Goal: Task Accomplishment & Management: Complete application form

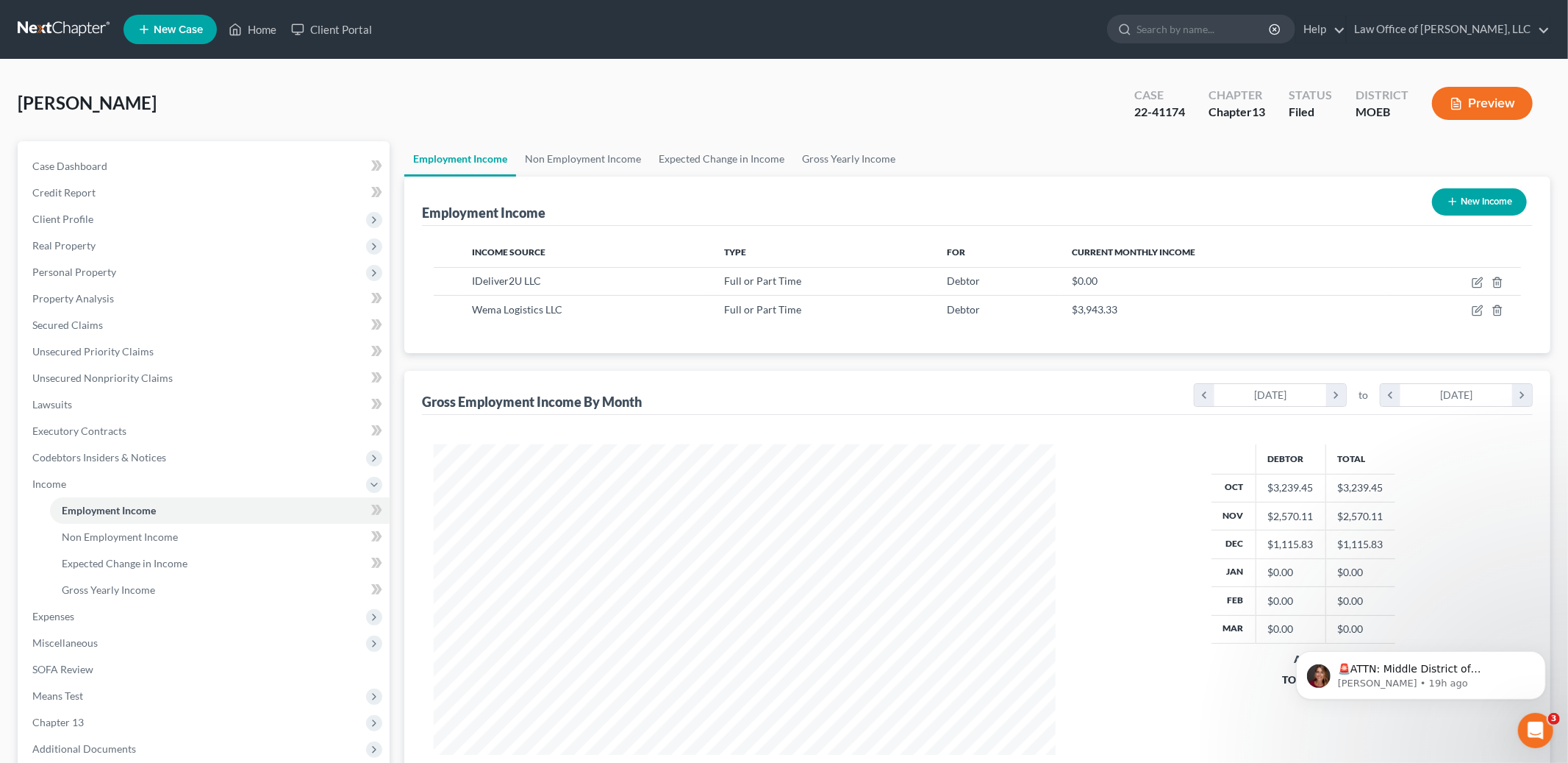
scroll to position [310, 651]
click at [252, 22] on link "Home" at bounding box center [253, 28] width 63 height 26
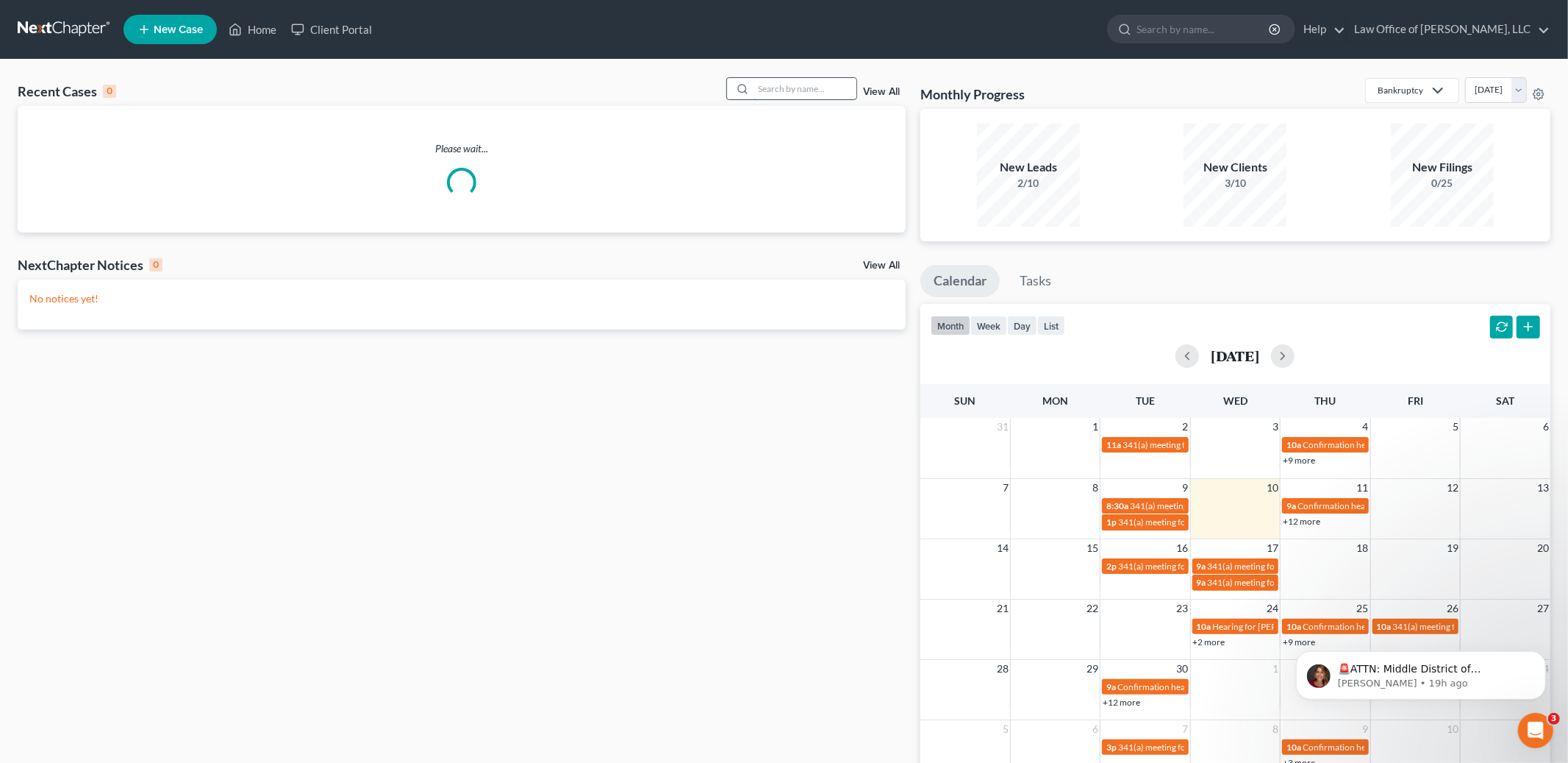
click at [763, 86] on input "search" at bounding box center [805, 88] width 103 height 22
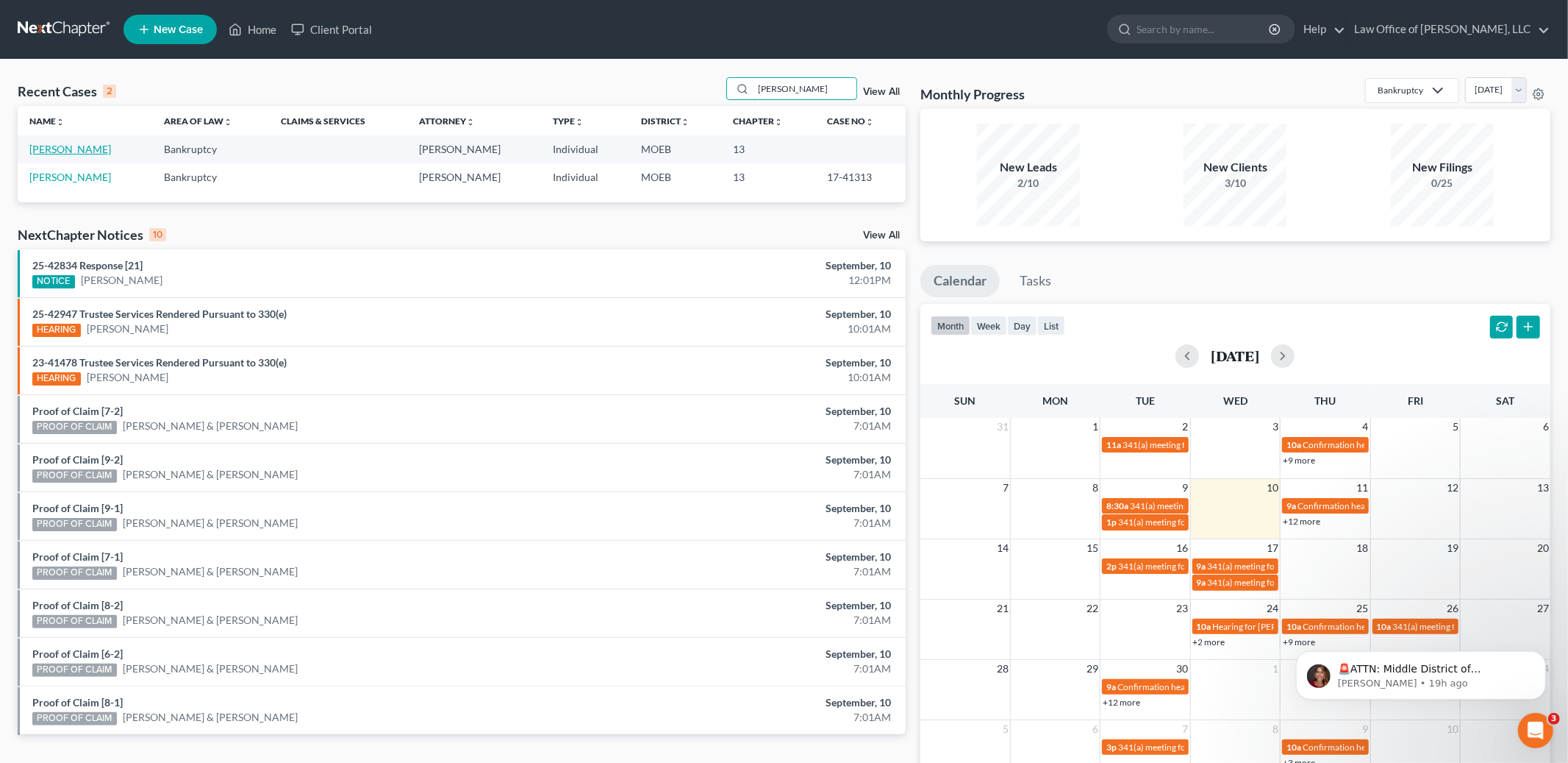
type input "[PERSON_NAME]"
click at [82, 148] on link "[PERSON_NAME]" at bounding box center [70, 148] width 81 height 13
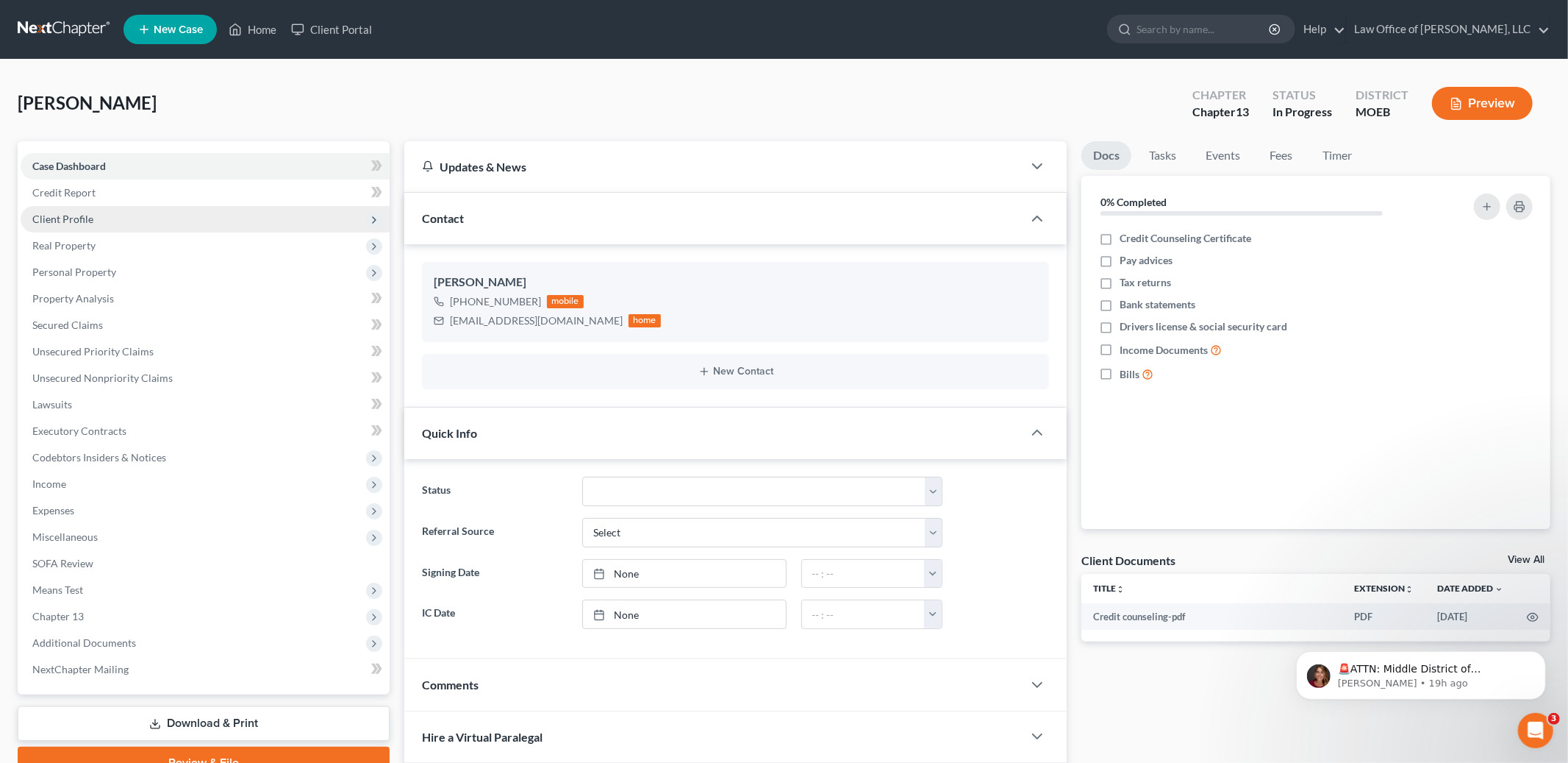
click at [71, 222] on span "Client Profile" at bounding box center [63, 219] width 61 height 13
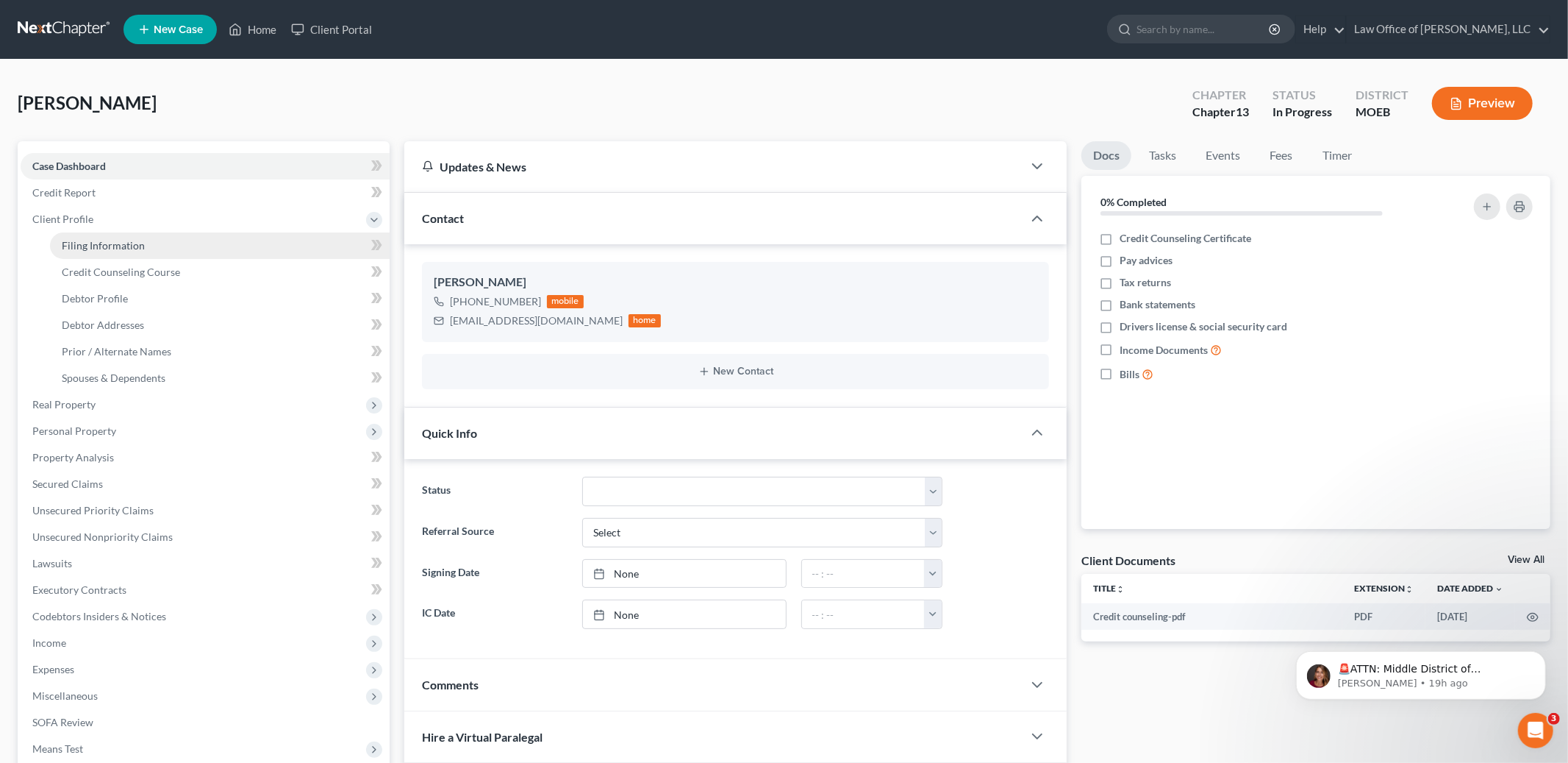
click at [77, 244] on span "Filing Information" at bounding box center [103, 245] width 83 height 13
select select "1"
select select "0"
select select "3"
select select "26"
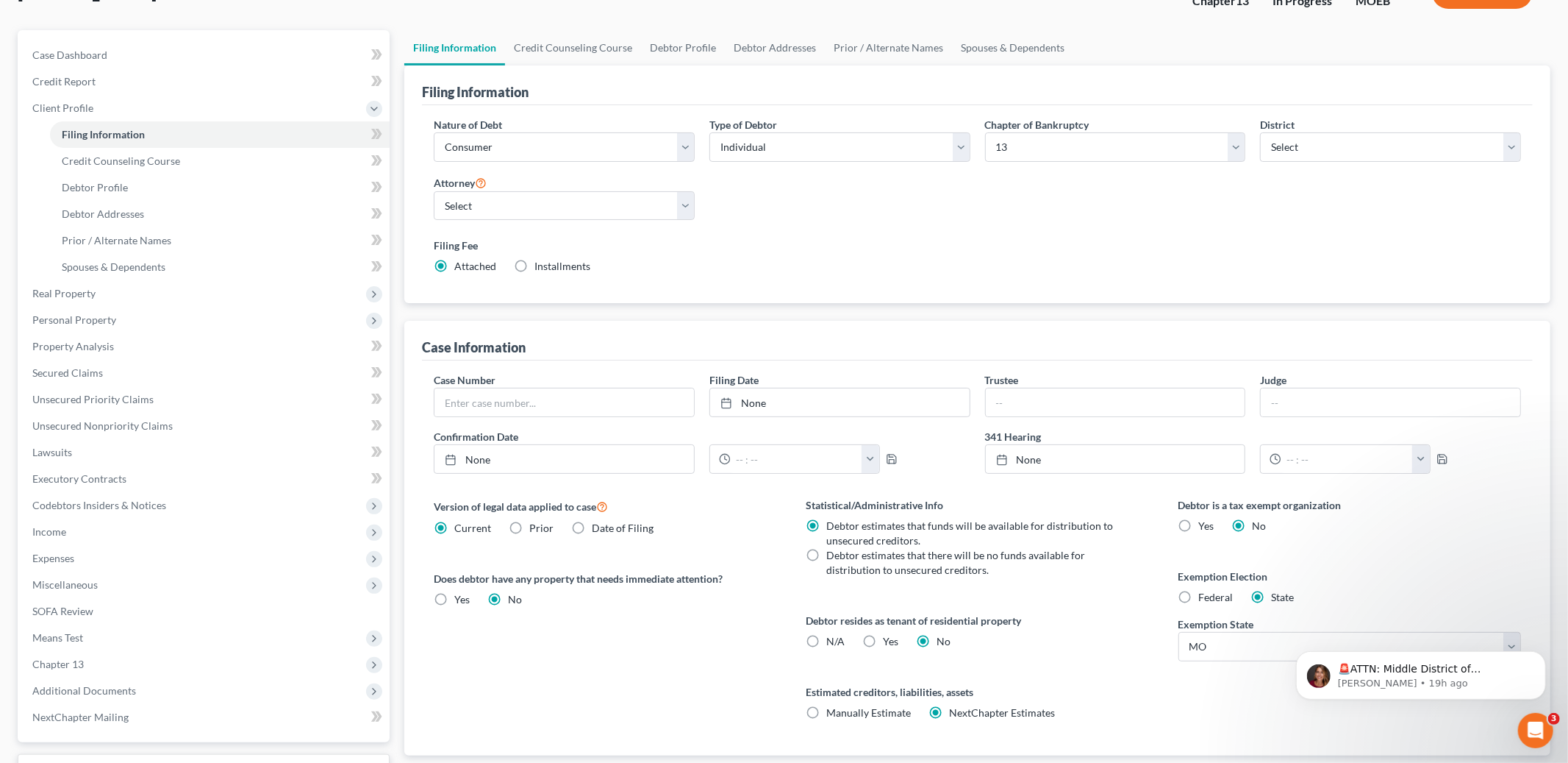
scroll to position [229, 0]
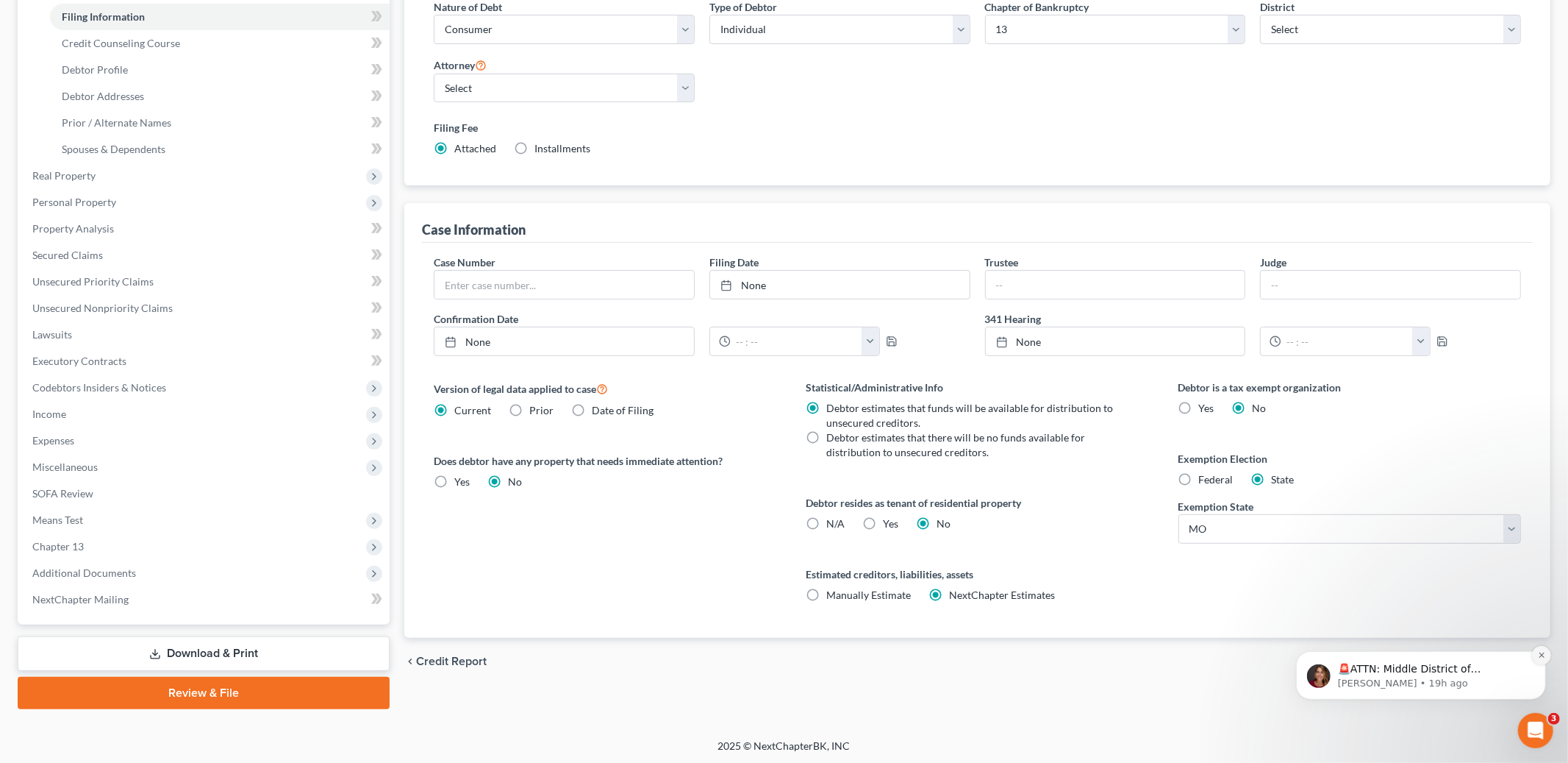
click at [1539, 653] on icon "Dismiss notification" at bounding box center [1542, 654] width 8 height 8
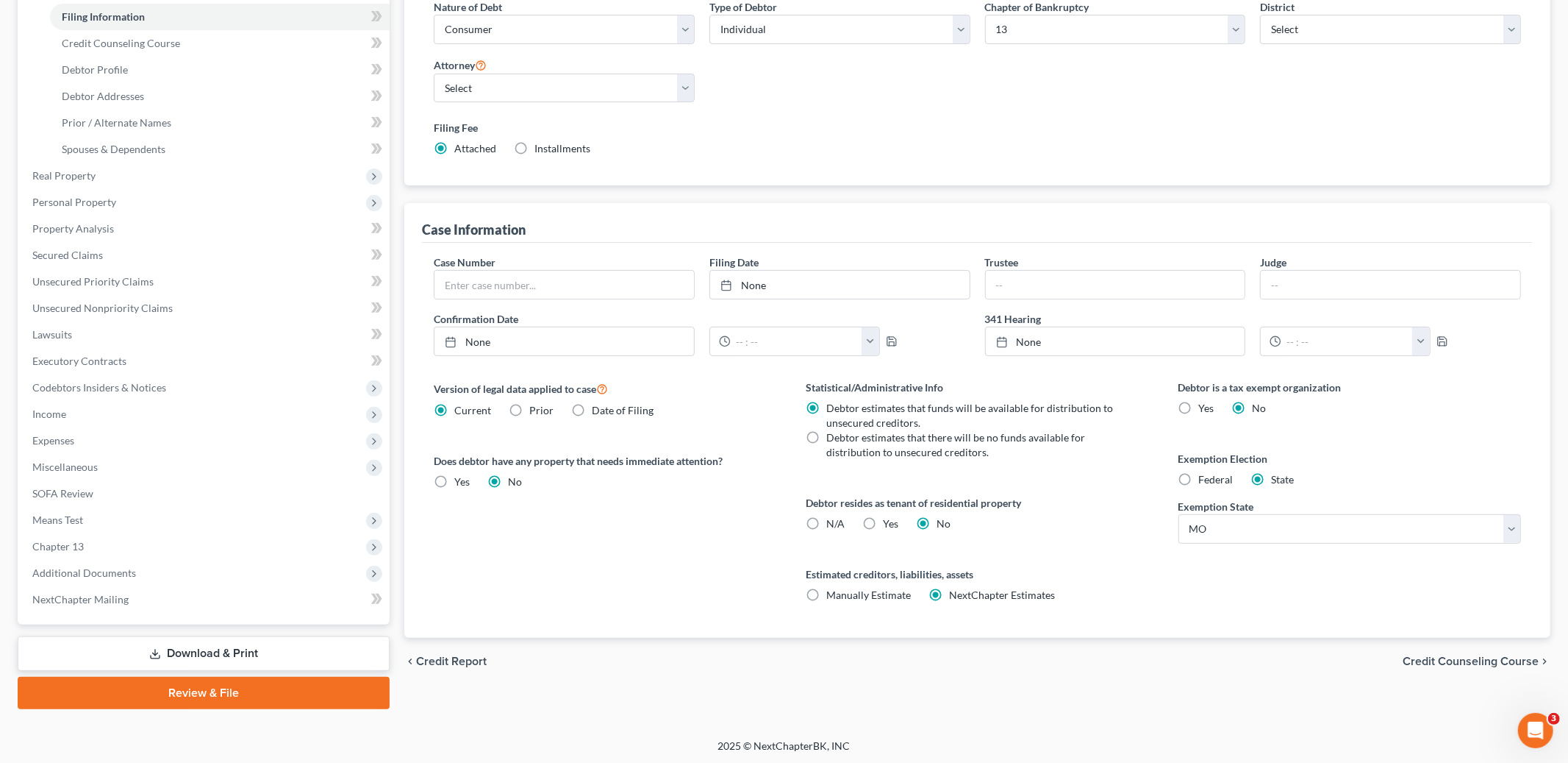
click at [1519, 657] on span "Credit Counseling Course" at bounding box center [1471, 661] width 136 height 12
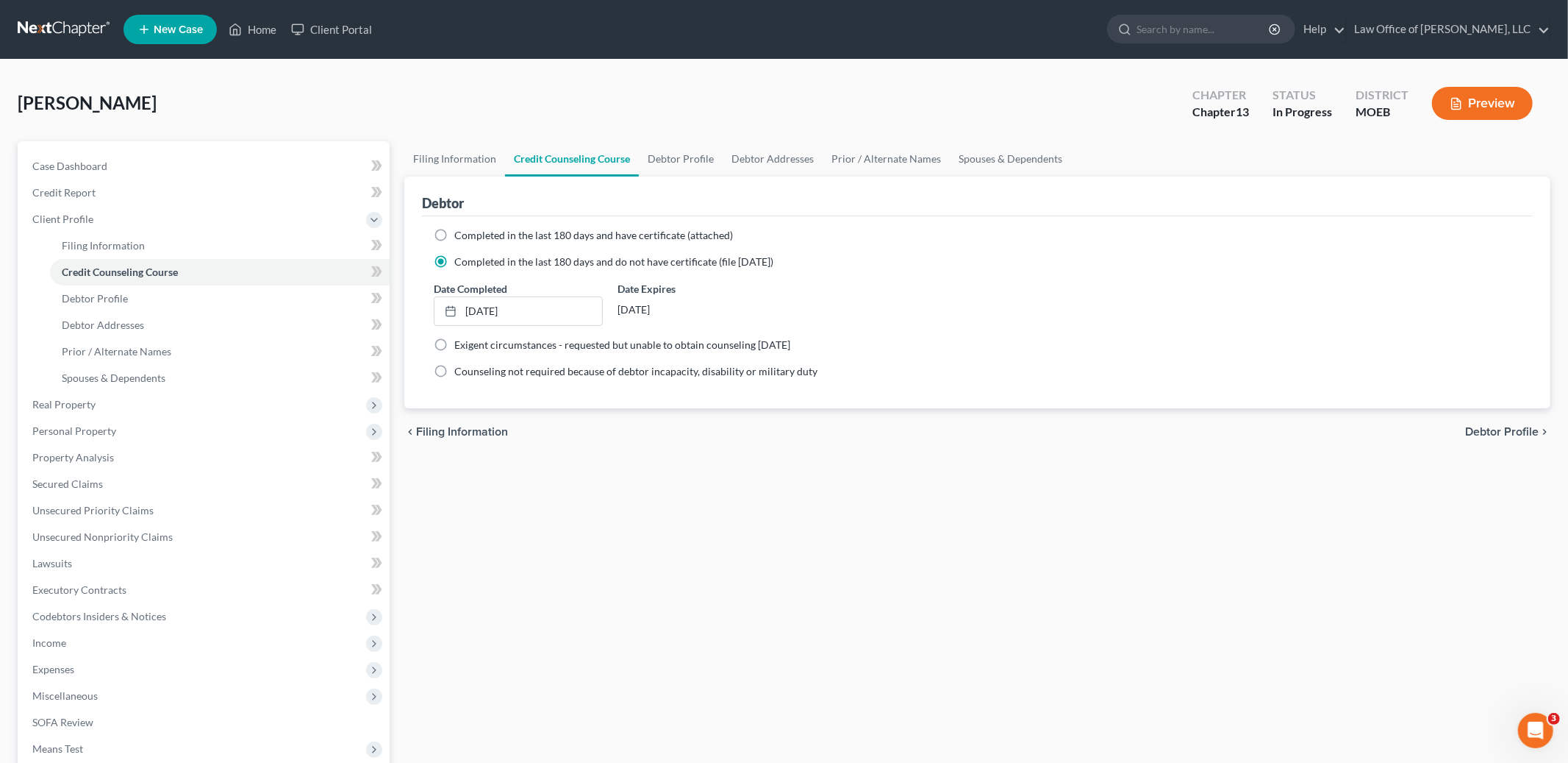
click at [1506, 428] on span "Debtor Profile" at bounding box center [1501, 432] width 74 height 12
select select "3"
select select "0"
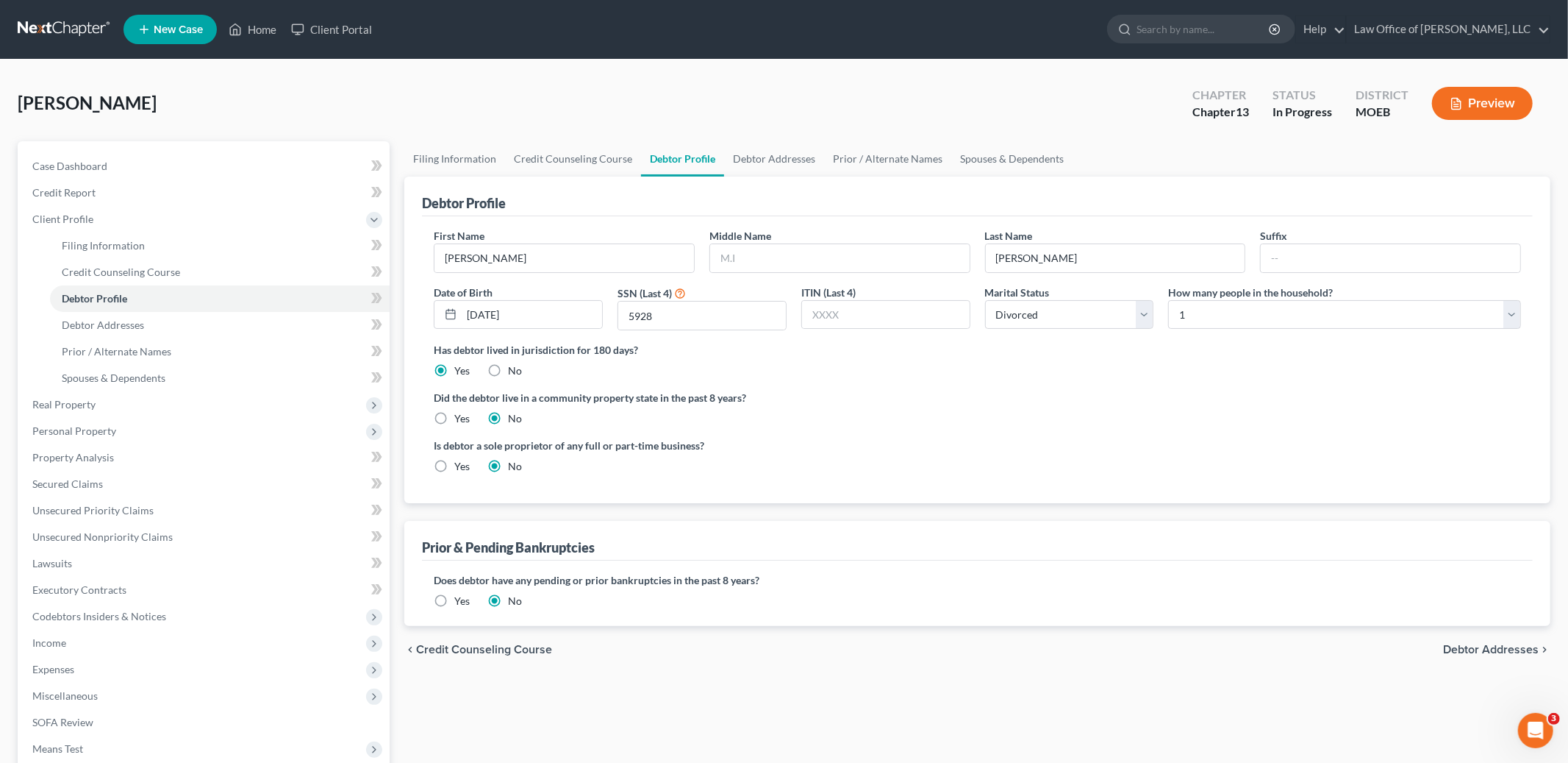
radio input "true"
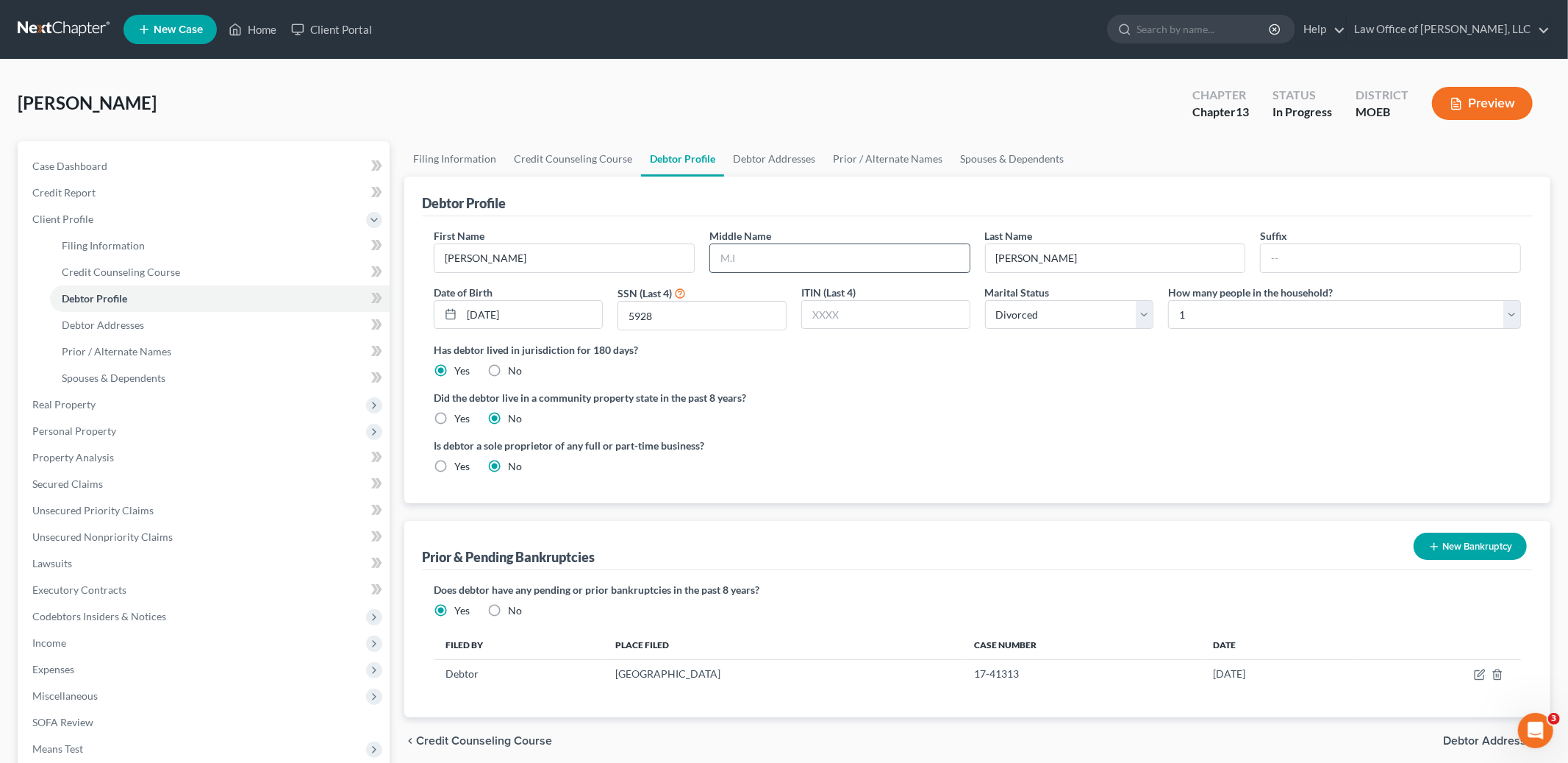
click at [825, 254] on input "text" at bounding box center [839, 258] width 260 height 27
type input "D."
click at [1481, 676] on icon "button" at bounding box center [1480, 675] width 12 height 12
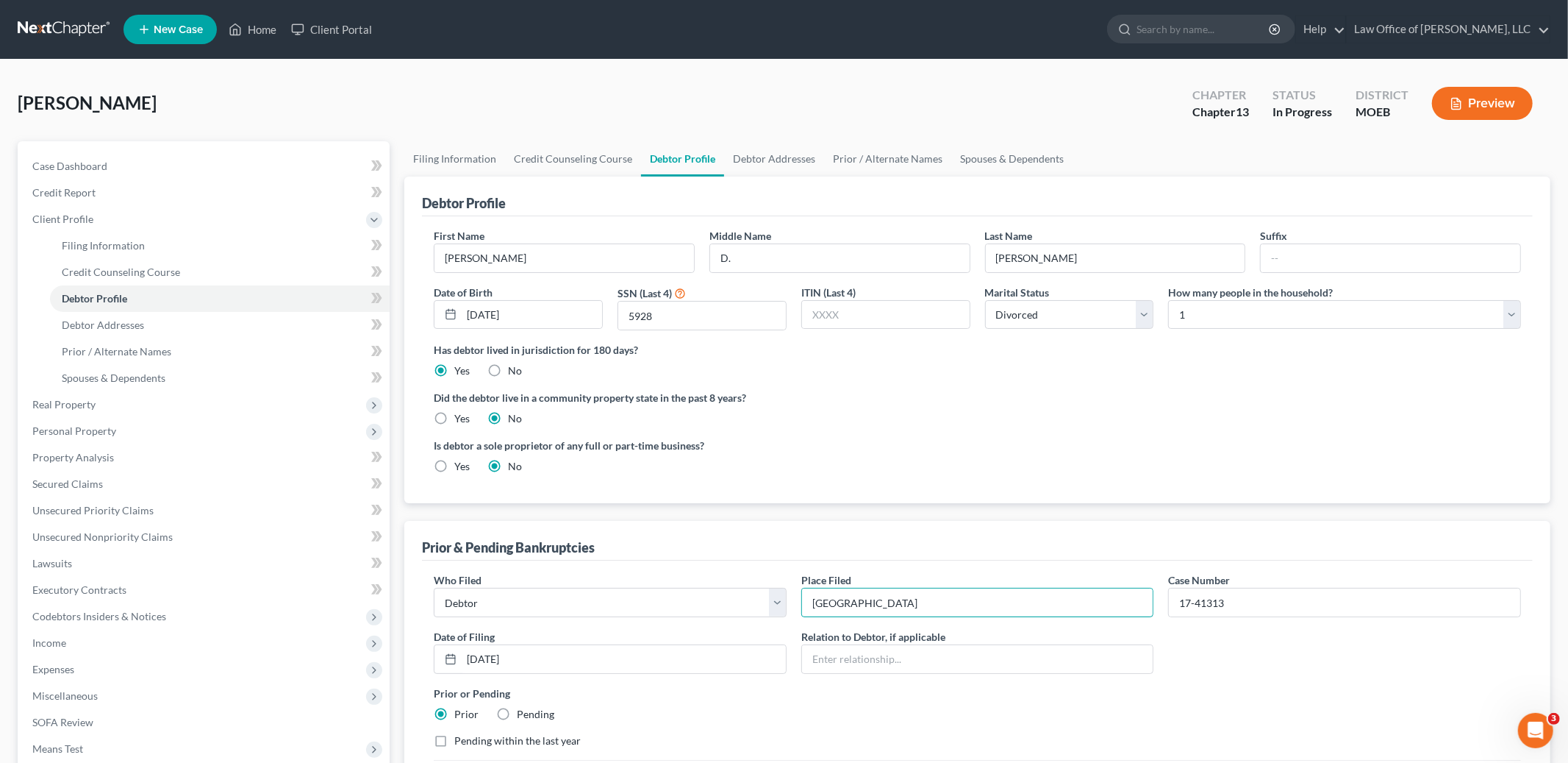
drag, startPoint x: 921, startPoint y: 612, endPoint x: 731, endPoint y: 554, distance: 198.7
click at [731, 554] on div "Prior & Pending Bankruptcies Who Filed * Debtor Other Place Filed * [GEOGRAPHIC…" at bounding box center [977, 670] width 1146 height 299
type input "EDMO"
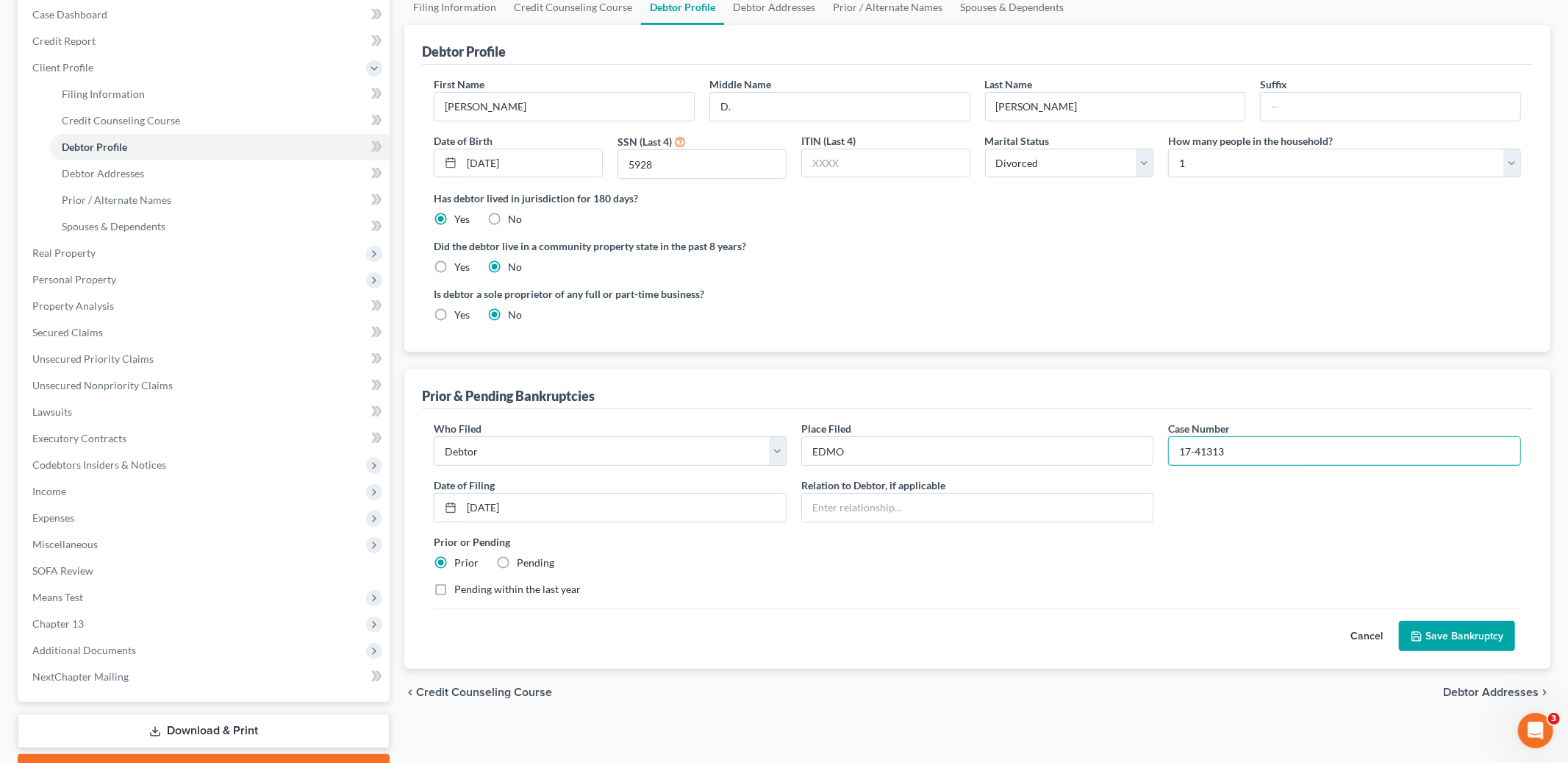
scroll to position [229, 0]
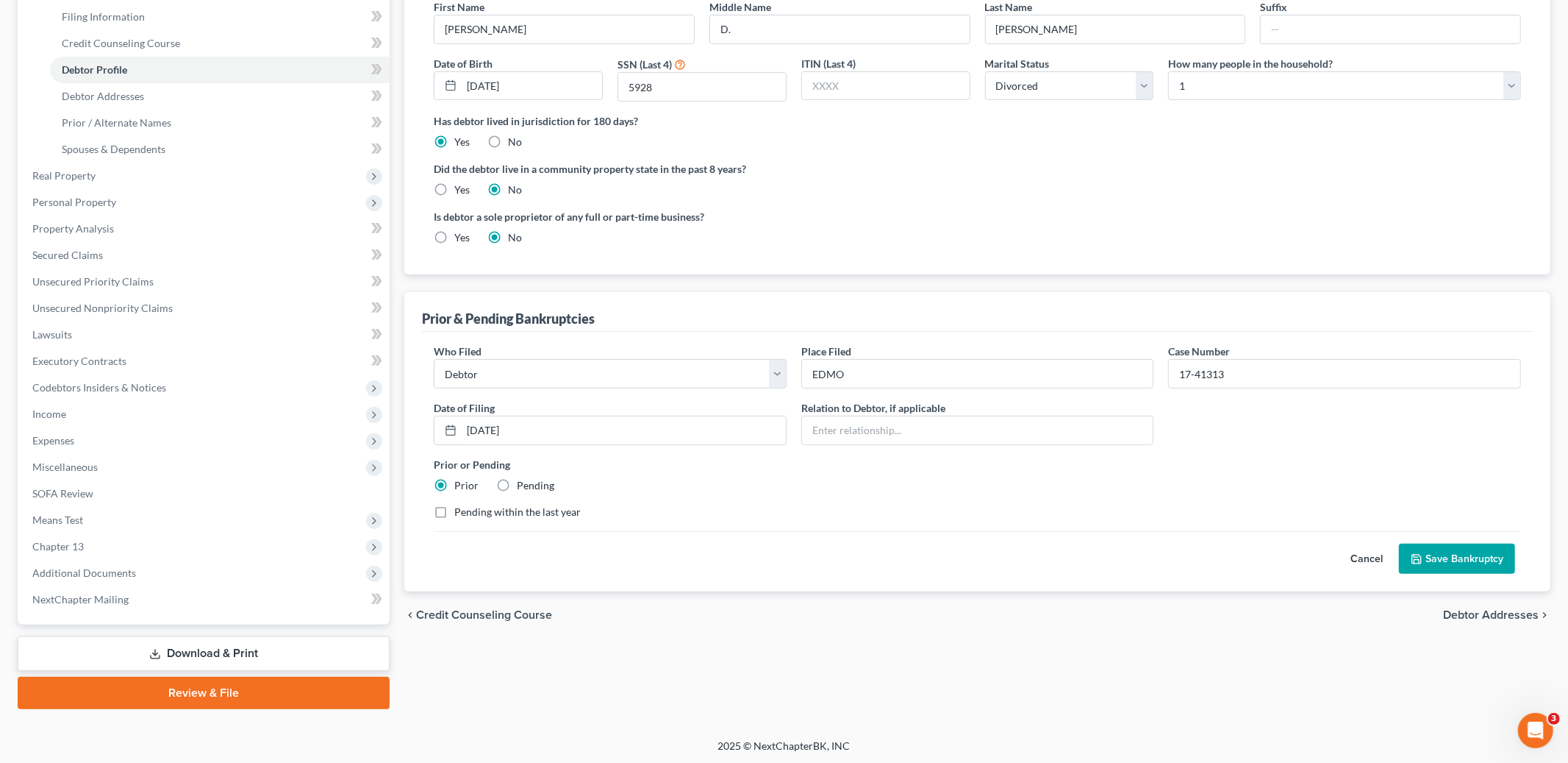
click at [1409, 560] on button "Save Bankruptcy" at bounding box center [1457, 558] width 116 height 30
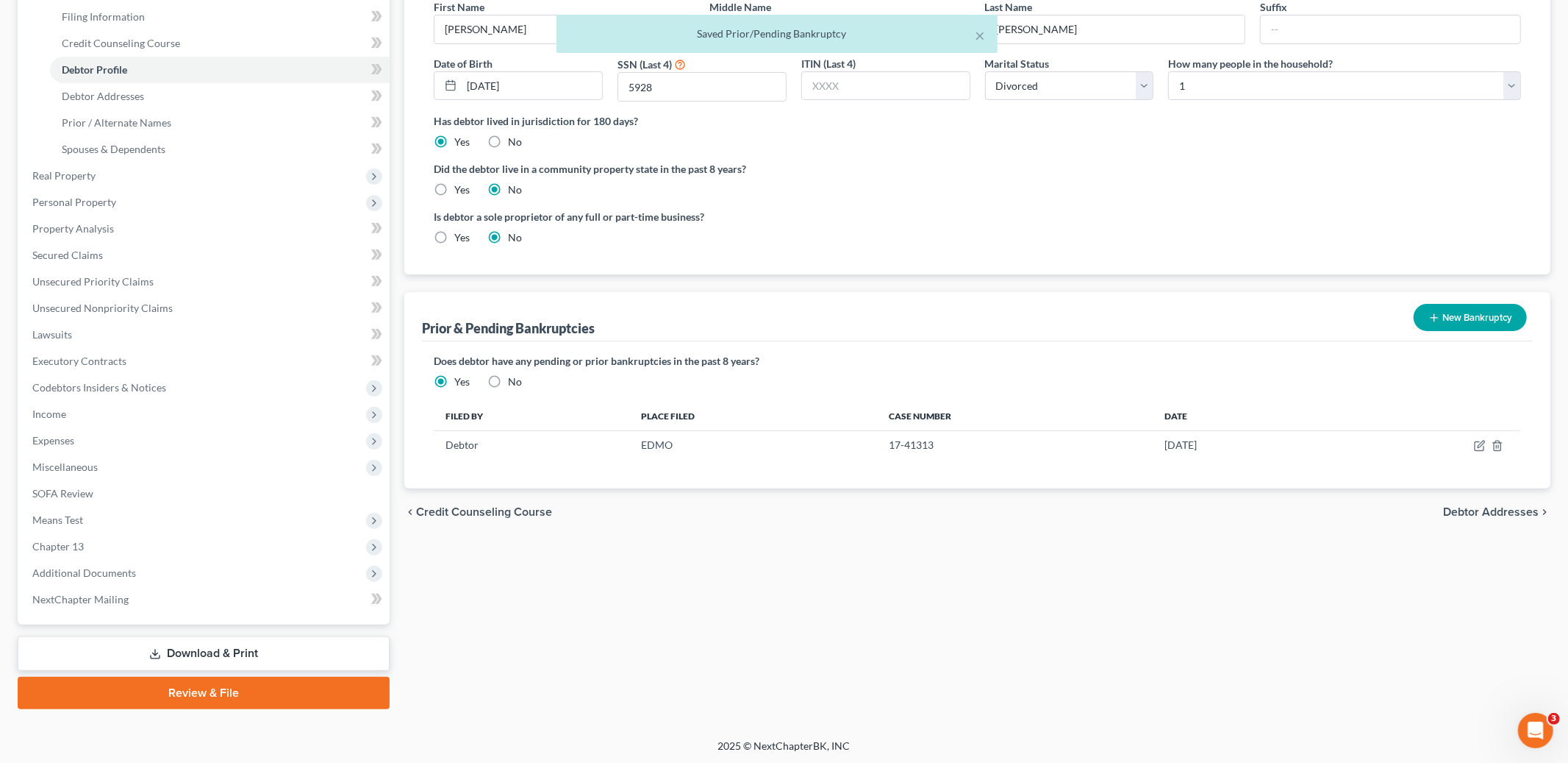
click at [1477, 512] on span "Debtor Addresses" at bounding box center [1491, 512] width 95 height 12
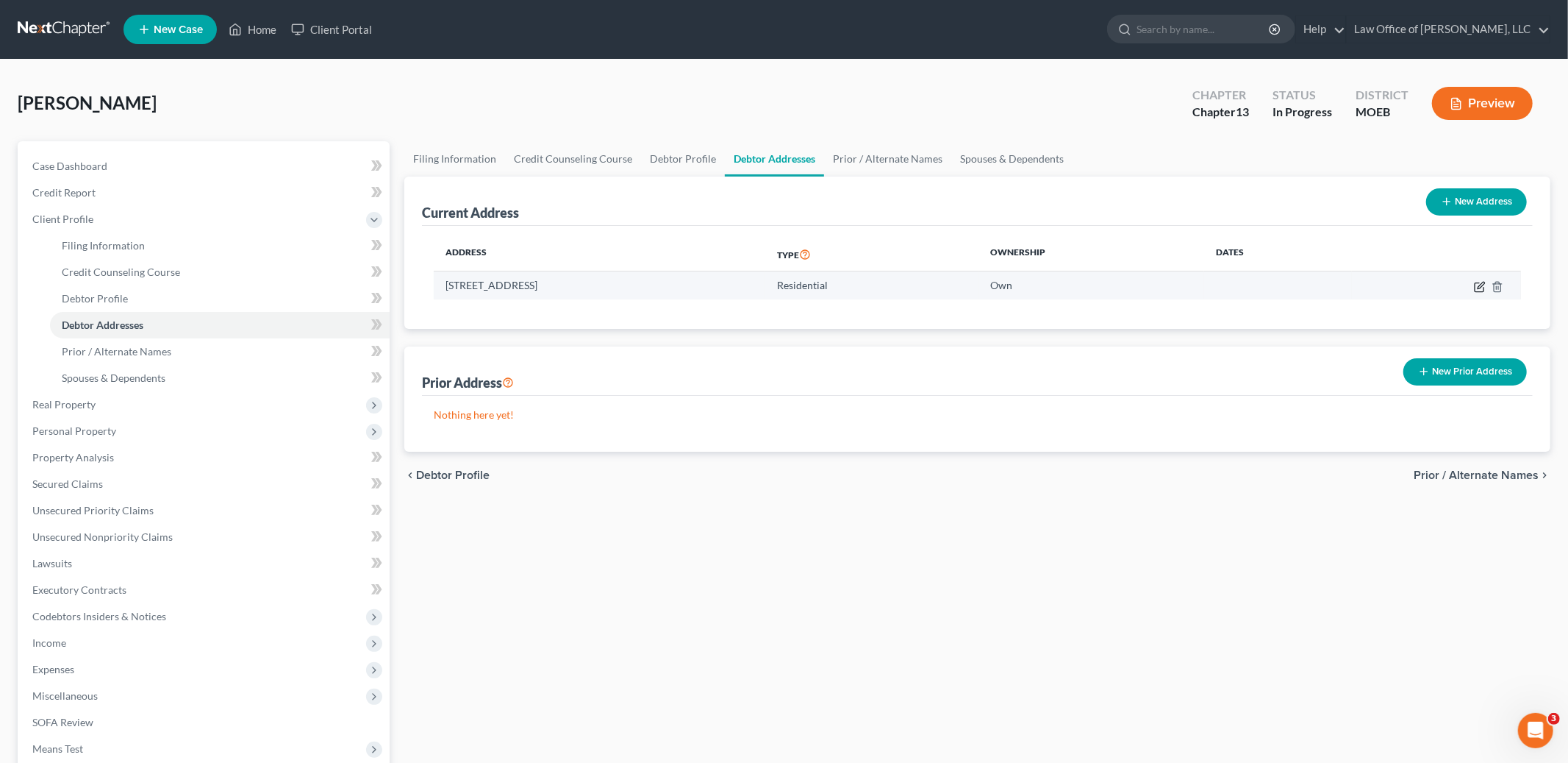
click at [1474, 286] on icon "button" at bounding box center [1480, 286] width 12 height 12
select select "26"
select select "0"
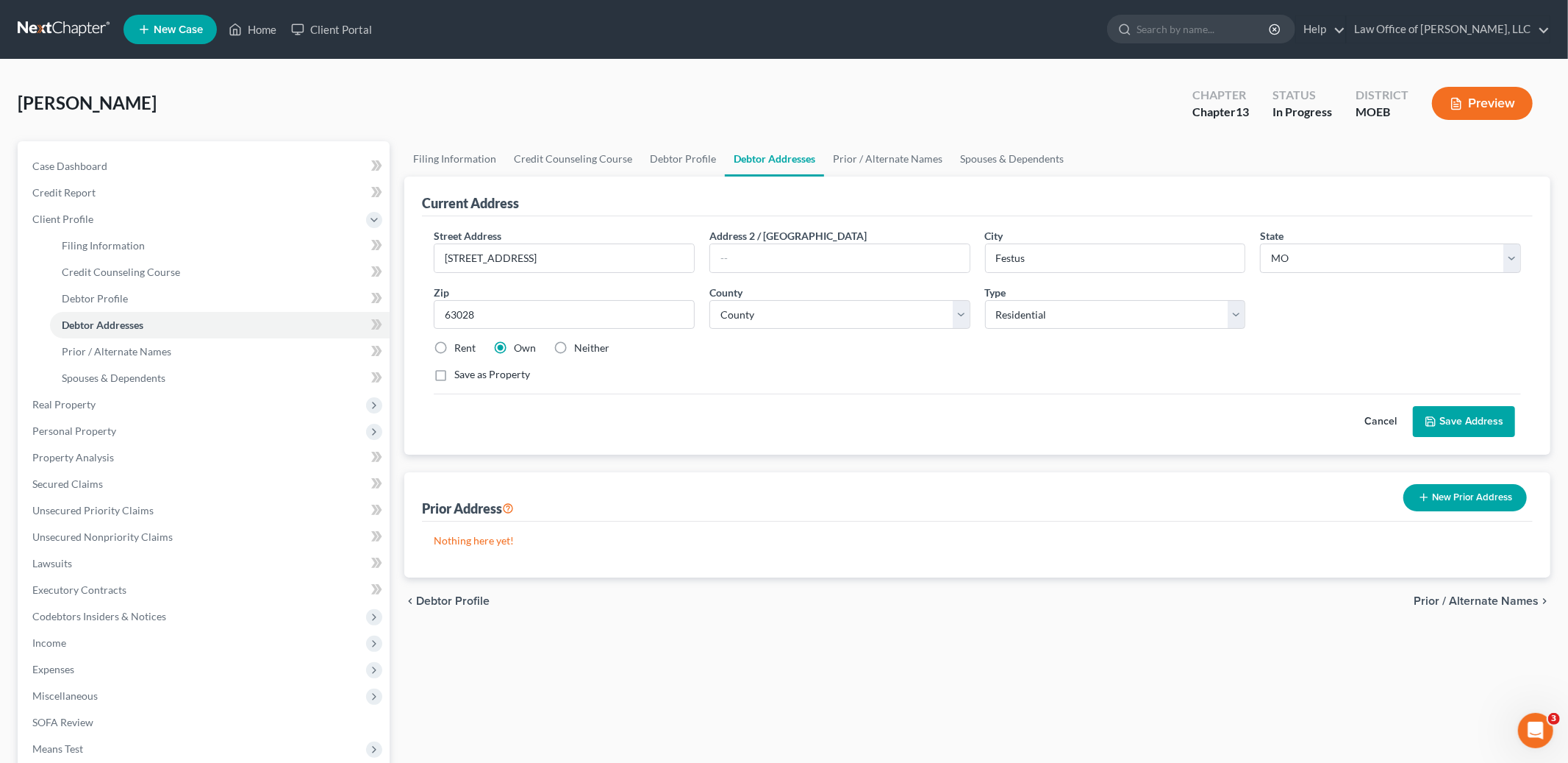
click at [1467, 422] on button "Save Address" at bounding box center [1464, 421] width 102 height 30
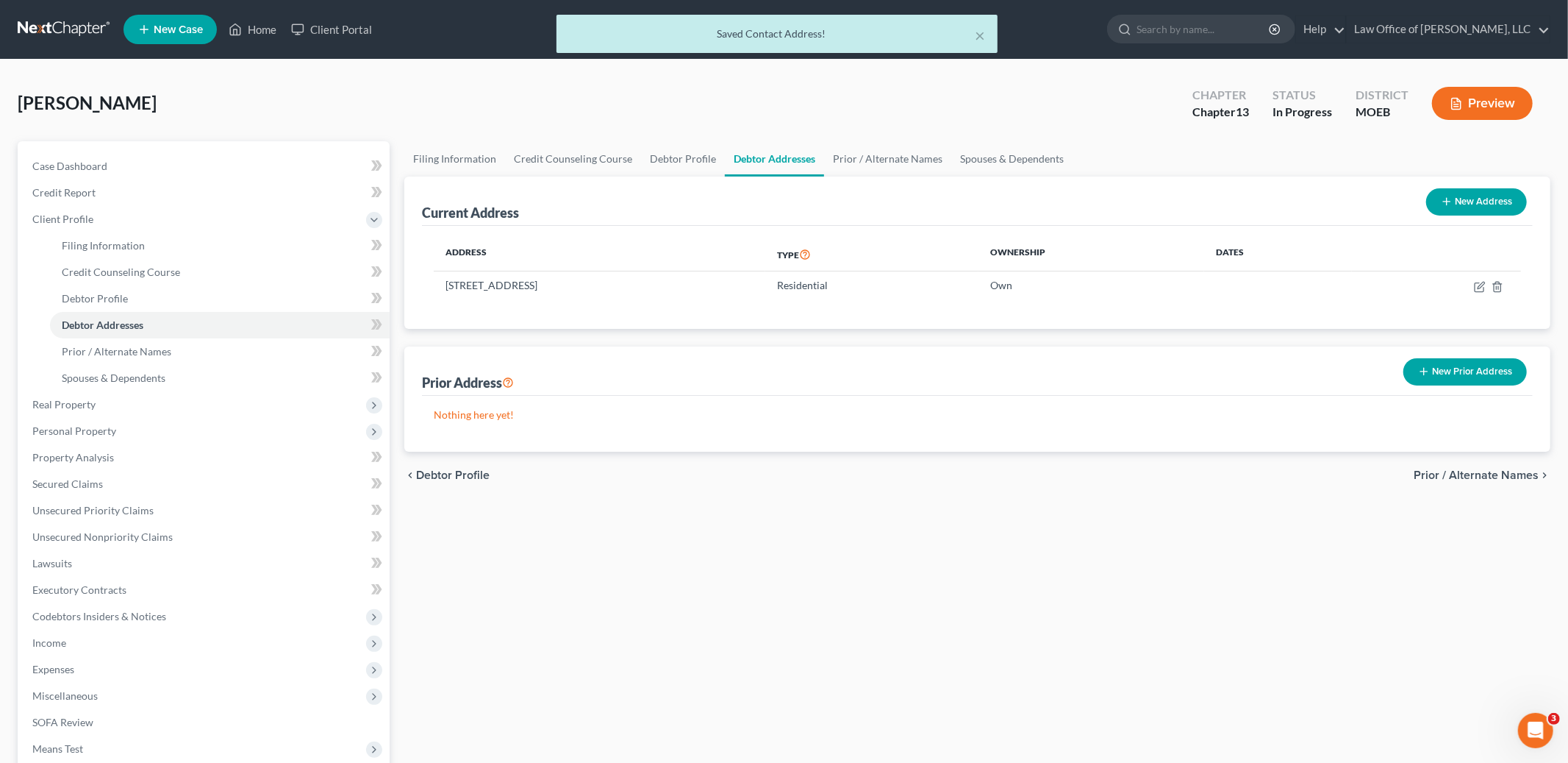
click at [1460, 475] on span "Prior / Alternate Names" at bounding box center [1476, 475] width 125 height 12
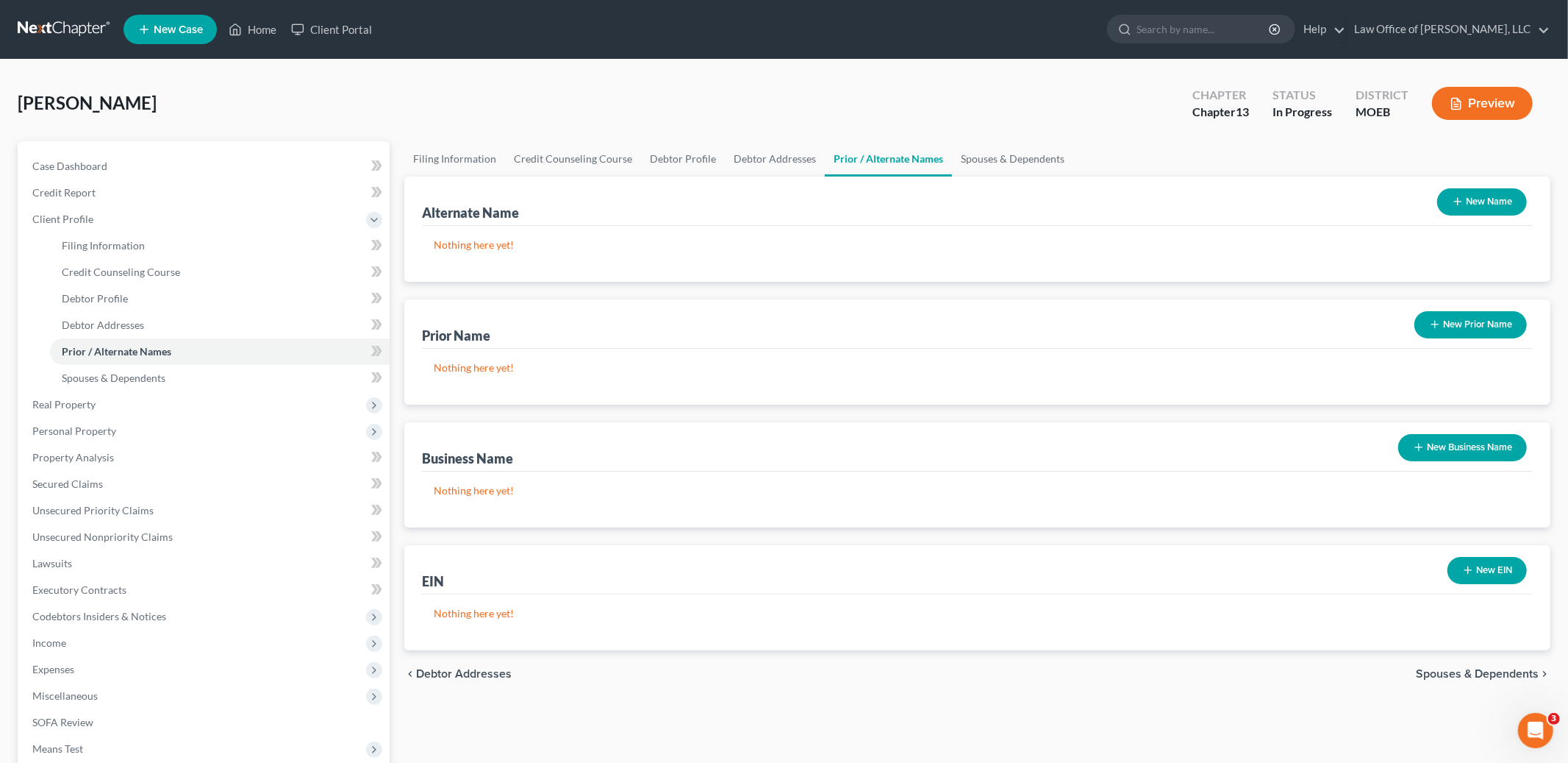
click at [1455, 695] on div "chevron_left Debtor Addresses Spouses & Dependents chevron_right" at bounding box center [977, 674] width 1146 height 47
click at [1454, 674] on span "Spouses & Dependents" at bounding box center [1477, 674] width 123 height 12
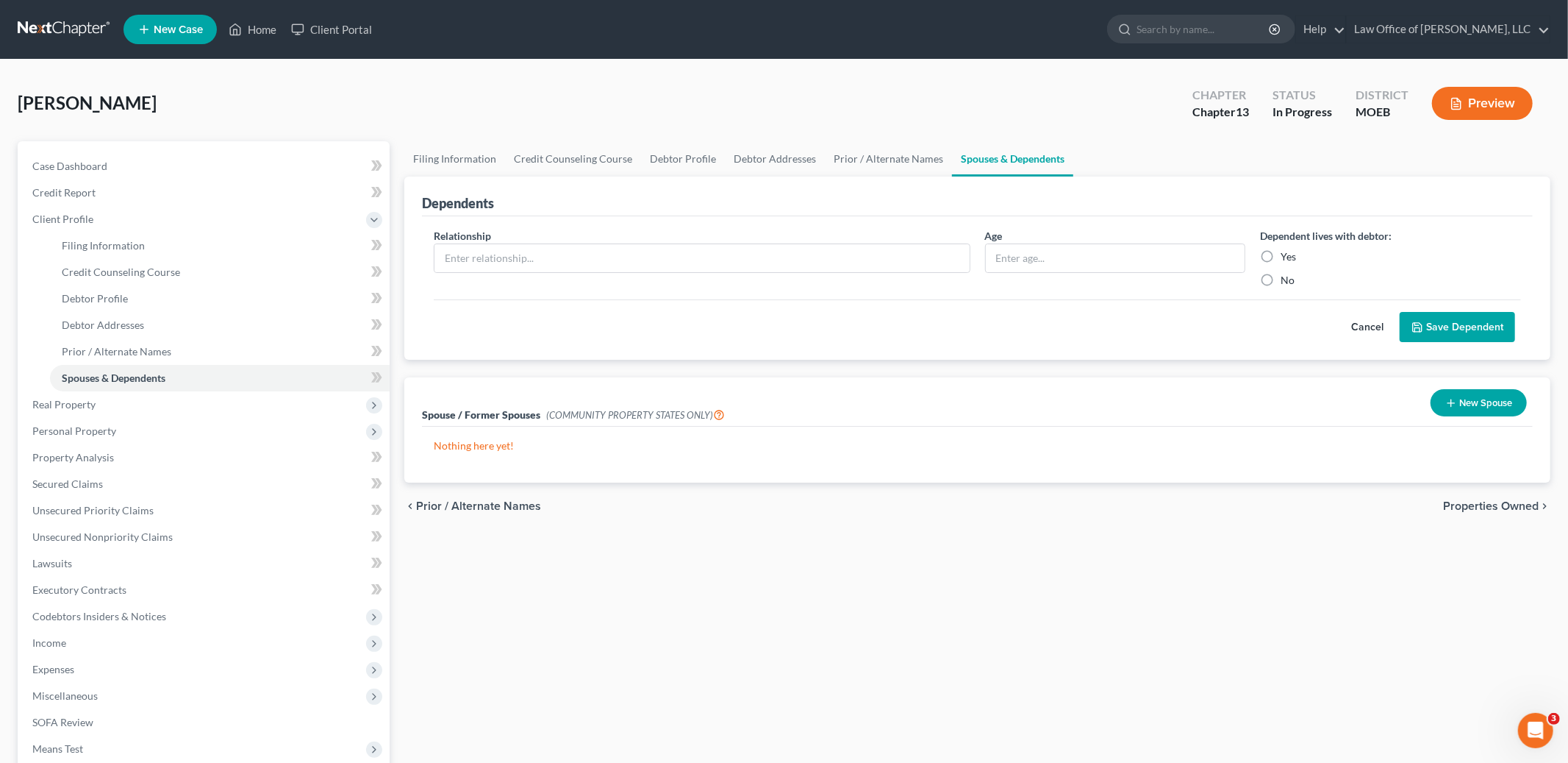
click at [1471, 508] on span "Properties Owned" at bounding box center [1491, 506] width 95 height 12
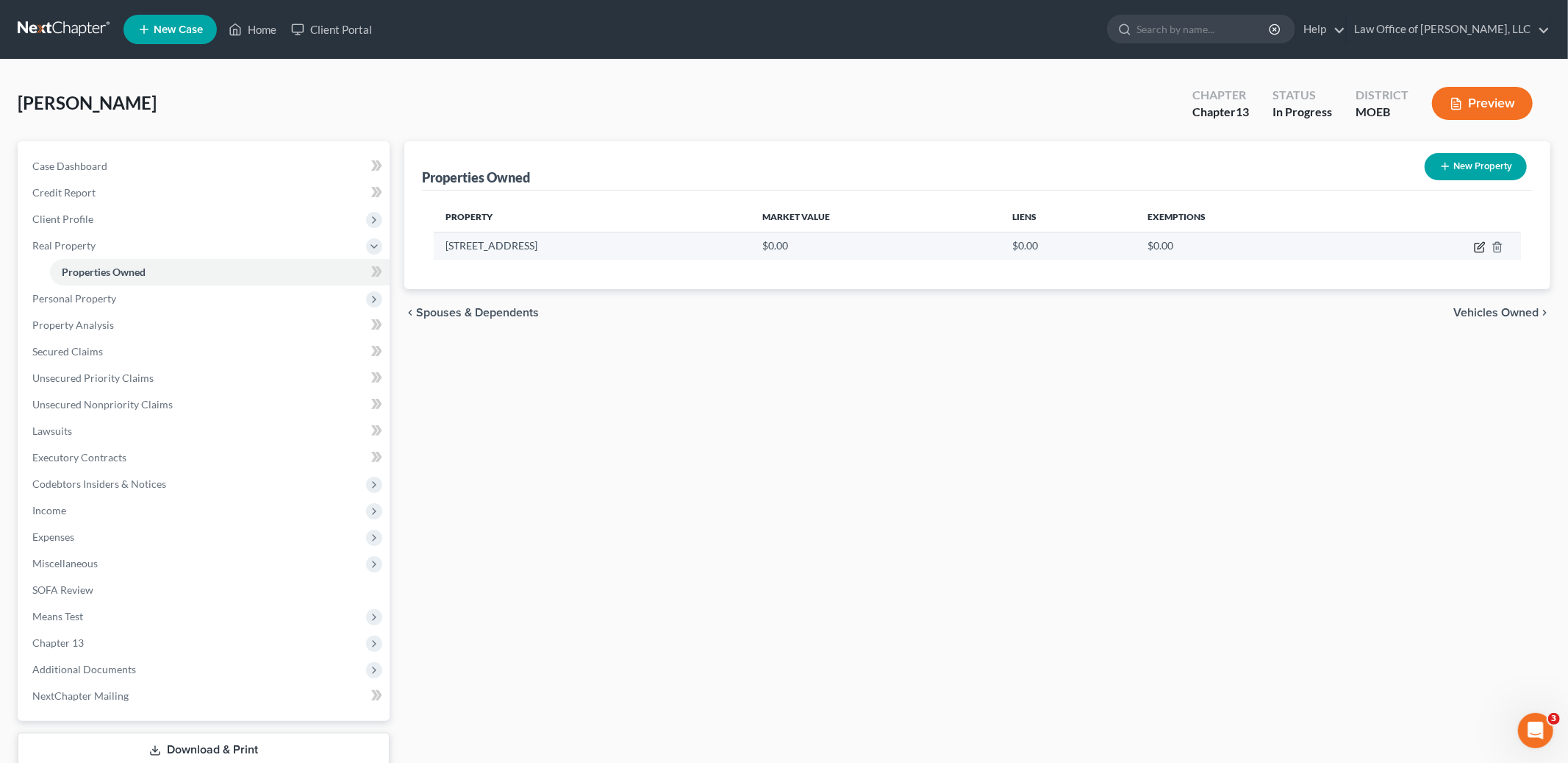
click at [1480, 247] on icon "button" at bounding box center [1480, 247] width 12 height 12
select select "26"
select select "49"
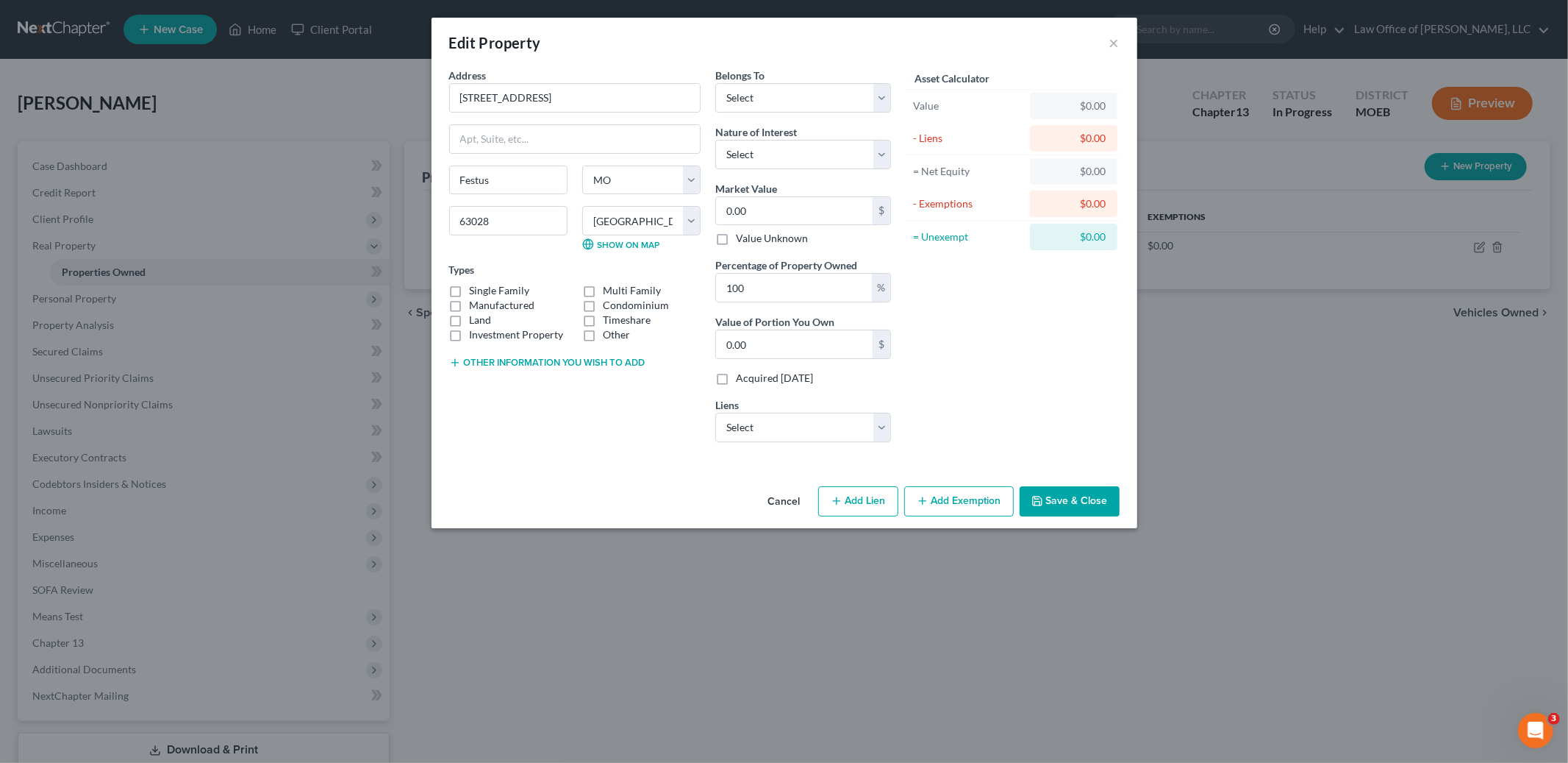
click at [470, 287] on label "Single Family" at bounding box center [499, 290] width 60 height 15
click at [476, 287] on input "Single Family" at bounding box center [481, 288] width 10 height 10
checkbox input "true"
click at [787, 95] on select "Select Debtor 1 Only Debtor 2 Only Debtor 1 And Debtor 2 Only At Least One Of T…" at bounding box center [803, 98] width 176 height 29
select select "0"
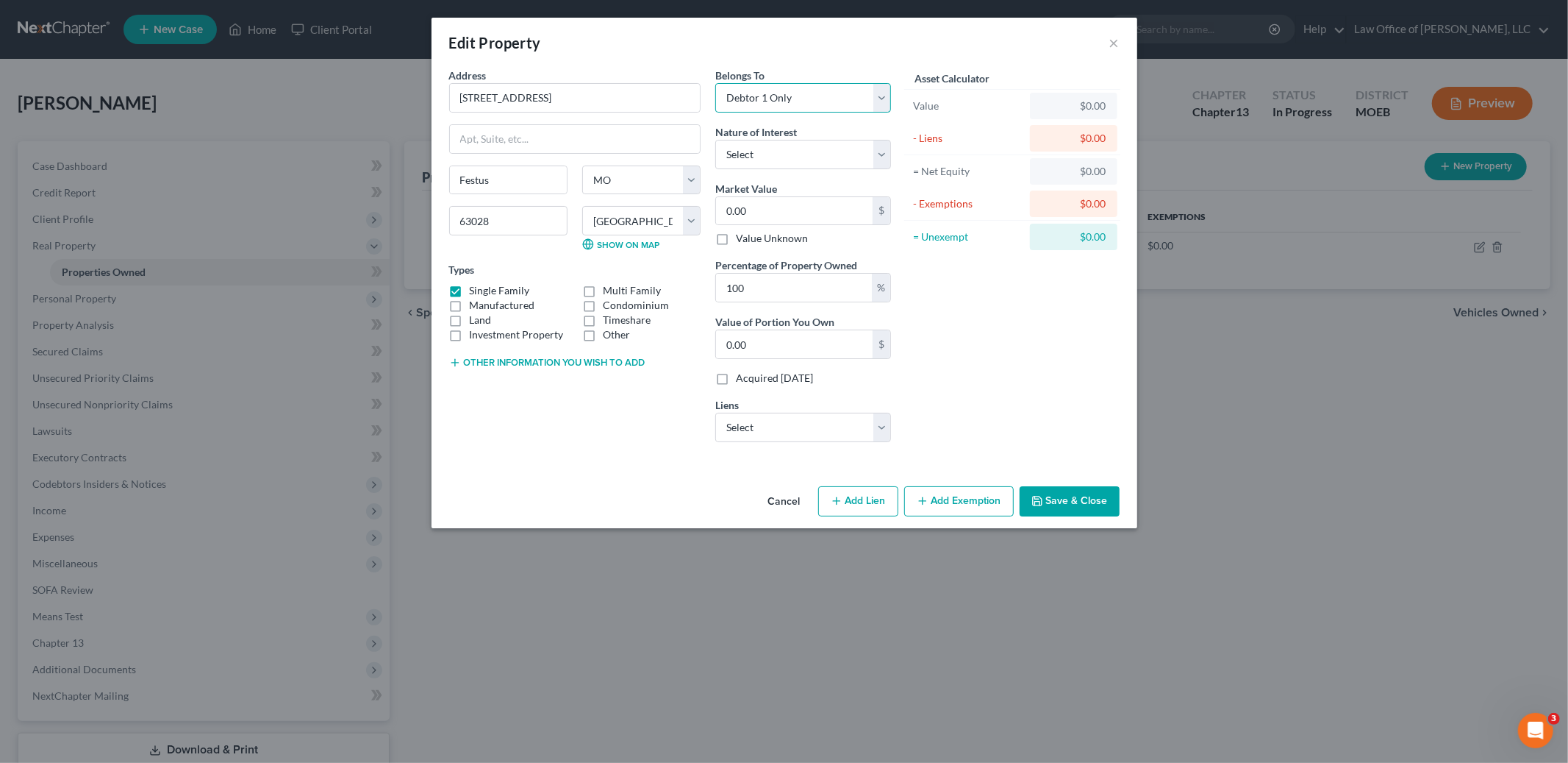
click at [716, 83] on select "Select Debtor 1 Only Debtor 2 Only Debtor 1 And Debtor 2 Only At Least One Of T…" at bounding box center [803, 98] width 176 height 29
click at [784, 144] on select "Select Fee Simple Joint Tenant Life Estate Equitable Interest Future Interest T…" at bounding box center [803, 154] width 176 height 29
select select "0"
click at [716, 139] on select "Select Fee Simple Joint Tenant Life Estate Equitable Interest Future Interest T…" at bounding box center [803, 154] width 176 height 29
click at [750, 437] on select "Select Bank Of America - $0.00 Ditech - $0.00 Gm Financial - $0.00 Rushmore Lms…" at bounding box center [803, 428] width 176 height 29
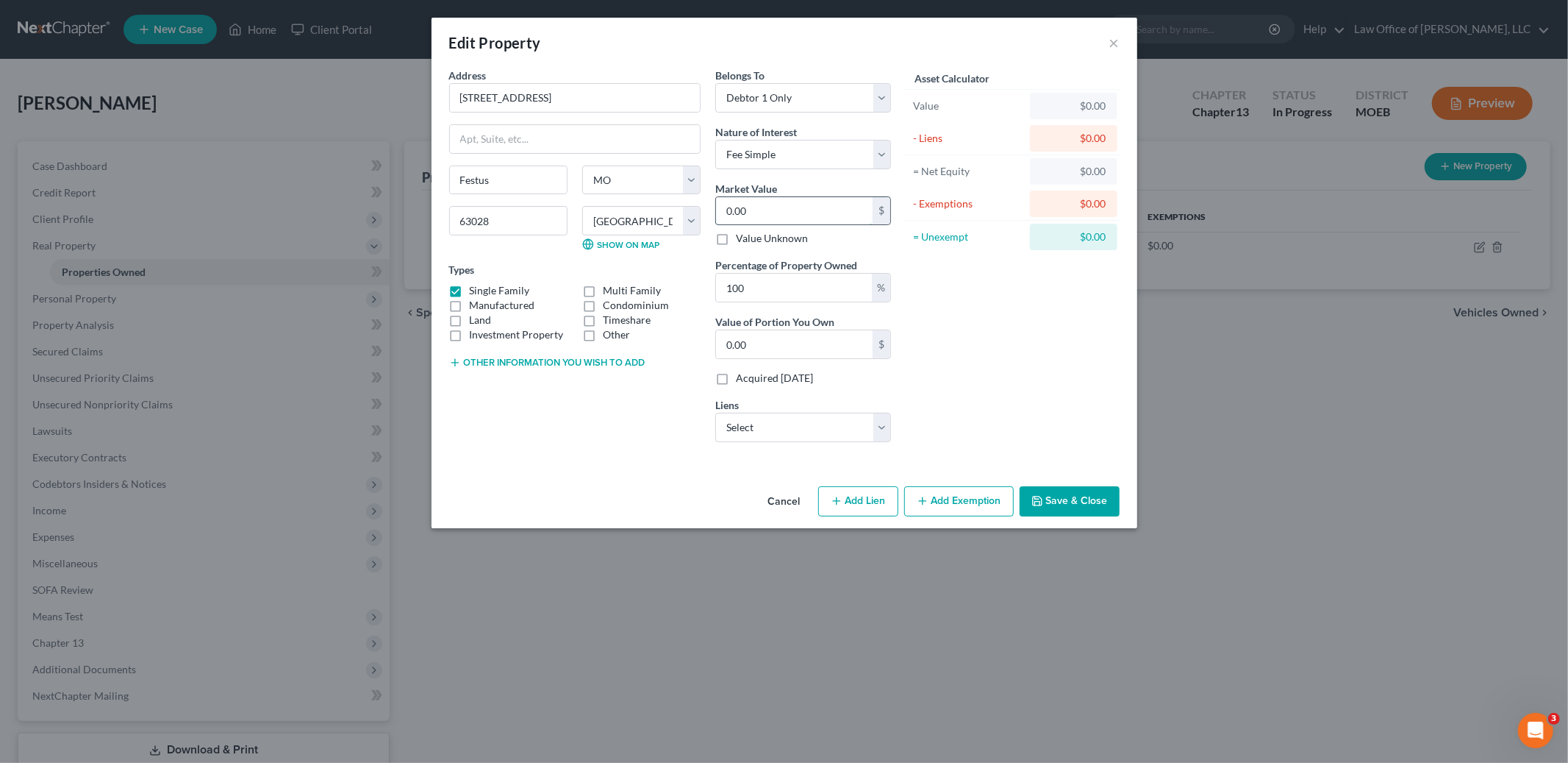
click at [763, 214] on input "0.00" at bounding box center [794, 211] width 157 height 27
type input "4"
type input "4.00"
type input "40"
type input "40.00"
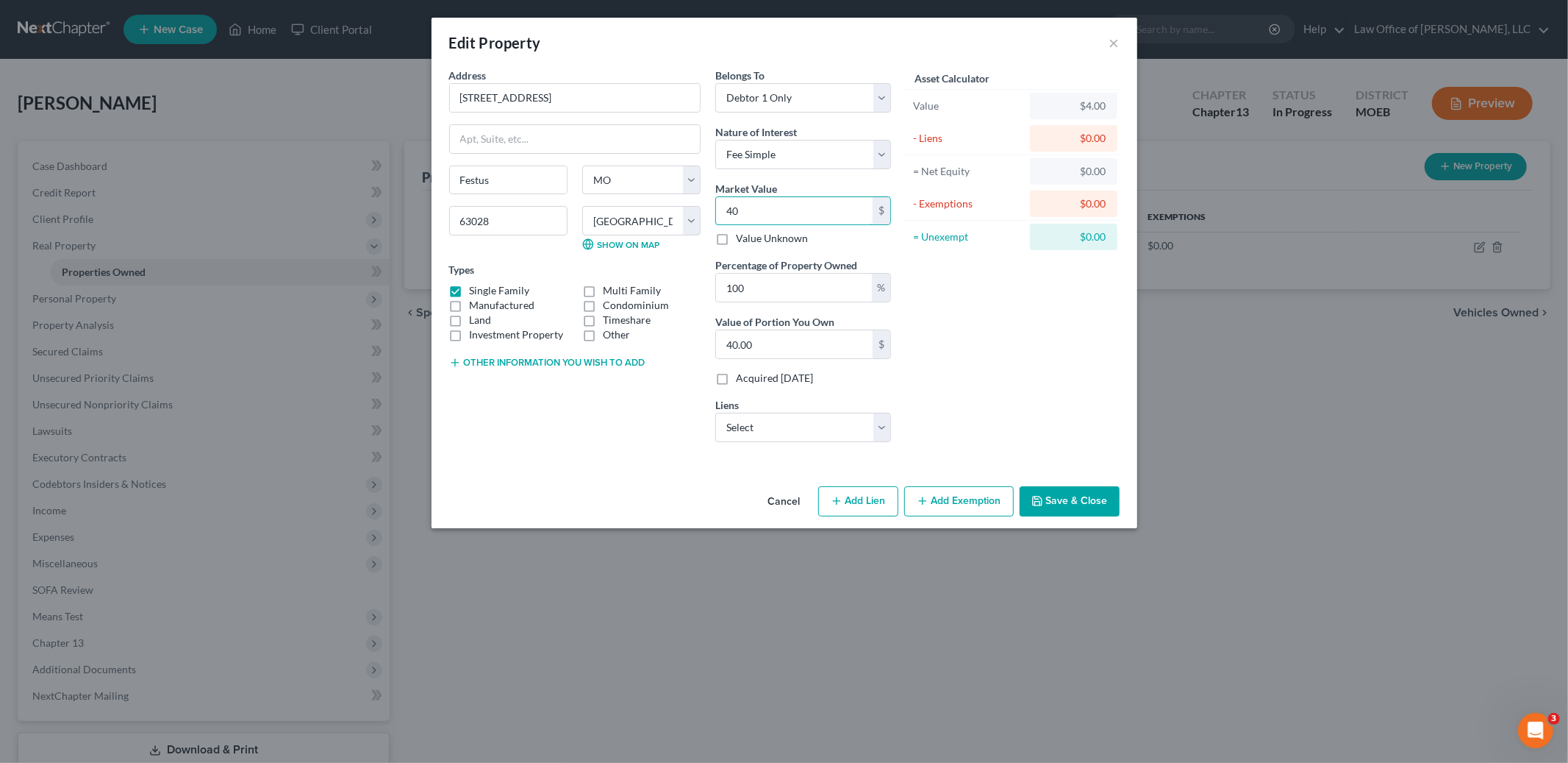
type input "400"
type input "400.00"
type input "4000"
type input "4,000.00"
type input "4,0000"
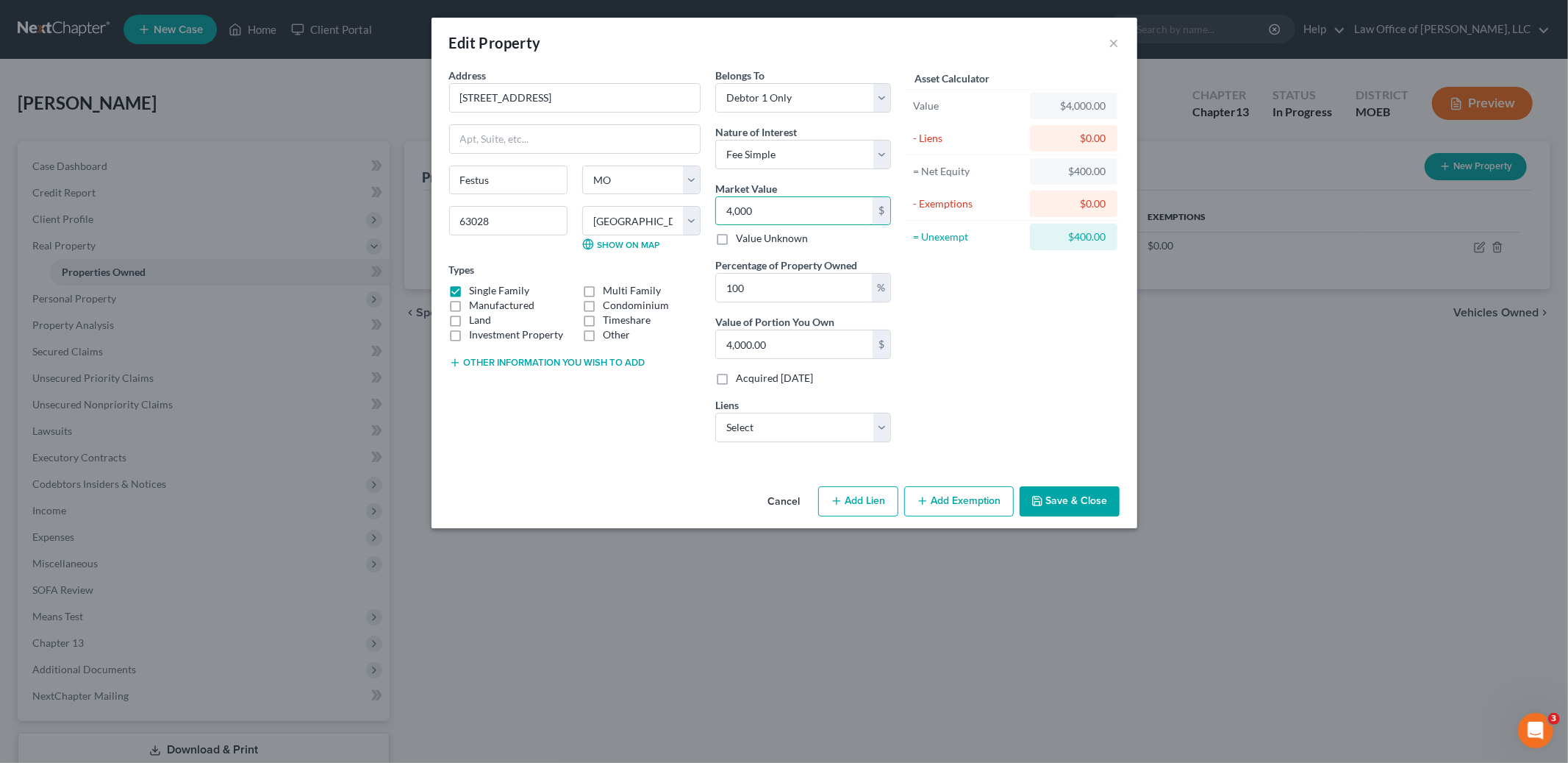
type input "40,000.00"
type input "40,0000"
type input "400,000.00"
click at [936, 506] on button "Add Exemption" at bounding box center [959, 501] width 110 height 30
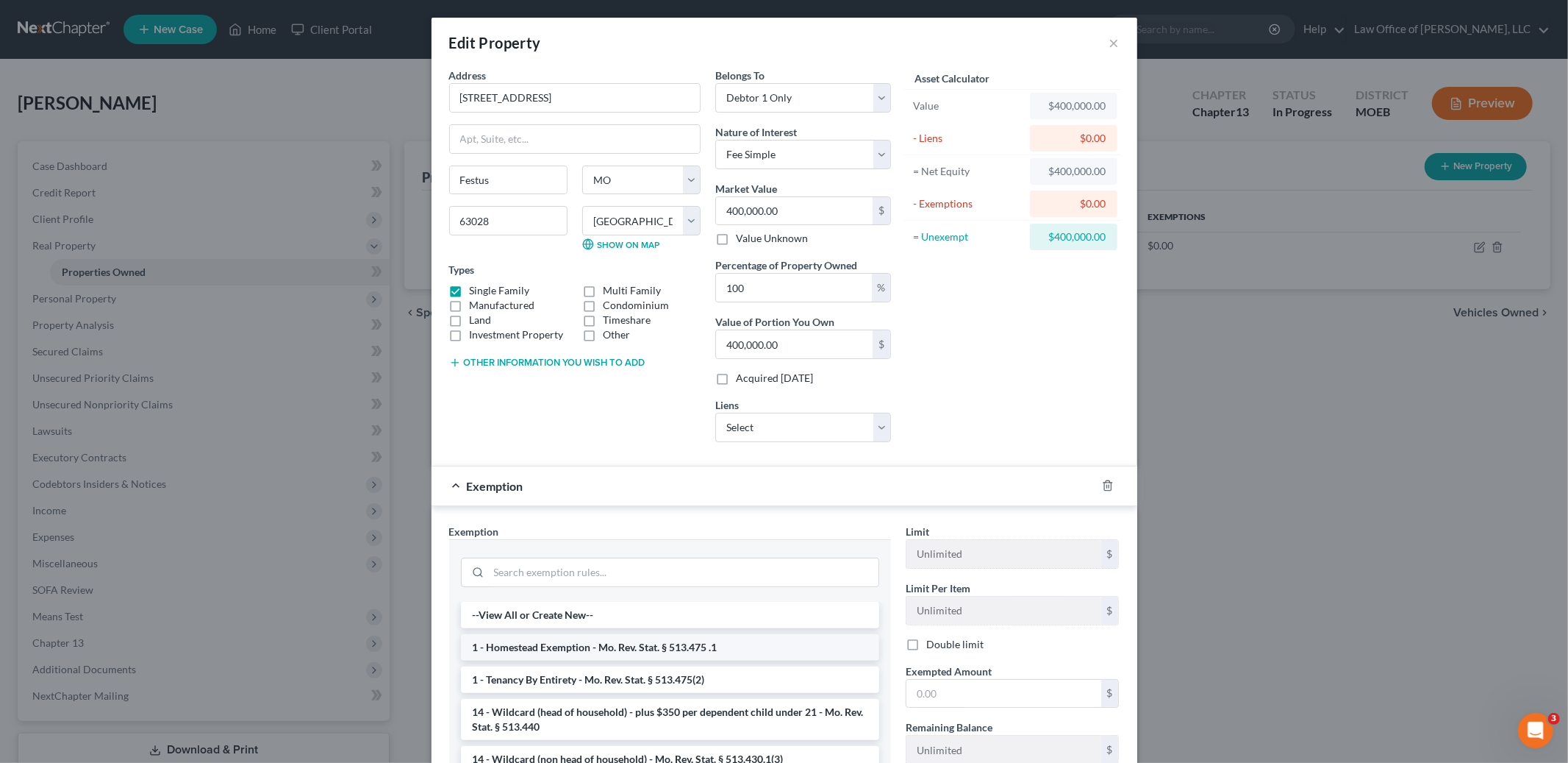
click at [708, 642] on li "1 - Homestead Exemption - Mo. Rev. Stat. § 513.475 .1" at bounding box center [670, 646] width 419 height 26
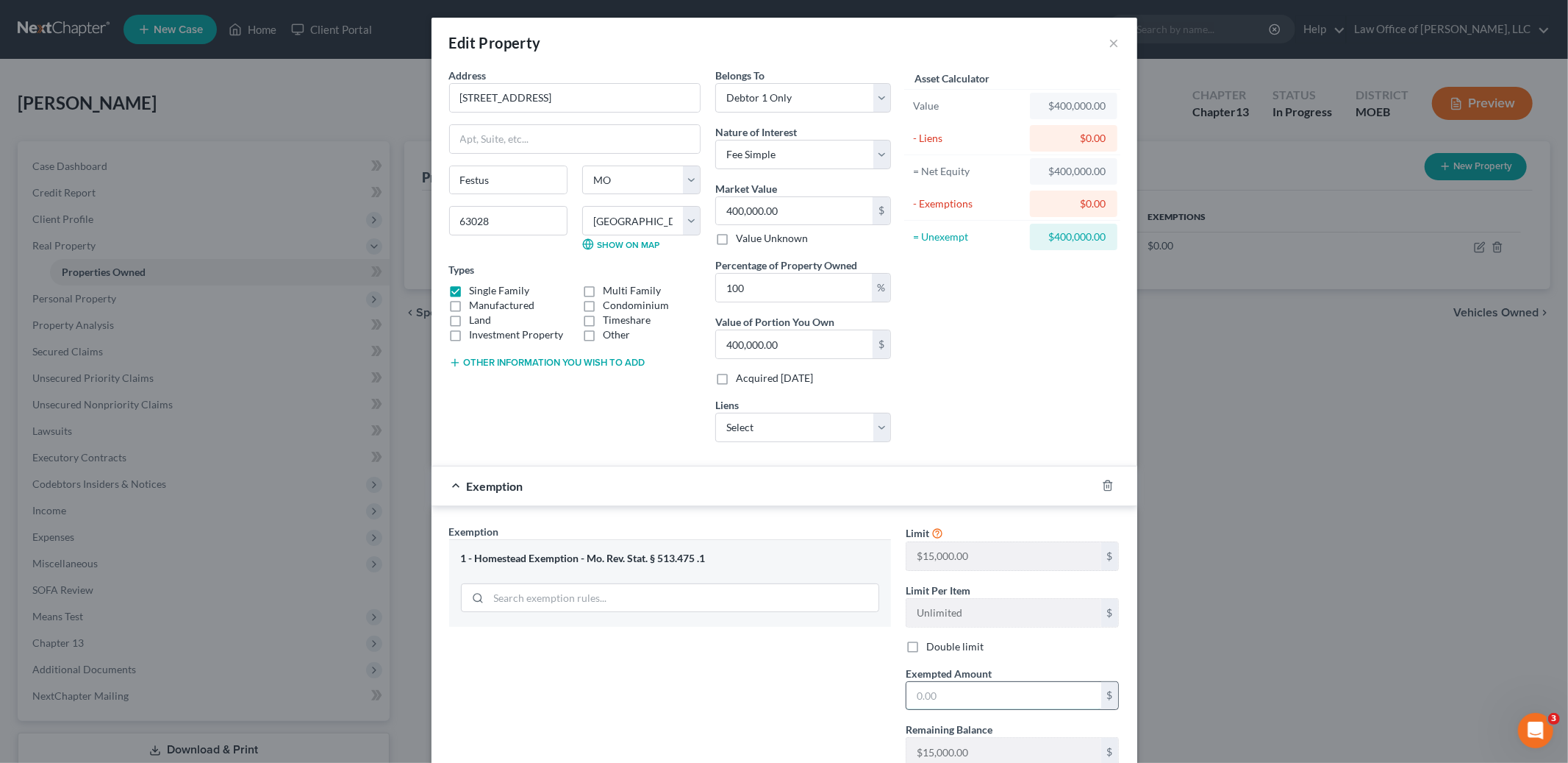
click at [939, 692] on input "text" at bounding box center [1004, 695] width 195 height 27
type input "15,000.00"
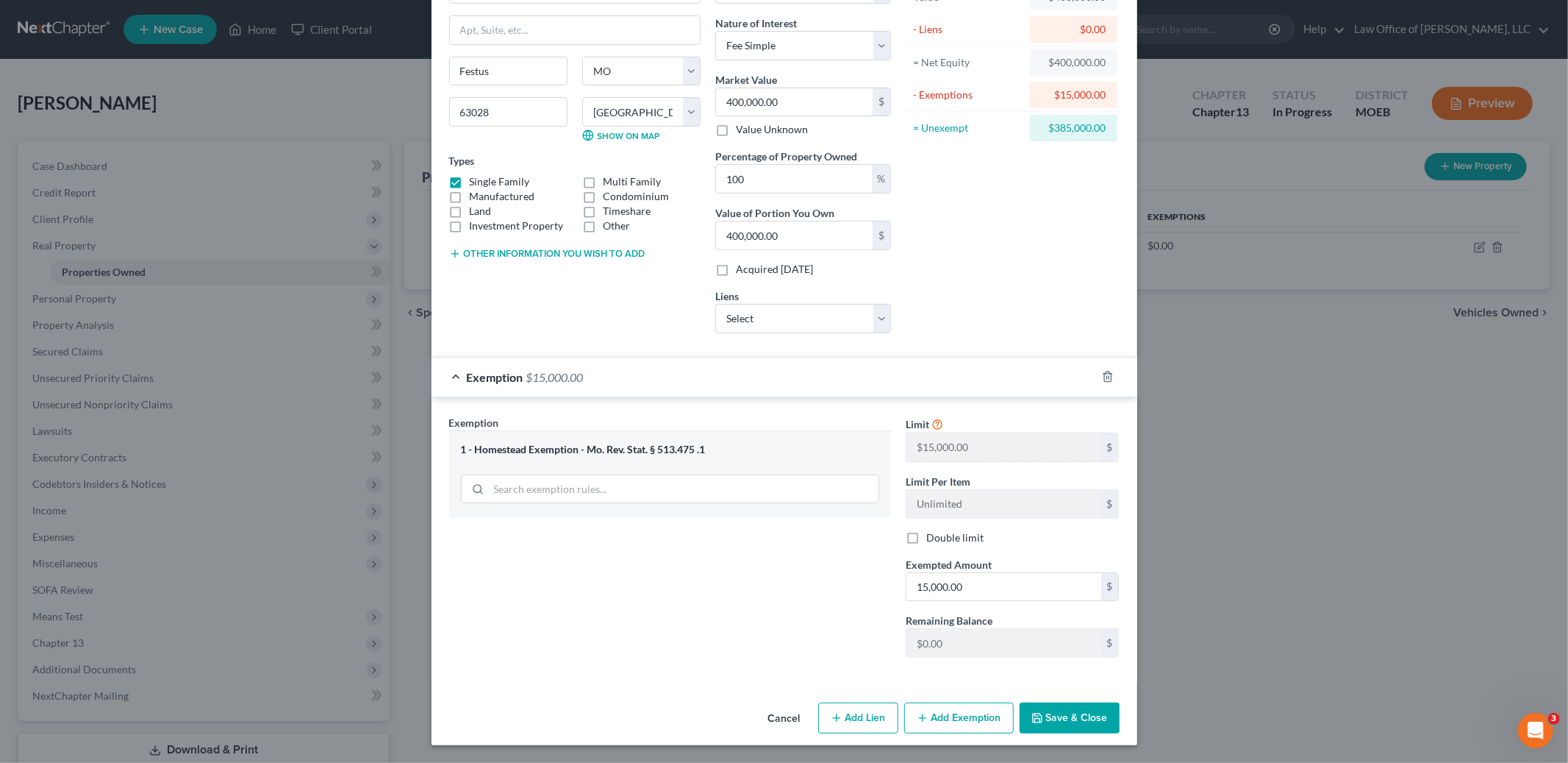
click at [1038, 729] on button "Save & Close" at bounding box center [1070, 717] width 100 height 30
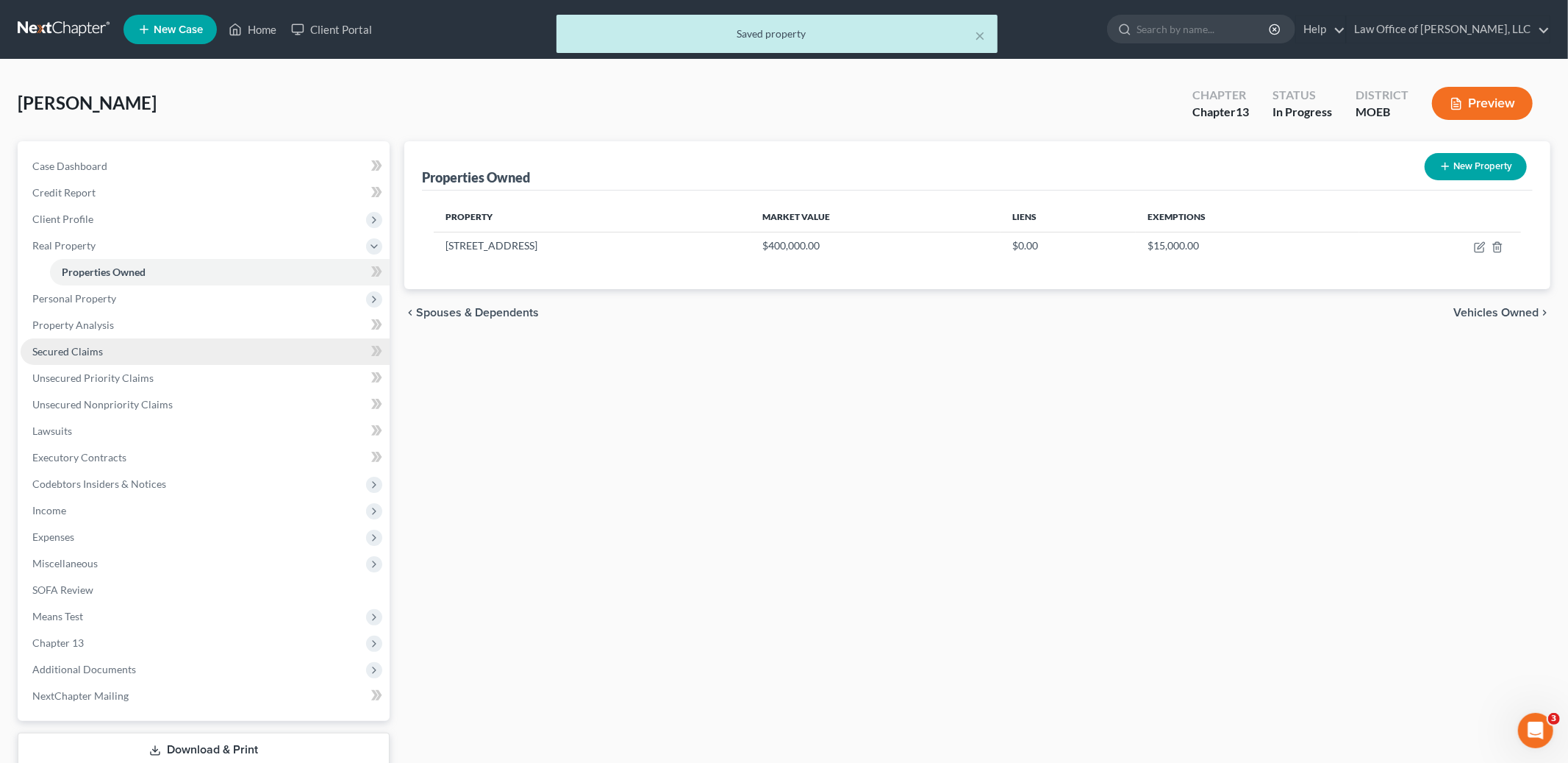
click at [157, 354] on link "Secured Claims" at bounding box center [205, 351] width 369 height 26
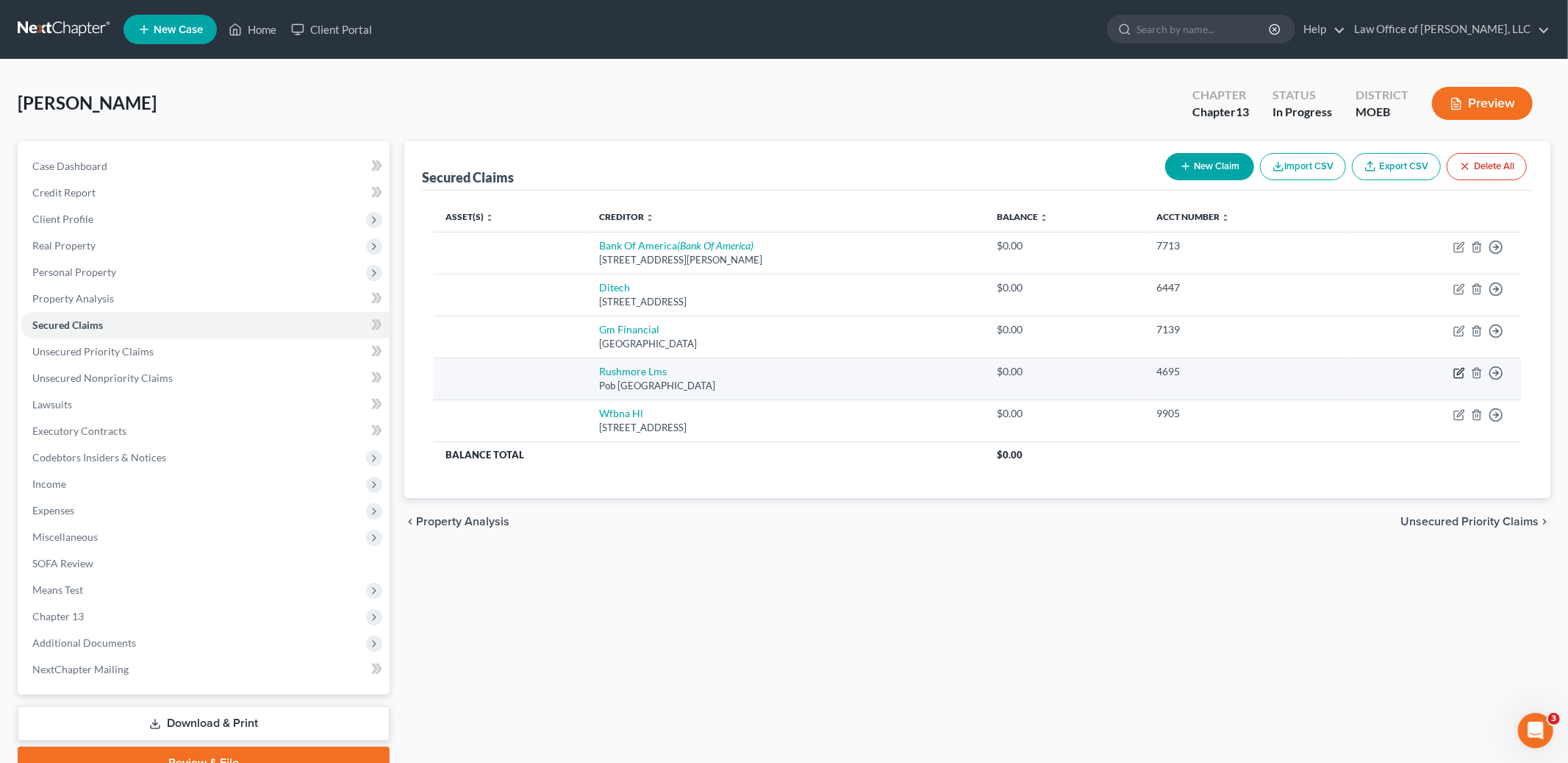
click at [1456, 375] on icon "button" at bounding box center [1459, 373] width 12 height 12
select select "4"
select select "0"
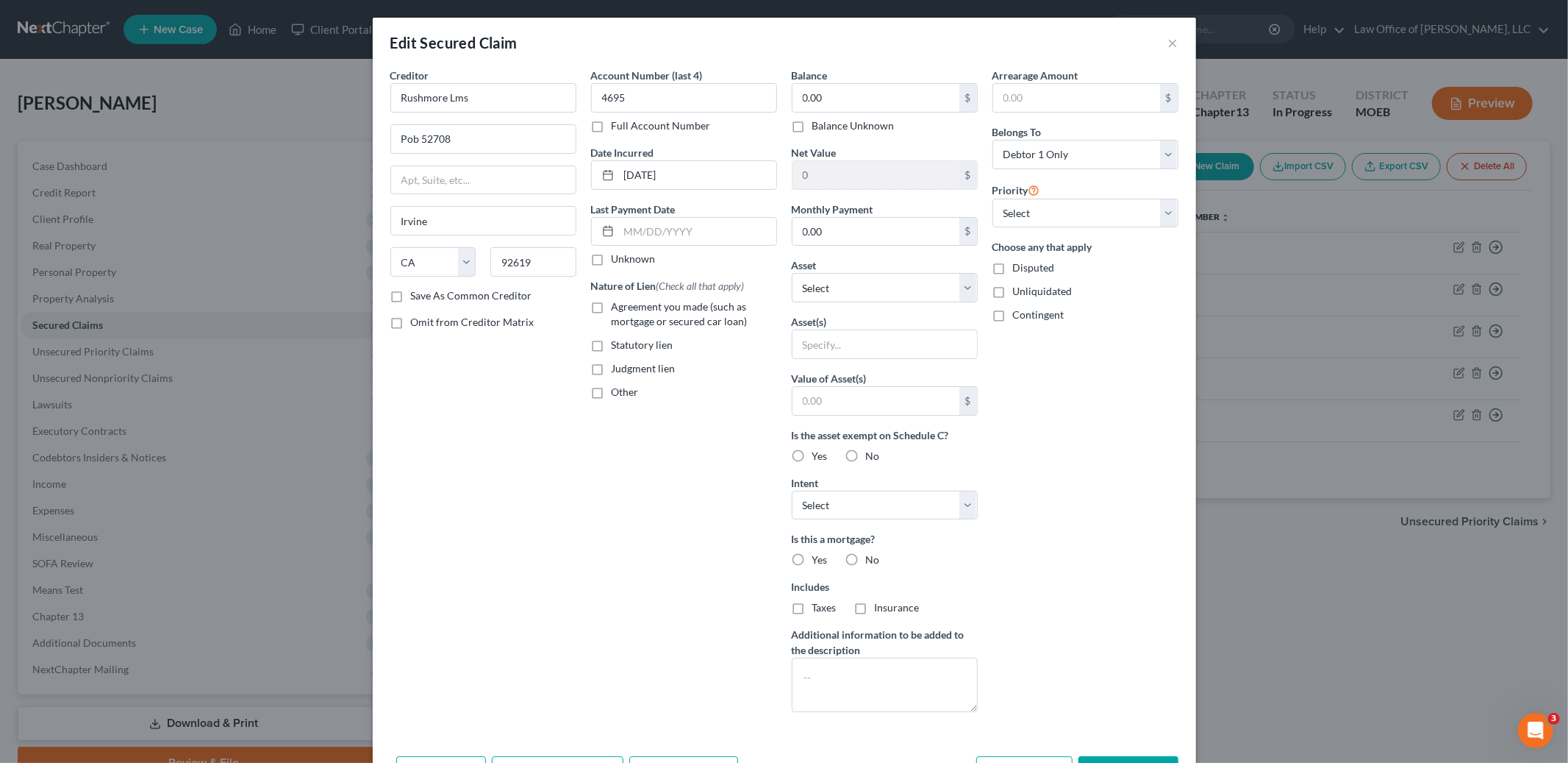
click at [612, 313] on label "Agreement you made (such as mortgage or secured car loan)" at bounding box center [694, 314] width 166 height 29
click at [618, 309] on input "Agreement you made (such as mortgage or secured car loan)" at bounding box center [623, 304] width 10 height 10
checkbox input "true"
type input "200,000.00"
click at [875, 236] on input "0.00" at bounding box center [876, 231] width 167 height 27
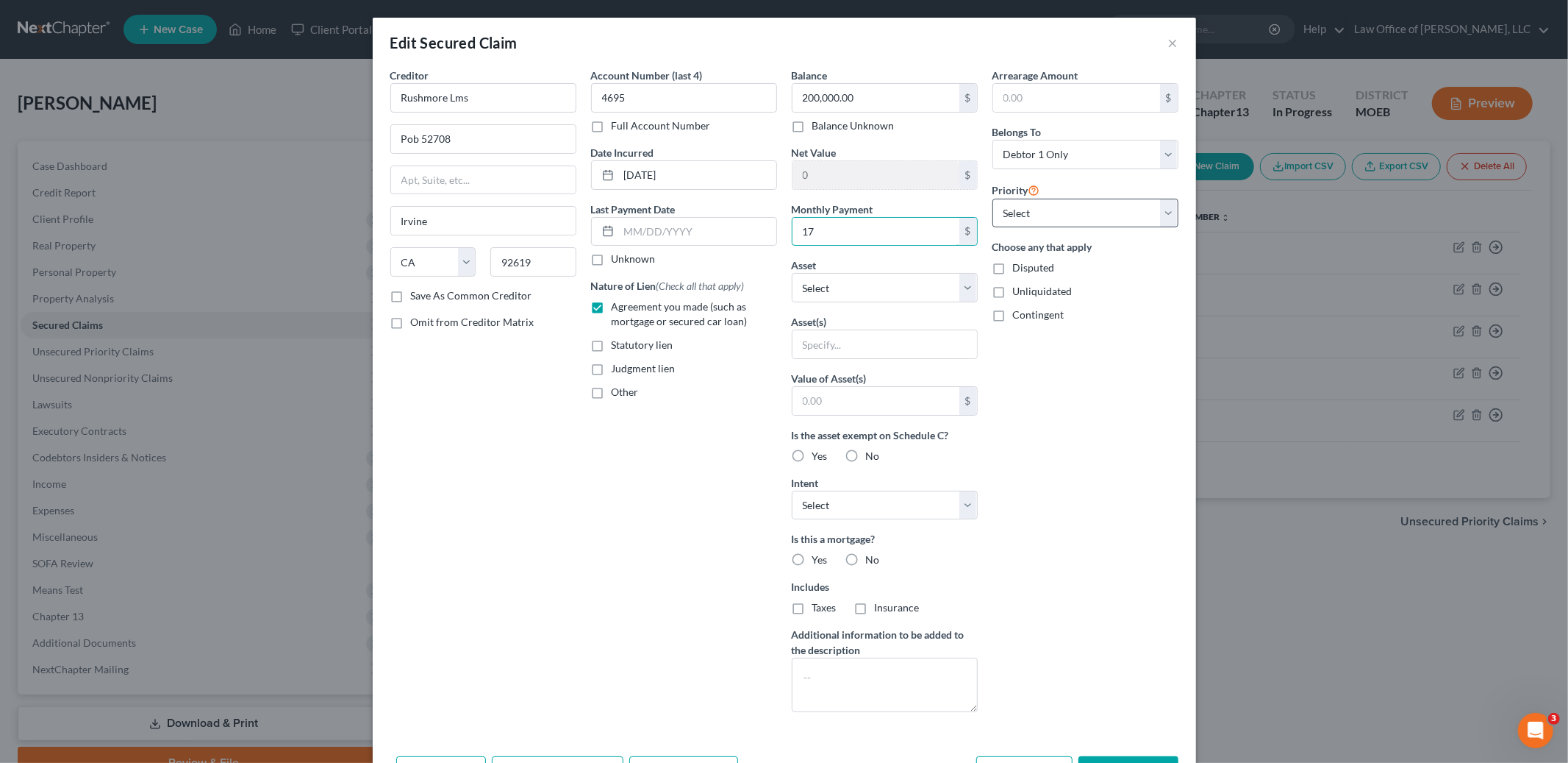
type input "17"
click at [1046, 216] on select "Select 1st 2nd 3rd 4th 5th 6th 7th 8th 9th 10th 11th 12th 13th 14th 15th 16th 1…" at bounding box center [1086, 213] width 186 height 29
select select "0"
click at [992, 198] on select "Select 1st 2nd 3rd 4th 5th 6th 7th 8th 9th 10th 11th 12th 13th 14th 15th 16th 1…" at bounding box center [1086, 213] width 186 height 29
click at [942, 289] on select "Select Other Multiple Assets [STREET_ADDRESS] - $400000.0 Electronics - Home & …" at bounding box center [885, 287] width 186 height 29
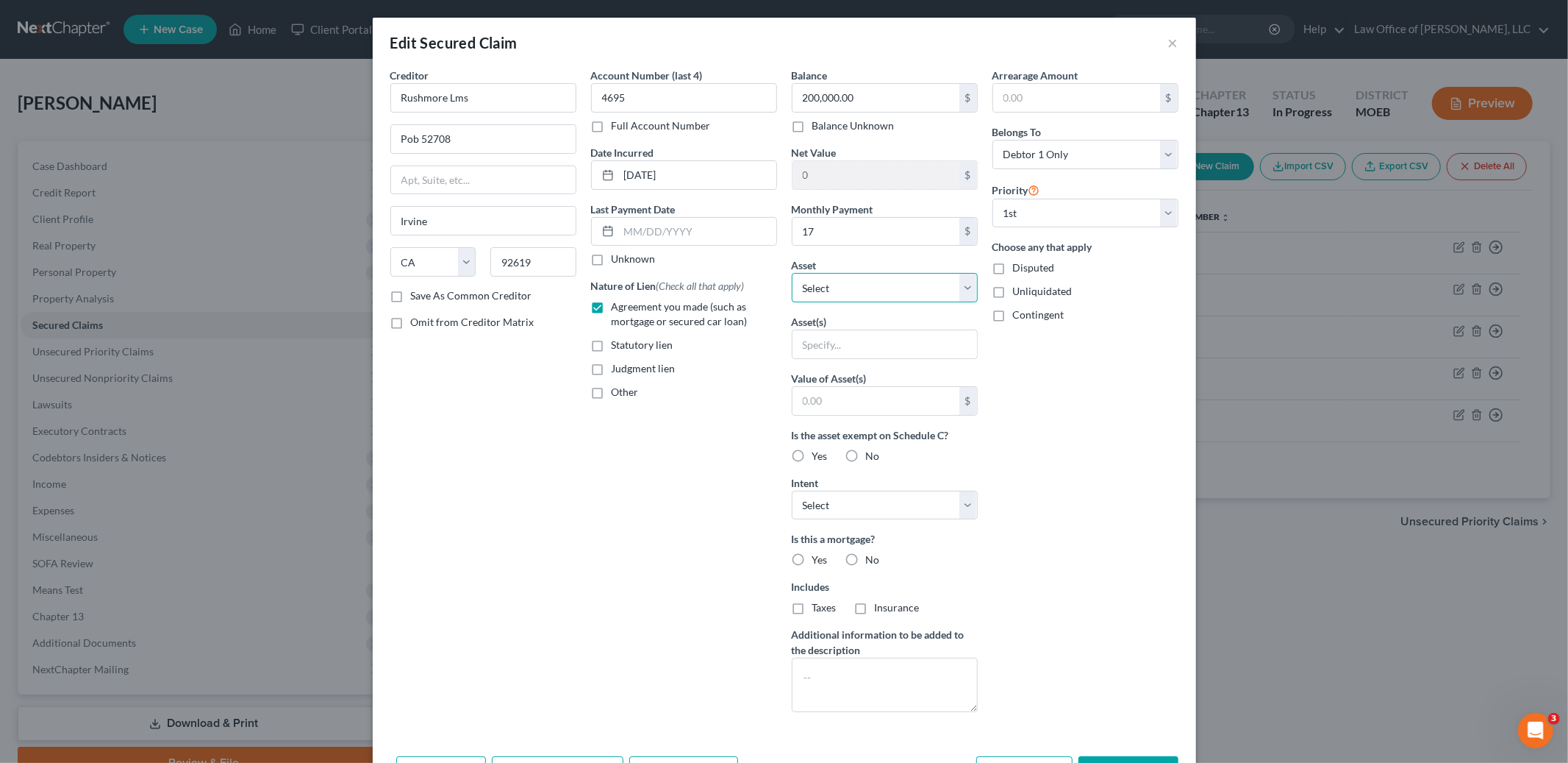
select select "2"
click at [792, 273] on select "Select Other Multiple Assets [STREET_ADDRESS] - $400000.0 Electronics - Home & …" at bounding box center [885, 287] width 186 height 29
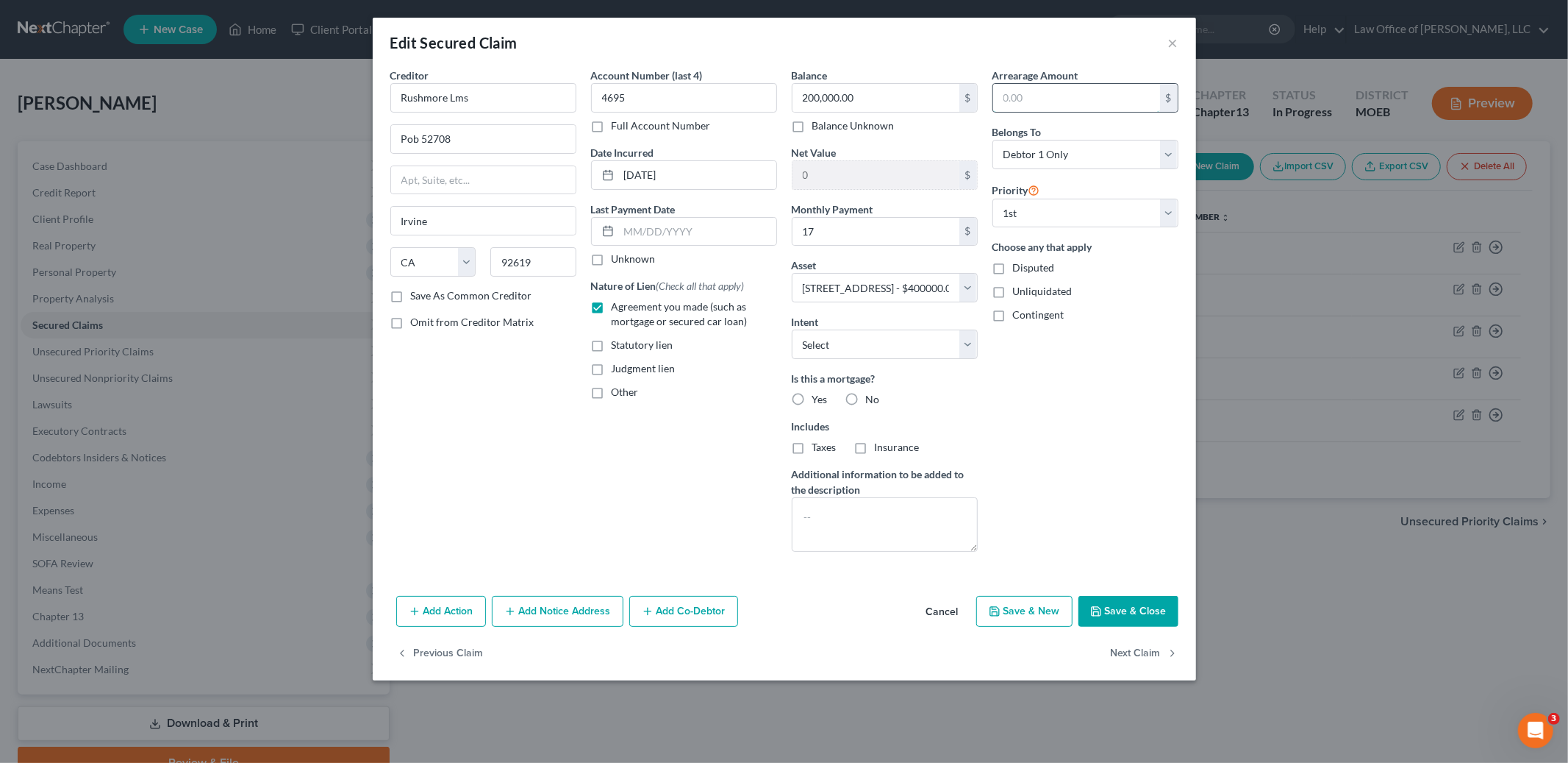
click at [1035, 95] on input "text" at bounding box center [1077, 97] width 167 height 27
type input "7,000.00"
click at [835, 351] on select "Select Surrender Redeem Reaffirm Avoid Other" at bounding box center [885, 344] width 186 height 29
select select "2"
click at [792, 330] on select "Select Surrender Redeem Reaffirm Avoid Other" at bounding box center [885, 344] width 186 height 29
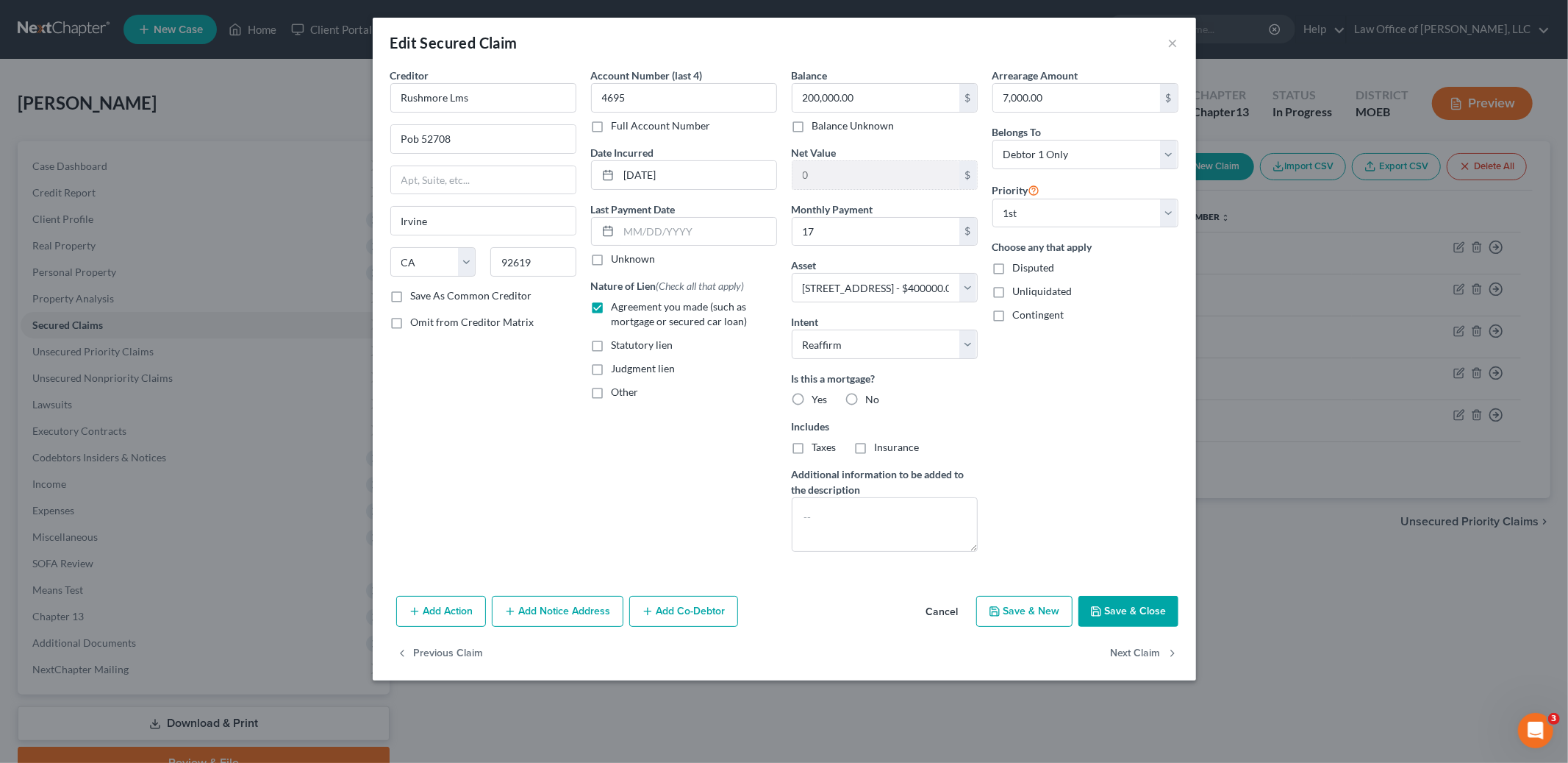
click at [813, 446] on label "Taxes" at bounding box center [825, 446] width 25 height 15
click at [819, 446] on input "Taxes" at bounding box center [824, 444] width 10 height 10
checkbox input "true"
click at [813, 398] on label "Yes" at bounding box center [821, 399] width 16 height 15
click at [819, 398] on input "Yes" at bounding box center [824, 397] width 10 height 10
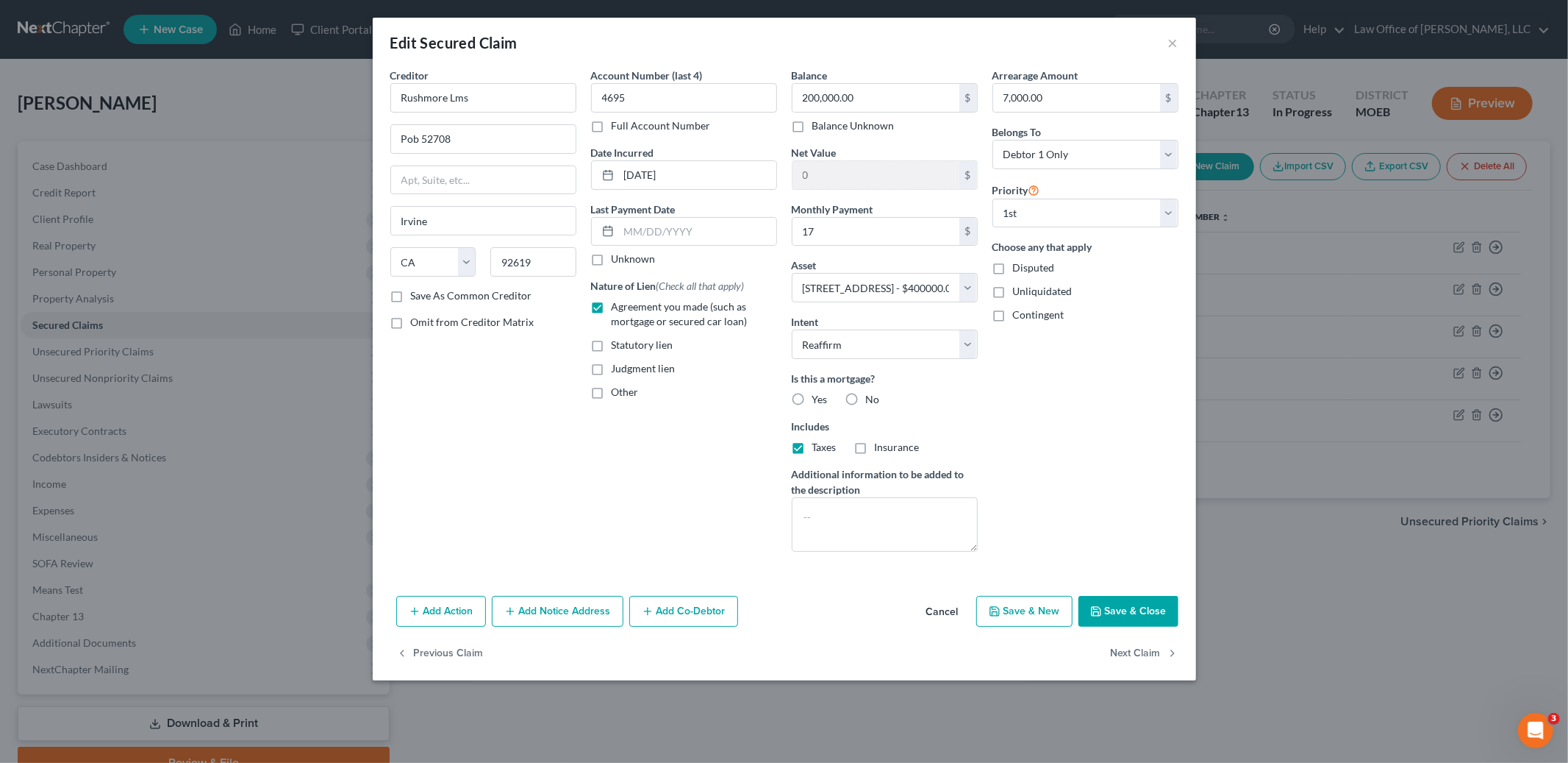
radio input "true"
click at [875, 447] on label "Insurance" at bounding box center [897, 446] width 45 height 15
click at [881, 447] on input "Insurance" at bounding box center [885, 444] width 10 height 10
checkbox input "true"
click at [1118, 610] on button "Save & Close" at bounding box center [1129, 610] width 100 height 30
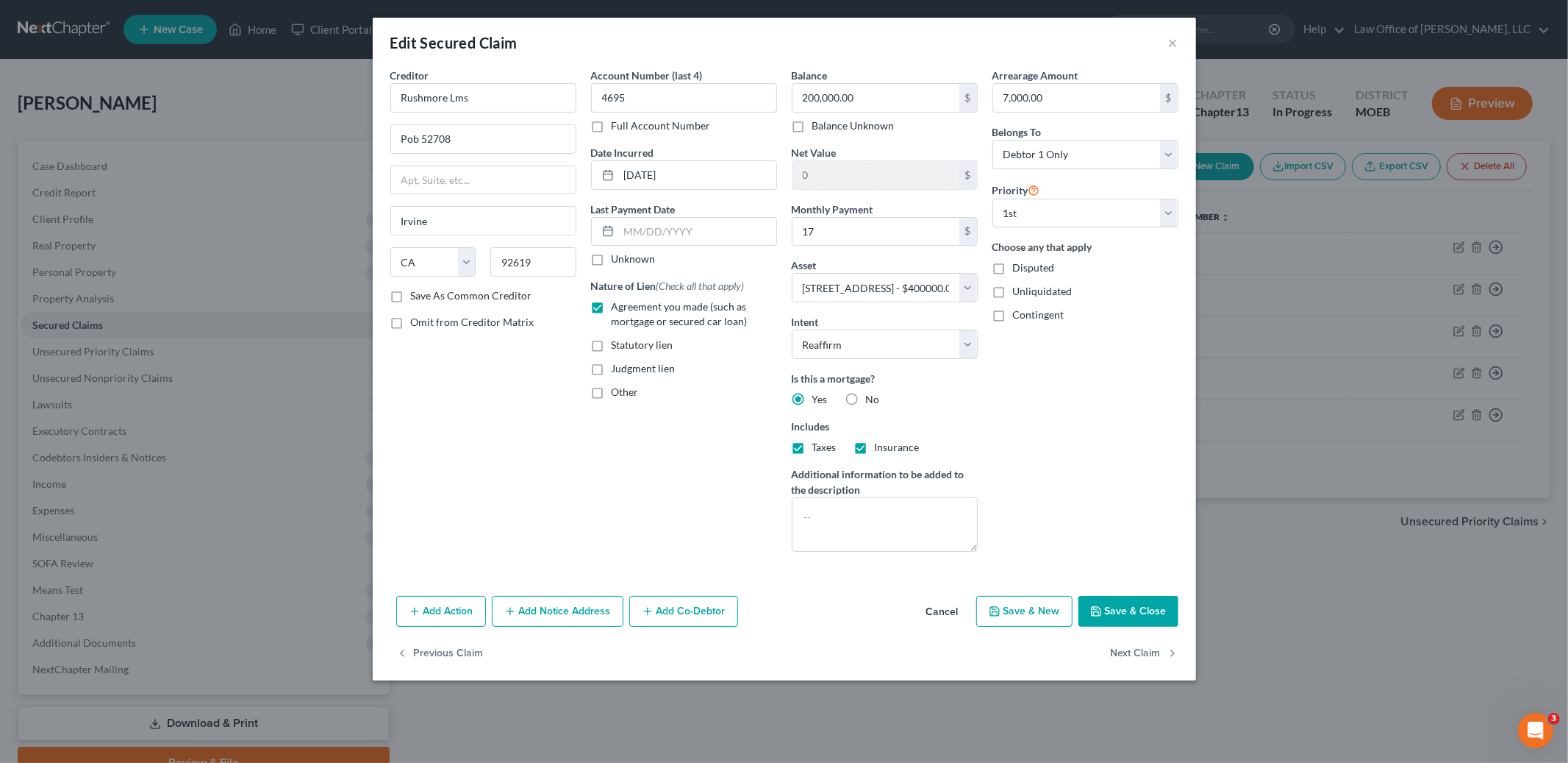
select select
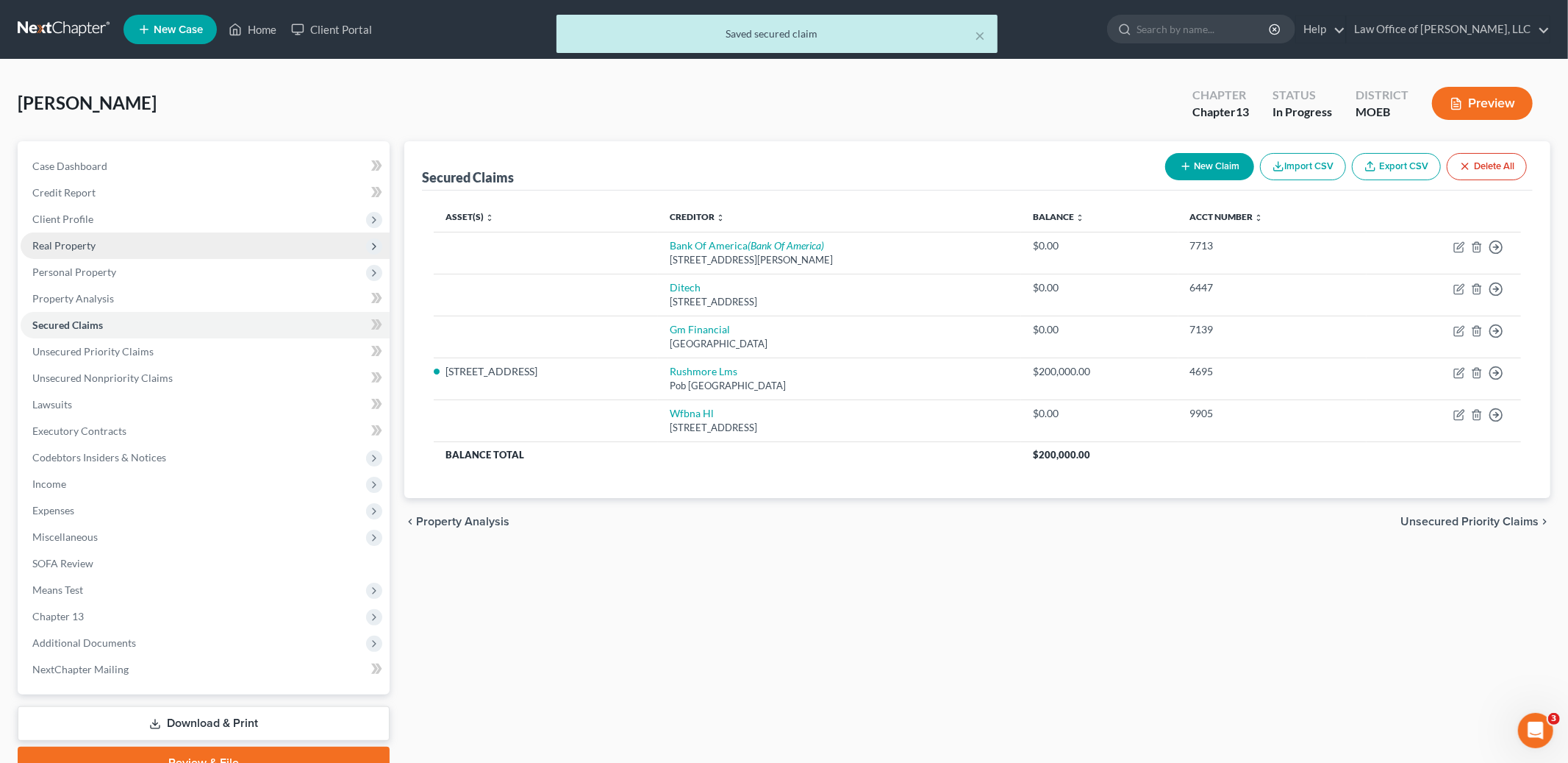
click at [162, 251] on span "Real Property" at bounding box center [205, 245] width 369 height 26
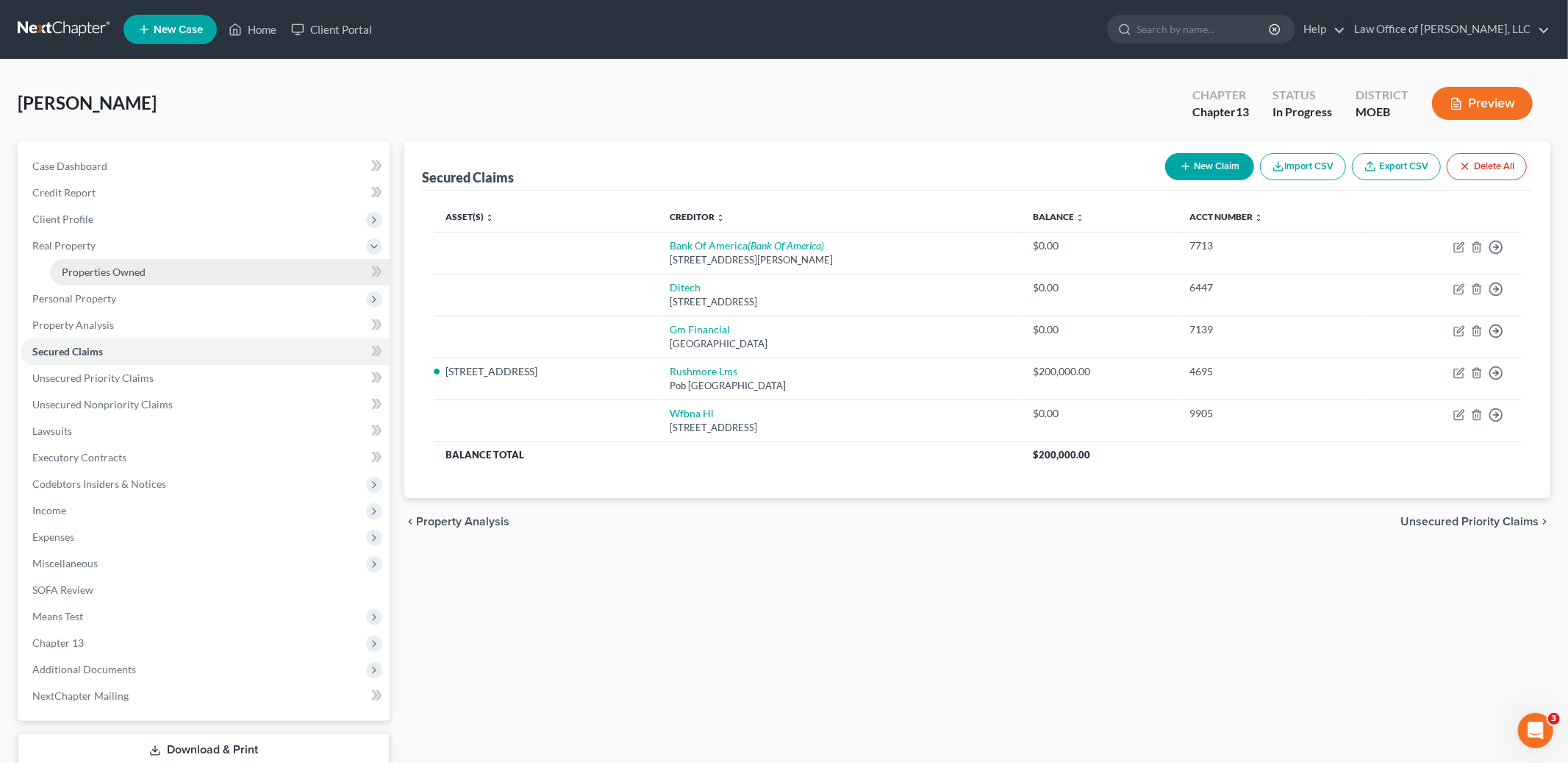
click at [229, 266] on link "Properties Owned" at bounding box center [220, 272] width 339 height 26
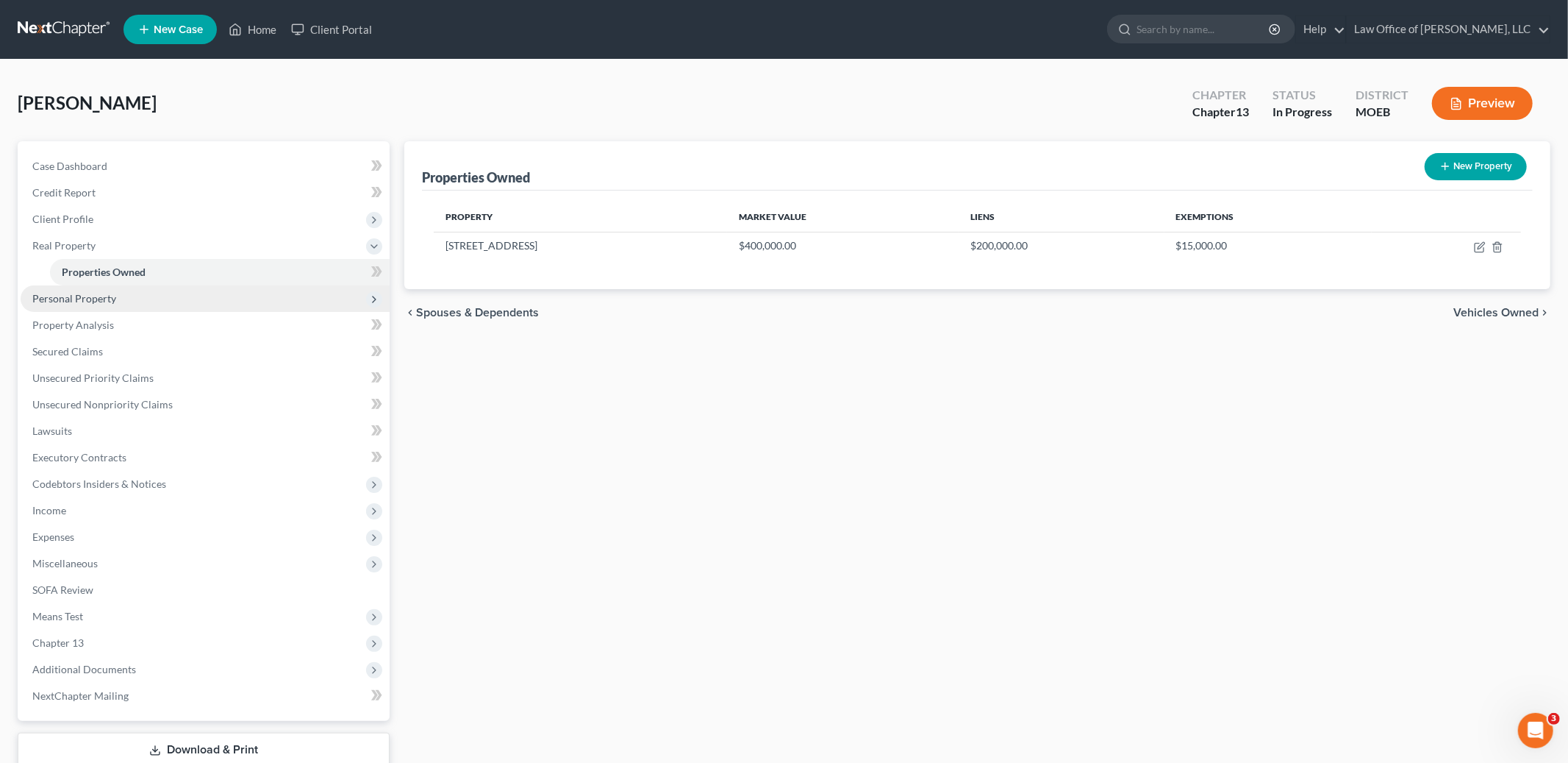
click at [145, 297] on span "Personal Property" at bounding box center [205, 298] width 369 height 26
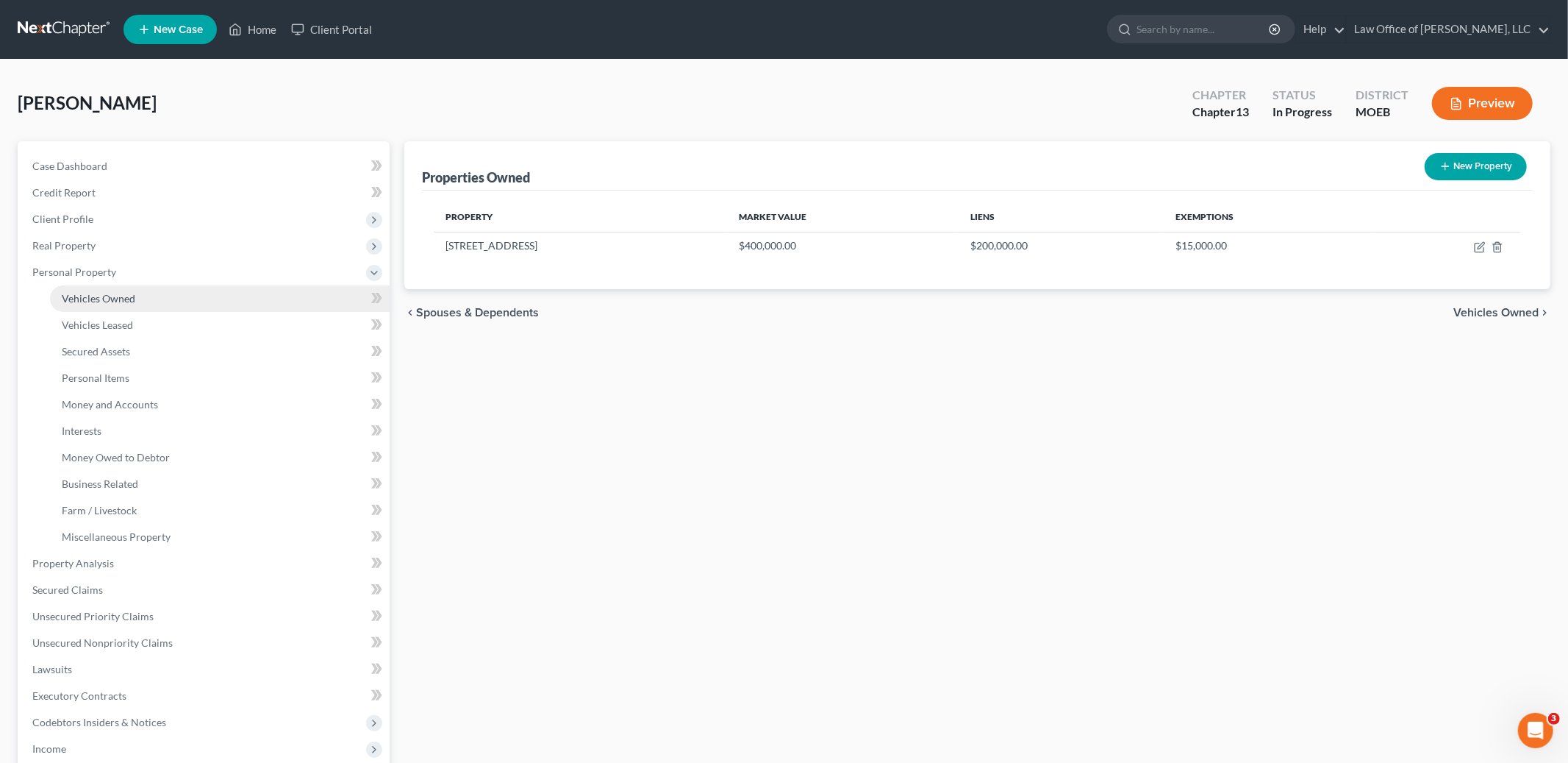
click at [141, 296] on link "Vehicles Owned" at bounding box center [220, 298] width 339 height 26
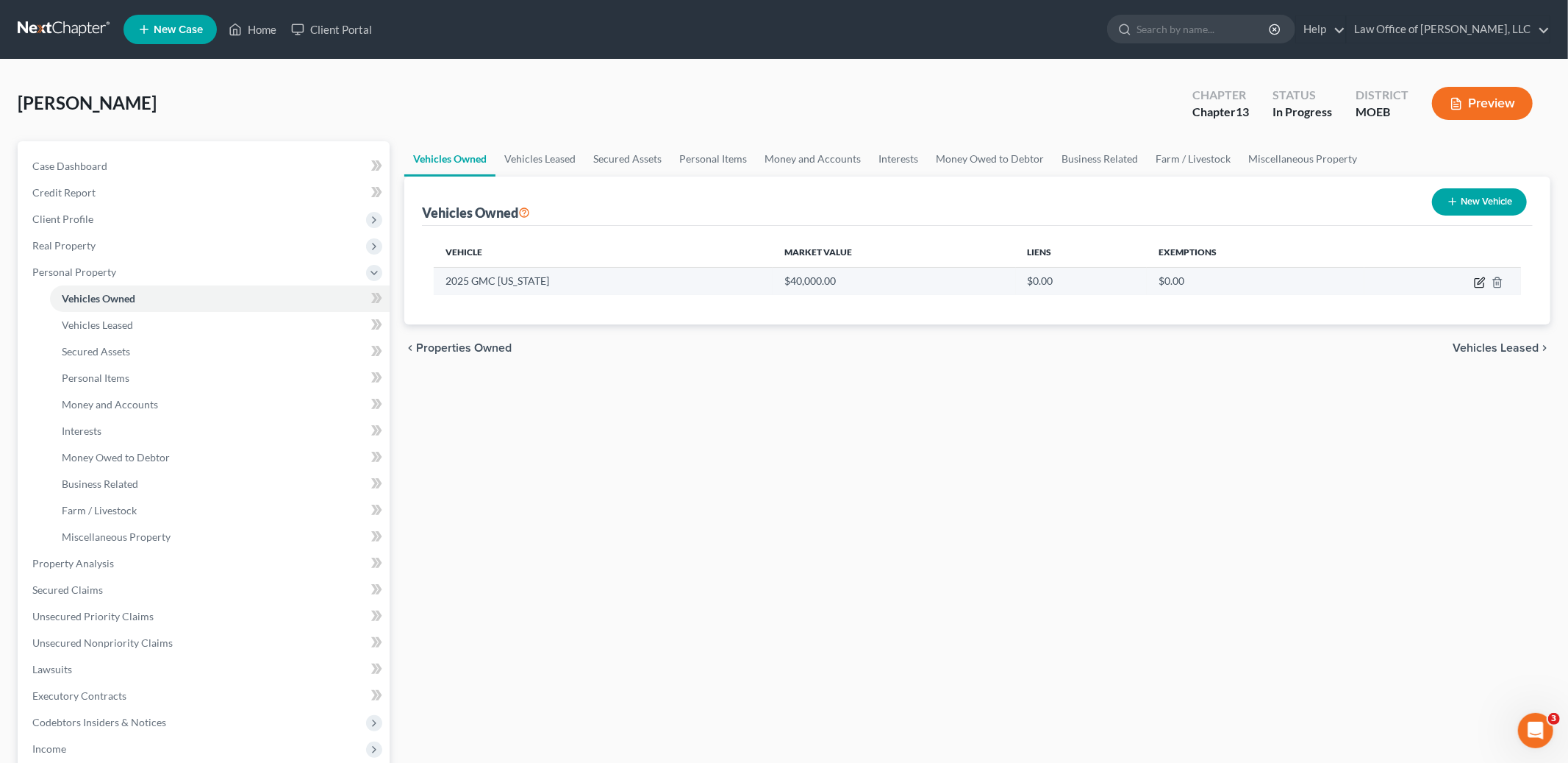
click at [1479, 280] on icon "button" at bounding box center [1480, 282] width 12 height 12
select select "0"
select select "1"
select select "2"
select select "0"
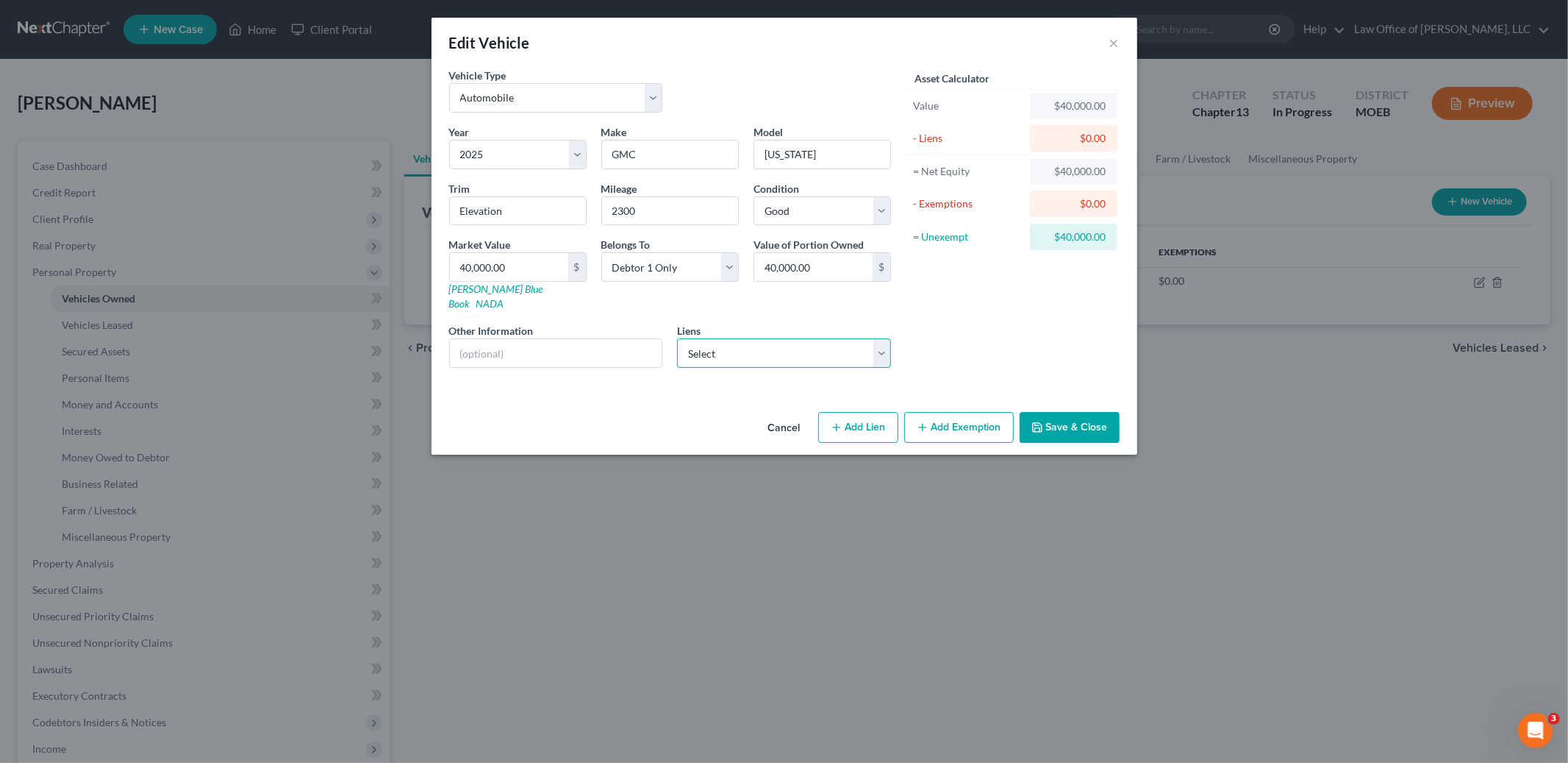
click at [736, 344] on select "Select Bank Of America - $0.00 Ditech - $0.00 Gm Financial - $0.00 Wfbna Hl - $…" at bounding box center [784, 353] width 214 height 29
click at [678, 338] on select "Select Bank Of America - $0.00 Ditech - $0.00 Gm Financial - $0.00 Wfbna Hl - $…" at bounding box center [784, 353] width 214 height 29
click at [939, 416] on button "Add Exemption" at bounding box center [959, 427] width 110 height 30
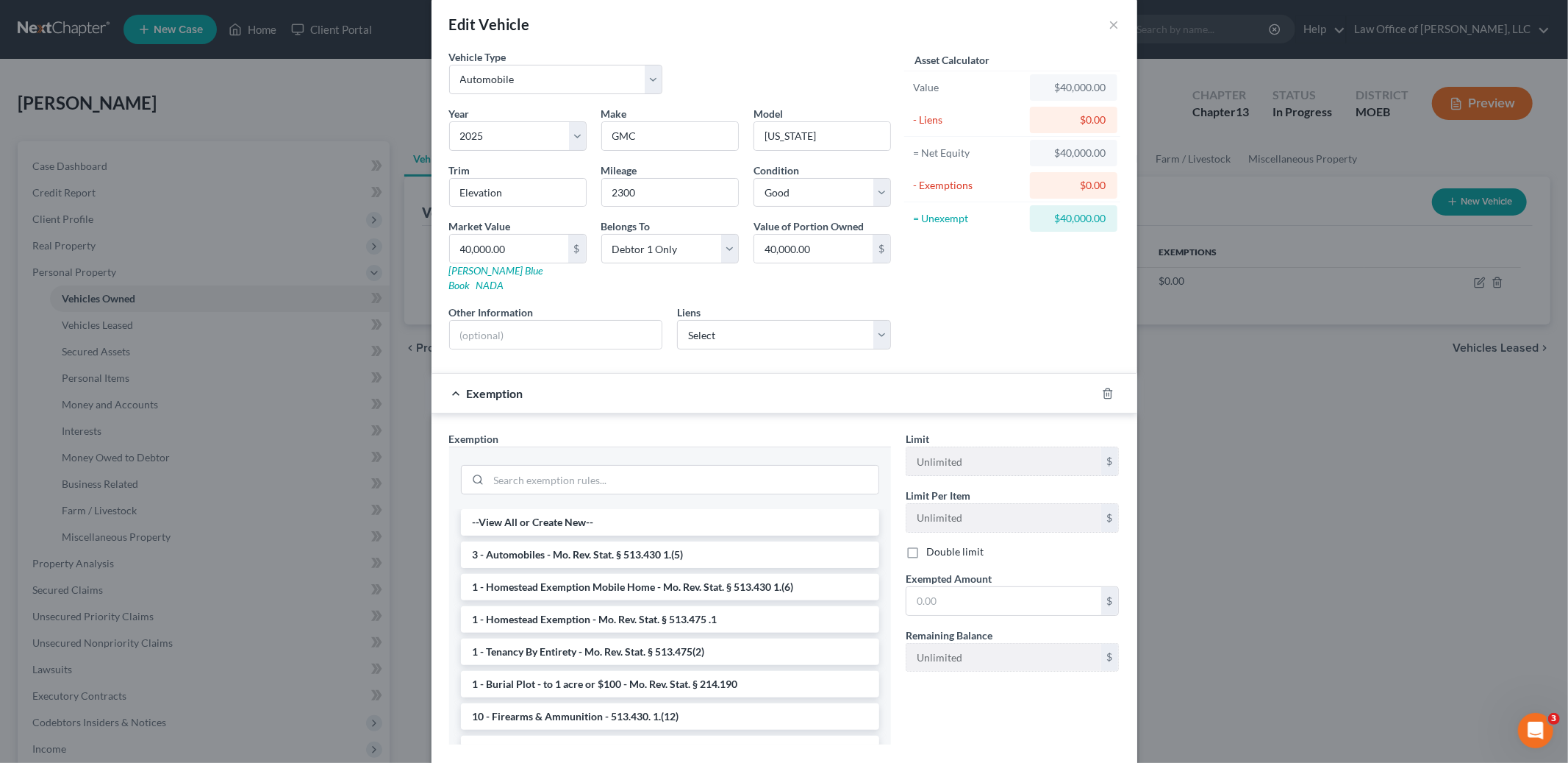
scroll to position [90, 0]
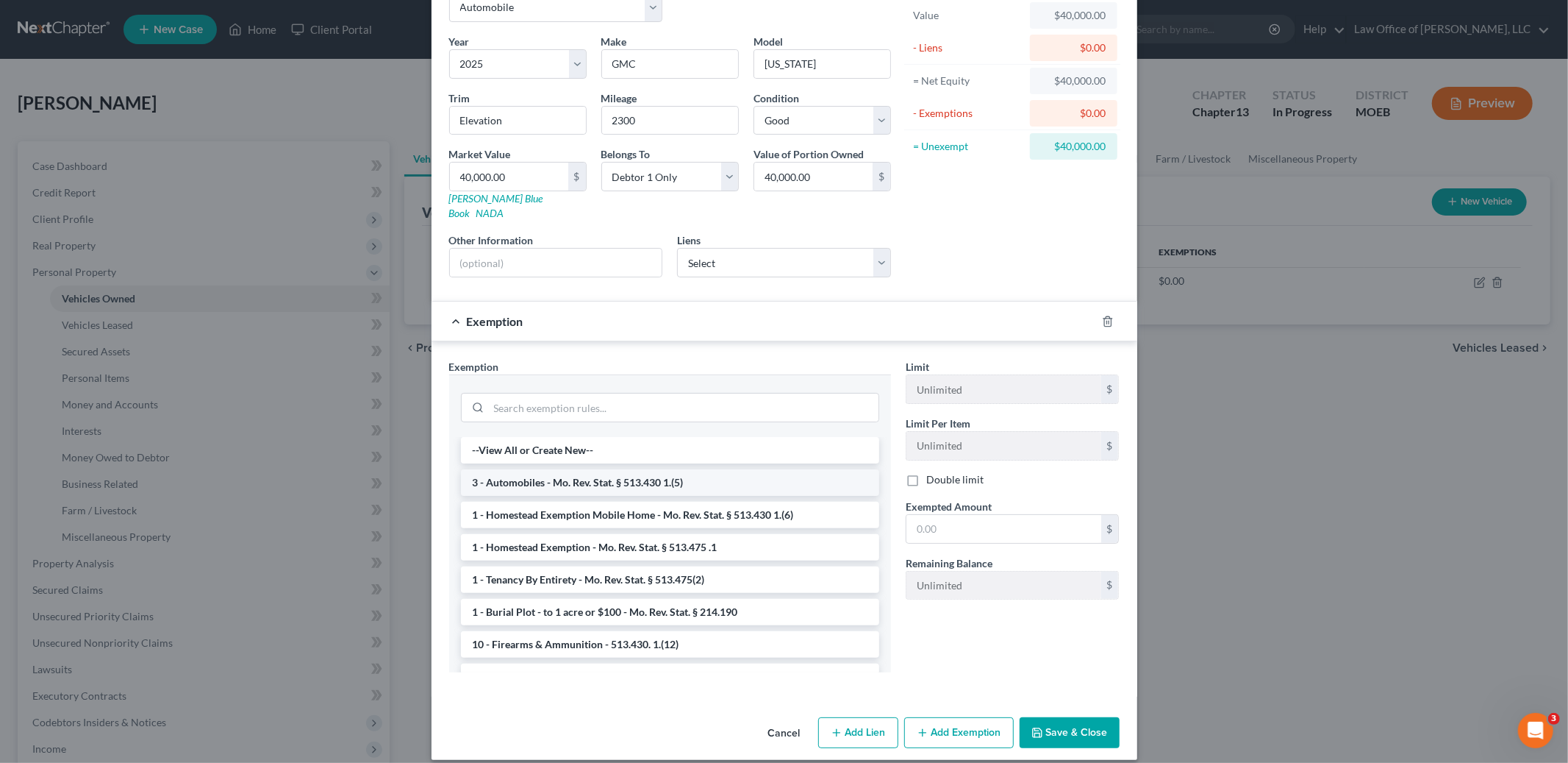
click at [691, 472] on li "3 - Automobiles - Mo. Rev. Stat. § 513.430 1.(5)" at bounding box center [670, 482] width 419 height 26
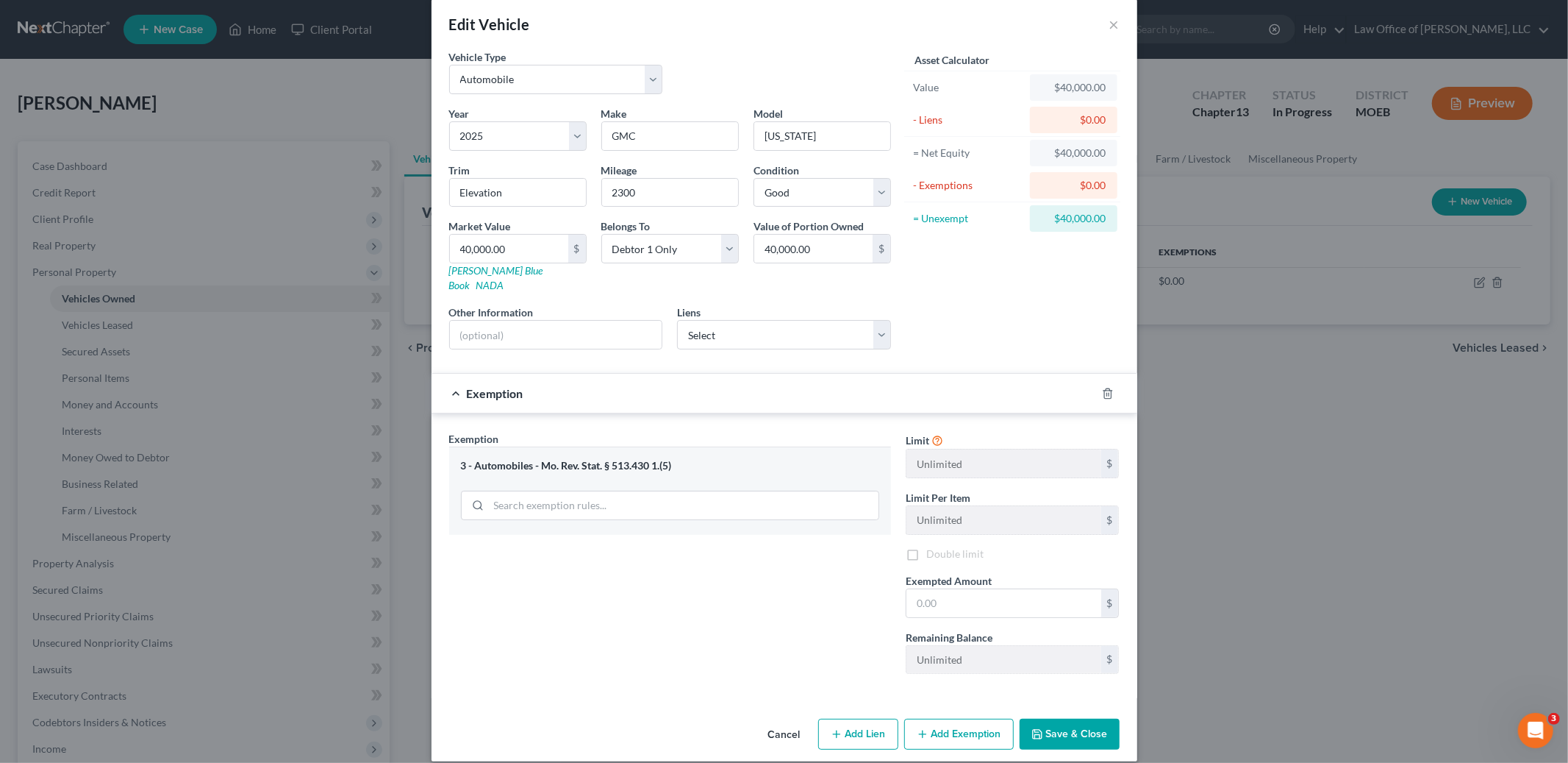
scroll to position [21, 0]
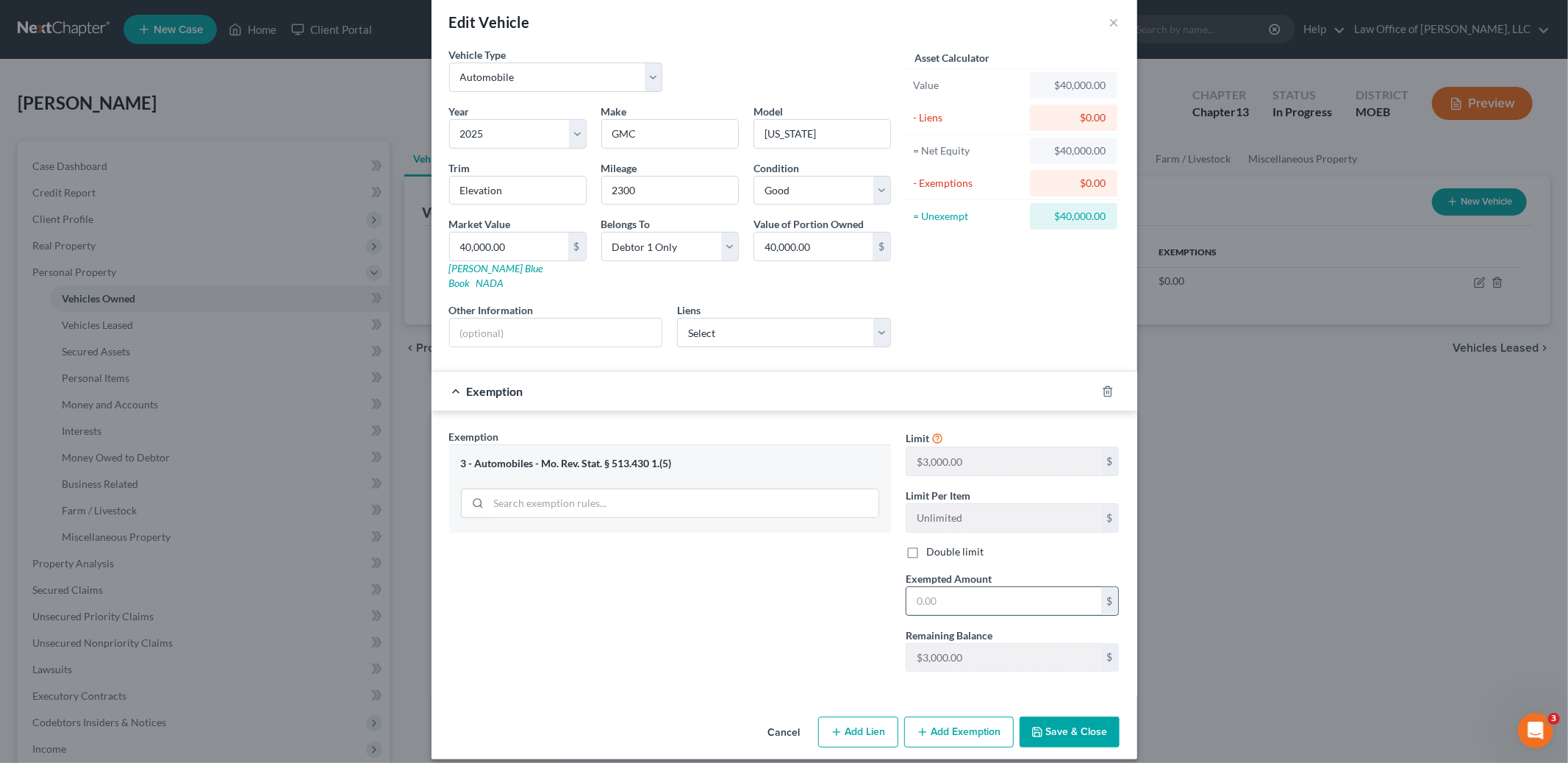
click at [953, 586] on input "text" at bounding box center [1004, 600] width 195 height 27
type input "3,000.00"
click at [1047, 718] on button "Save & Close" at bounding box center [1070, 731] width 100 height 30
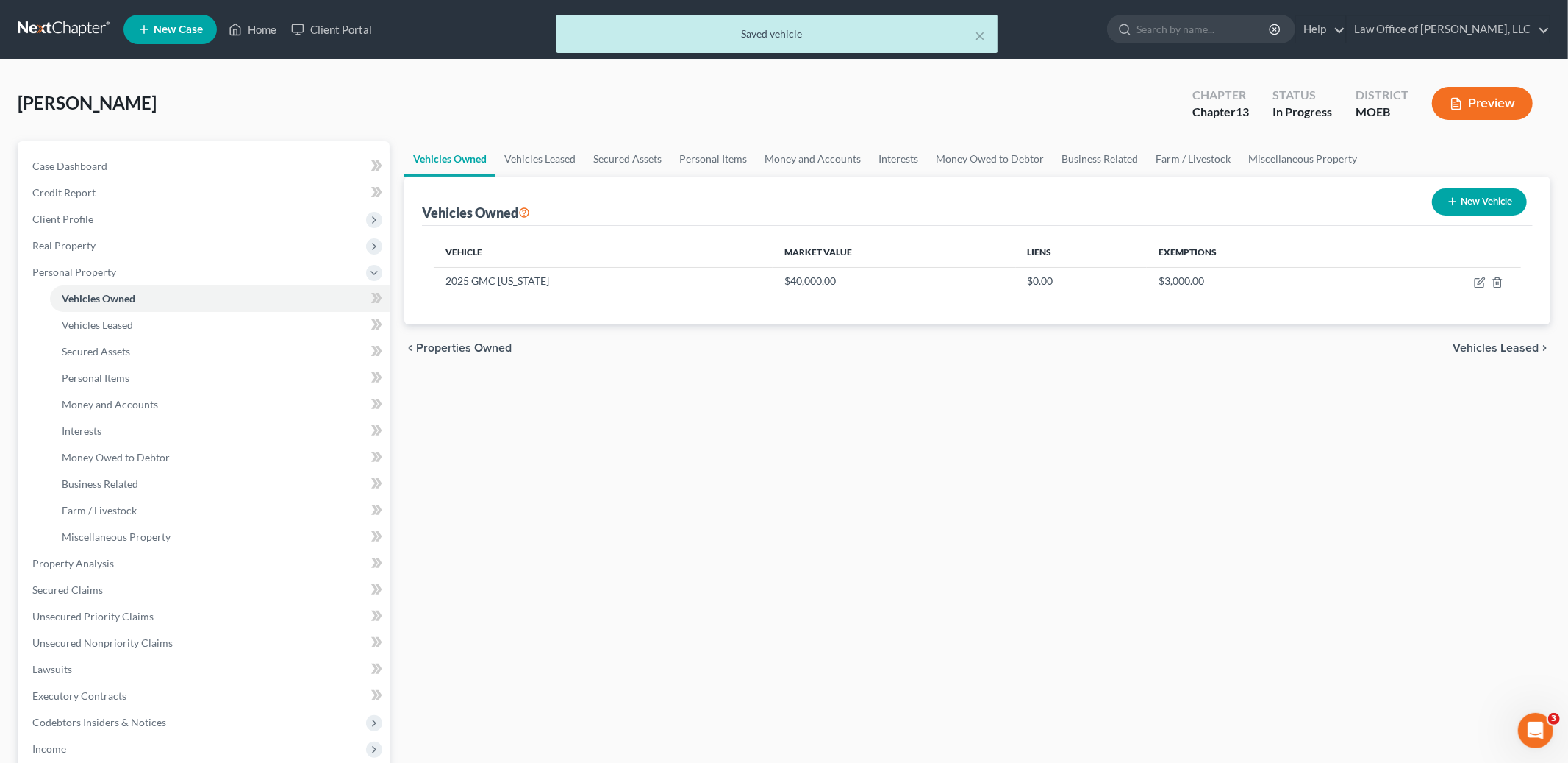
click at [1489, 346] on span "Vehicles Leased" at bounding box center [1496, 348] width 86 height 12
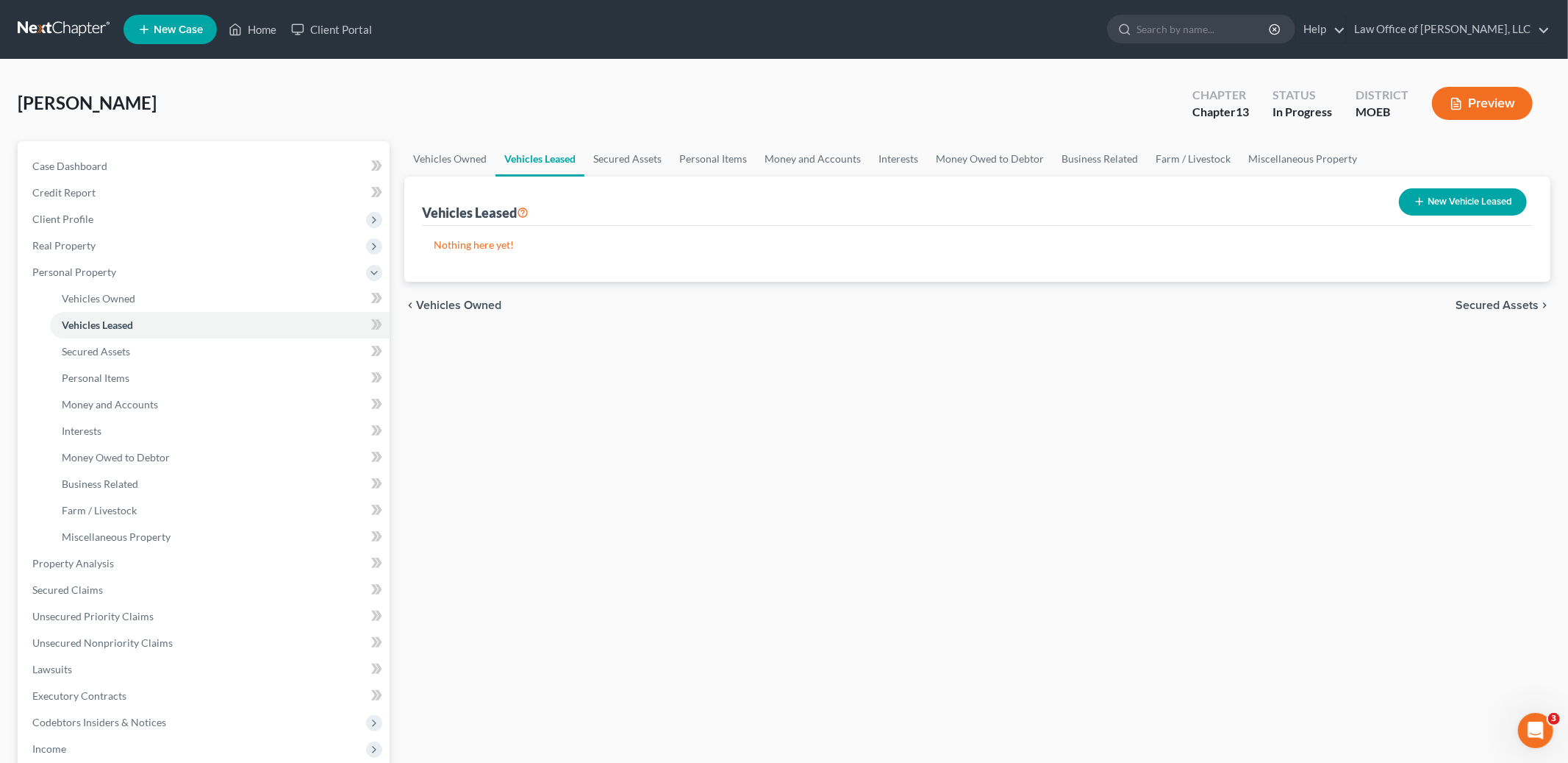
click at [1483, 304] on span "Secured Assets" at bounding box center [1497, 305] width 83 height 12
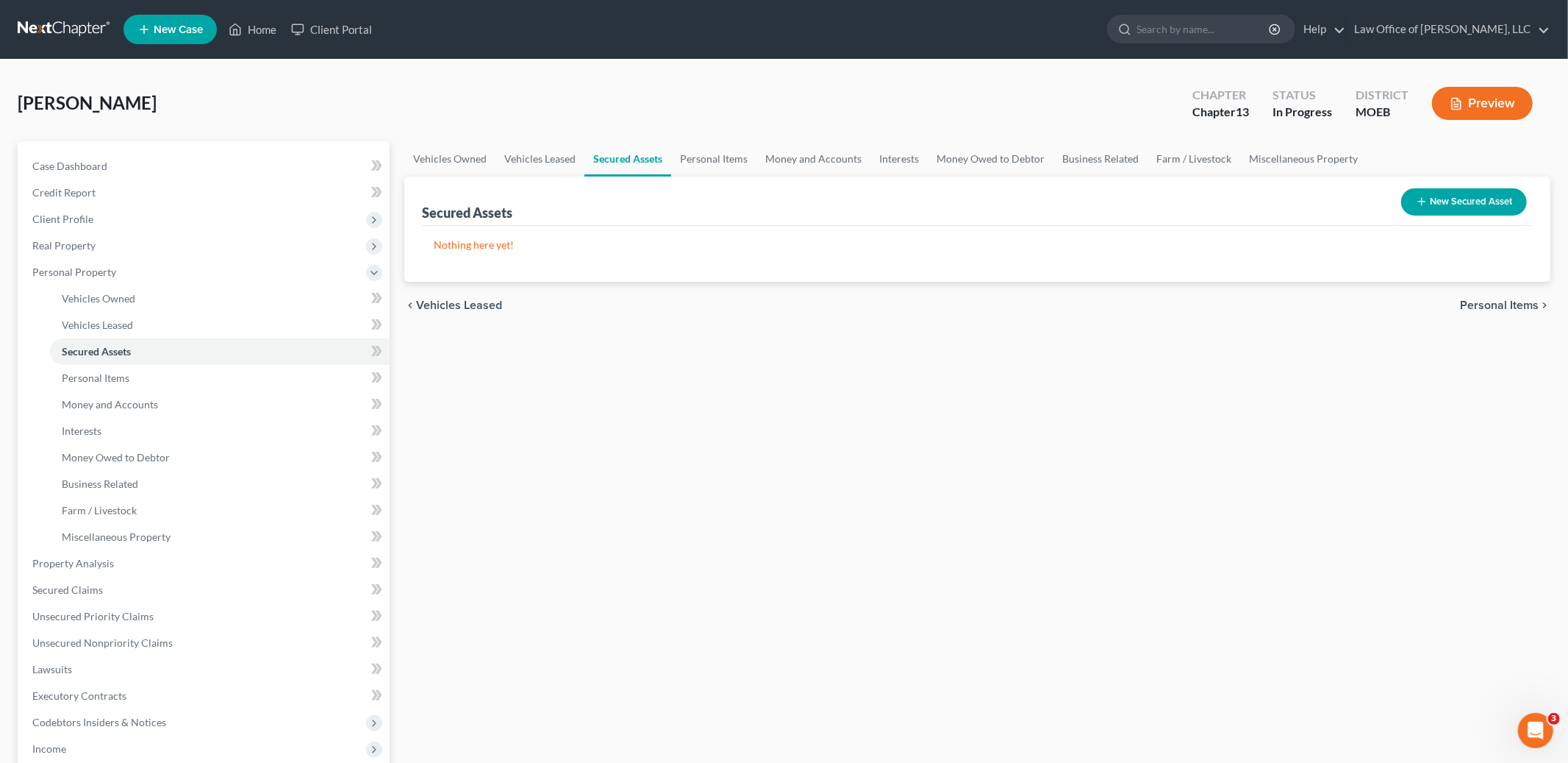
click at [1444, 204] on button "New Secured Asset" at bounding box center [1464, 202] width 126 height 27
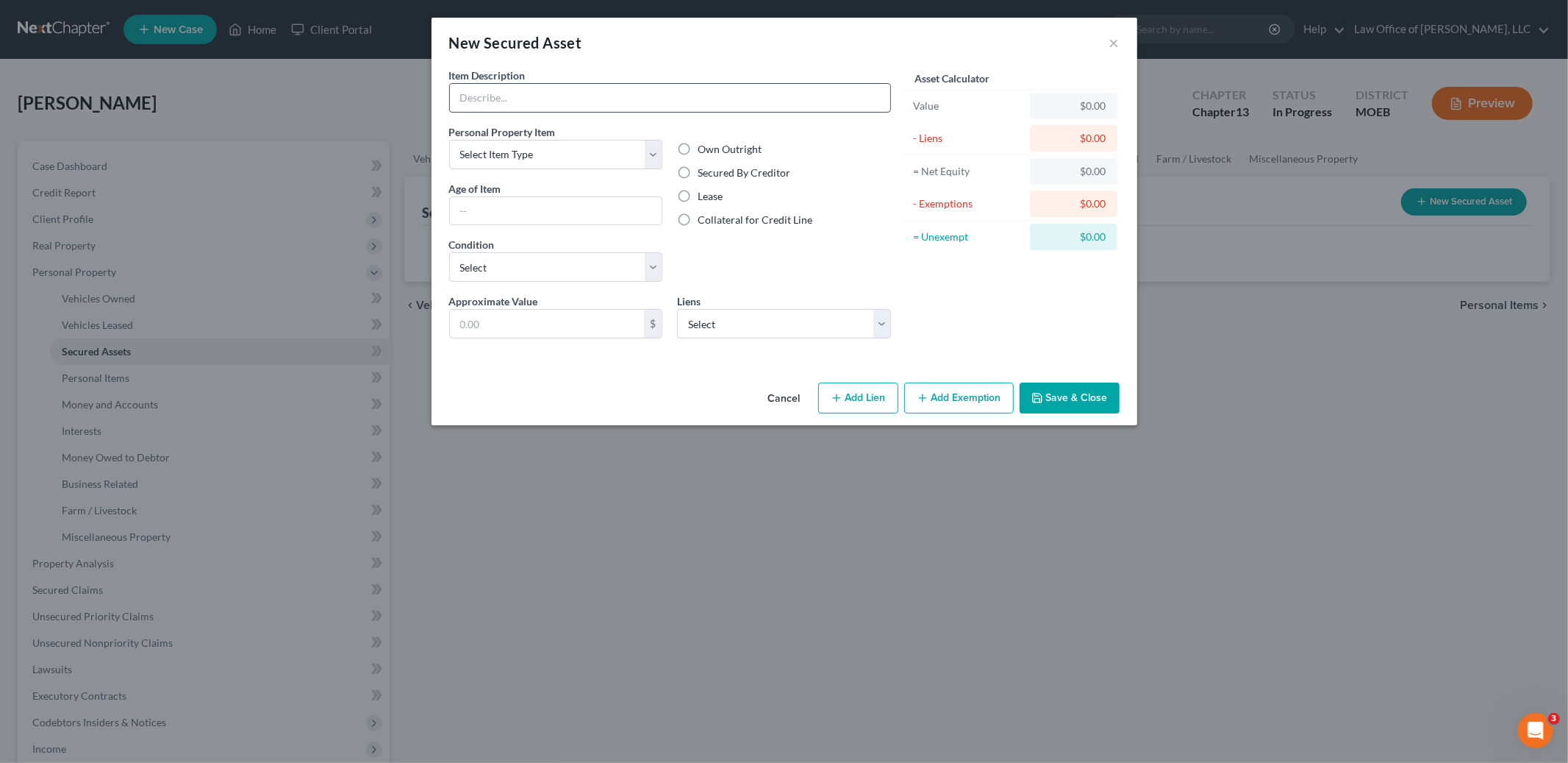
click at [524, 102] on input "text" at bounding box center [670, 97] width 440 height 27
type input "Utility trailer"
click at [562, 154] on select "Select Item Type Clothing Collectibles Of Value Electronics Firearms Household …" at bounding box center [556, 154] width 214 height 29
select select "other"
click at [449, 139] on select "Select Item Type Clothing Collectibles Of Value Electronics Firearms Household …" at bounding box center [556, 154] width 214 height 29
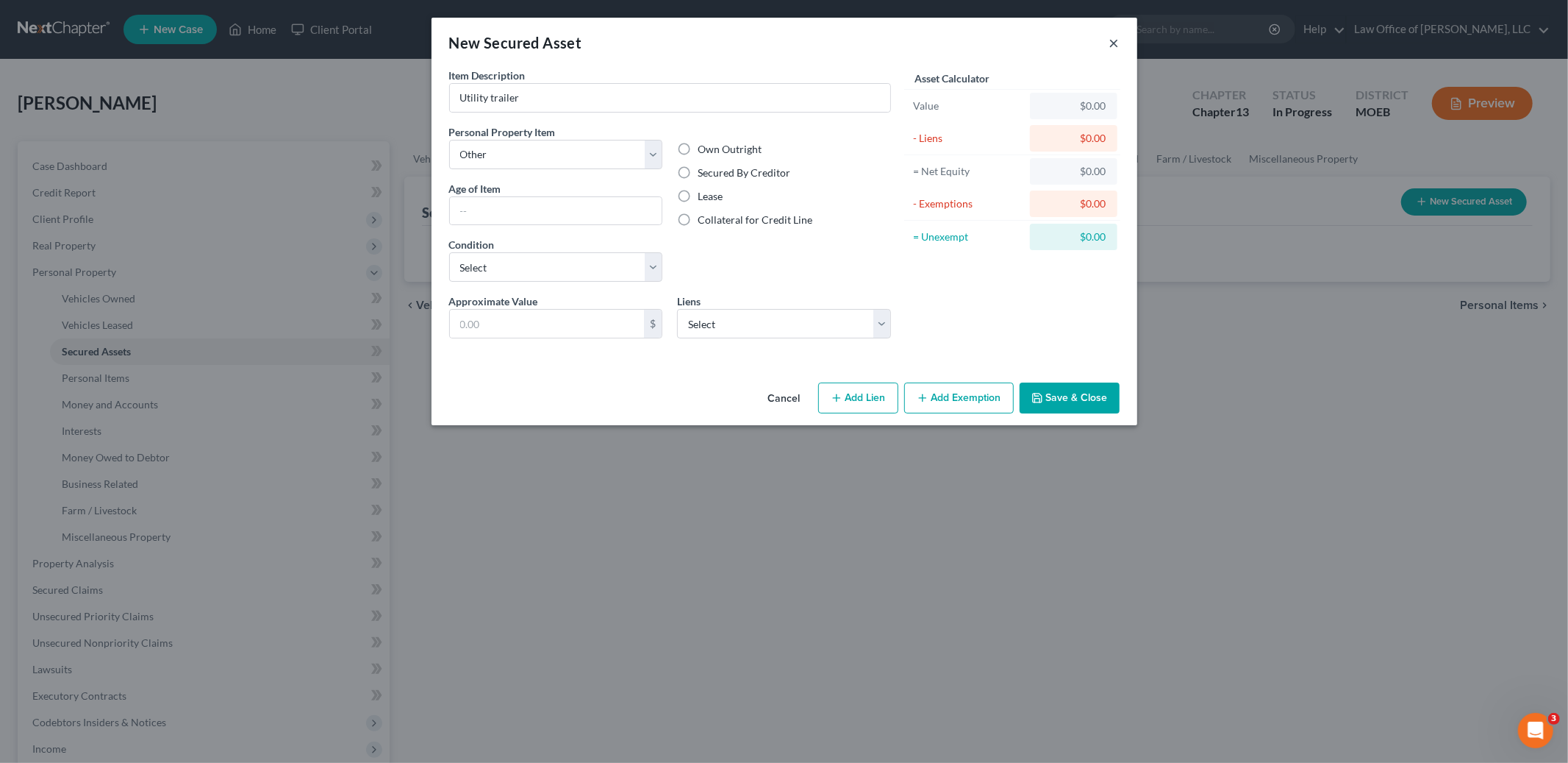
click at [1112, 45] on button "×" at bounding box center [1114, 42] width 10 height 18
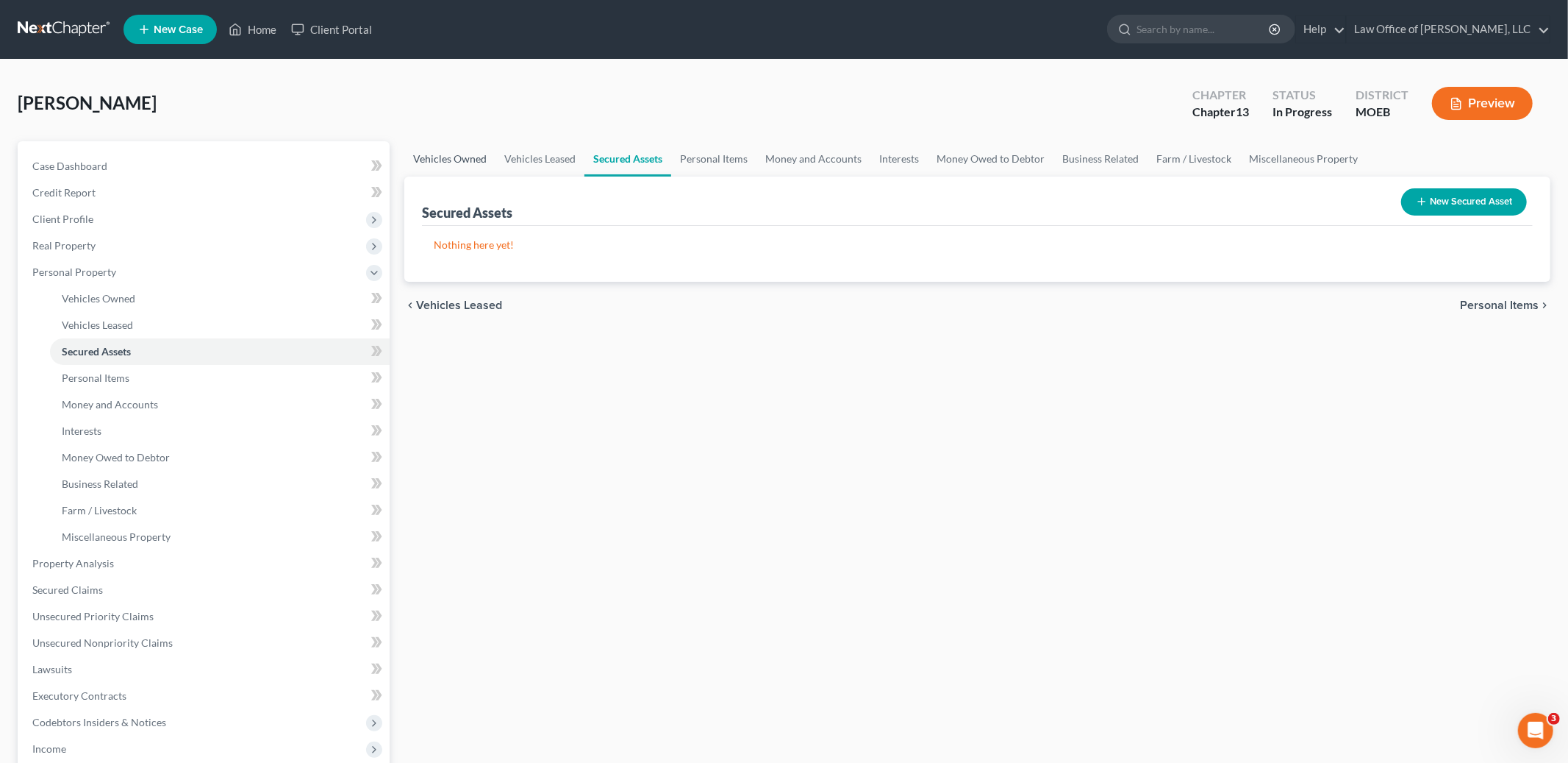
click at [465, 161] on link "Vehicles Owned" at bounding box center [449, 159] width 91 height 35
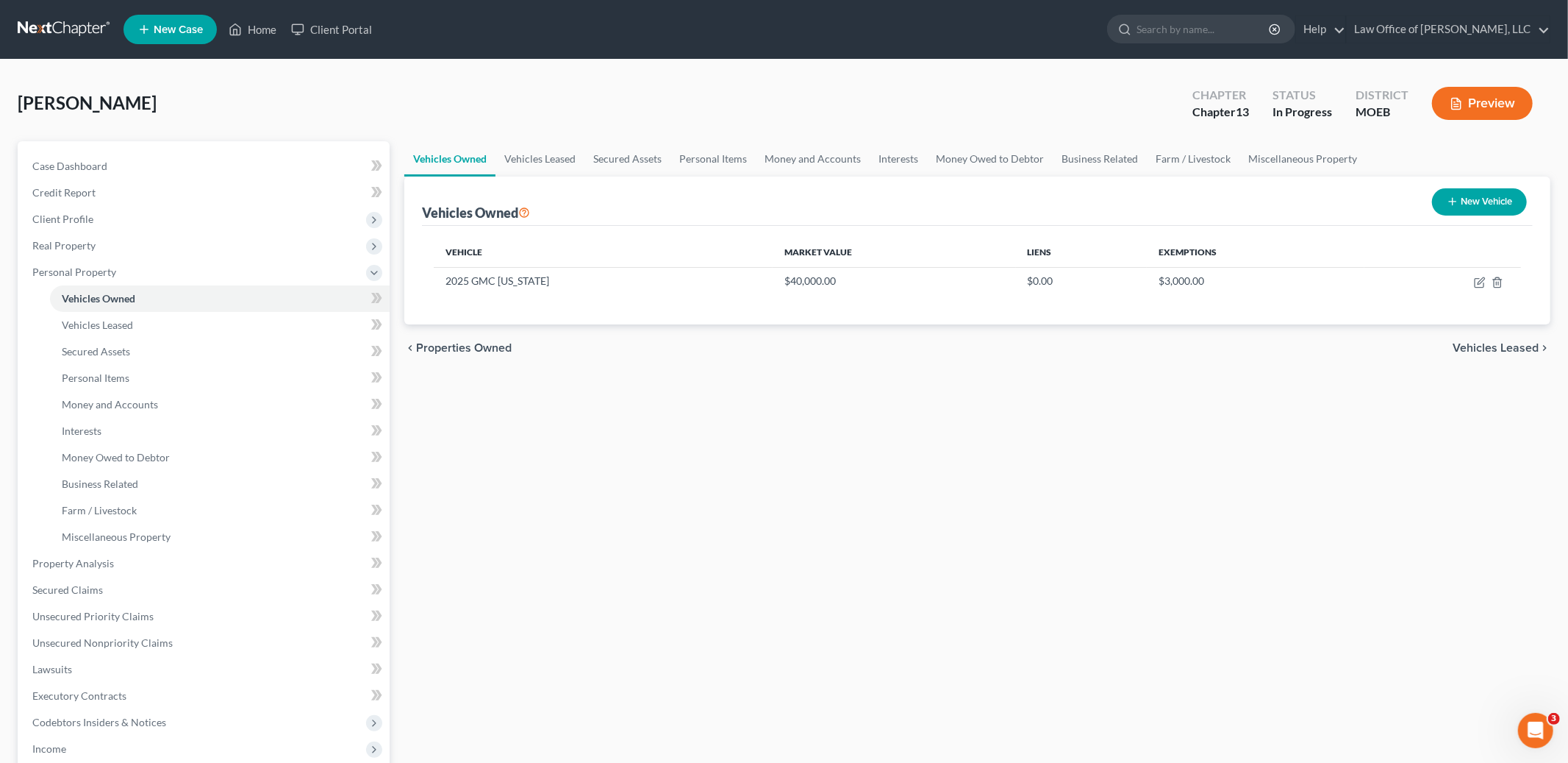
click at [1485, 210] on button "New Vehicle" at bounding box center [1480, 202] width 95 height 27
select select "0"
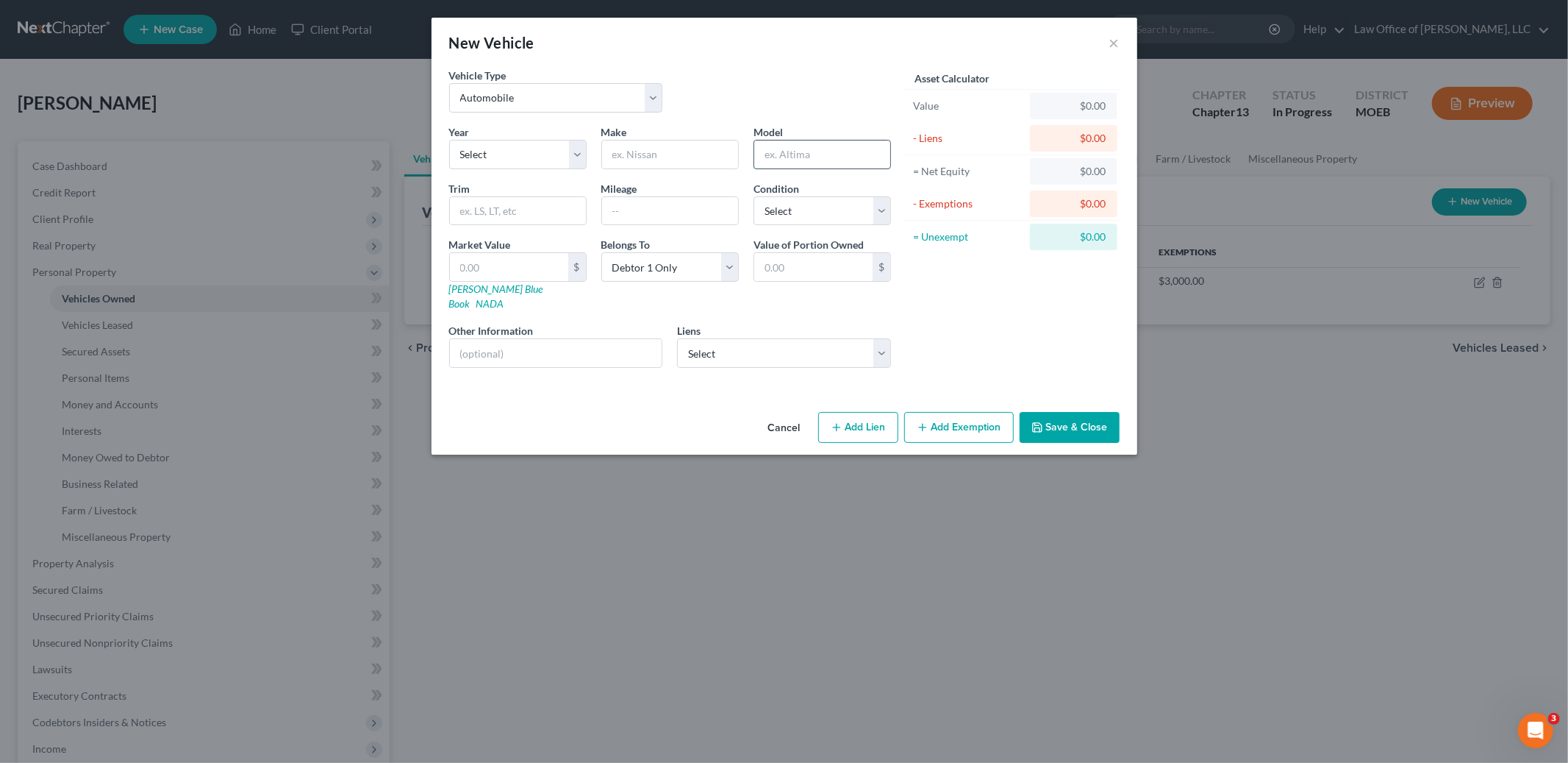
click at [782, 163] on input "text" at bounding box center [822, 154] width 136 height 27
type input "Utility Trailer"
click at [622, 152] on input "text" at bounding box center [670, 154] width 136 height 27
type input "Aluma"
click at [490, 262] on input "text" at bounding box center [509, 267] width 119 height 27
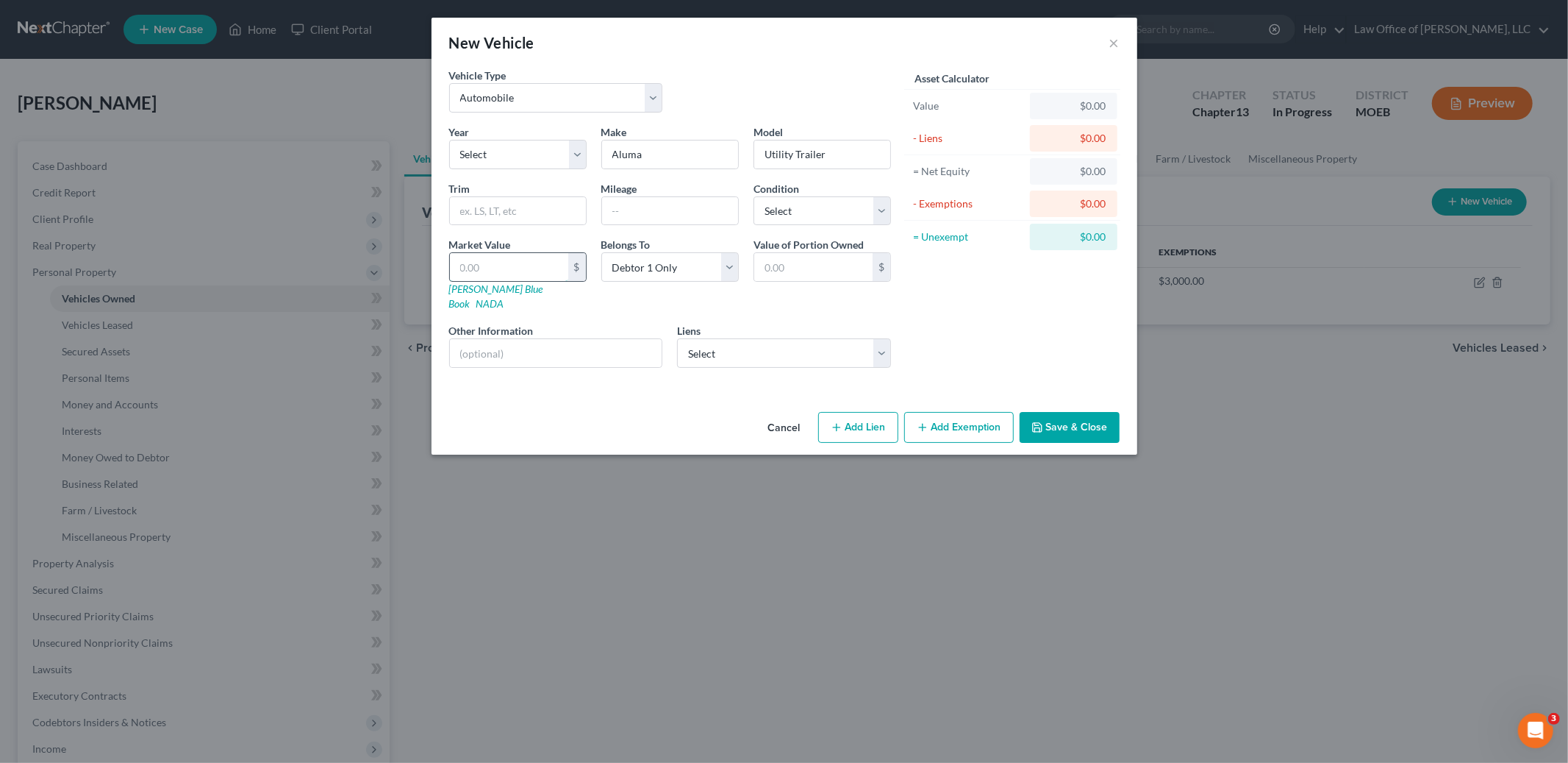
click at [489, 263] on input "text" at bounding box center [509, 267] width 119 height 27
type input "1"
type input "1.00"
type input "15"
type input "15.00"
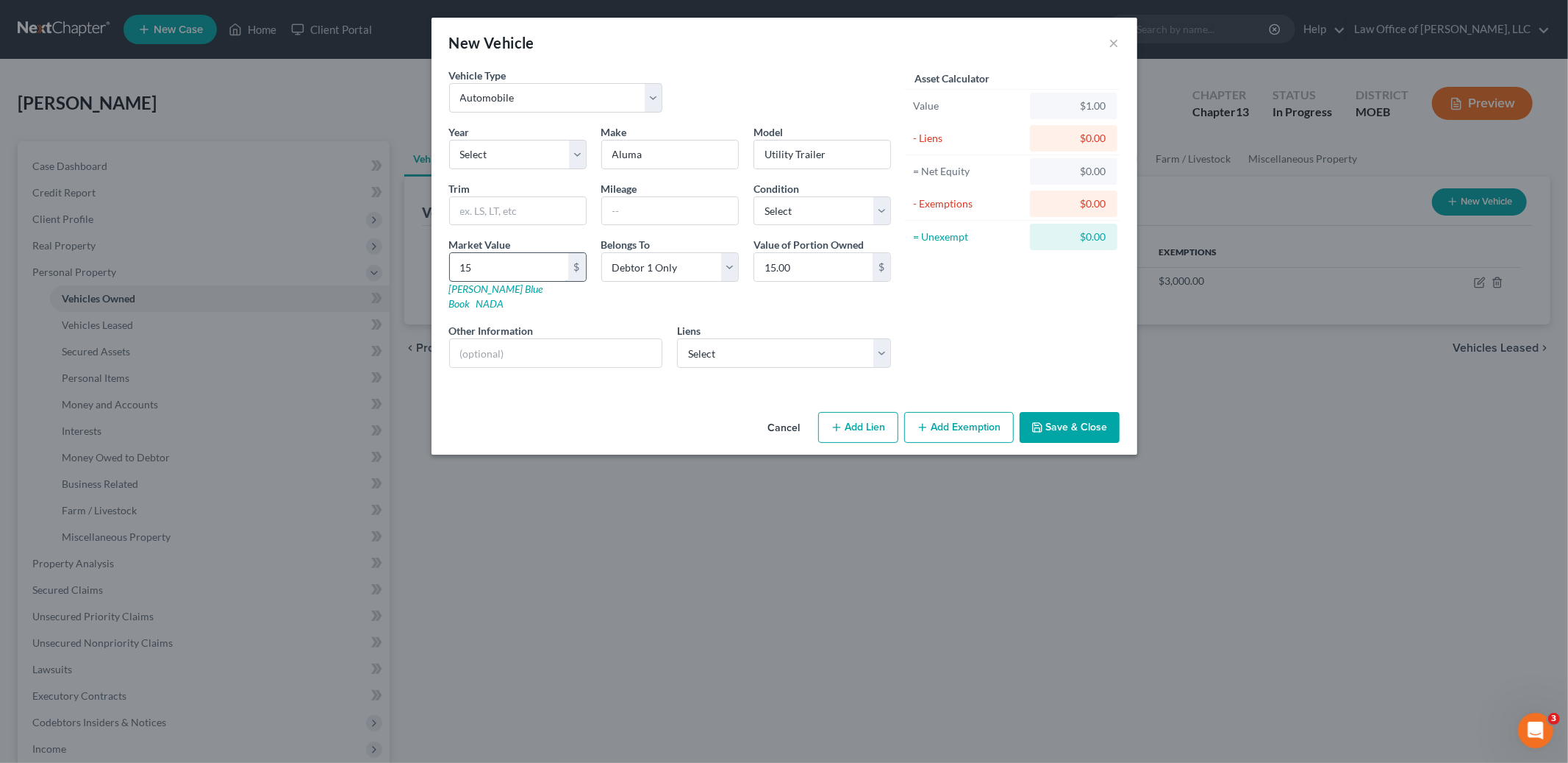
type input "150"
type input "150.00"
type input "1500"
type input "1,500.00"
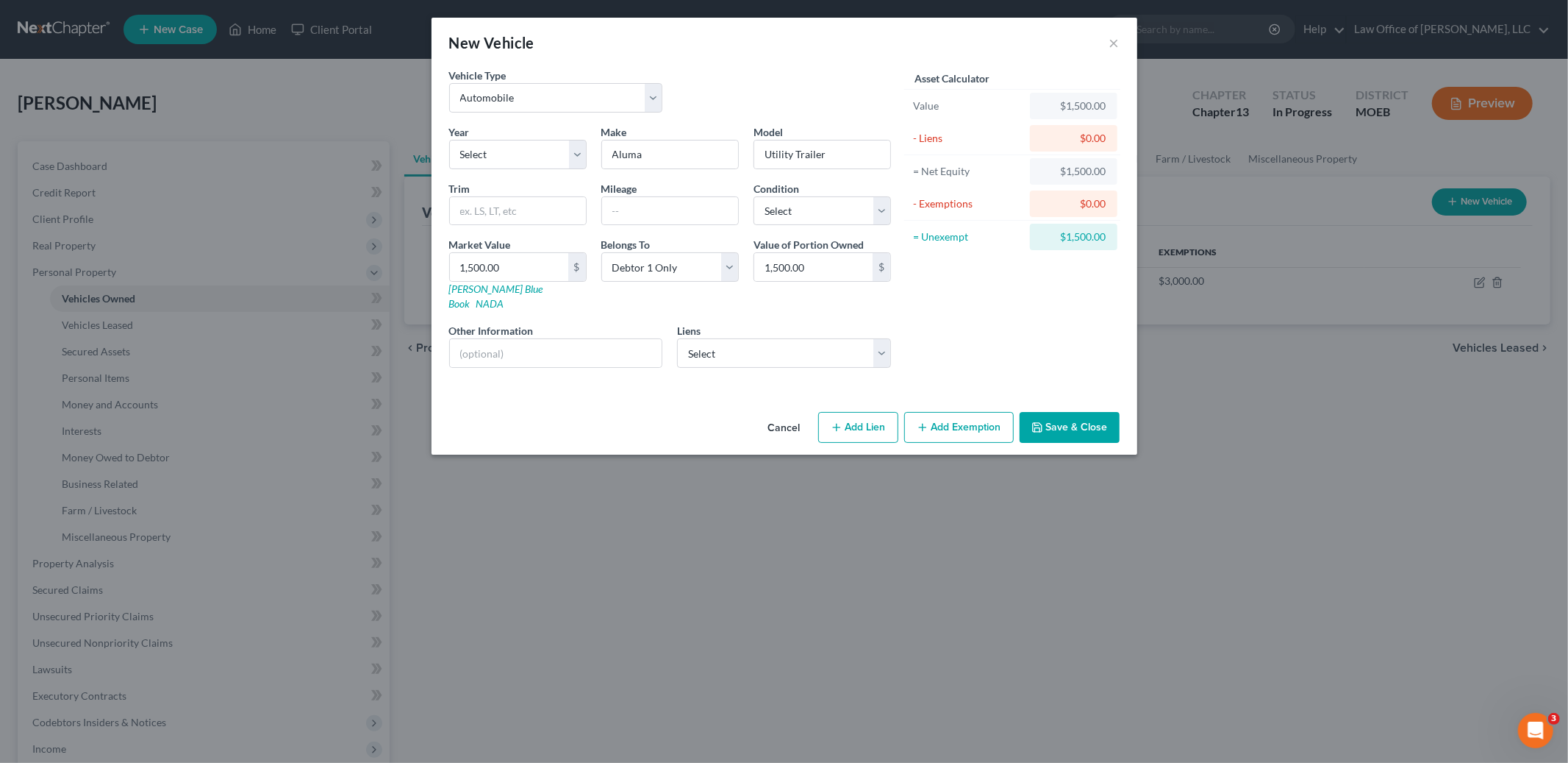
click at [1035, 412] on button "Save & Close" at bounding box center [1070, 427] width 100 height 30
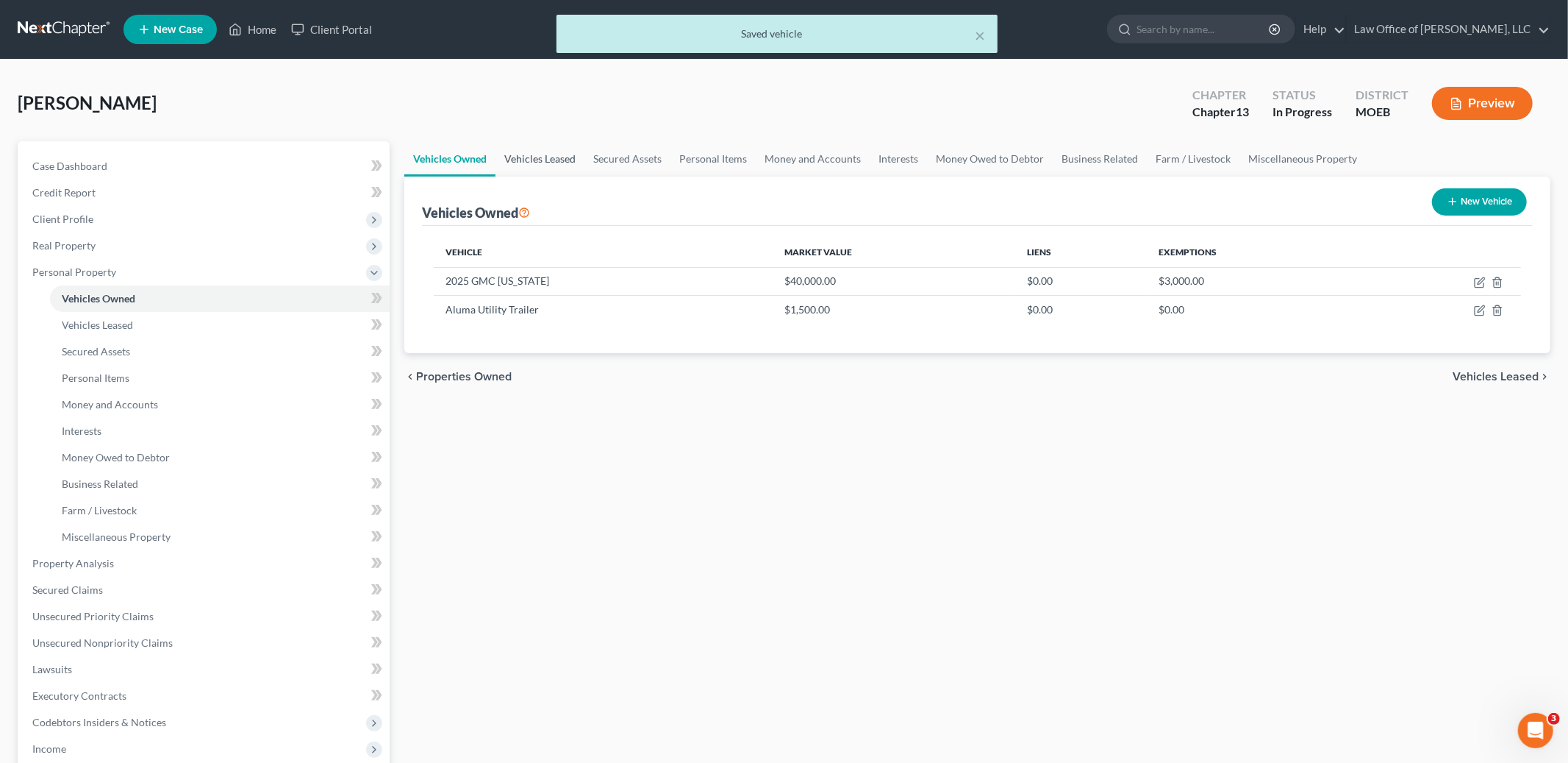
click at [537, 162] on link "Vehicles Leased" at bounding box center [539, 159] width 89 height 35
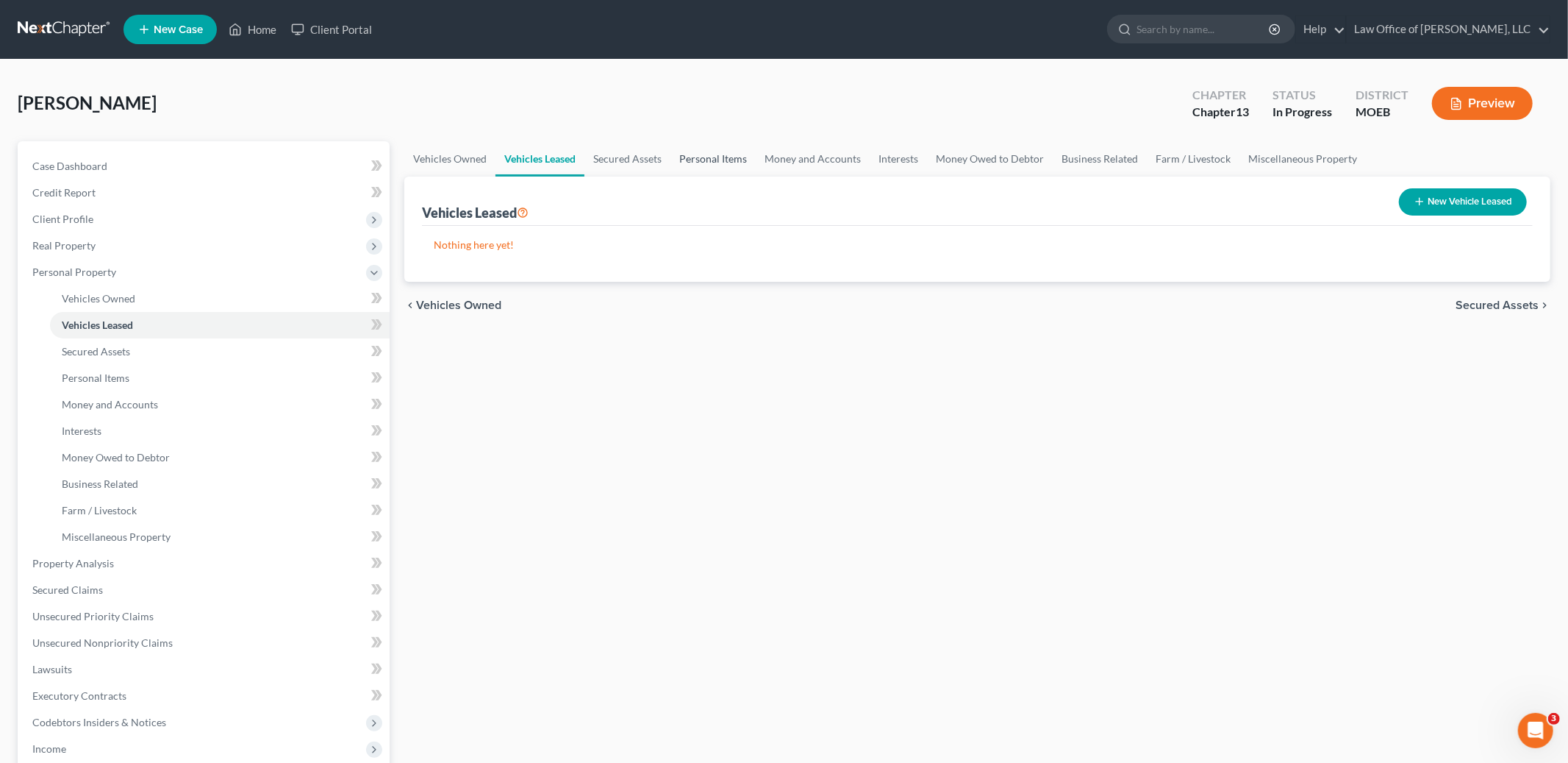
click at [725, 160] on link "Personal Items" at bounding box center [713, 159] width 85 height 35
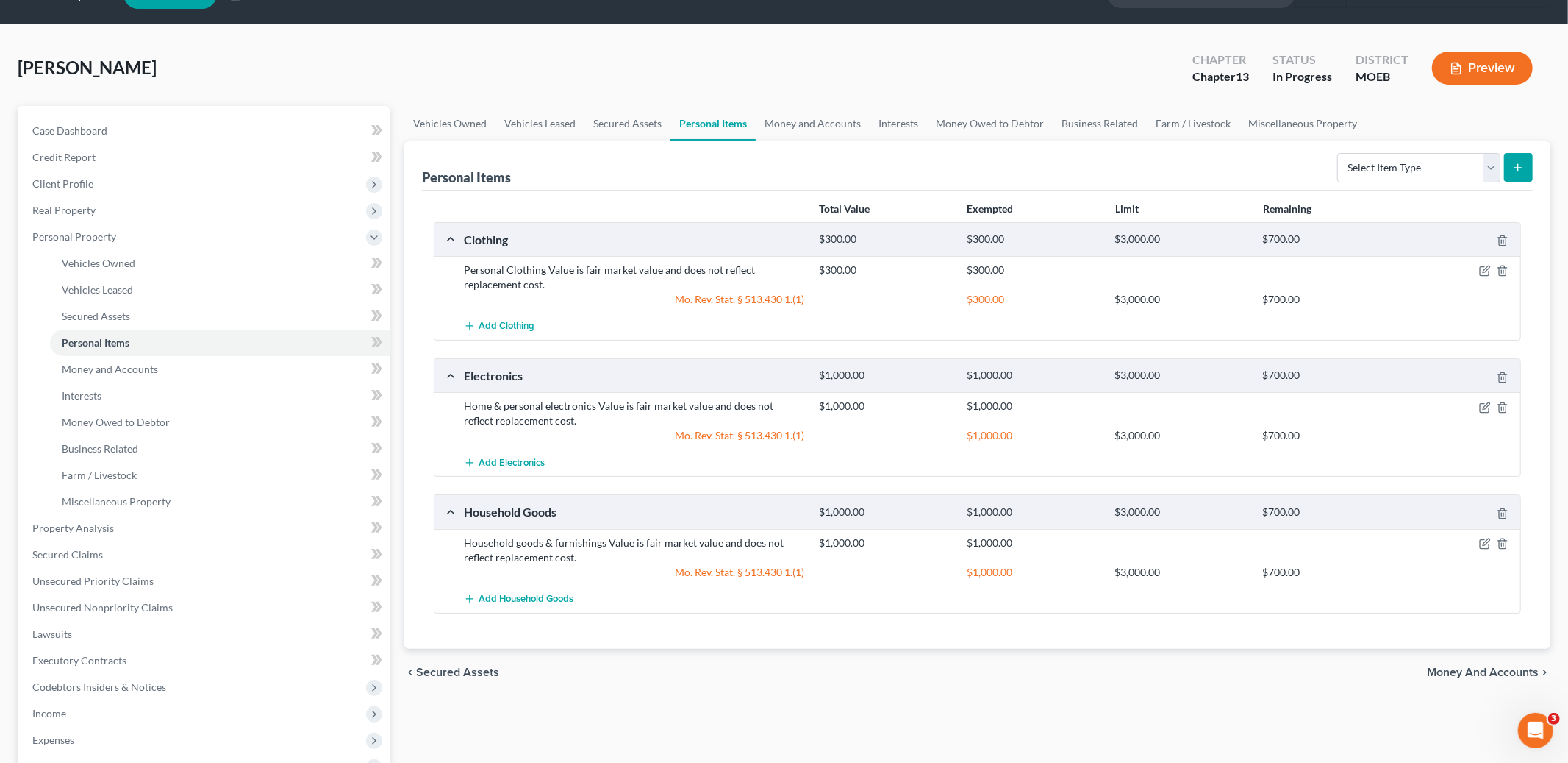
scroll to position [38, 0]
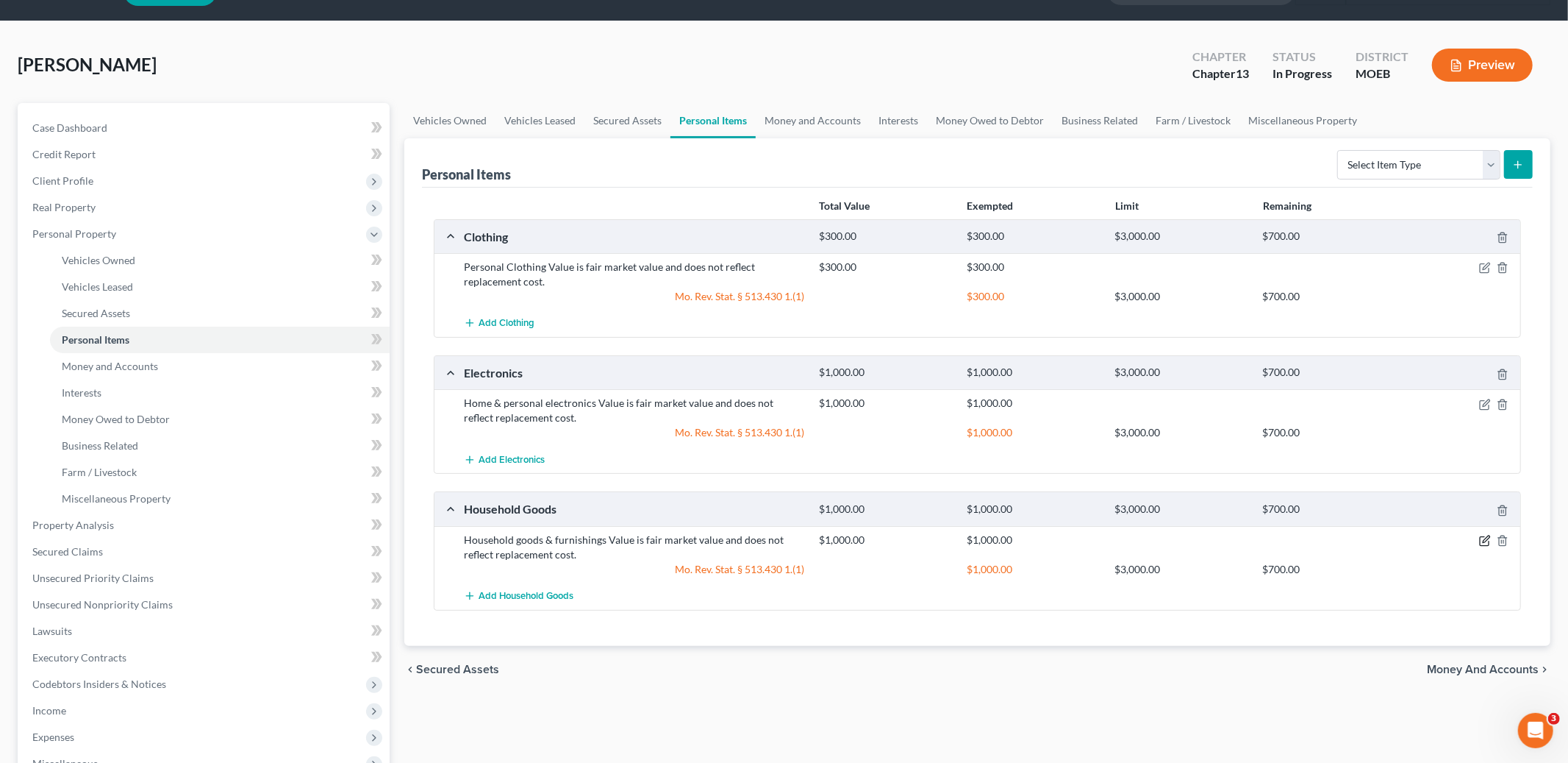
click at [1482, 542] on icon "button" at bounding box center [1486, 540] width 12 height 12
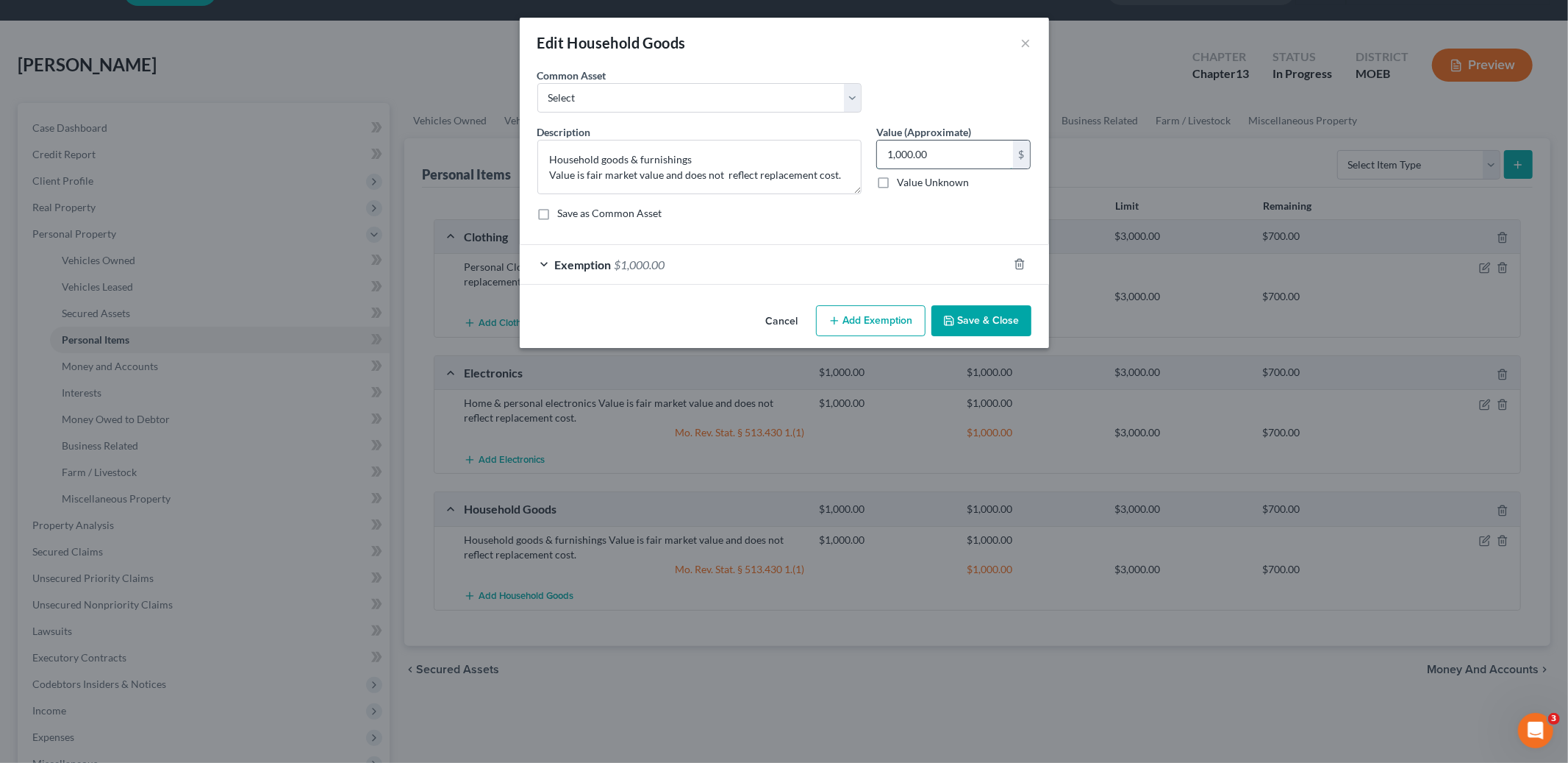
click at [947, 155] on input "1,000.00" at bounding box center [945, 154] width 136 height 27
type input "5,000.00"
click at [840, 264] on div "Exemption $1,000.00" at bounding box center [764, 265] width 488 height 39
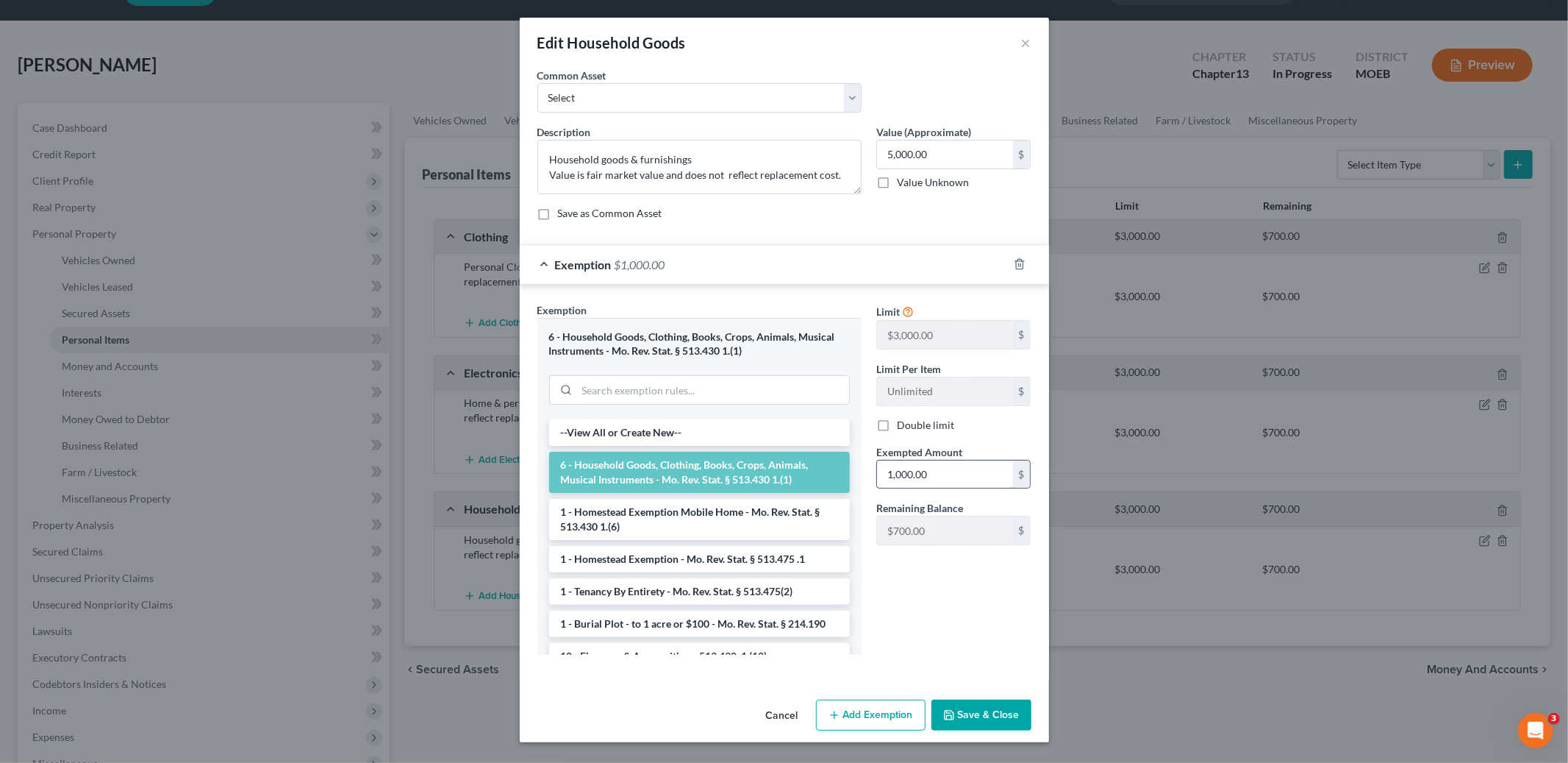
click at [947, 482] on input "1,000.00" at bounding box center [945, 474] width 136 height 27
type input "1,700.00"
click at [980, 718] on button "Save & Close" at bounding box center [982, 714] width 100 height 30
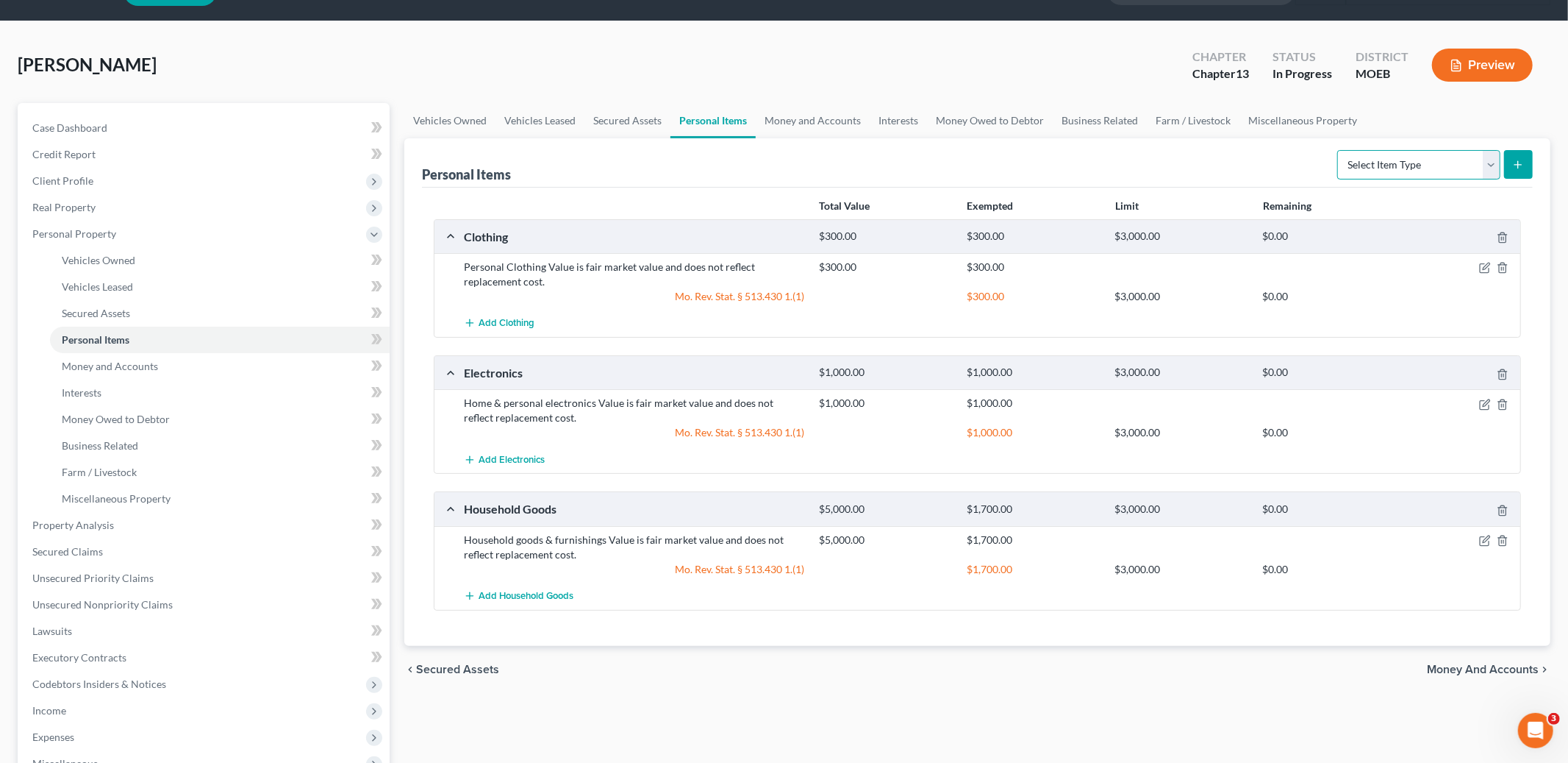
click at [1417, 169] on select "Select Item Type Clothing Collectibles Of Value Electronics Firearms Household …" at bounding box center [1419, 165] width 163 height 29
click at [823, 110] on link "Money and Accounts" at bounding box center [813, 121] width 114 height 35
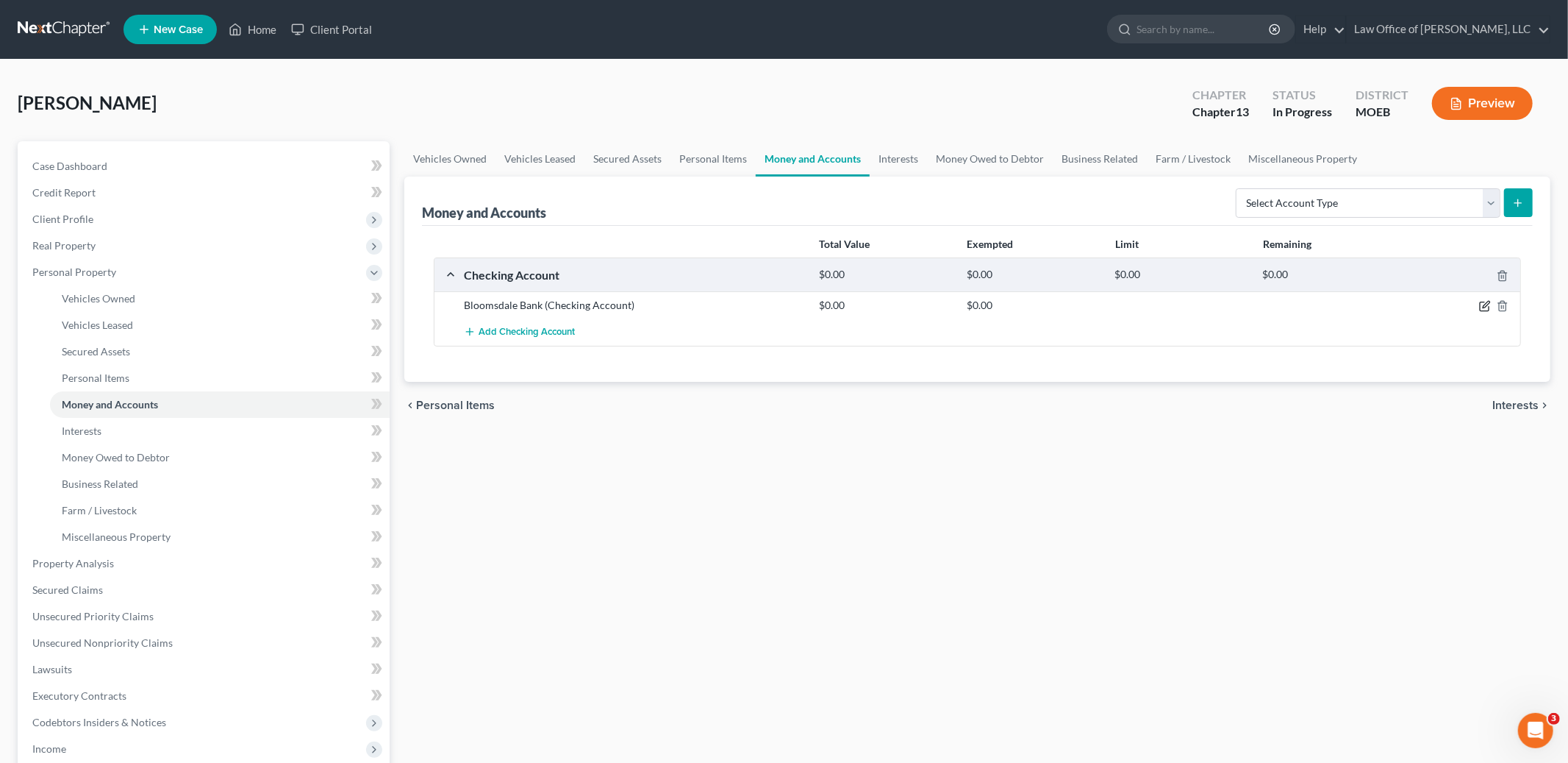
click at [1485, 306] on icon "button" at bounding box center [1486, 306] width 12 height 12
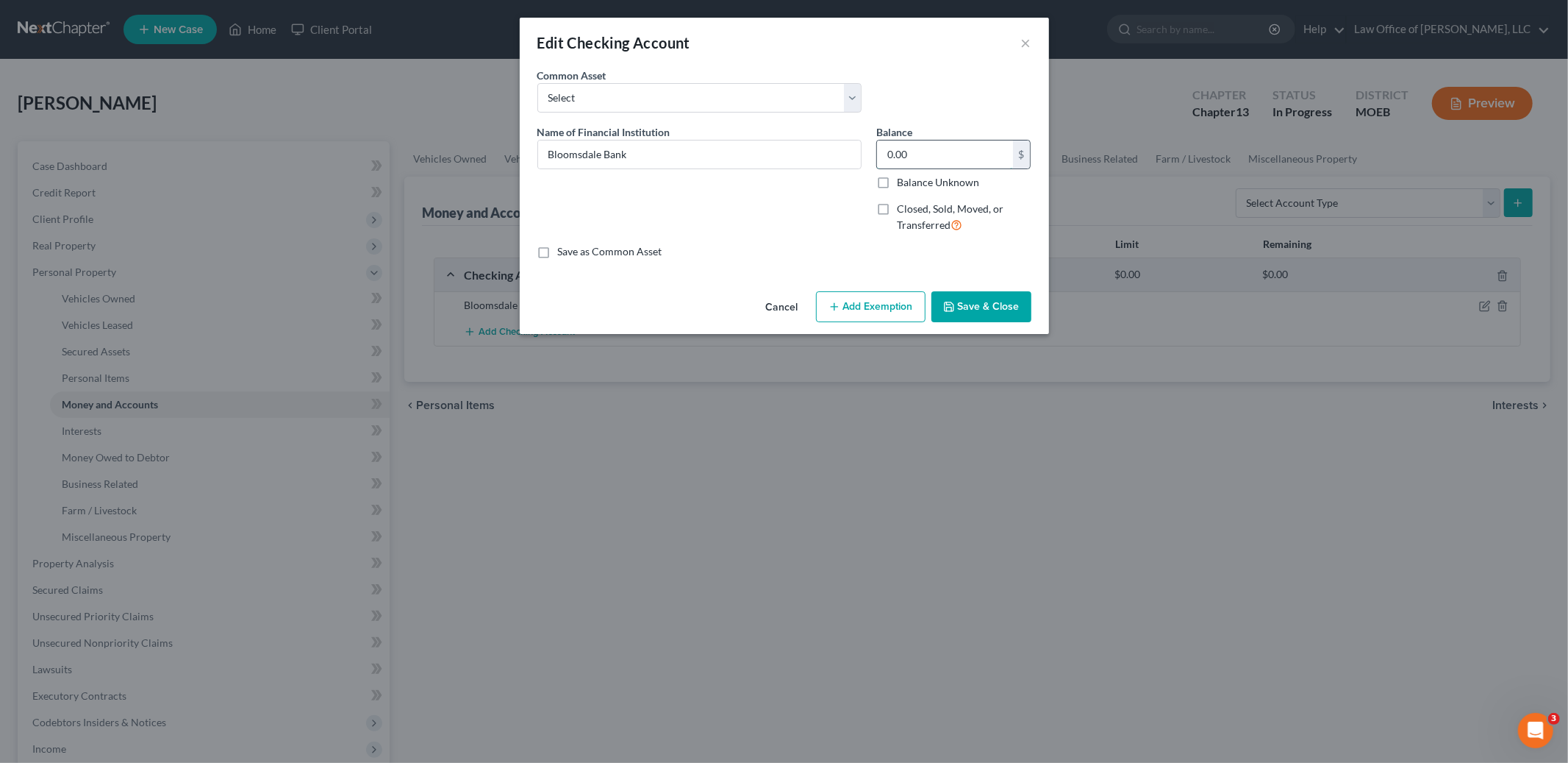
click at [913, 149] on input "0.00" at bounding box center [945, 154] width 136 height 27
type input "1,500.00"
click at [702, 154] on input "Bloomsdale Bank" at bounding box center [699, 154] width 323 height 27
type input "Bloomsdale Bank Social Security"
click at [860, 298] on button "Add Exemption" at bounding box center [871, 306] width 110 height 30
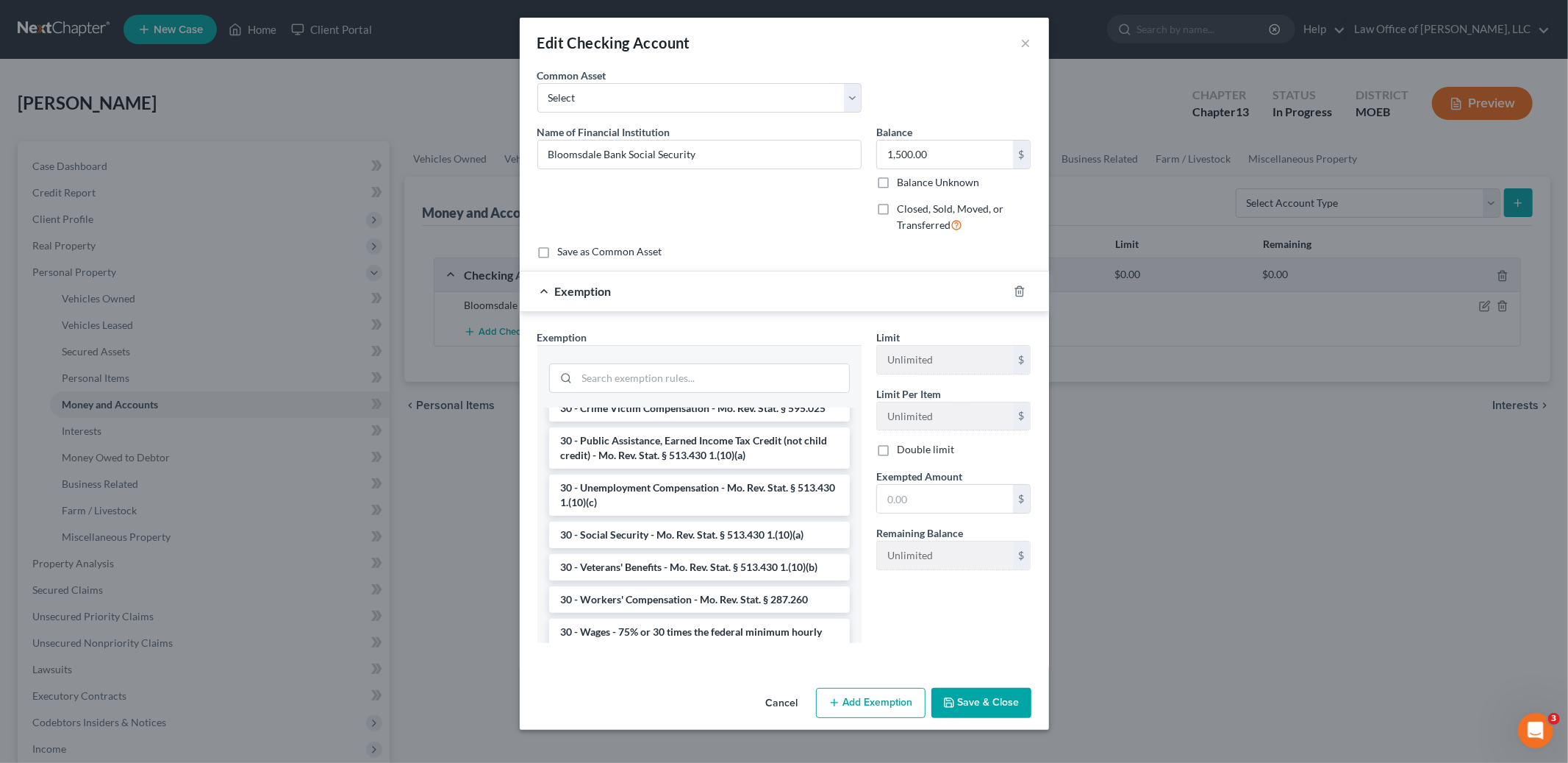
scroll to position [1078, 0]
click at [742, 531] on li "30 - Social Security - Mo. Rev. Stat. § 513.430 1.(10)(a)" at bounding box center [699, 534] width 301 height 26
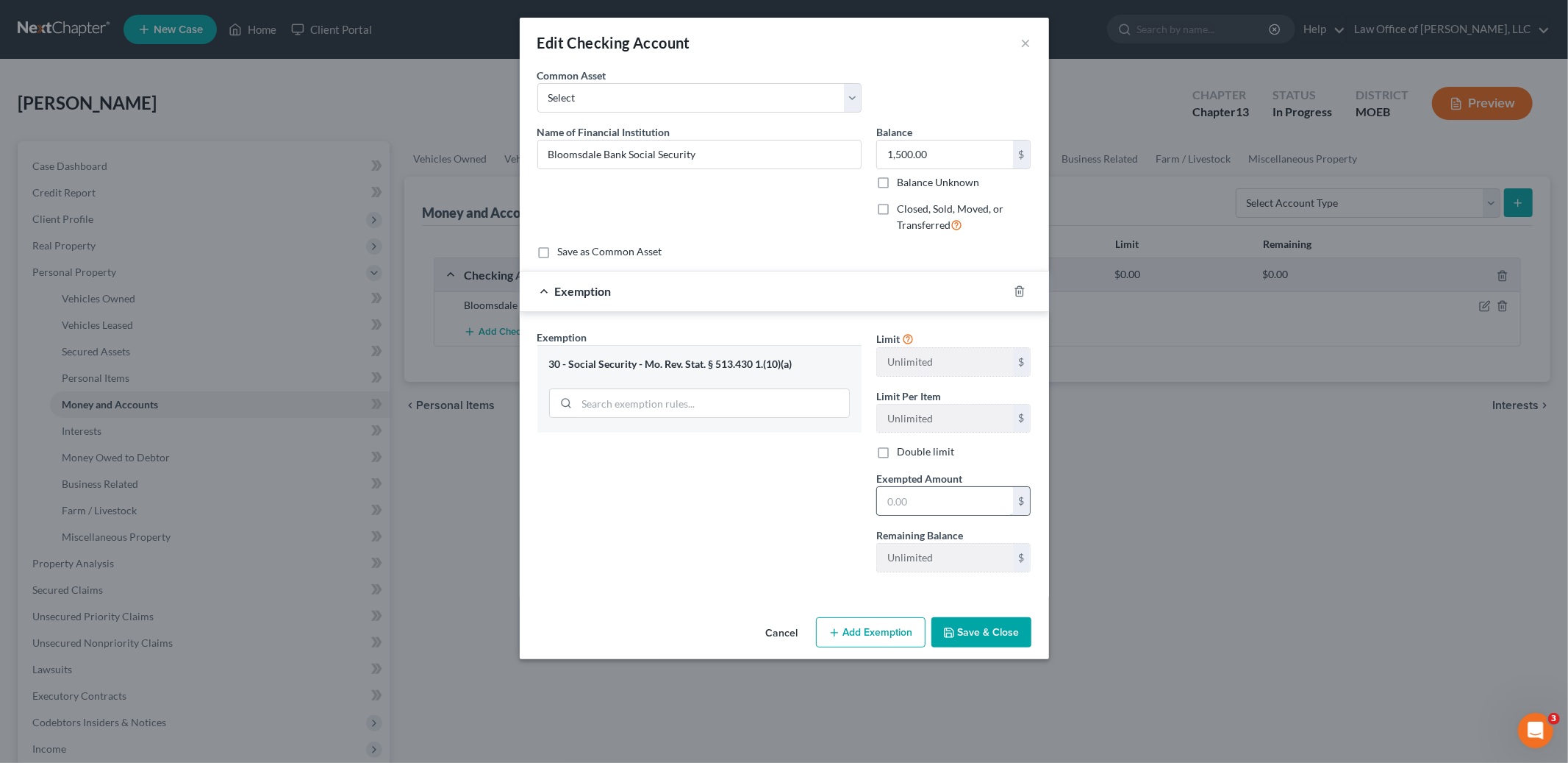
click at [915, 510] on input "text" at bounding box center [945, 500] width 136 height 27
type input "1,500.00"
click at [989, 632] on button "Save & Close" at bounding box center [982, 632] width 100 height 30
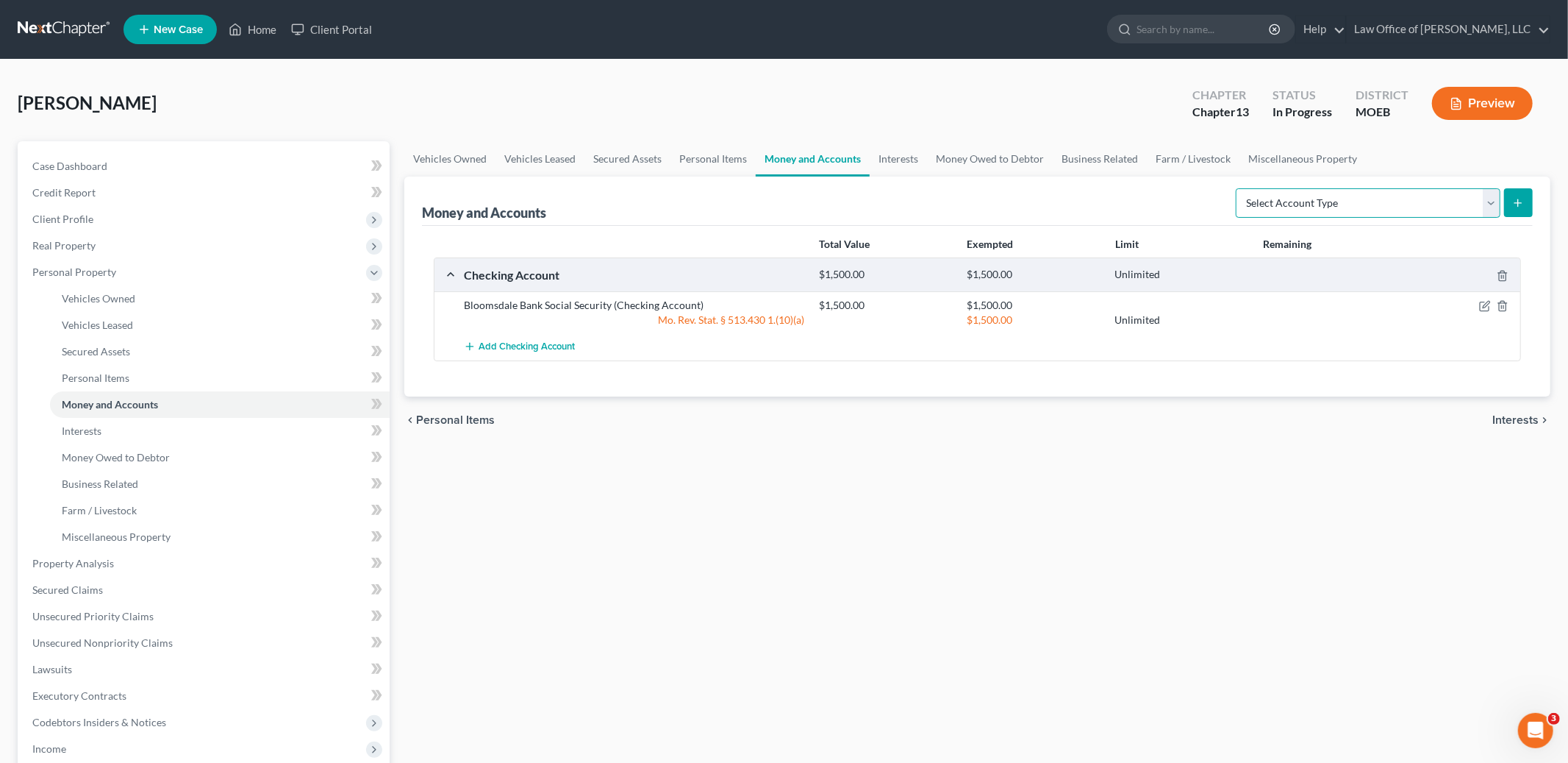
click at [1367, 201] on select "Select Account Type Brokerage Cash on Hand Certificates of Deposit Checking Acc…" at bounding box center [1368, 203] width 265 height 29
click at [898, 156] on link "Interests" at bounding box center [898, 159] width 57 height 35
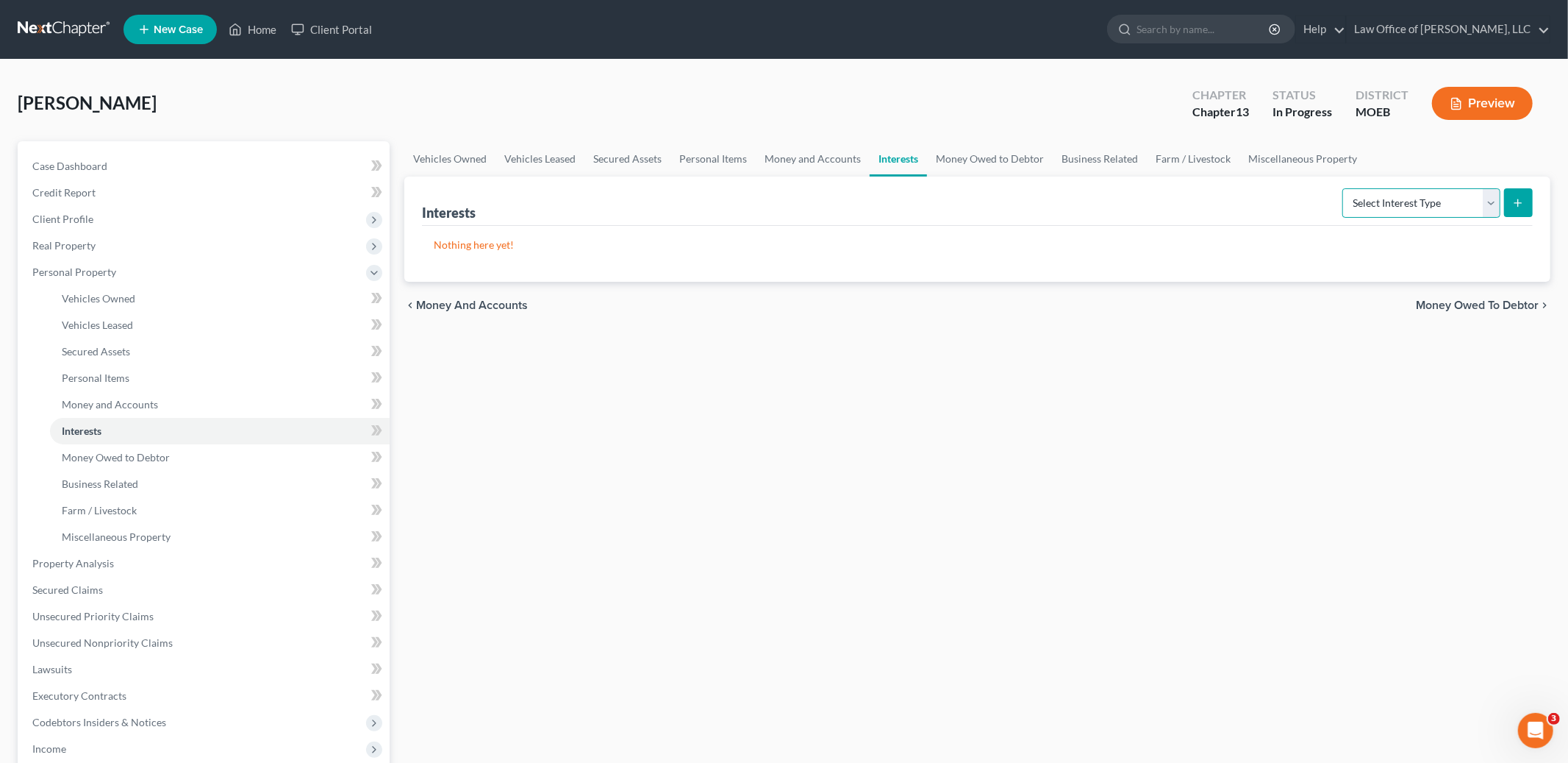
click at [1409, 204] on select "Select Interest Type 401K Annuity Bond Education IRA Government Bond Government…" at bounding box center [1421, 203] width 158 height 29
select select "pension_plan"
click at [1344, 188] on select "Select Interest Type 401K Annuity Bond Education IRA Government Bond Government…" at bounding box center [1421, 203] width 158 height 29
click at [1514, 209] on button "submit" at bounding box center [1518, 202] width 28 height 28
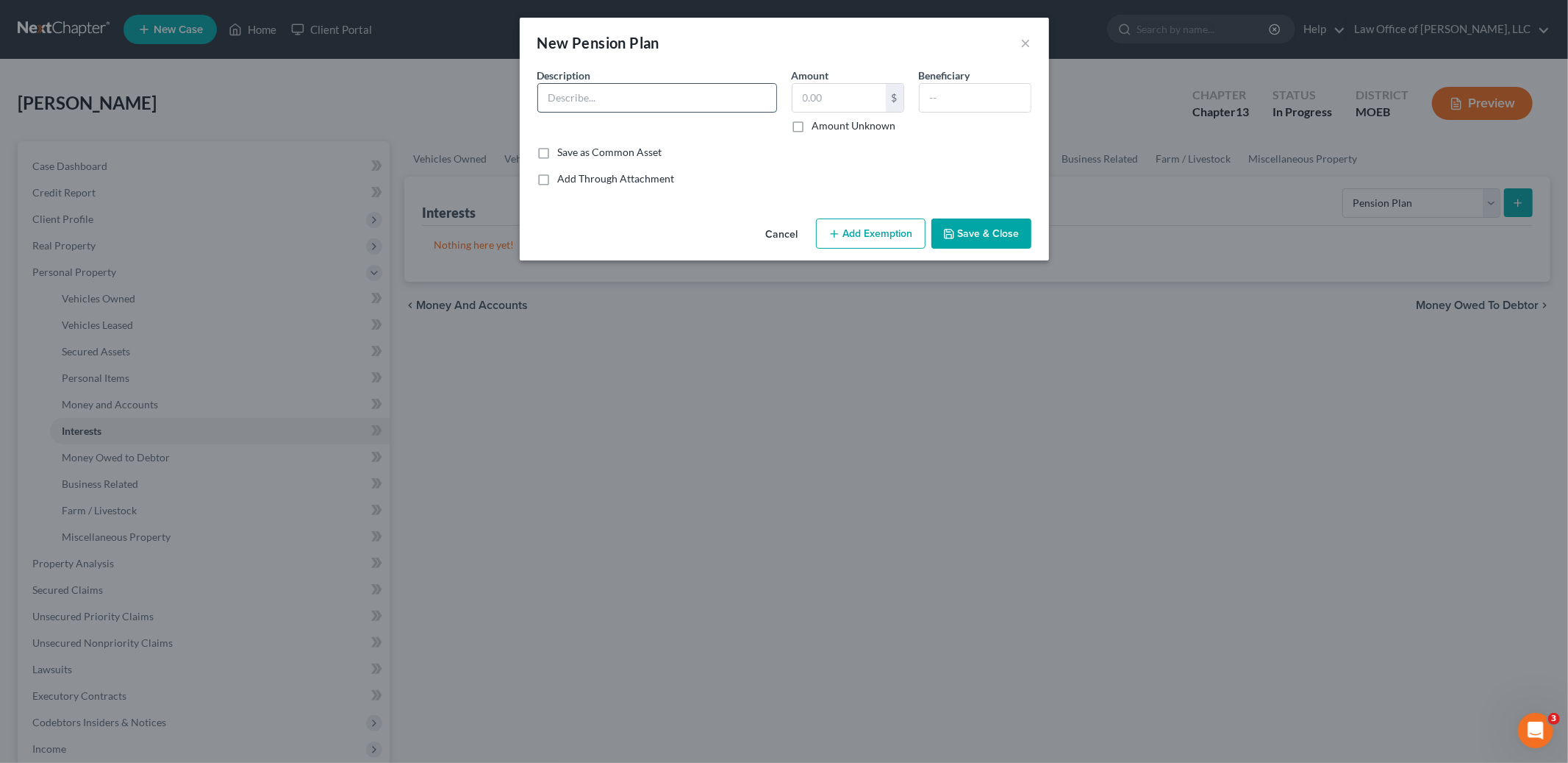
click at [611, 100] on input "text" at bounding box center [657, 97] width 238 height 27
type input "City of St. Louis Pension (defined benefit plan)"
click at [817, 100] on input "text" at bounding box center [838, 97] width 93 height 27
type input "0.00"
click at [871, 220] on button "Add Exemption" at bounding box center [871, 233] width 110 height 30
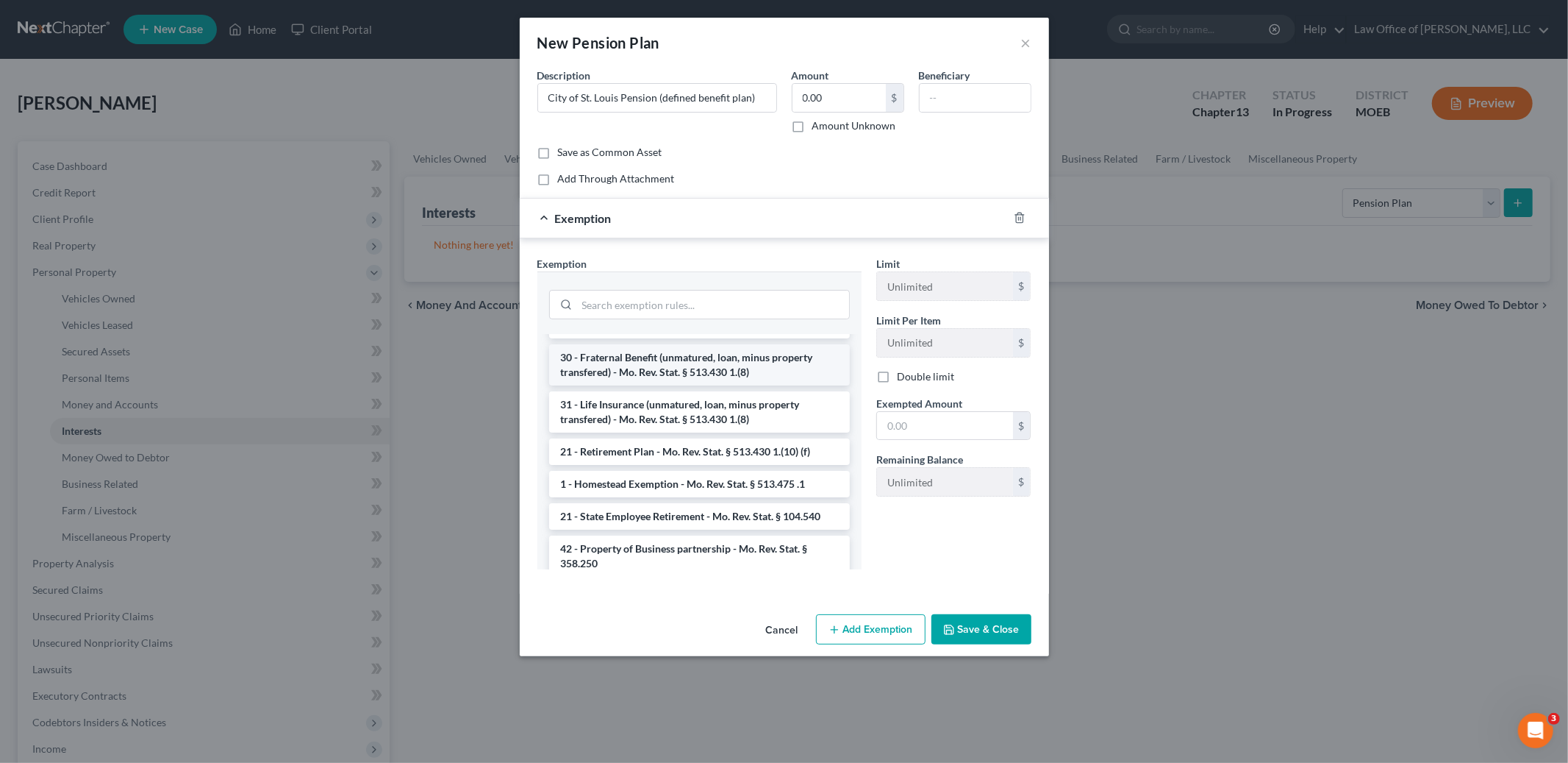
scroll to position [122, 0]
click at [736, 443] on li "21 - Retirement Plan - Mo. Rev. Stat. § 513.430 1.(10) (f)" at bounding box center [699, 449] width 301 height 26
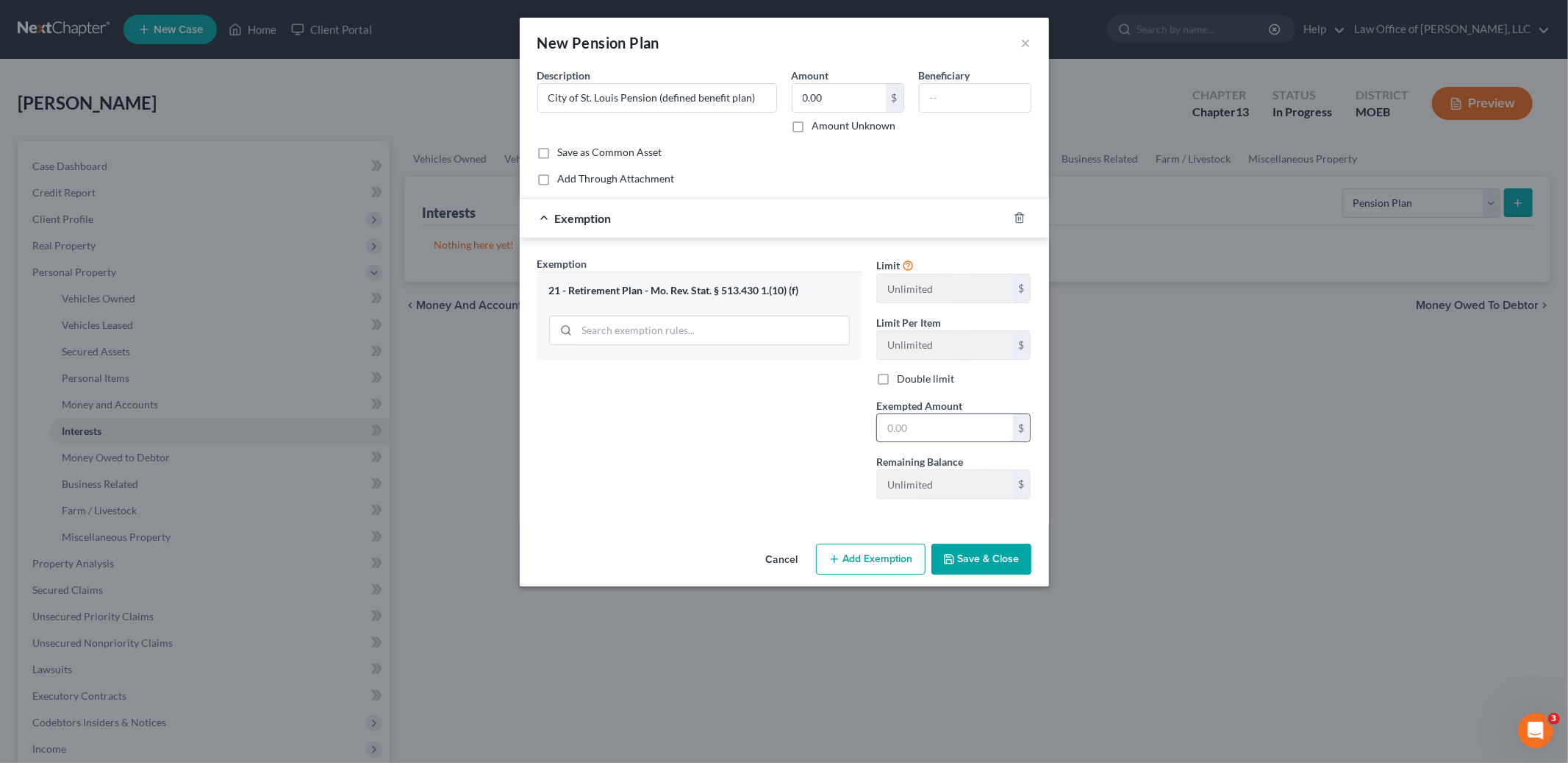
click at [901, 436] on input "text" at bounding box center [945, 428] width 136 height 27
type input "0.00"
click at [977, 552] on button "Save & Close" at bounding box center [982, 558] width 100 height 30
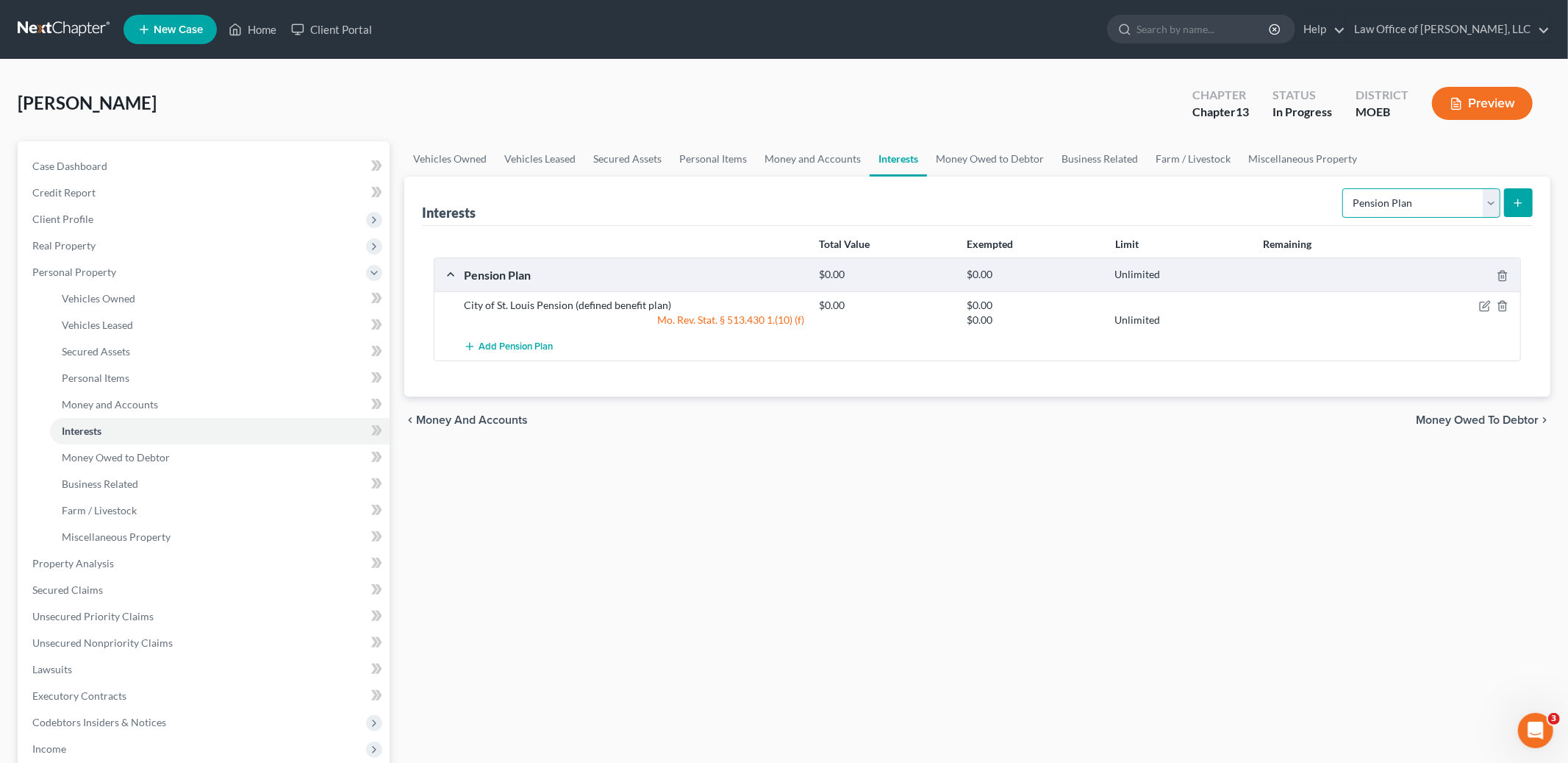
click at [1391, 210] on select "Select Interest Type 401K Annuity Bond Education IRA Government Bond Government…" at bounding box center [1421, 203] width 158 height 29
click at [939, 151] on link "Money Owed to Debtor" at bounding box center [989, 159] width 126 height 35
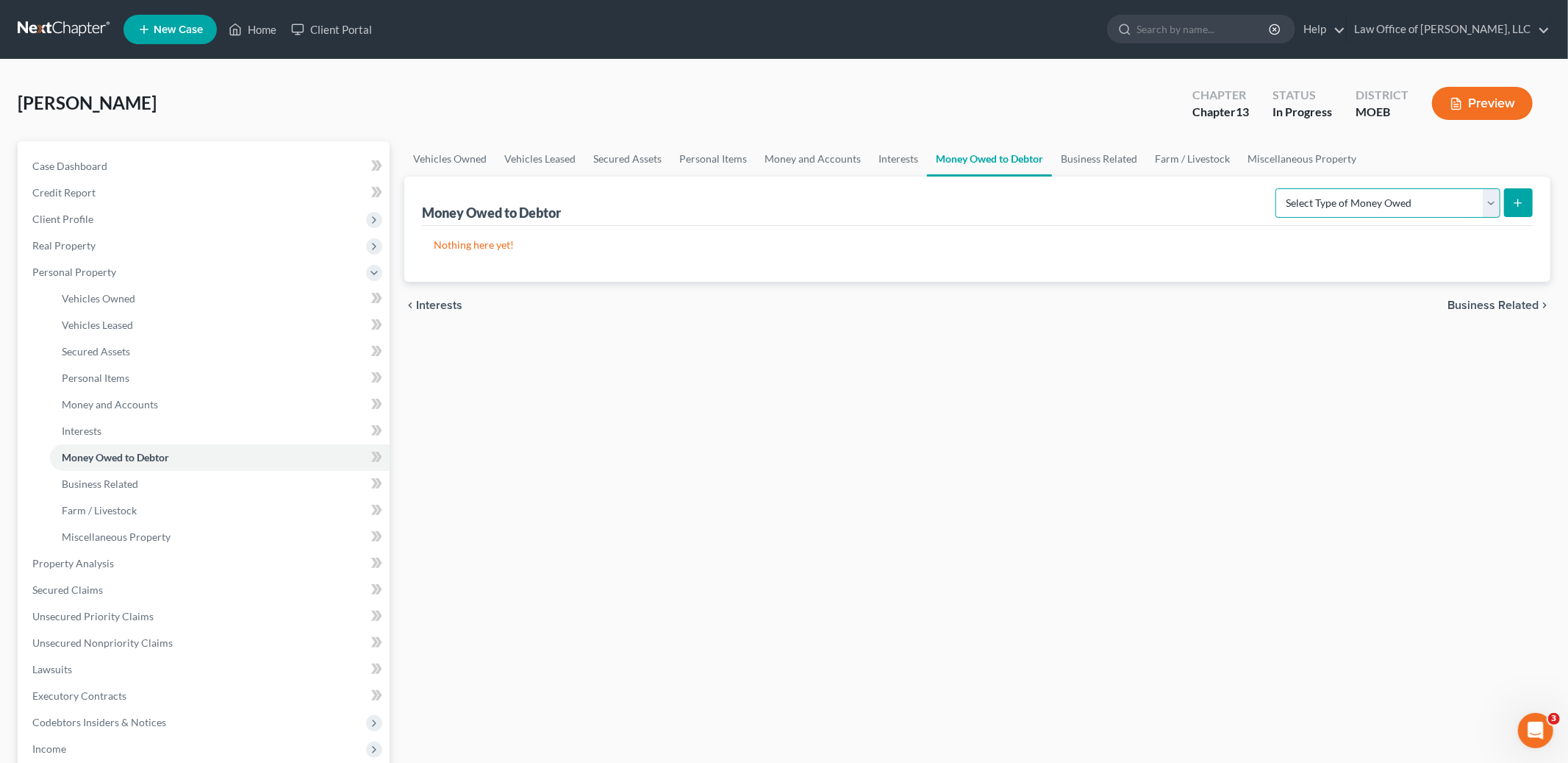
click at [1322, 198] on select "Select Type of Money Owed Accounts Receivable Alimony Child Support Claims Agai…" at bounding box center [1388, 203] width 225 height 29
click at [1341, 199] on select "Select Type of Money Owed Accounts Receivable Alimony Child Support Claims Agai…" at bounding box center [1388, 203] width 225 height 29
select select "trusts"
click at [1278, 188] on select "Select Type of Money Owed Accounts Receivable Alimony Child Support Claims Agai…" at bounding box center [1388, 203] width 225 height 29
click at [1518, 206] on icon "submit" at bounding box center [1518, 203] width 12 height 12
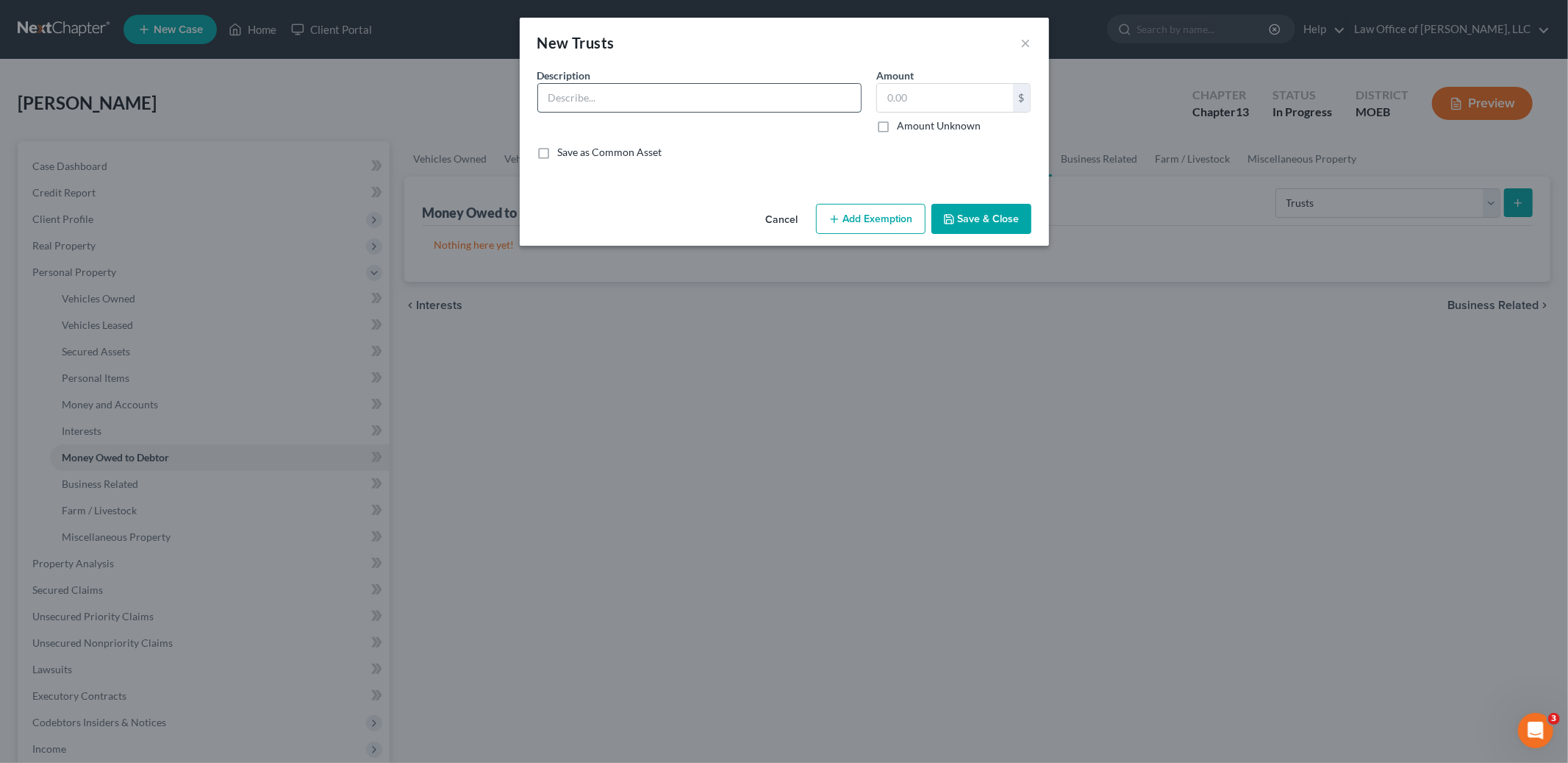
click at [711, 104] on input "text" at bounding box center [699, 97] width 323 height 27
click at [687, 95] on input "[PERSON_NAME] Family Trustee" at bounding box center [699, 97] width 323 height 27
type input "[PERSON_NAME] Family Trustee"
click at [927, 101] on input "text" at bounding box center [945, 97] width 136 height 27
type input "0.00"
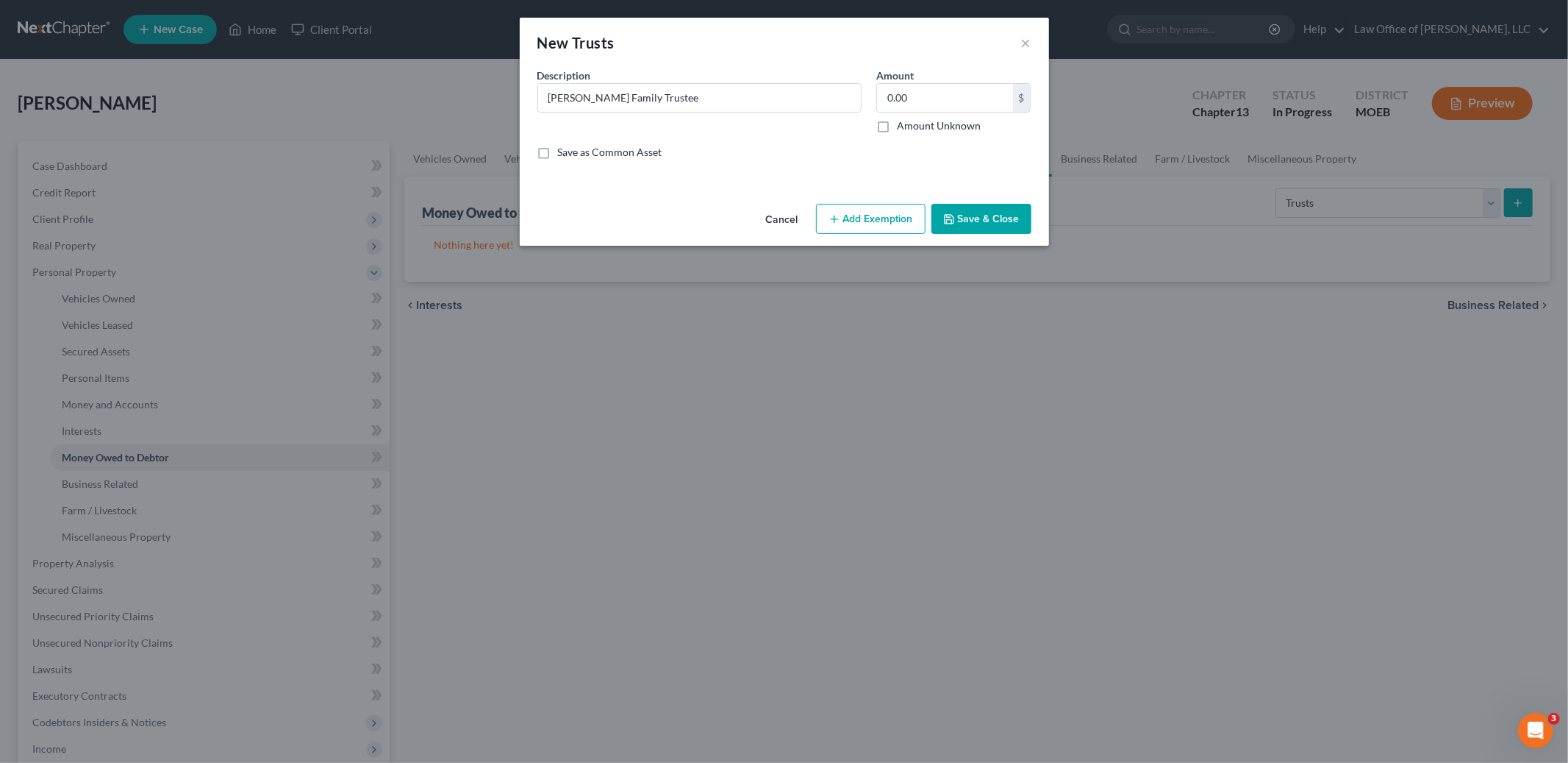
click at [983, 208] on button "Save & Close" at bounding box center [982, 219] width 100 height 30
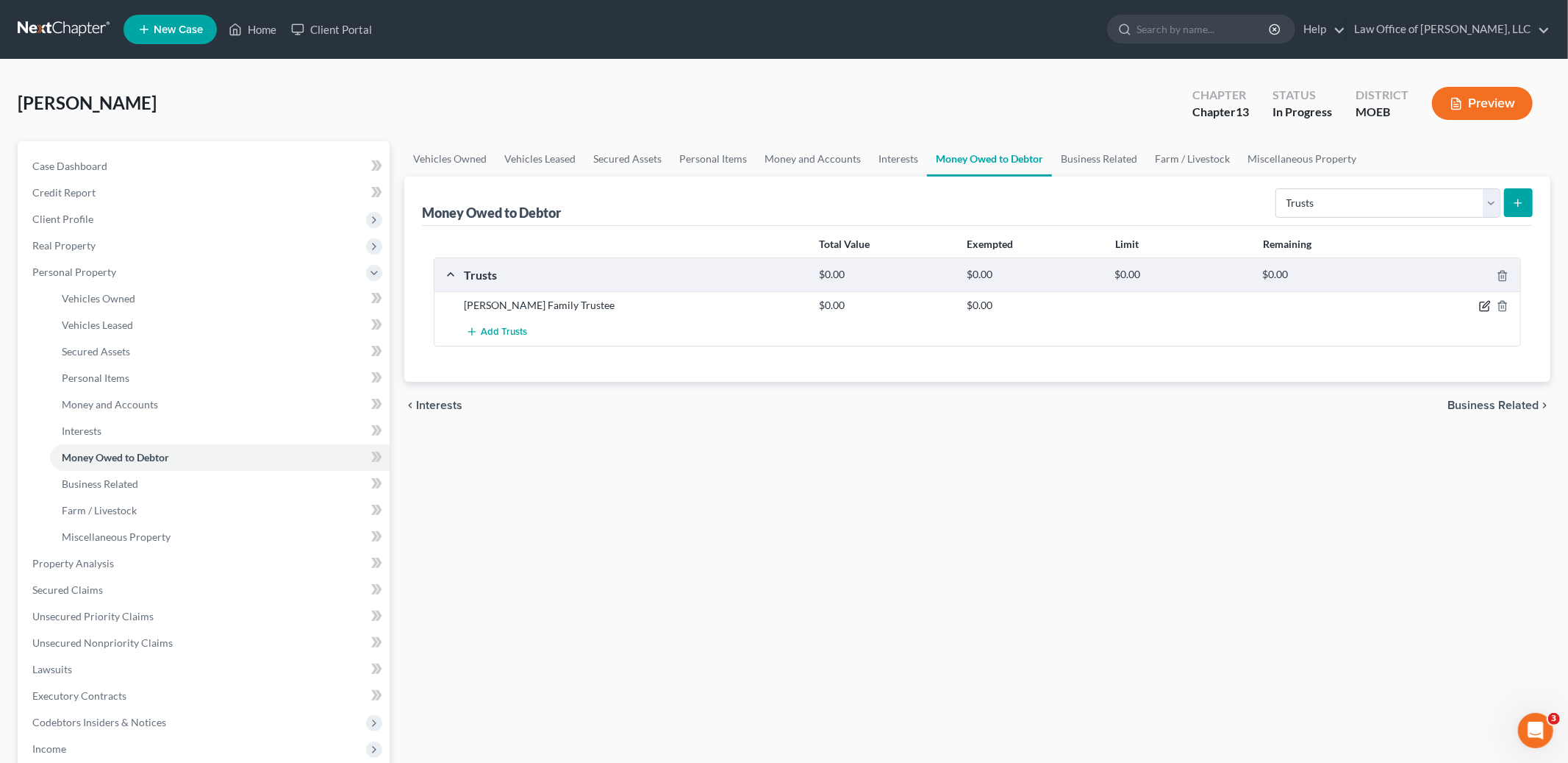
click at [1486, 304] on icon "button" at bounding box center [1486, 304] width 7 height 7
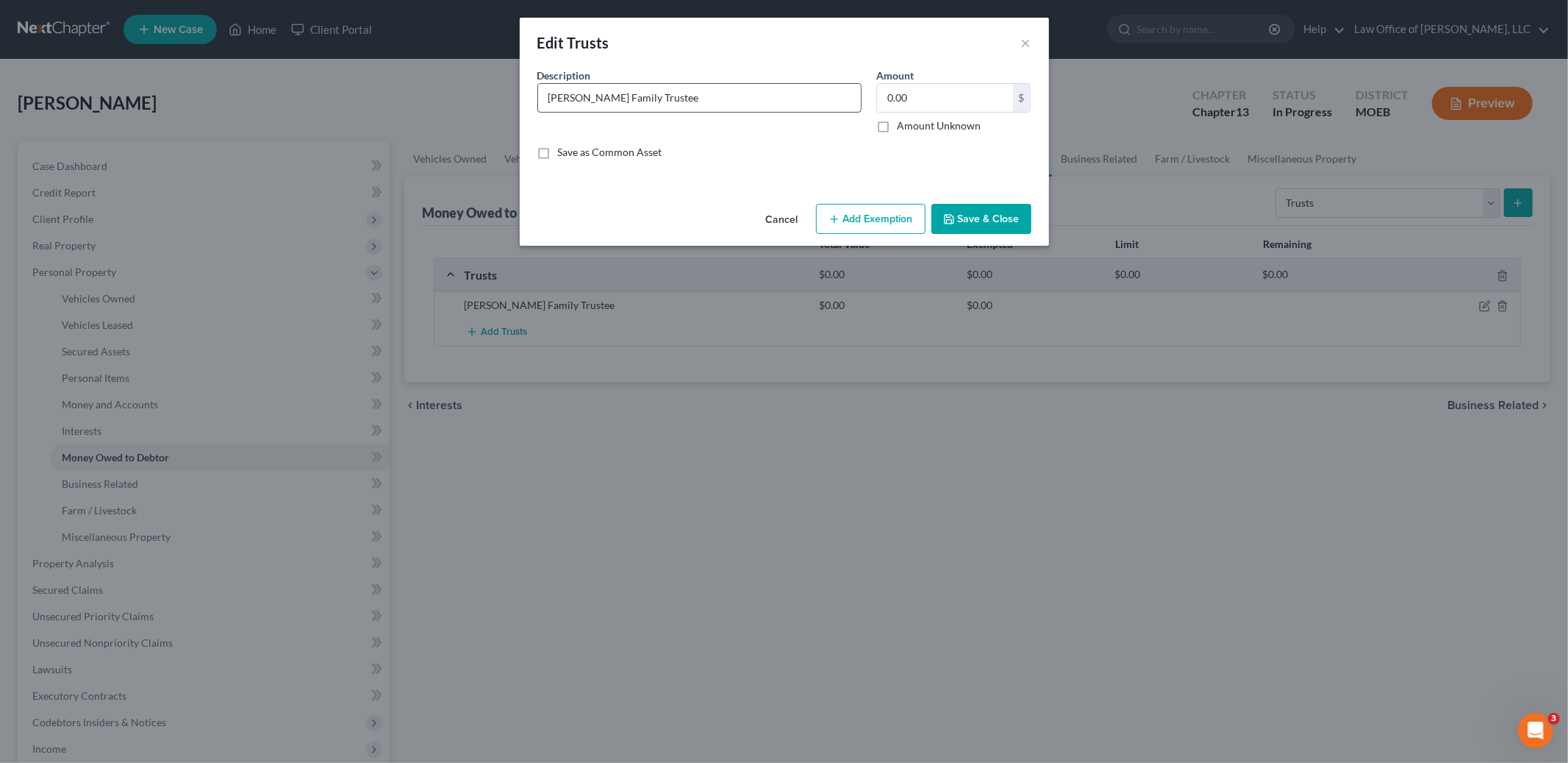
click at [742, 101] on input "[PERSON_NAME] Family Trustee" at bounding box center [699, 97] width 323 height 27
click at [745, 92] on input "[PERSON_NAME] Family Trust - home on Schedule A/" at bounding box center [699, 97] width 323 height 27
type input "[PERSON_NAME] Family Trust - home on Schedule A/B was placed in trust for estat…"
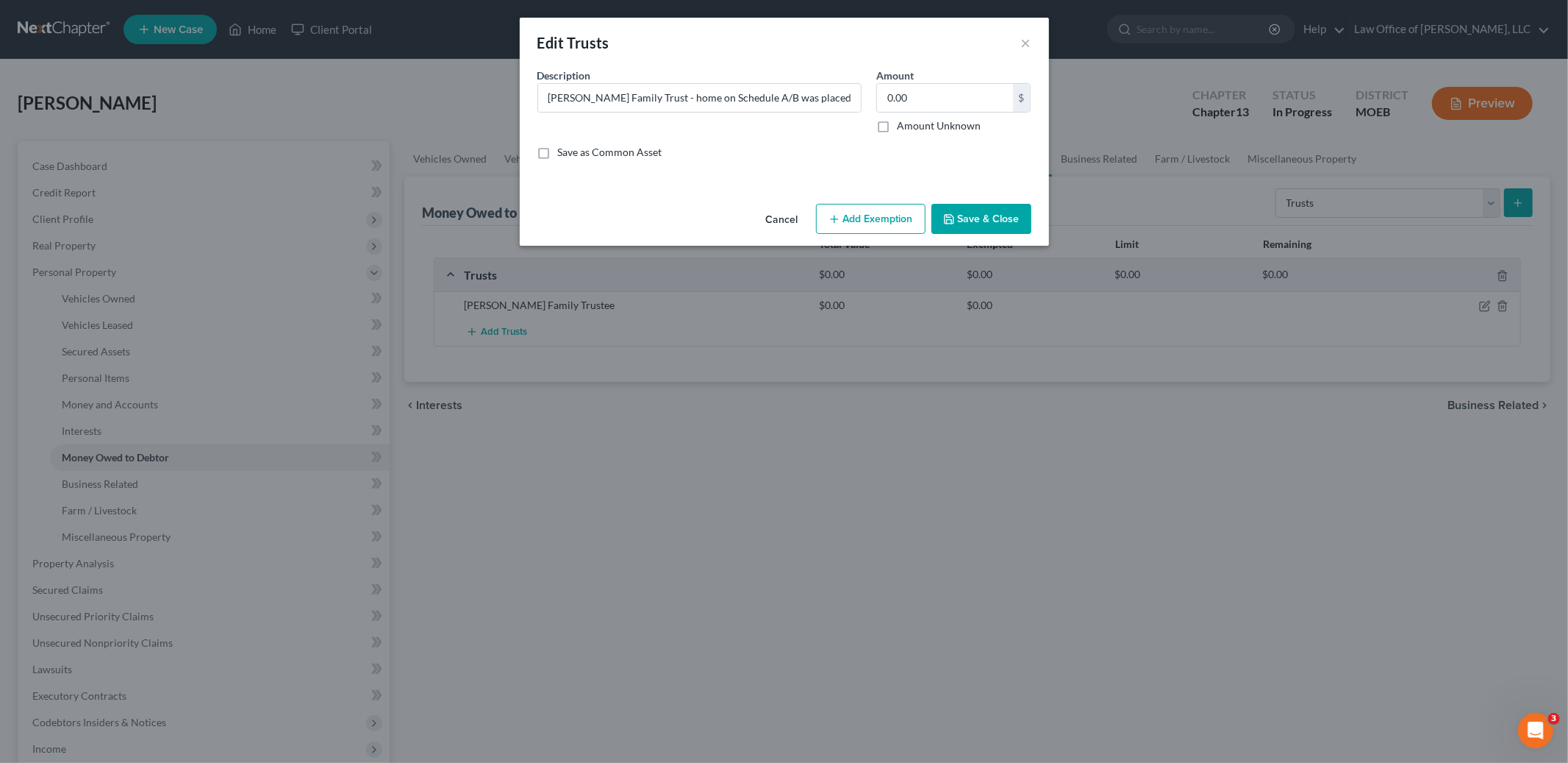
click at [965, 222] on button "Save & Close" at bounding box center [982, 219] width 100 height 30
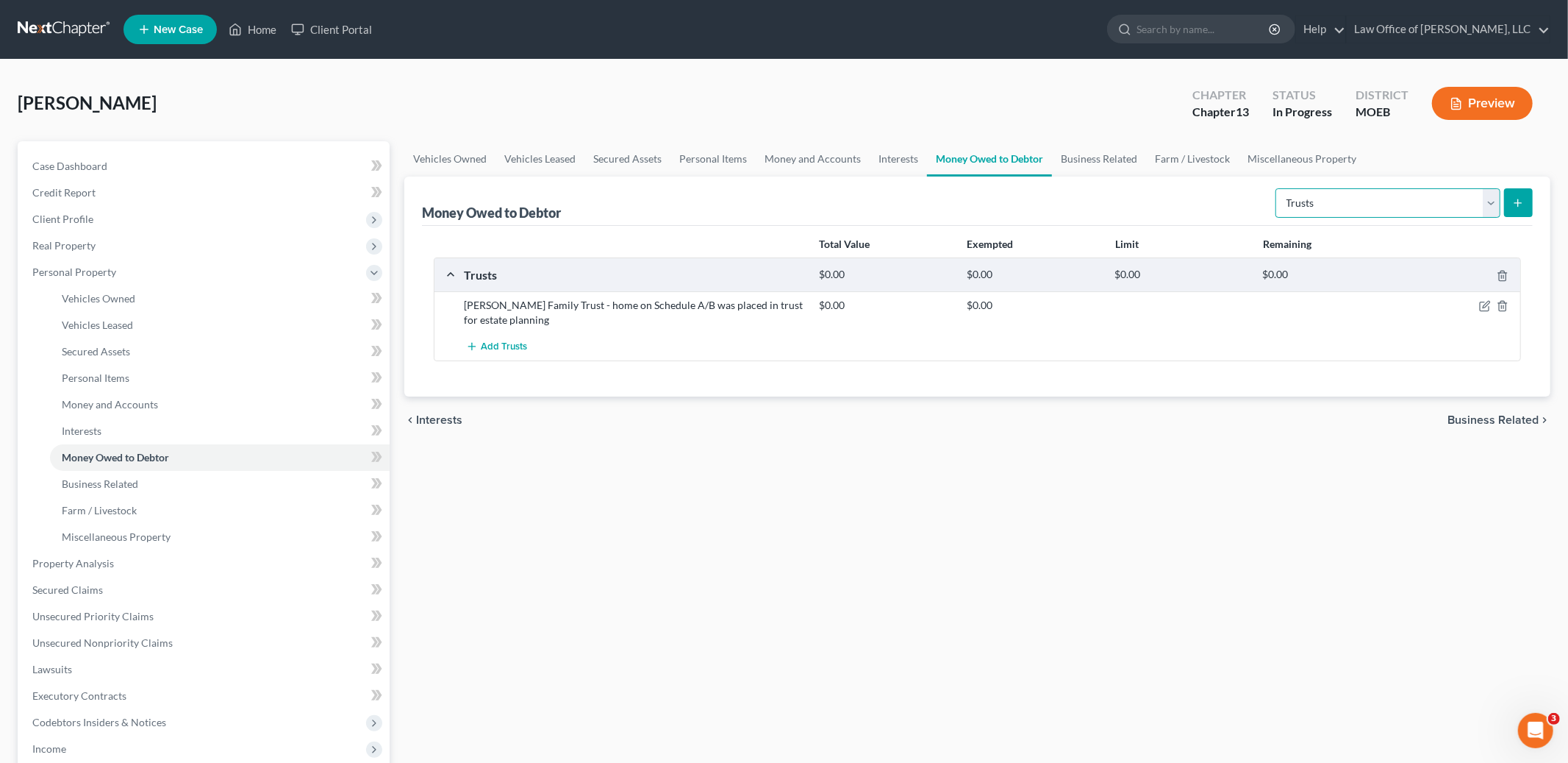
click at [1297, 199] on select "Select Type of Money Owed Accounts Receivable Alimony Child Support Claims Agai…" at bounding box center [1388, 203] width 225 height 29
click at [1103, 150] on link "Business Related" at bounding box center [1099, 159] width 94 height 35
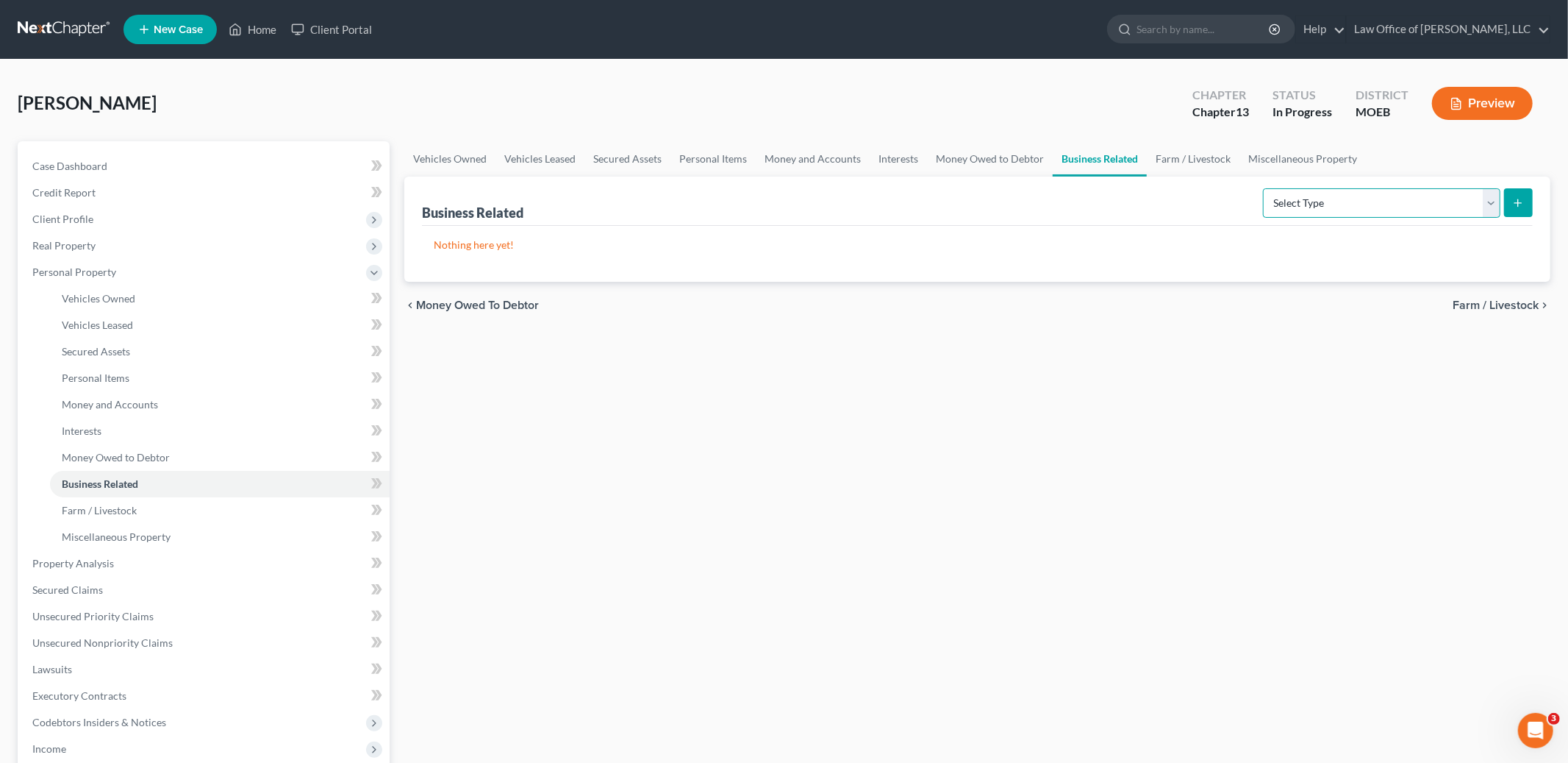
click at [1353, 198] on select "Select Type Customer Lists Franchises Inventory Licenses Machinery Office Equip…" at bounding box center [1382, 203] width 237 height 29
click at [1205, 152] on link "Farm / Livestock" at bounding box center [1193, 159] width 92 height 35
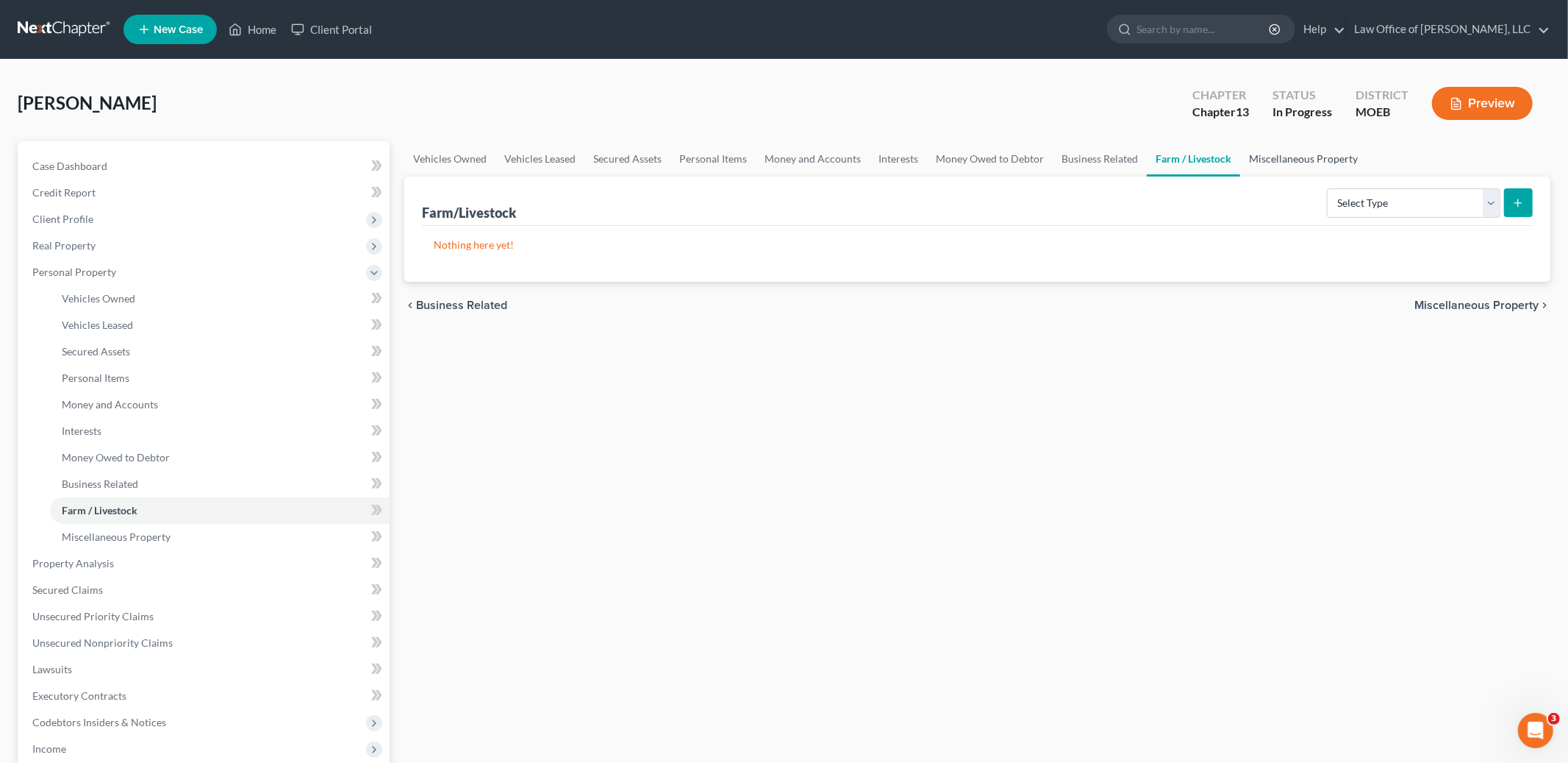
click at [1285, 154] on link "Miscellaneous Property" at bounding box center [1303, 159] width 126 height 35
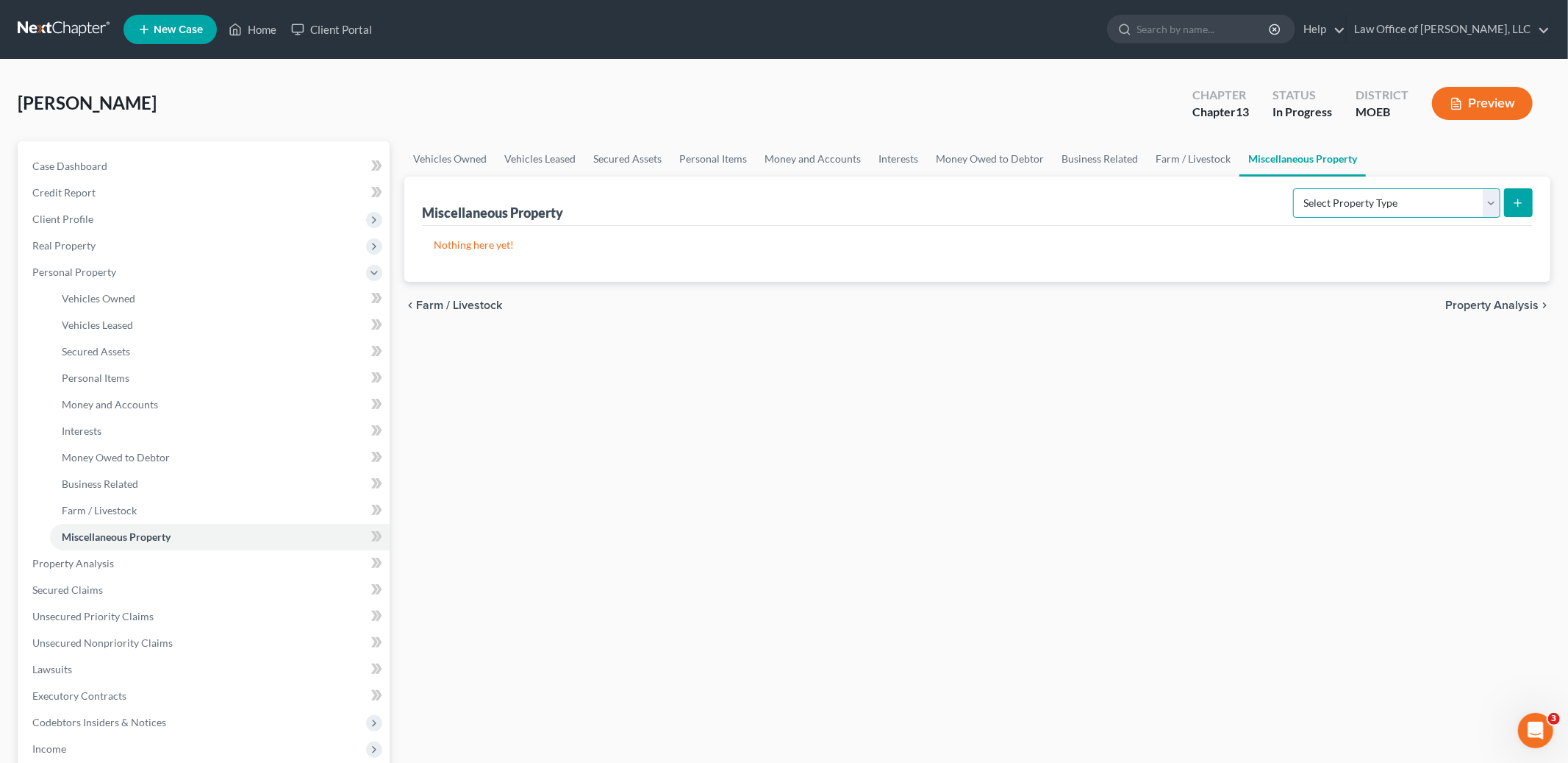
click at [1385, 192] on select "Select Property Type Assigned for Creditor Benefit [DATE] Holding for Another N…" at bounding box center [1396, 203] width 207 height 29
select select "transferred"
click at [1293, 188] on select "Select Property Type Assigned for Creditor Benefit [DATE] Holding for Another N…" at bounding box center [1396, 203] width 207 height 29
click at [1512, 210] on button "submit" at bounding box center [1518, 202] width 28 height 28
select select "Ordinary ([DATE])"
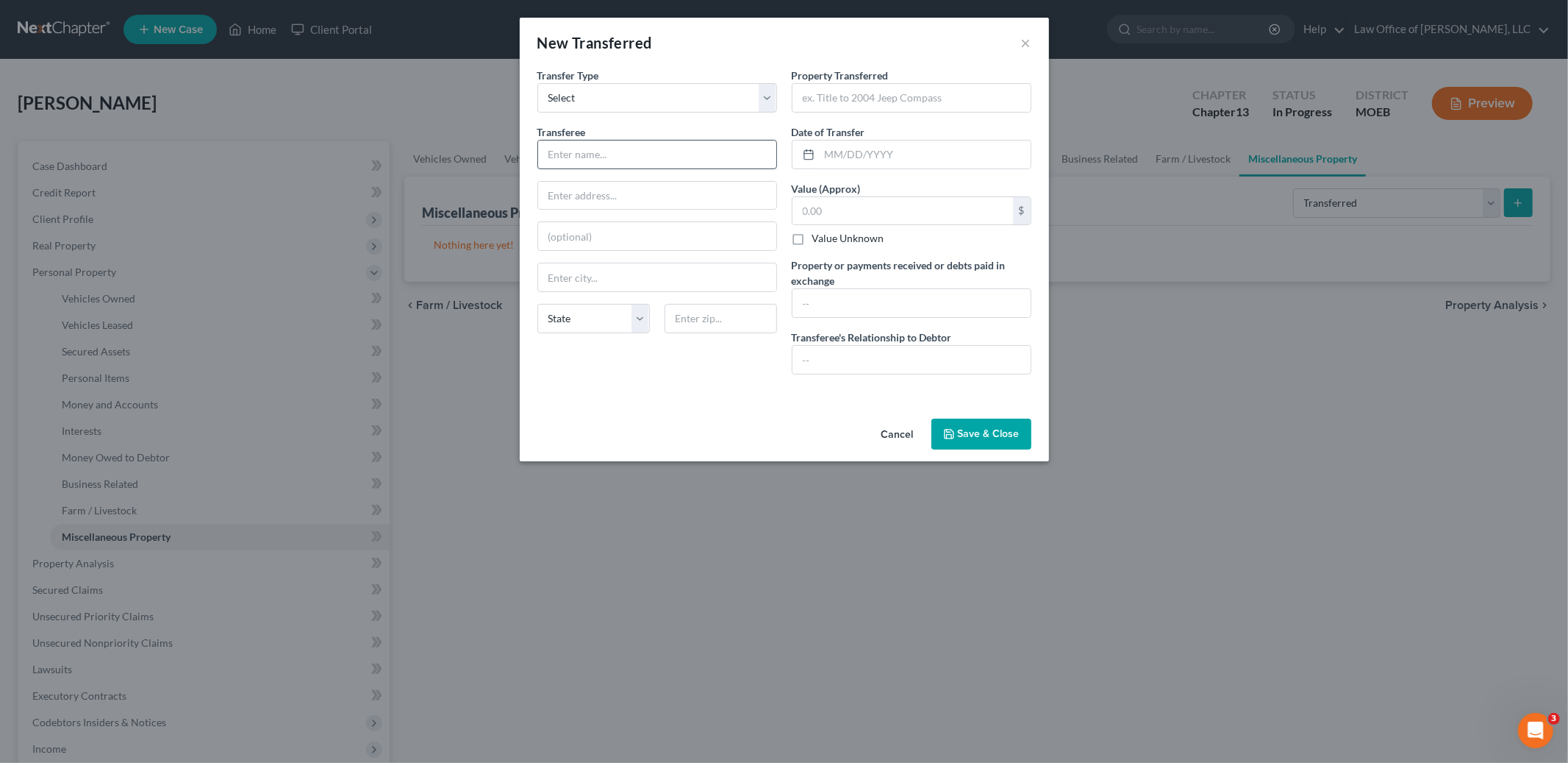
click at [642, 156] on input "text" at bounding box center [657, 154] width 238 height 27
type input "[PERSON_NAME] Family Trust"
click at [904, 109] on input "text" at bounding box center [911, 97] width 238 height 27
click at [873, 99] on input "text" at bounding box center [911, 97] width 238 height 27
type input "[STREET_ADDRESS], Festus"
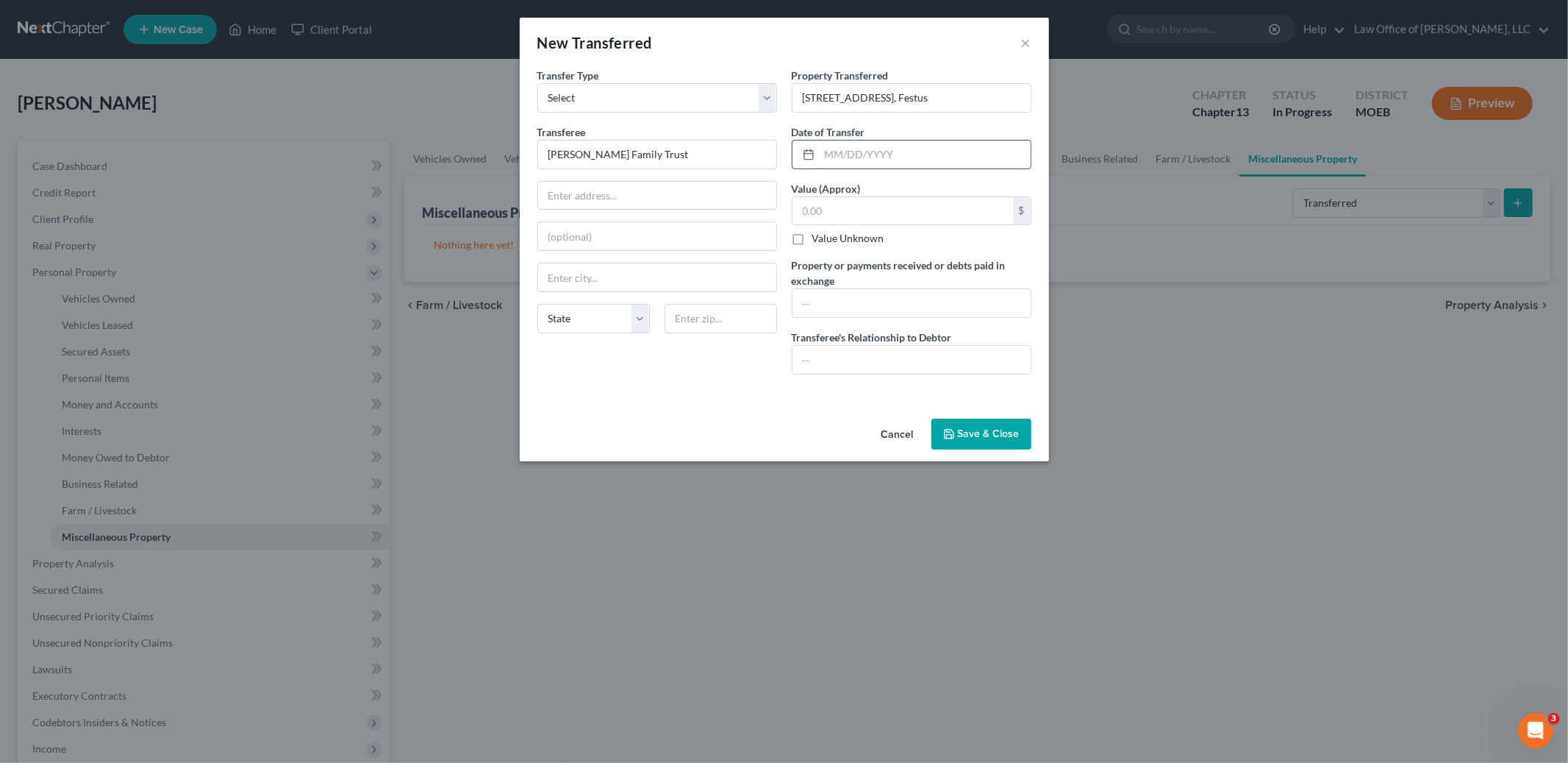
click at [848, 157] on input "text" at bounding box center [925, 154] width 211 height 27
type input "07/2024"
type input "400,000.00"
click at [987, 433] on button "Save & Close" at bounding box center [982, 433] width 100 height 30
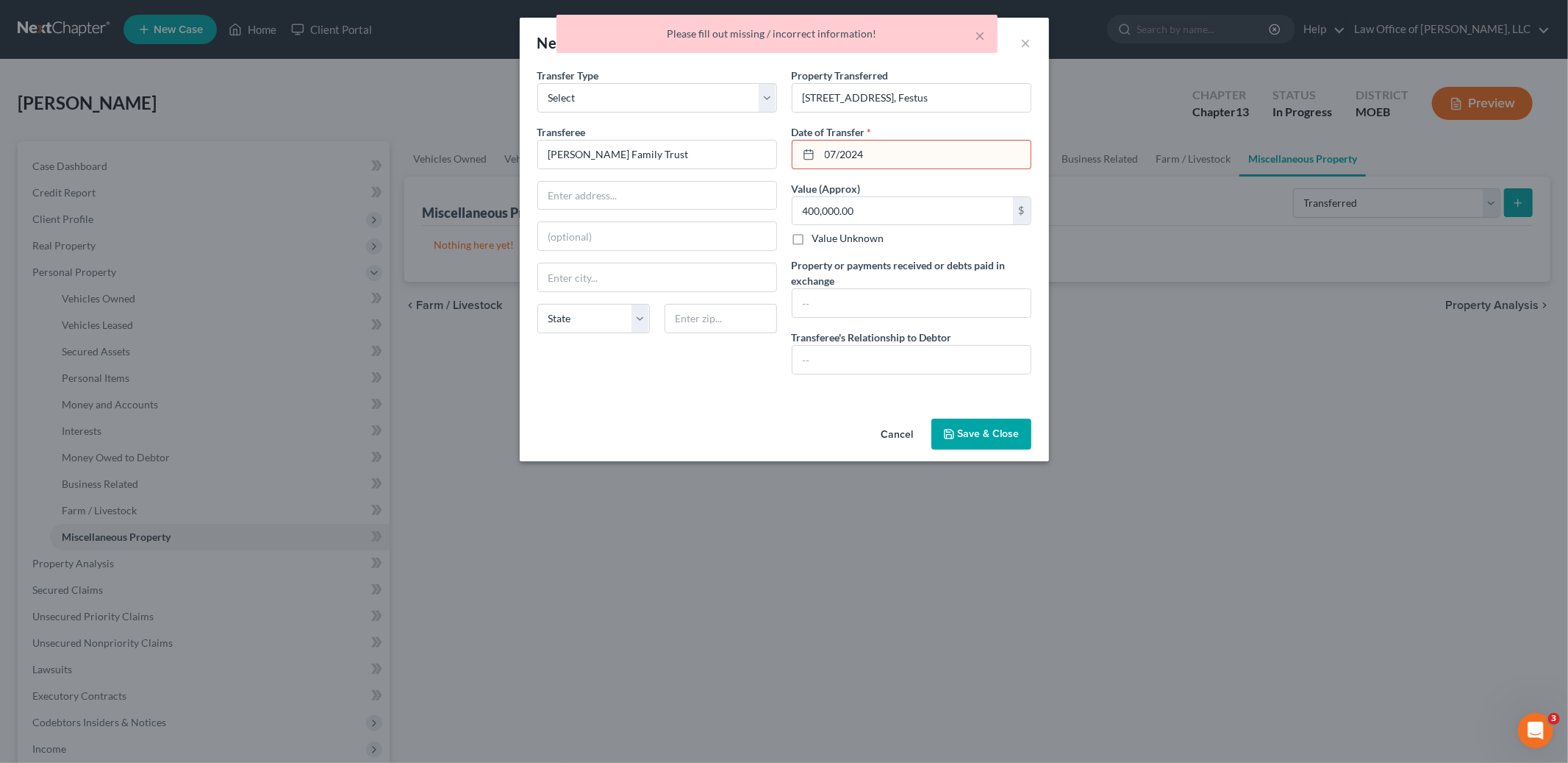
click at [839, 151] on input "07/2024" at bounding box center [925, 154] width 211 height 27
type input "[DATE]"
click at [976, 426] on button "Save & Close" at bounding box center [982, 433] width 100 height 30
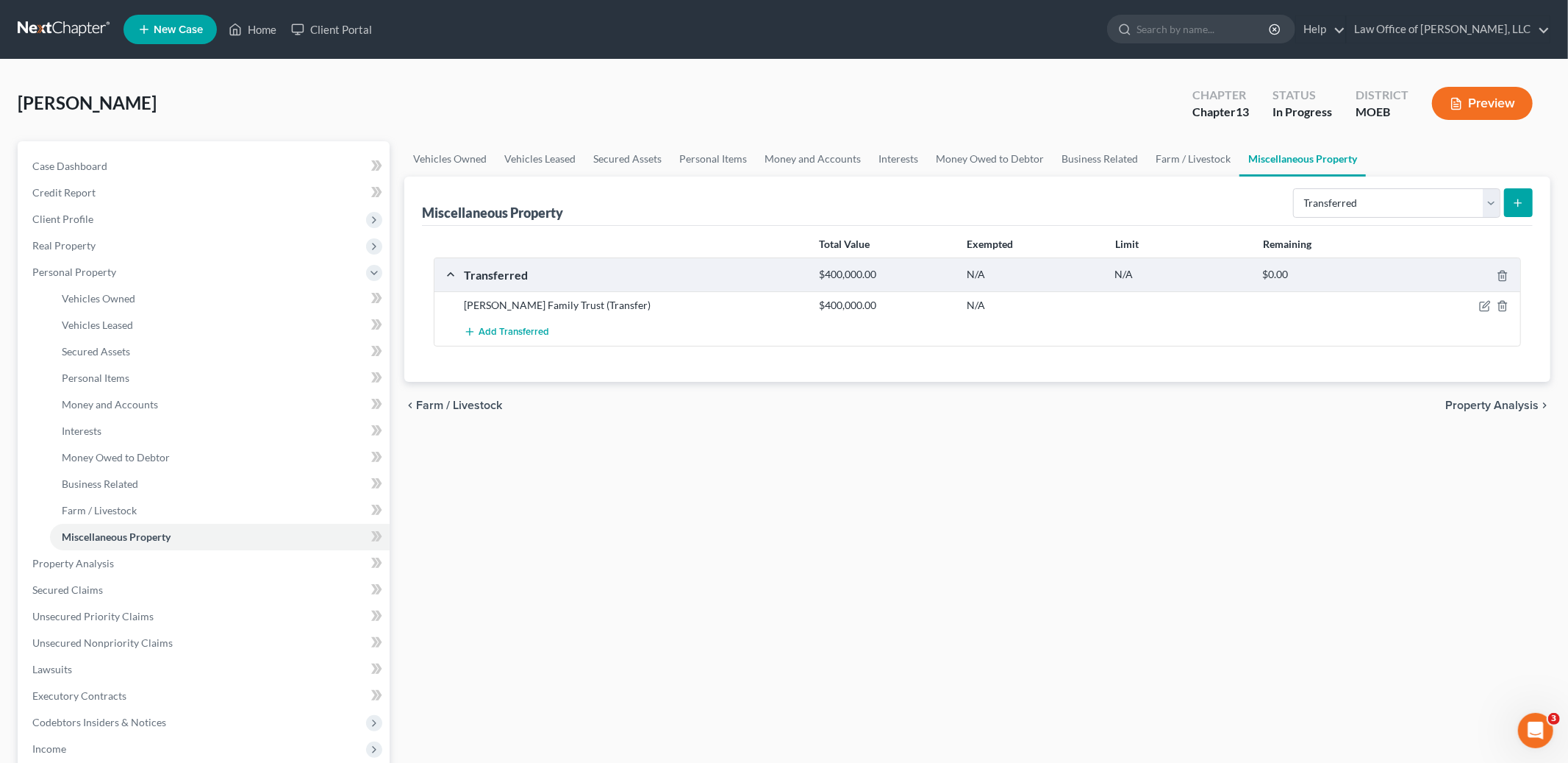
click at [1483, 410] on span "Property Analysis" at bounding box center [1492, 405] width 93 height 12
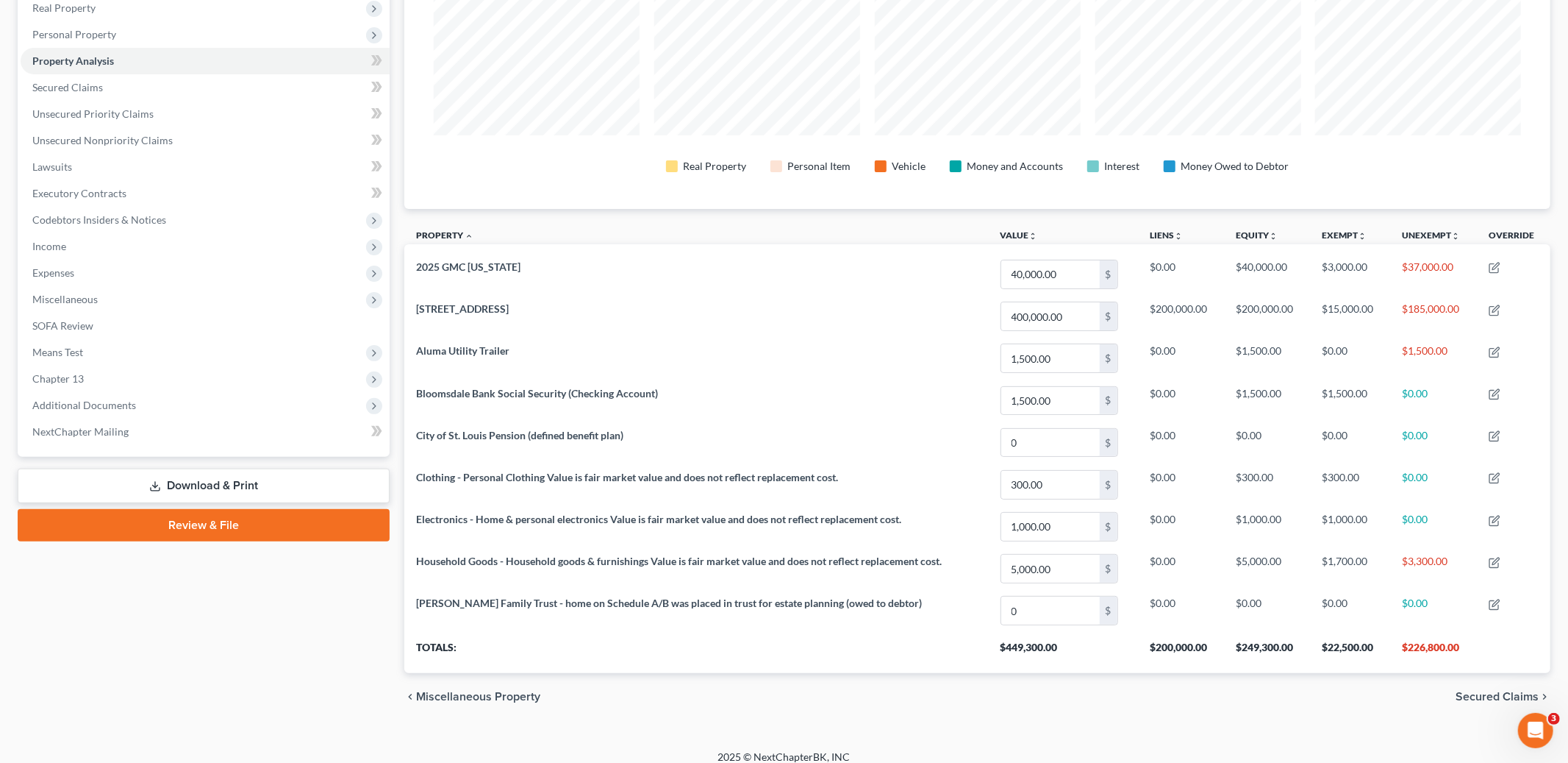
scroll to position [251, 0]
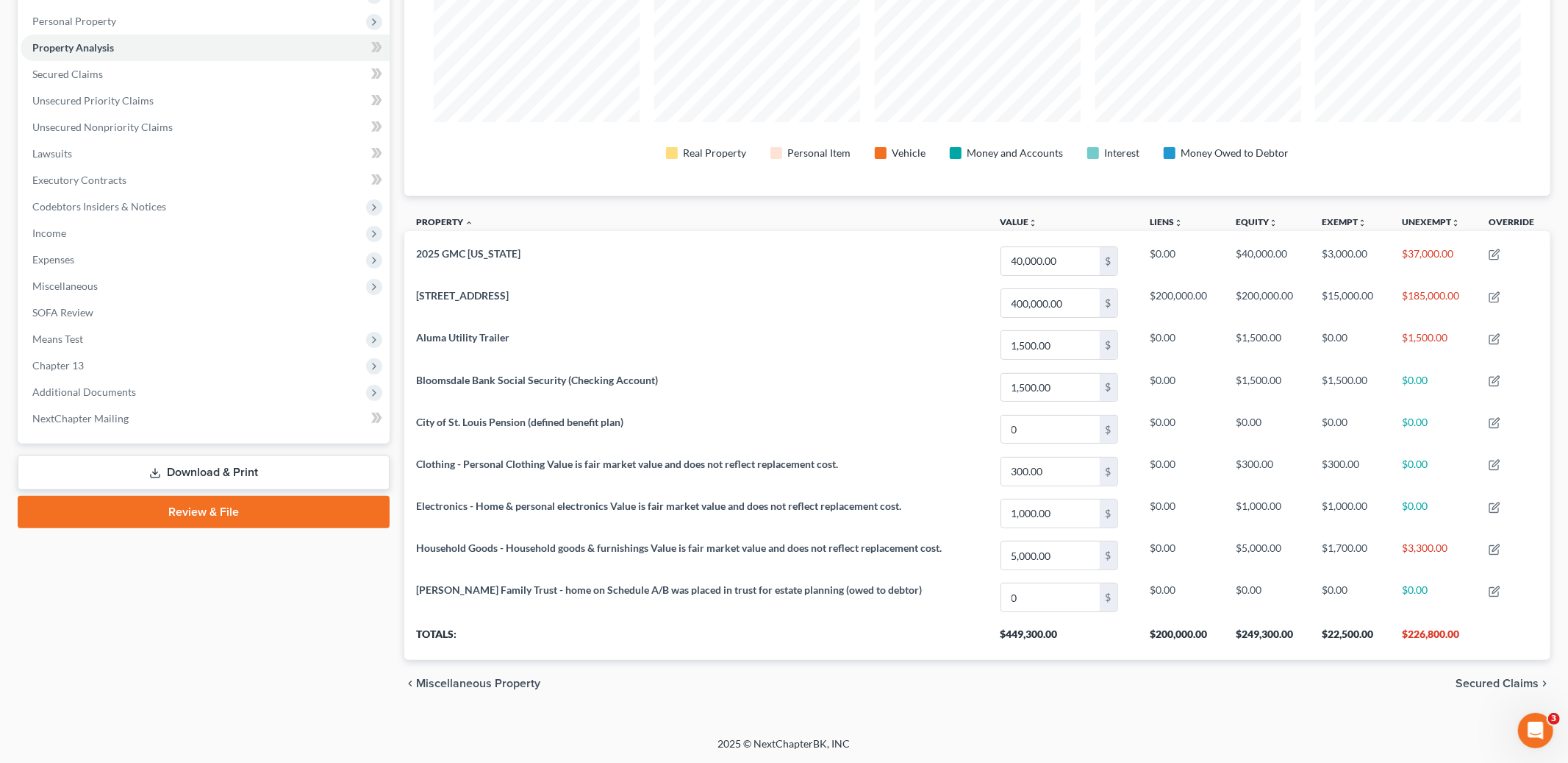
click at [1488, 687] on span "Secured Claims" at bounding box center [1497, 684] width 83 height 12
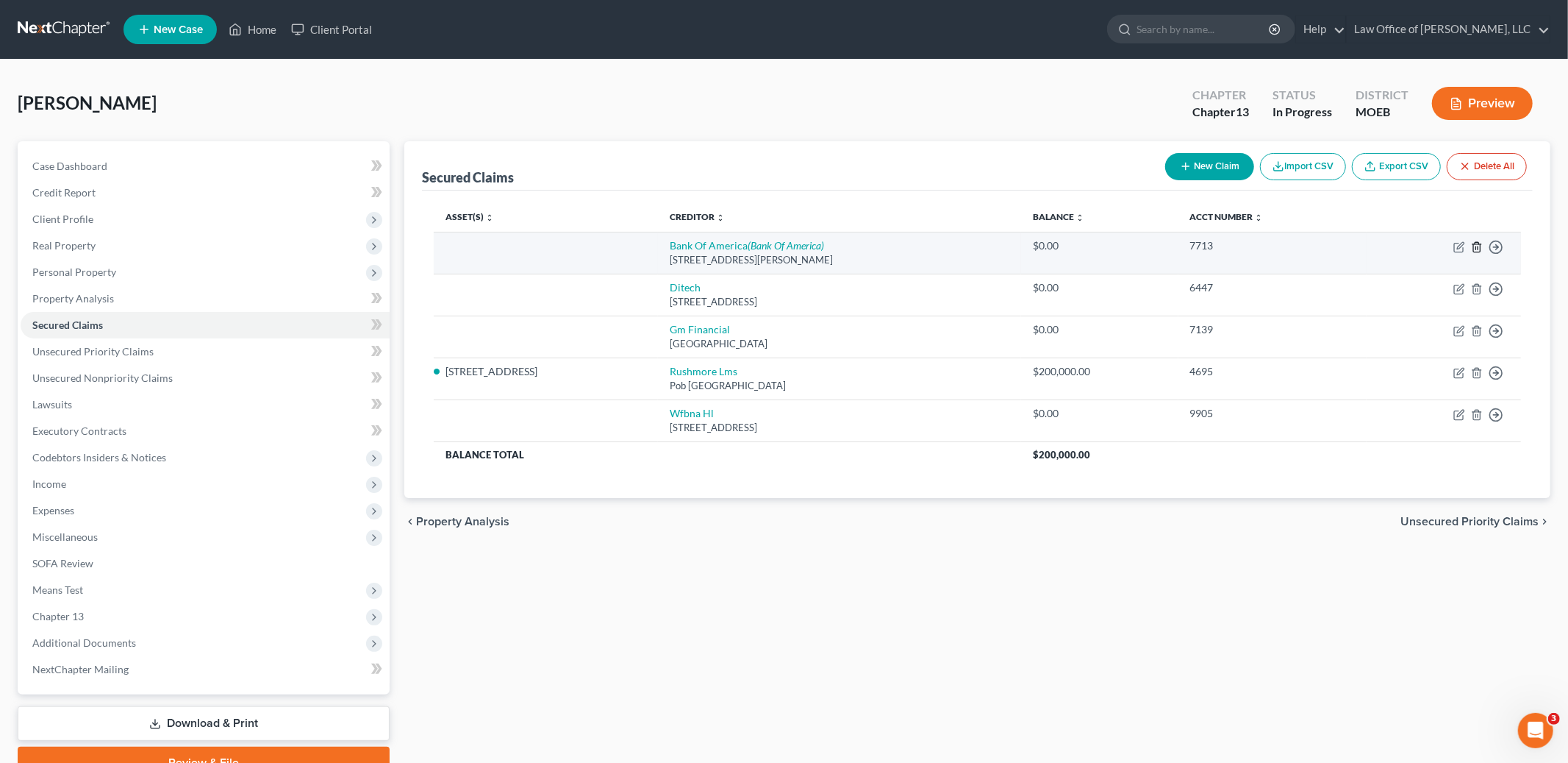
click at [1477, 248] on line "button" at bounding box center [1477, 247] width 0 height 3
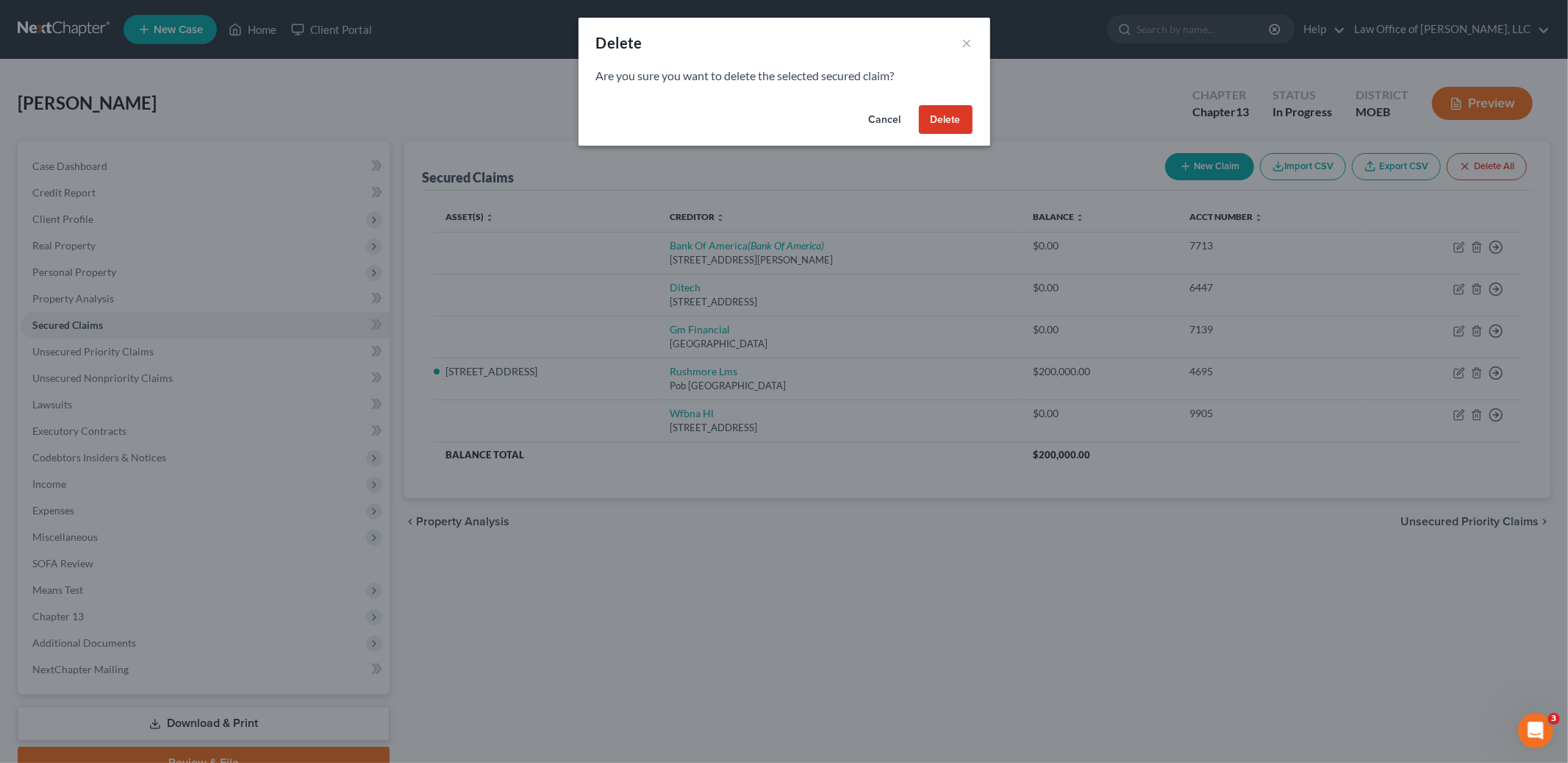
click at [936, 103] on div "Cancel Delete" at bounding box center [784, 123] width 412 height 47
click at [935, 120] on button "Delete" at bounding box center [945, 120] width 54 height 29
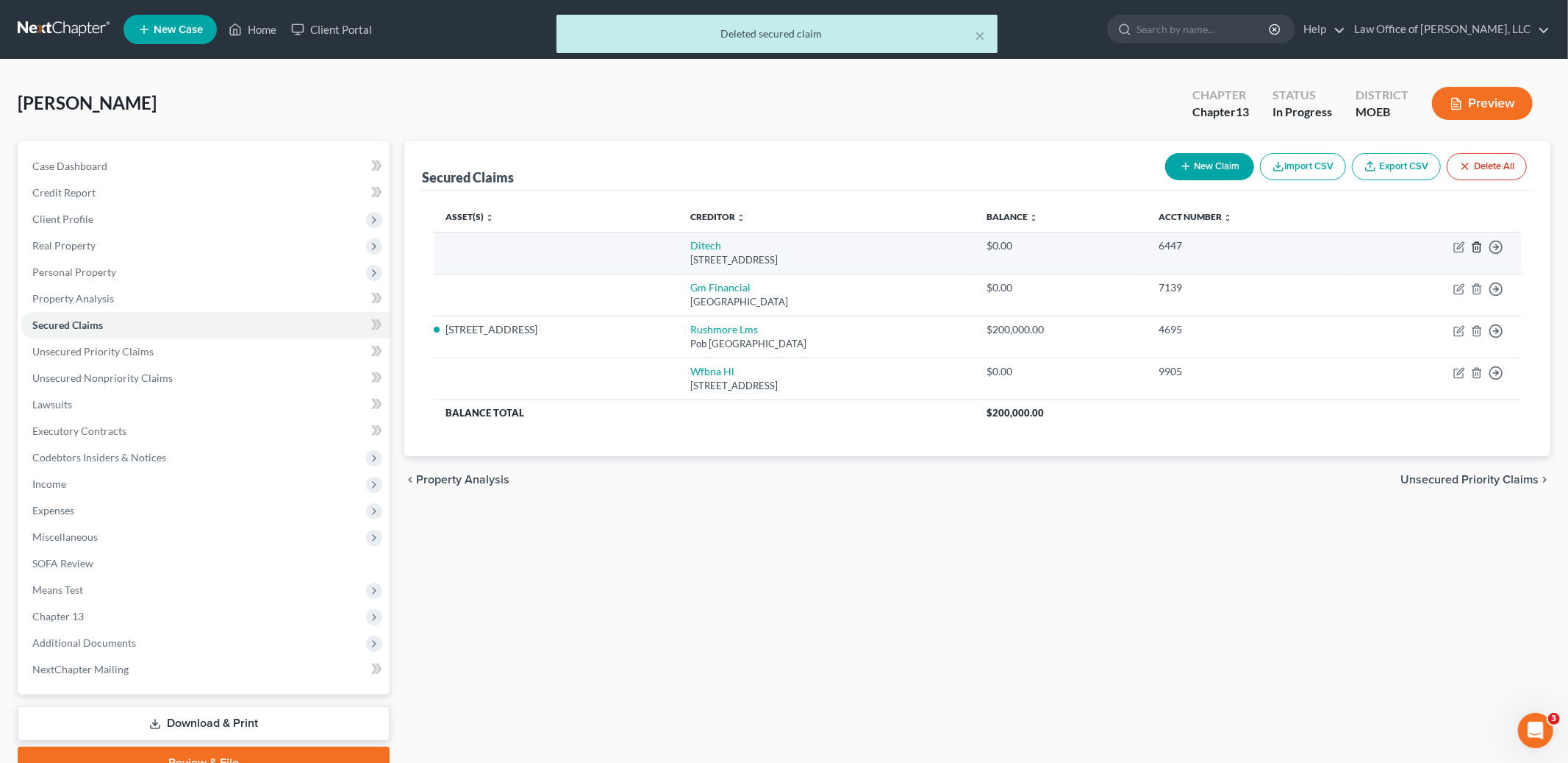
click at [1477, 251] on icon "button" at bounding box center [1477, 247] width 7 height 10
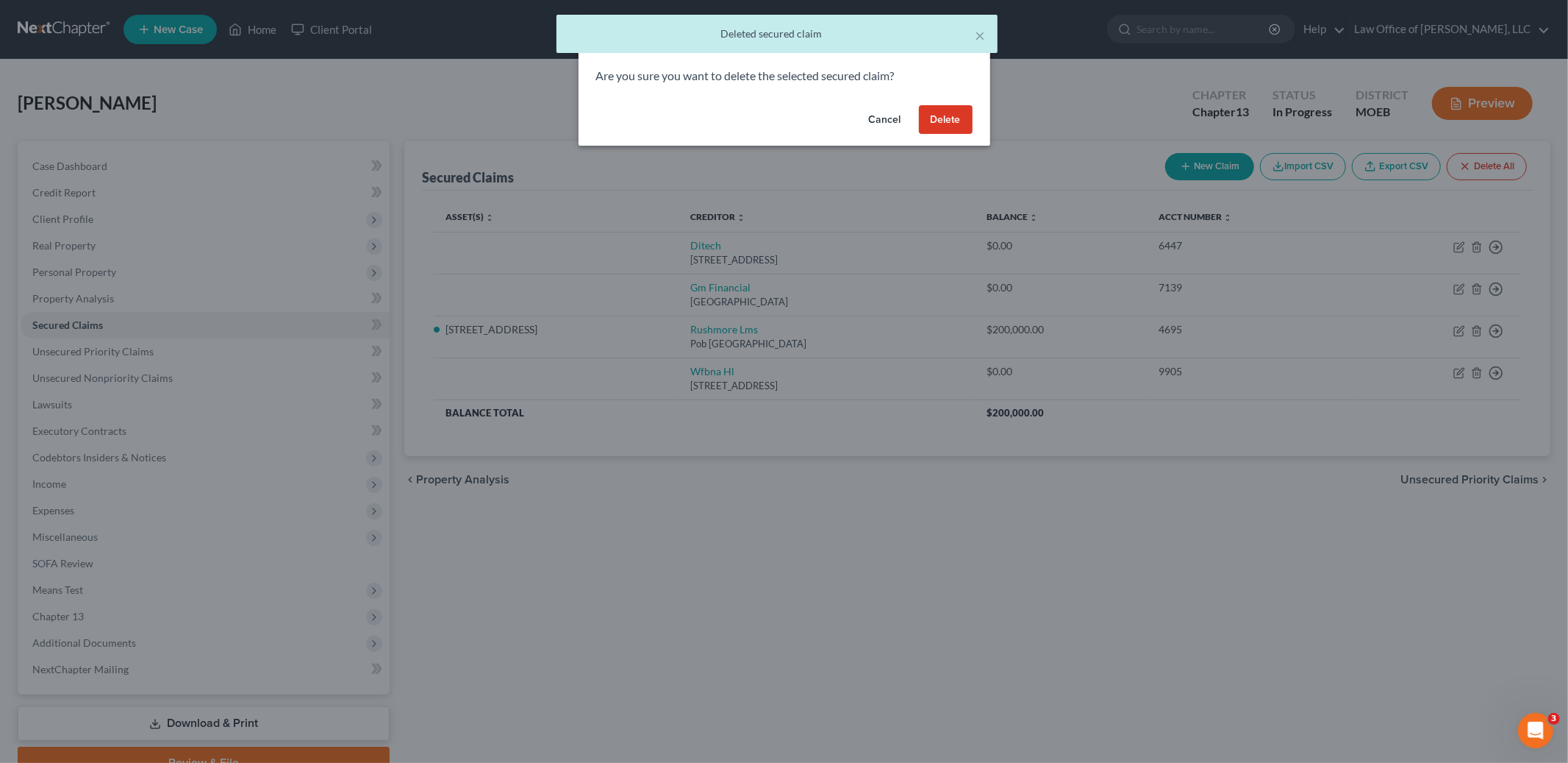
click at [953, 122] on button "Delete" at bounding box center [945, 120] width 54 height 29
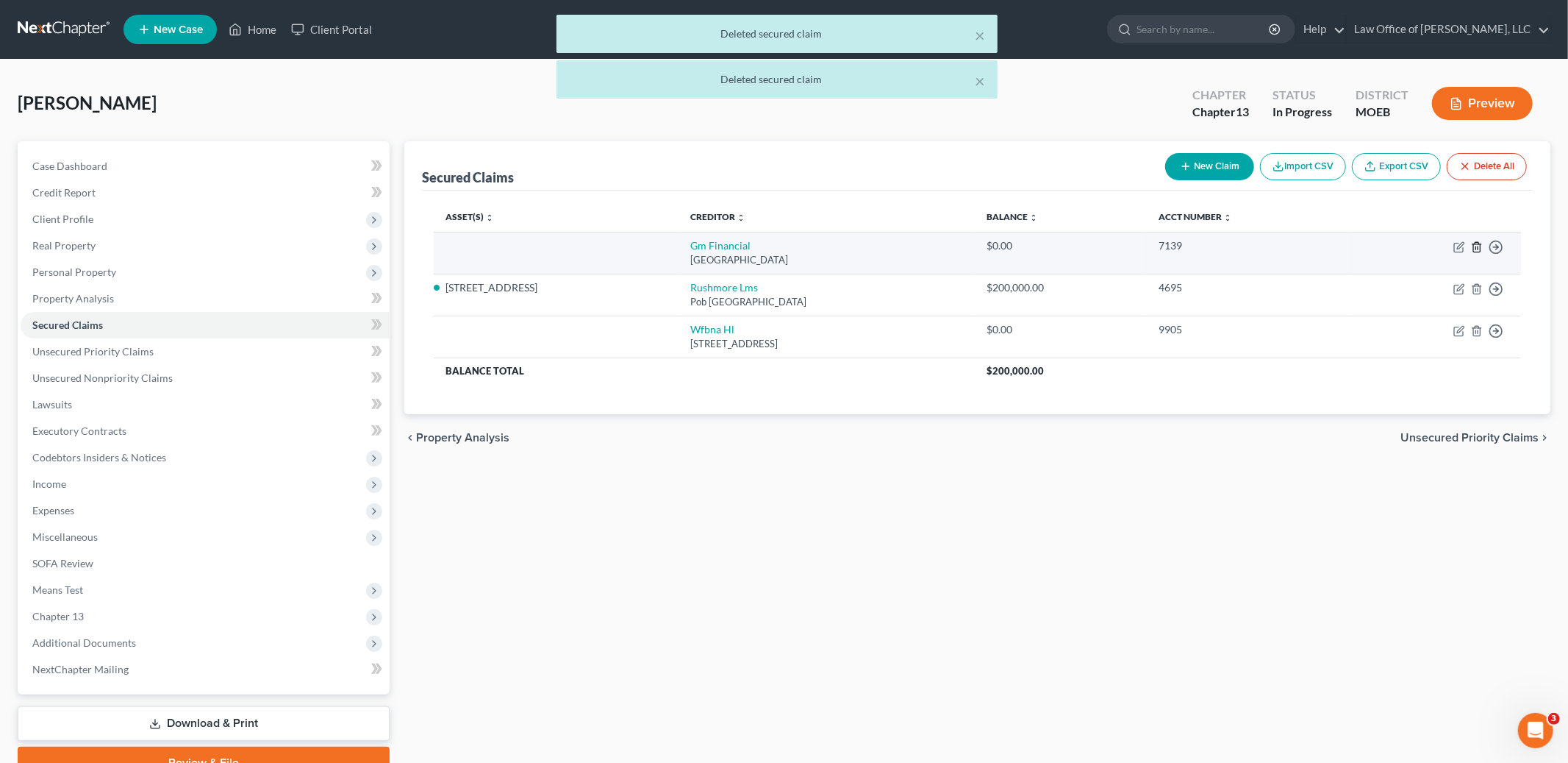
click at [1476, 249] on icon "button" at bounding box center [1477, 247] width 12 height 12
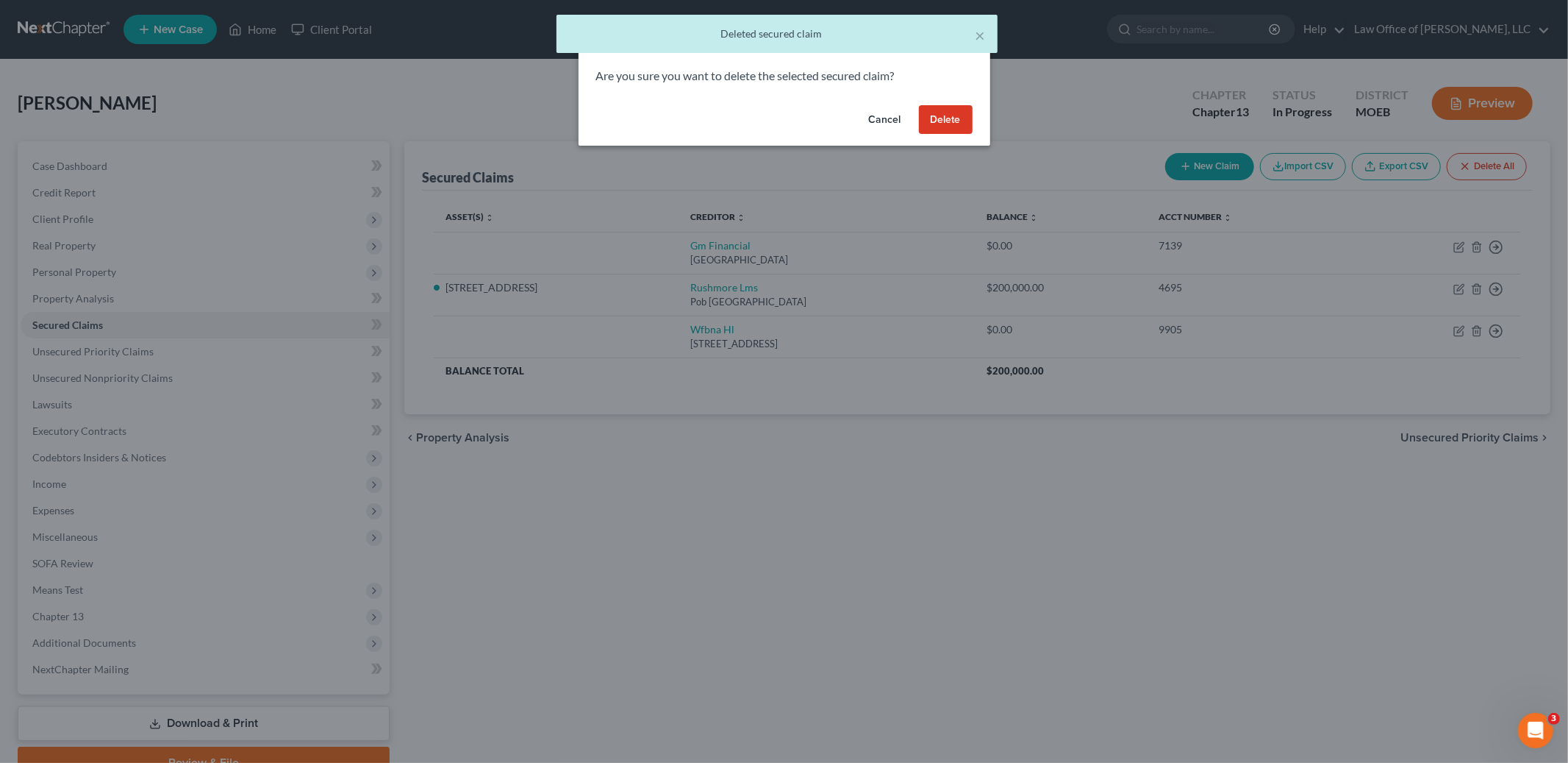
click at [936, 118] on button "Delete" at bounding box center [945, 120] width 54 height 29
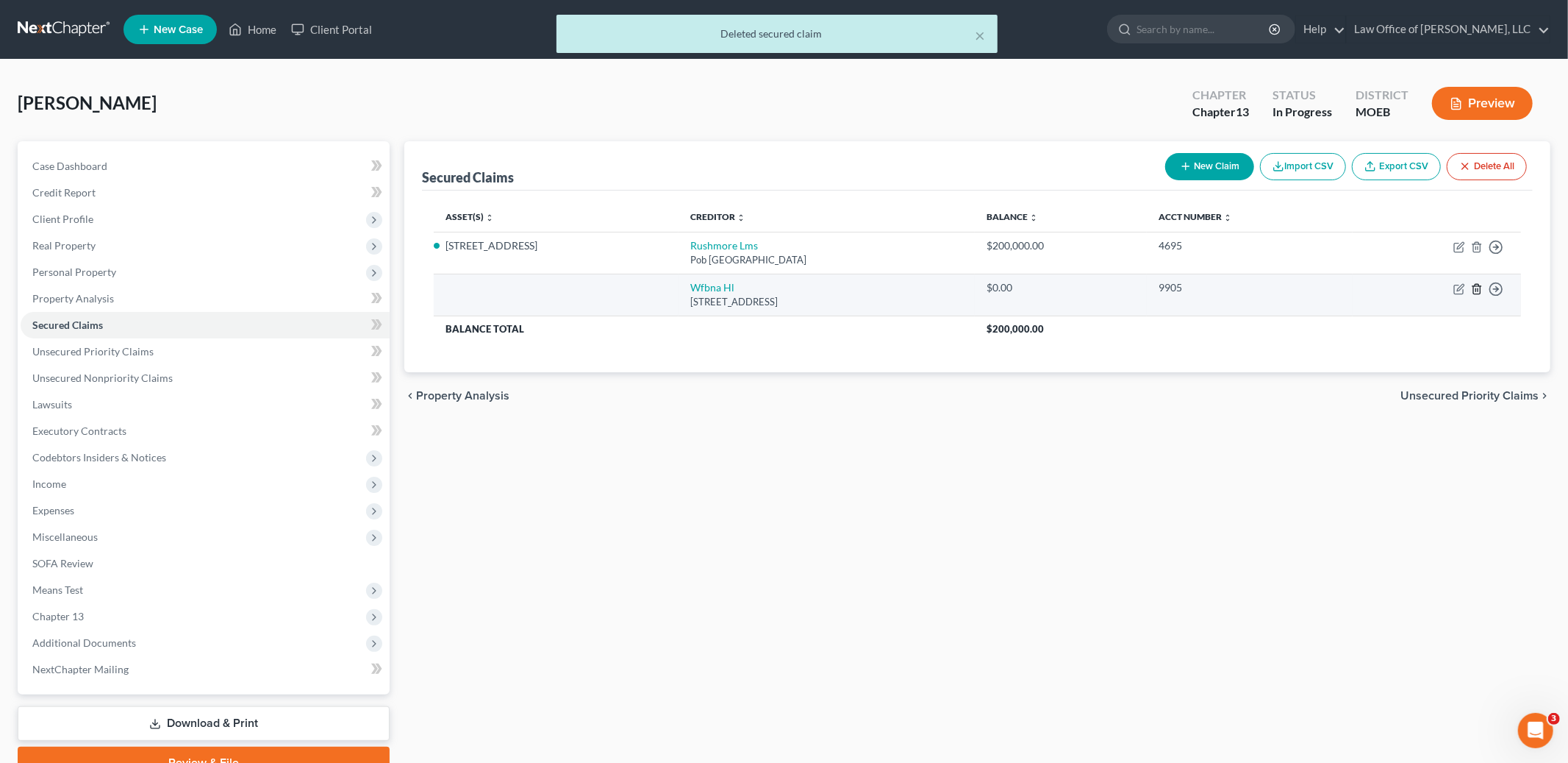
click at [1476, 286] on icon "button" at bounding box center [1477, 289] width 12 height 12
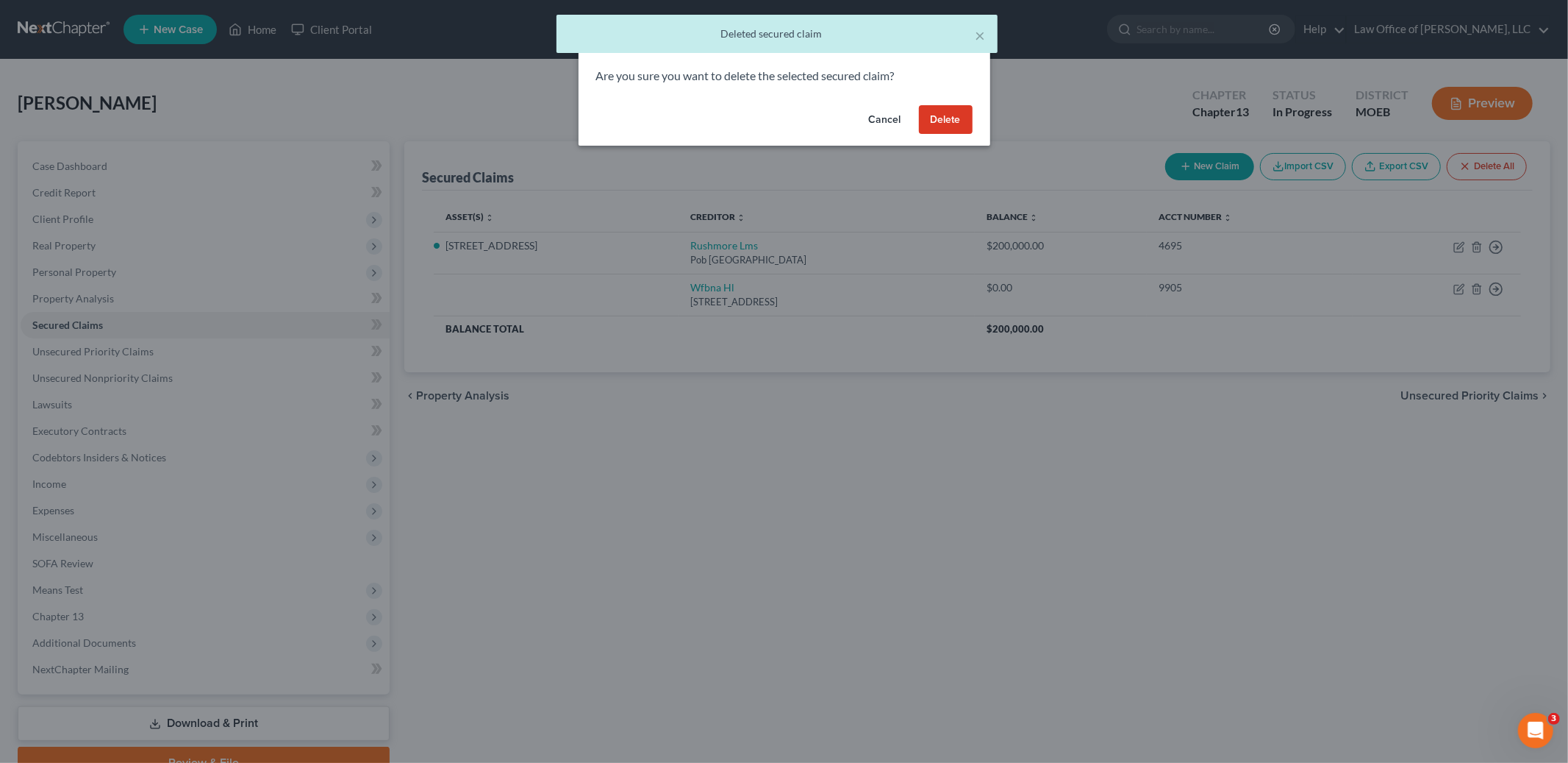
click at [950, 127] on button "Delete" at bounding box center [945, 120] width 54 height 29
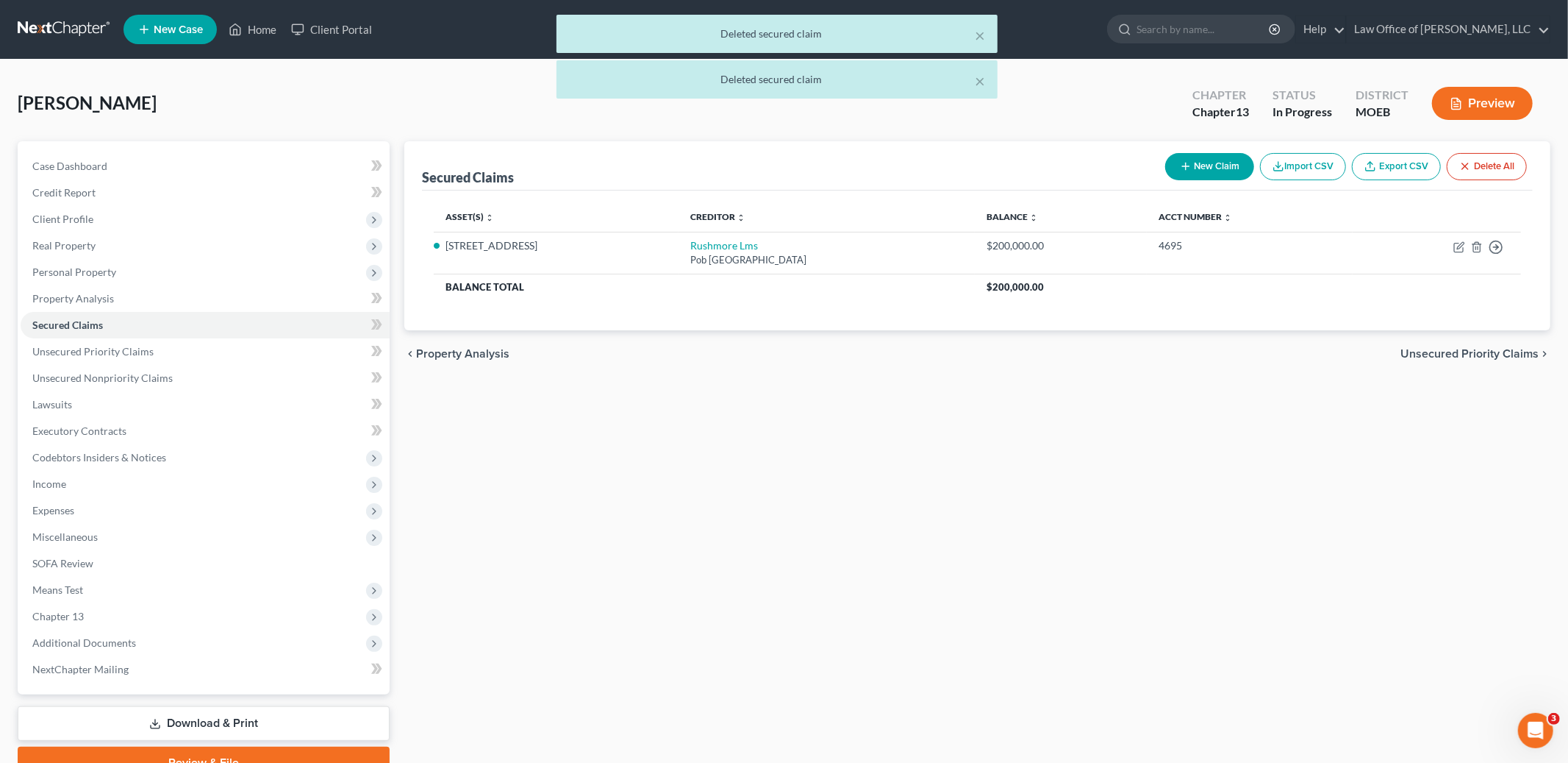
click at [1461, 351] on span "Unsecured Priority Claims" at bounding box center [1469, 354] width 138 height 12
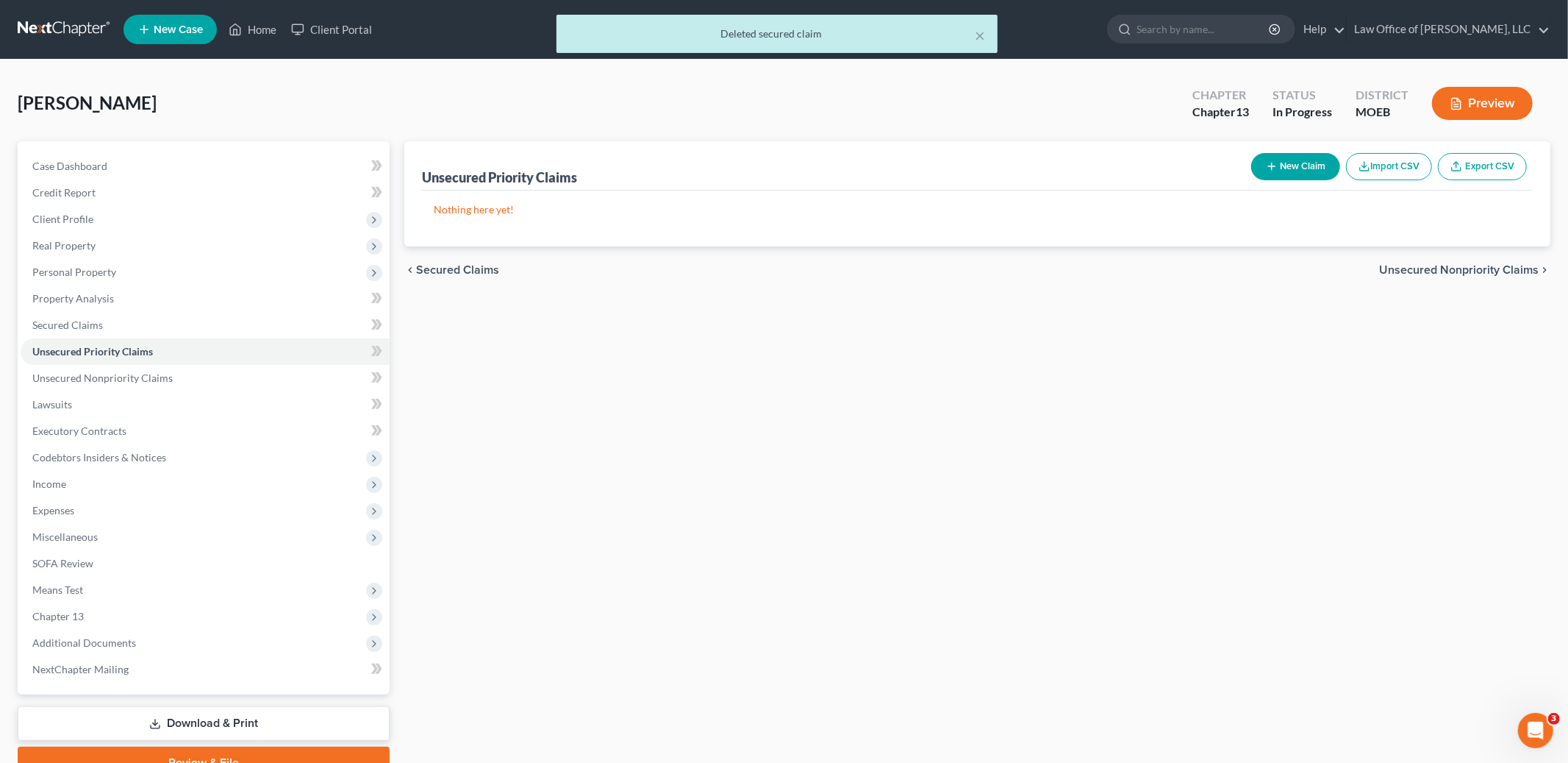
click at [1477, 268] on span "Unsecured Nonpriority Claims" at bounding box center [1459, 270] width 160 height 12
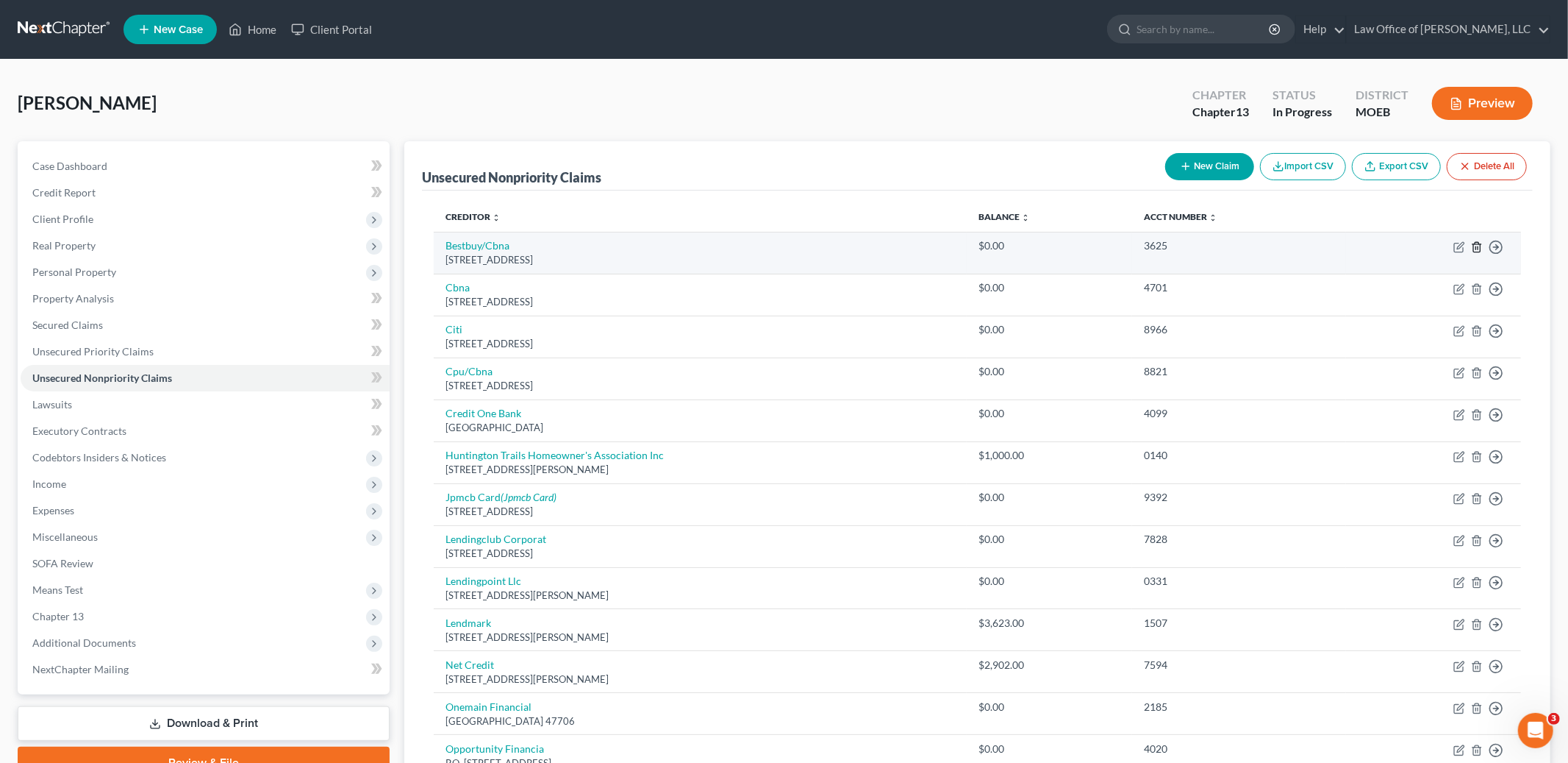
click at [1474, 248] on icon "button" at bounding box center [1477, 247] width 12 height 12
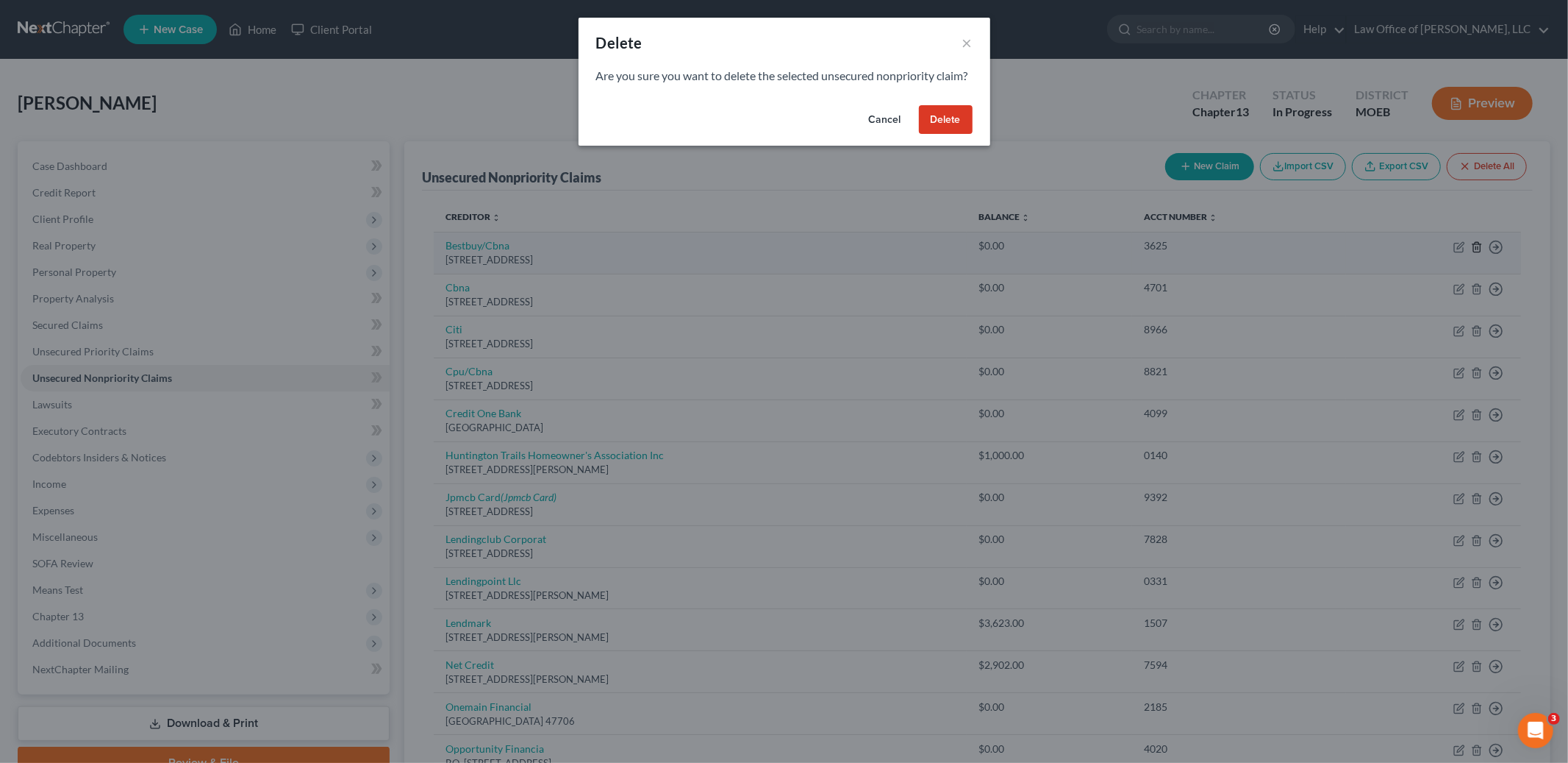
click at [1474, 248] on body "Home New Case Client Portal Law Office of [PERSON_NAME], LLC [PERSON_NAME][EMAI…" at bounding box center [784, 551] width 1568 height 1103
click at [927, 134] on button "Delete" at bounding box center [945, 120] width 54 height 29
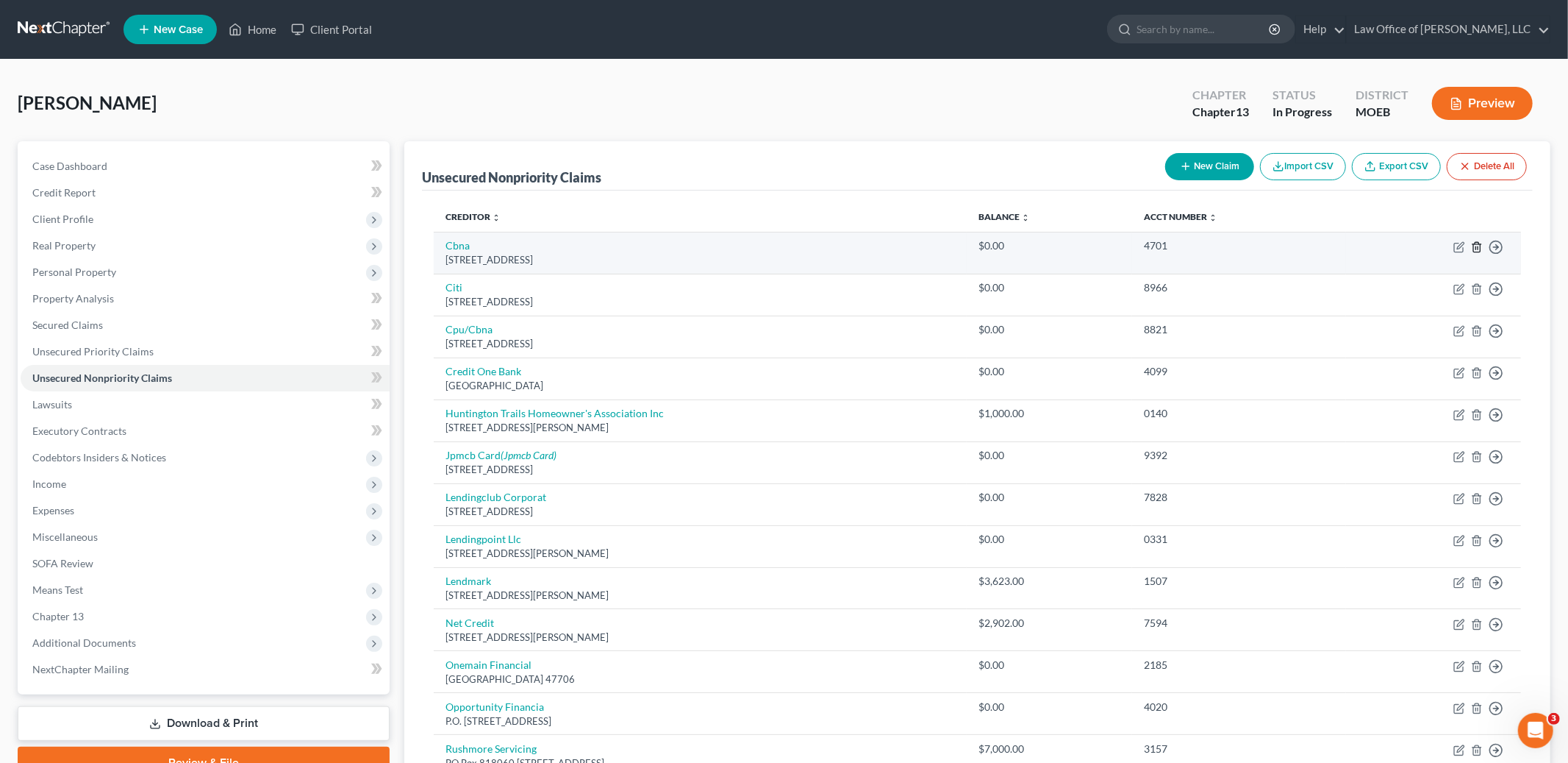
click at [1477, 250] on icon "button" at bounding box center [1477, 247] width 12 height 12
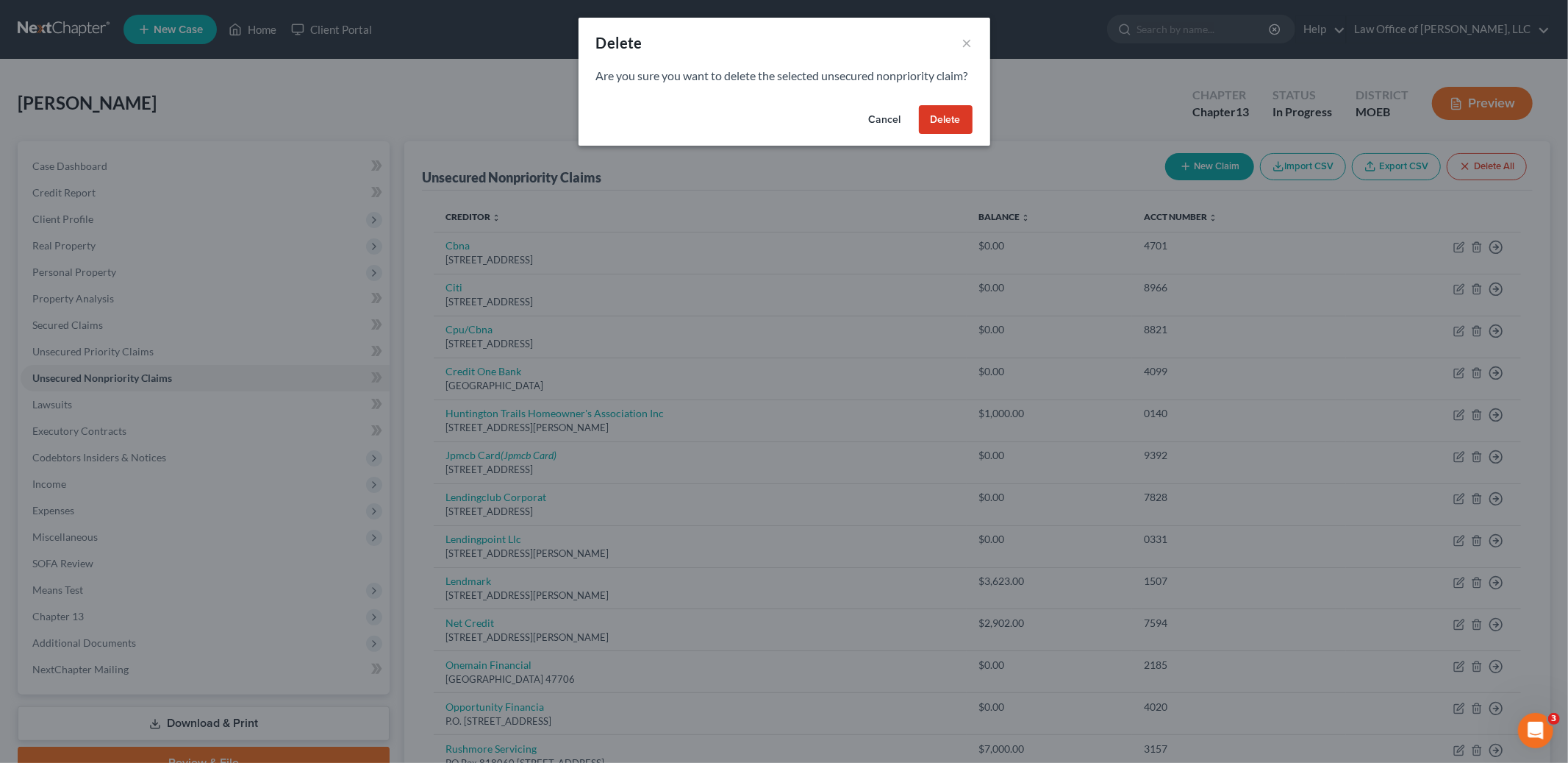
click at [935, 134] on button "Delete" at bounding box center [945, 120] width 54 height 29
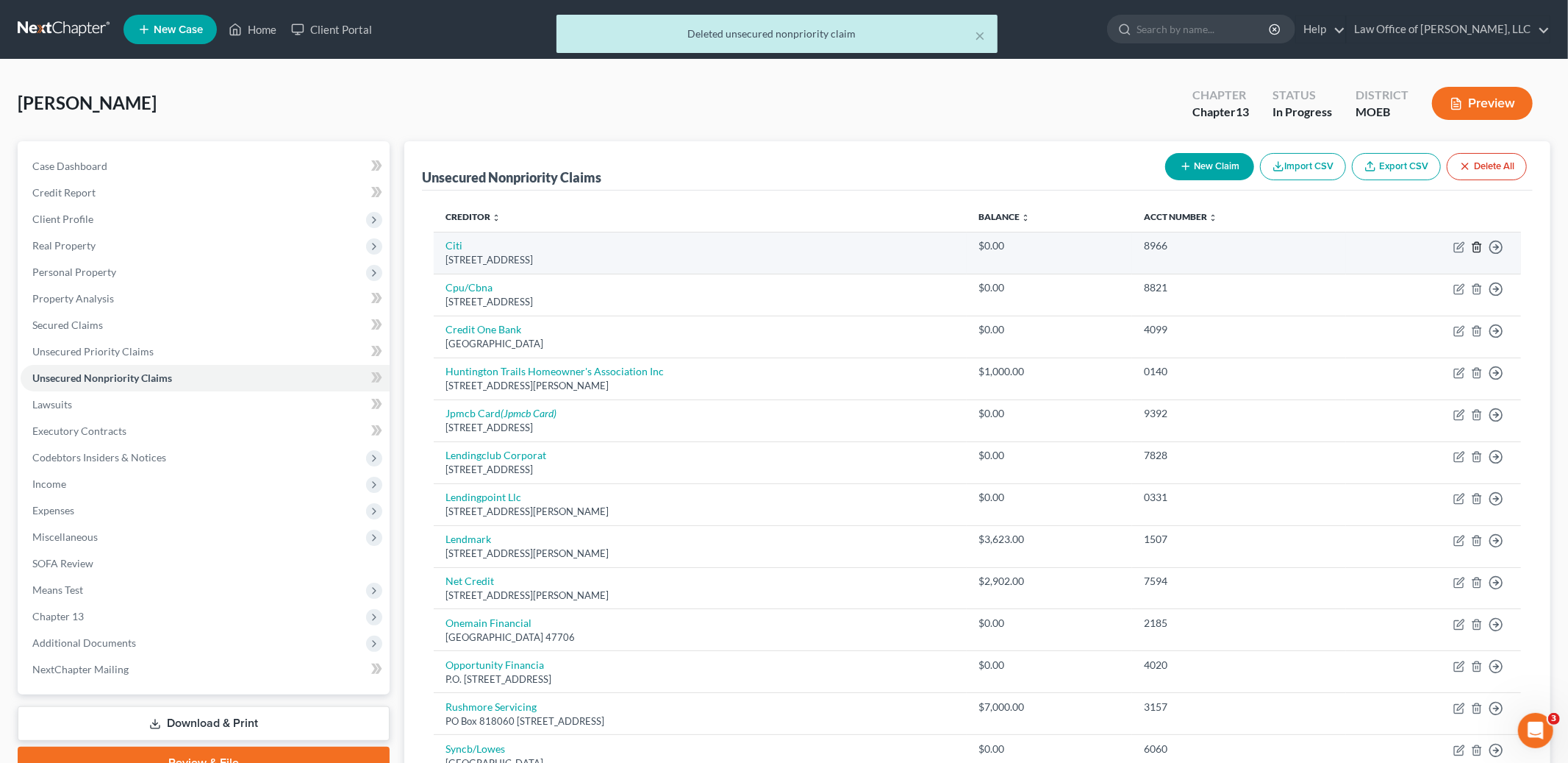
click at [1478, 246] on line "button" at bounding box center [1478, 247] width 0 height 3
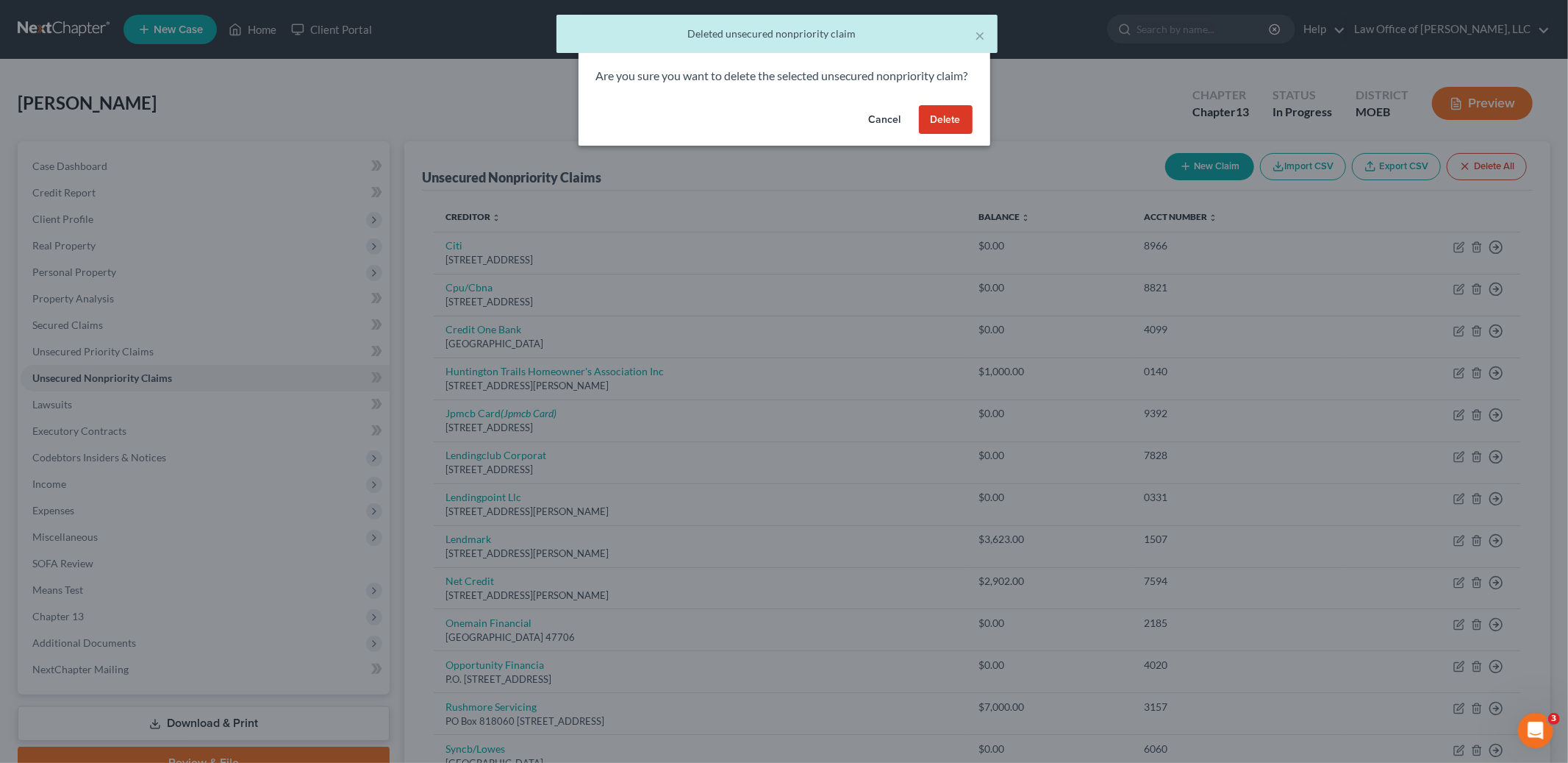
click at [946, 134] on button "Delete" at bounding box center [945, 120] width 54 height 29
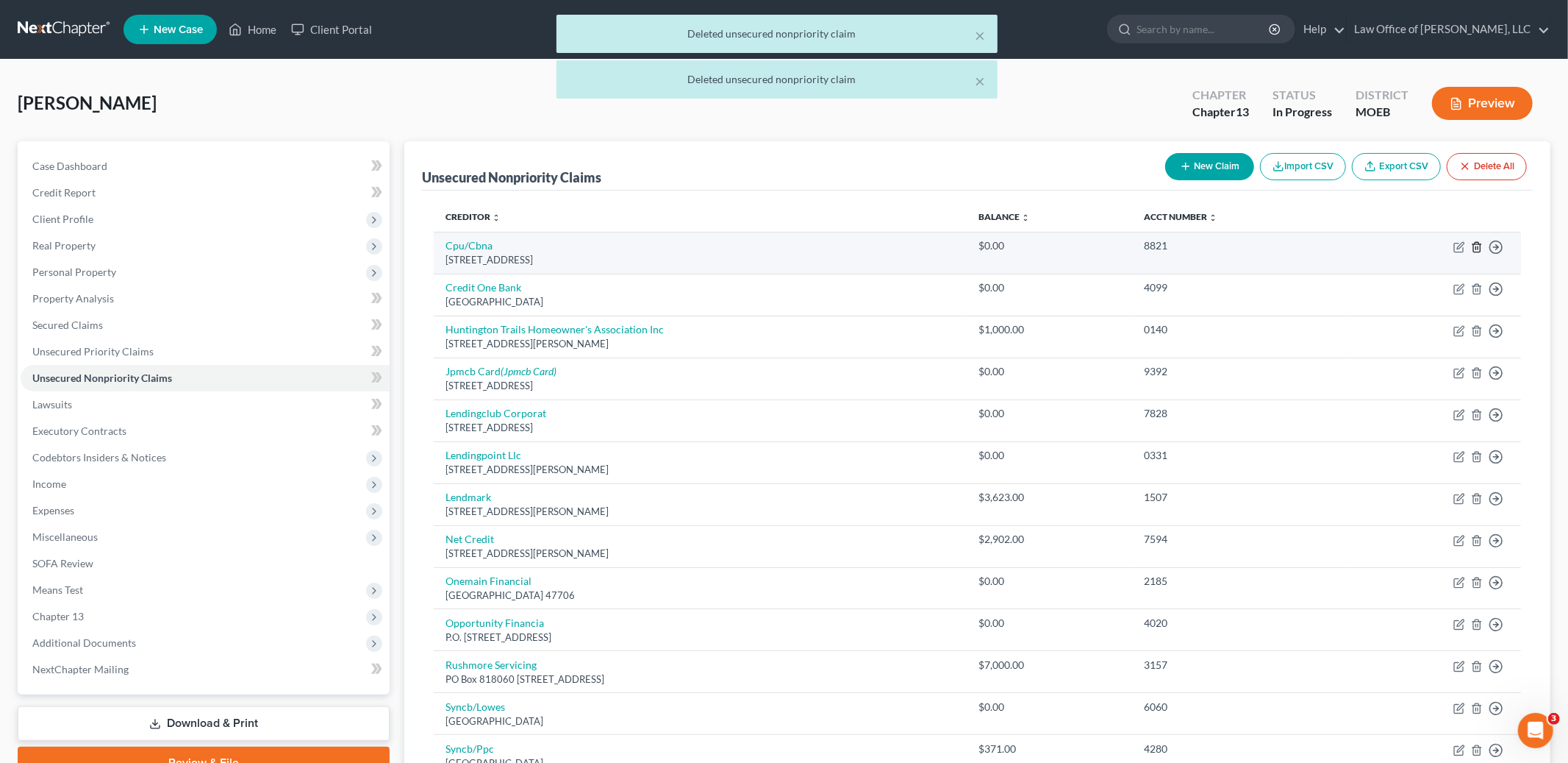
click at [1474, 247] on icon "button" at bounding box center [1477, 247] width 7 height 10
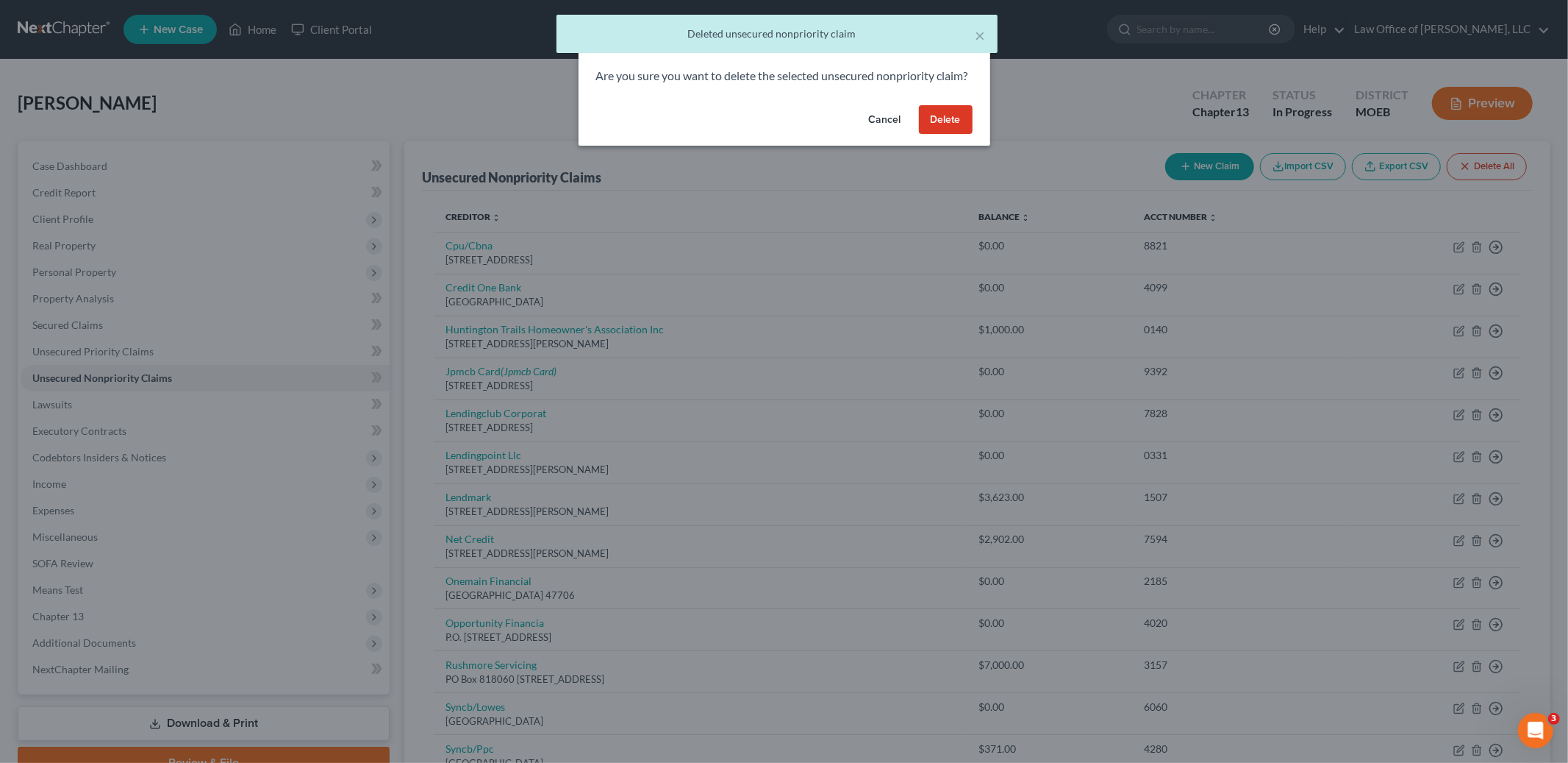
click at [947, 134] on button "Delete" at bounding box center [945, 120] width 54 height 29
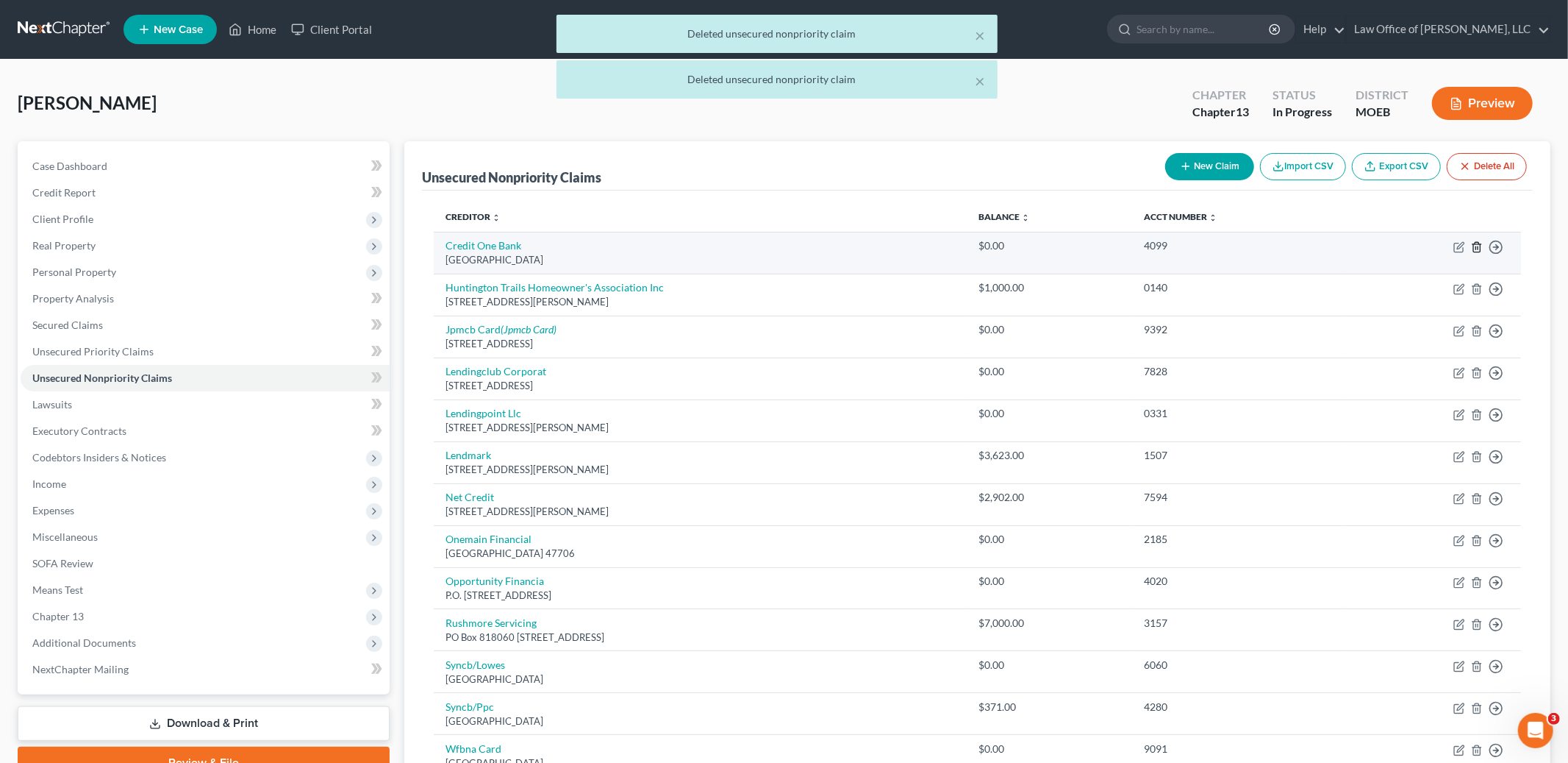
click at [1477, 245] on icon "button" at bounding box center [1477, 247] width 12 height 12
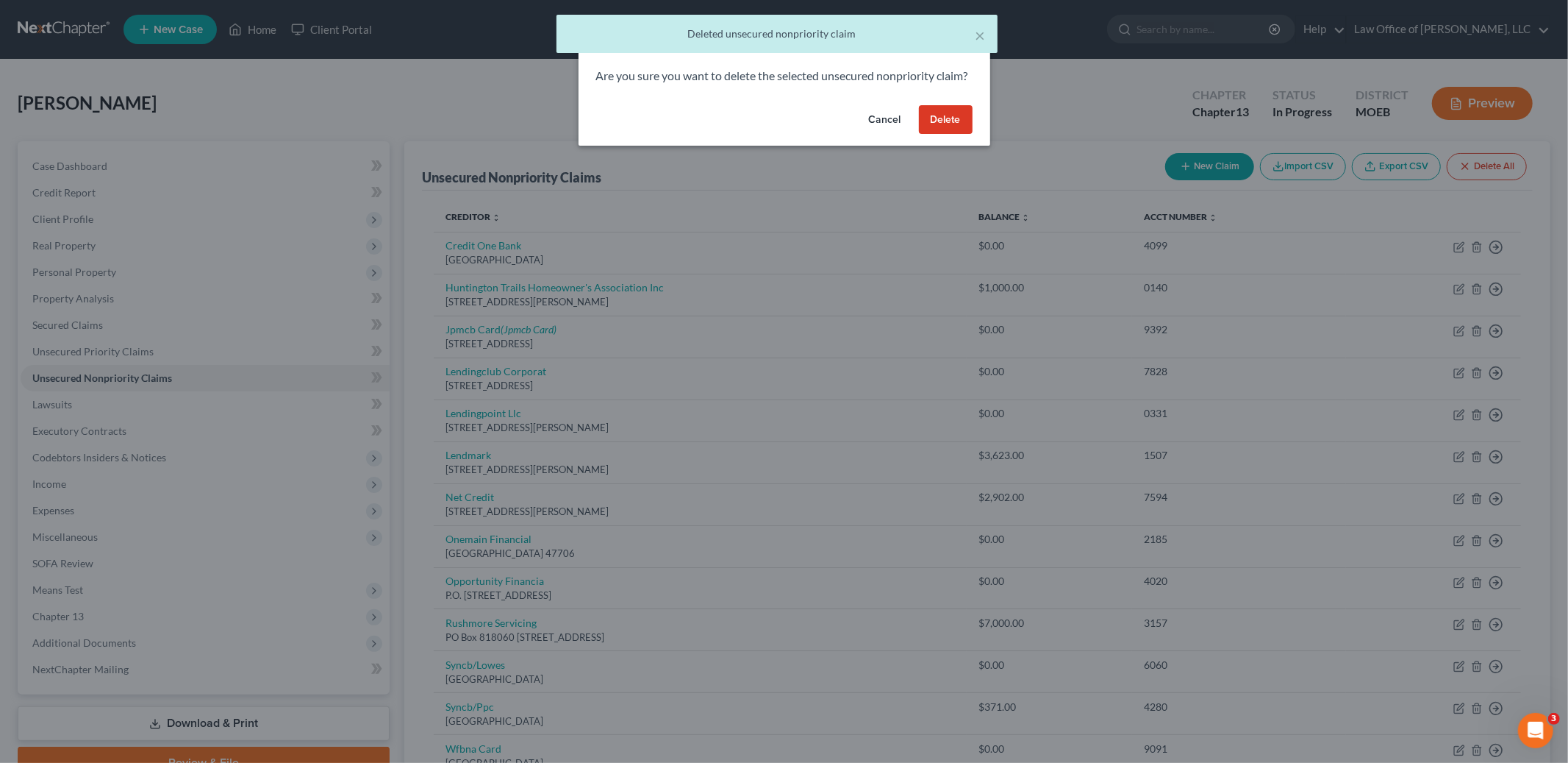
click at [933, 133] on button "Delete" at bounding box center [945, 120] width 54 height 29
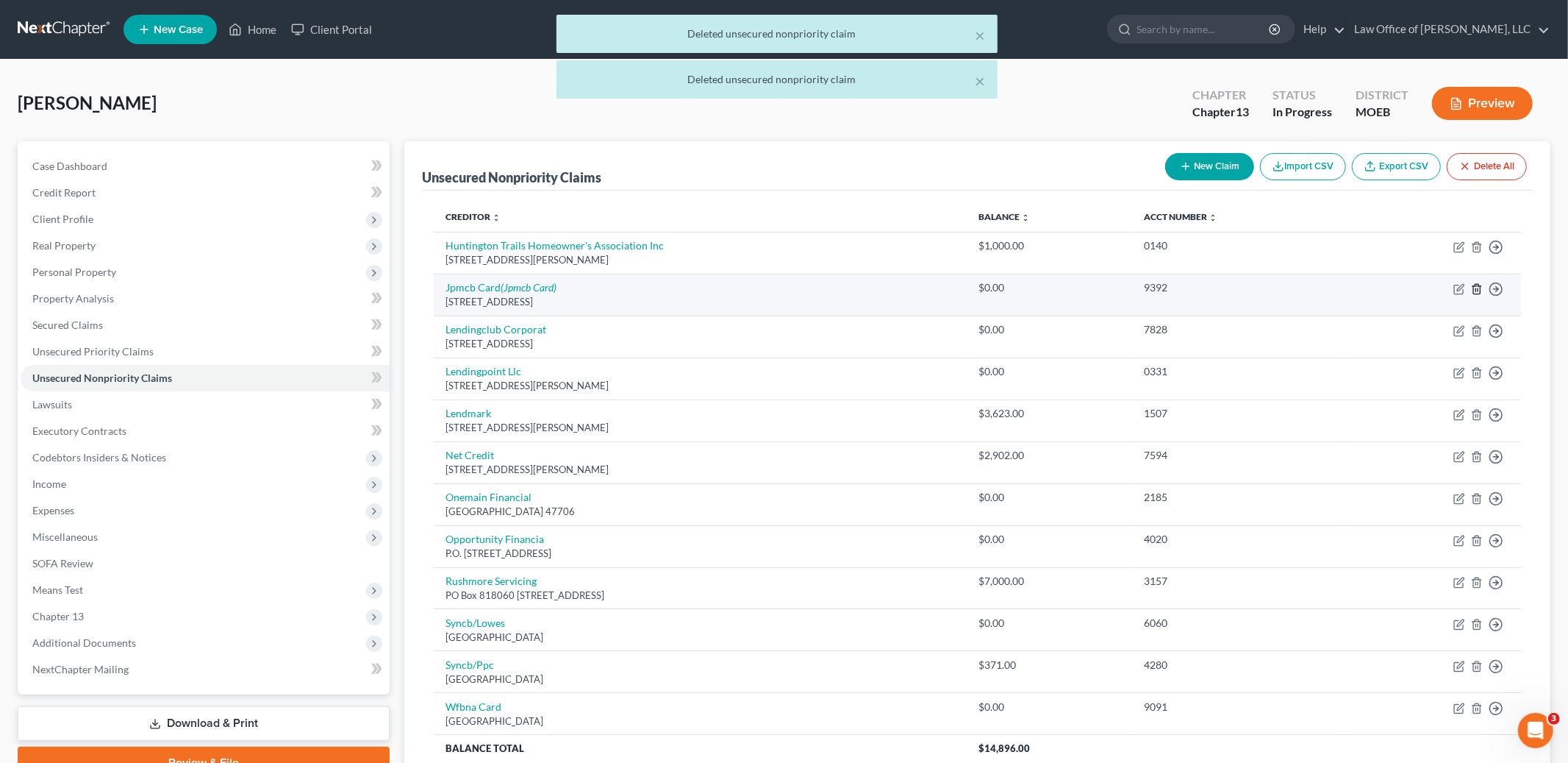
click at [1475, 286] on icon "button" at bounding box center [1477, 289] width 12 height 12
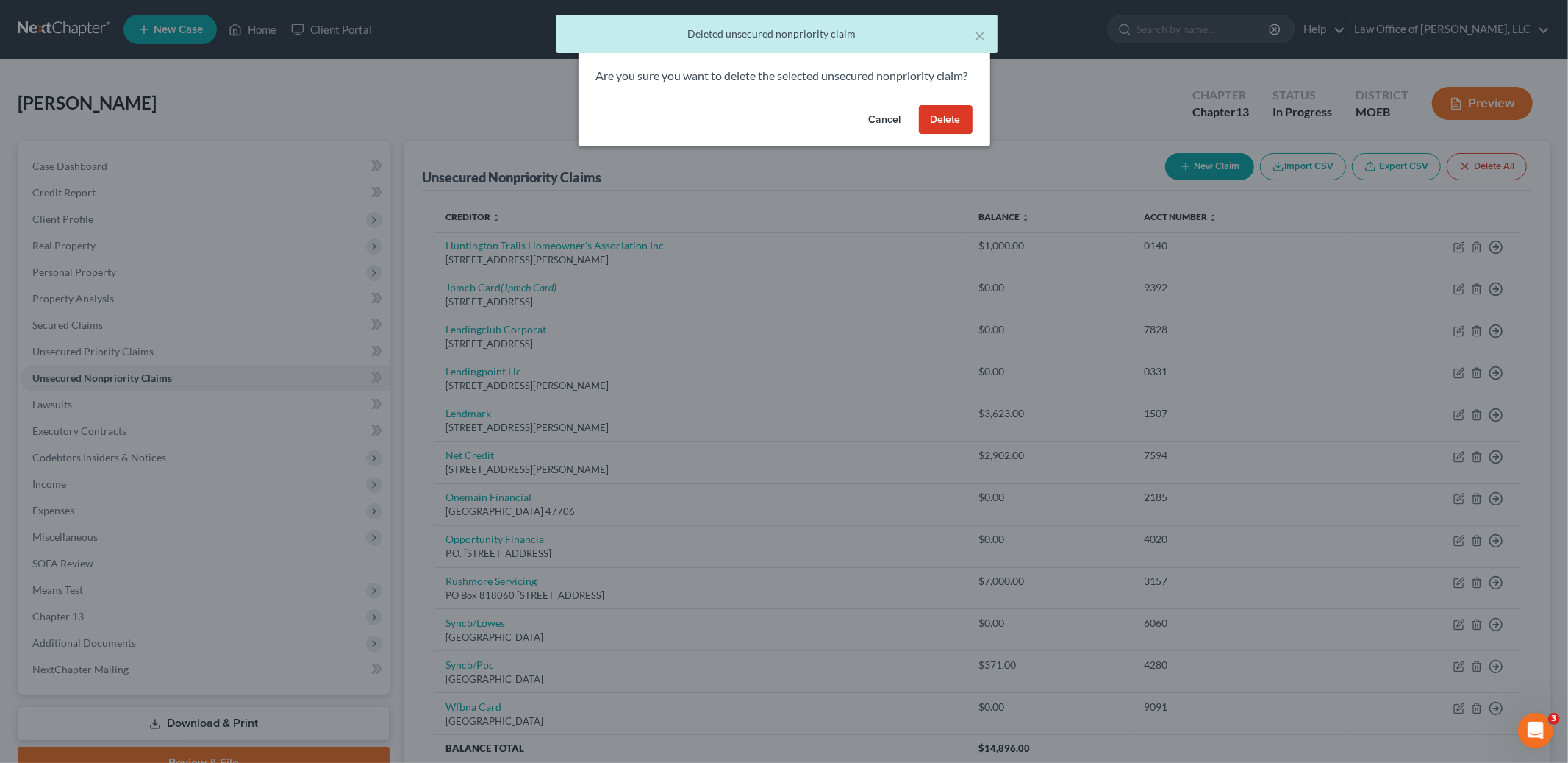
click at [935, 134] on button "Delete" at bounding box center [945, 120] width 54 height 29
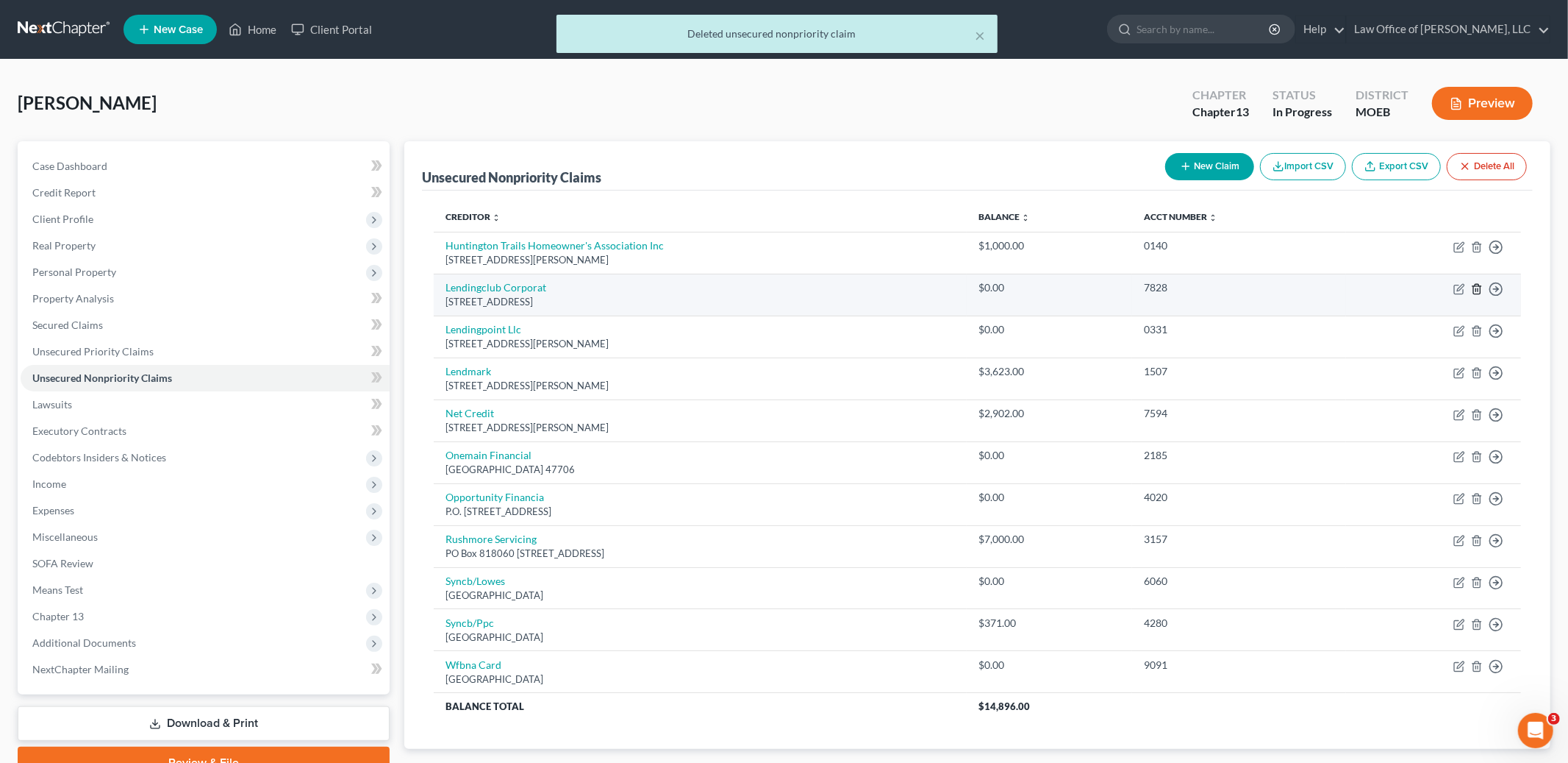
click at [1478, 286] on polyline "button" at bounding box center [1477, 286] width 9 height 0
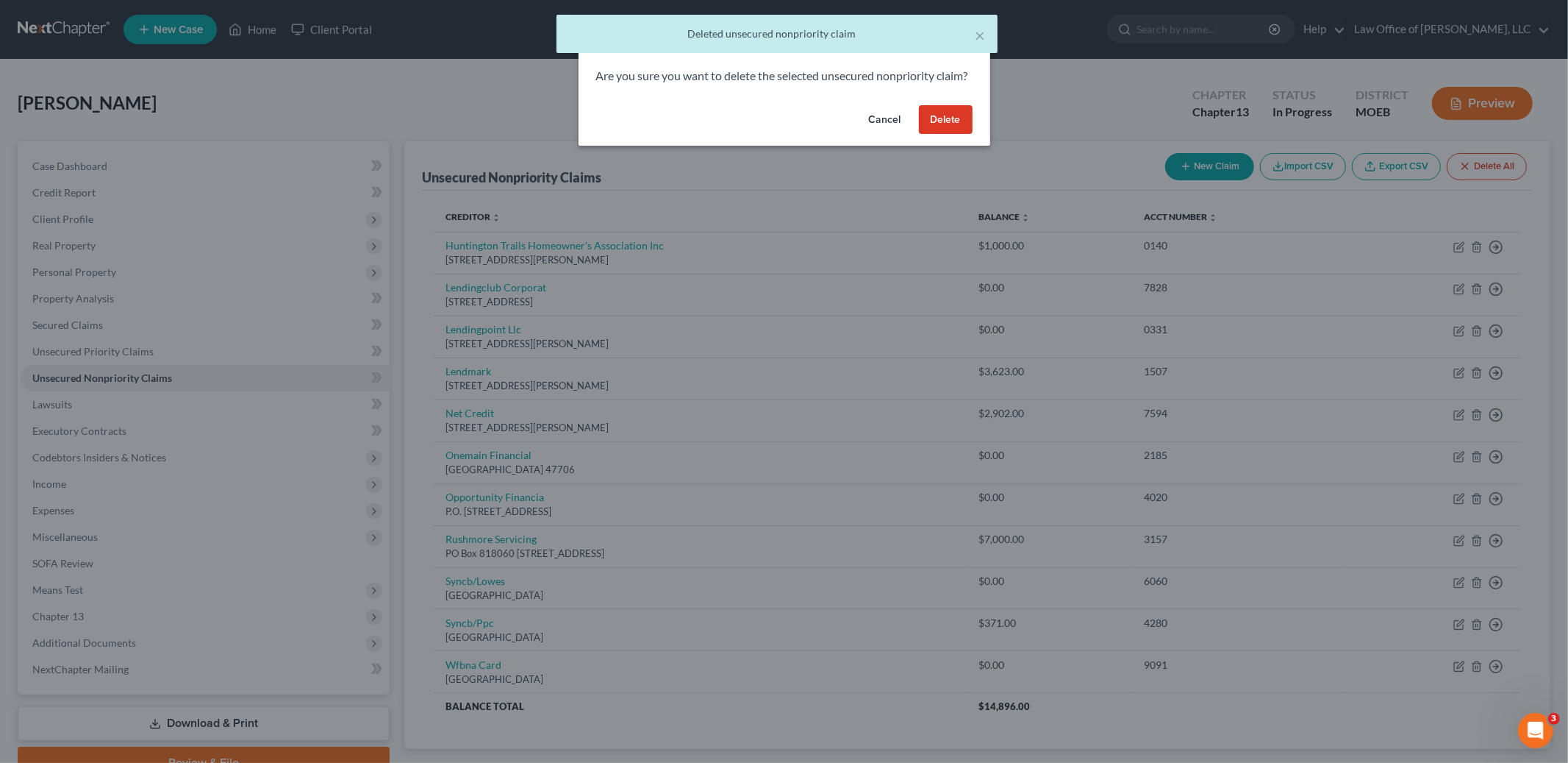
click at [947, 134] on button "Delete" at bounding box center [945, 120] width 54 height 29
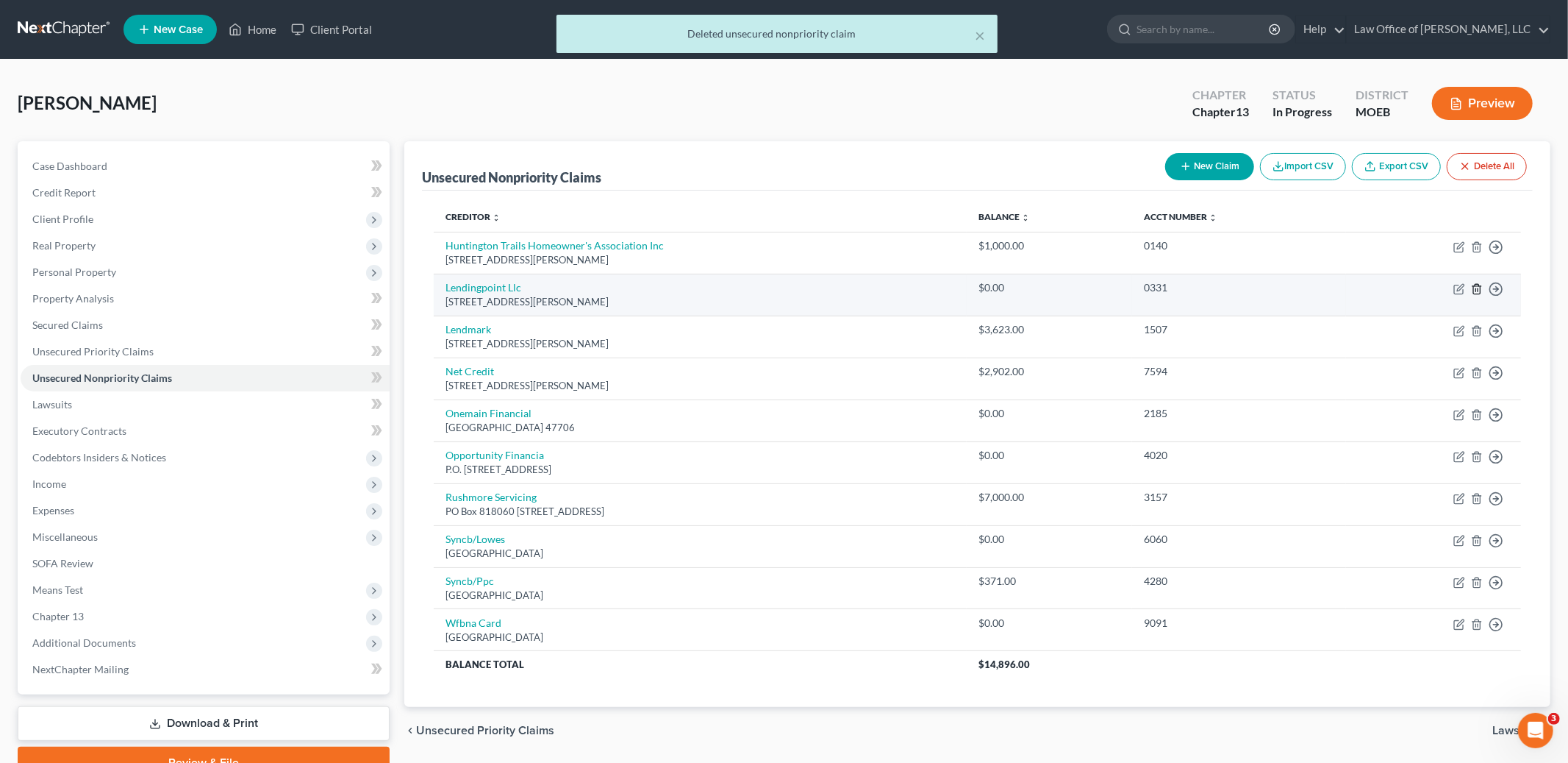
click at [1477, 288] on icon "button" at bounding box center [1477, 289] width 12 height 12
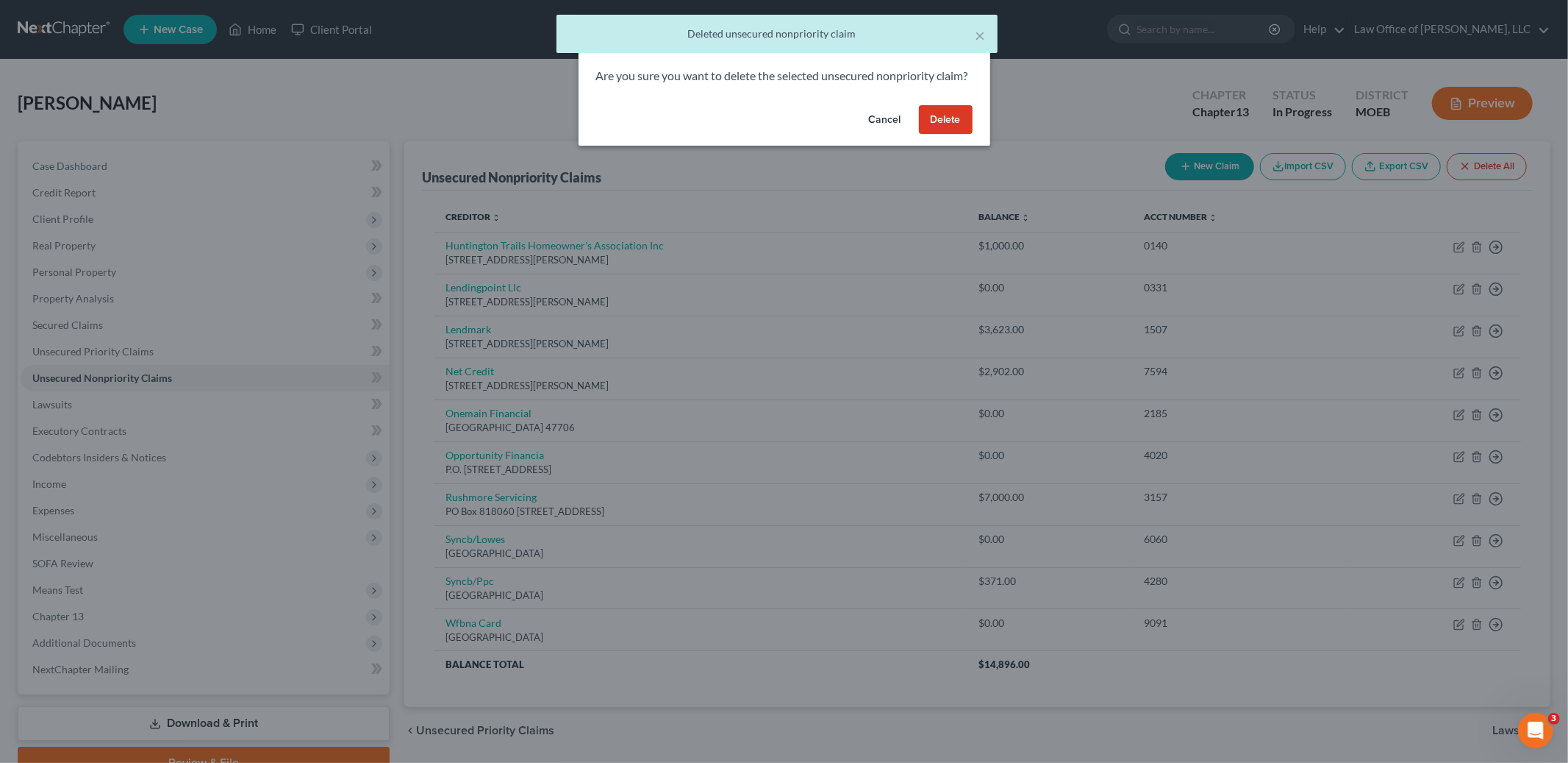
click at [944, 134] on button "Delete" at bounding box center [945, 120] width 54 height 29
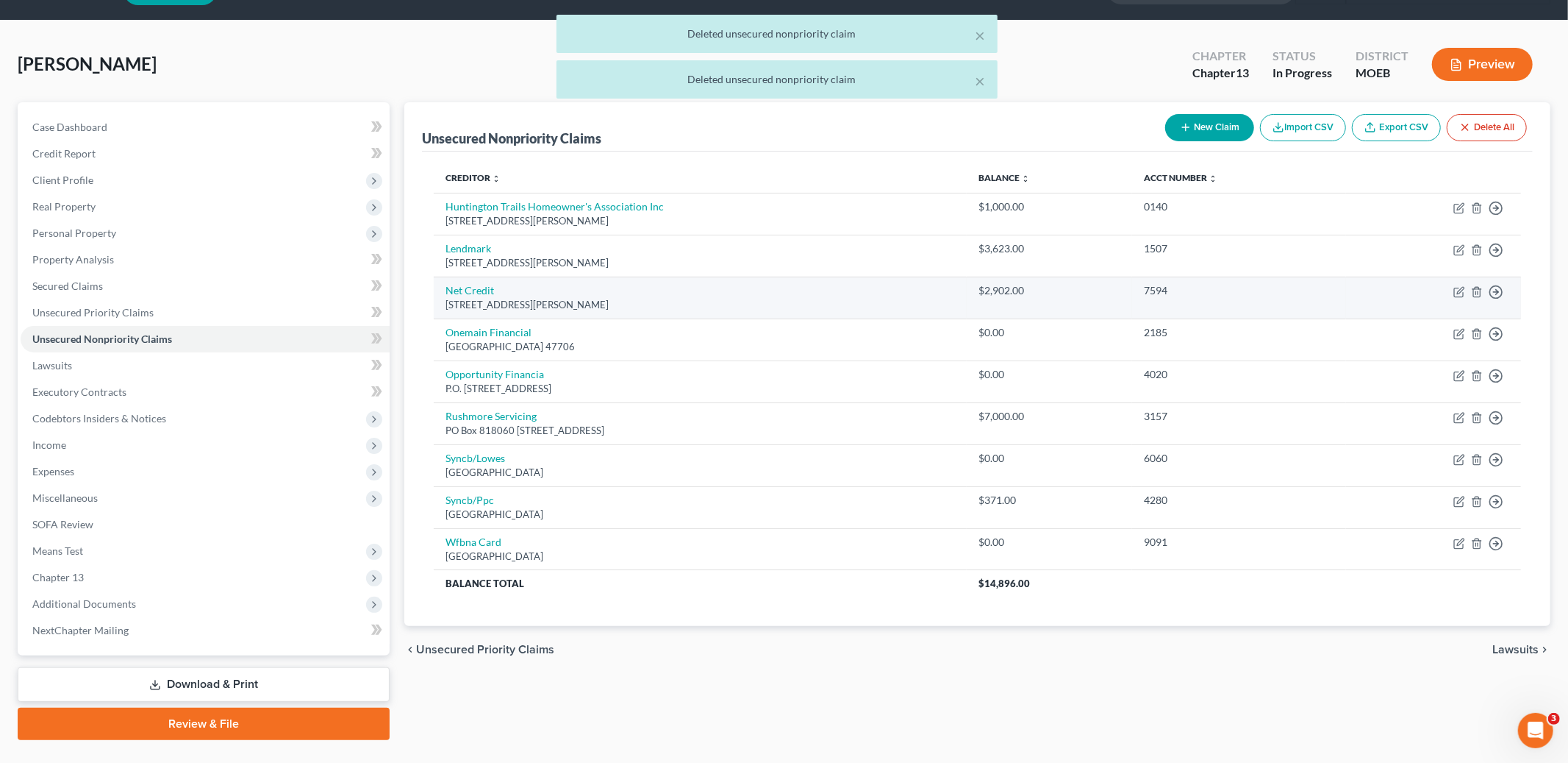
scroll to position [57, 0]
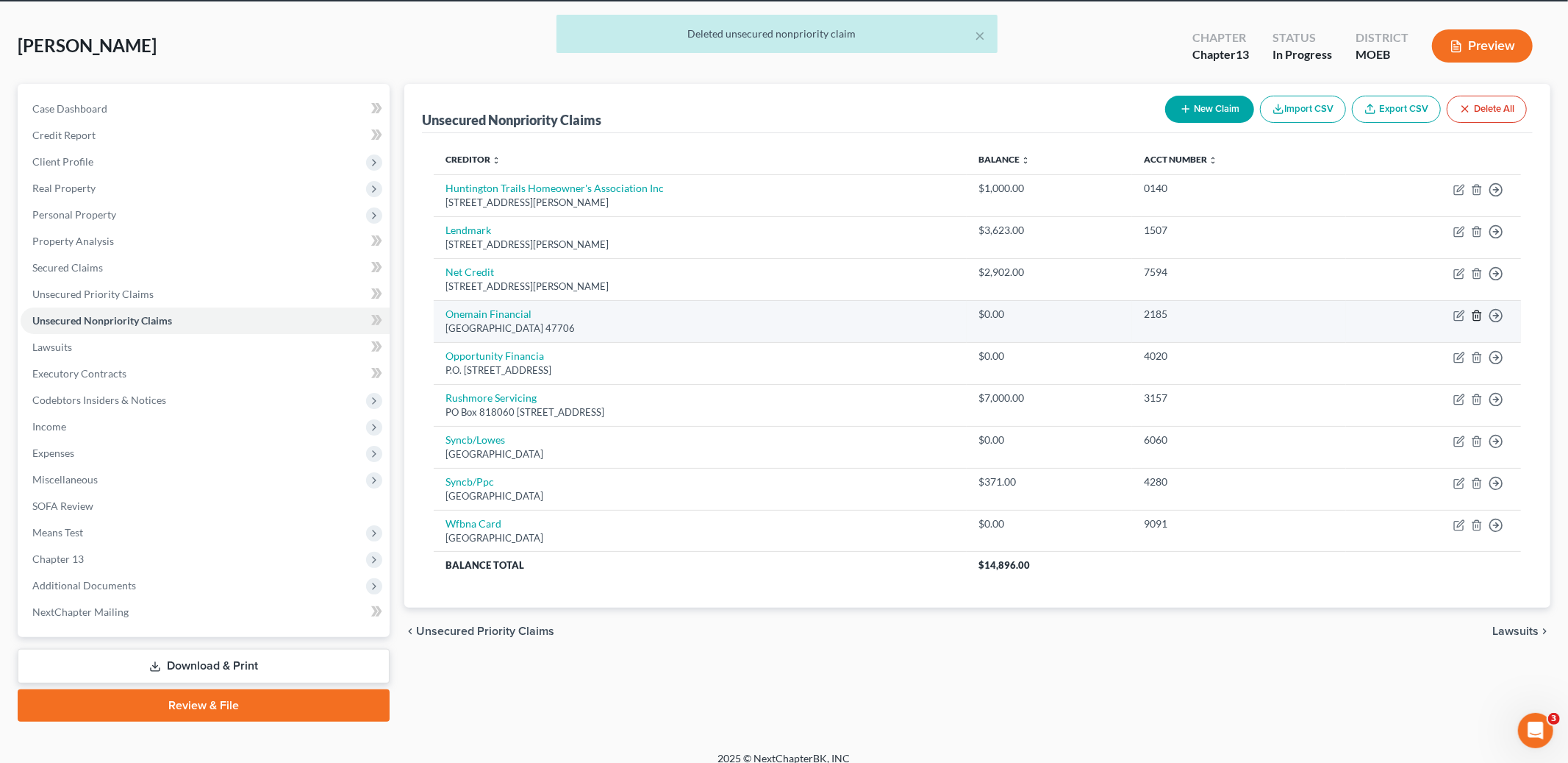
click at [1478, 315] on line "button" at bounding box center [1478, 316] width 0 height 3
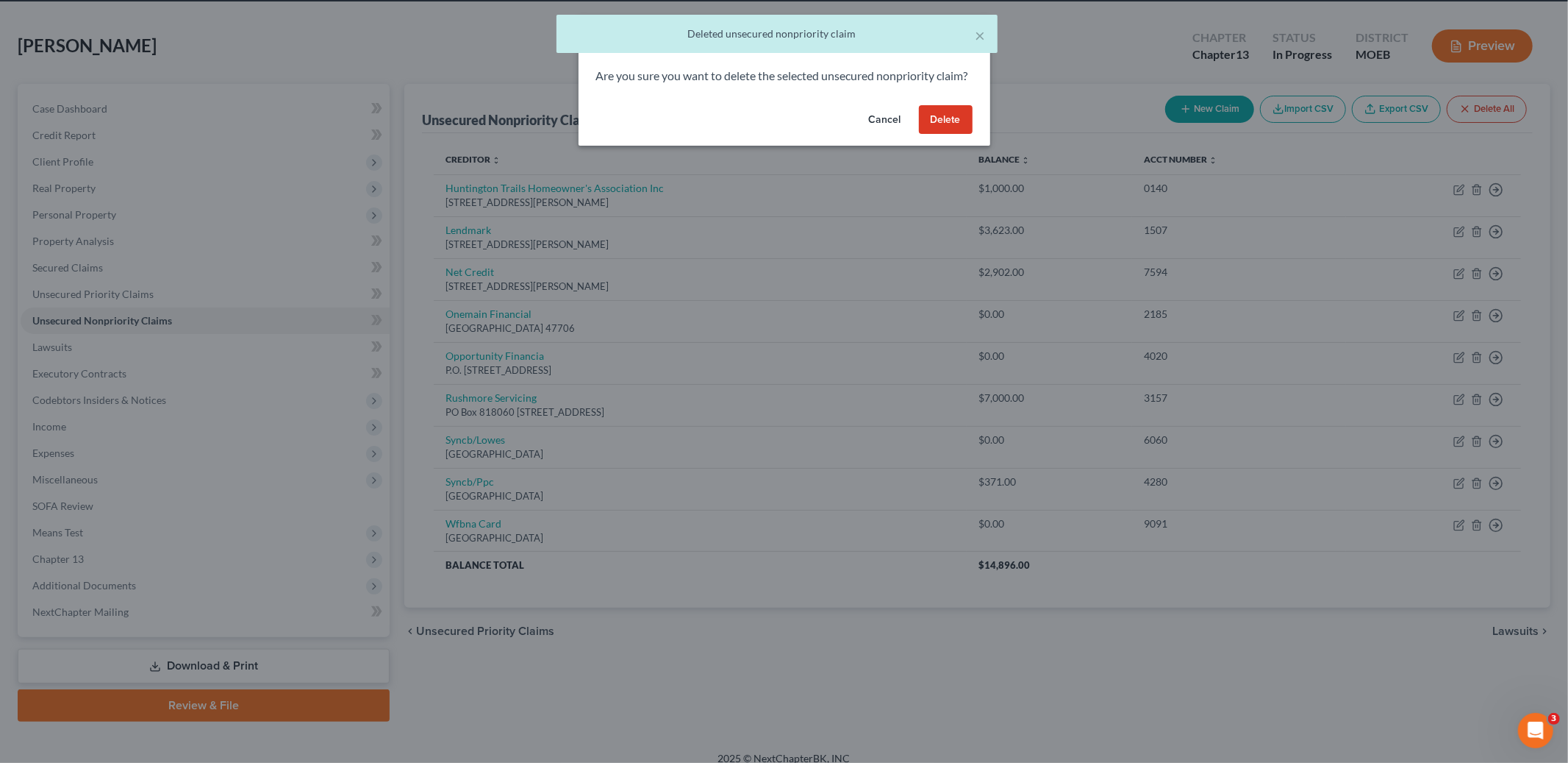
click at [951, 134] on button "Delete" at bounding box center [945, 120] width 54 height 29
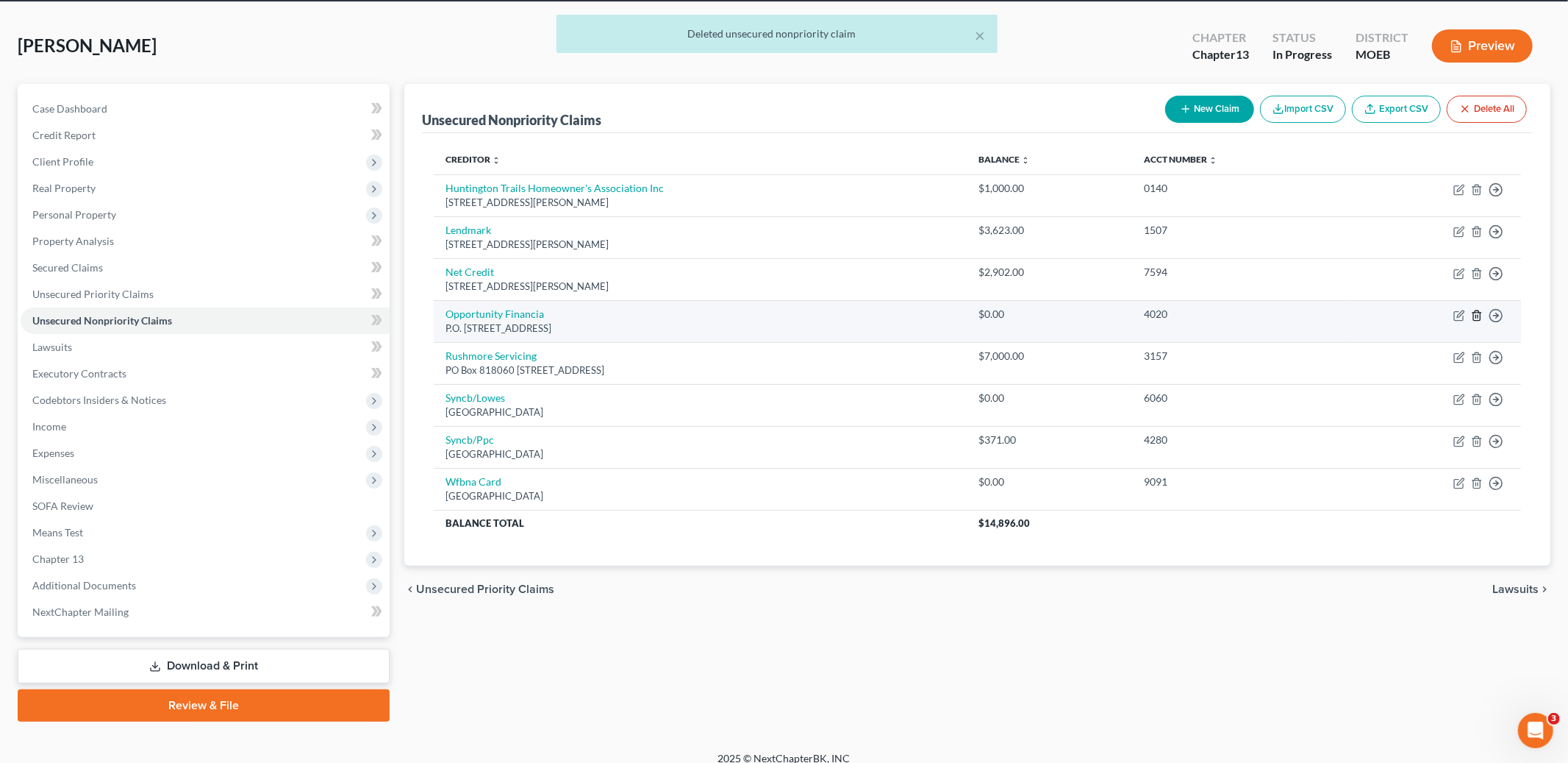
click at [1478, 313] on icon "button" at bounding box center [1477, 316] width 12 height 12
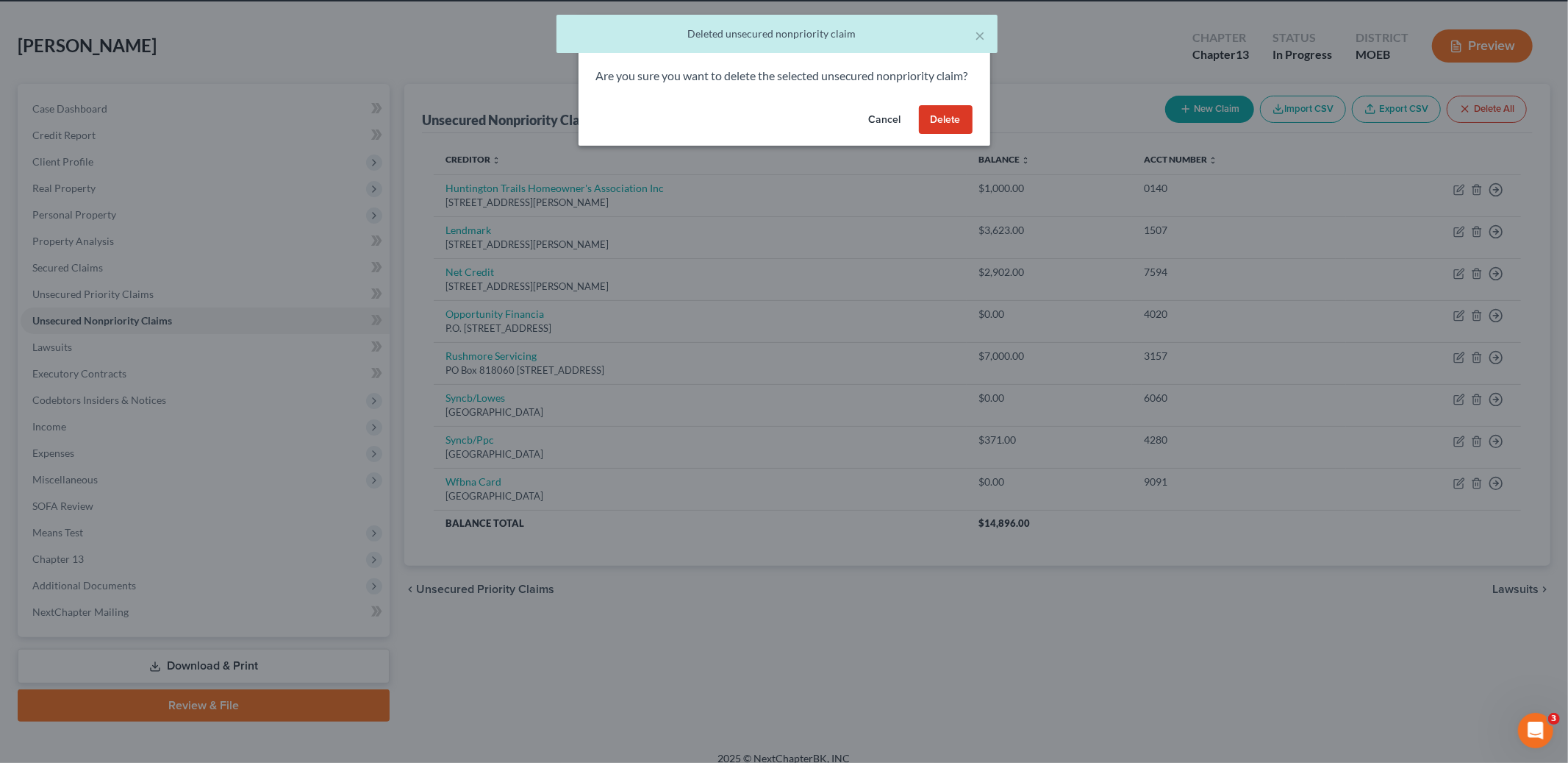
click at [941, 134] on button "Delete" at bounding box center [945, 120] width 54 height 29
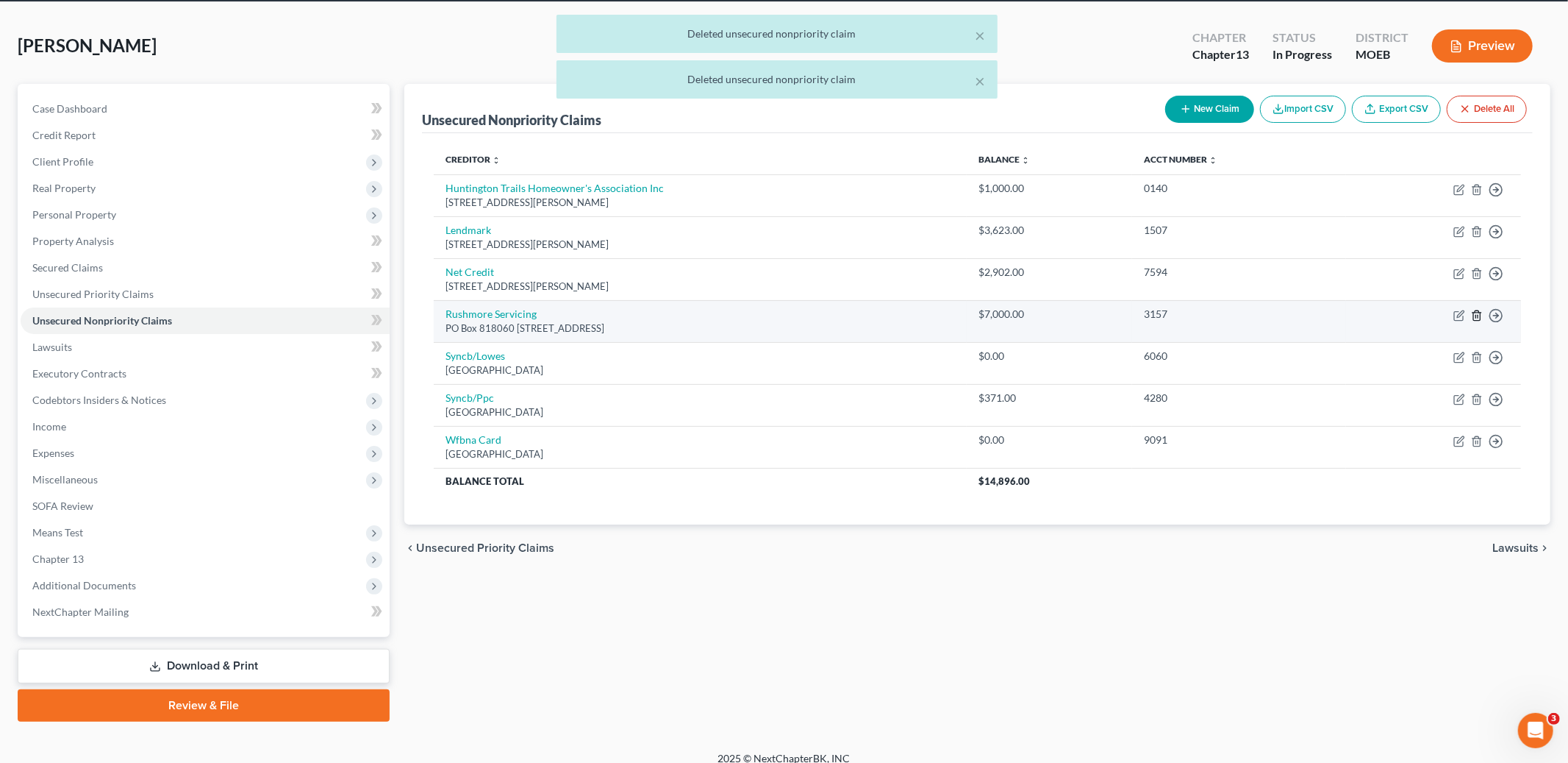
drag, startPoint x: 1476, startPoint y: 312, endPoint x: 1484, endPoint y: 312, distance: 8.0
click at [1484, 312] on td "Move to D Move to E Move to G Move to Notice Only" at bounding box center [1434, 321] width 175 height 42
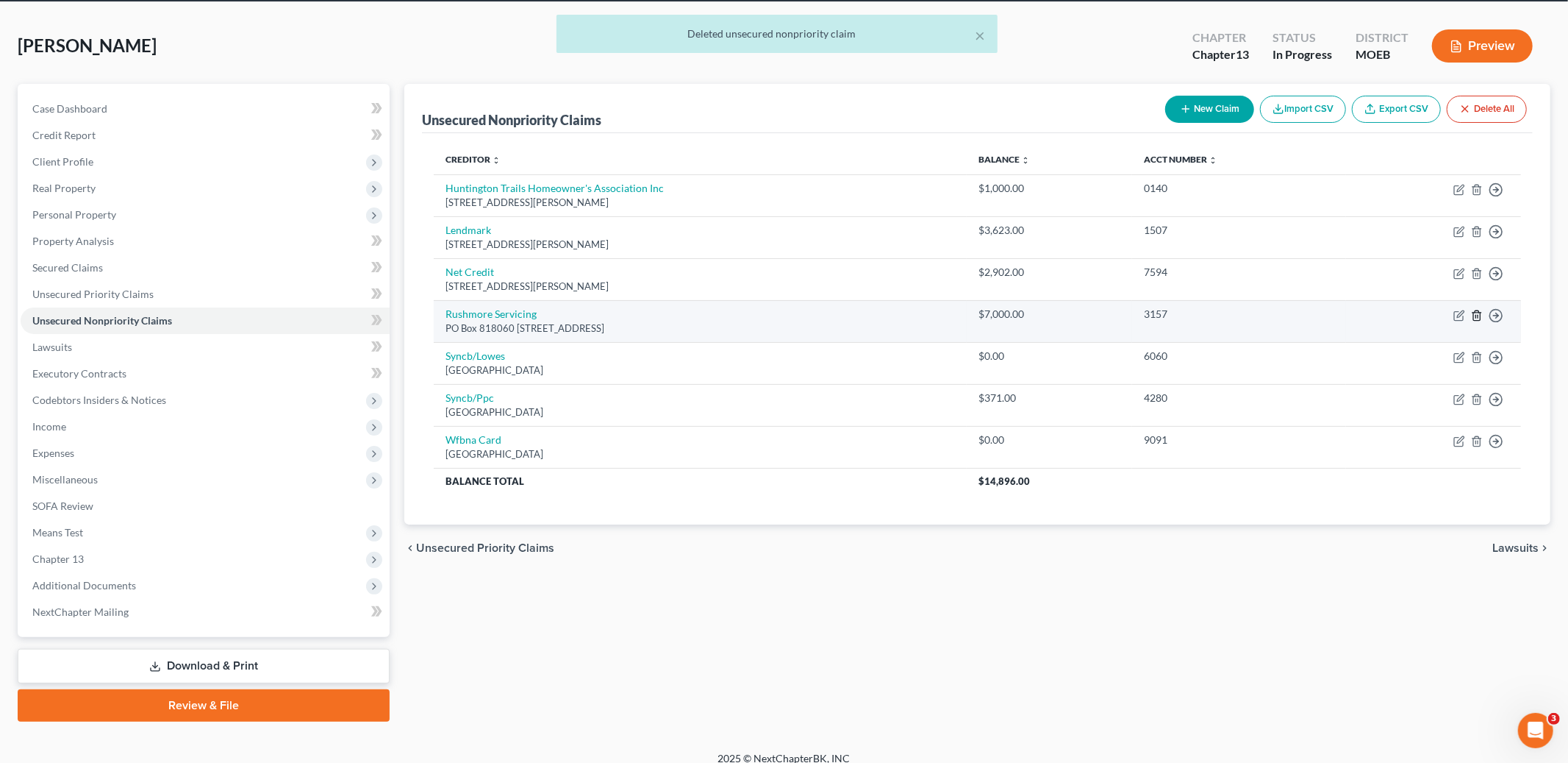
click at [1475, 314] on icon "button" at bounding box center [1477, 316] width 12 height 12
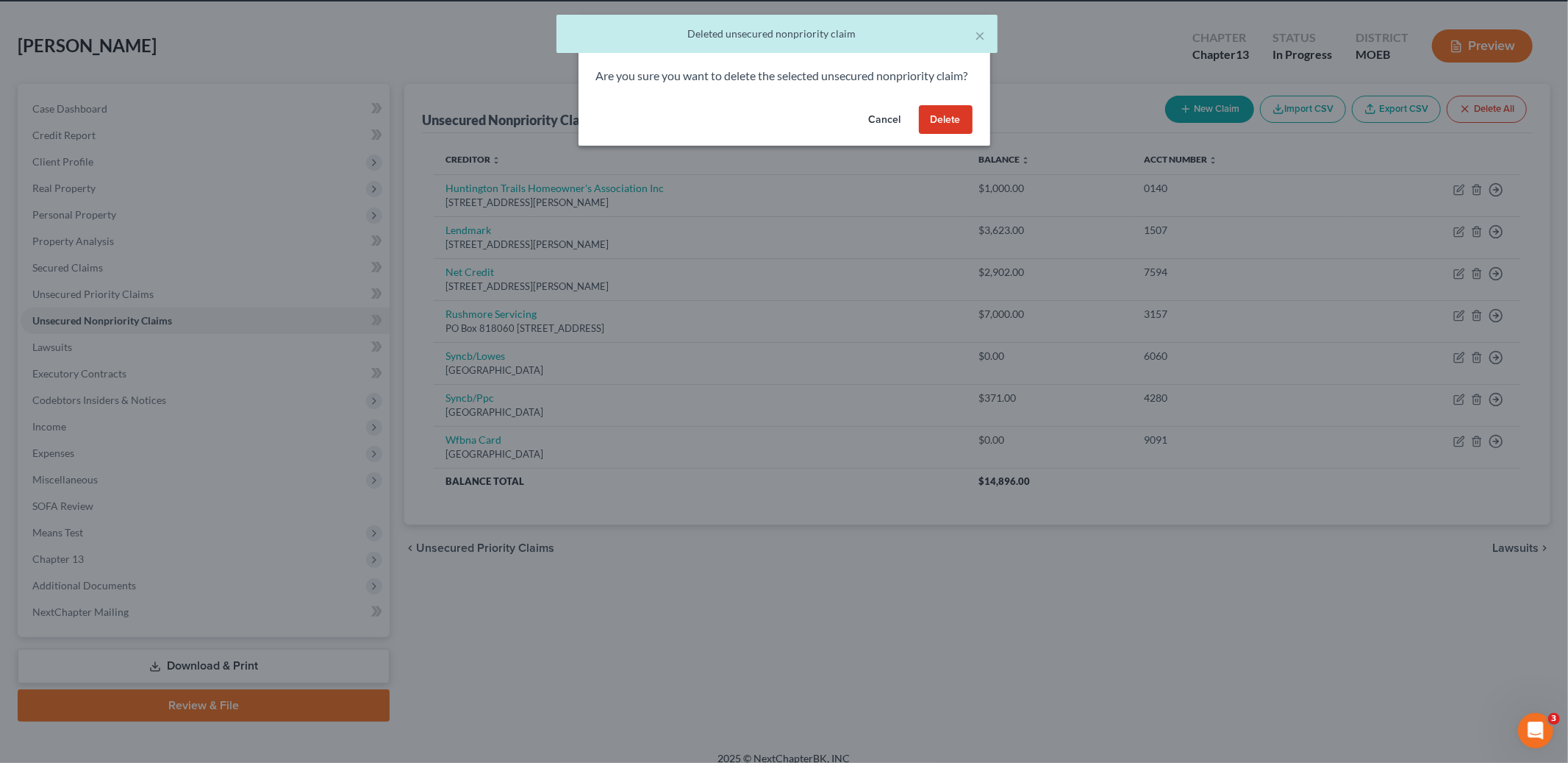
click at [935, 134] on button "Delete" at bounding box center [945, 120] width 54 height 29
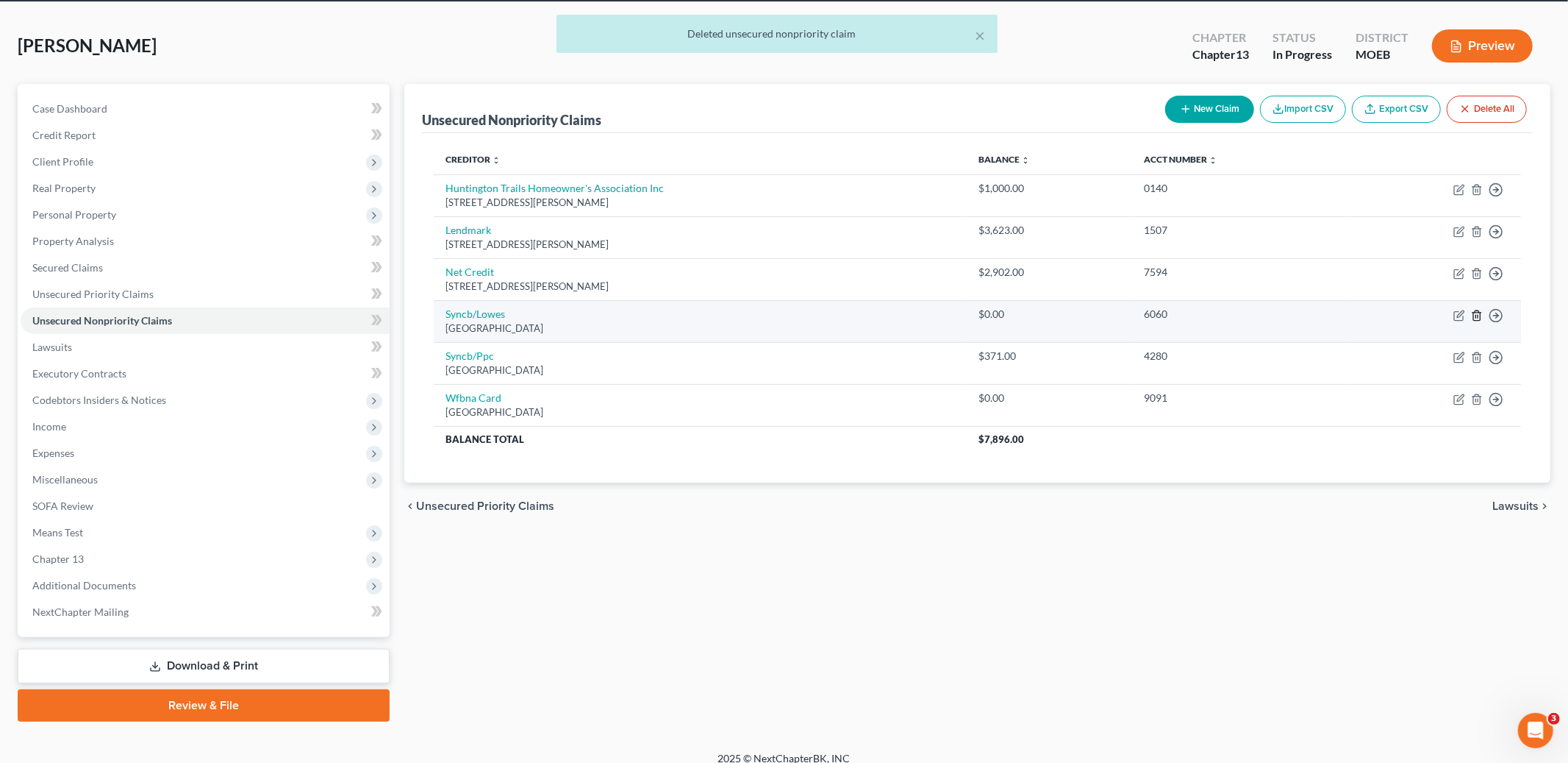
click at [1478, 316] on line "button" at bounding box center [1478, 316] width 0 height 3
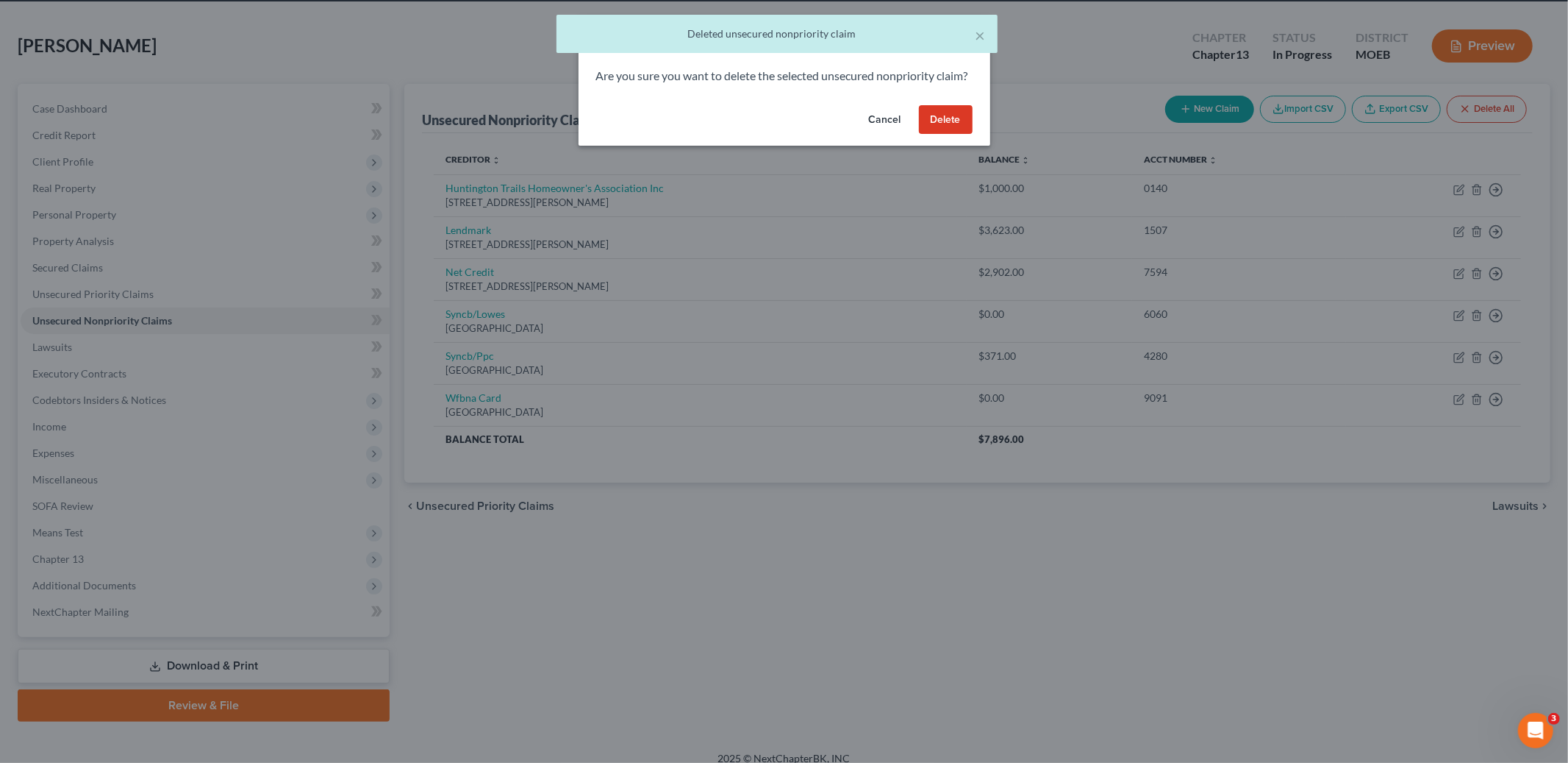
click at [941, 134] on button "Delete" at bounding box center [945, 120] width 54 height 29
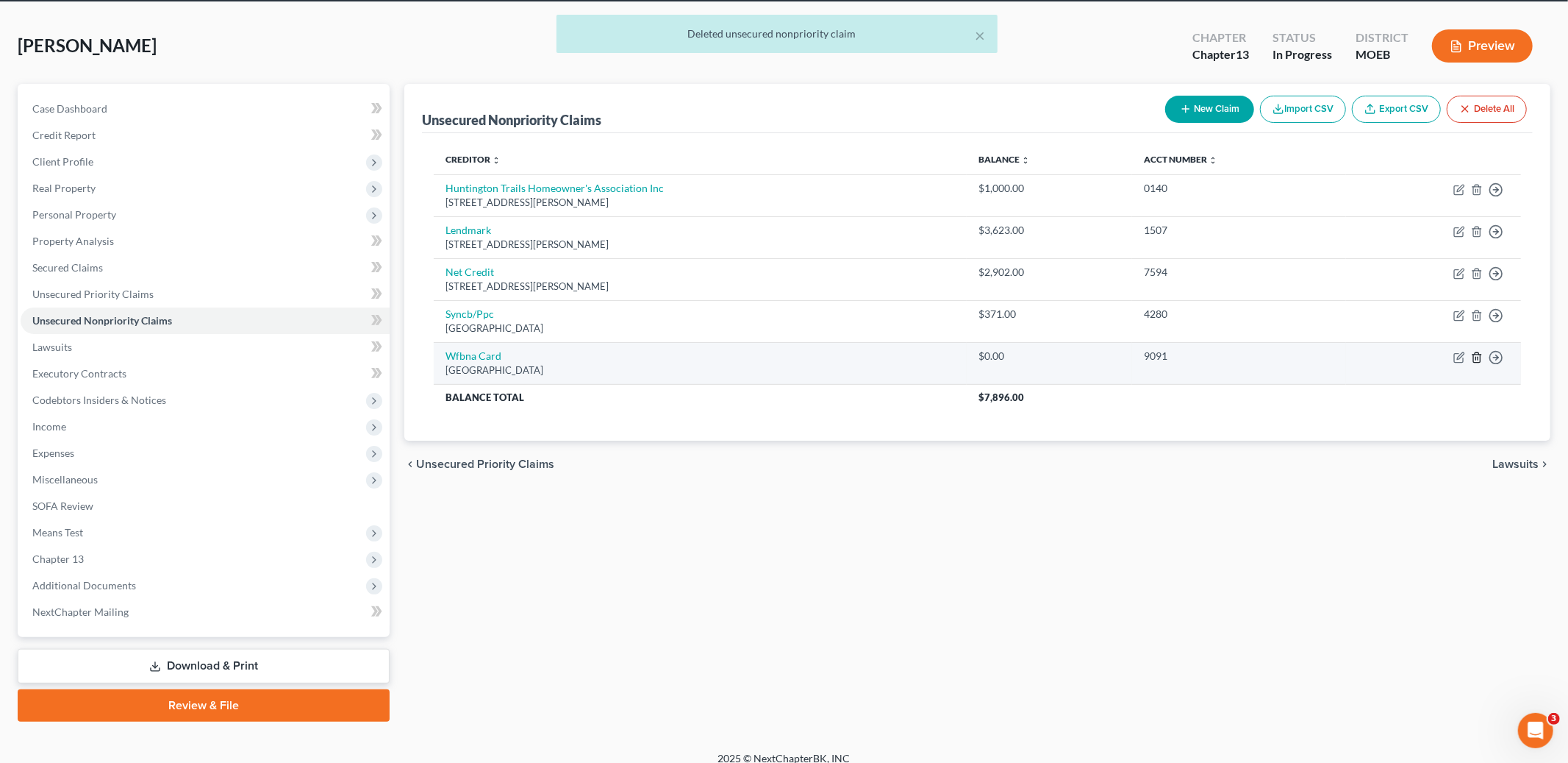
click at [1477, 357] on line "button" at bounding box center [1477, 358] width 0 height 3
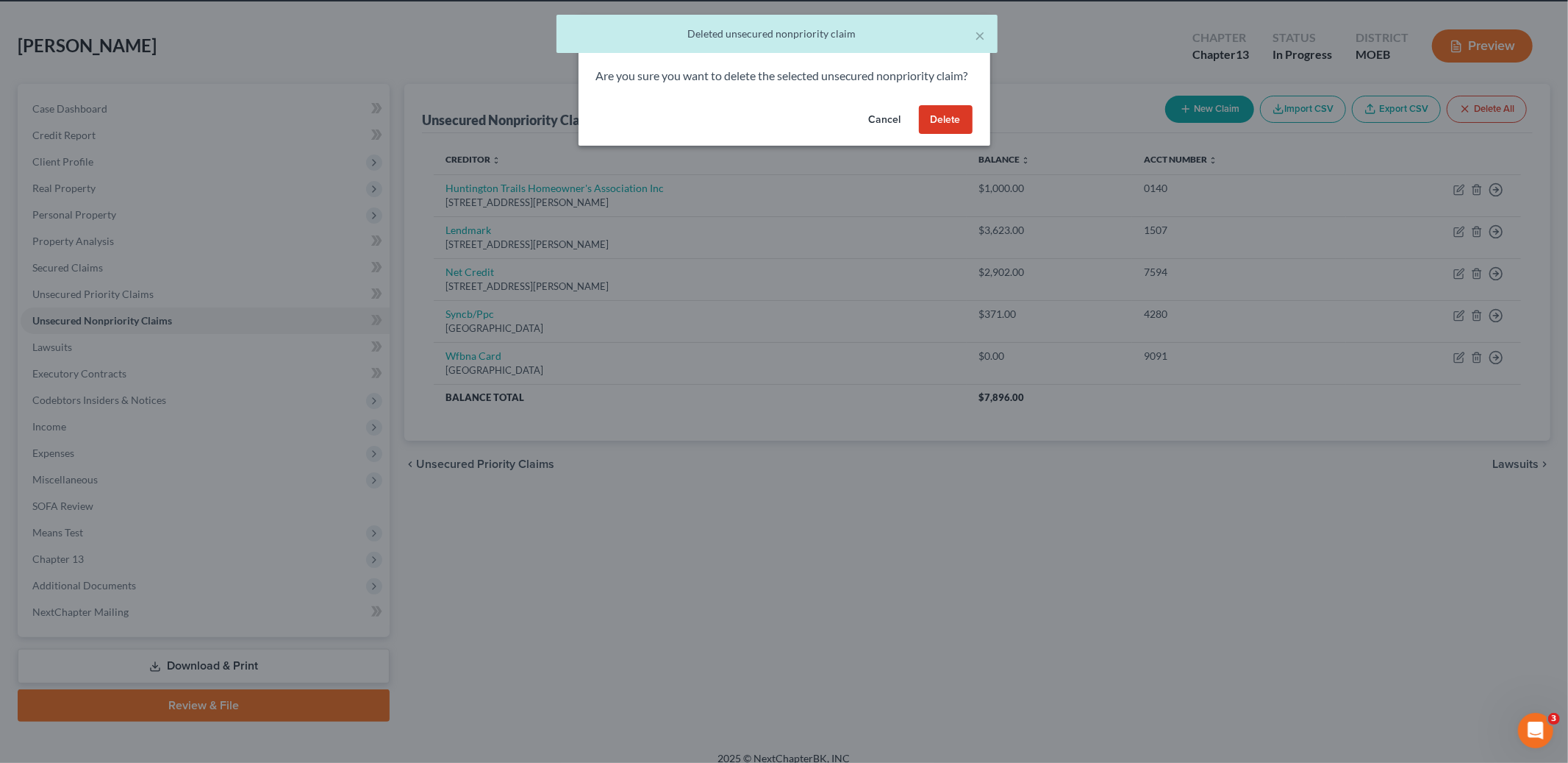
click at [925, 127] on button "Delete" at bounding box center [945, 120] width 54 height 29
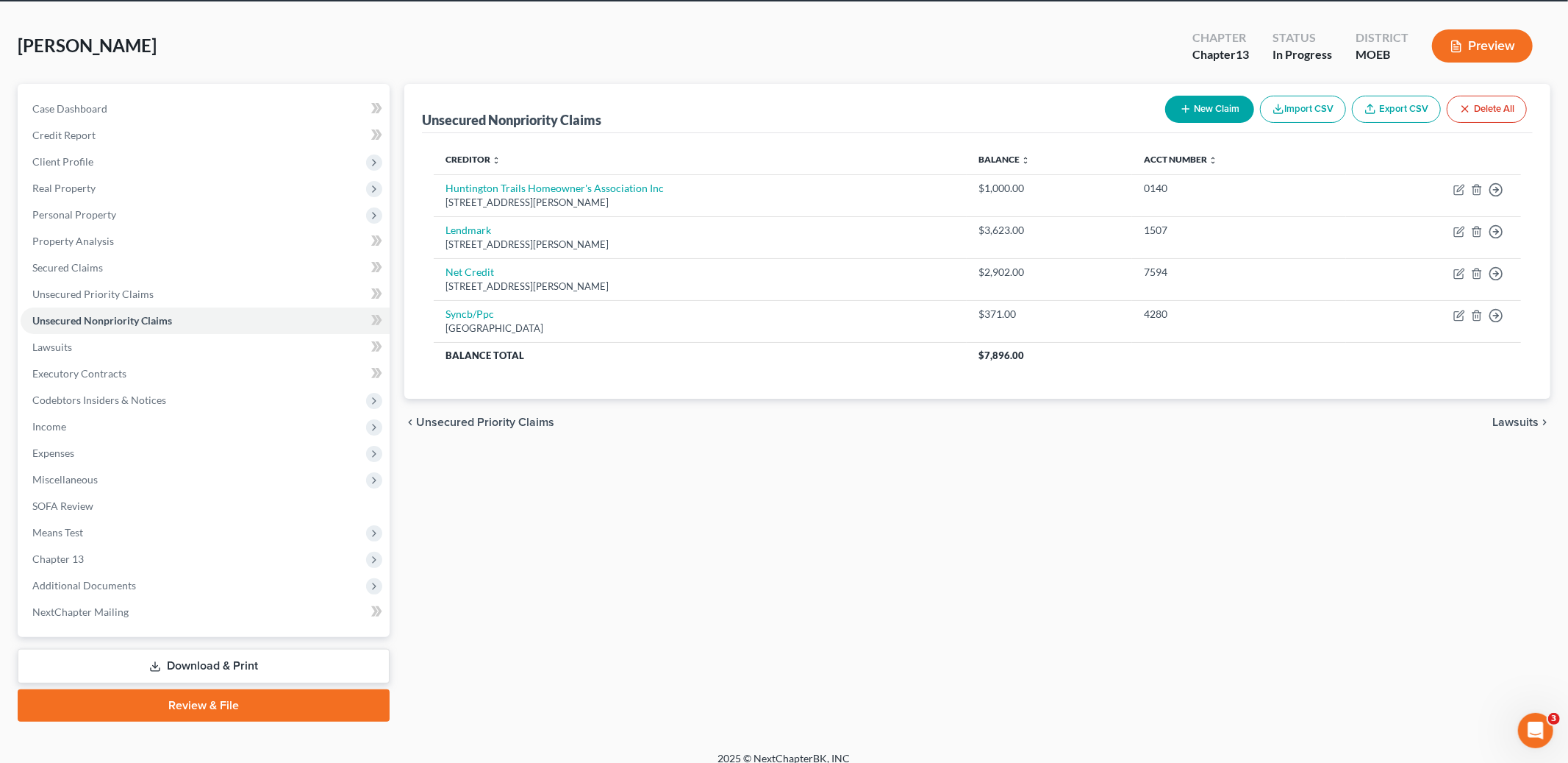
click at [1535, 422] on span "Lawsuits" at bounding box center [1515, 422] width 46 height 12
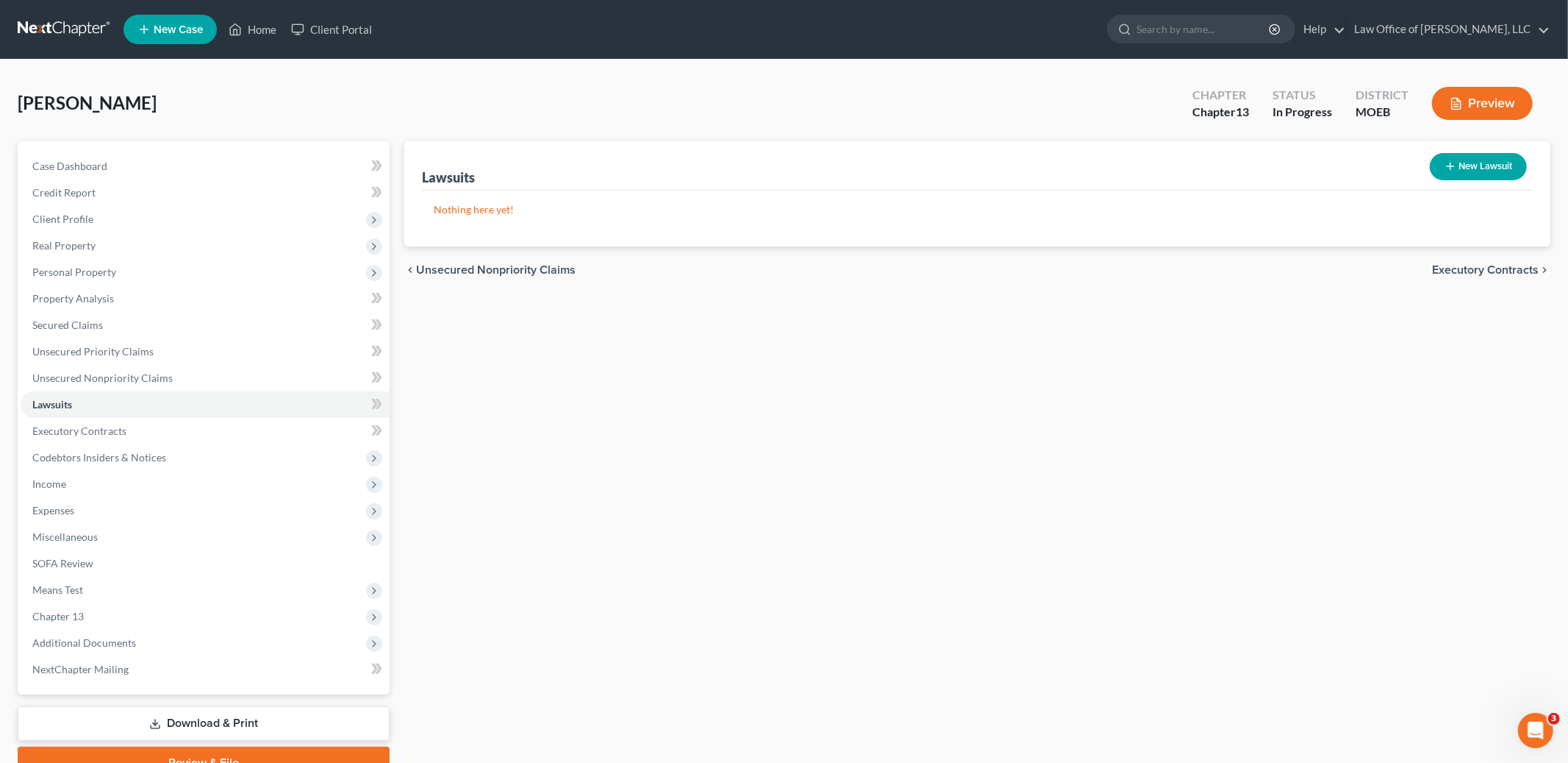
click at [1479, 266] on span "Executory Contracts" at bounding box center [1486, 270] width 107 height 12
click at [1475, 268] on div "chevron_left Lawsuits Codebtors chevron_right" at bounding box center [977, 270] width 1146 height 47
click at [1520, 269] on span "Codebtors" at bounding box center [1511, 270] width 55 height 12
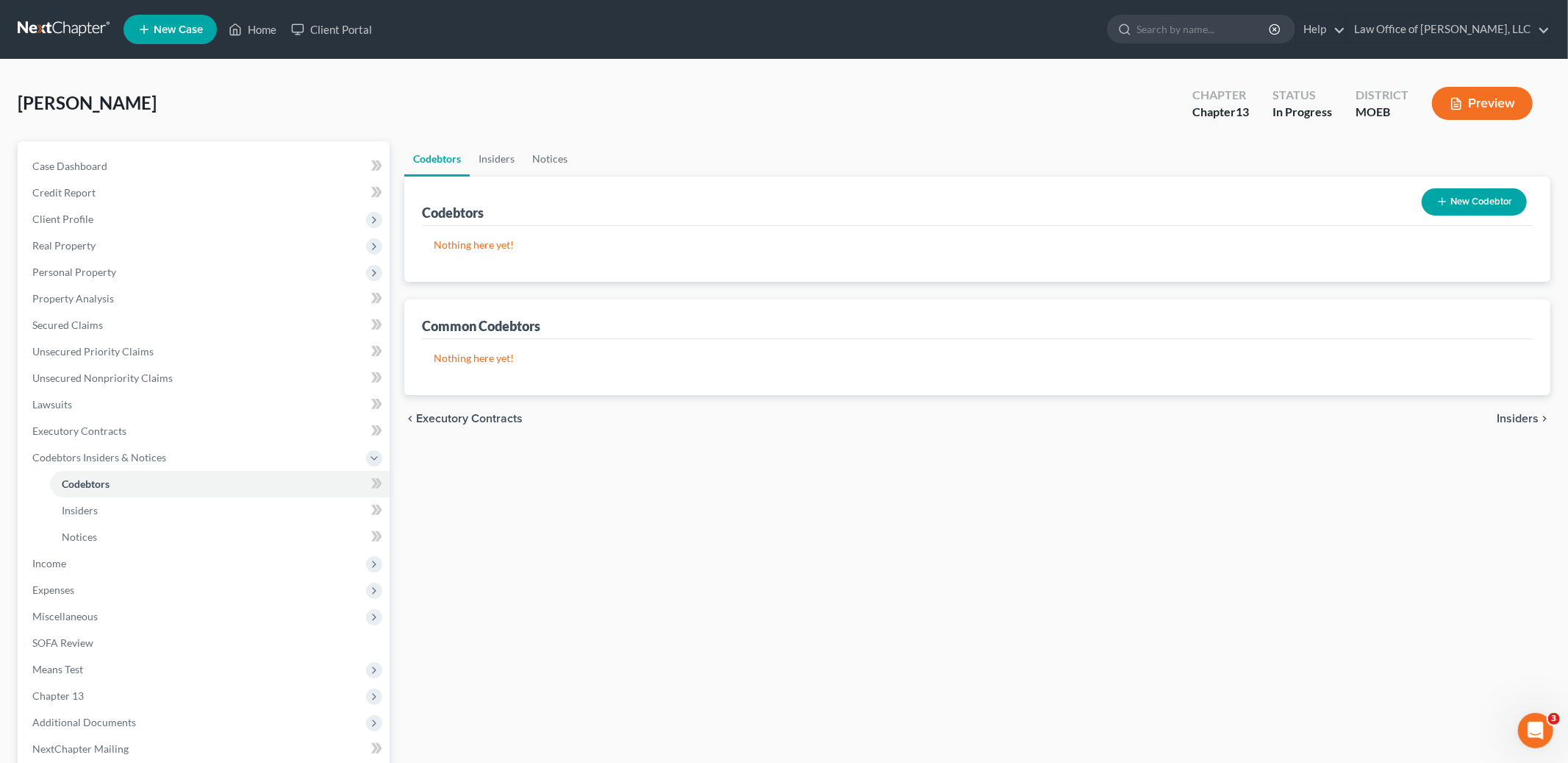
click at [1509, 425] on div "chevron_left Executory Contracts Insiders chevron_right" at bounding box center [977, 419] width 1146 height 47
click at [1511, 420] on span "Insiders" at bounding box center [1518, 419] width 42 height 12
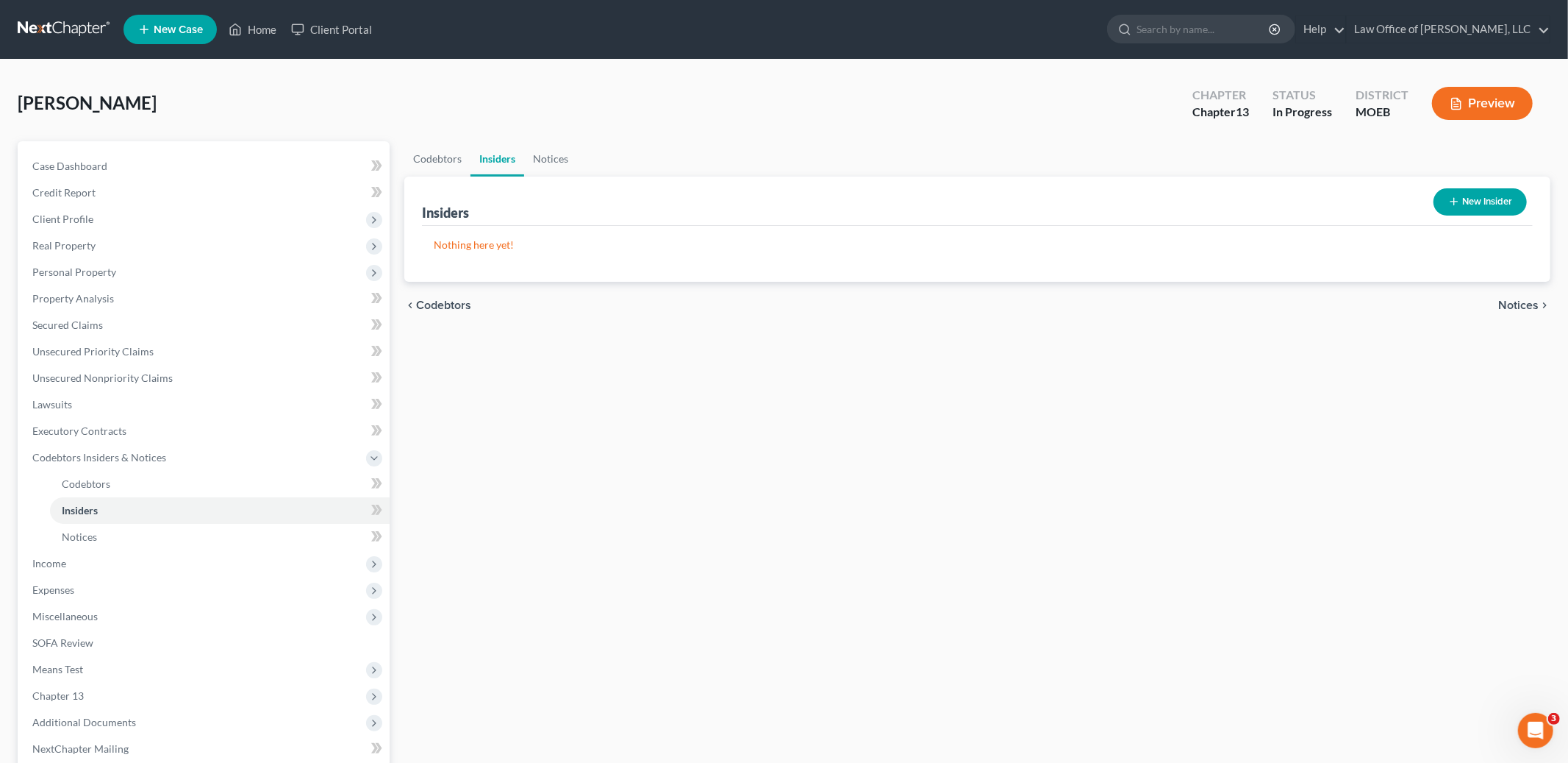
click at [1518, 301] on span "Notices" at bounding box center [1518, 305] width 40 height 12
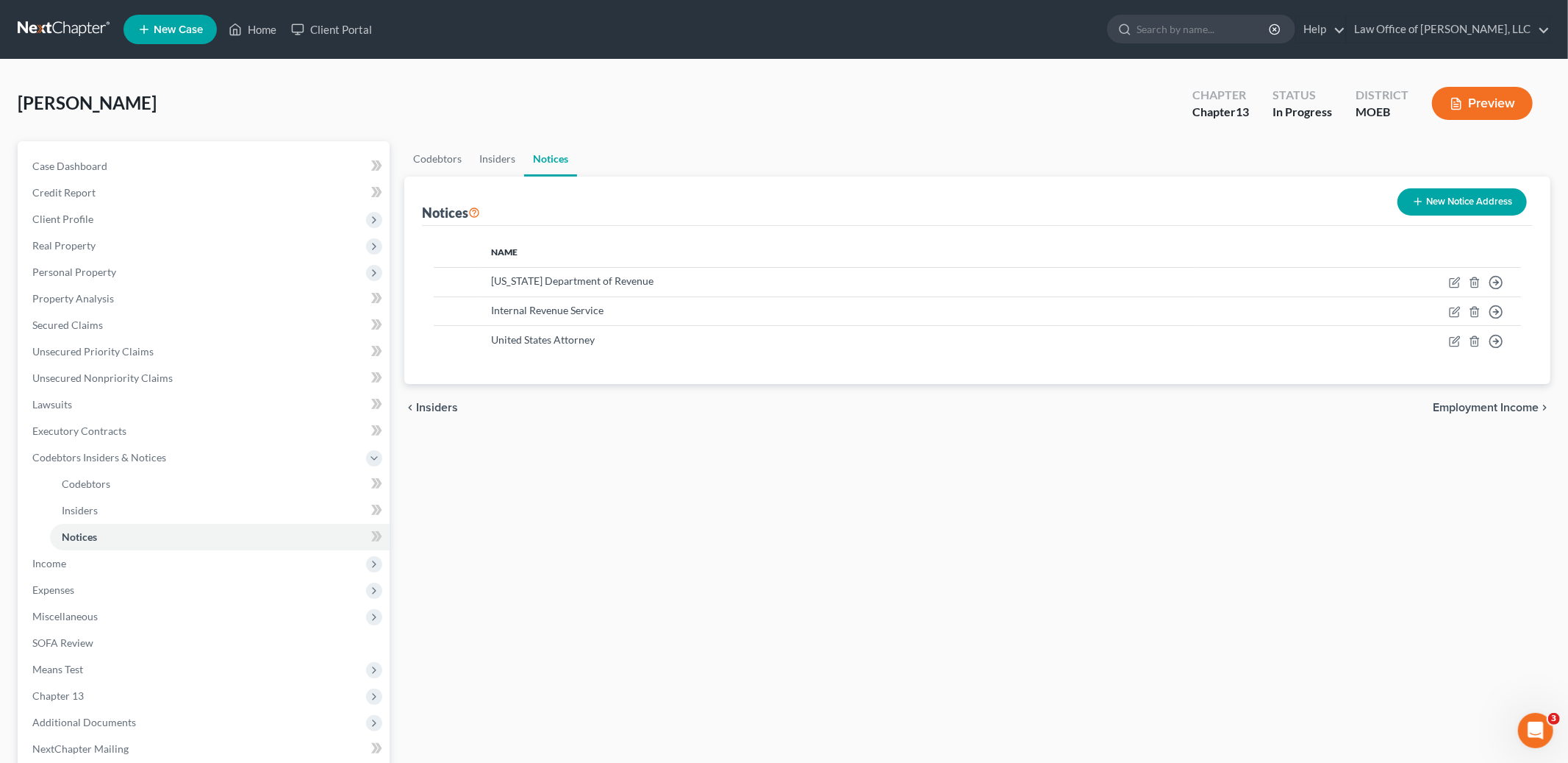
click at [1510, 404] on span "Employment Income" at bounding box center [1486, 407] width 106 height 12
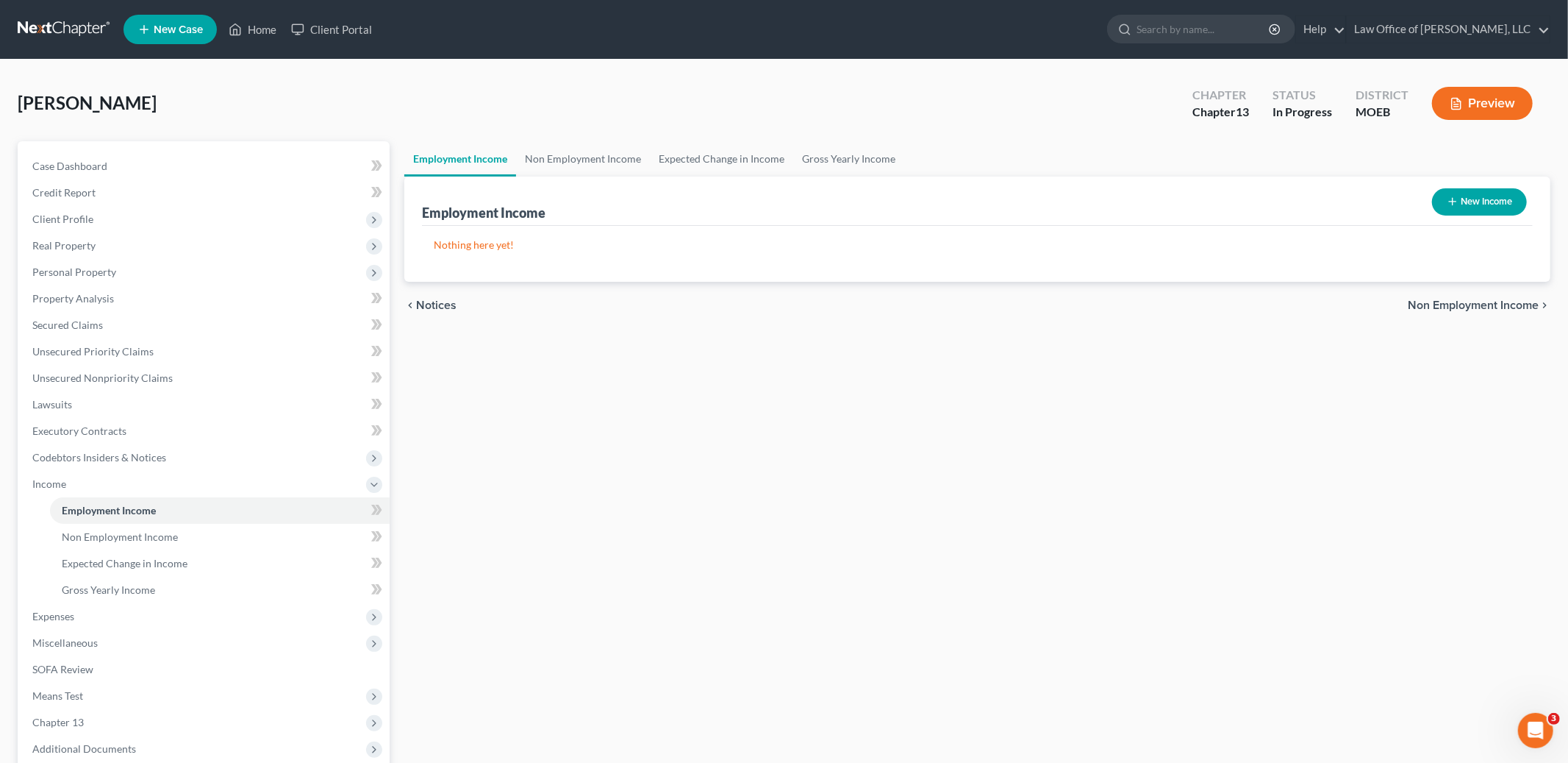
click at [1492, 291] on div "chevron_left Notices Non Employment Income chevron_right" at bounding box center [977, 305] width 1146 height 47
click at [1487, 302] on span "Non Employment Income" at bounding box center [1473, 305] width 130 height 12
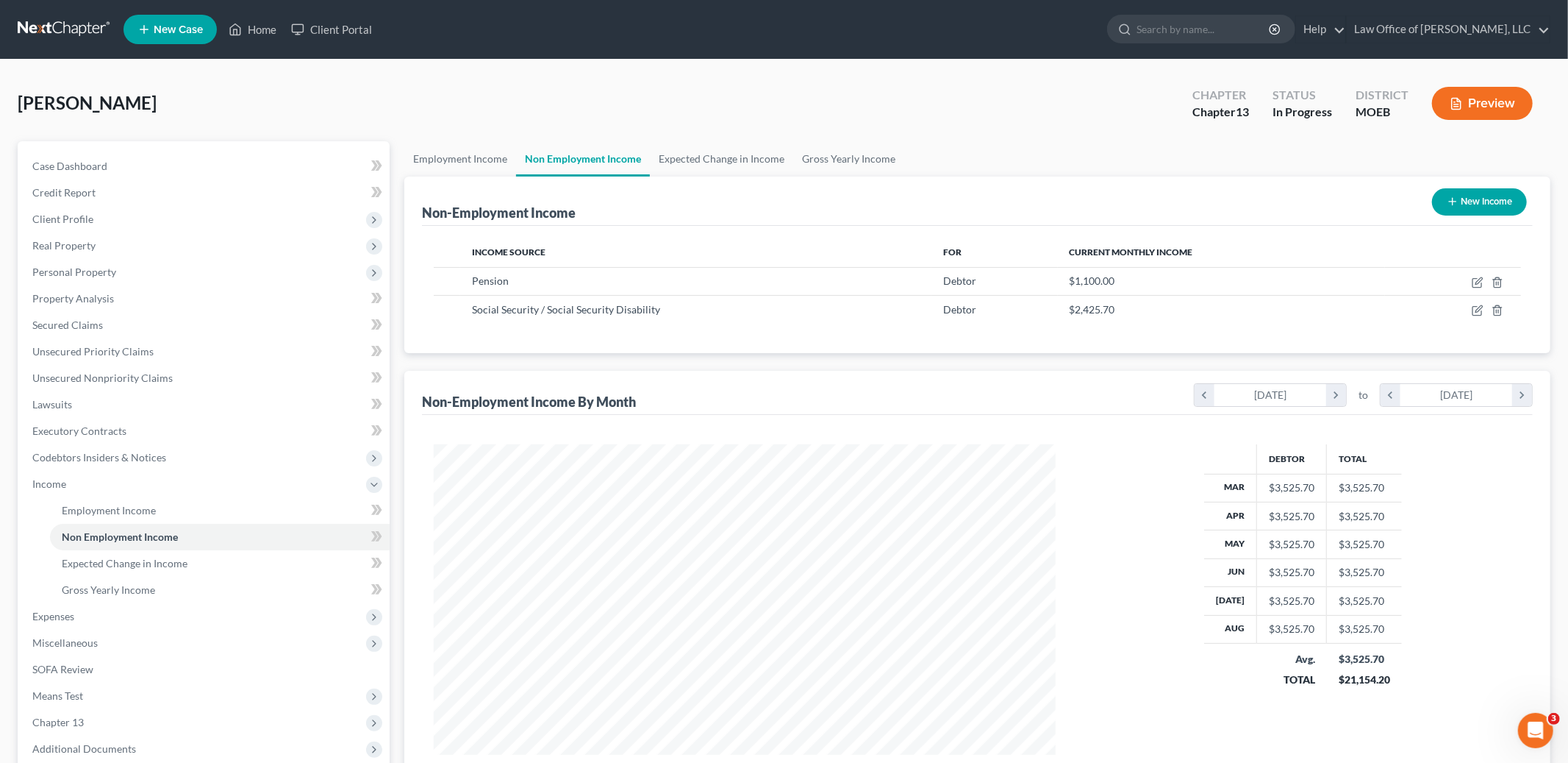
scroll to position [310, 651]
click at [848, 151] on link "Gross Yearly Income" at bounding box center [848, 159] width 111 height 35
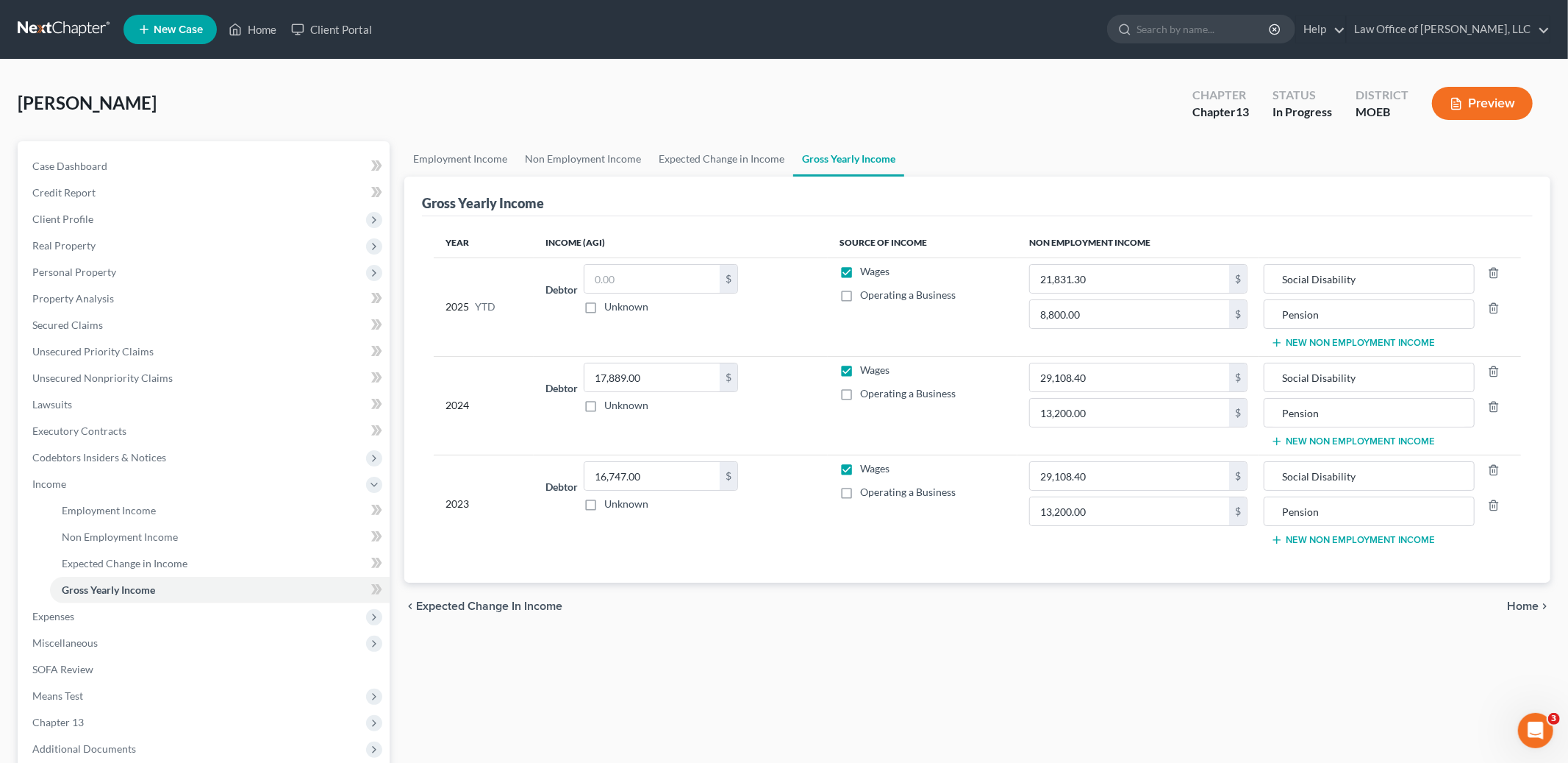
click at [1515, 604] on span "Home" at bounding box center [1523, 606] width 31 height 12
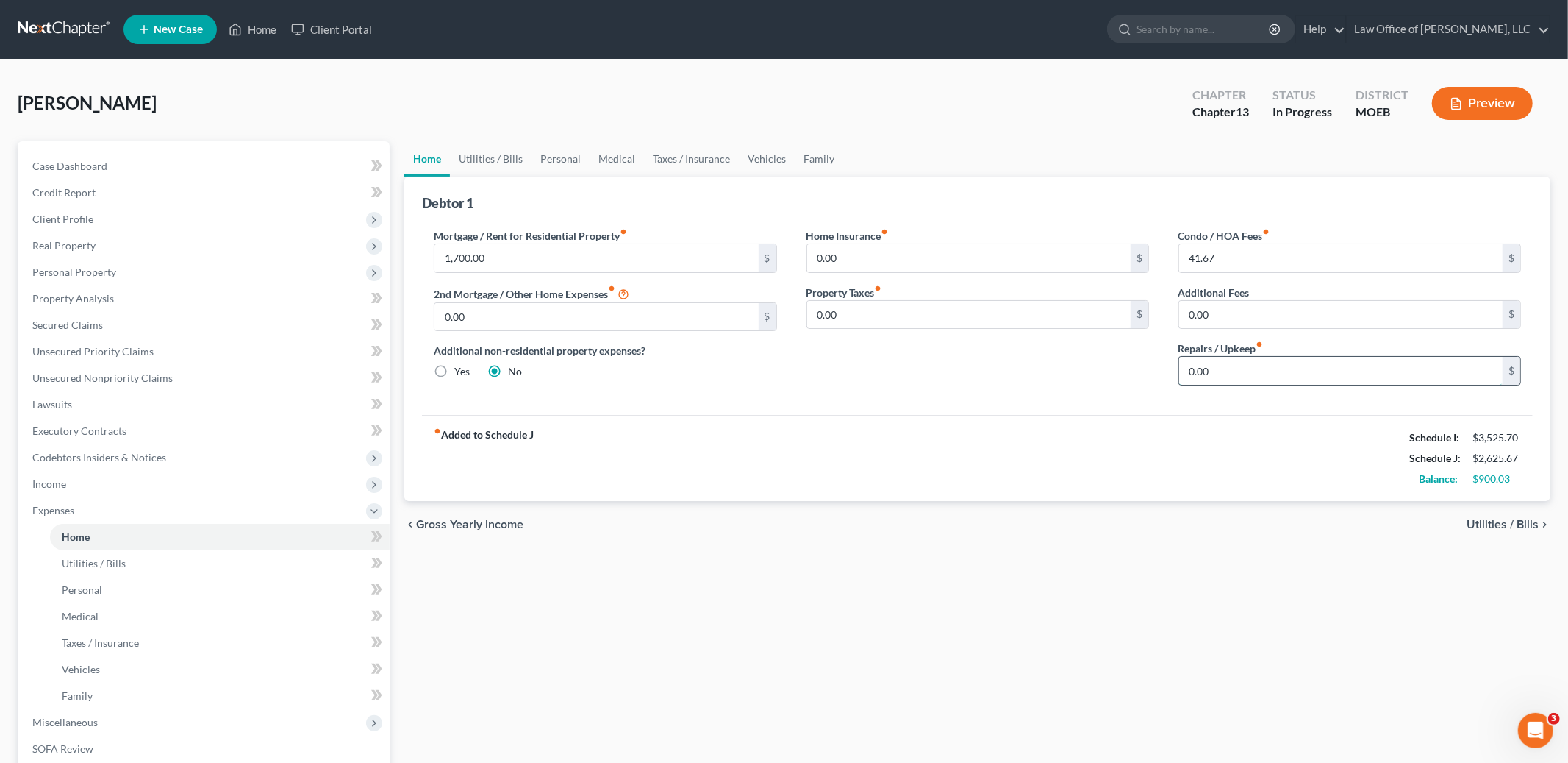
click at [1241, 375] on input "0.00" at bounding box center [1341, 371] width 324 height 27
type input "100.00"
click at [460, 153] on link "Utilities / Bills" at bounding box center [490, 159] width 81 height 35
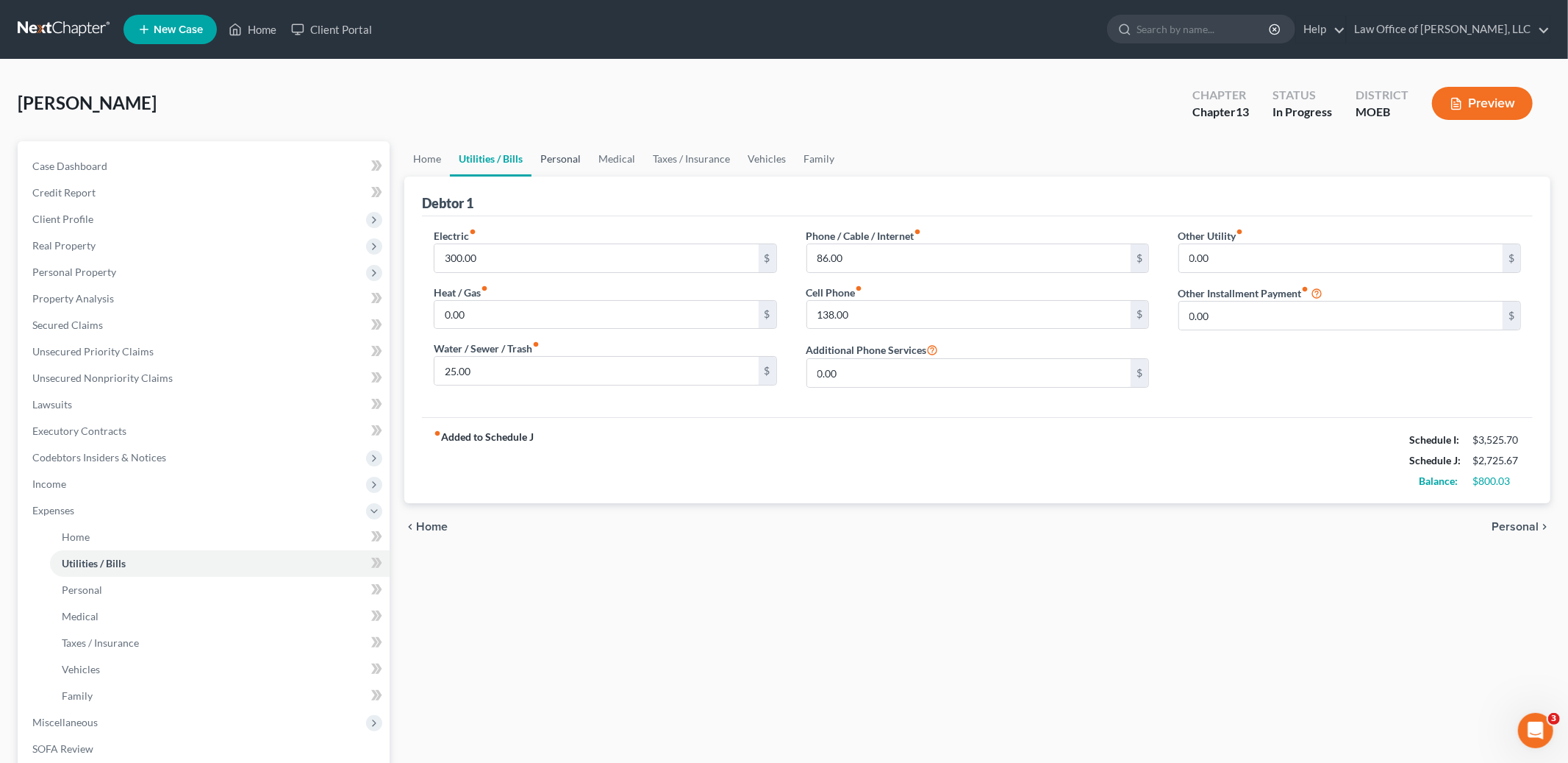
click at [540, 156] on link "Personal" at bounding box center [560, 159] width 58 height 35
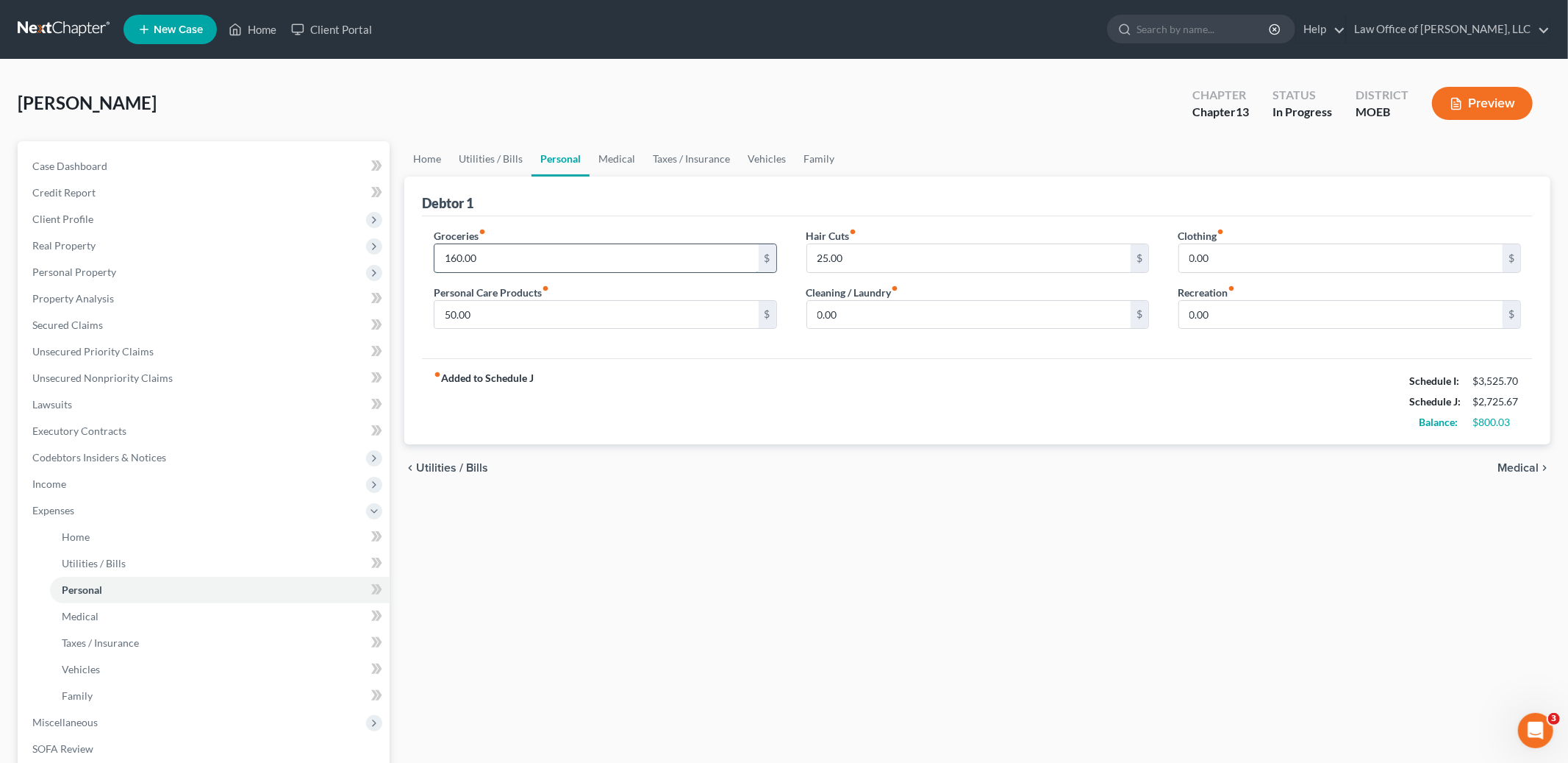
click at [501, 258] on input "160.00" at bounding box center [596, 258] width 324 height 27
type input "500.00"
type input "50.00"
click at [651, 160] on link "Taxes / Insurance" at bounding box center [691, 159] width 95 height 35
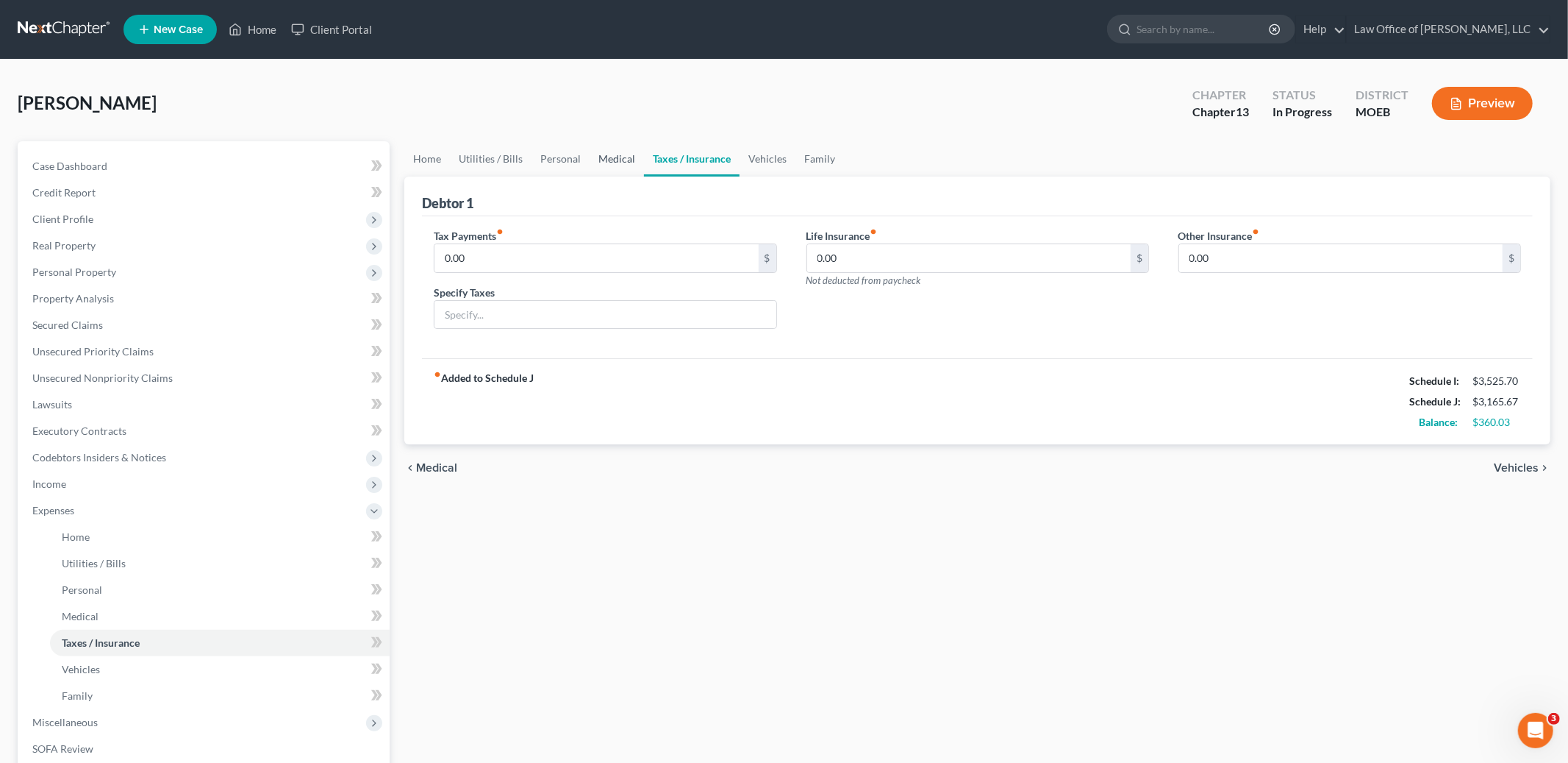
click at [617, 159] on link "Medical" at bounding box center [616, 159] width 54 height 35
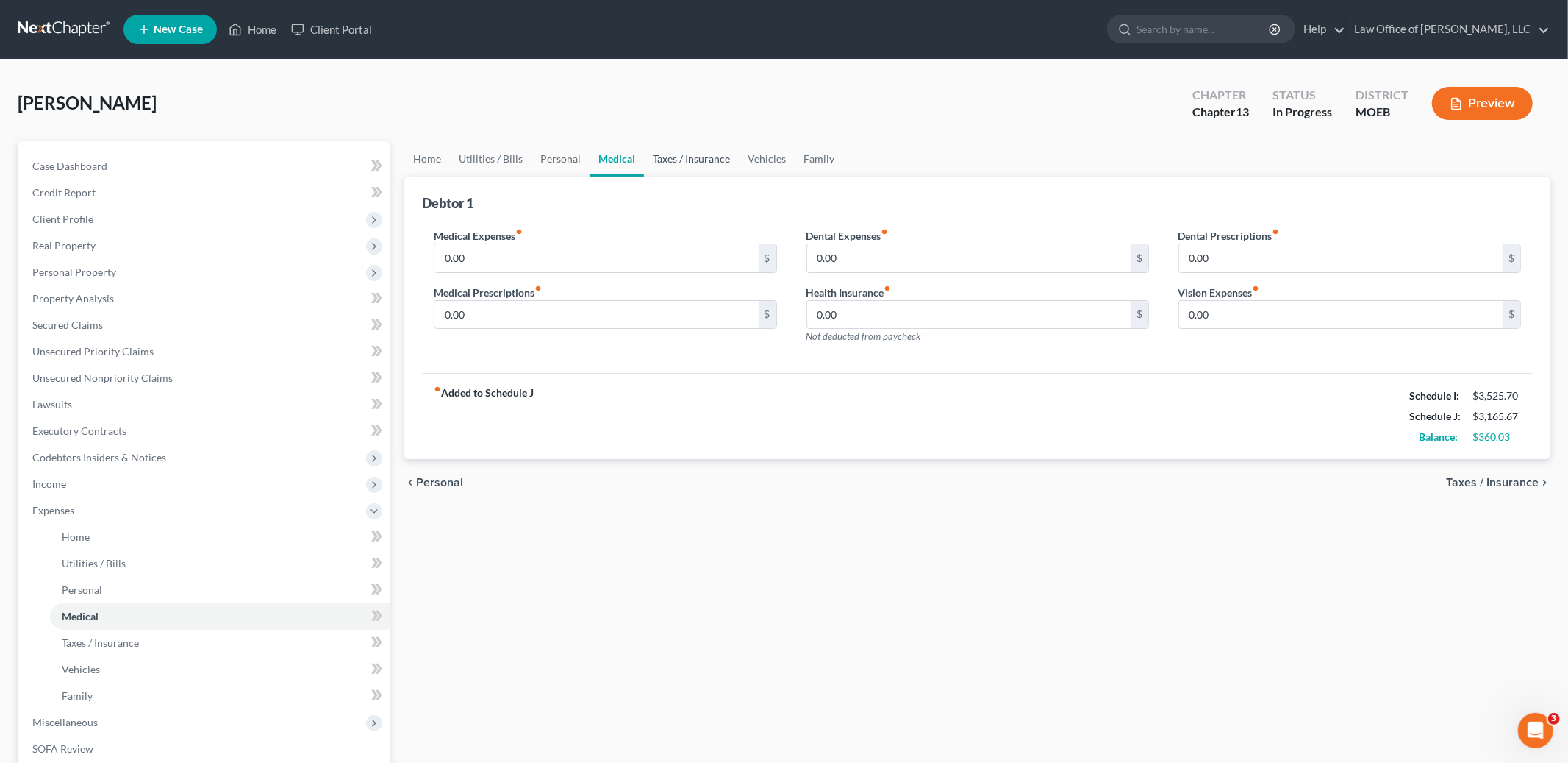
click at [673, 162] on link "Taxes / Insurance" at bounding box center [691, 159] width 95 height 35
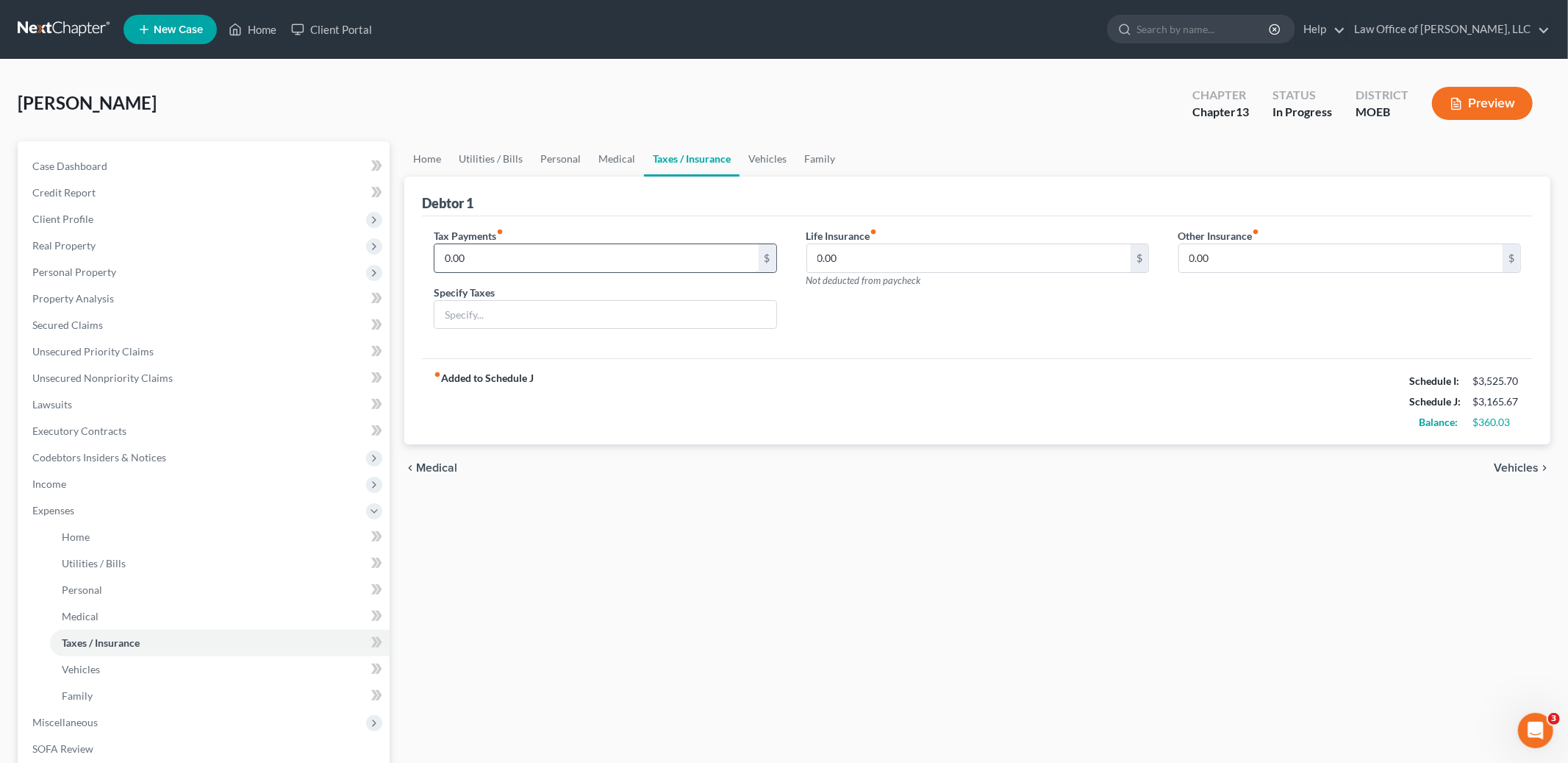
click at [506, 251] on input "0.00" at bounding box center [596, 258] width 324 height 27
type input "75.00"
type input "Personal Property Tax"
click at [766, 166] on link "Vehicles" at bounding box center [767, 159] width 56 height 35
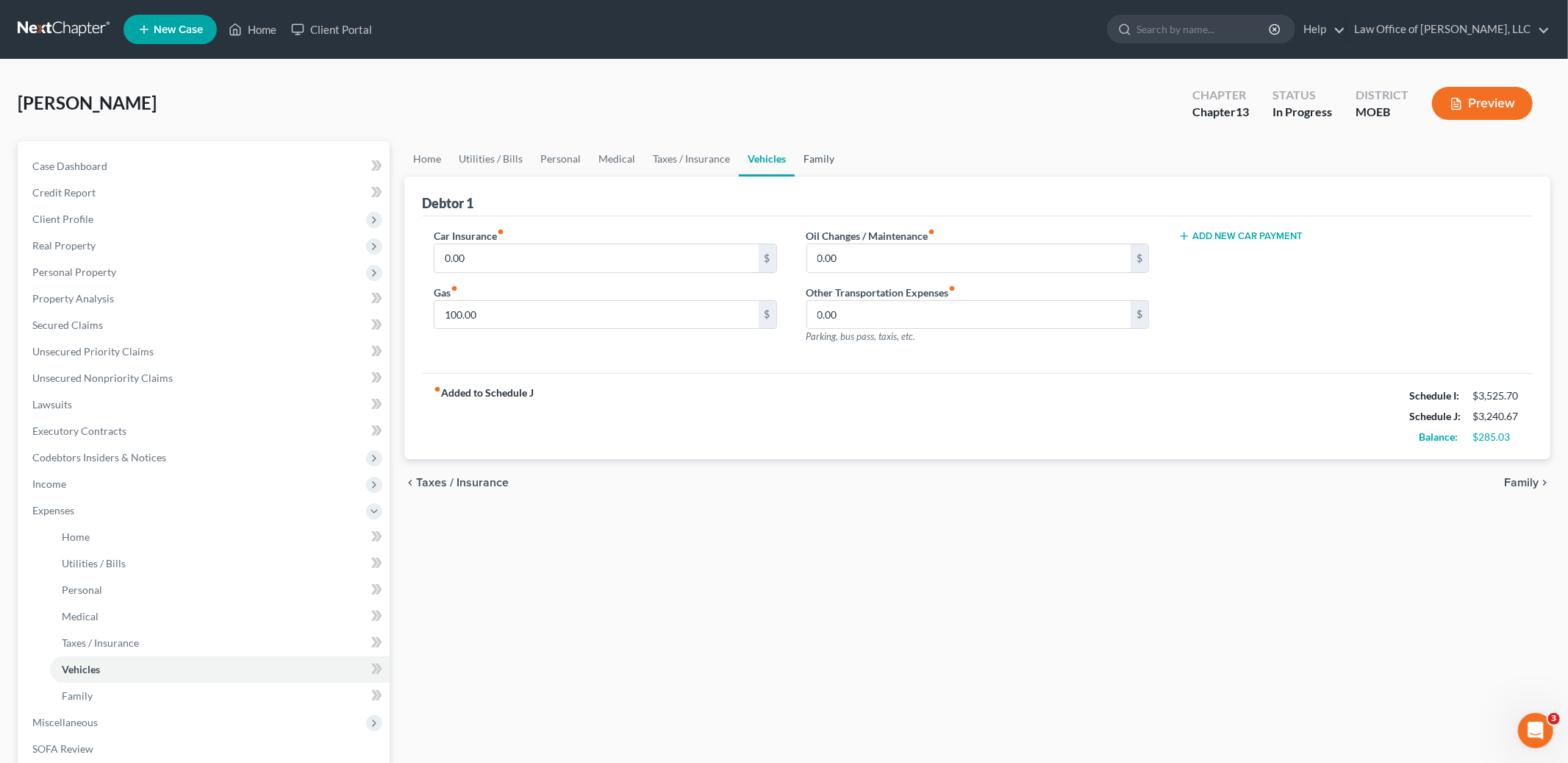
click at [812, 159] on link "Family" at bounding box center [819, 159] width 48 height 35
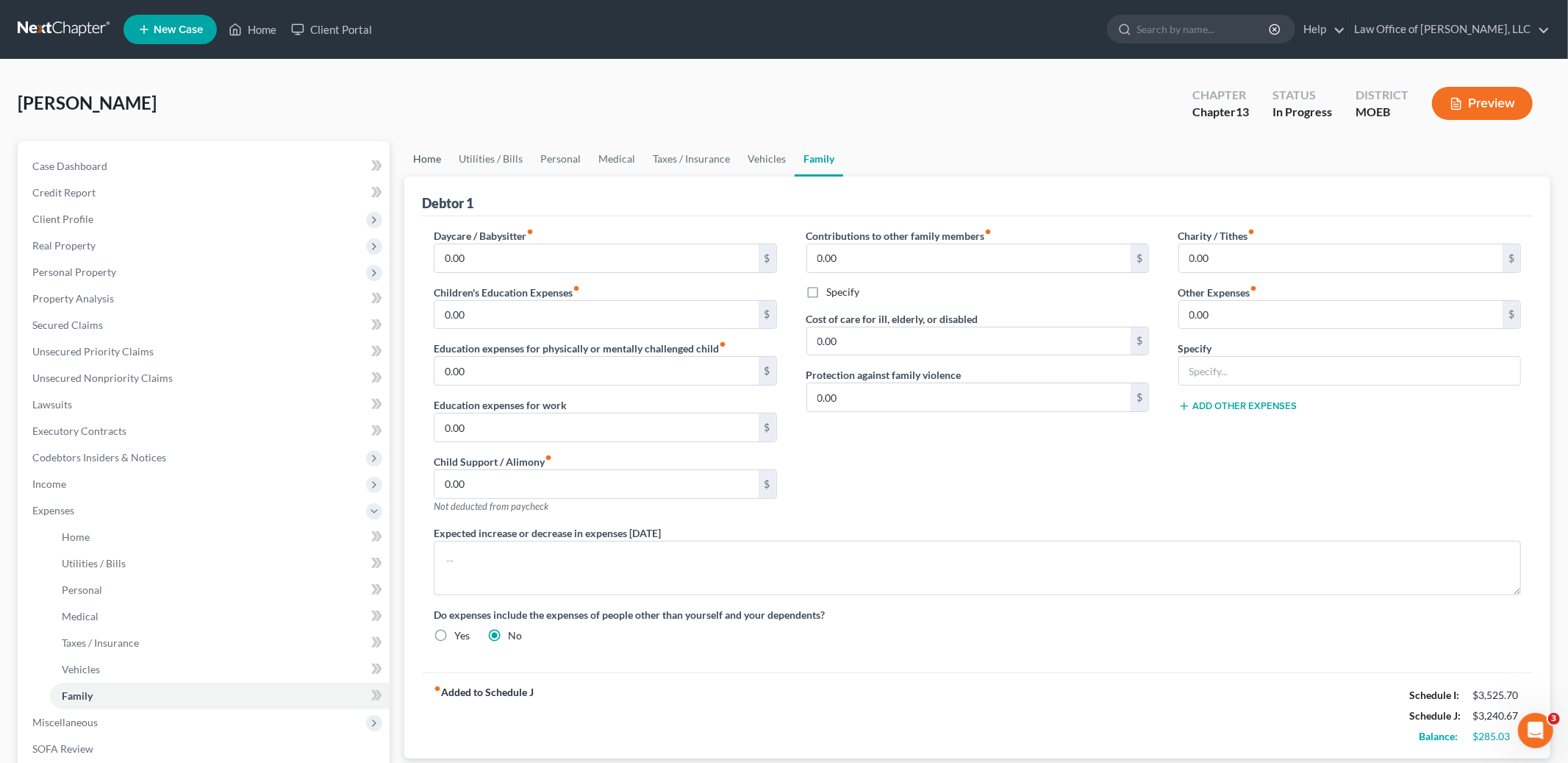
click at [430, 154] on link "Home" at bounding box center [427, 159] width 45 height 35
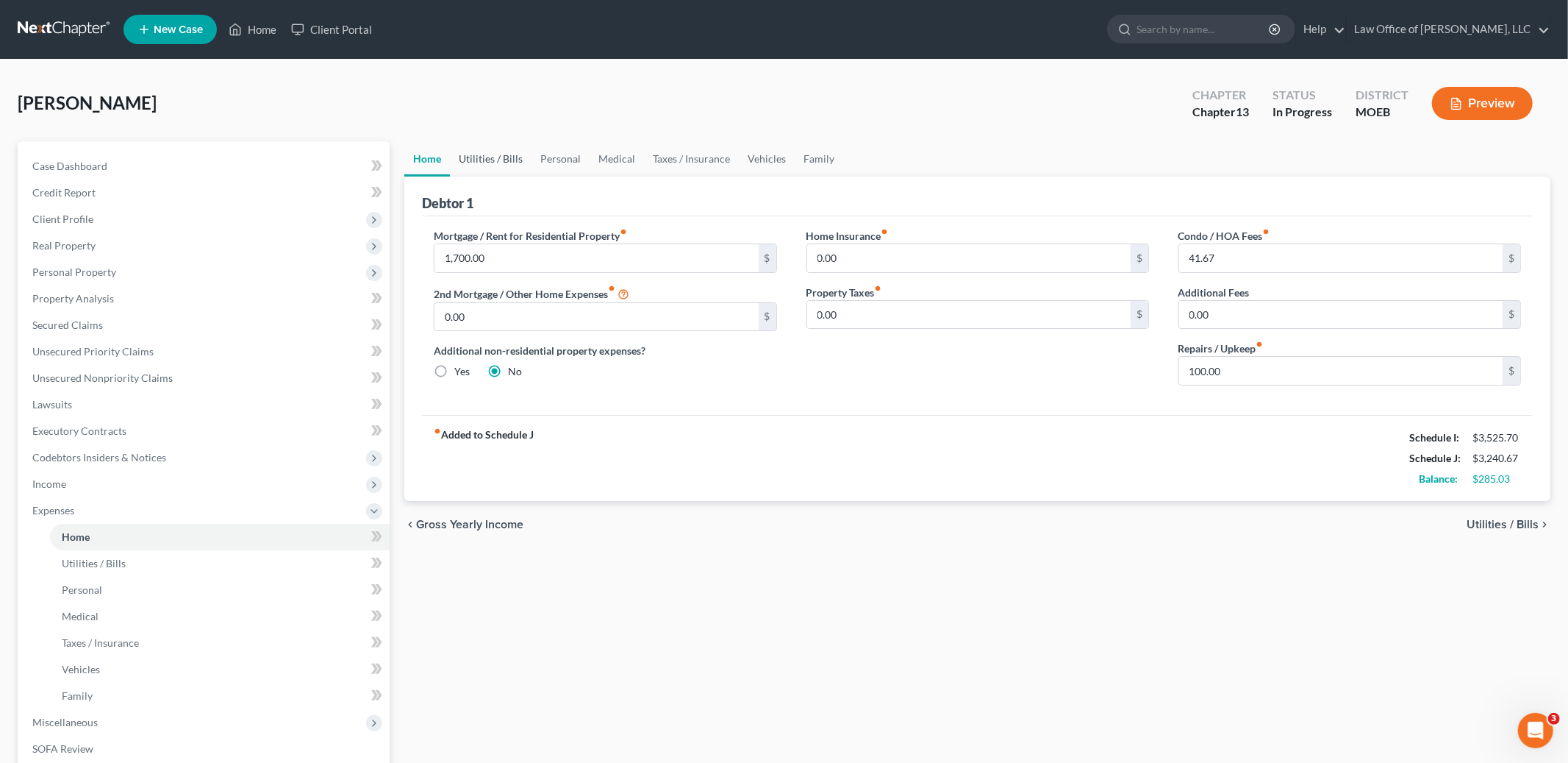
click at [478, 161] on link "Utilities / Bills" at bounding box center [490, 159] width 81 height 35
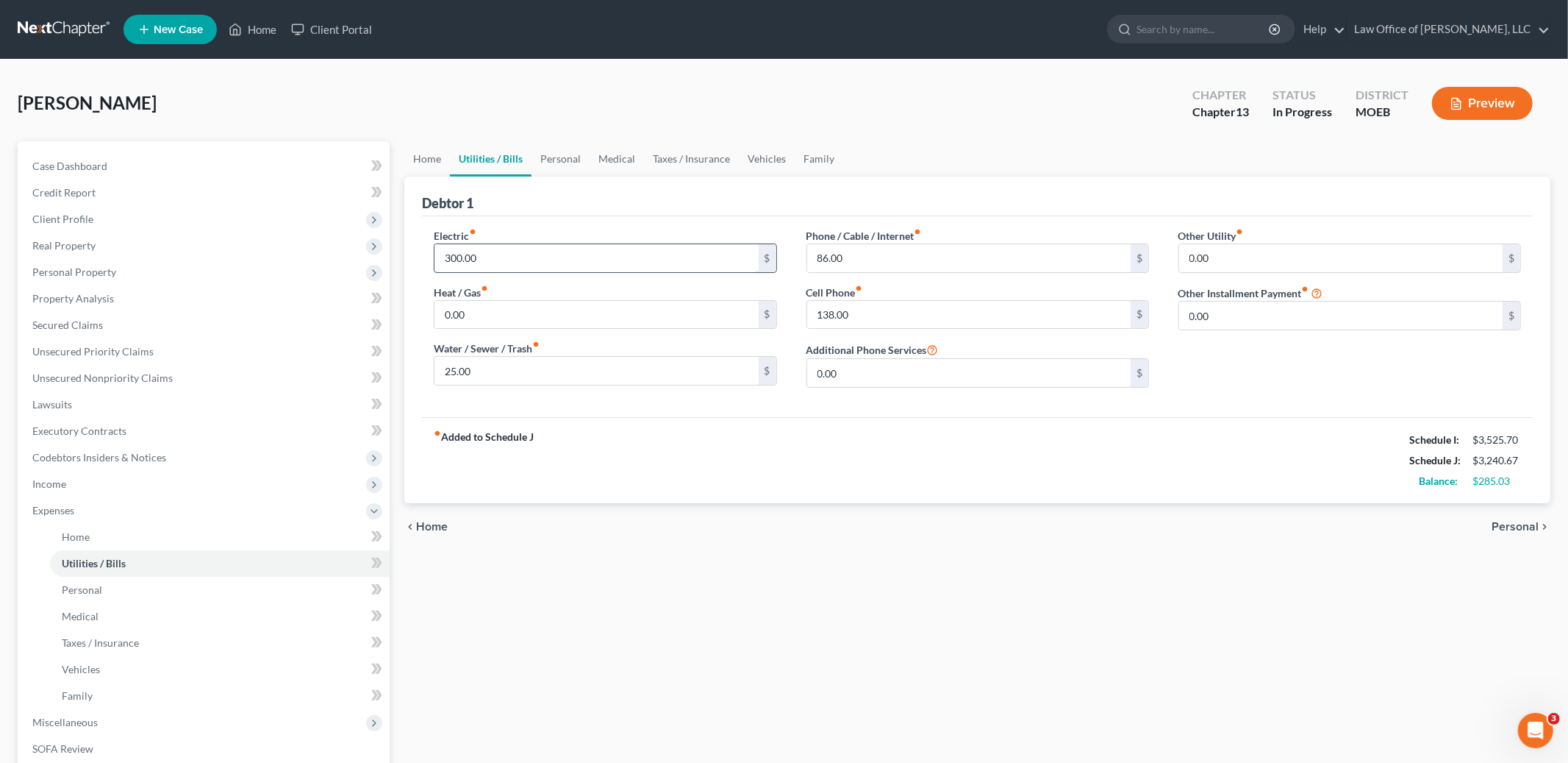
click at [491, 260] on input "300.00" at bounding box center [596, 258] width 324 height 27
type input "200"
click at [560, 154] on link "Personal" at bounding box center [560, 159] width 58 height 35
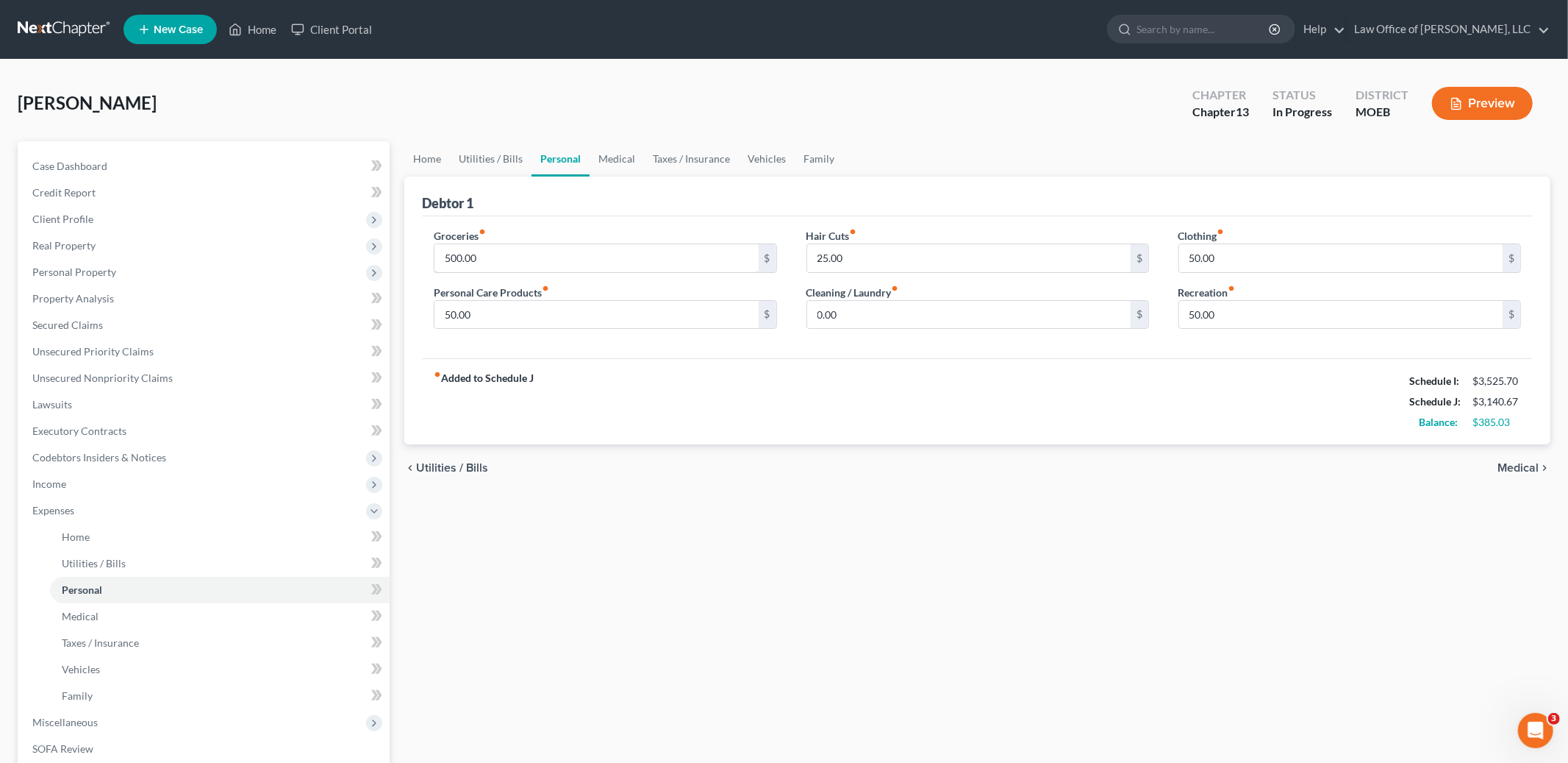
drag, startPoint x: 508, startPoint y: 260, endPoint x: 433, endPoint y: 224, distance: 83.2
click at [433, 224] on div "Groceries fiber_manual_record 500.00 $ Personal Care Products fiber_manual_reco…" at bounding box center [977, 286] width 1111 height 142
click at [566, 263] on input "500.00" at bounding box center [596, 258] width 324 height 27
type input "400.00"
type input "60.00"
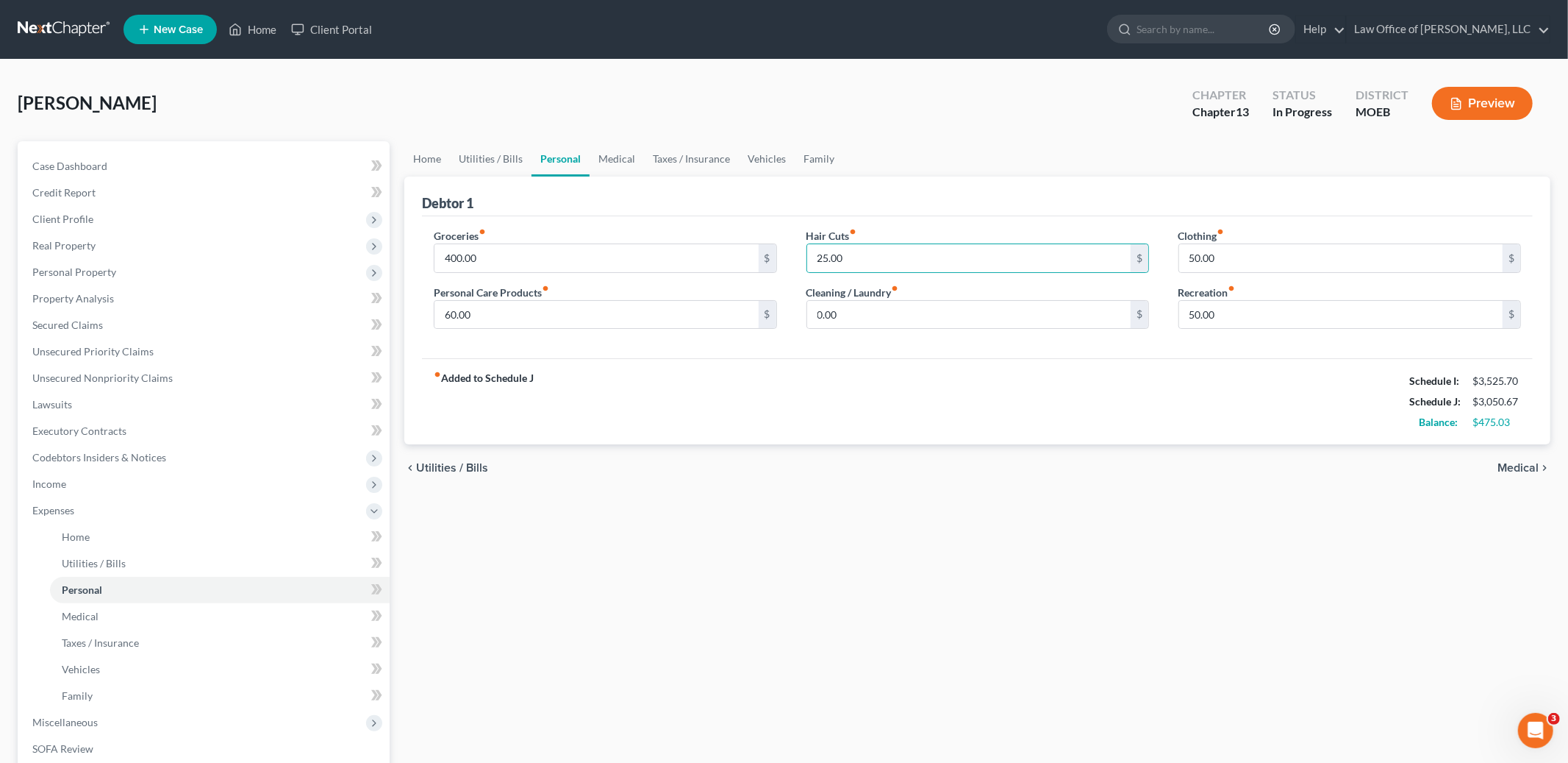
click at [1512, 467] on span "Medical" at bounding box center [1518, 468] width 41 height 12
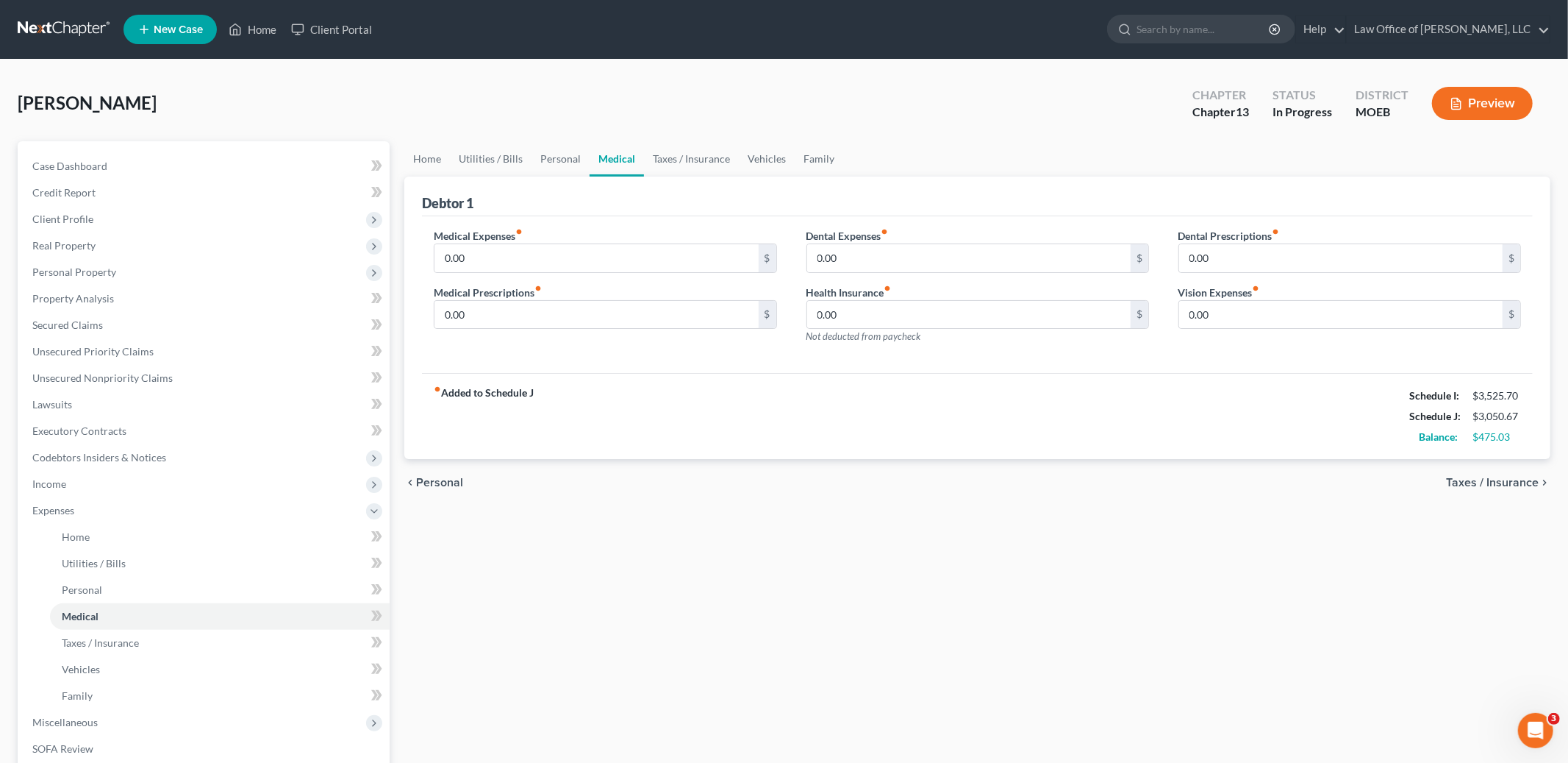
click at [1506, 483] on span "Taxes / Insurance" at bounding box center [1492, 483] width 92 height 12
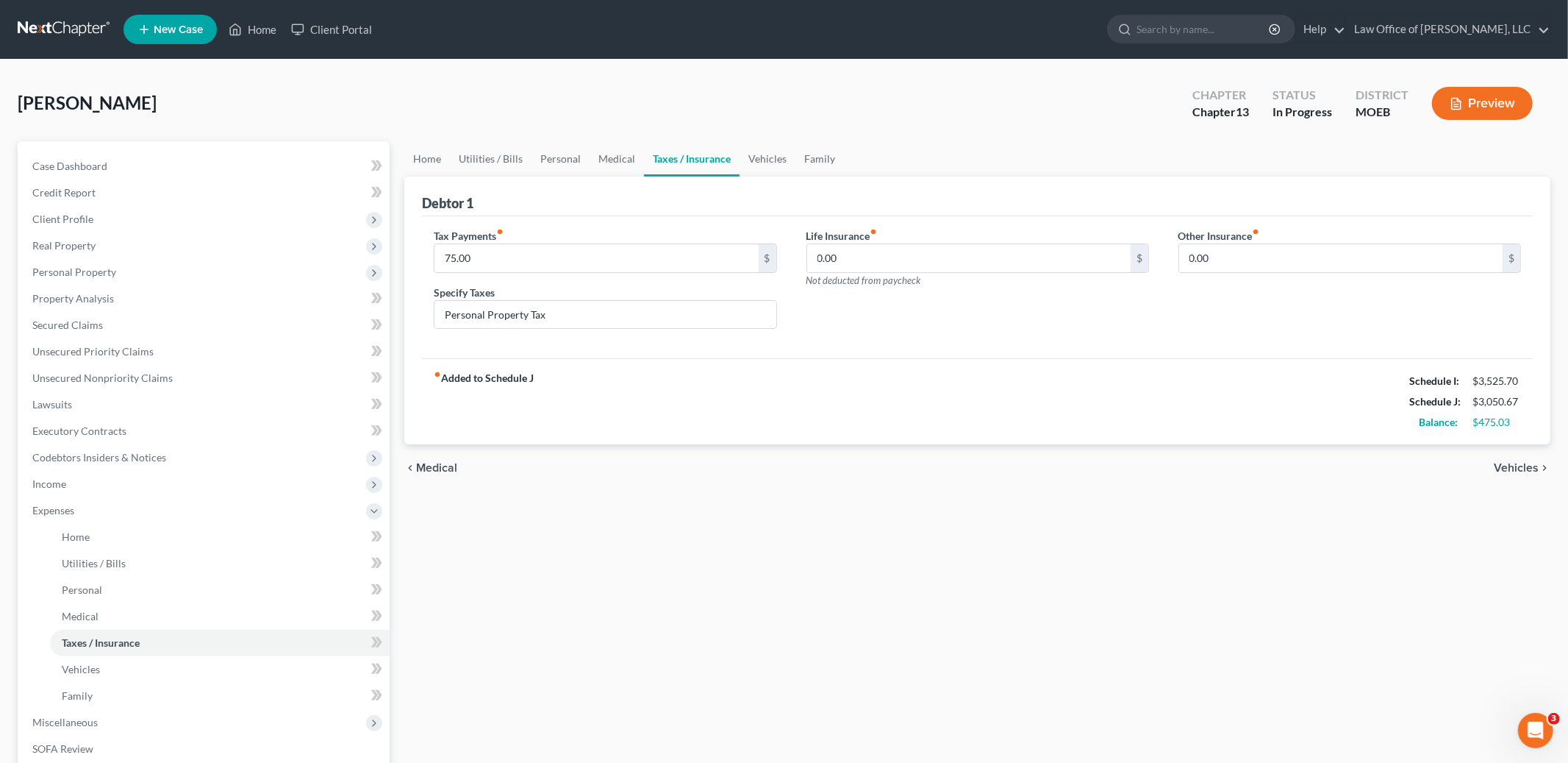
click at [1509, 467] on span "Vehicles" at bounding box center [1517, 468] width 45 height 12
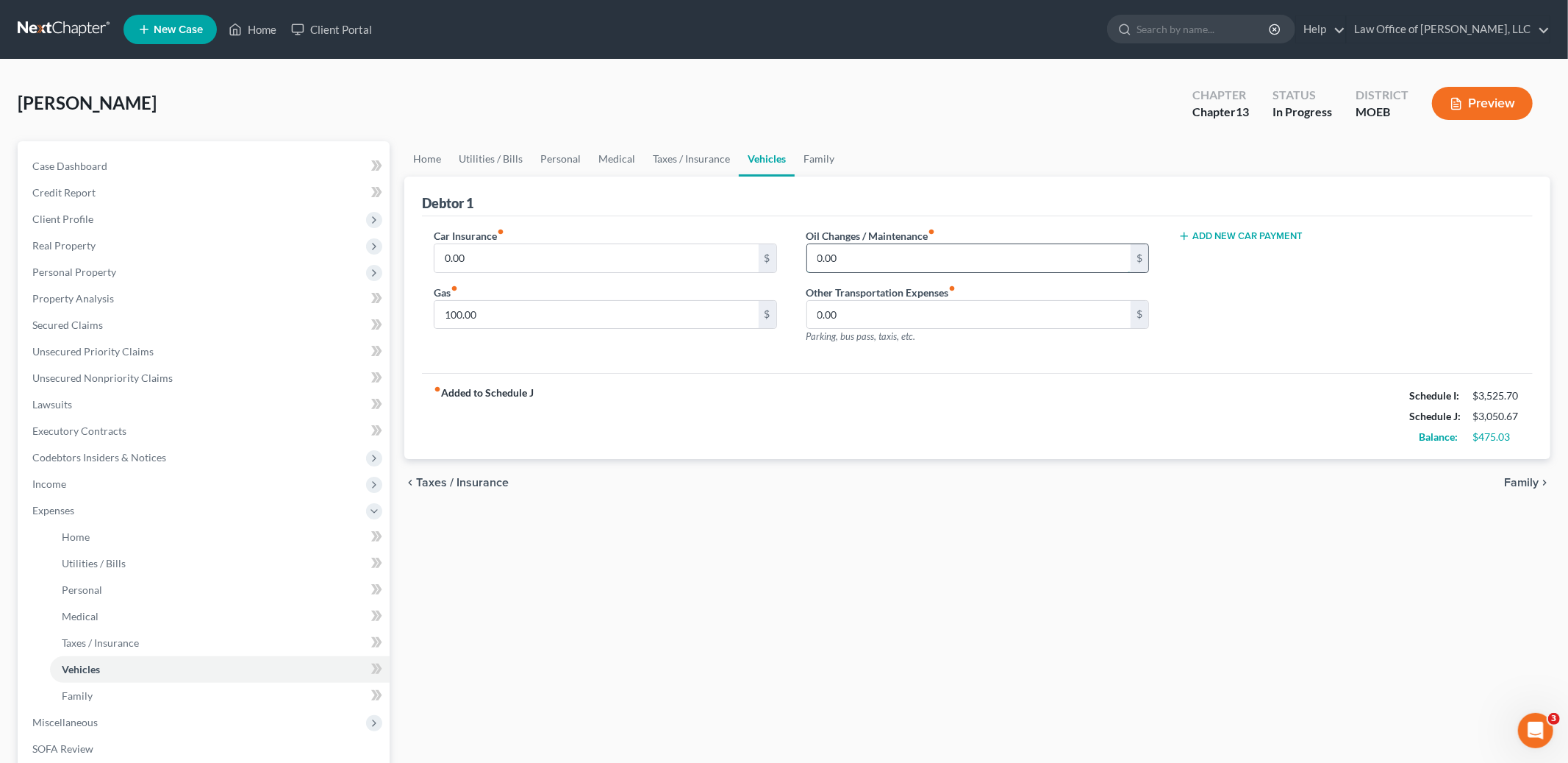
click at [851, 254] on input "0.00" at bounding box center [969, 258] width 324 height 27
type input "10.00"
click at [1536, 484] on span "Family" at bounding box center [1521, 483] width 34 height 12
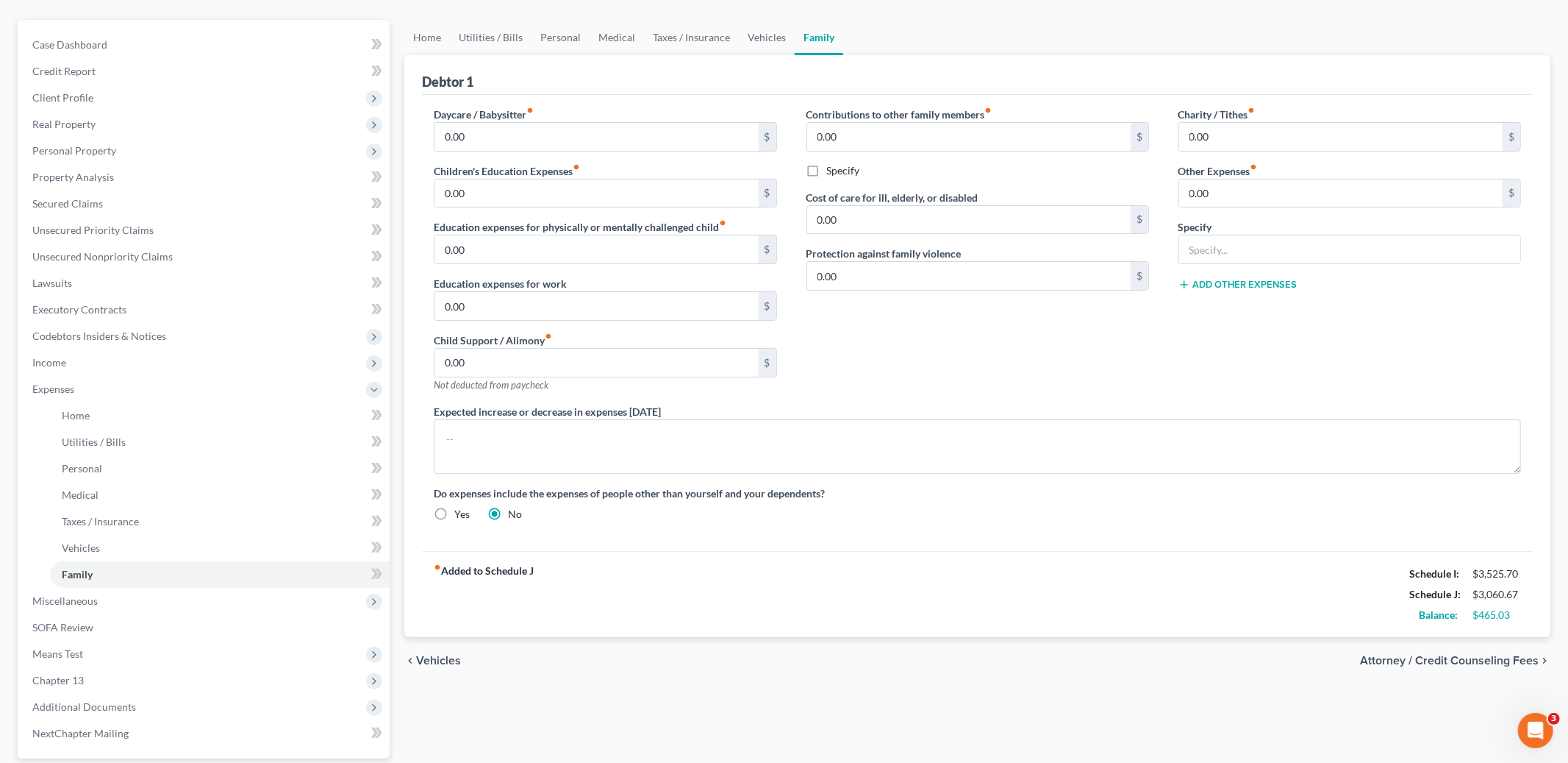
scroll to position [254, 0]
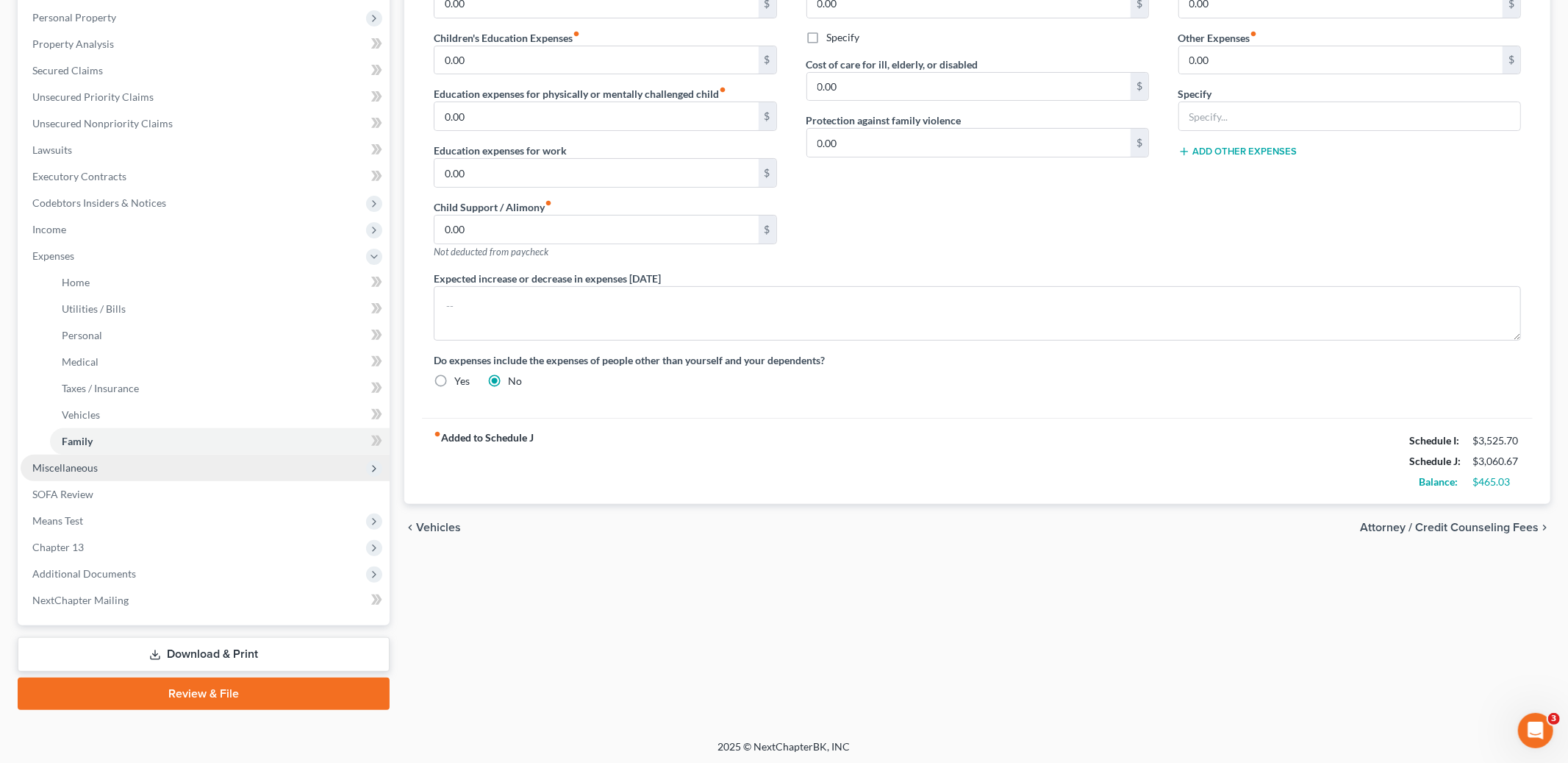
click at [124, 466] on span "Miscellaneous" at bounding box center [205, 467] width 369 height 26
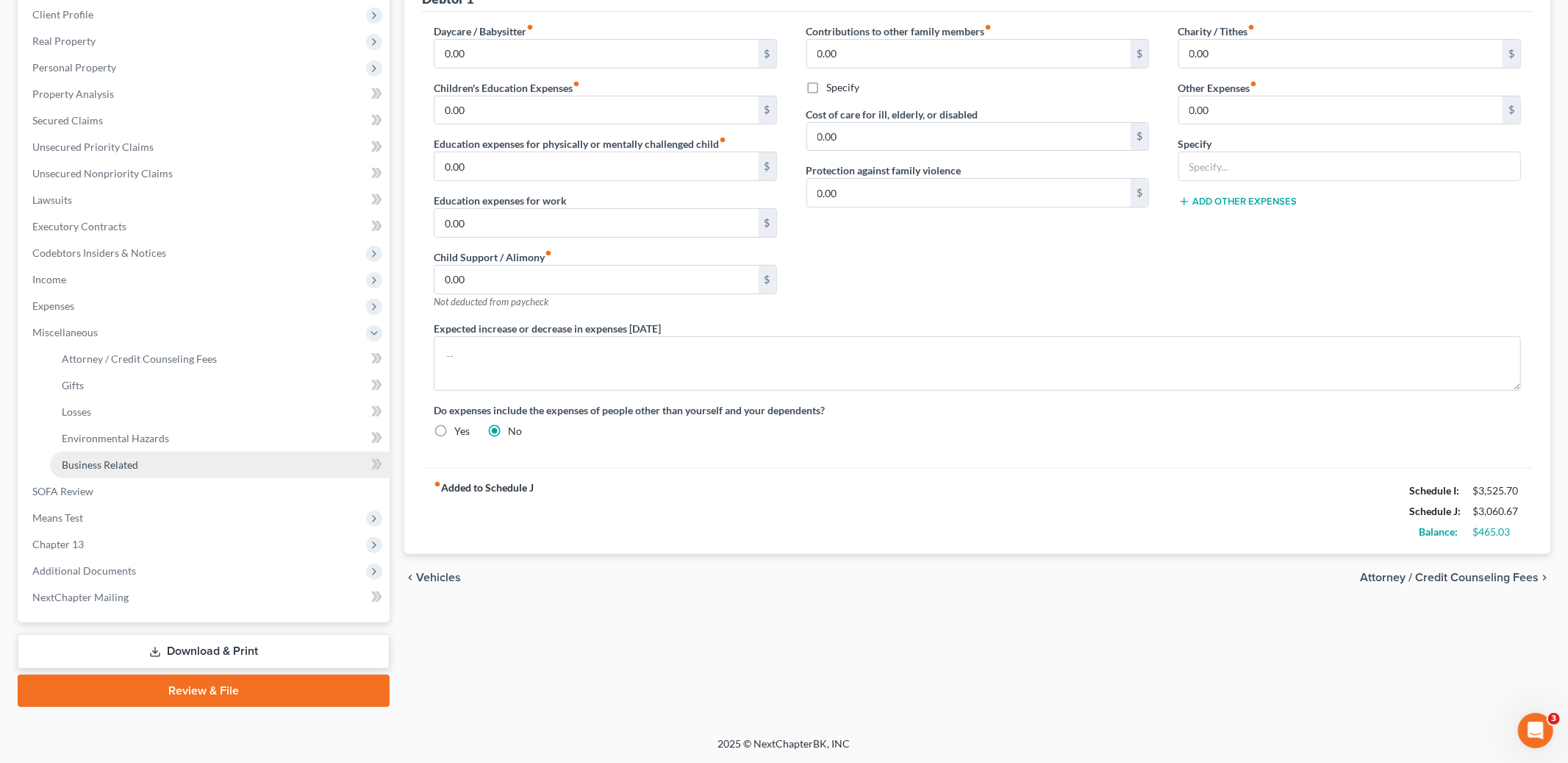
scroll to position [202, 0]
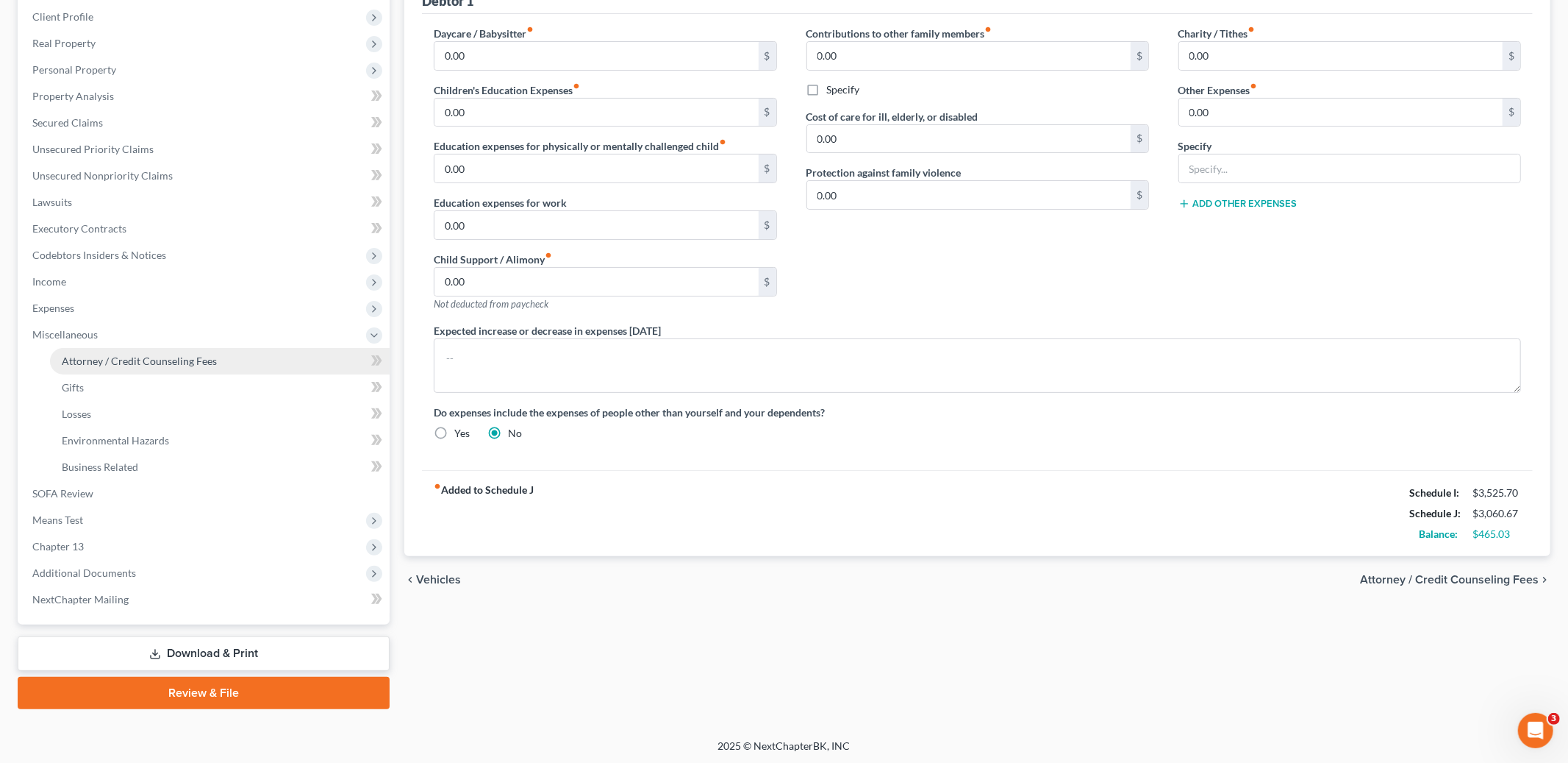
click at [122, 349] on link "Attorney / Credit Counseling Fees" at bounding box center [220, 361] width 339 height 26
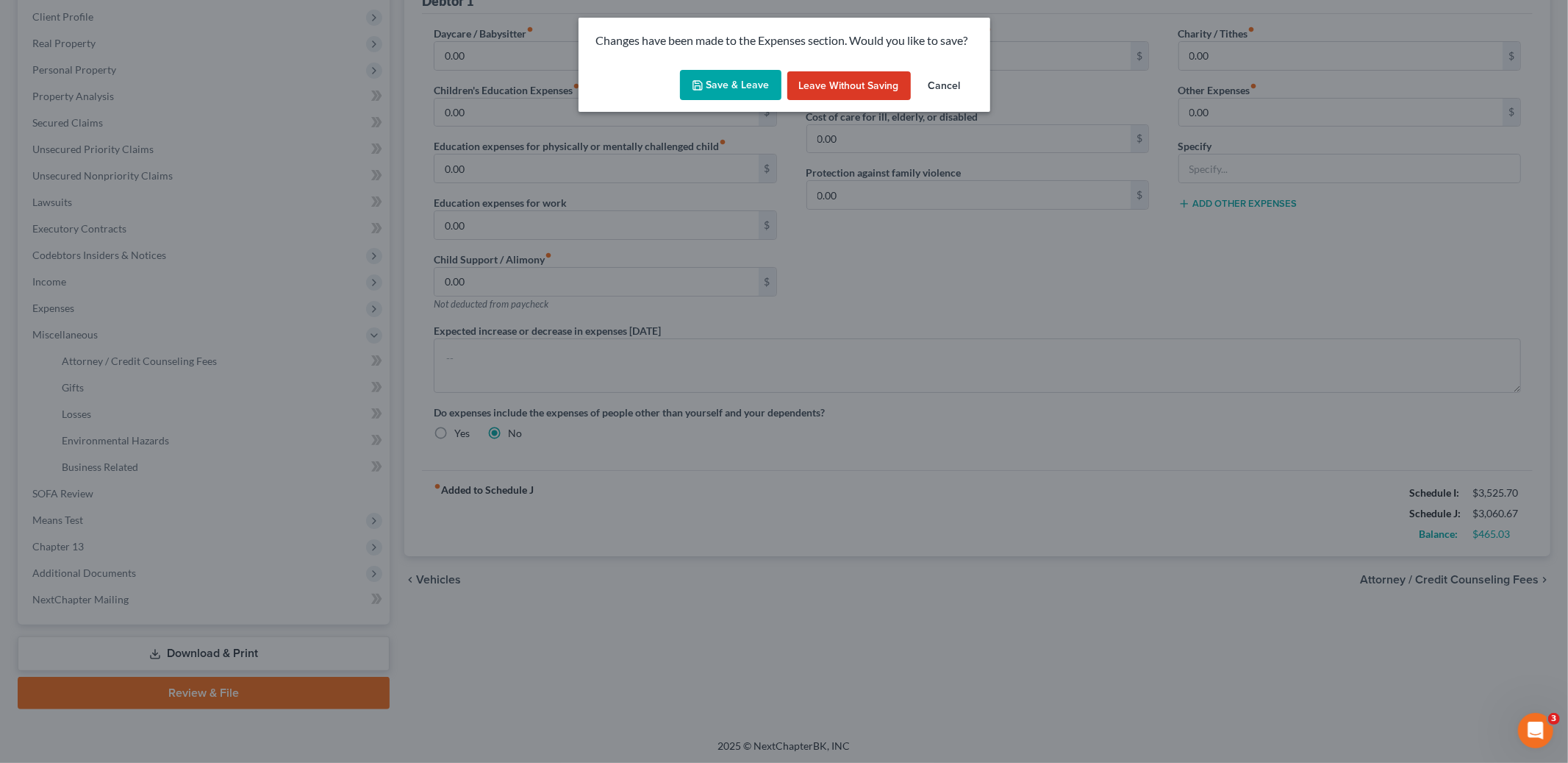
click at [710, 89] on button "Save & Leave" at bounding box center [731, 84] width 101 height 30
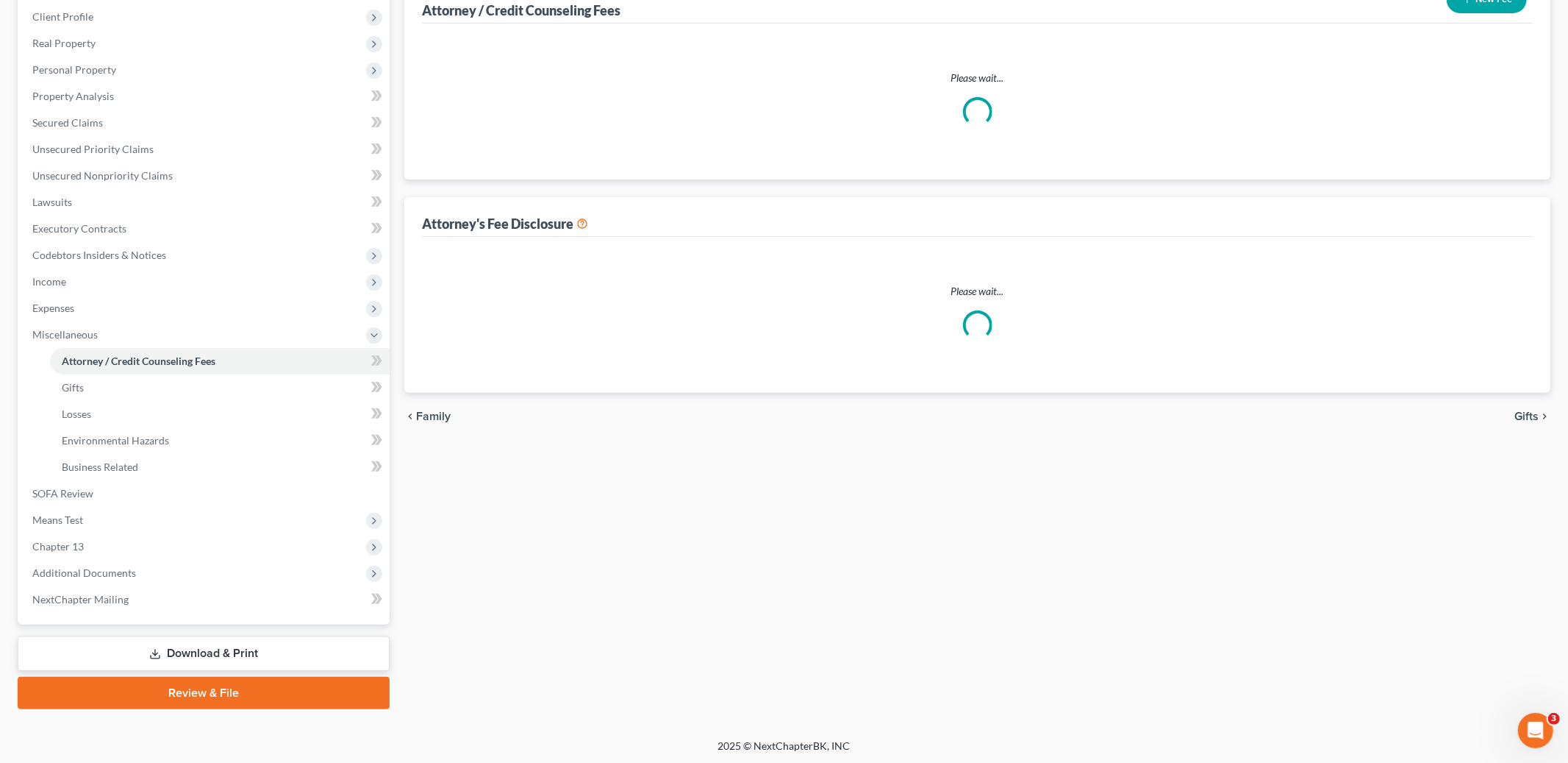
scroll to position [9, 0]
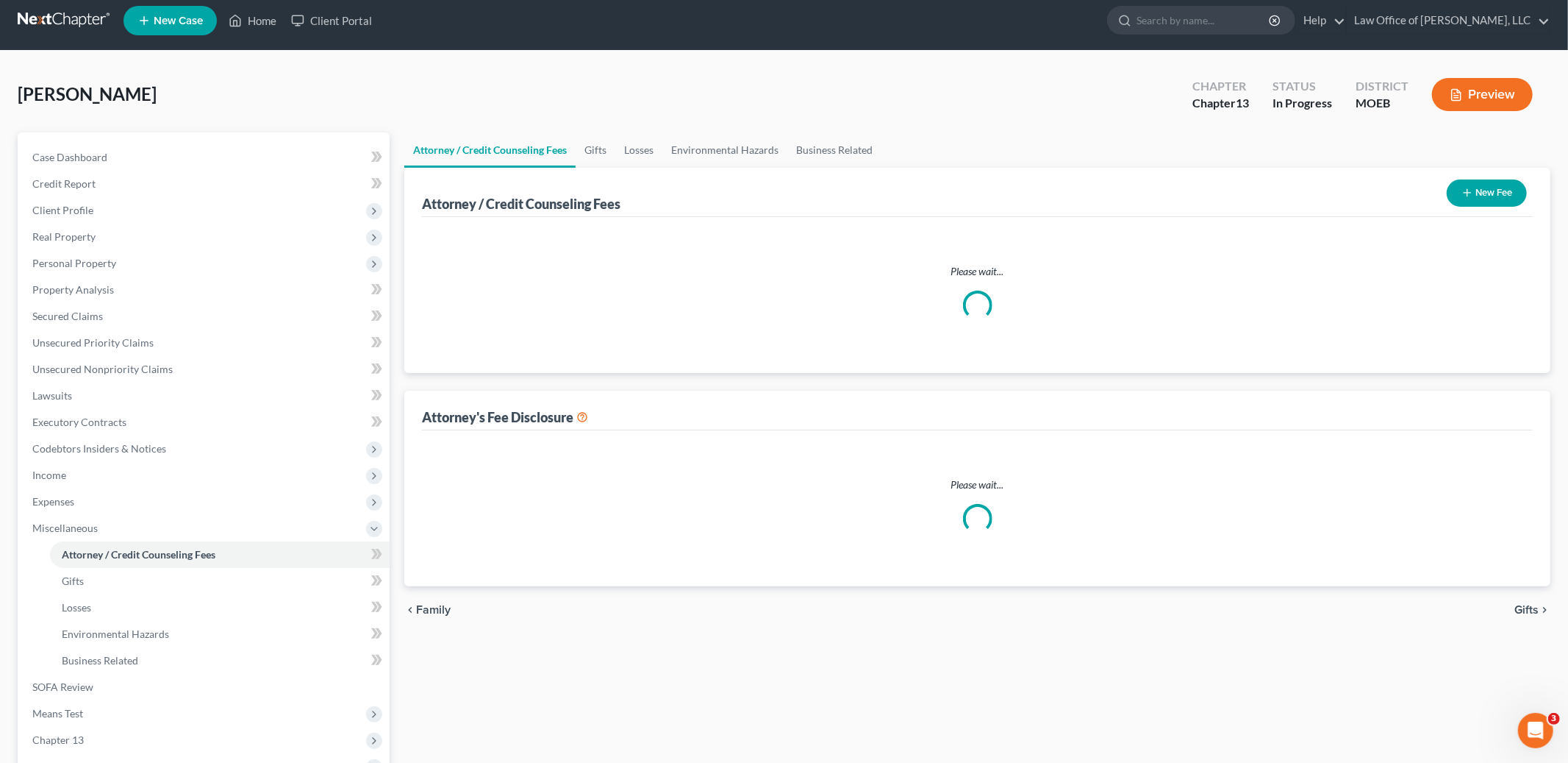
select select "0"
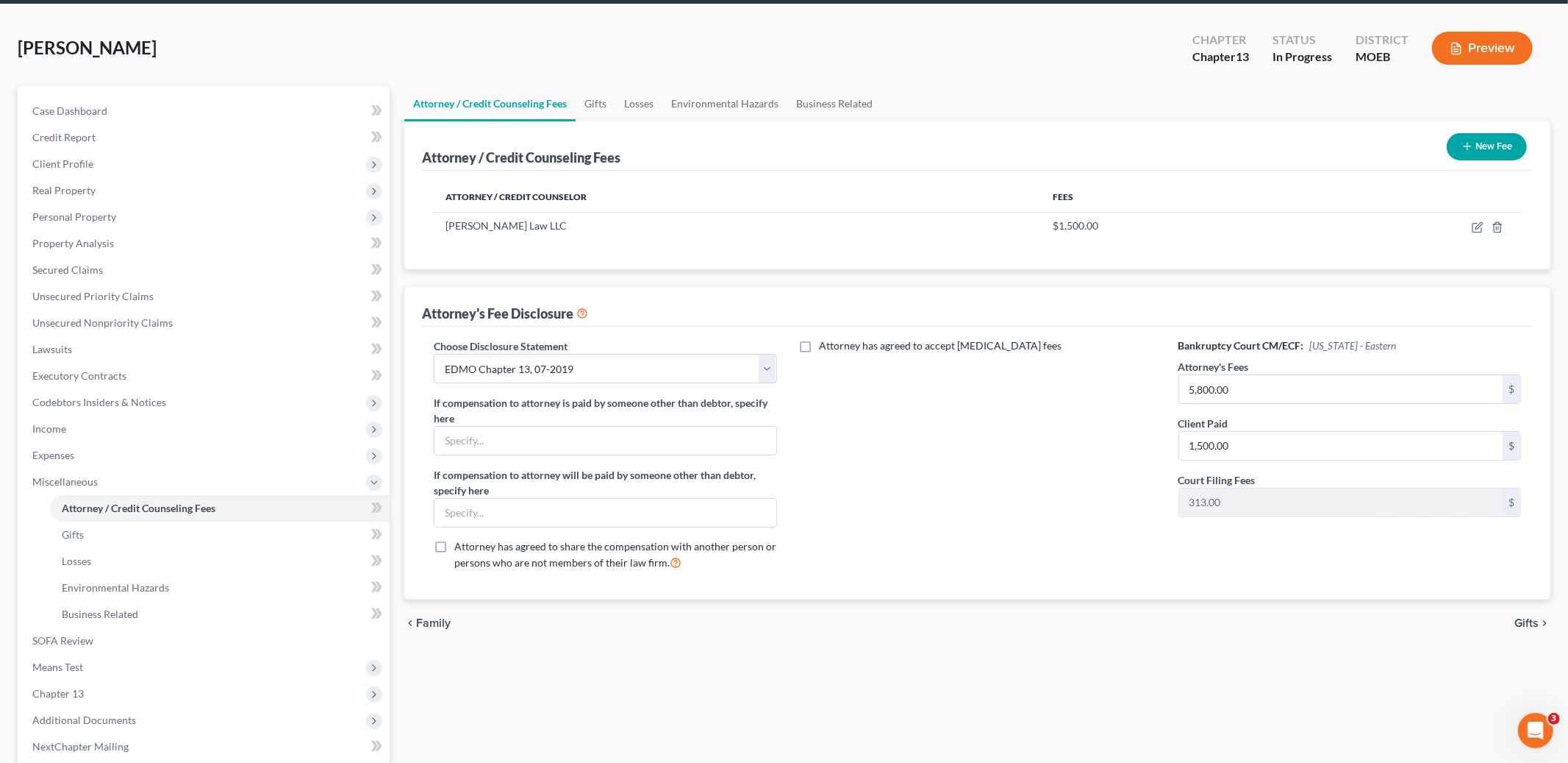
scroll to position [70, 0]
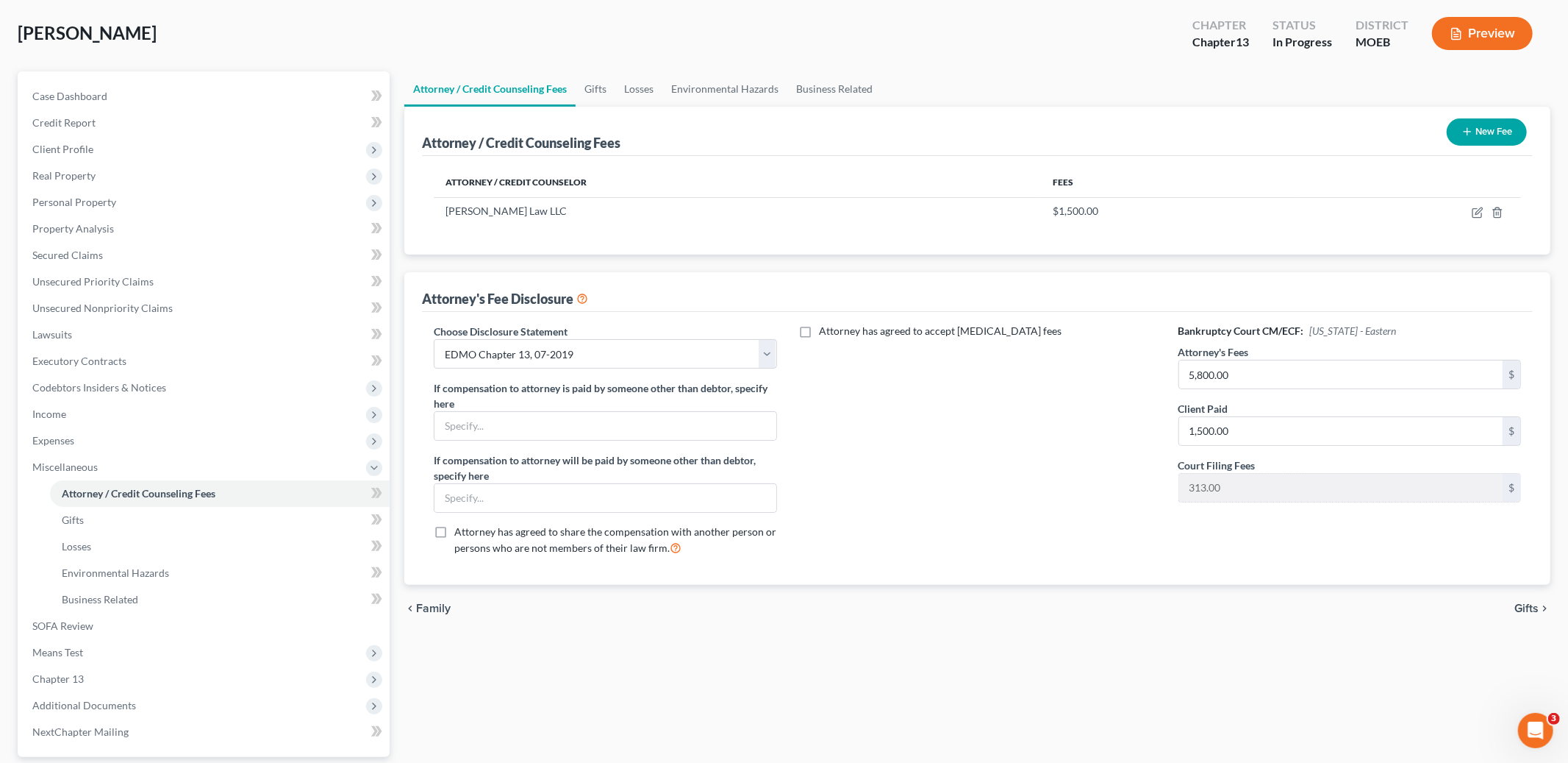
click at [1530, 610] on span "Gifts" at bounding box center [1527, 608] width 25 height 12
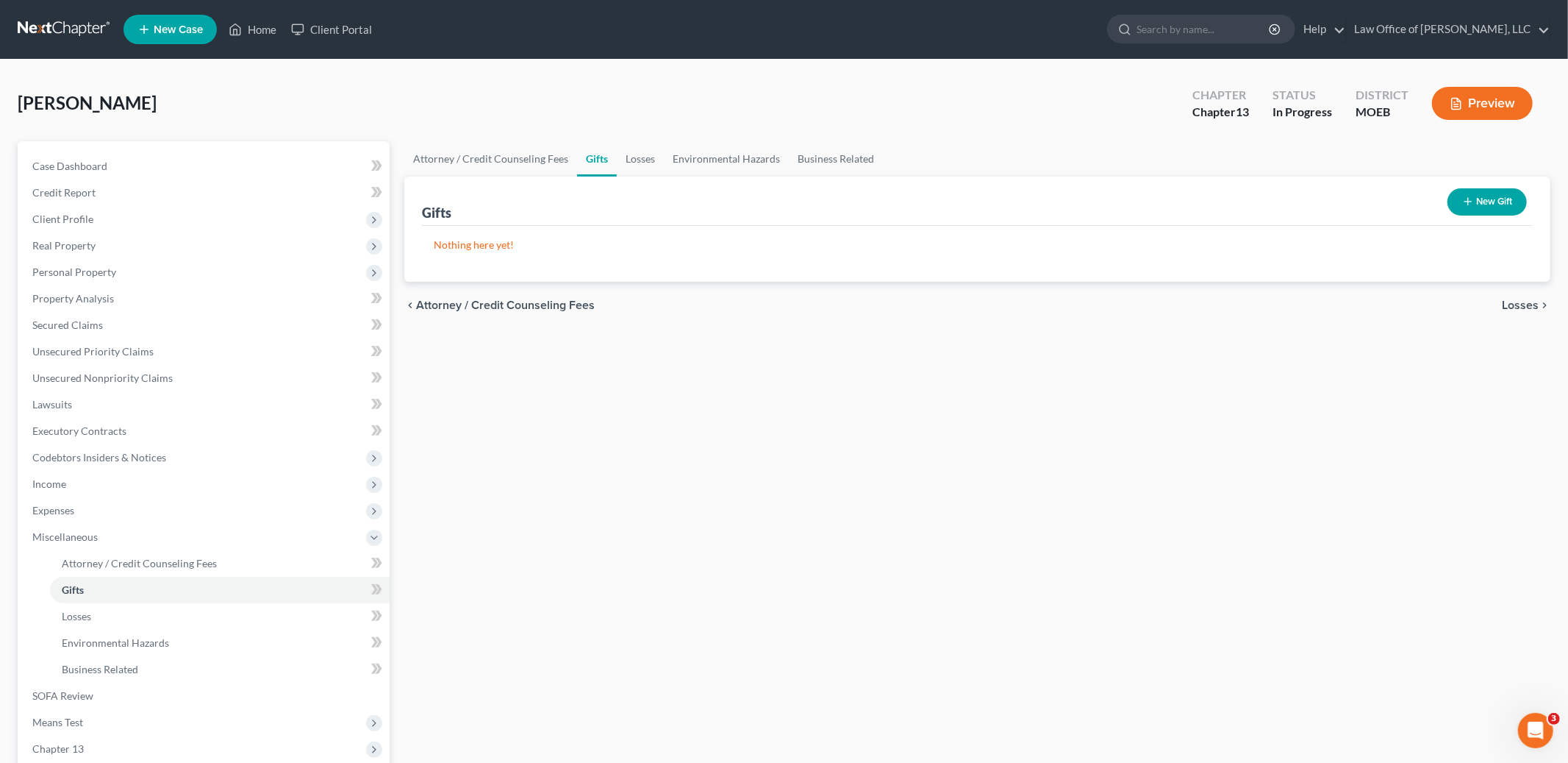
click at [1521, 307] on span "Losses" at bounding box center [1520, 305] width 36 height 12
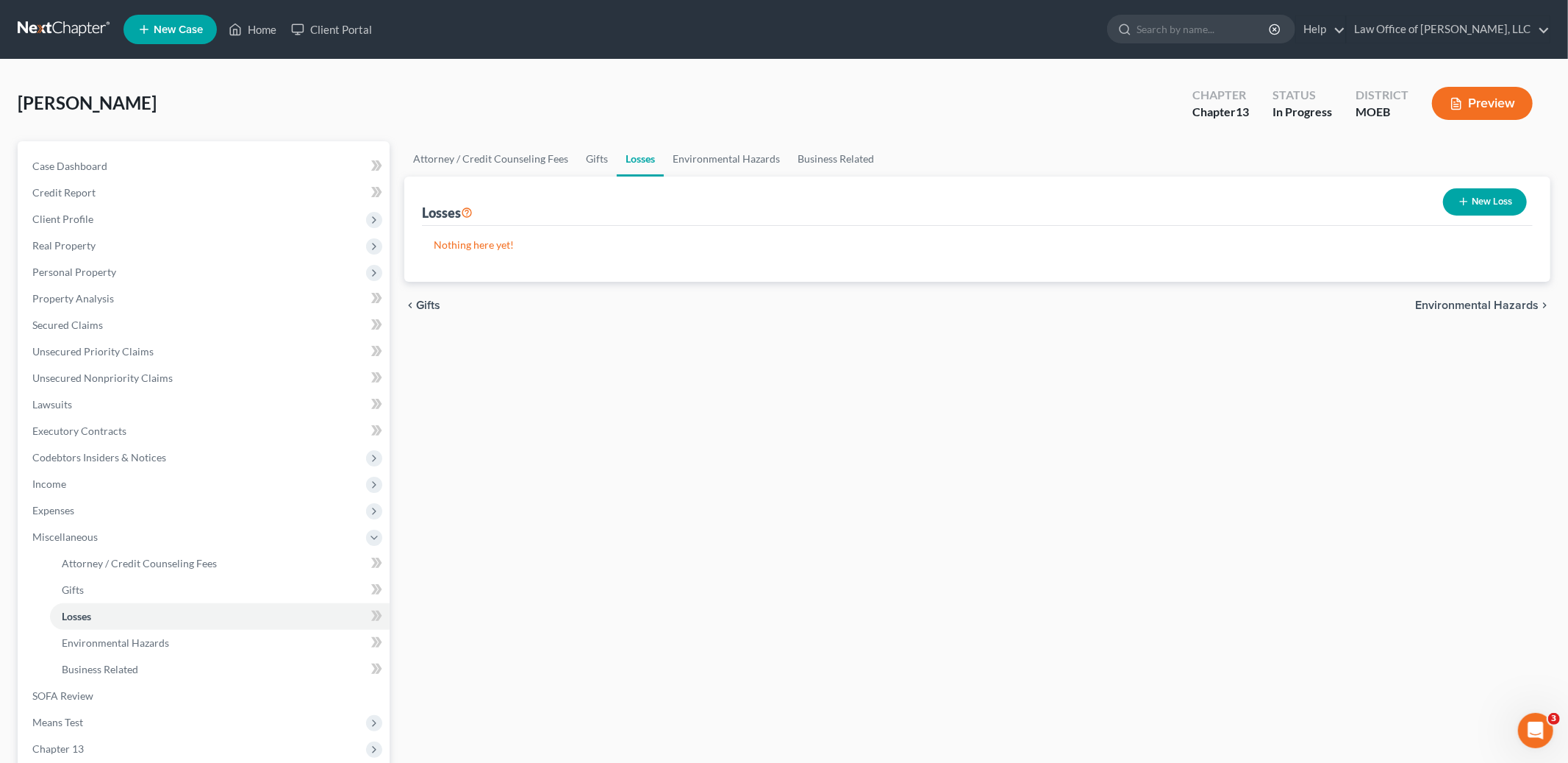
click at [1518, 302] on span "Environmental Hazards" at bounding box center [1477, 305] width 124 height 12
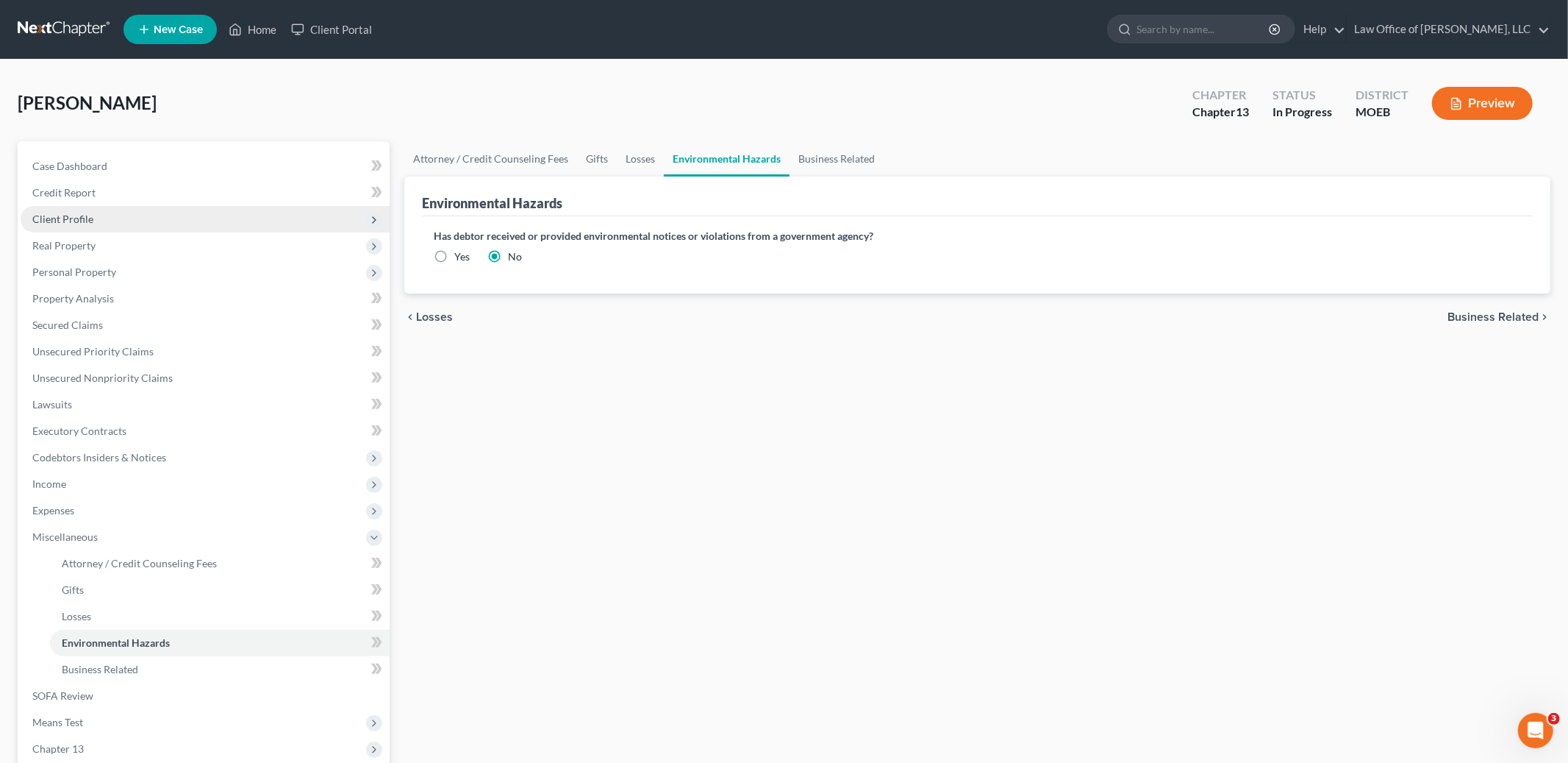
scroll to position [202, 0]
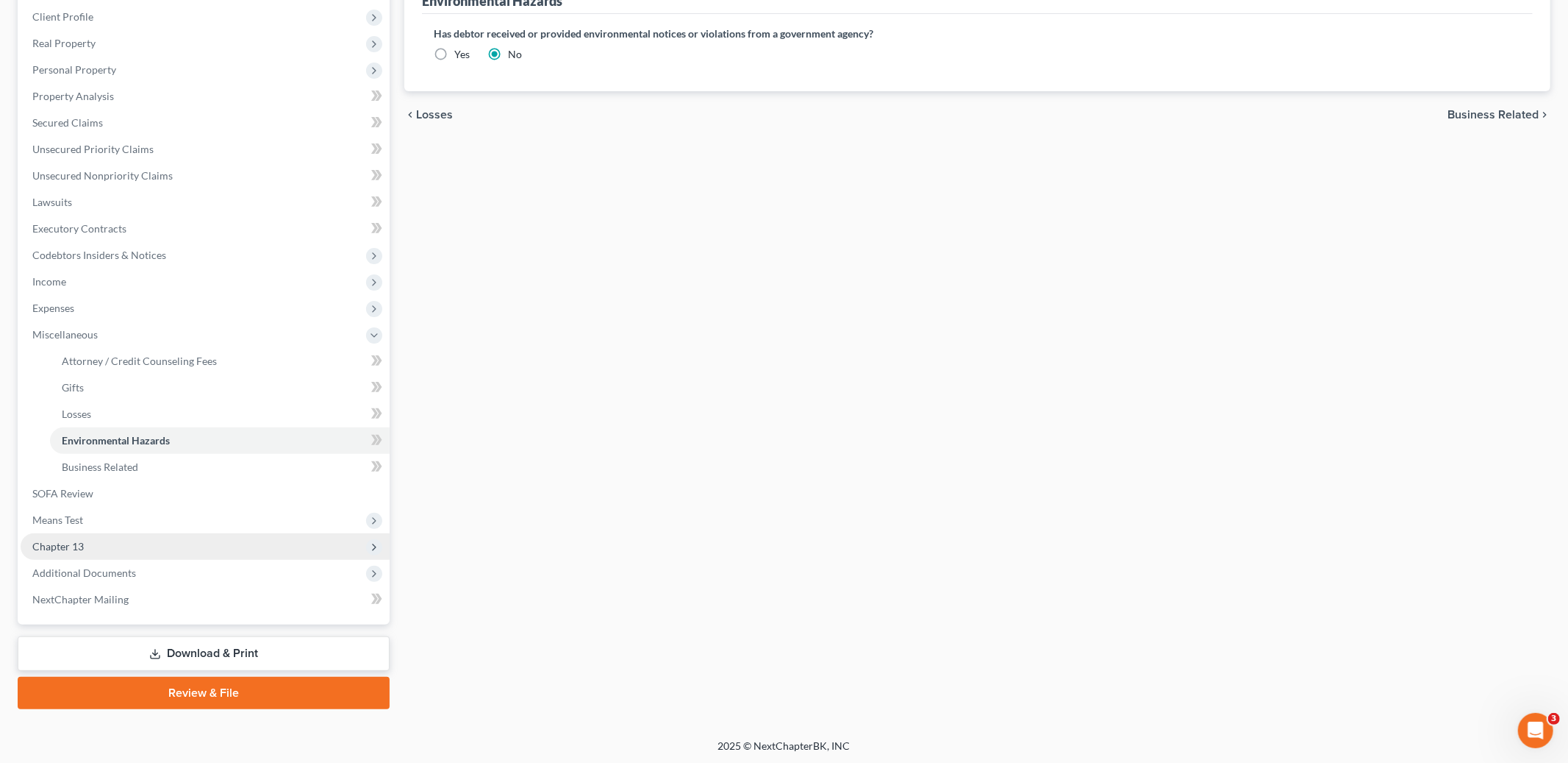
click at [94, 544] on span "Chapter 13" at bounding box center [205, 546] width 369 height 26
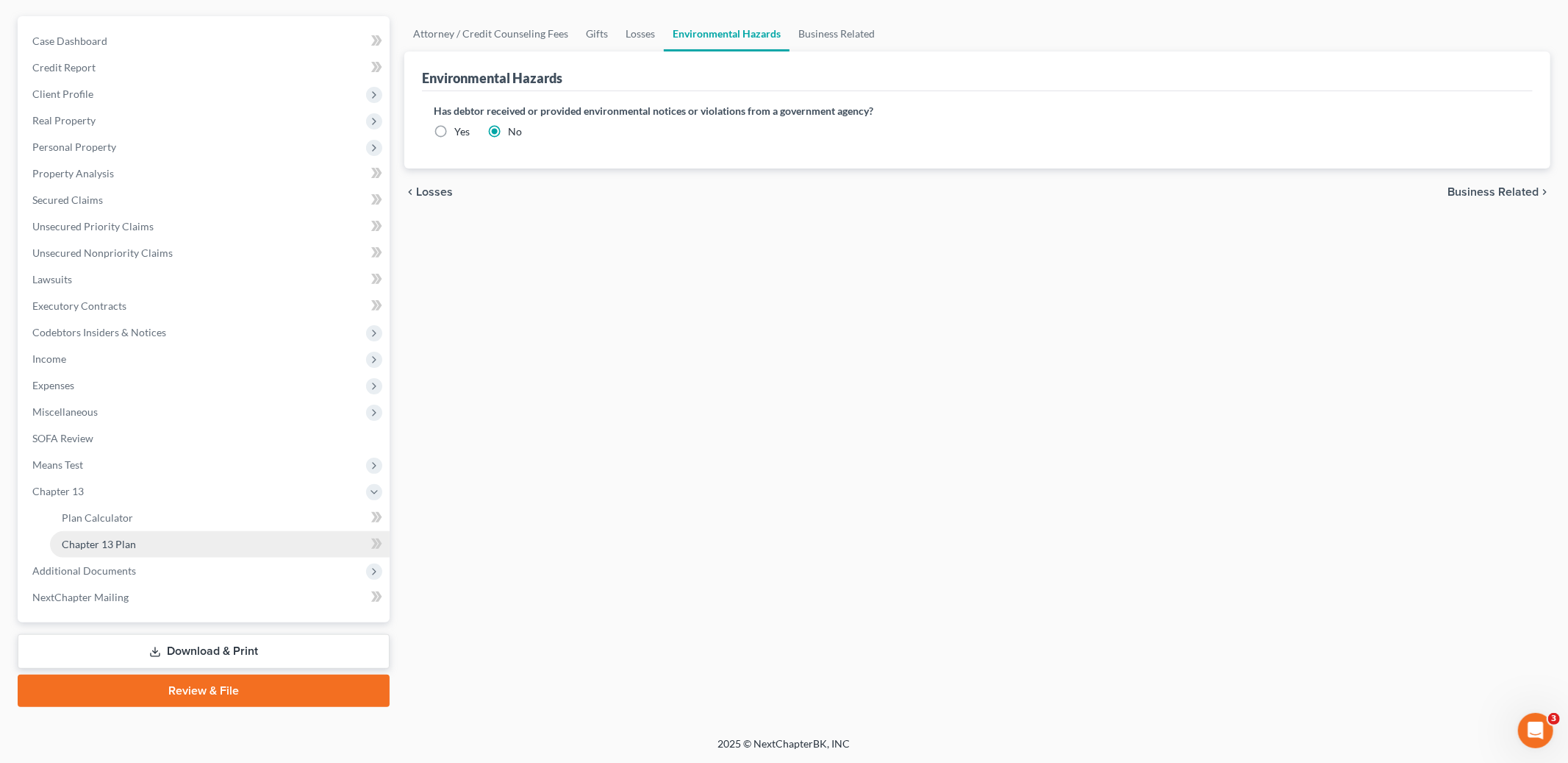
scroll to position [122, 0]
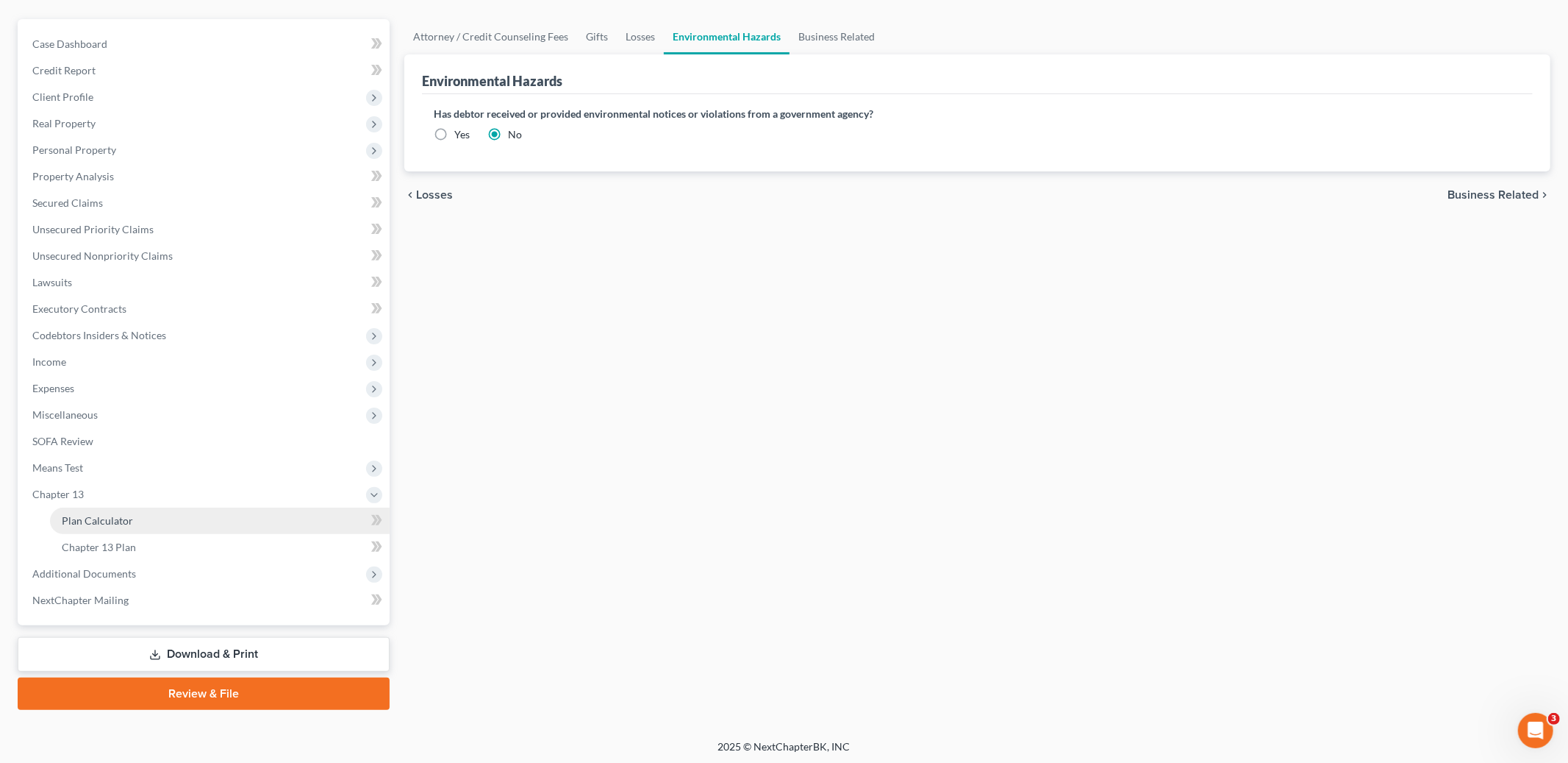
click at [121, 523] on span "Plan Calculator" at bounding box center [97, 520] width 72 height 13
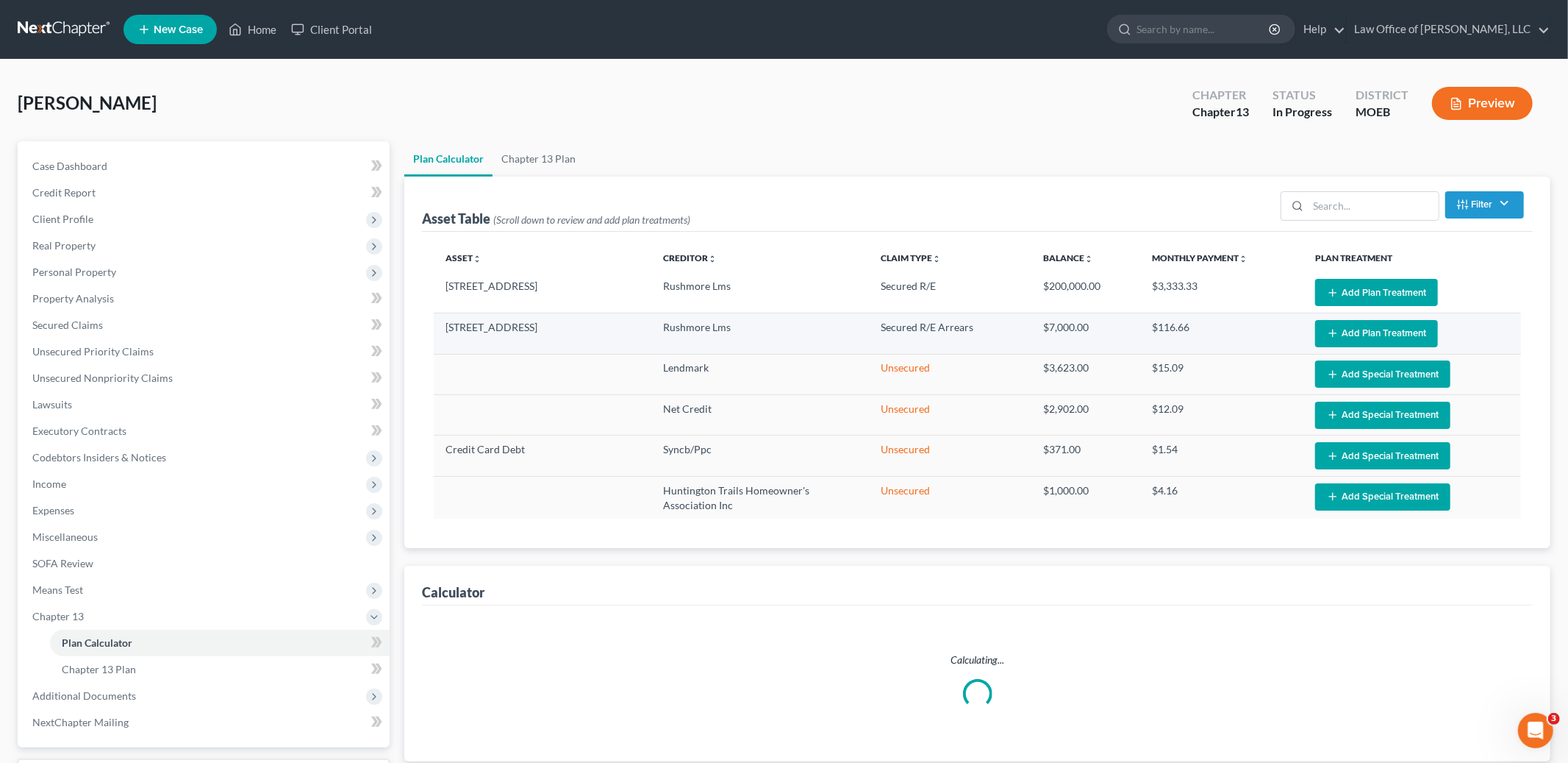
select select "59"
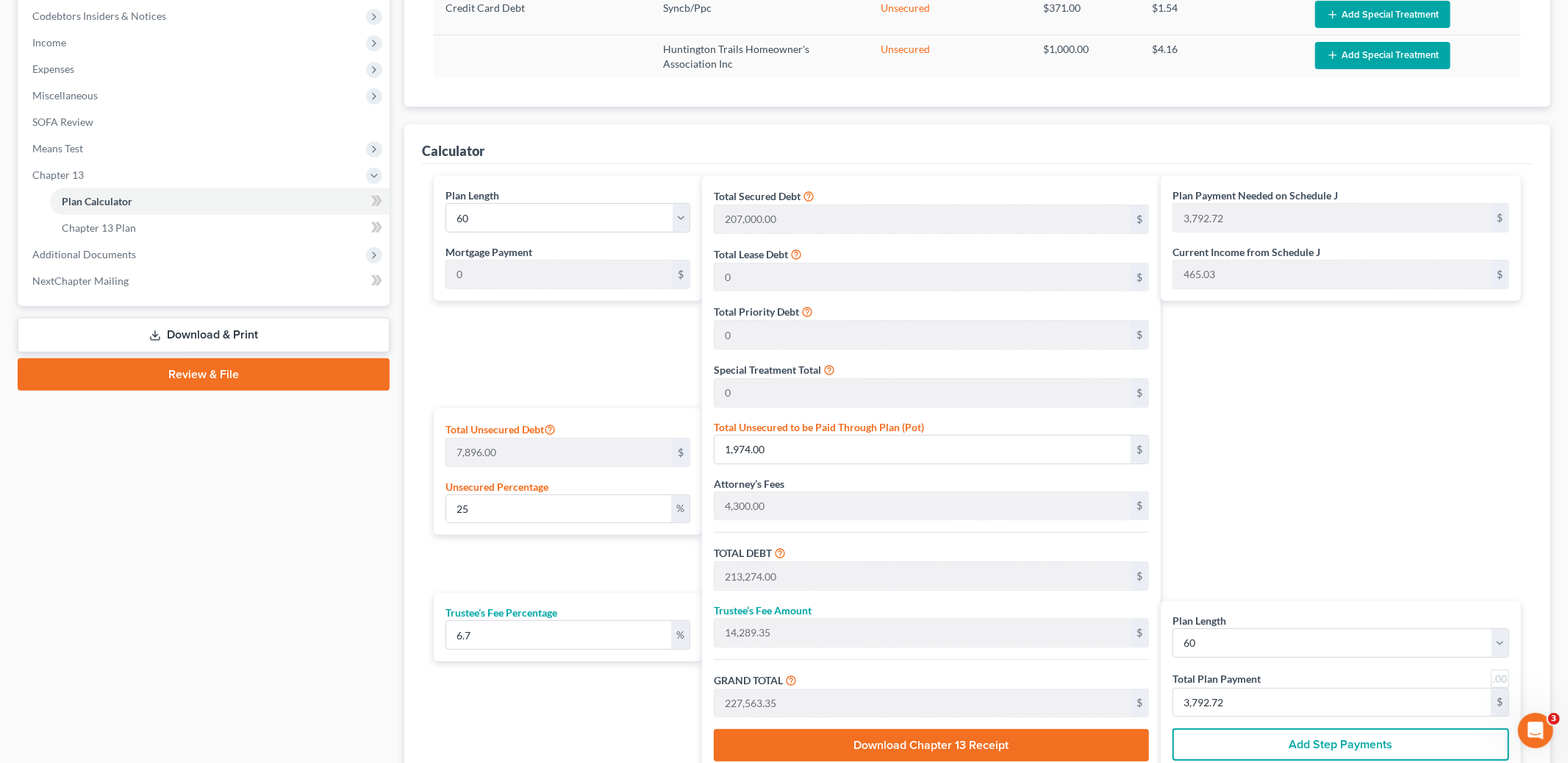
scroll to position [575, 0]
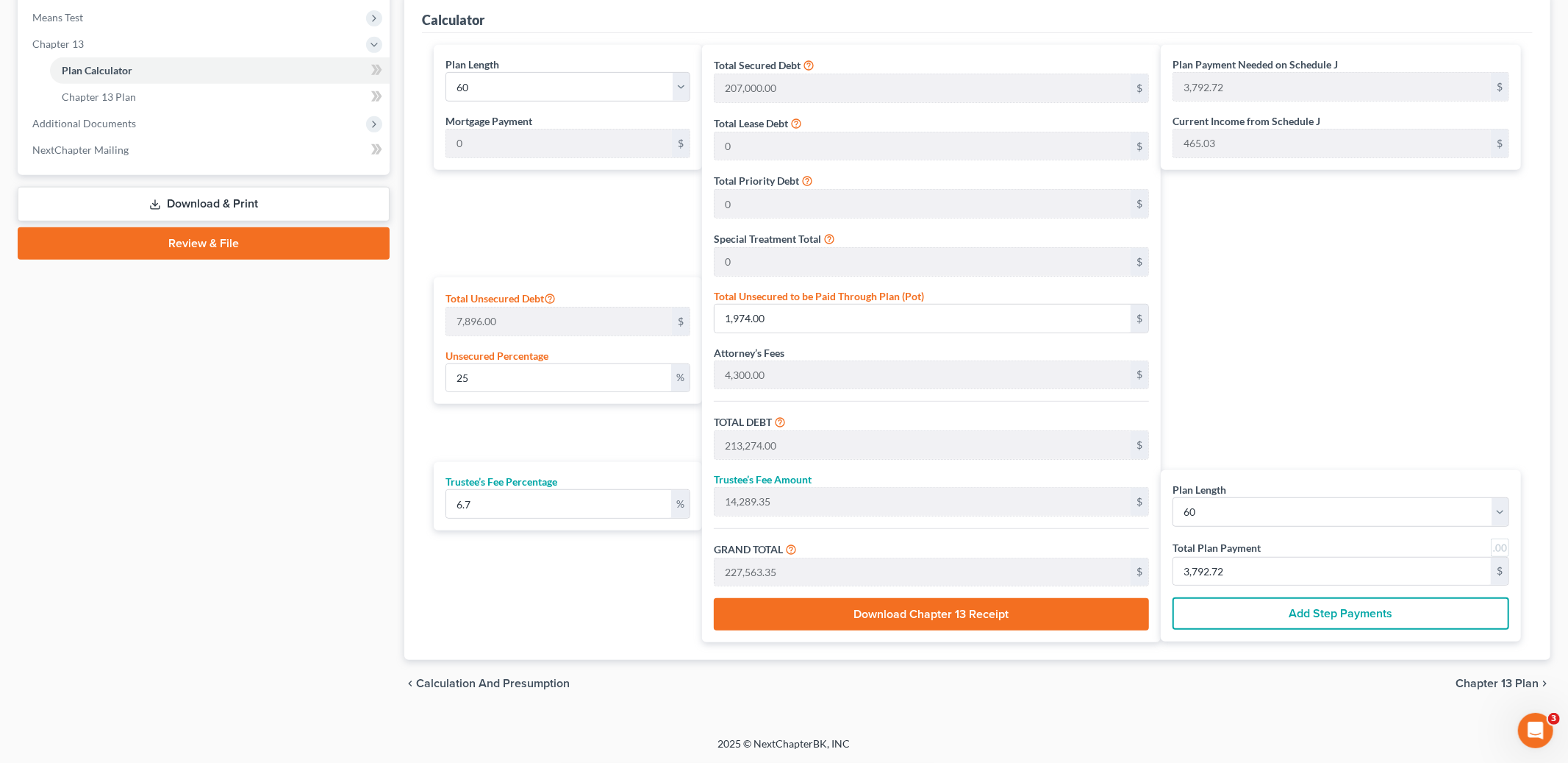
click at [1351, 319] on div "Plan Payment Needed on Schedule J 3,792.72 $ Current Income from Schedule J 465…" at bounding box center [1344, 343] width 368 height 597
drag, startPoint x: 1250, startPoint y: 566, endPoint x: 1203, endPoint y: 547, distance: 50.7
click at [1203, 547] on div "Total Plan Payment 3,792.72 $" at bounding box center [1340, 562] width 336 height 48
click at [1276, 566] on input "3,792.72" at bounding box center [1333, 571] width 318 height 27
type input "0"
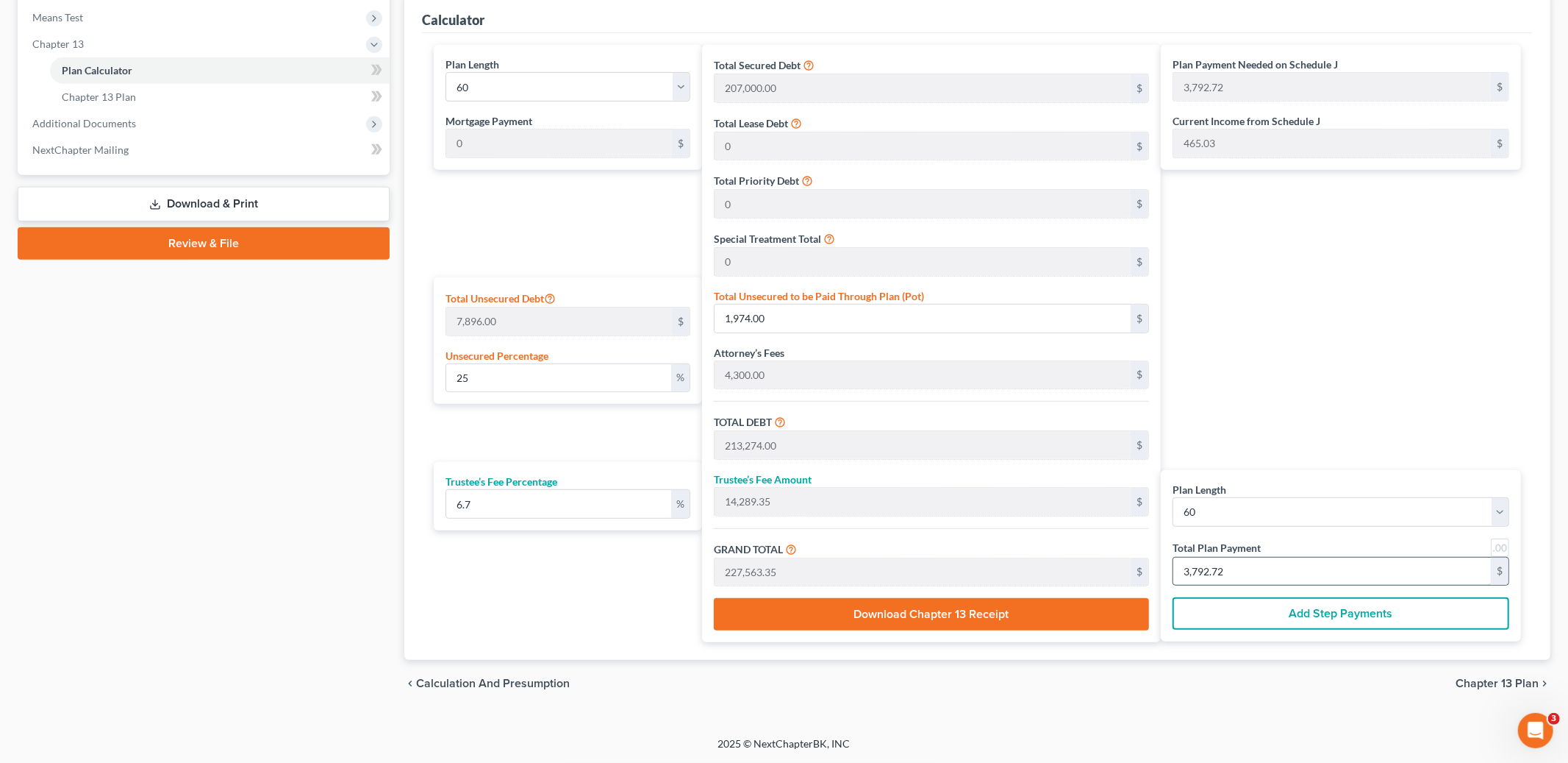
type input "0"
type input "224.92"
type input "15.07"
type input "240.00"
type input "4"
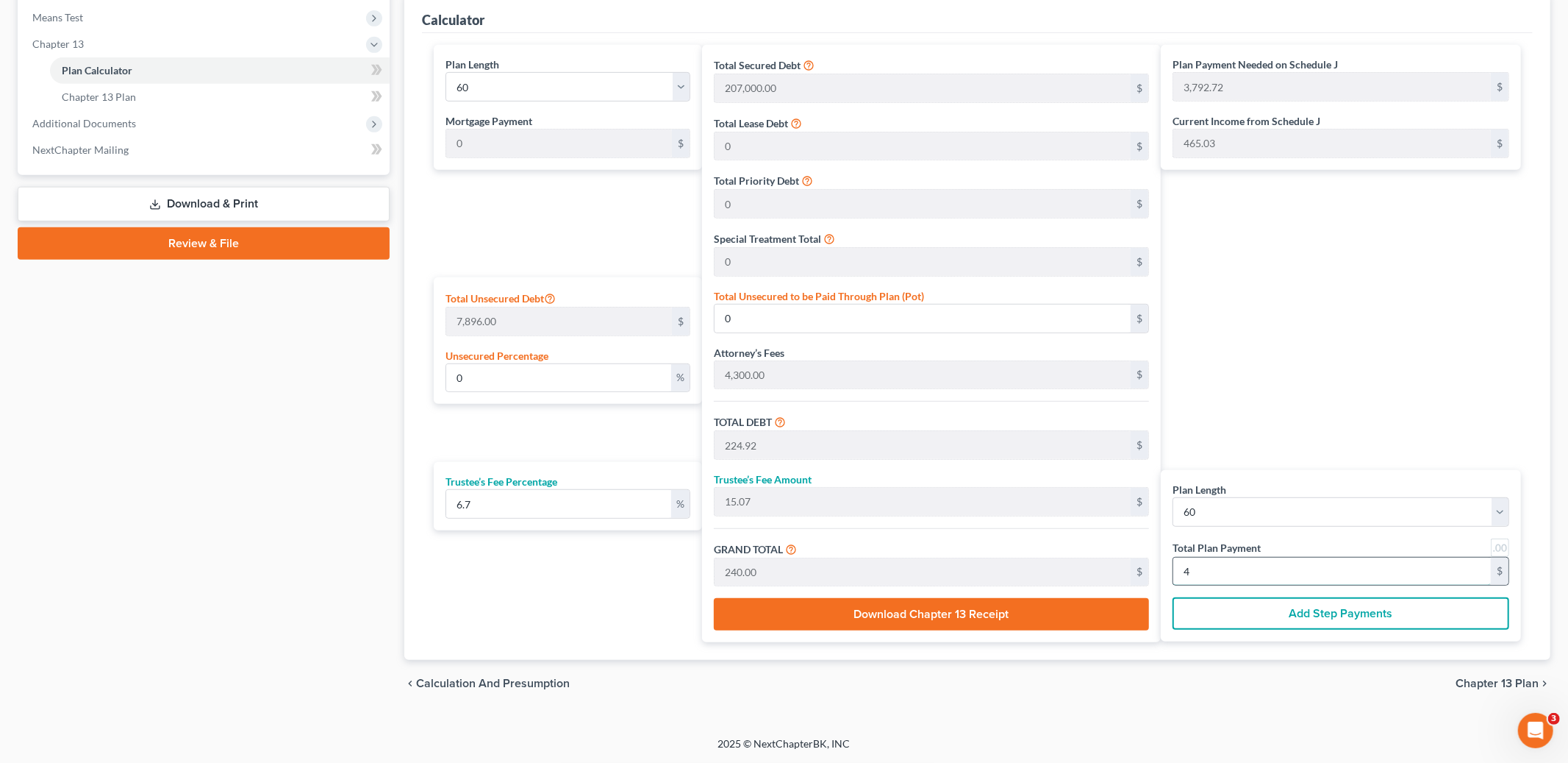
type input "2,642.92"
type input "177.07"
type input "2,820.00"
type input "47"
type input "26,710.40"
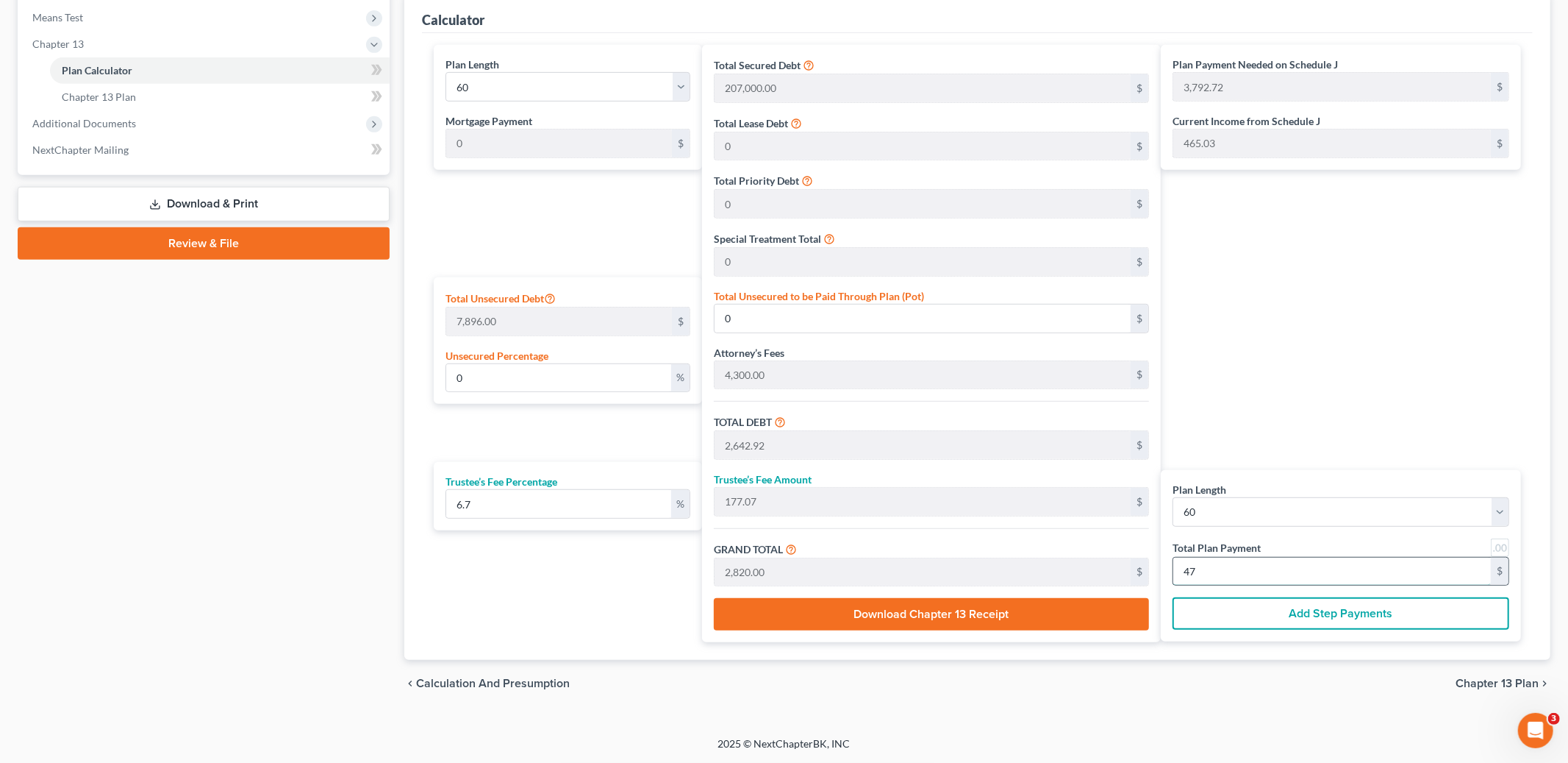
type input "1,789.59"
type input "28,500.00"
type input "475.00"
click at [1488, 694] on div "chevron_left Calculation and Presumption Chapter 13 Plan chevron_right" at bounding box center [977, 684] width 1146 height 47
click at [1481, 684] on span "Chapter 13 Plan" at bounding box center [1497, 684] width 83 height 12
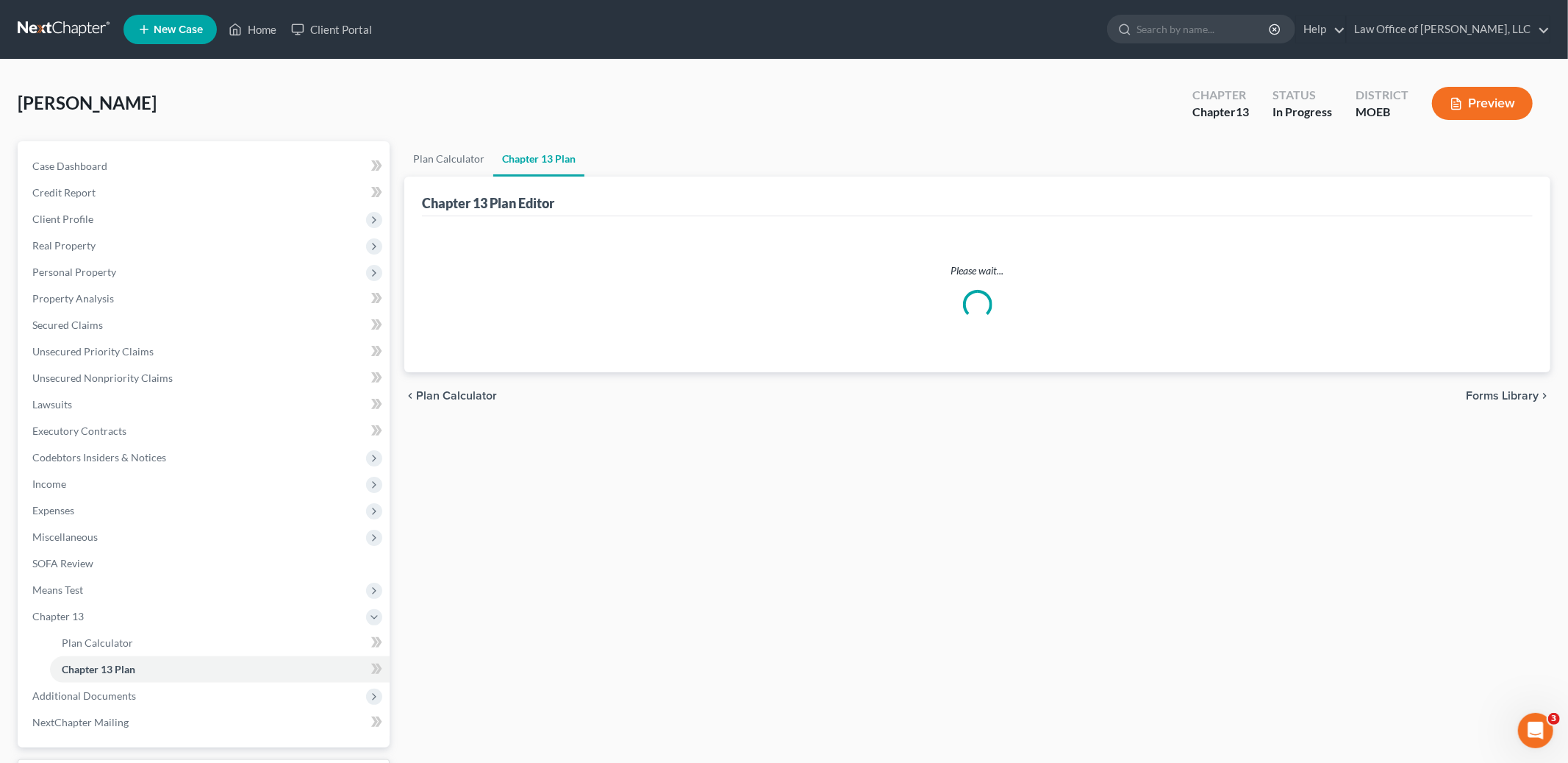
click at [825, 52] on nav "Home New Case Client Portal Law Office of [PERSON_NAME], LLC [PERSON_NAME][EMAI…" at bounding box center [784, 29] width 1568 height 59
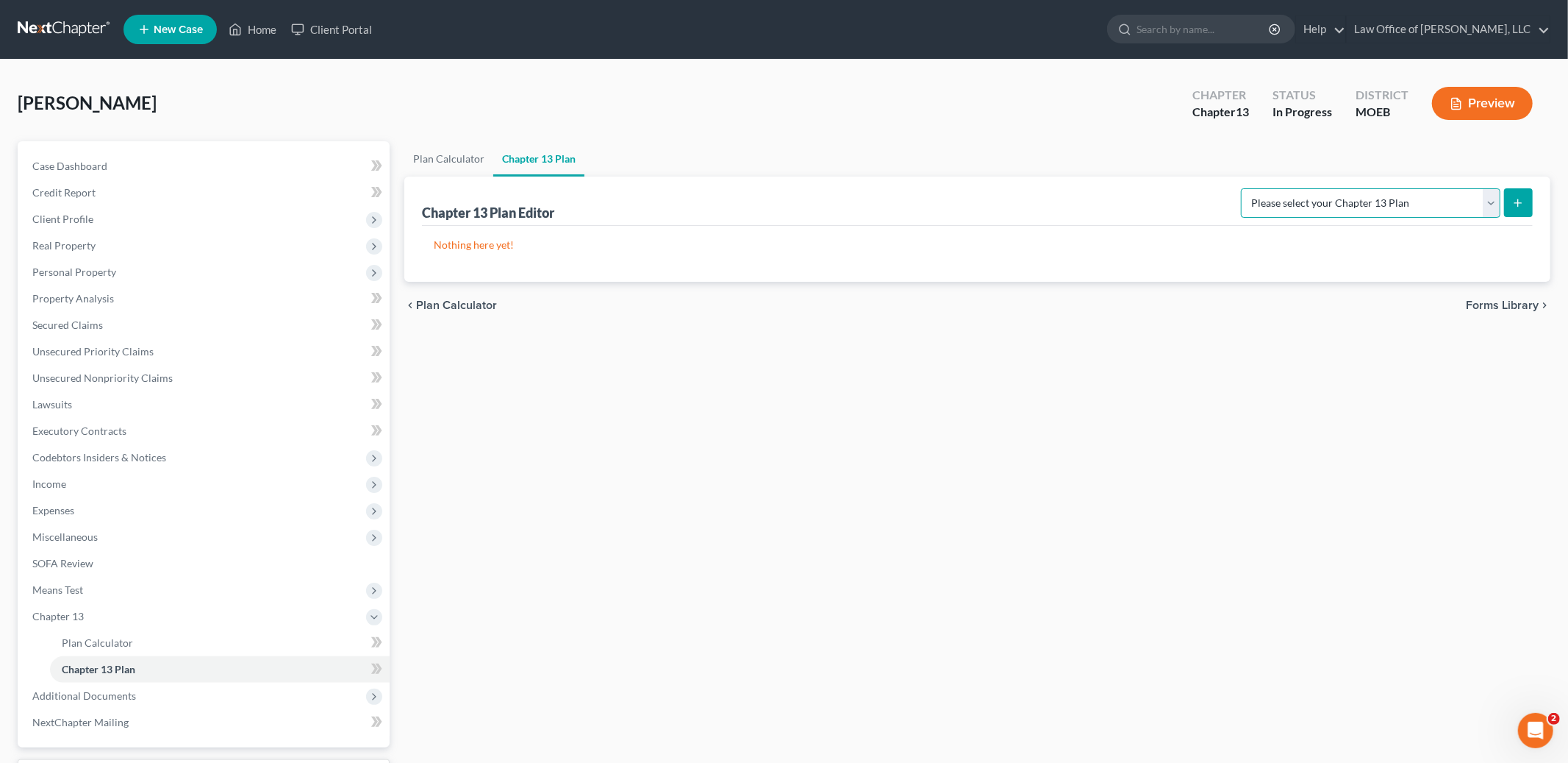
click at [1394, 200] on select "Please select your Chapter 13 Plan Eastern District of Missouri Eastern Distric…" at bounding box center [1371, 203] width 260 height 29
select select "4"
click at [1250, 188] on select "Please select your Chapter 13 Plan Eastern District of Missouri Eastern Distric…" at bounding box center [1371, 203] width 260 height 29
click at [1515, 212] on button "submit" at bounding box center [1518, 202] width 28 height 28
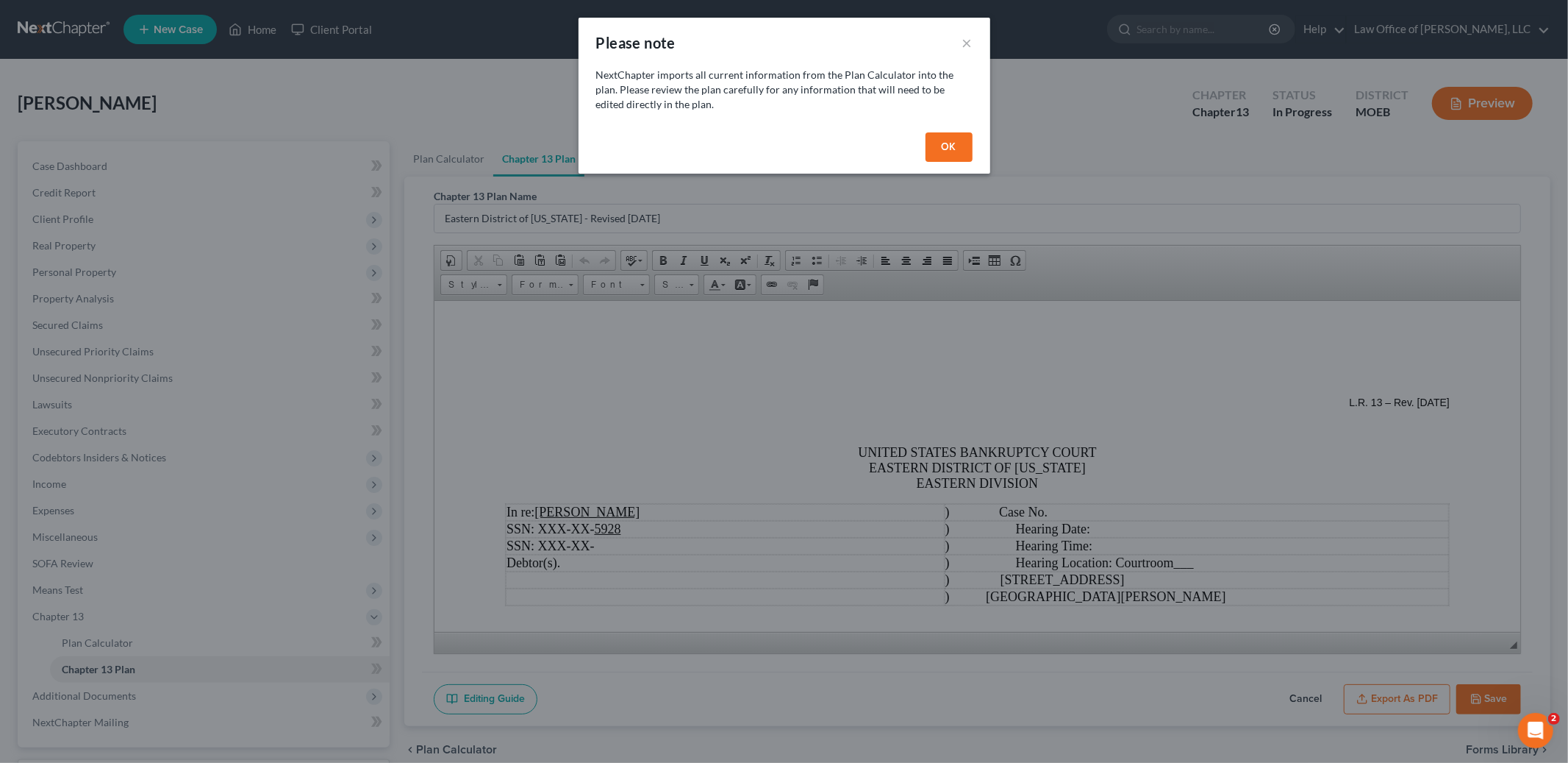
click at [958, 139] on button "OK" at bounding box center [949, 147] width 47 height 29
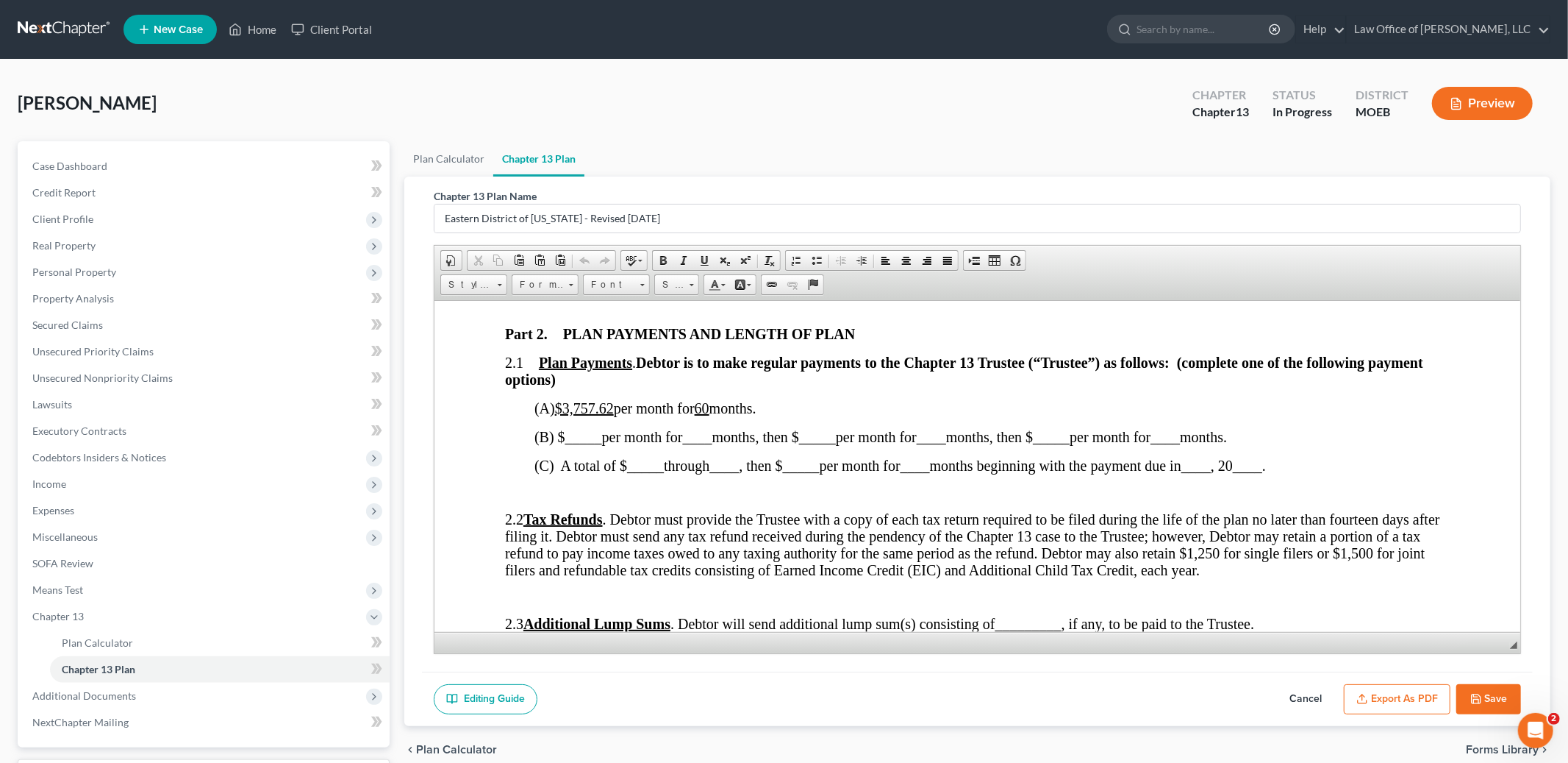
scroll to position [778, 0]
drag, startPoint x: 617, startPoint y: 415, endPoint x: 569, endPoint y: 420, distance: 48.3
click at [569, 415] on u "$3,757.62" at bounding box center [584, 406] width 59 height 16
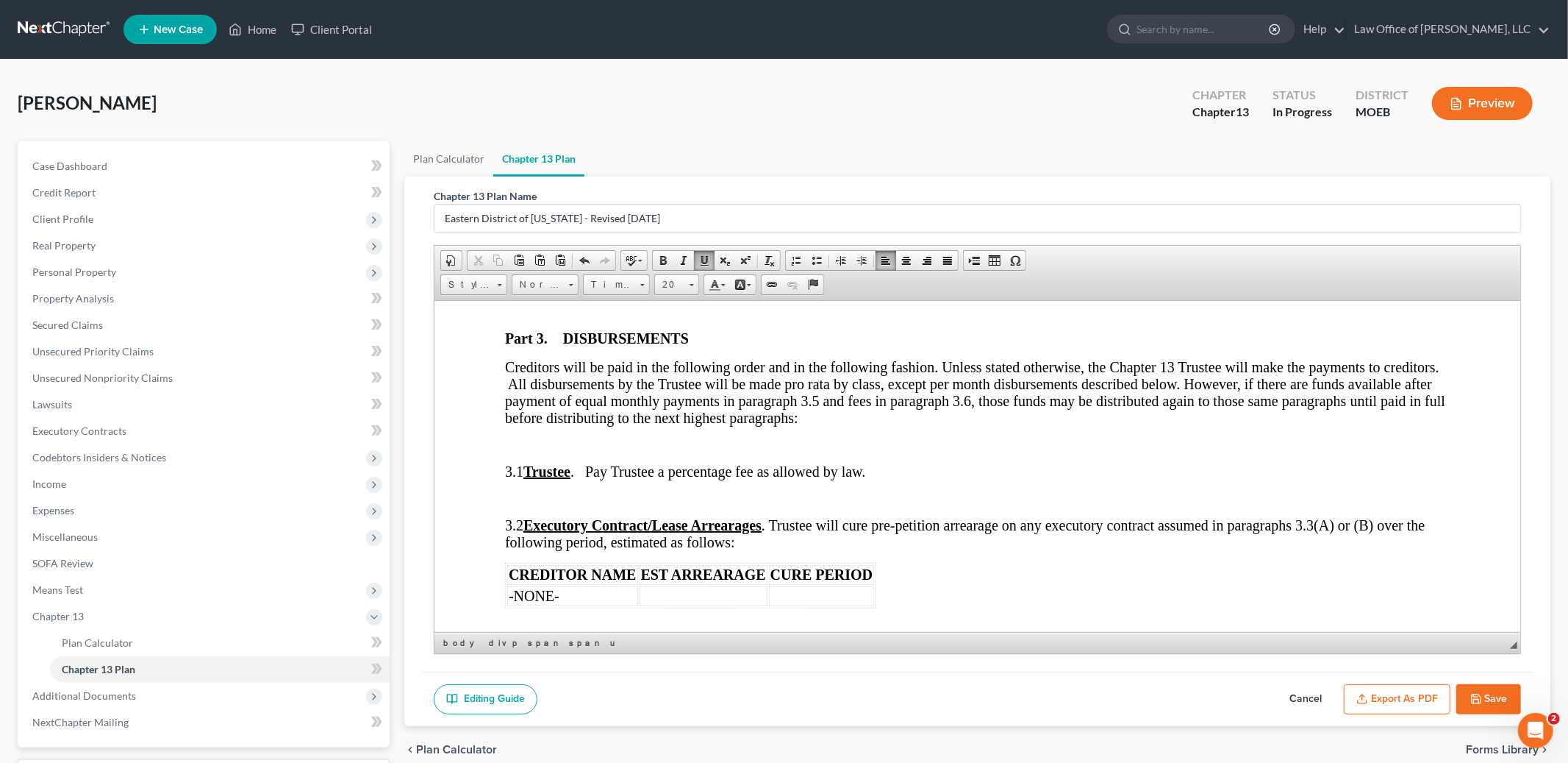
scroll to position [1139, 0]
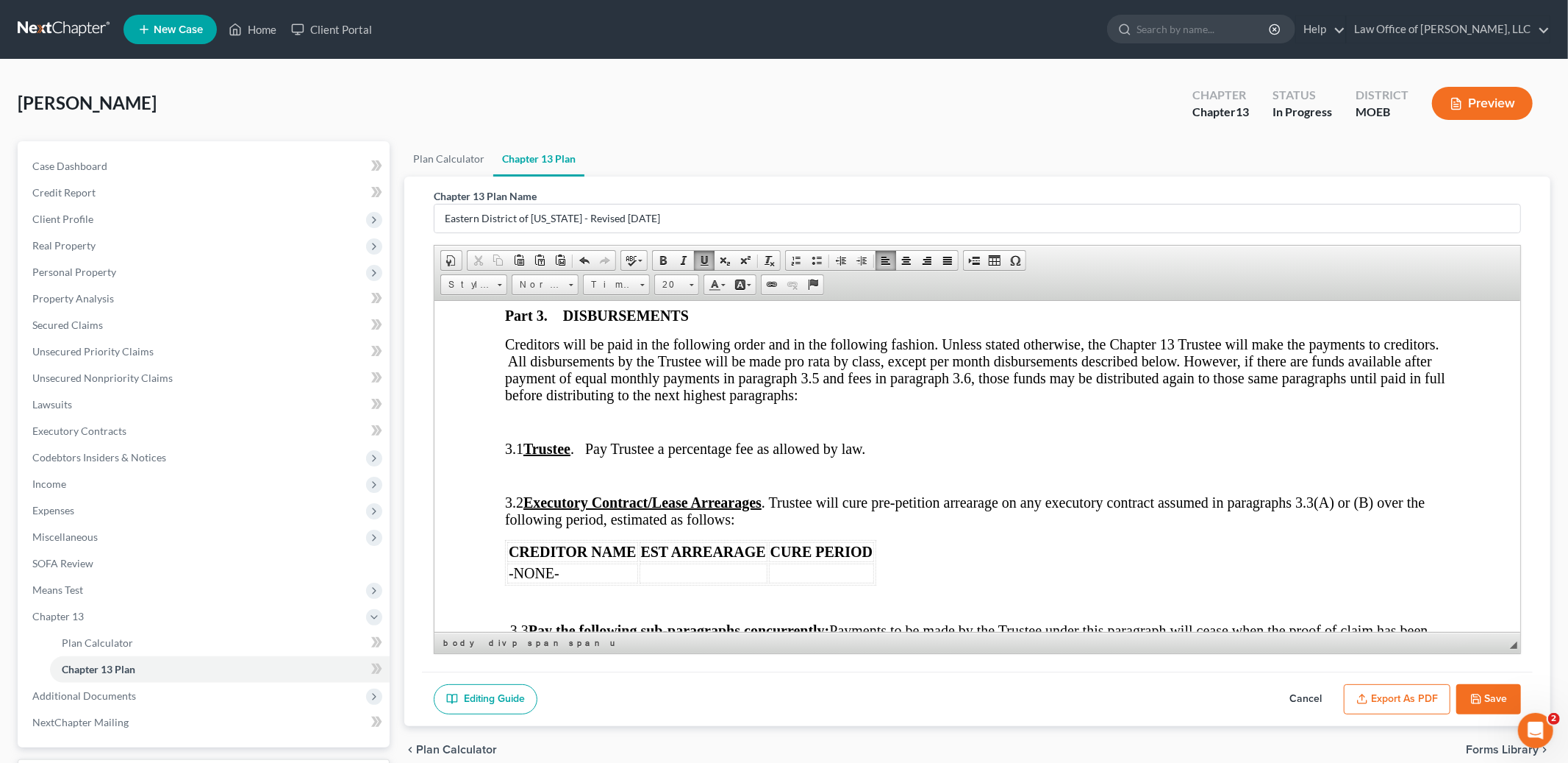
click at [803, 583] on td at bounding box center [821, 573] width 105 height 20
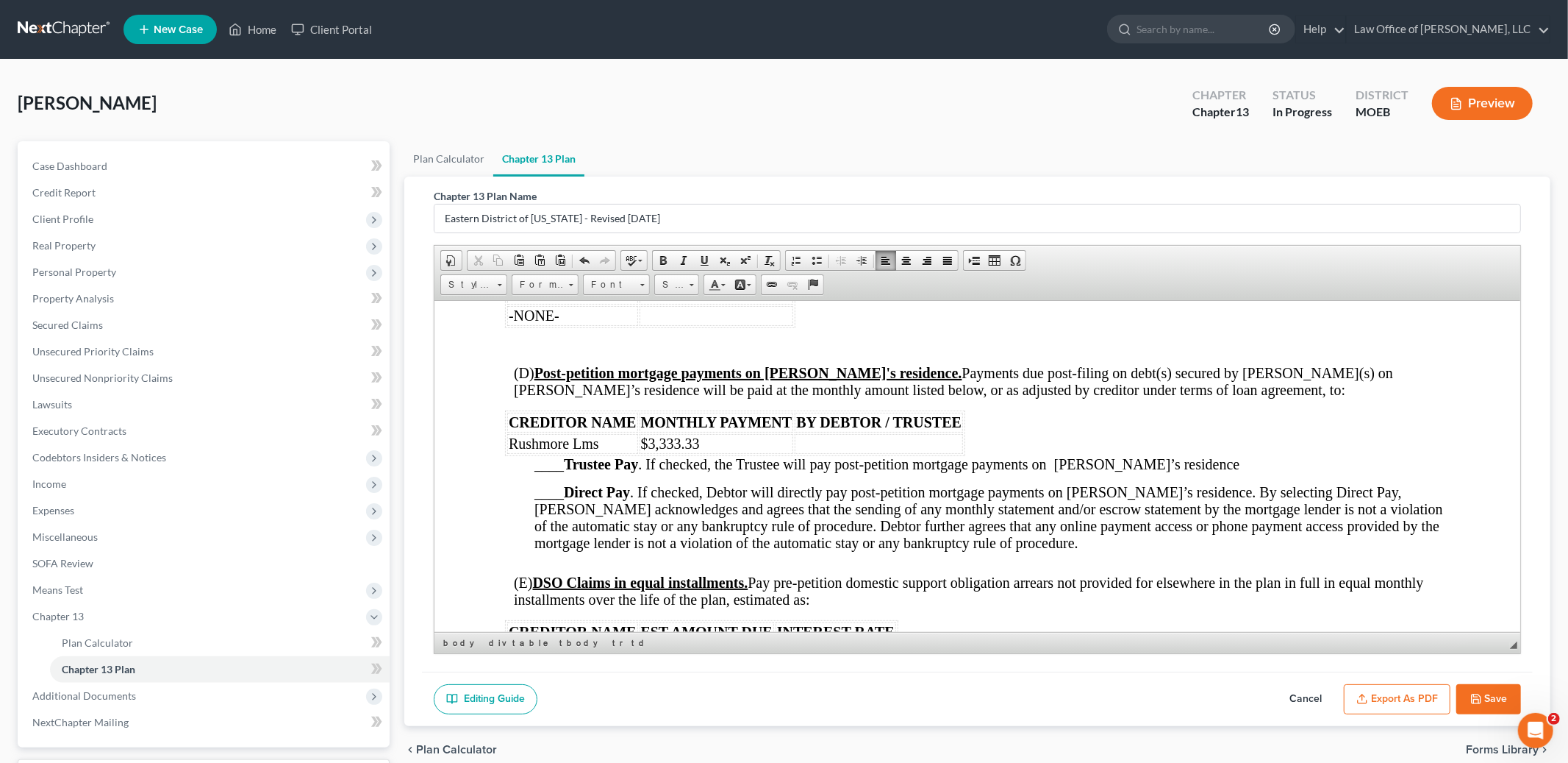
scroll to position [1884, 0]
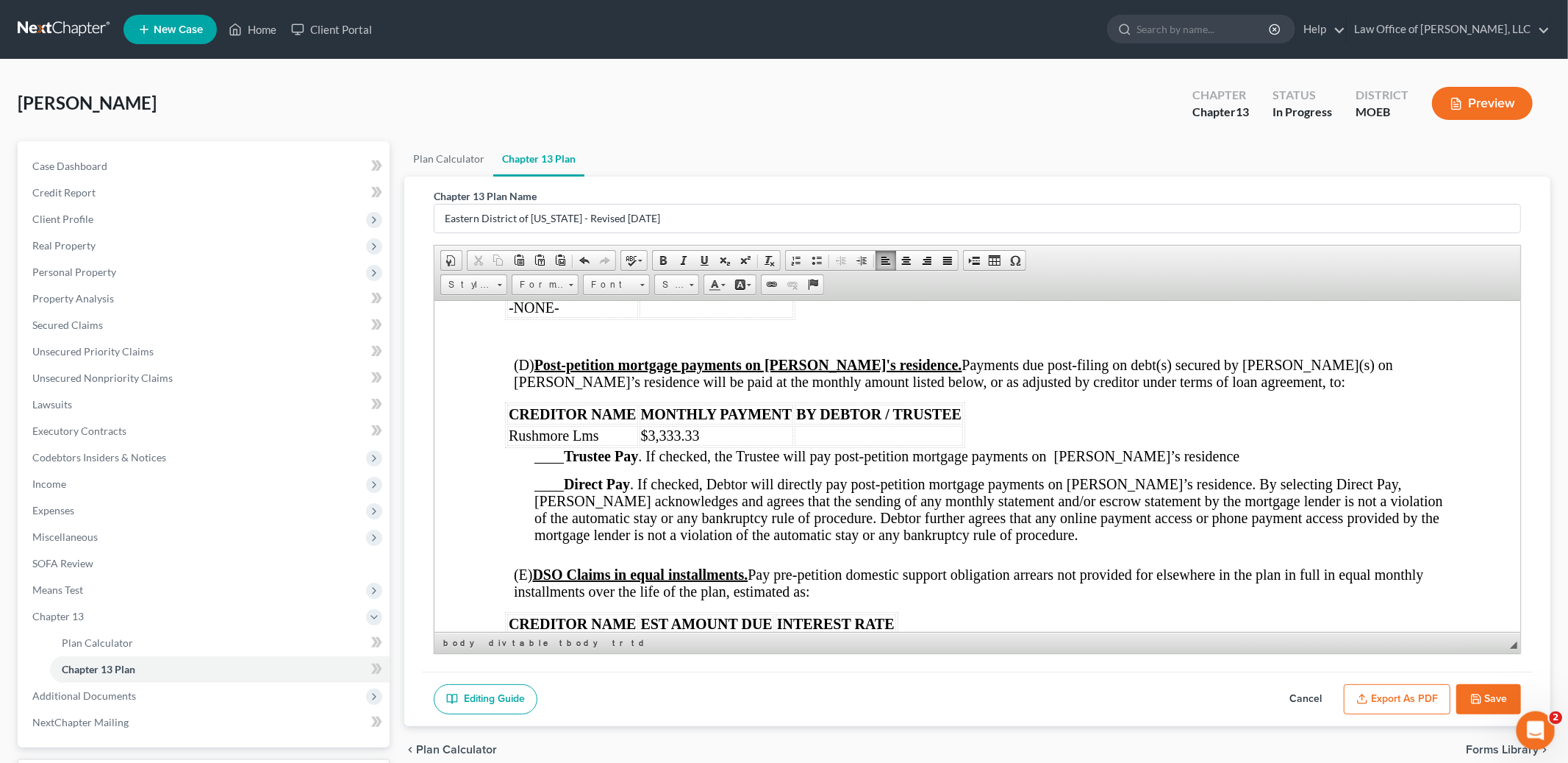
click at [1542, 729] on icon "Open Intercom Messenger" at bounding box center [1534, 728] width 25 height 25
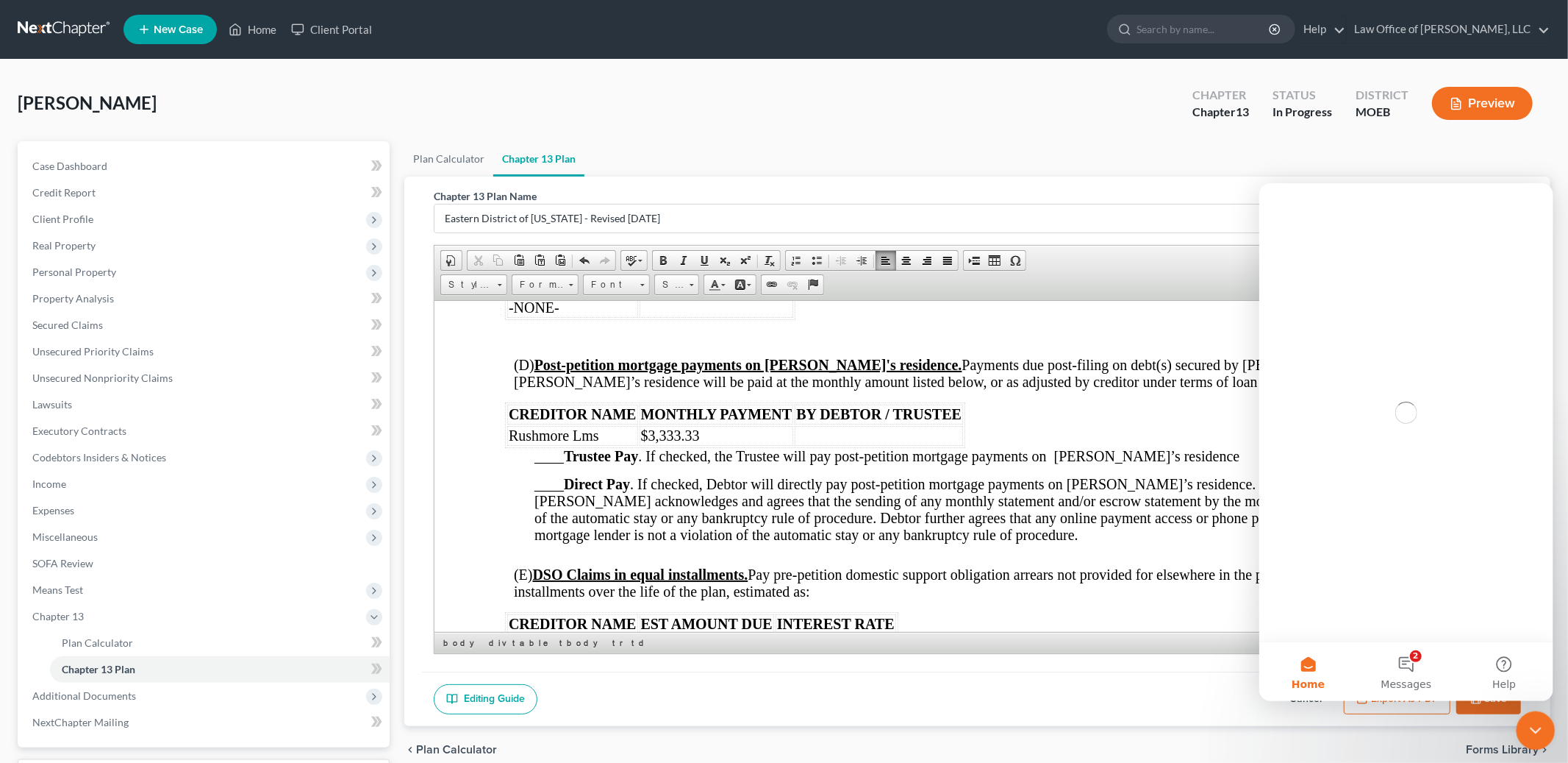
scroll to position [0, 0]
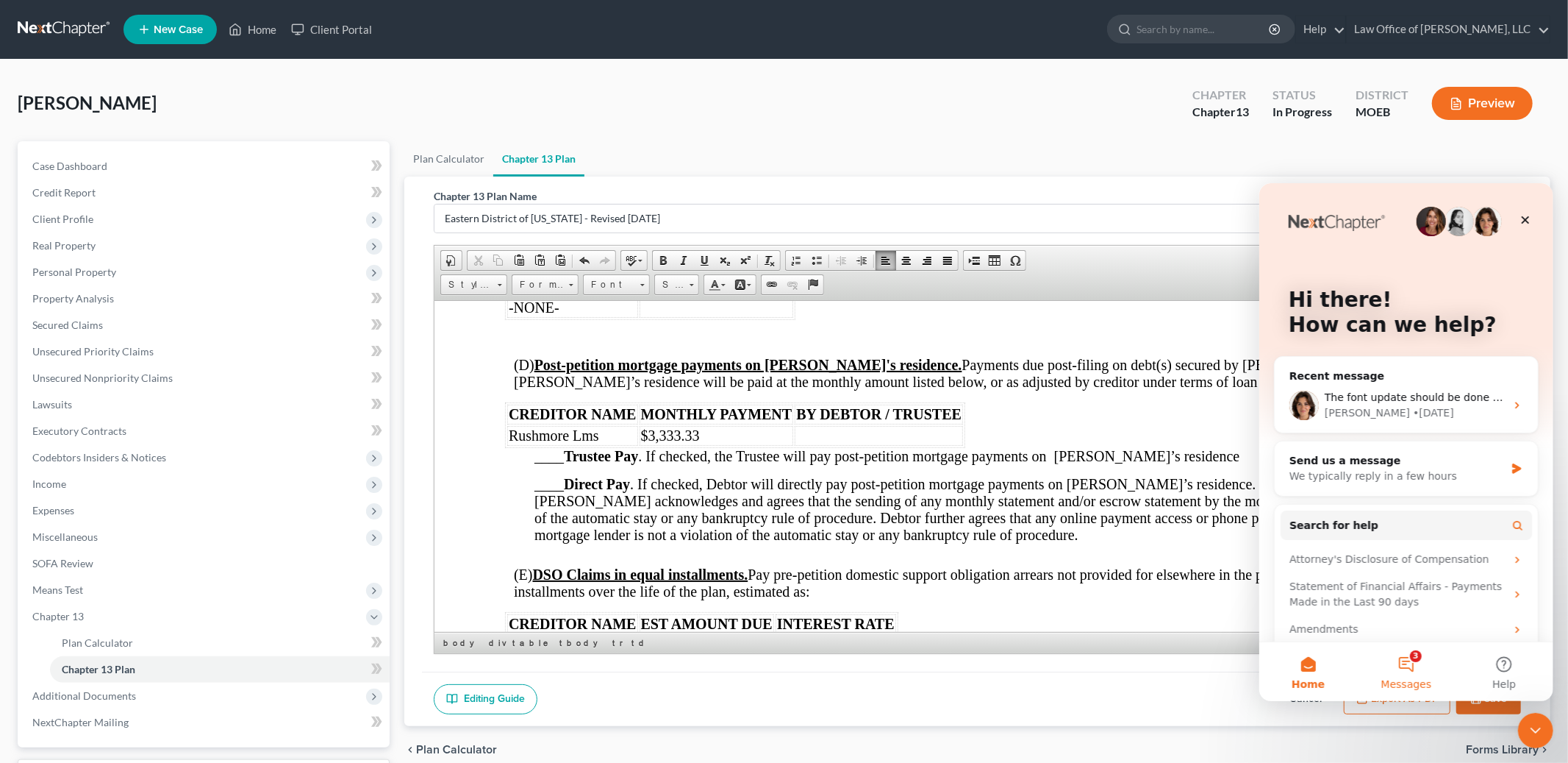
click at [1404, 663] on button "3 Messages" at bounding box center [1405, 671] width 98 height 59
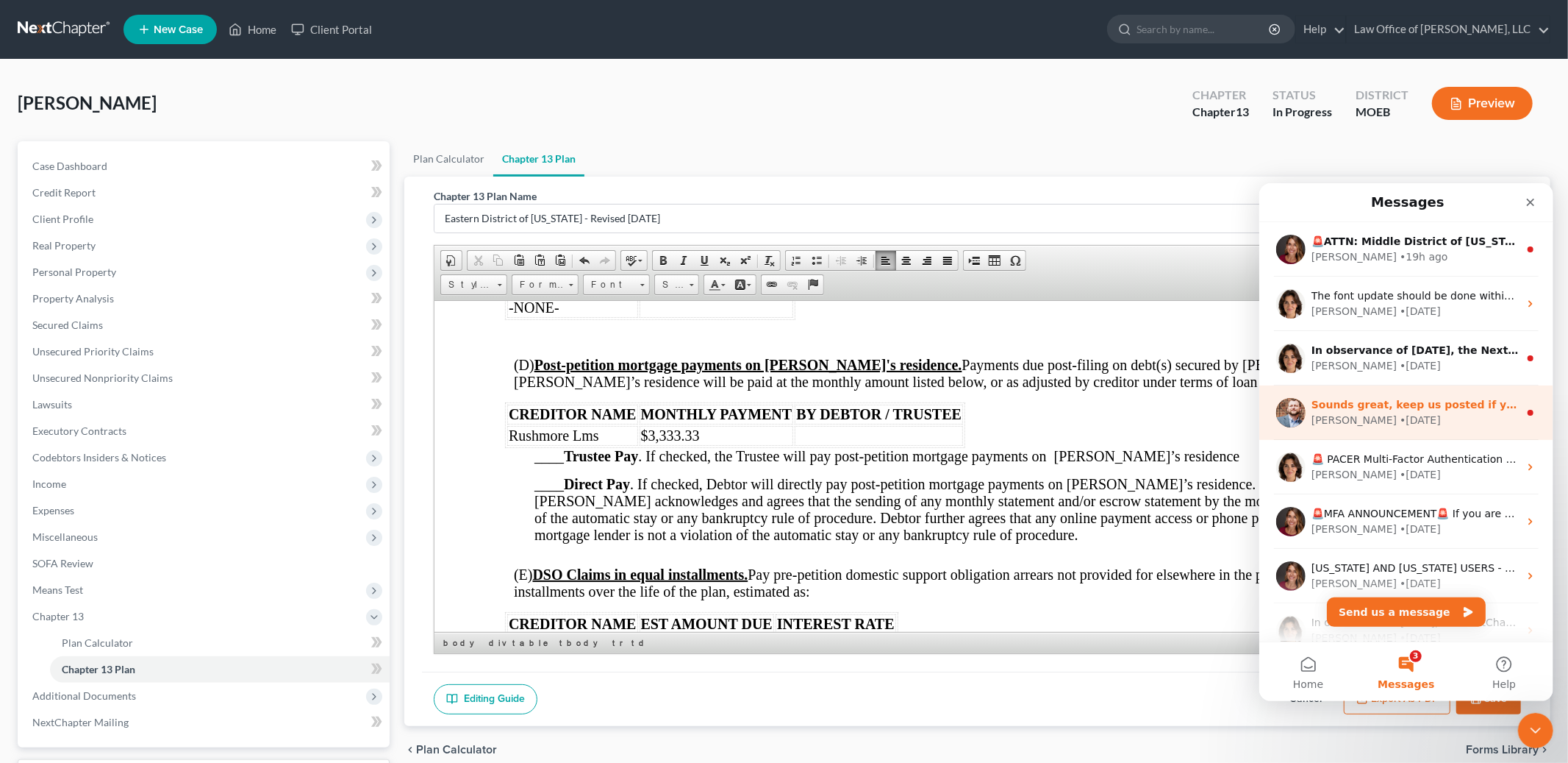
click at [1459, 398] on span "Sounds great, keep us posted if you have any further issues!" at bounding box center [1489, 404] width 355 height 12
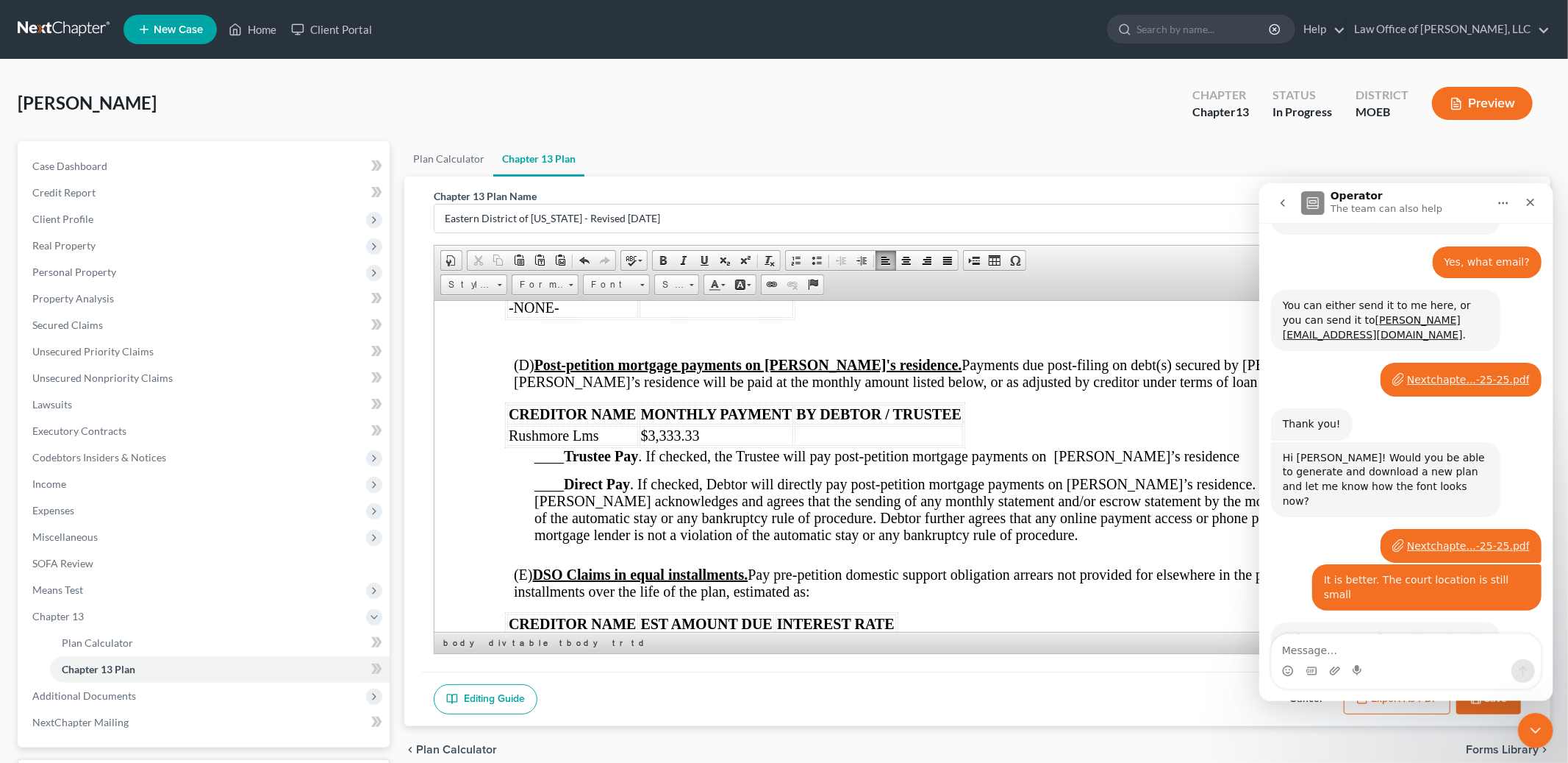
scroll to position [2488, 0]
click at [1350, 651] on textarea "Message…" at bounding box center [1405, 645] width 269 height 25
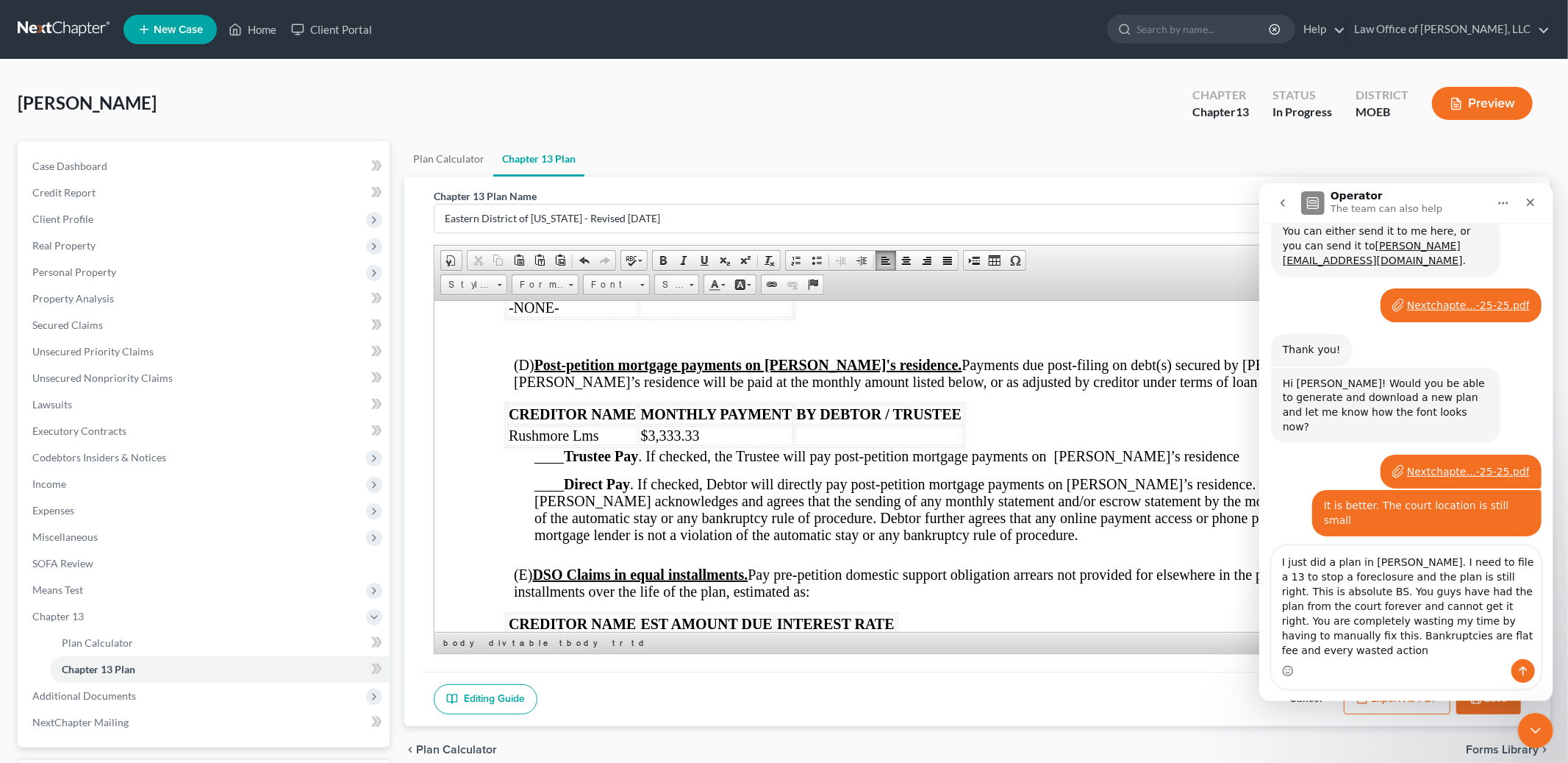
scroll to position [2576, 0]
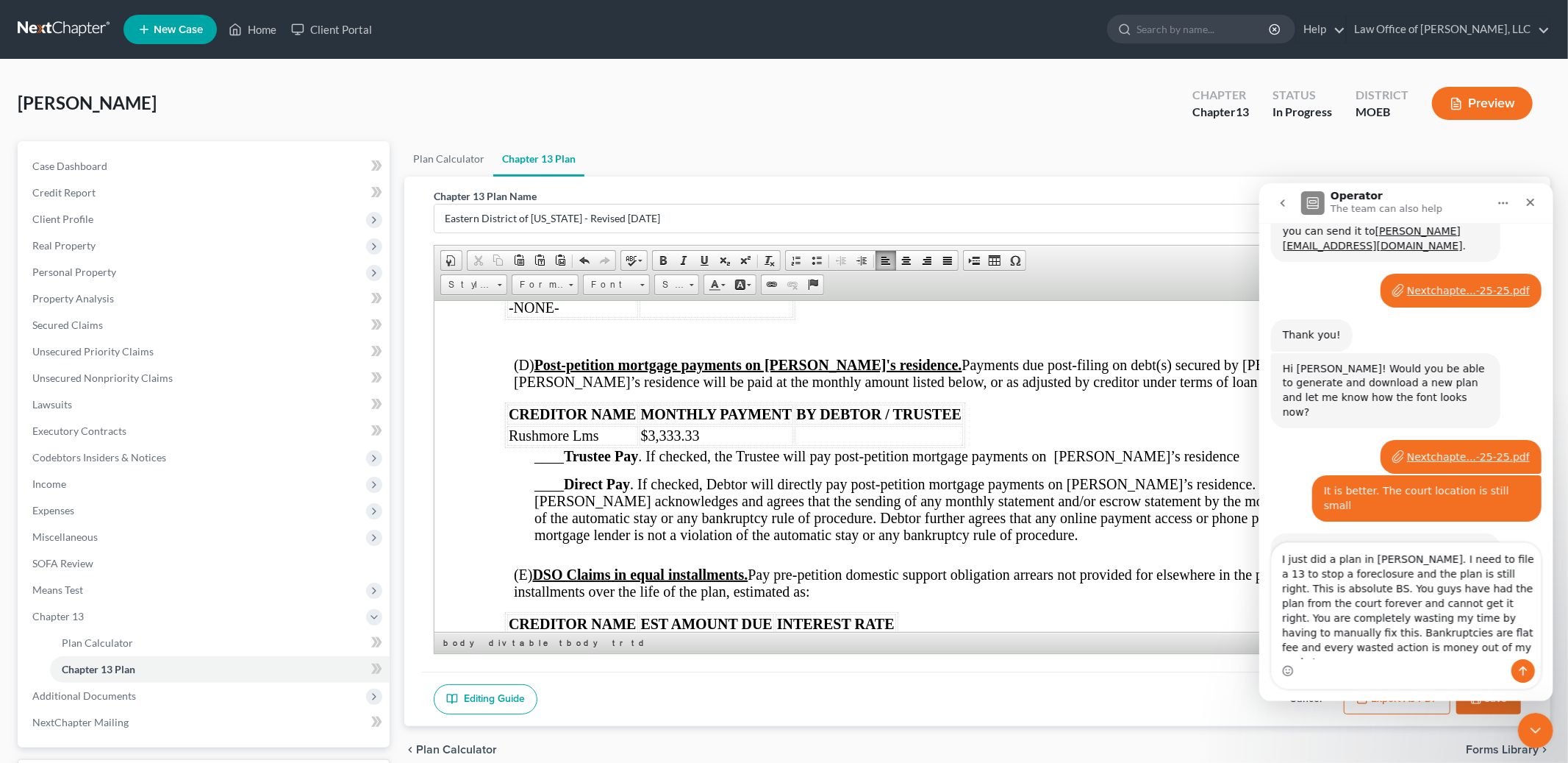
type textarea "I just did a plan in Macus McGee. I need to file a 13 to stop a foreclosure and…"
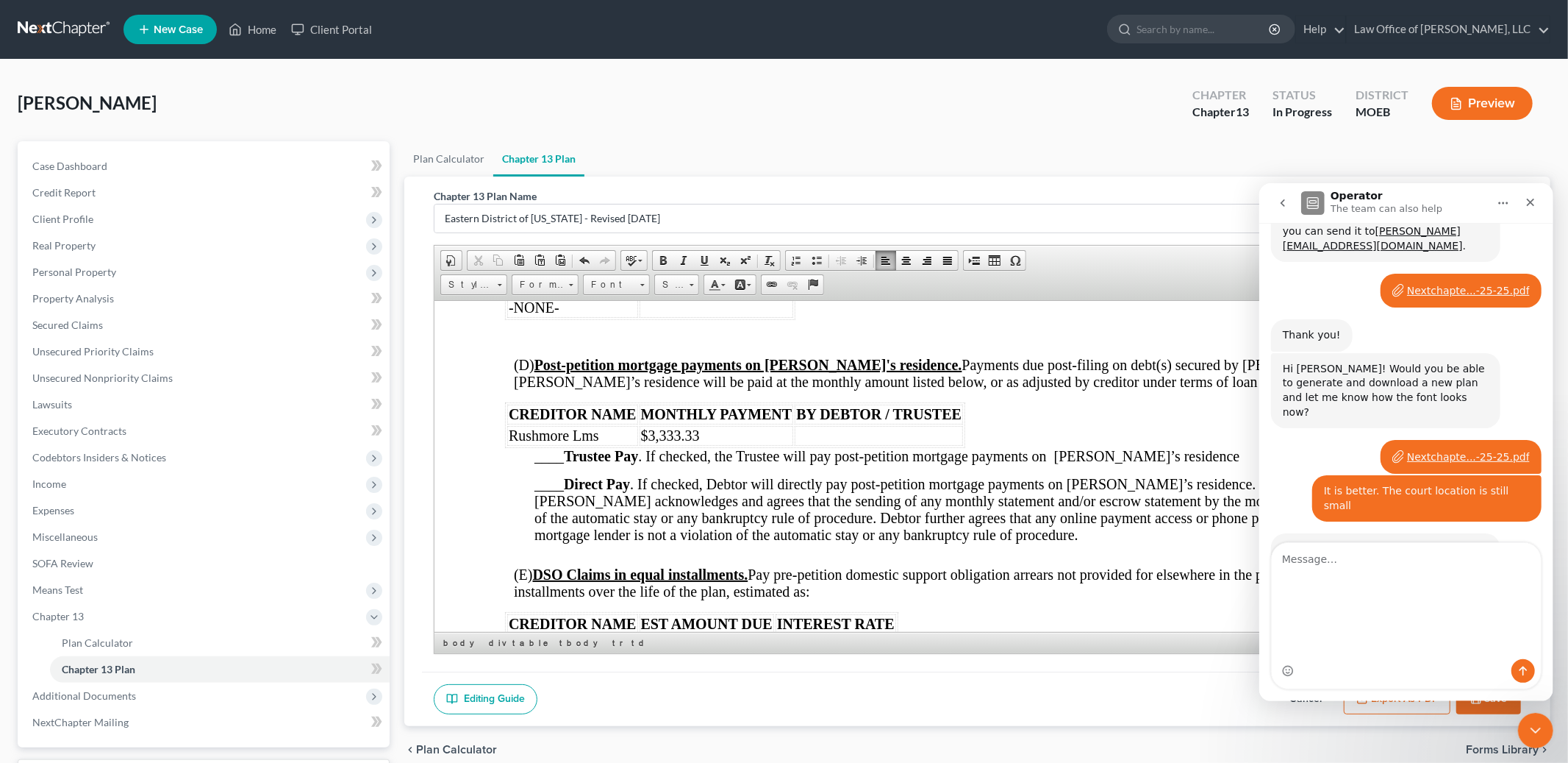
scroll to position [2652, 0]
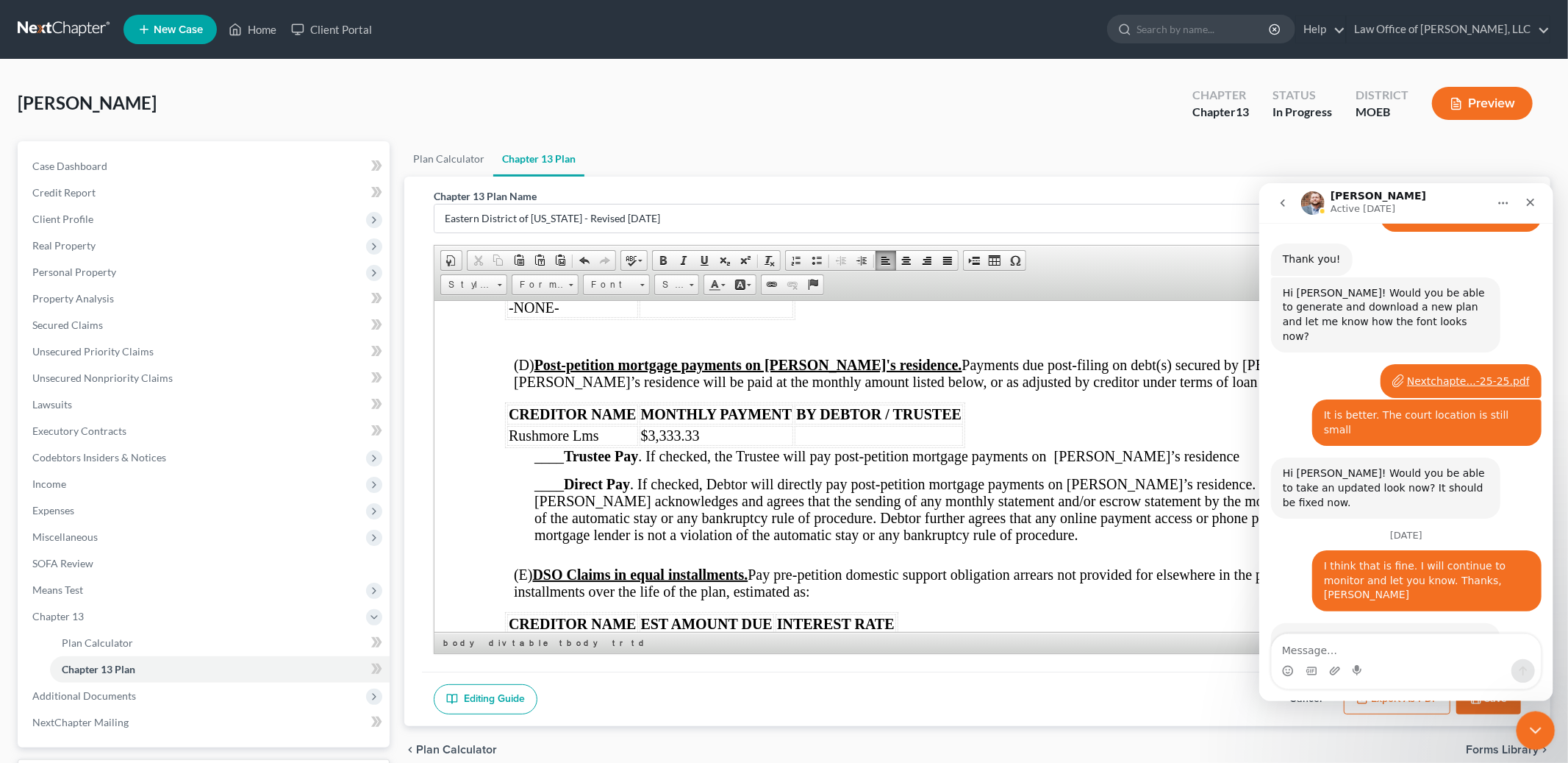
click at [1547, 736] on div "Close Intercom Messenger" at bounding box center [1534, 728] width 35 height 35
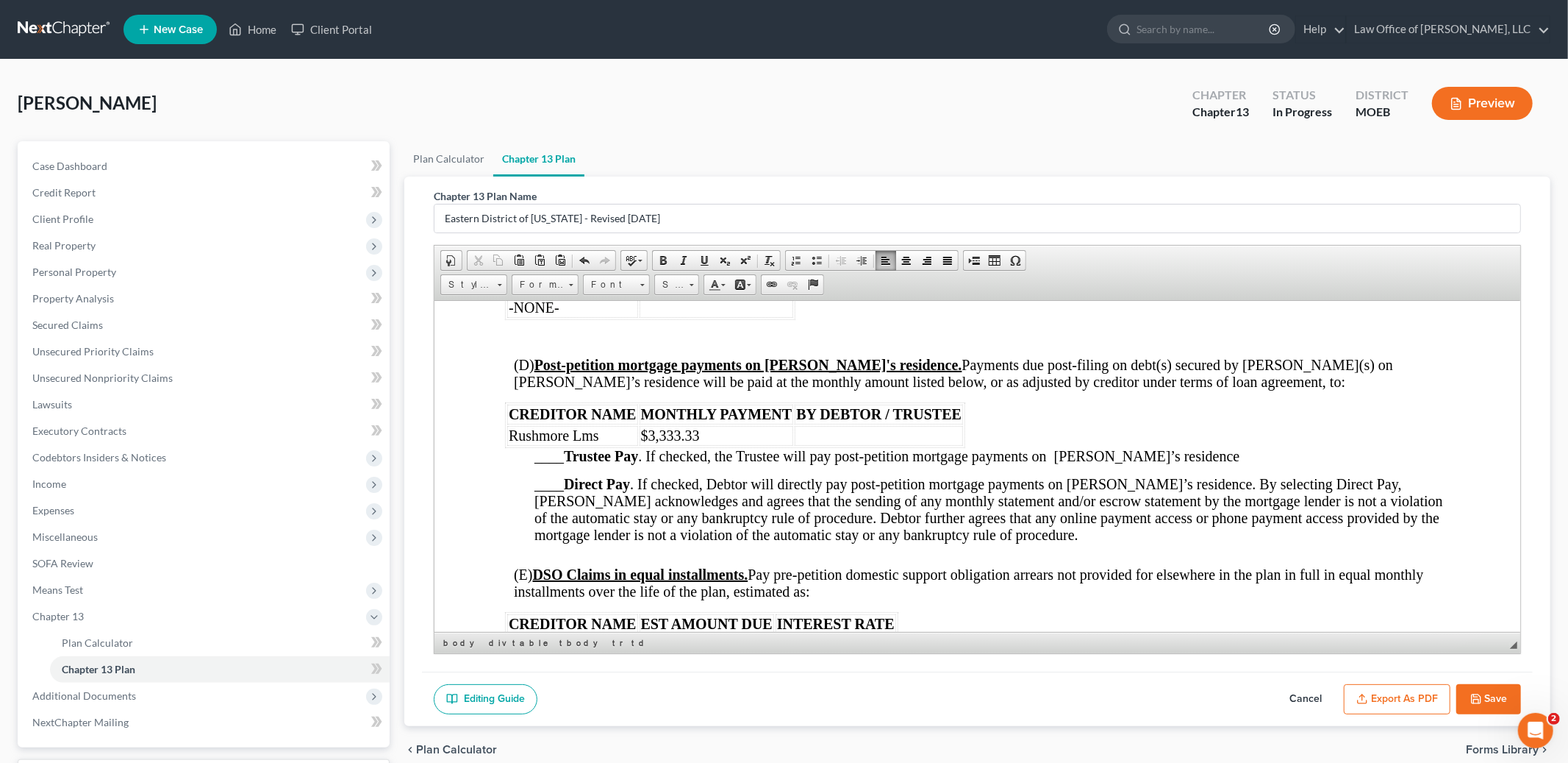
click at [721, 445] on td "$3,333.33" at bounding box center [716, 434] width 154 height 20
click at [555, 509] on span "____ Direct Pay . If checked, Debtor will directly pay post-petition mortgage p…" at bounding box center [988, 508] width 909 height 67
click at [696, 257] on link "Underline" at bounding box center [704, 260] width 21 height 19
click at [542, 507] on span "x Direct Pay . If checked, Debtor will directly pay post-petition mortgage paym…" at bounding box center [988, 508] width 909 height 67
click at [542, 508] on span "x Direct Pay . If checked, Debtor will directly pay post-petition mortgage paym…" at bounding box center [988, 508] width 909 height 67
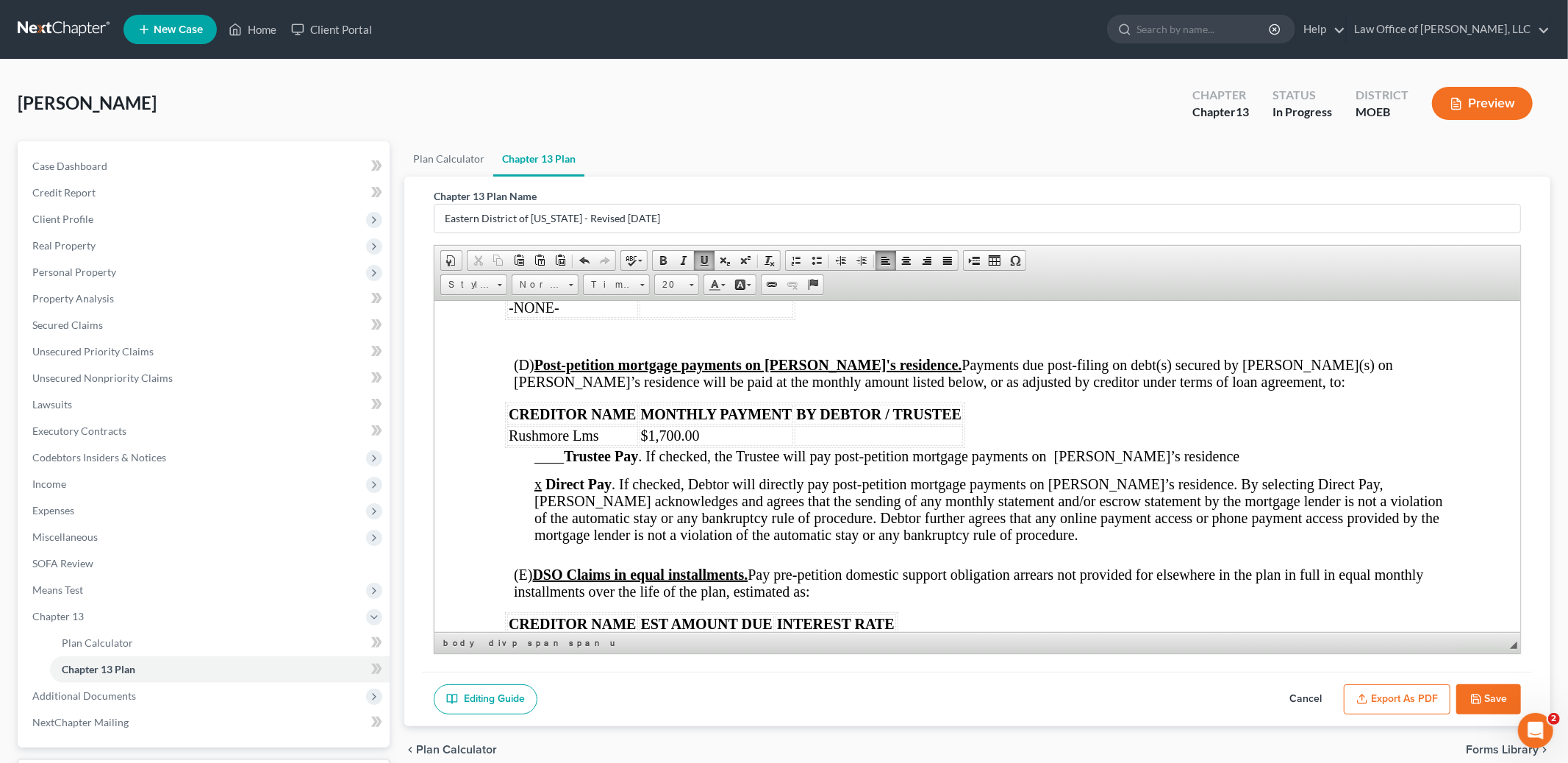
click at [541, 507] on span "x Direct Pay . If checked, Debtor will directly pay post-petition mortgage paym…" at bounding box center [988, 508] width 909 height 67
click at [547, 511] on span "x Direct Pay . If checked, Debtor will directly pay post-petition mortgage paym…" at bounding box center [988, 508] width 909 height 67
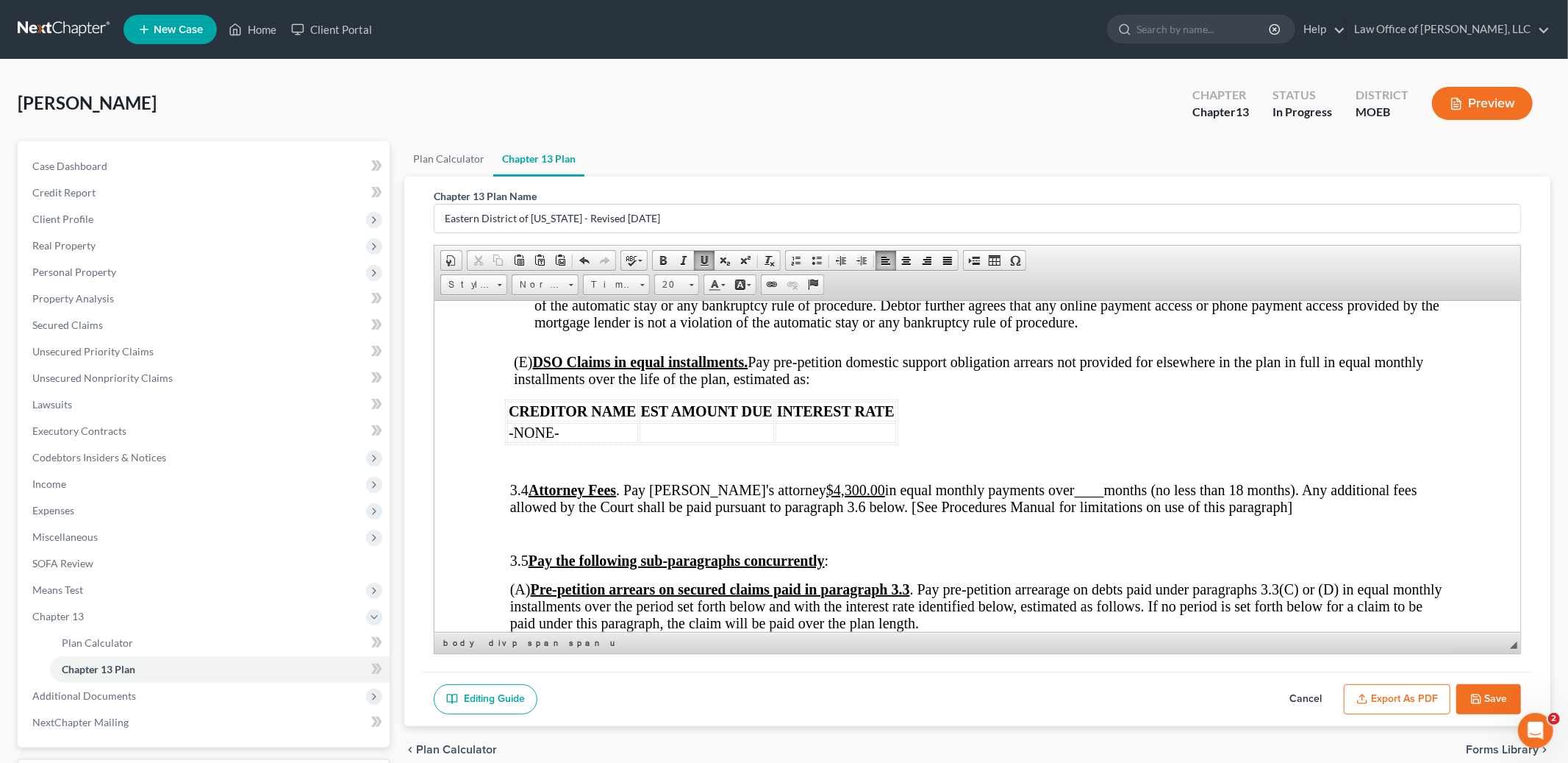
scroll to position [2109, 0]
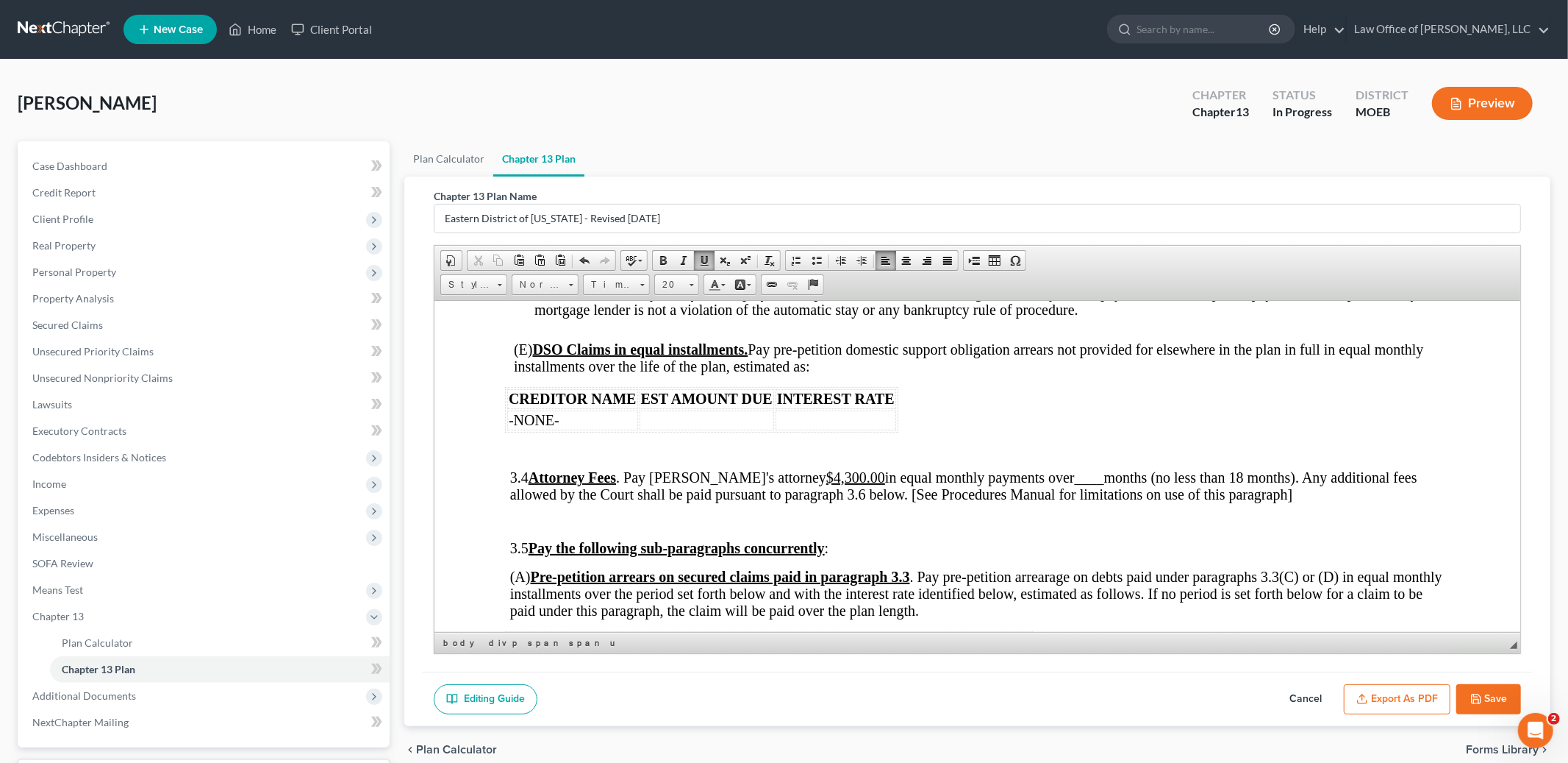
click at [827, 484] on u "$4,300.00" at bounding box center [856, 477] width 59 height 16
click at [701, 256] on span at bounding box center [704, 260] width 12 height 12
click at [1465, 689] on button "Save" at bounding box center [1489, 698] width 65 height 30
select select "4"
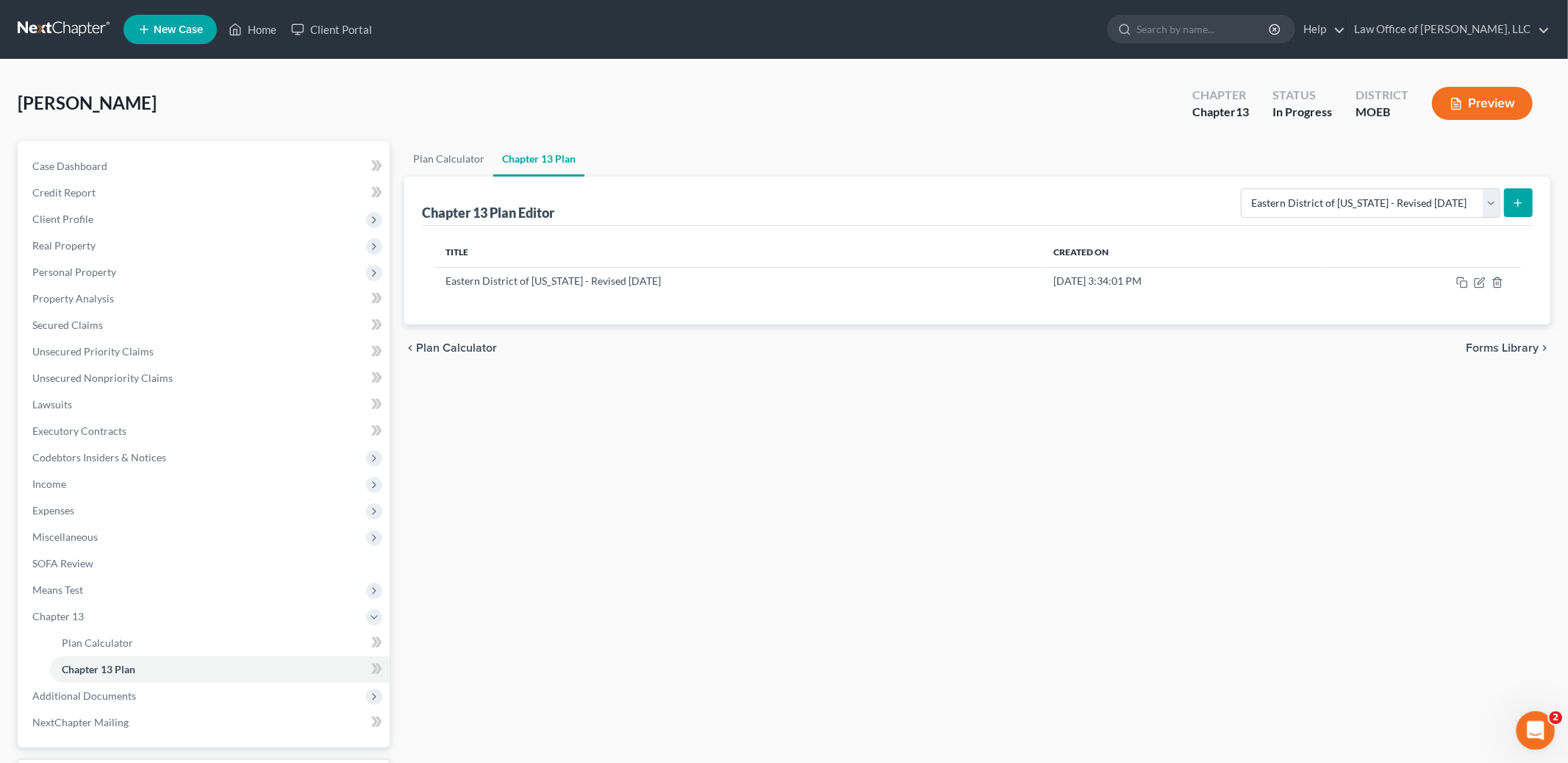
click at [1533, 733] on icon "Open Intercom Messenger" at bounding box center [1534, 728] width 25 height 25
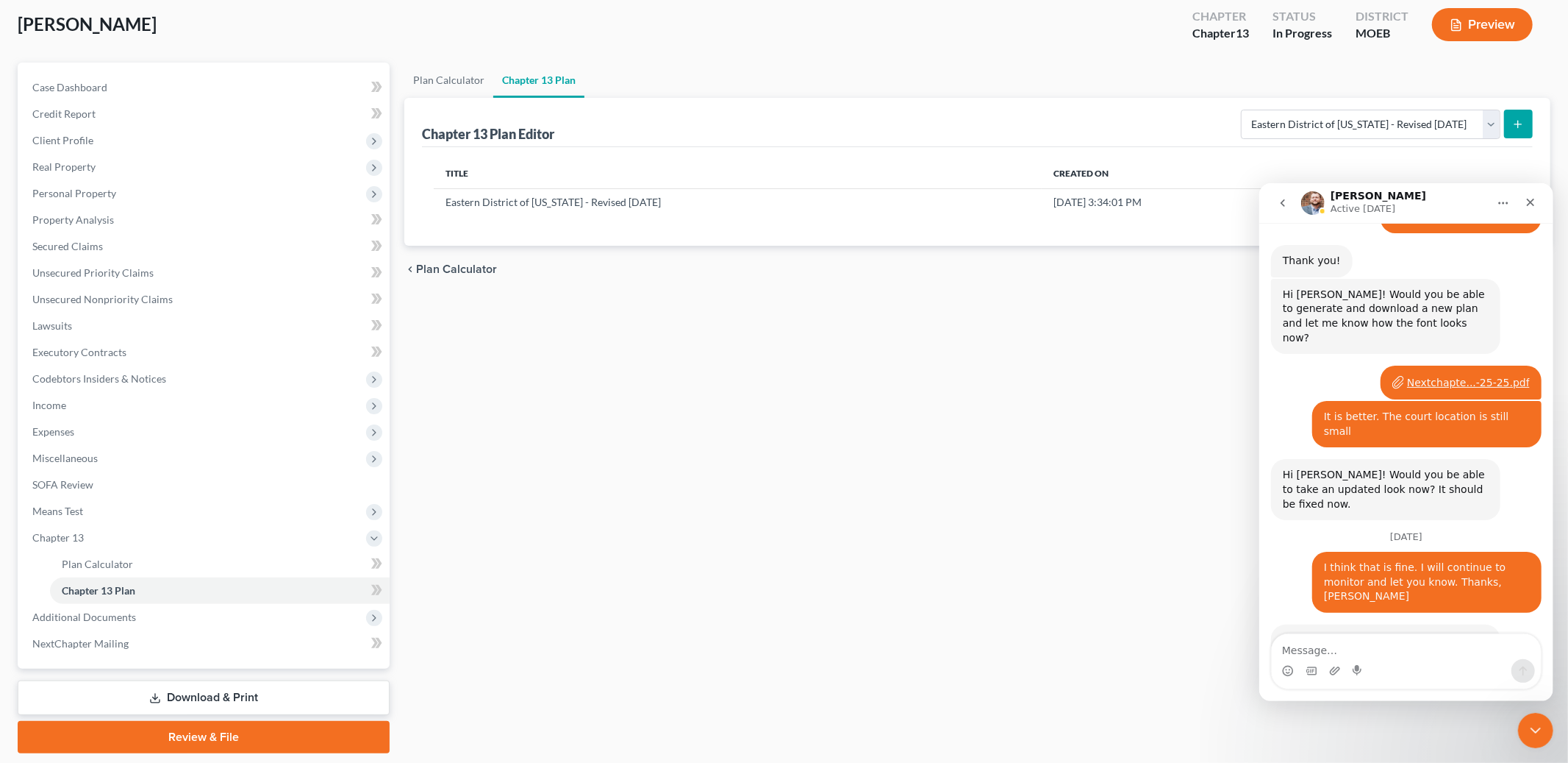
scroll to position [122, 0]
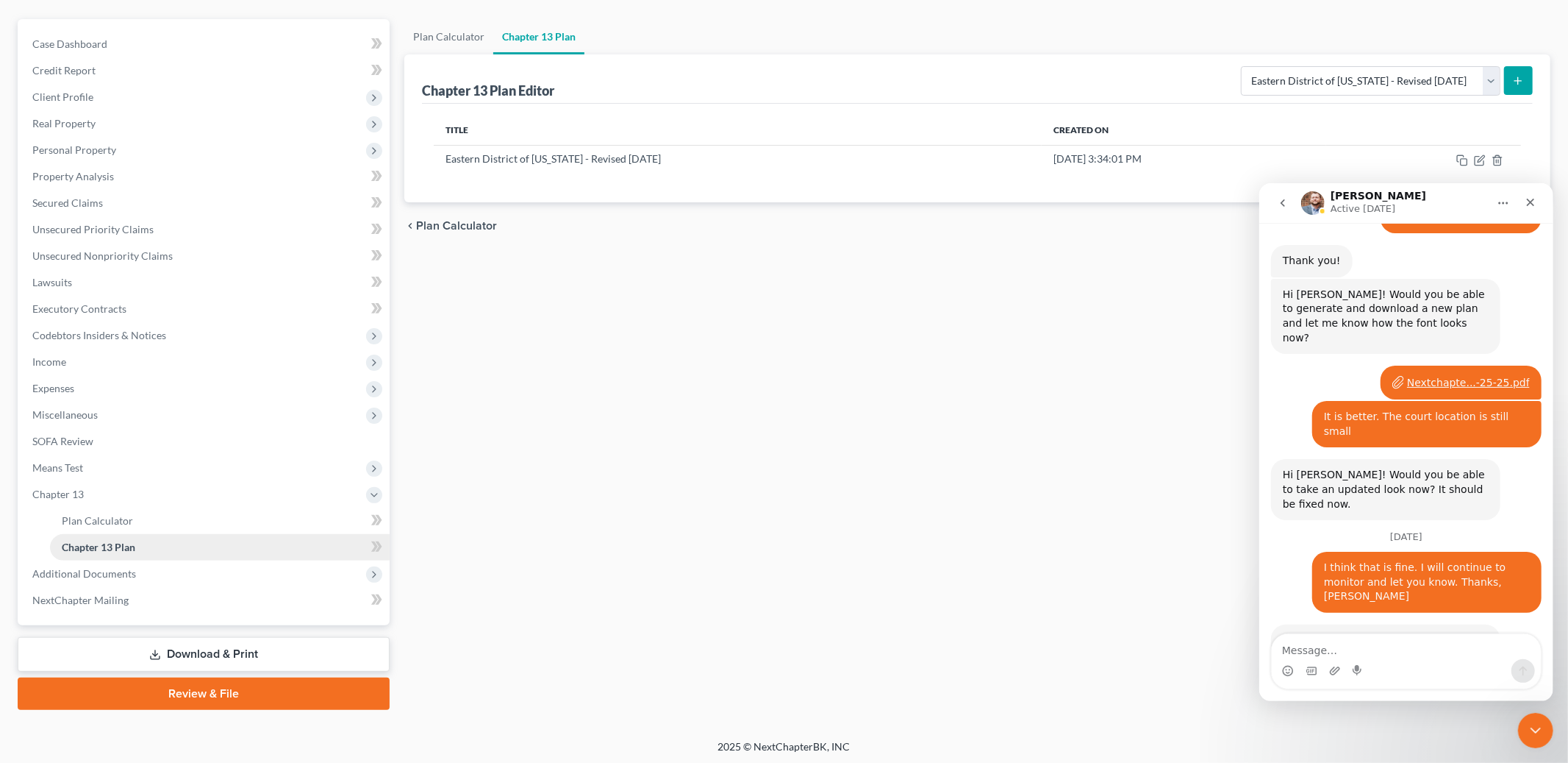
click at [126, 541] on span "Chapter 13 Plan" at bounding box center [98, 546] width 74 height 13
click at [80, 386] on span "Expenses" at bounding box center [205, 387] width 369 height 26
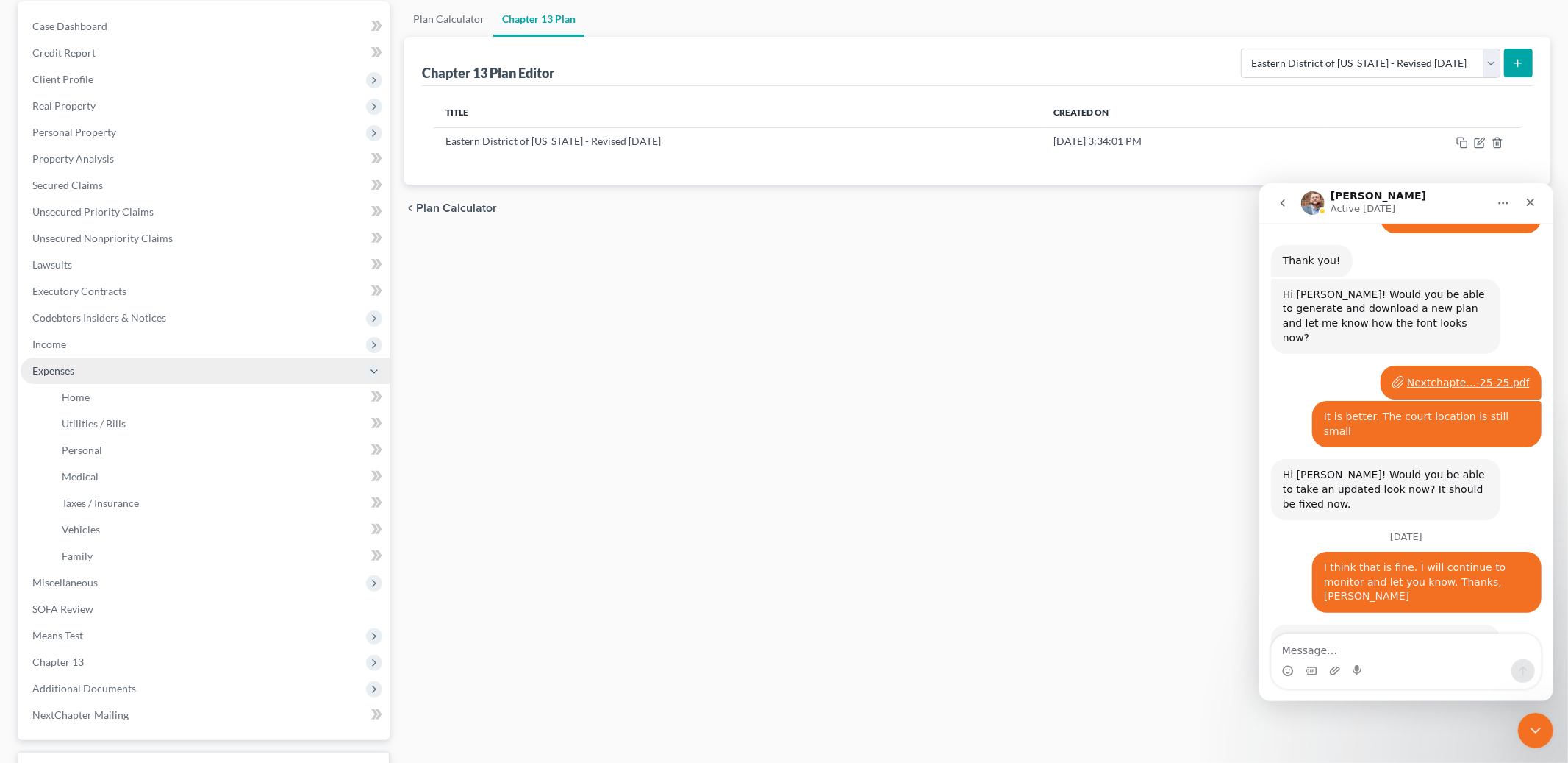
scroll to position [254, 0]
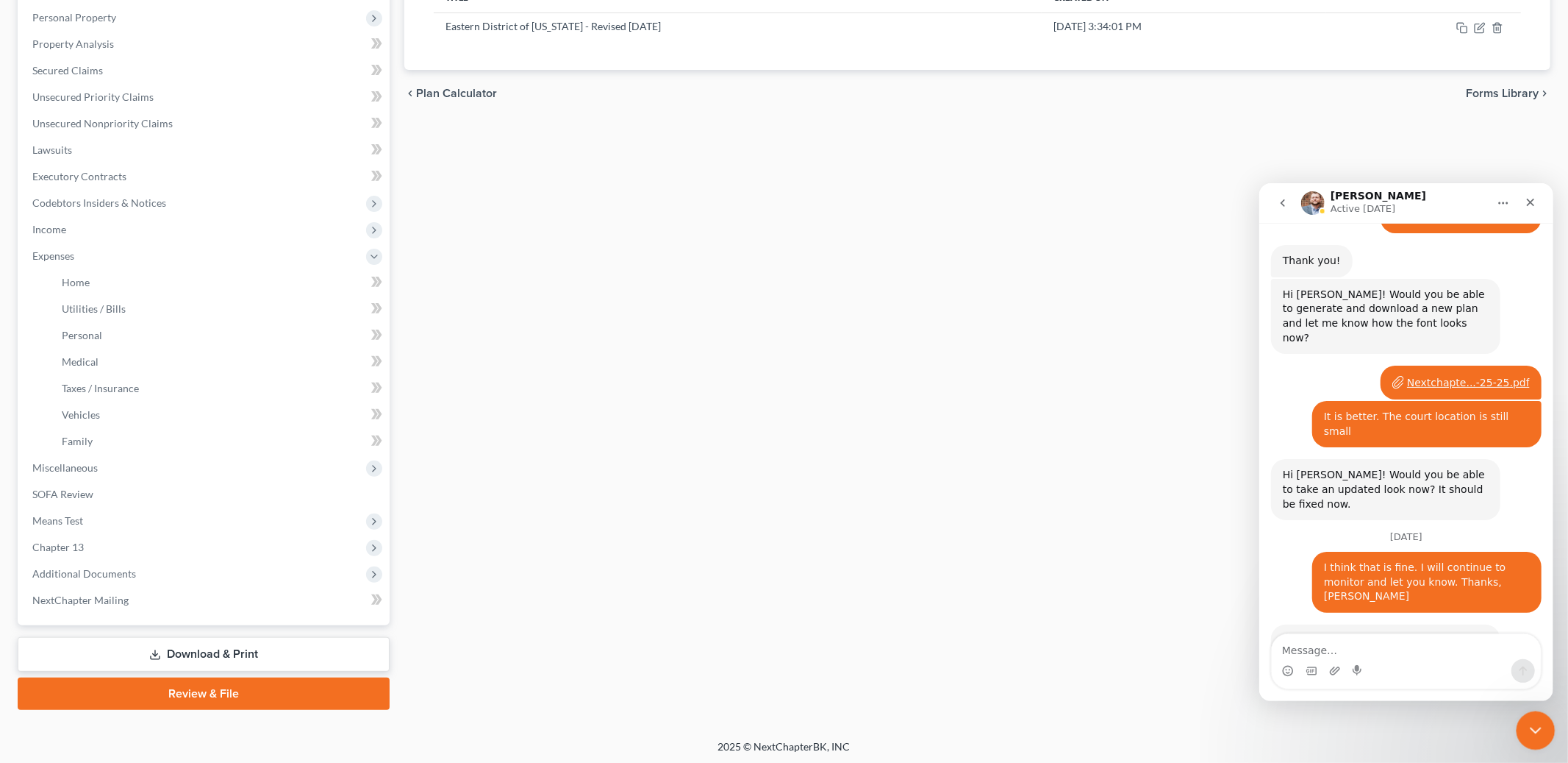
click at [1534, 728] on icon "Close Intercom Messenger" at bounding box center [1534, 728] width 18 height 18
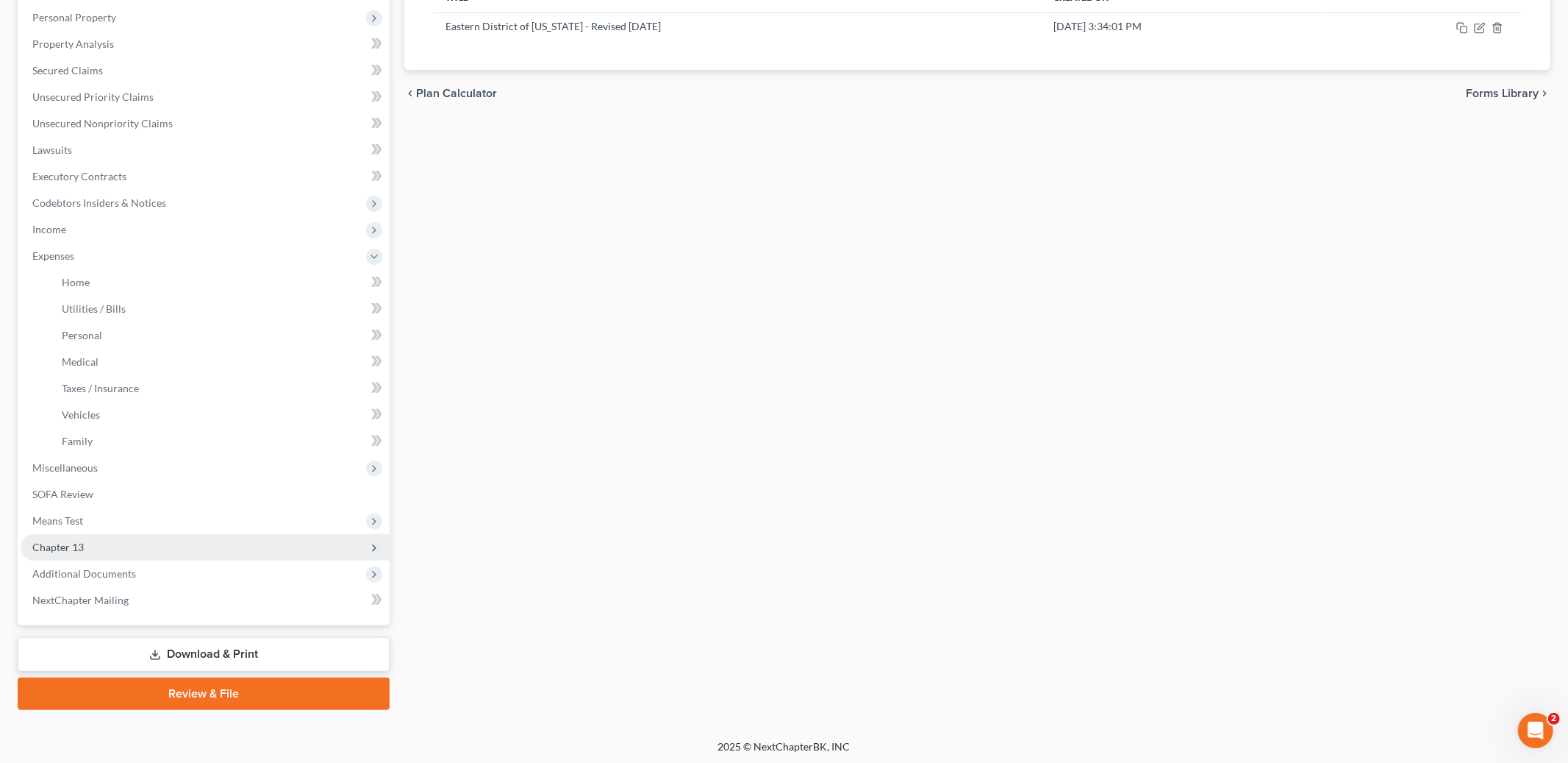
click at [101, 545] on span "Chapter 13" at bounding box center [205, 546] width 369 height 26
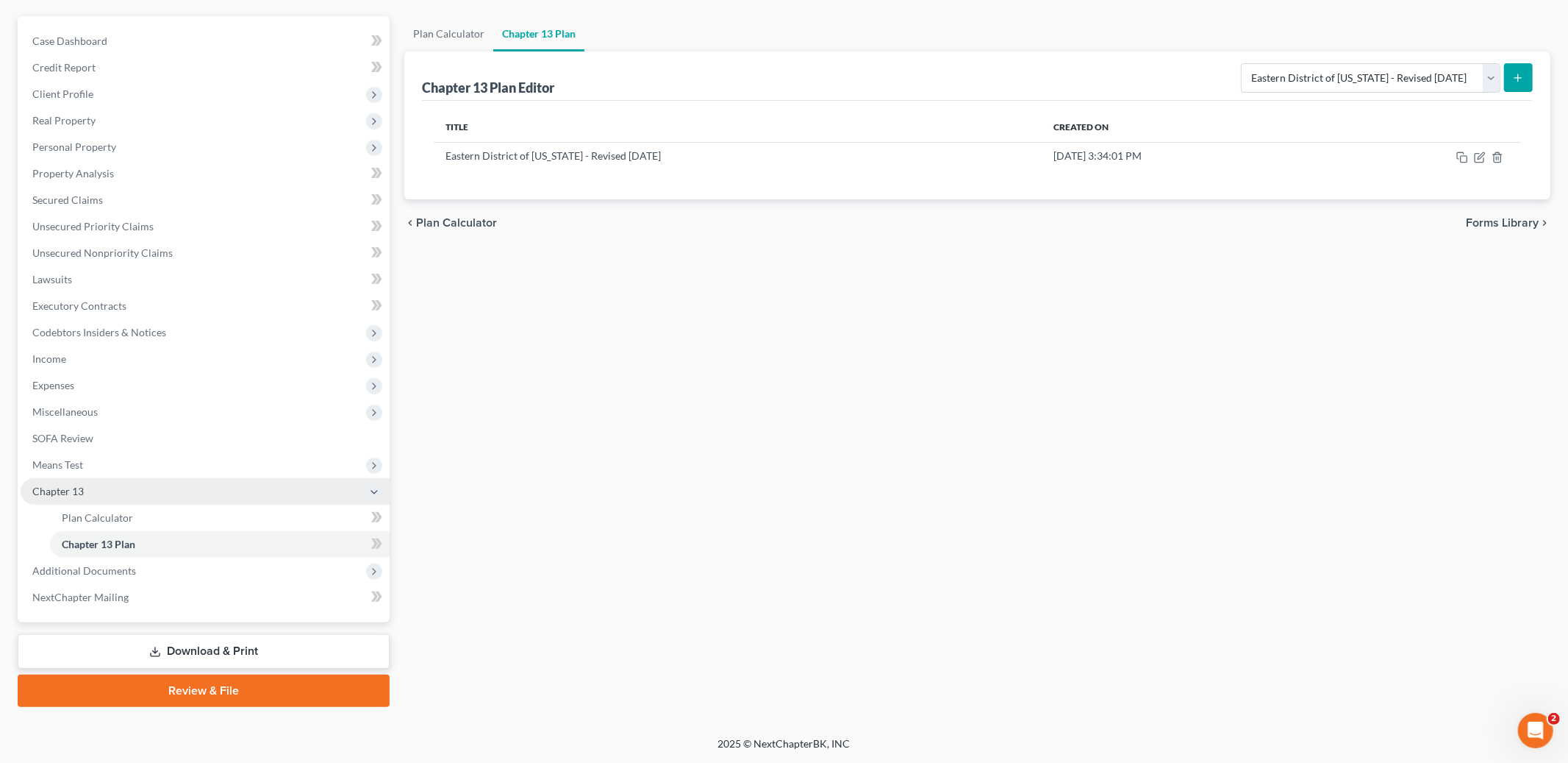
scroll to position [122, 0]
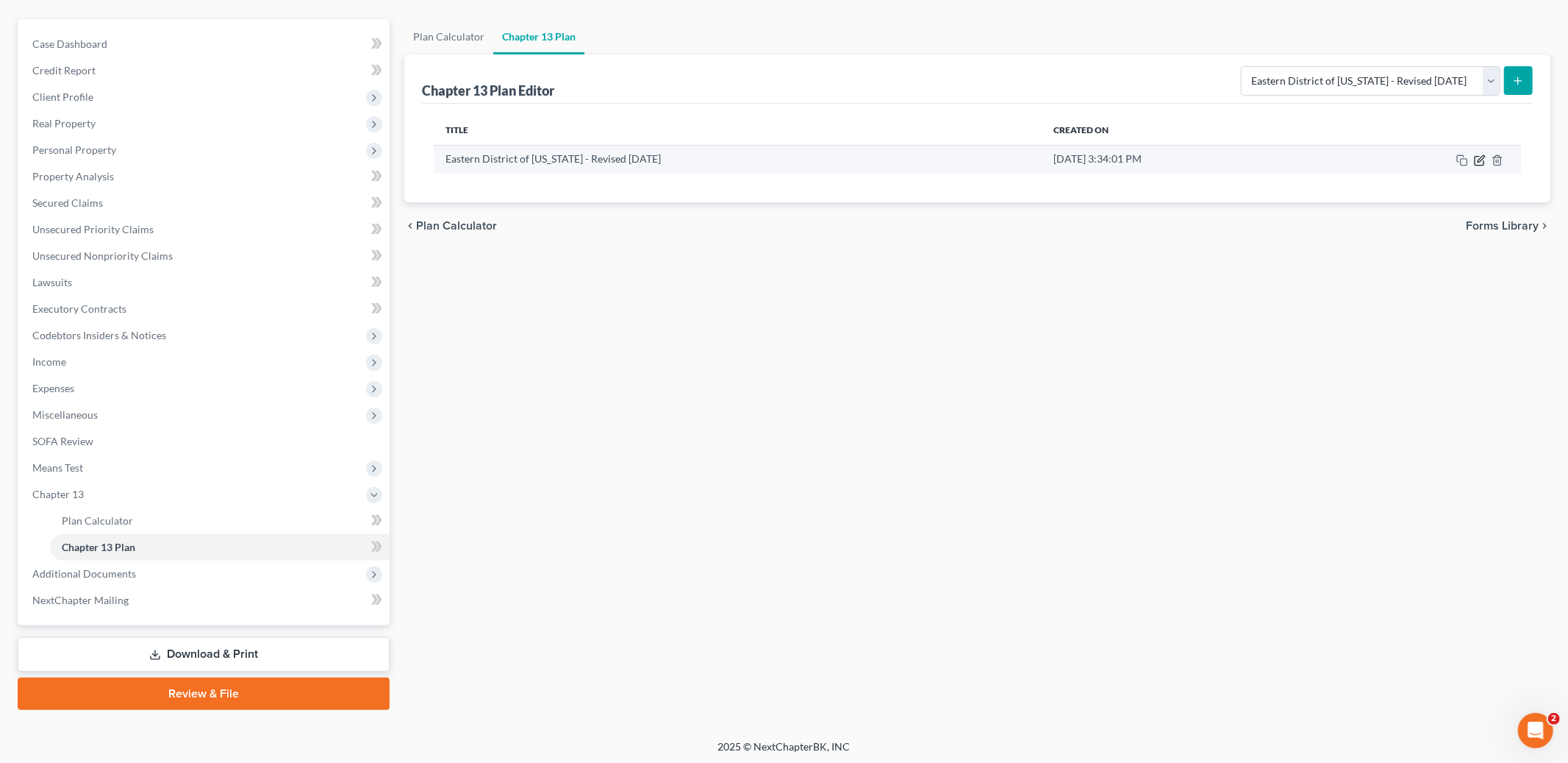
click at [1477, 158] on icon "button" at bounding box center [1480, 160] width 12 height 12
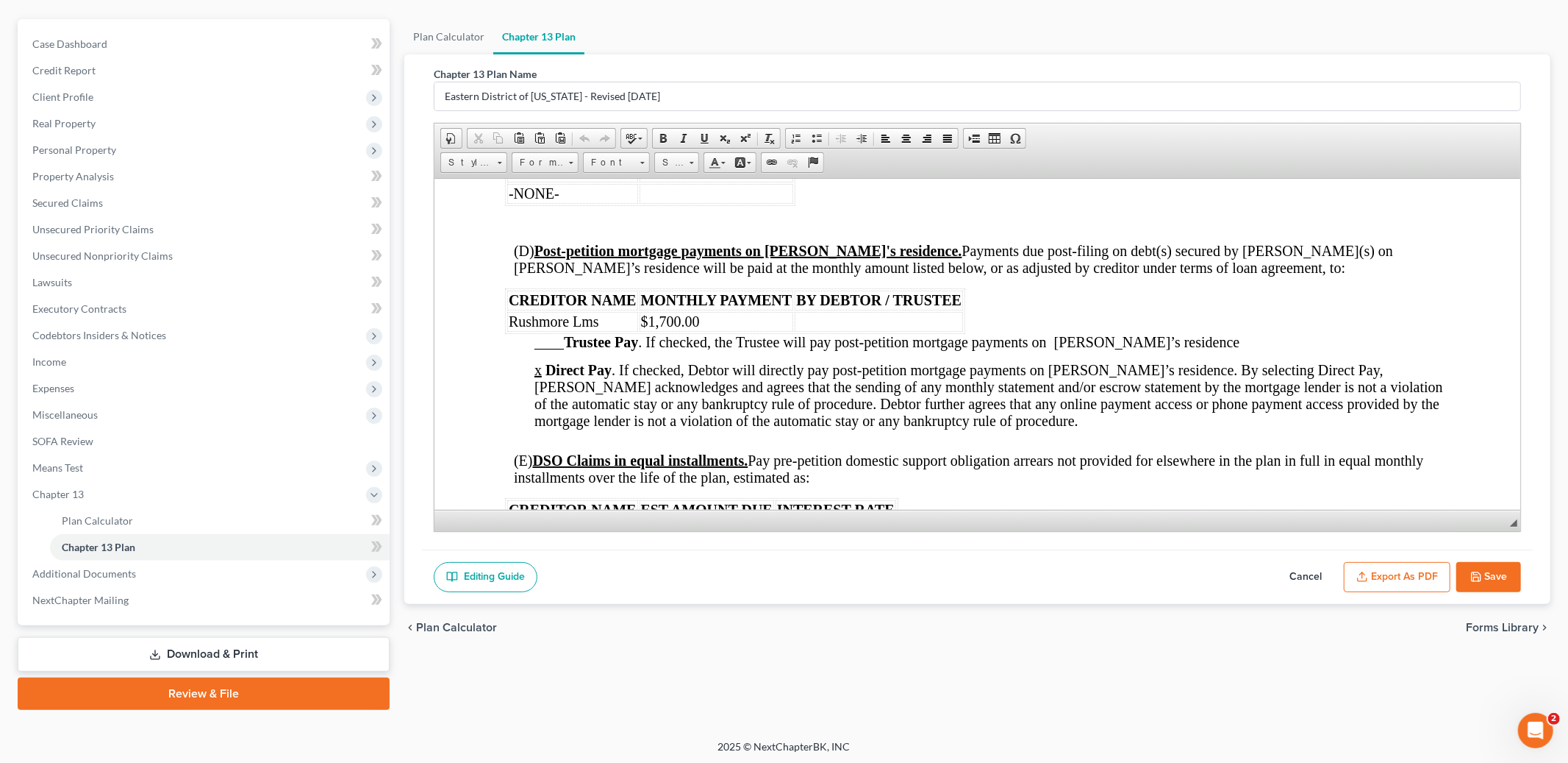
scroll to position [1876, 0]
click at [797, 307] on span "BY DEBTOR / TRUSTEE" at bounding box center [879, 298] width 166 height 16
click at [766, 307] on span "MONTHLY PAYMENT" at bounding box center [717, 298] width 151 height 16
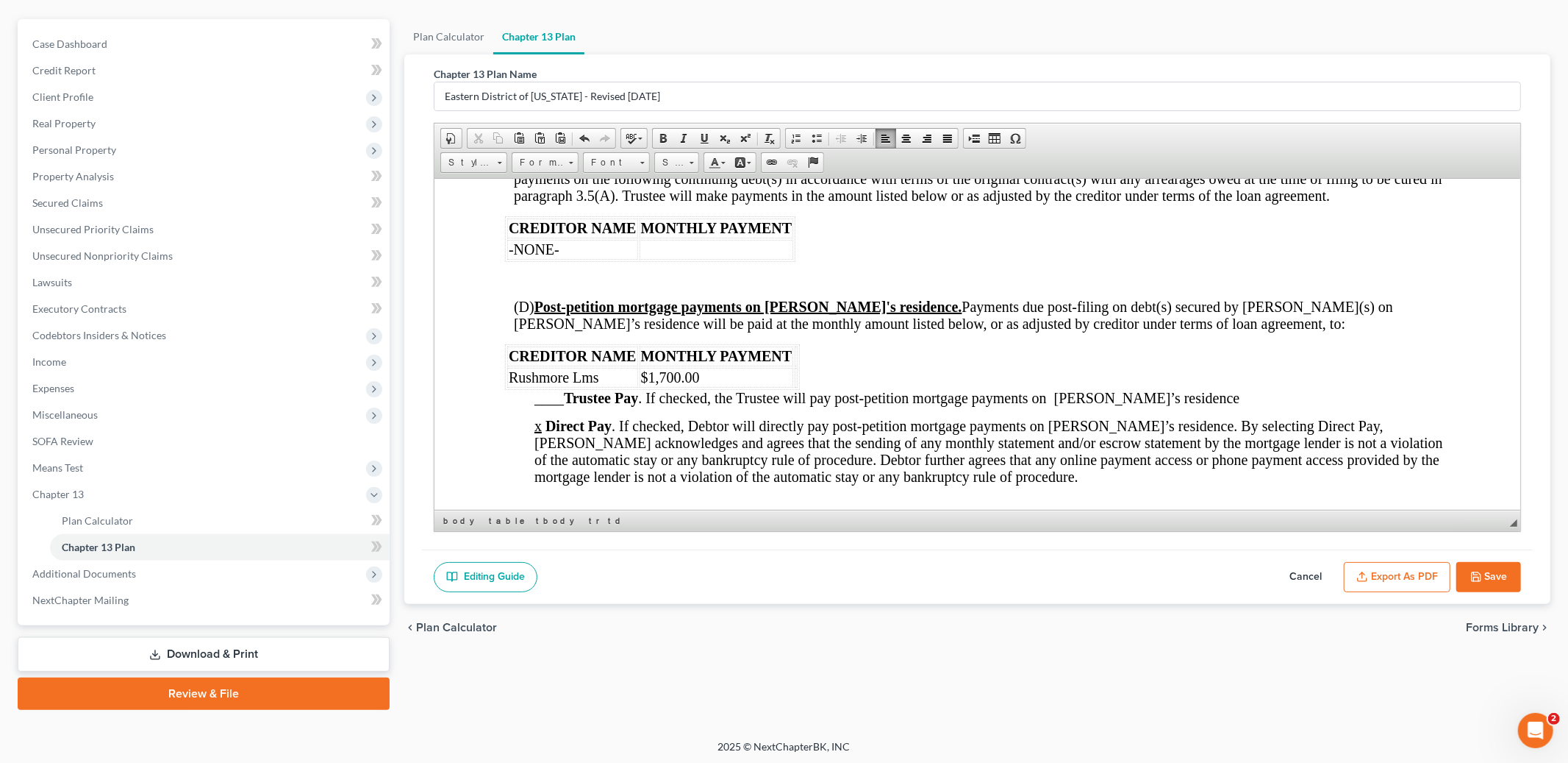
click at [795, 366] on th at bounding box center [796, 355] width 3 height 20
click at [929, 483] on span "Delete Columns" at bounding box center [960, 483] width 98 height 19
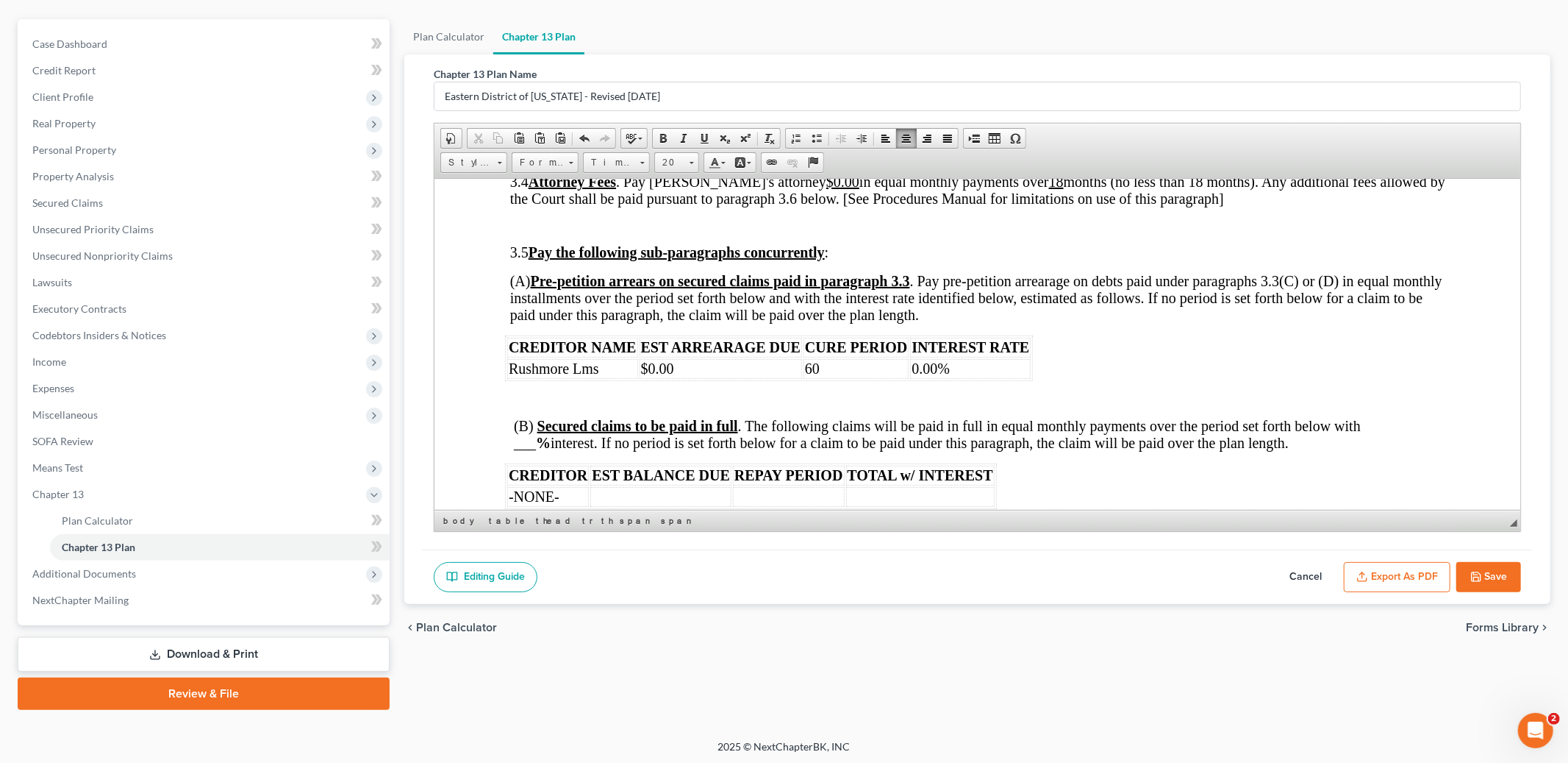
scroll to position [2295, 0]
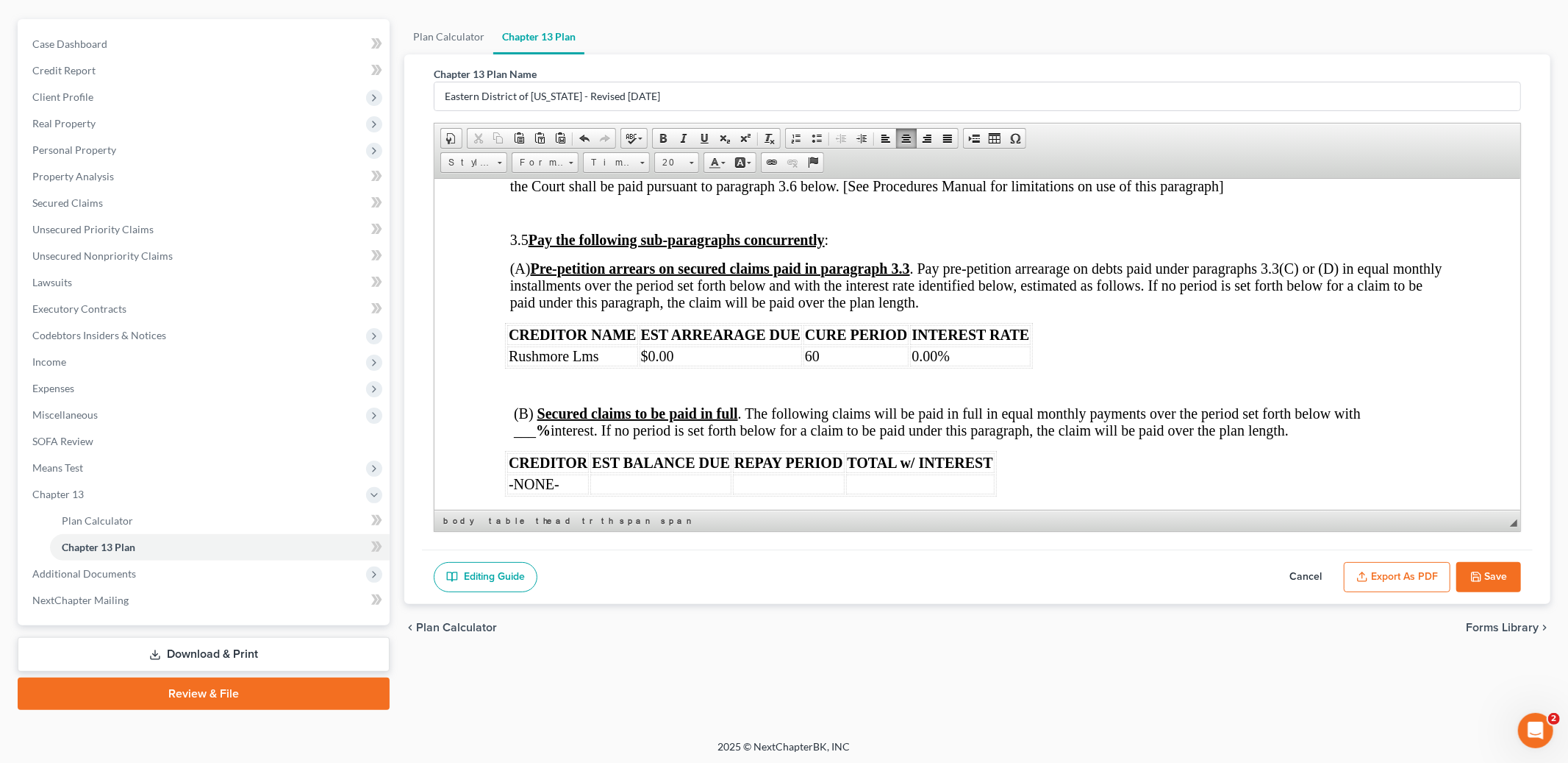
click at [701, 366] on td "$0.00" at bounding box center [721, 355] width 163 height 20
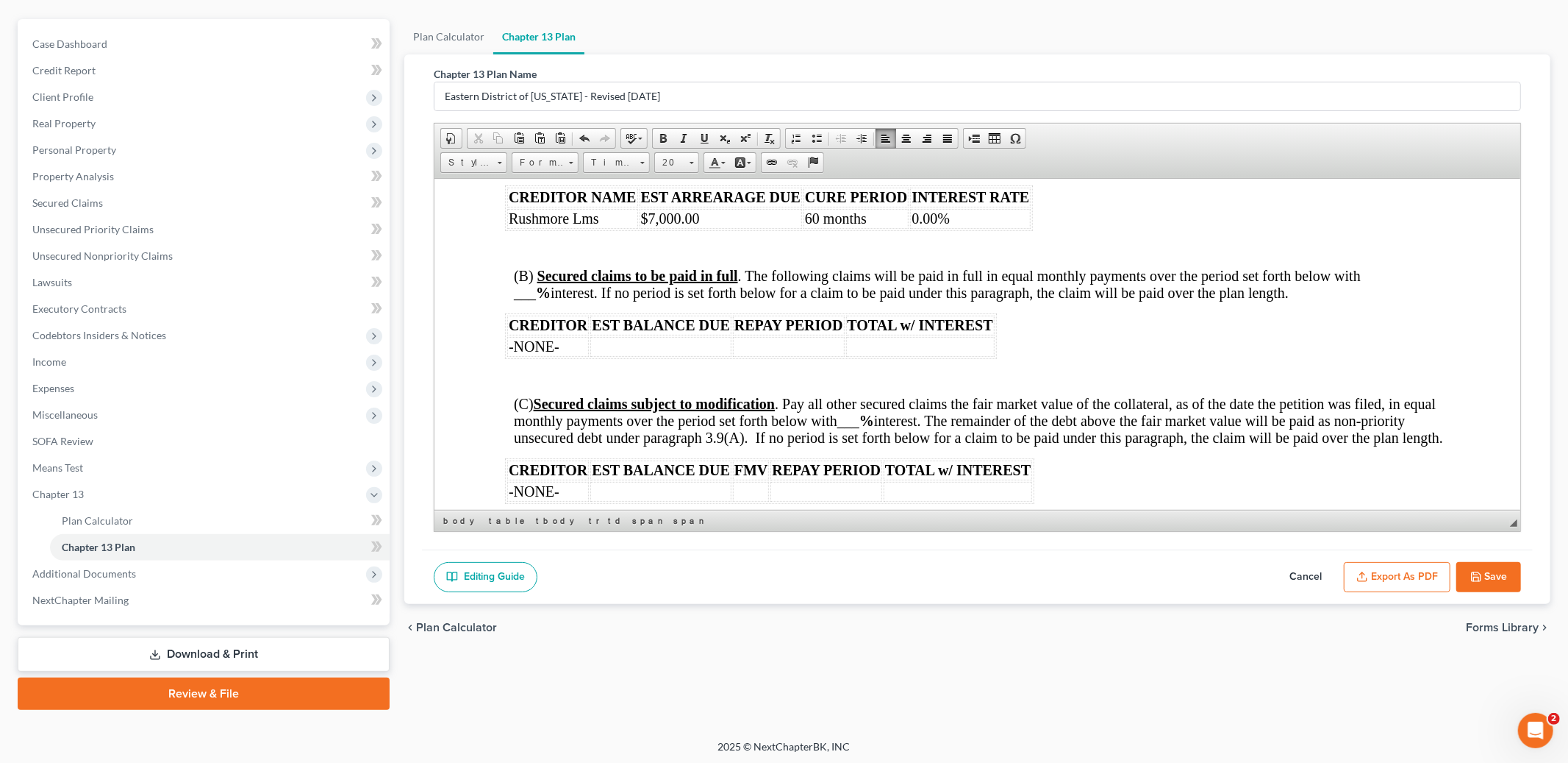
scroll to position [2436, 0]
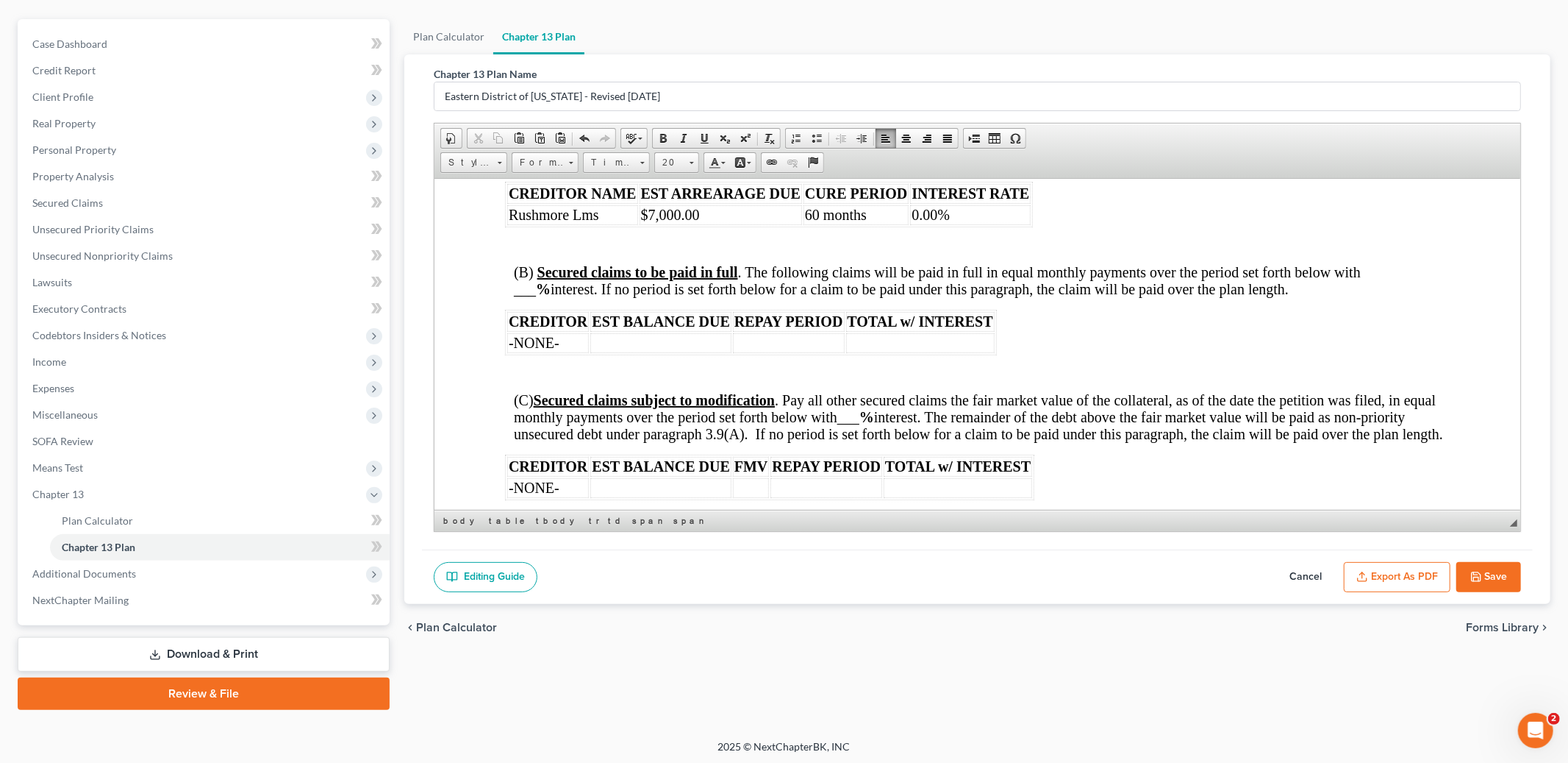
click at [536, 296] on strong "%" at bounding box center [543, 288] width 15 height 16
click at [704, 132] on span at bounding box center [704, 138] width 12 height 12
click at [774, 352] on td at bounding box center [789, 342] width 112 height 20
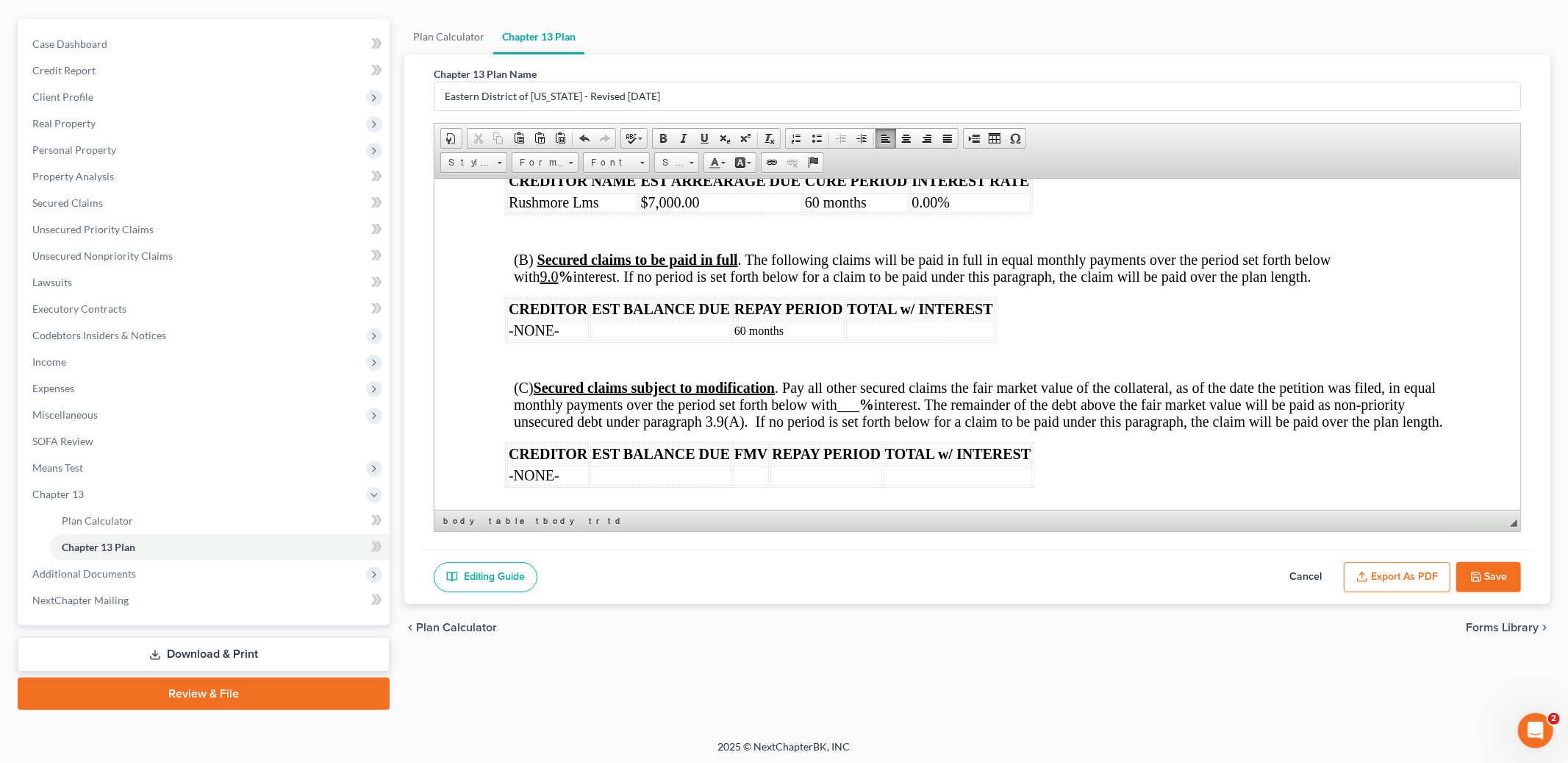
scroll to position [2460, 0]
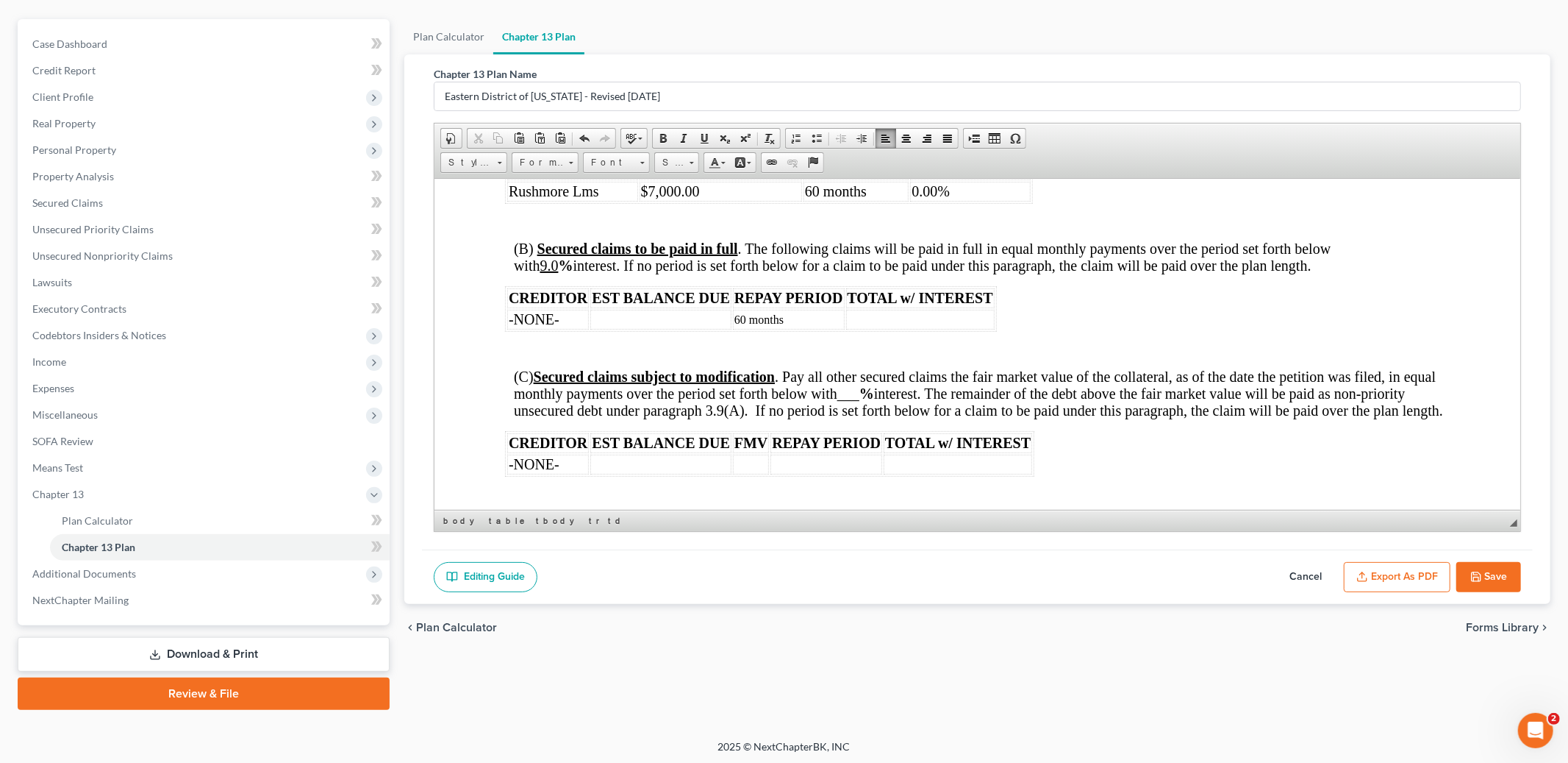
click at [548, 327] on span "-NONE-" at bounding box center [534, 318] width 51 height 16
click at [729, 329] on td at bounding box center [660, 319] width 140 height 20
click at [792, 329] on td "60 months" at bounding box center [789, 319] width 112 height 20
click at [692, 168] on link "Size" at bounding box center [677, 162] width 45 height 21
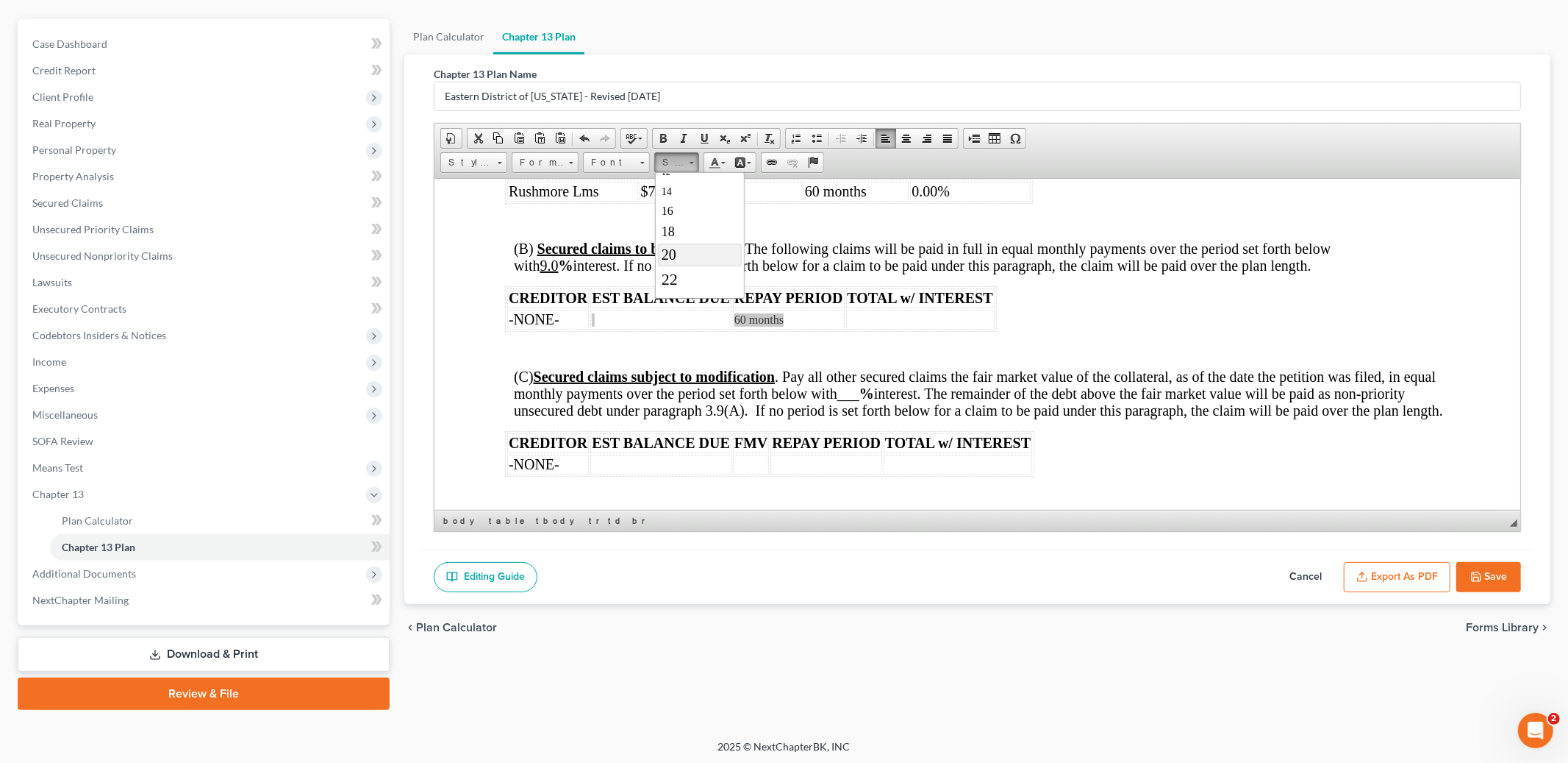
click at [681, 254] on link "20" at bounding box center [698, 253] width 83 height 23
click at [776, 327] on span "60 months" at bounding box center [765, 318] width 62 height 16
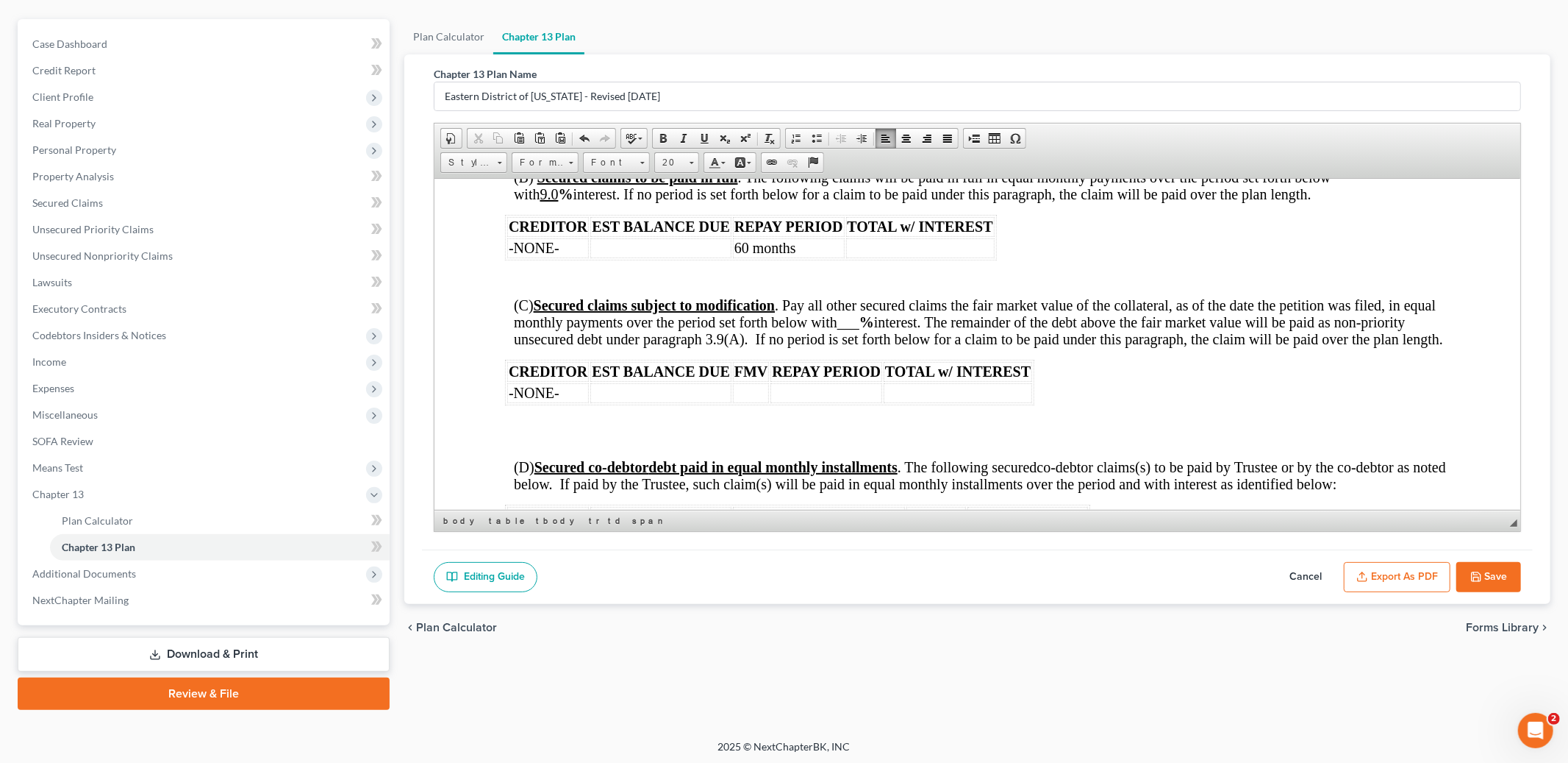
scroll to position [2532, 0]
drag, startPoint x: 865, startPoint y: 357, endPoint x: 1008, endPoint y: 416, distance: 154.7
click at [870, 345] on span "(C) Secured claims subject to modification . Pay all other secured claims the f…" at bounding box center [979, 320] width 930 height 50
click at [698, 136] on span at bounding box center [704, 138] width 12 height 12
click at [802, 401] on td at bounding box center [827, 391] width 112 height 20
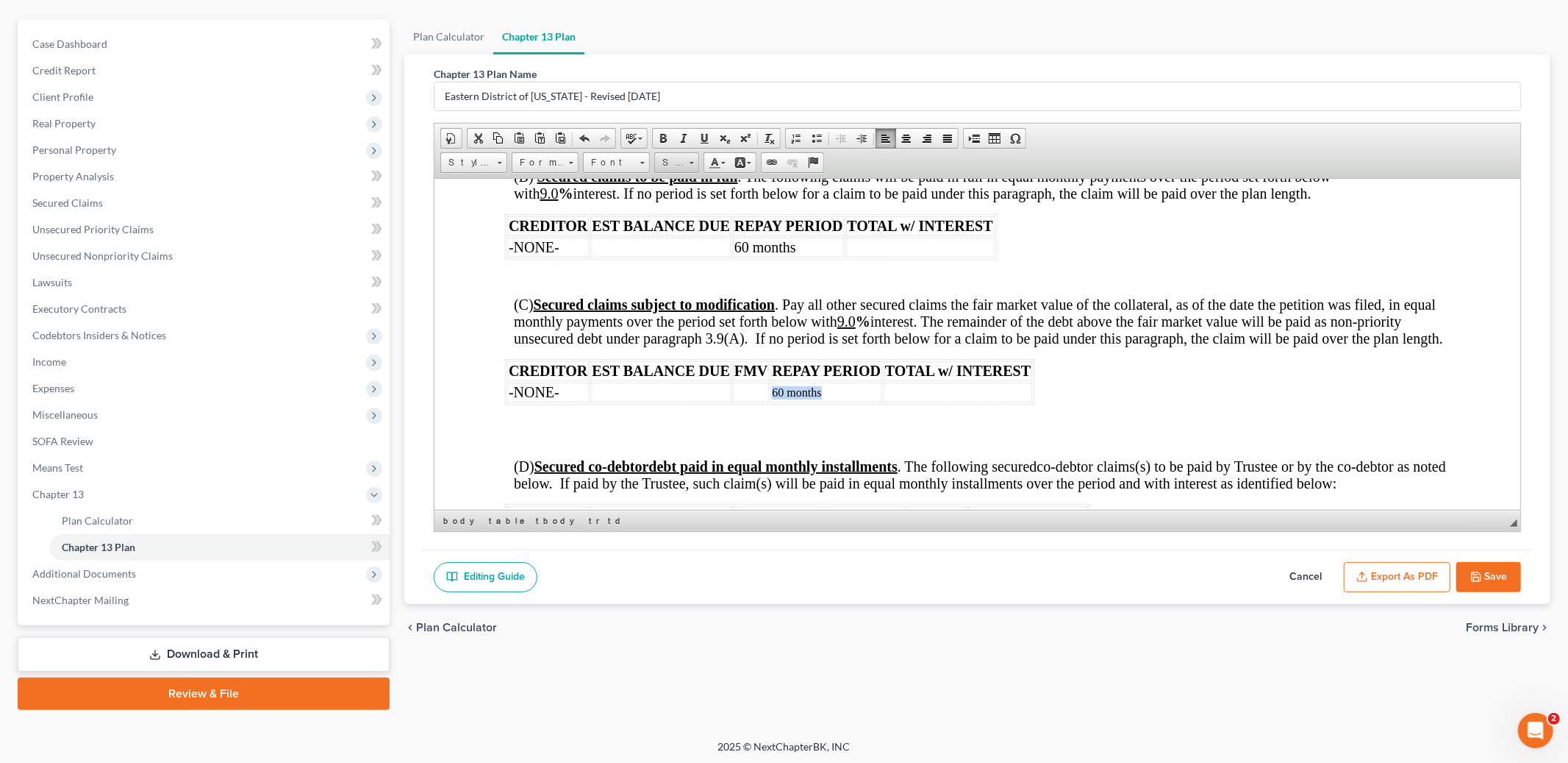
click at [689, 158] on span at bounding box center [691, 161] width 4 height 14
click at [681, 287] on link "20" at bounding box center [698, 283] width 83 height 23
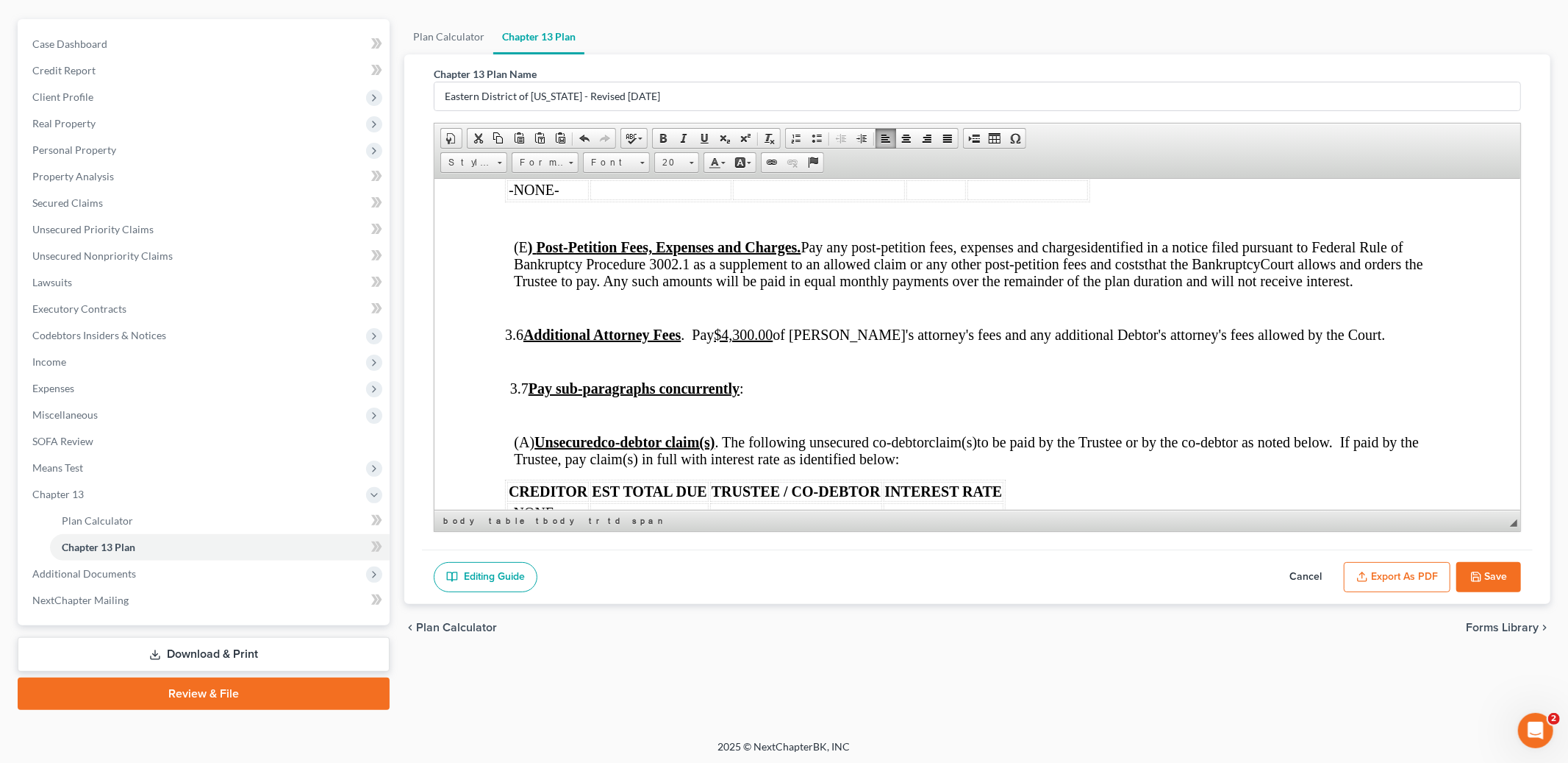
scroll to position [2884, 0]
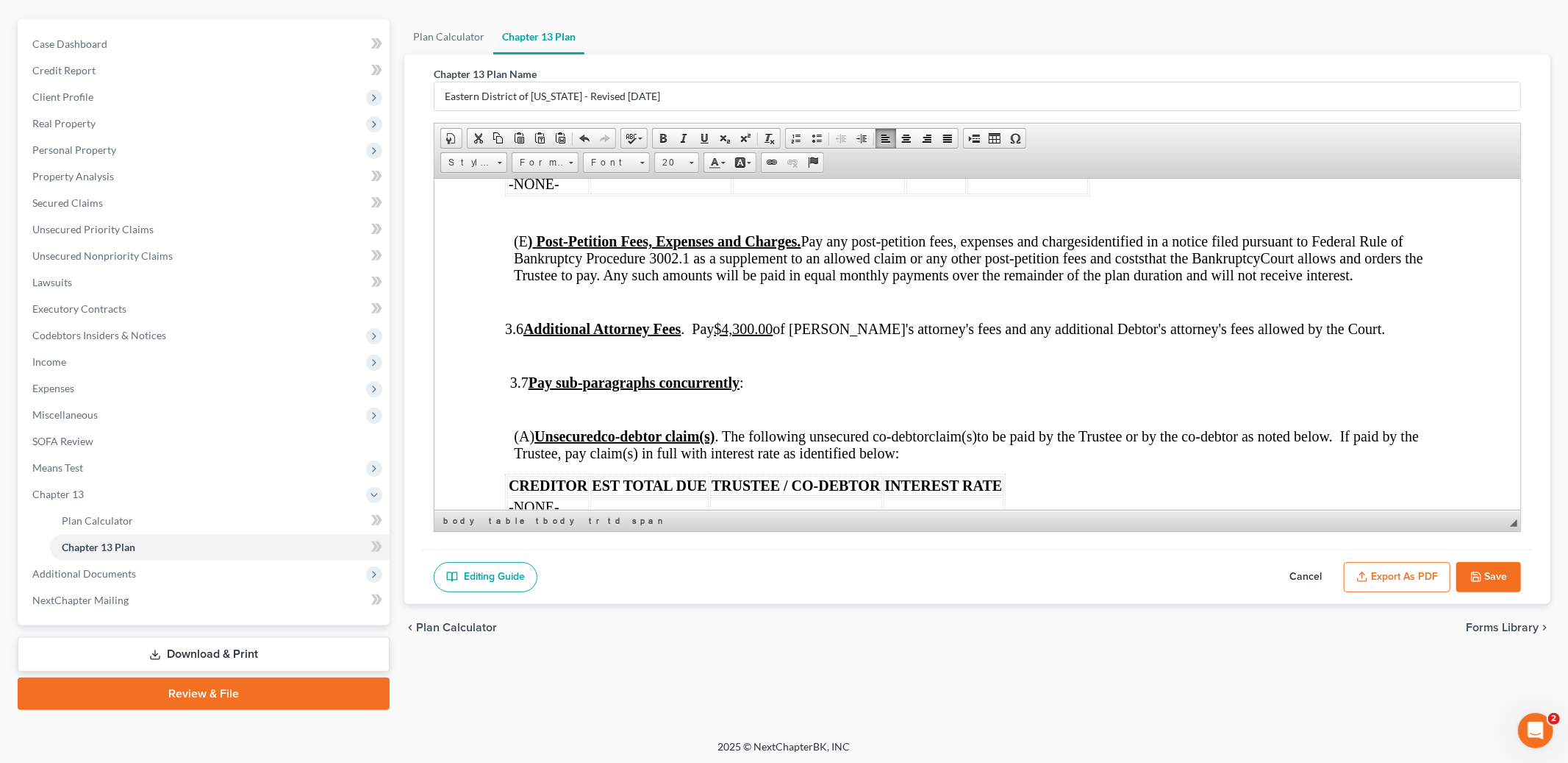
click at [761, 336] on u "$4,300.00" at bounding box center [743, 328] width 59 height 16
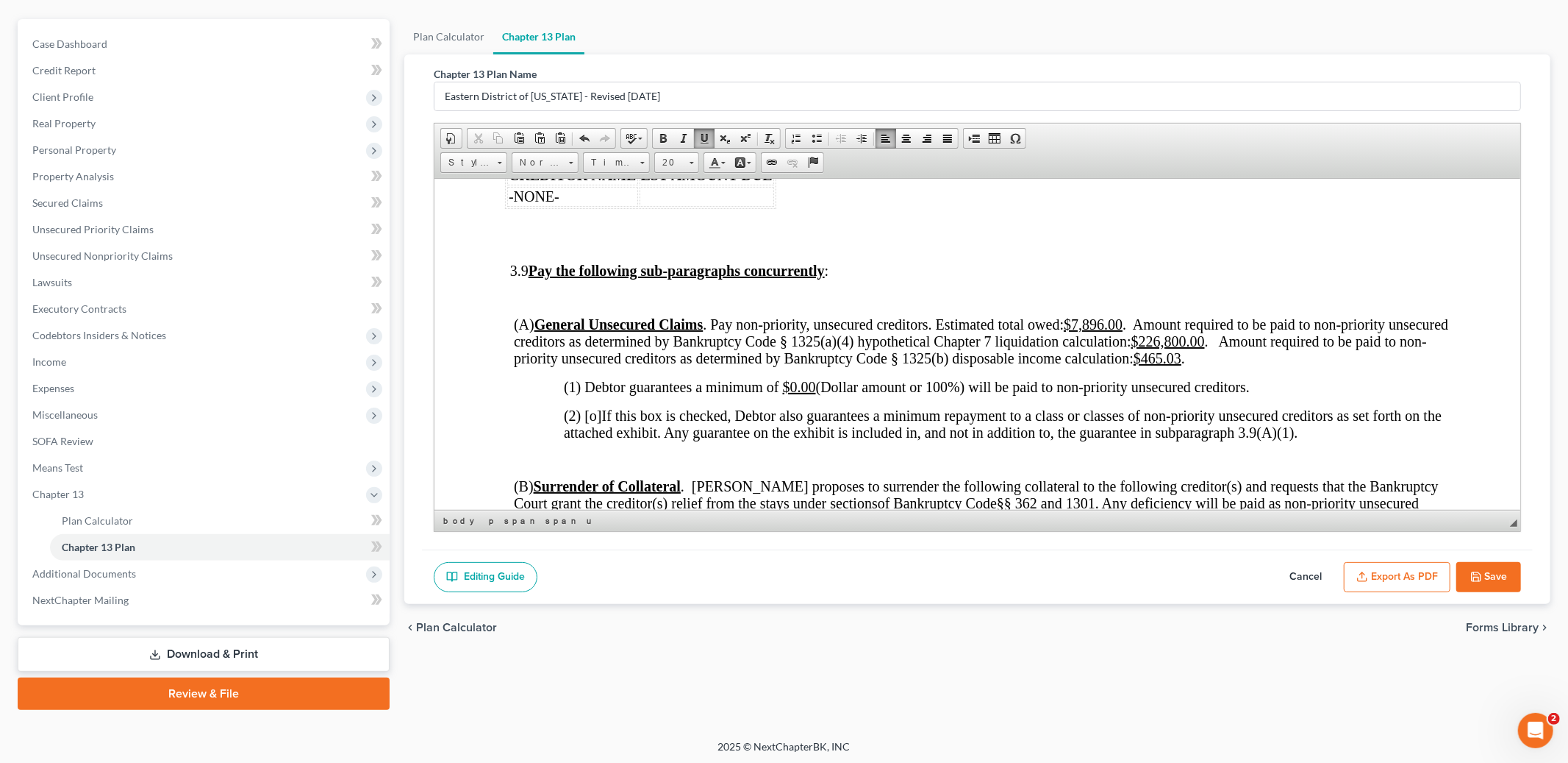
scroll to position [3449, 0]
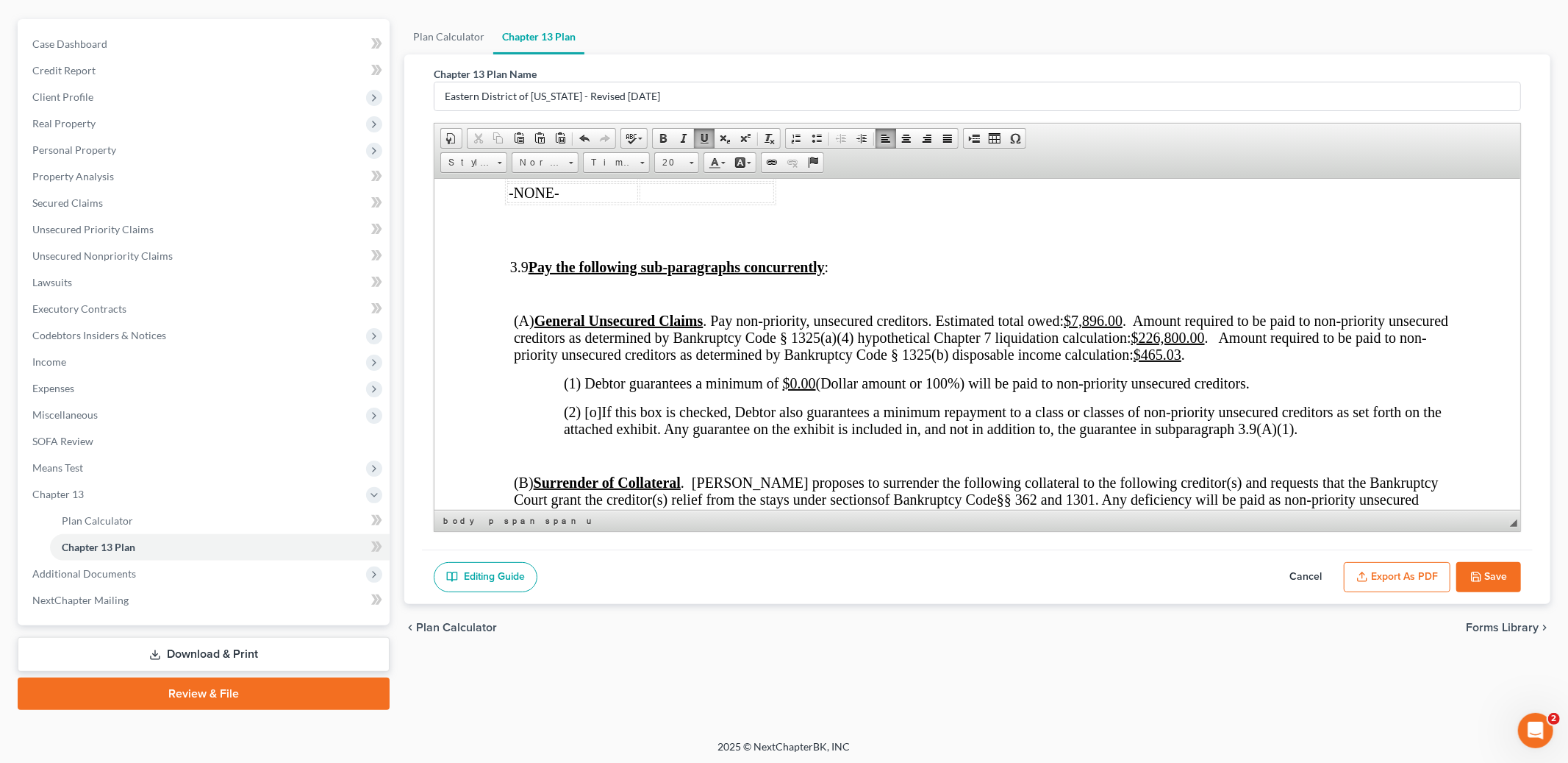
click at [1202, 345] on u "$226,800.00" at bounding box center [1168, 336] width 74 height 16
click at [1182, 362] on u "$465.03" at bounding box center [1157, 353] width 48 height 16
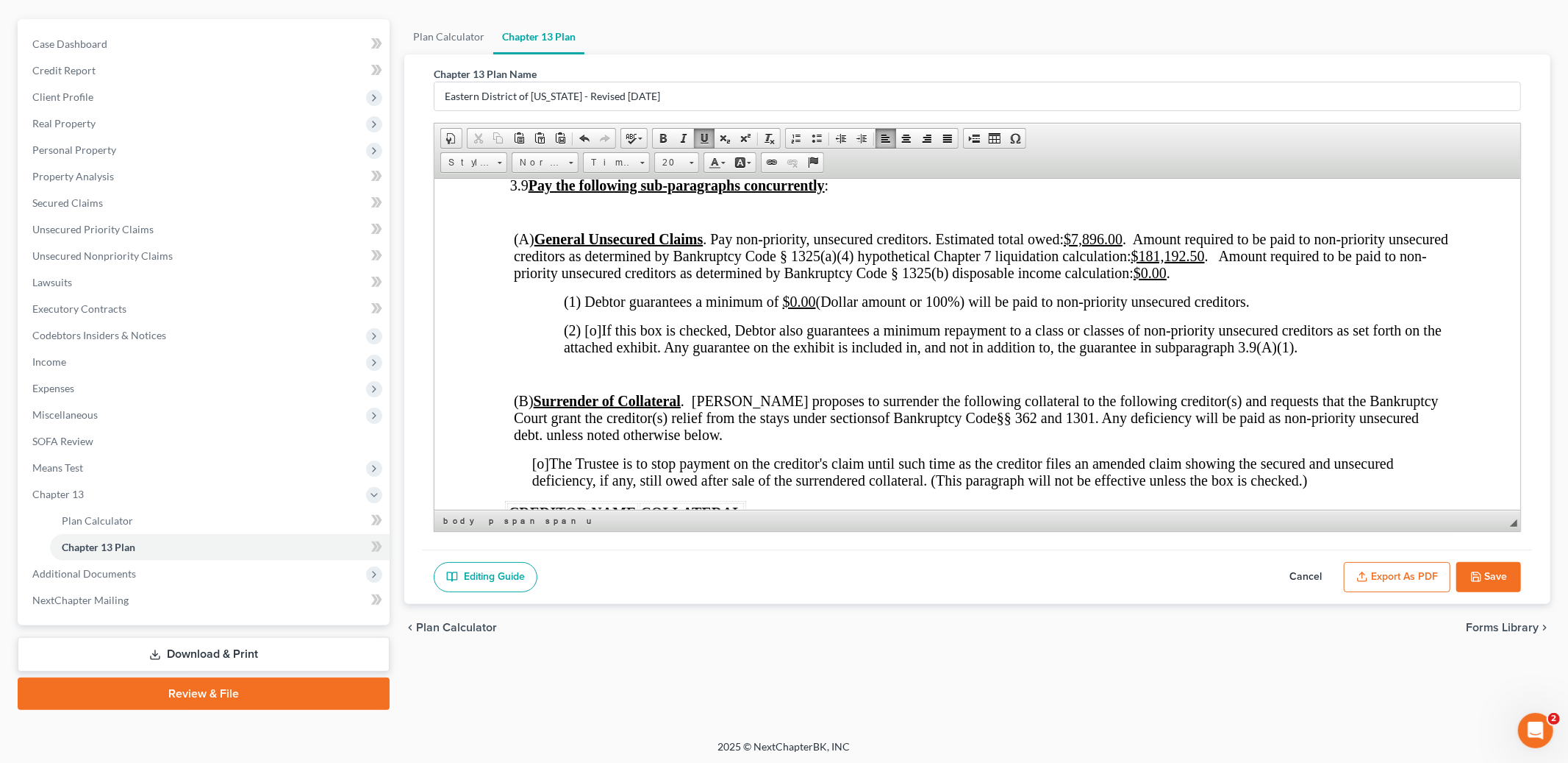
scroll to position [3533, 0]
click at [787, 307] on u "$0.00" at bounding box center [800, 298] width 33 height 16
click at [702, 135] on span at bounding box center [704, 138] width 12 height 12
click at [856, 307] on span "(1) Debtor guarantees a minimum of $ 181,192.50 (Dollar amount or 100%) will be…" at bounding box center [927, 298] width 727 height 16
click at [784, 307] on u "$" at bounding box center [786, 298] width 7 height 16
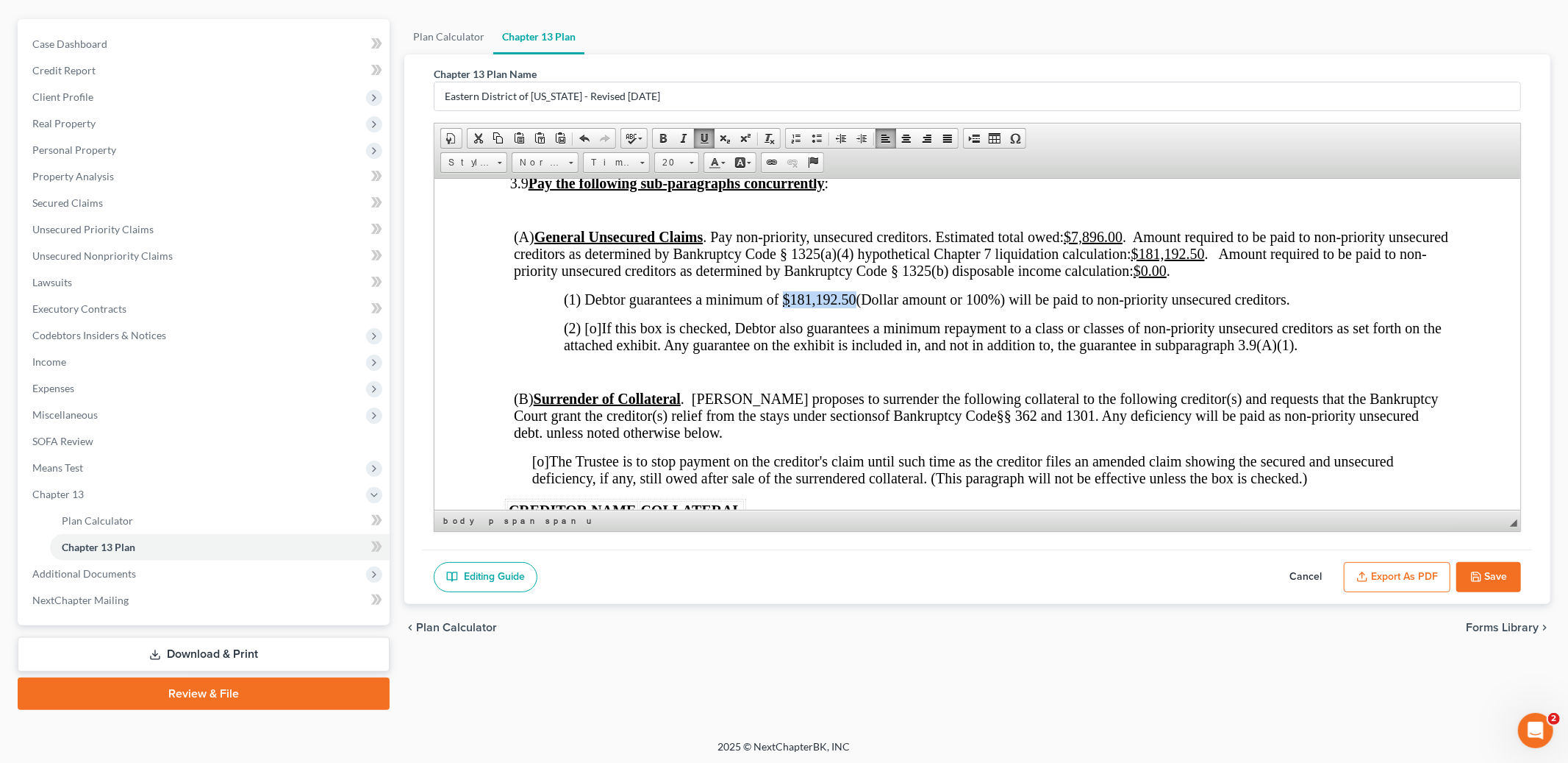
click at [699, 132] on span at bounding box center [704, 138] width 12 height 12
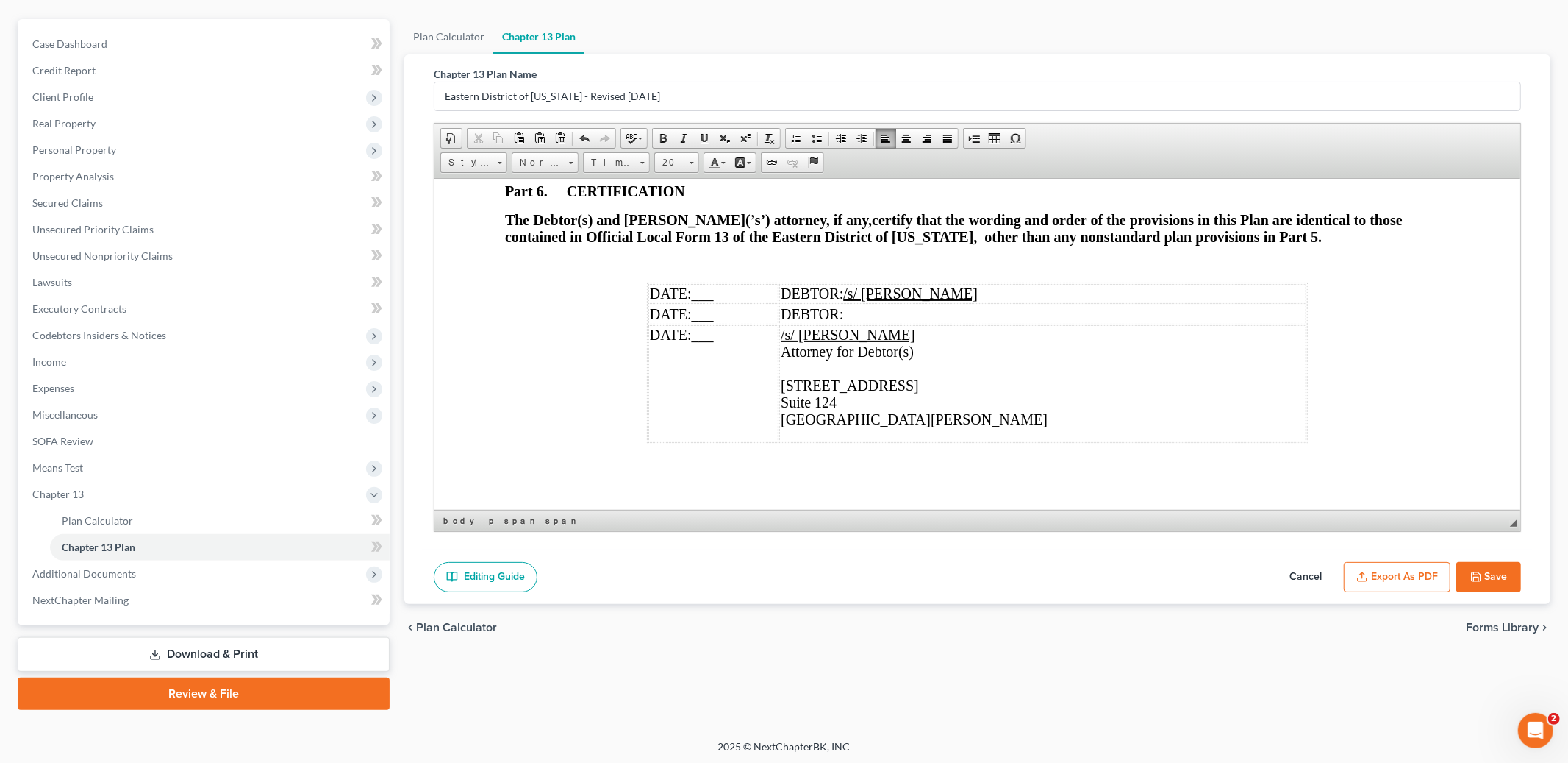
scroll to position [4821, 0]
click at [771, 302] on td "DATE: ___" at bounding box center [713, 292] width 130 height 20
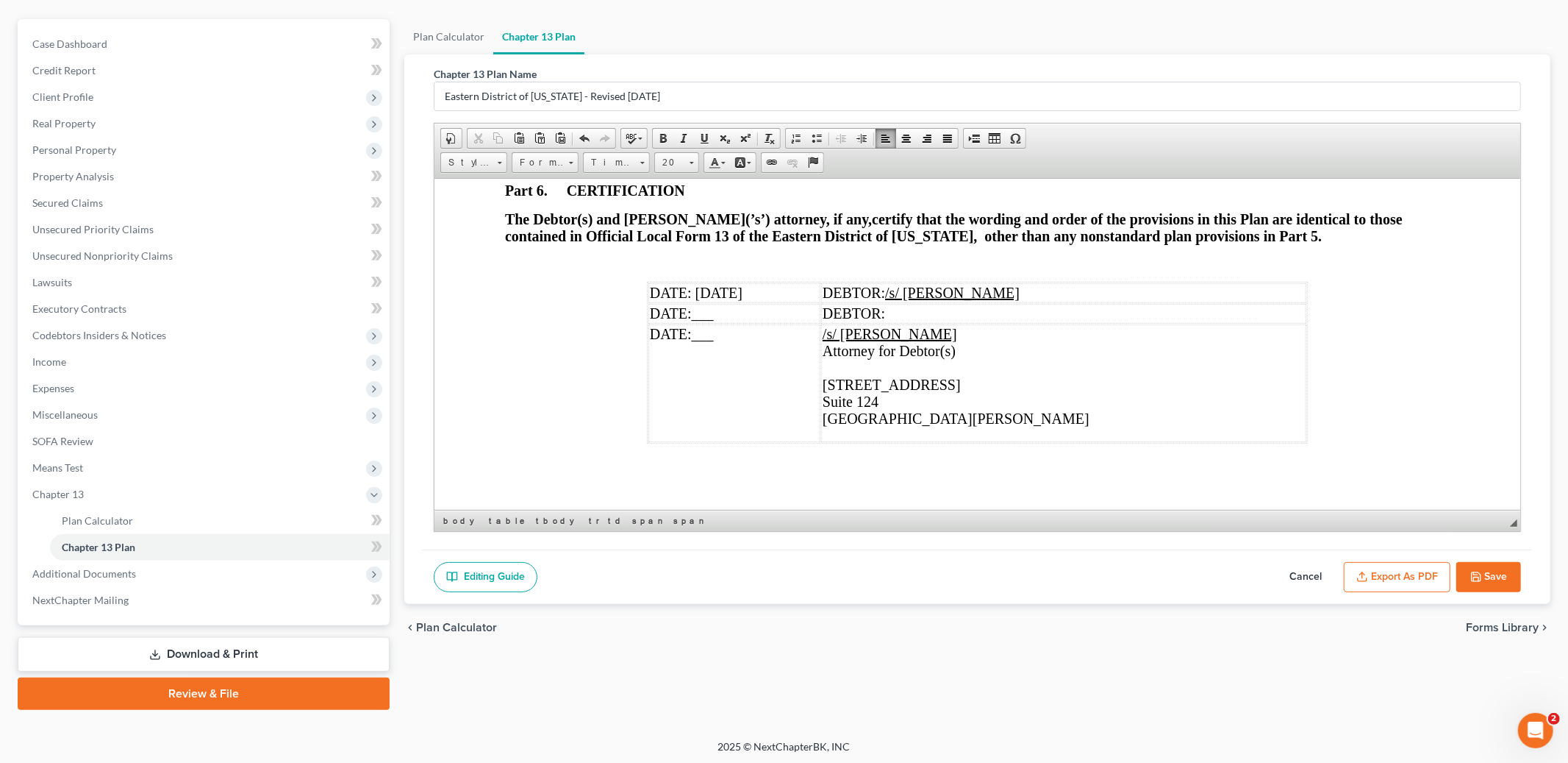
click at [1090, 302] on td "DEBTOR: /s/ Marcus D. McGee" at bounding box center [1064, 292] width 485 height 20
click at [738, 403] on td "DATE: ___" at bounding box center [733, 382] width 172 height 118
click at [928, 398] on td "/s/ Michael Doyel Attorney for Debtor(s) 10820 Sunset office Drive ​Suite 124 S…" at bounding box center [1064, 382] width 485 height 118
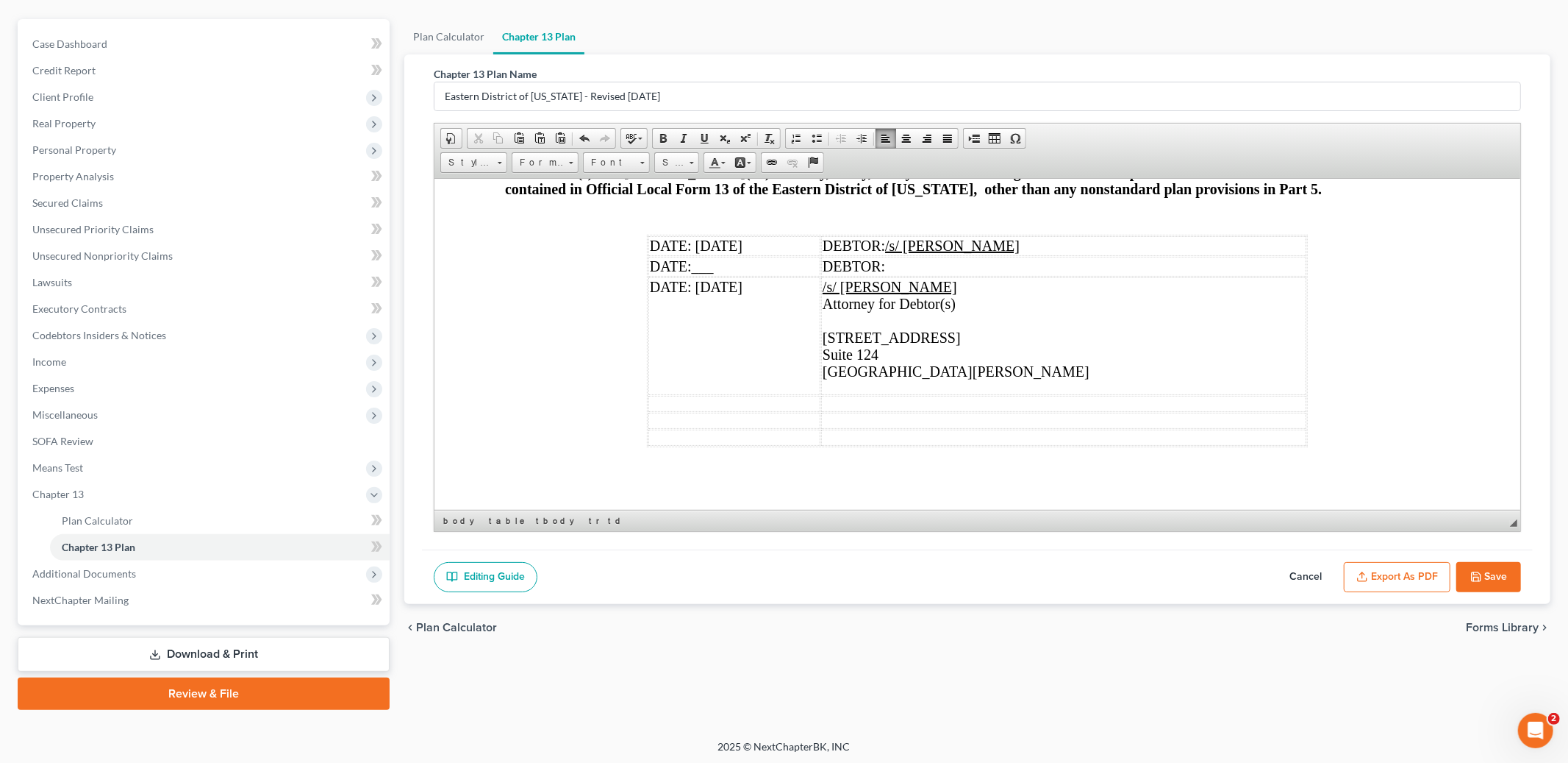
click at [935, 349] on td "/s/ Michael Doyel Attorney for Debtor(s) 10820 Sunset office Drive ​Suite 124 S…" at bounding box center [1064, 335] width 485 height 118
drag, startPoint x: 810, startPoint y: 397, endPoint x: 930, endPoint y: 454, distance: 132.8
click at [930, 394] on td "/s/ Michael Doyel Attorney for Debtor(s) 10820 Sunset office Drive ​Suite 124 S…" at bounding box center [1064, 335] width 485 height 118
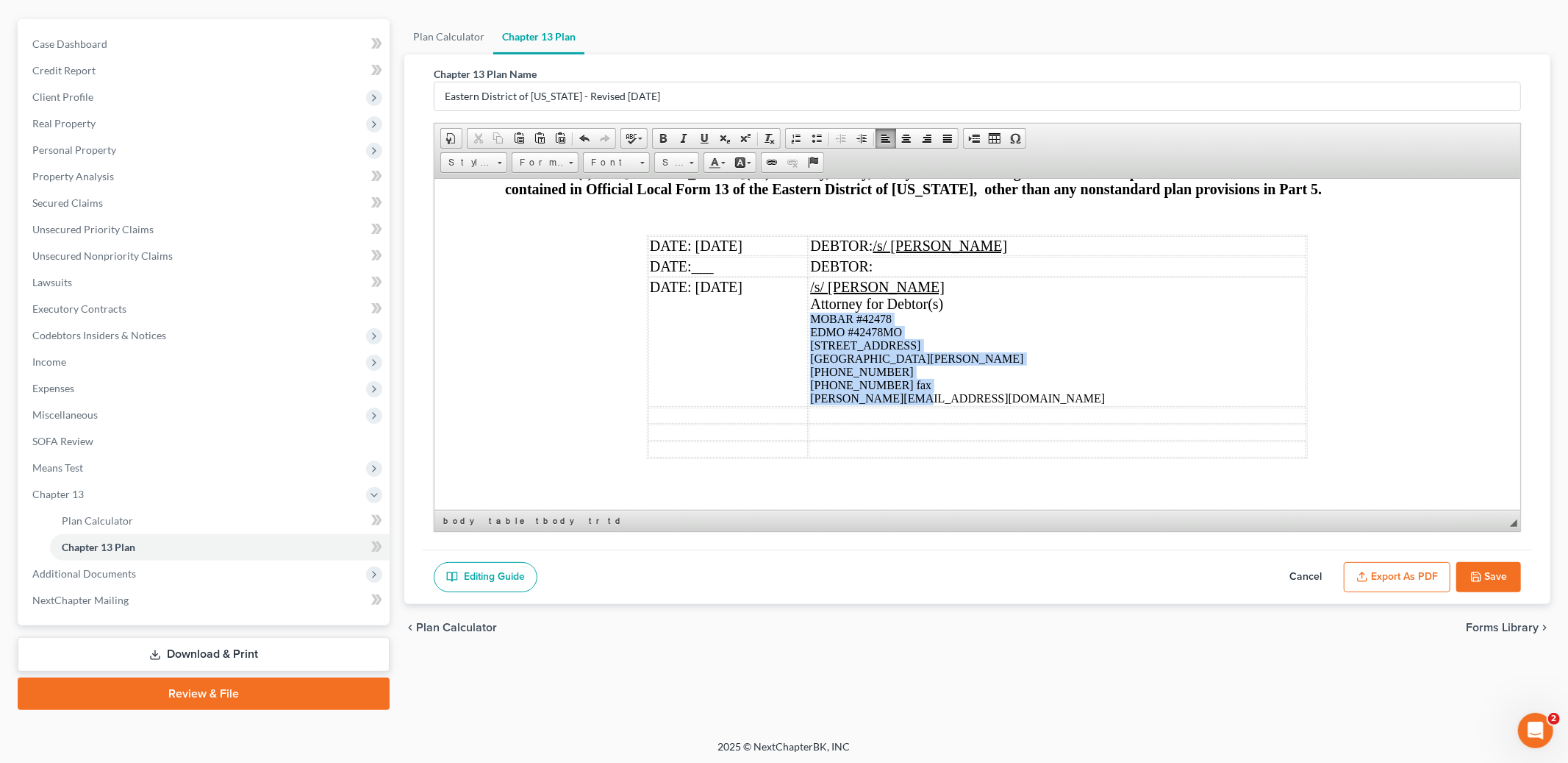
drag, startPoint x: 808, startPoint y: 382, endPoint x: 942, endPoint y: 466, distance: 158.2
click at [942, 406] on td "/s/ Michael Doyel Attorney for Debtor(s) ​ MOBAR #42478 EDMO #42478MO 10820 Sun…" at bounding box center [1058, 341] width 498 height 129
click at [686, 163] on link "Size" at bounding box center [677, 162] width 45 height 21
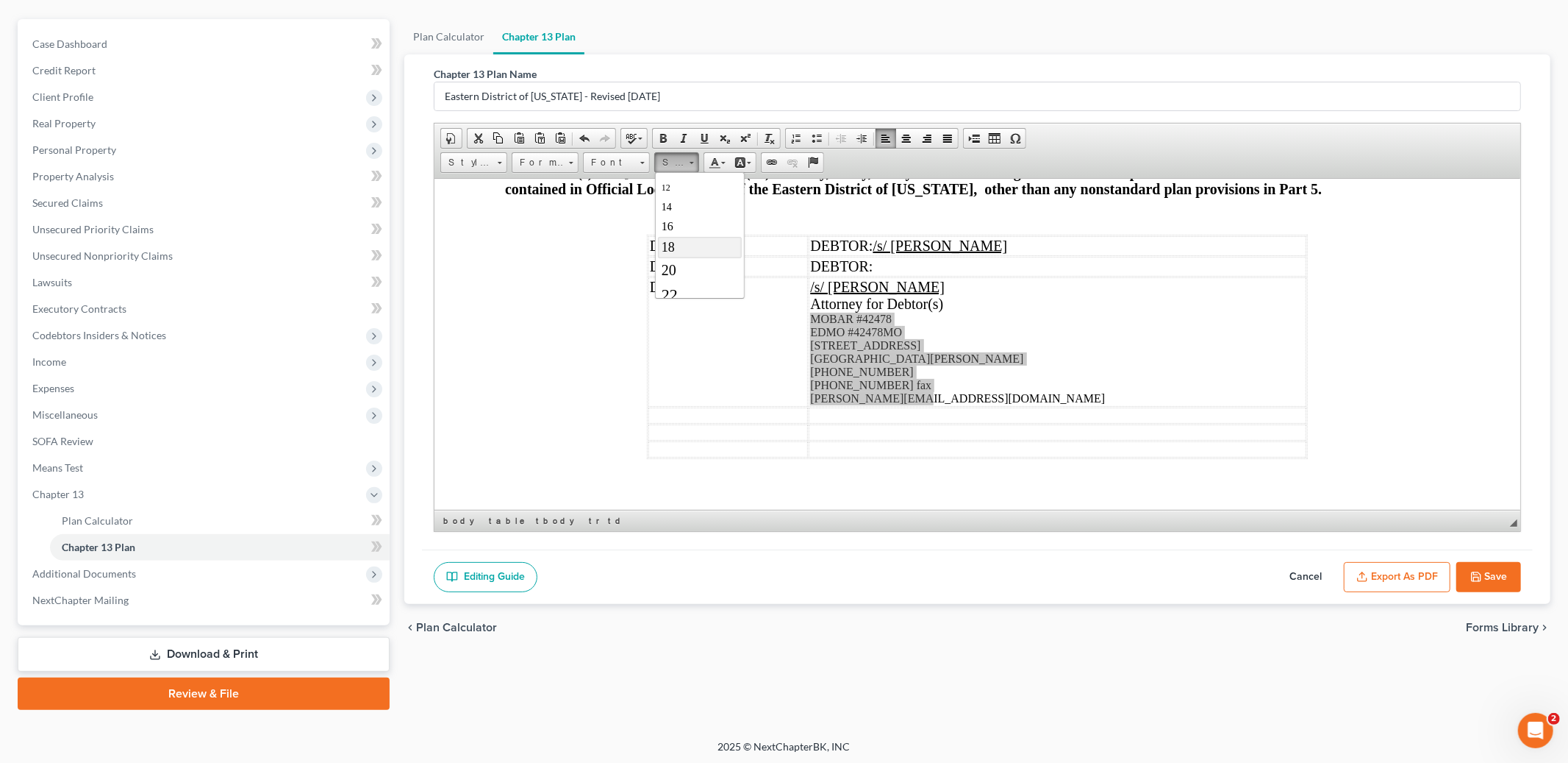
scroll to position [93, 0]
click at [683, 275] on link "20" at bounding box center [698, 268] width 83 height 23
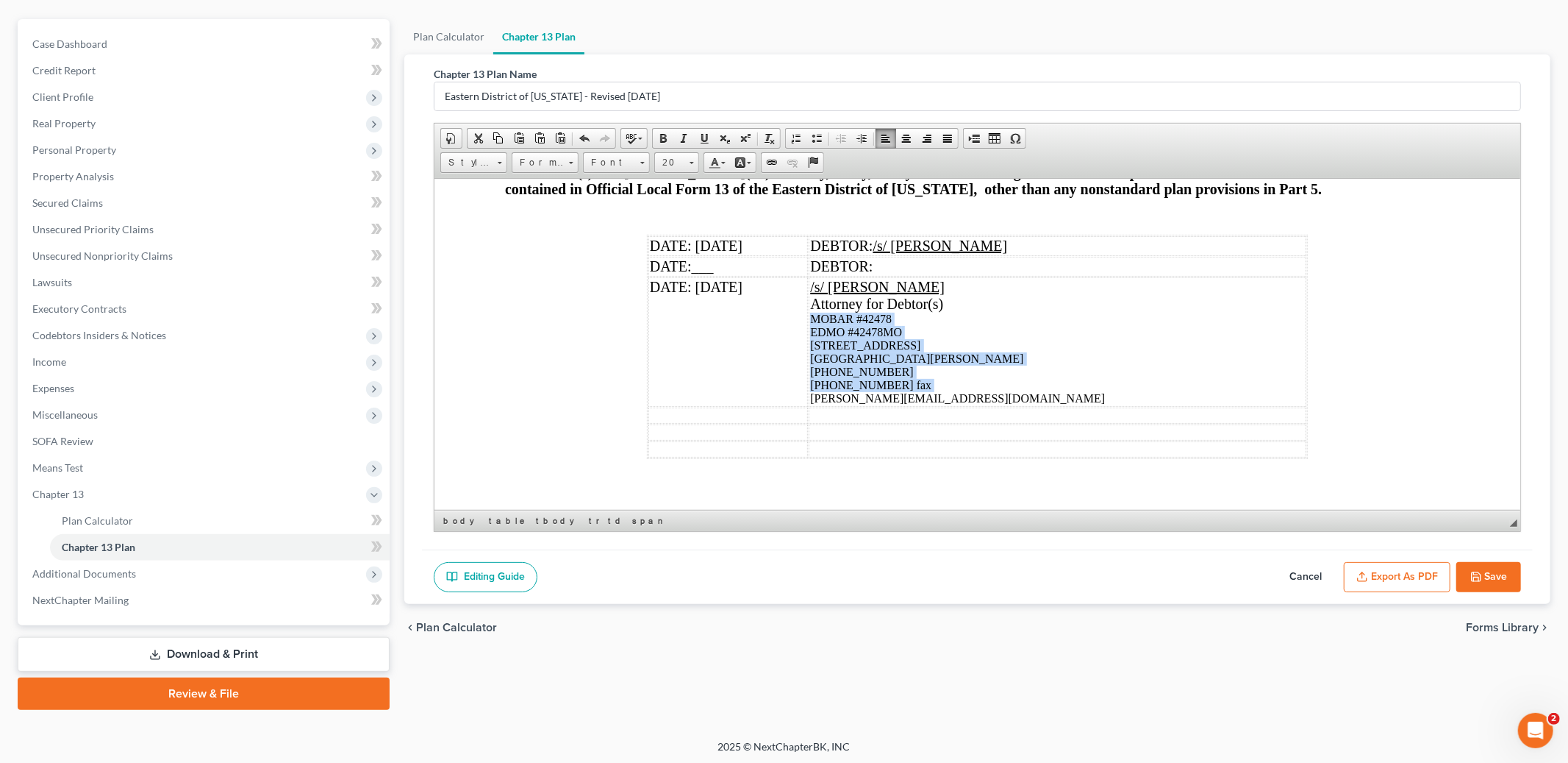
scroll to position [0, 0]
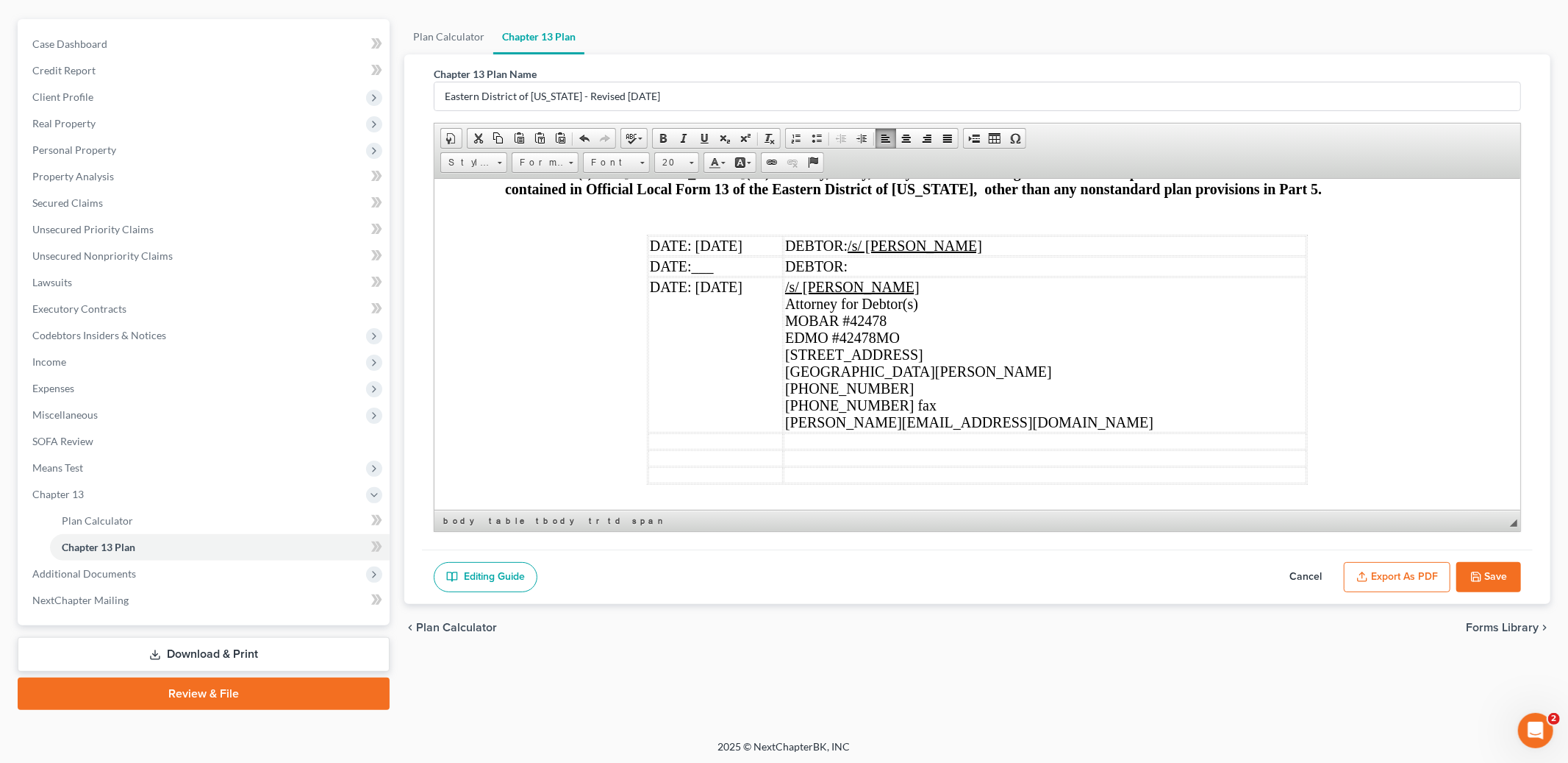
click at [1487, 580] on button "Save" at bounding box center [1489, 577] width 65 height 30
select select "4"
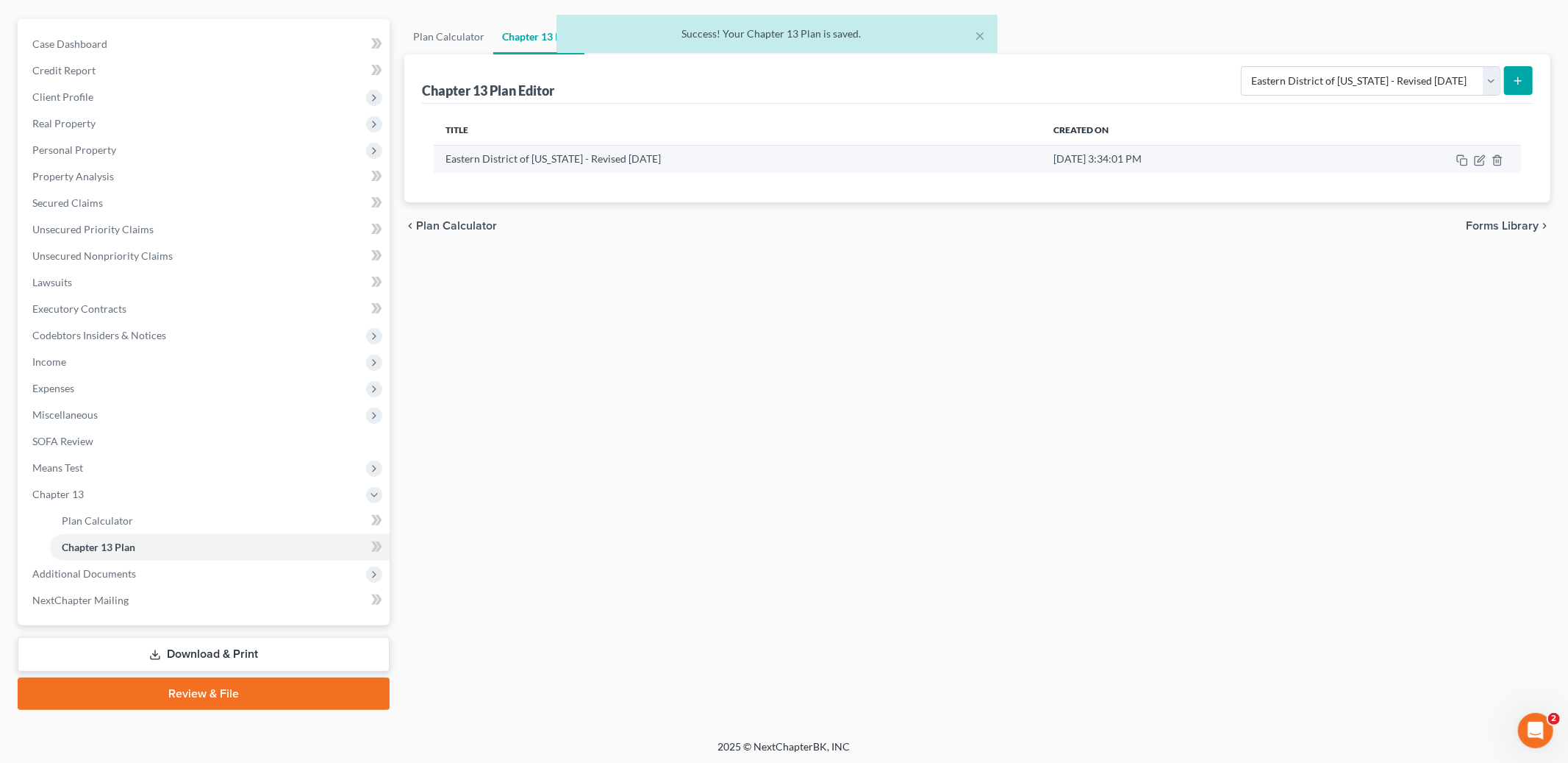
click at [1480, 151] on td at bounding box center [1424, 159] width 195 height 27
click at [1480, 159] on icon "button" at bounding box center [1480, 160] width 12 height 12
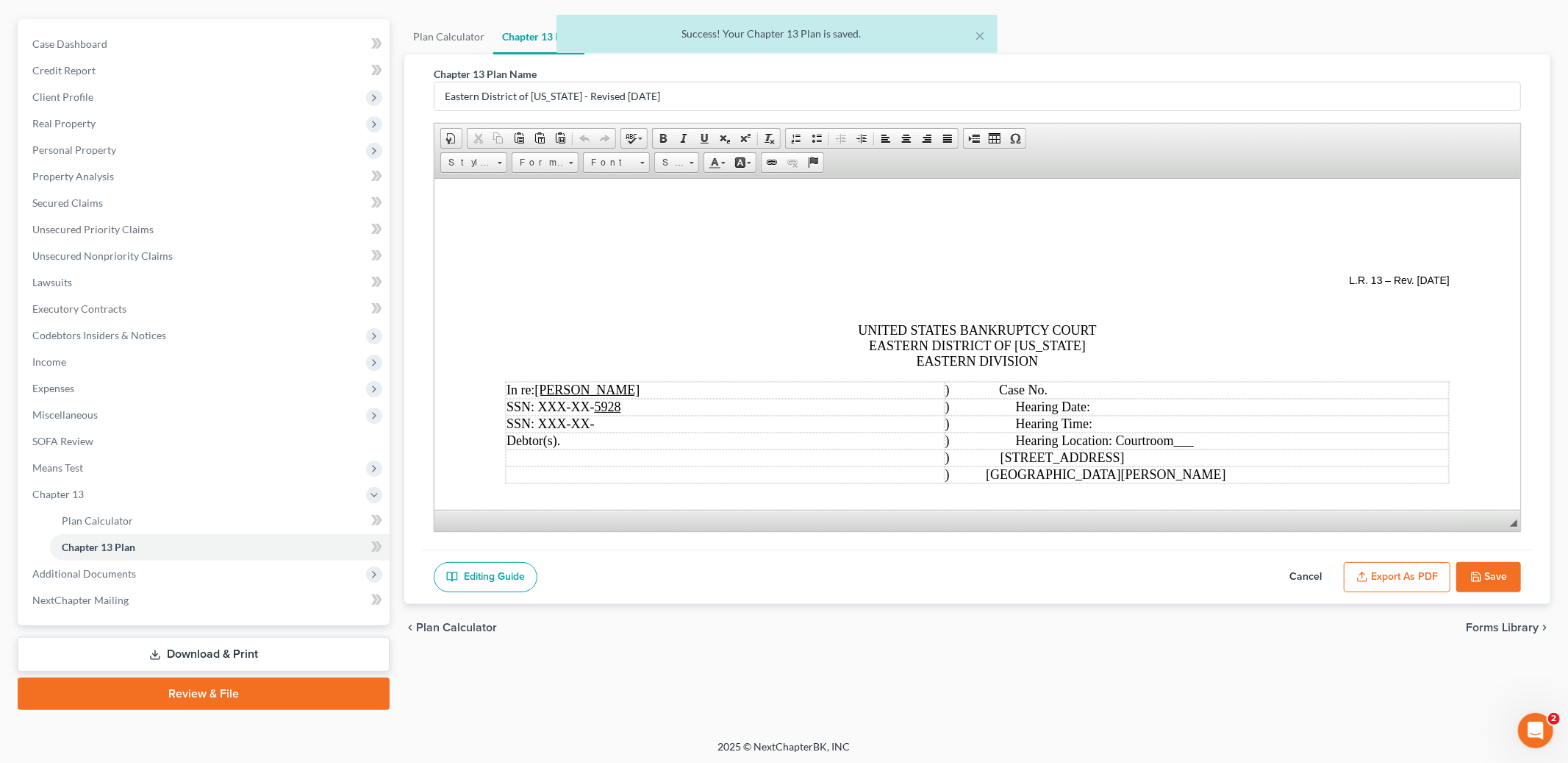
click at [1390, 581] on button "Export as PDF" at bounding box center [1397, 577] width 107 height 30
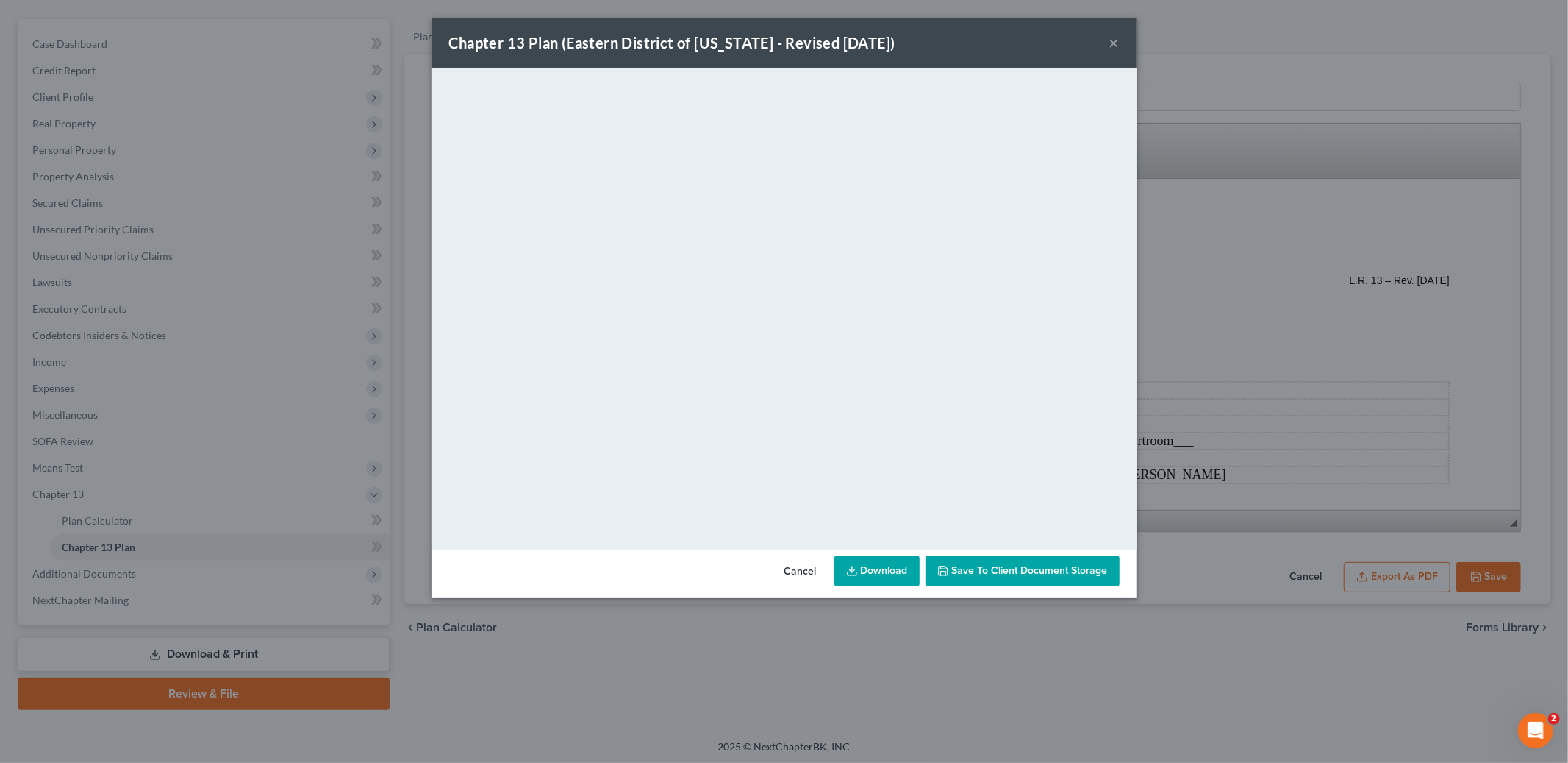
click at [1002, 569] on span "Save to Client Document Storage" at bounding box center [1030, 570] width 156 height 13
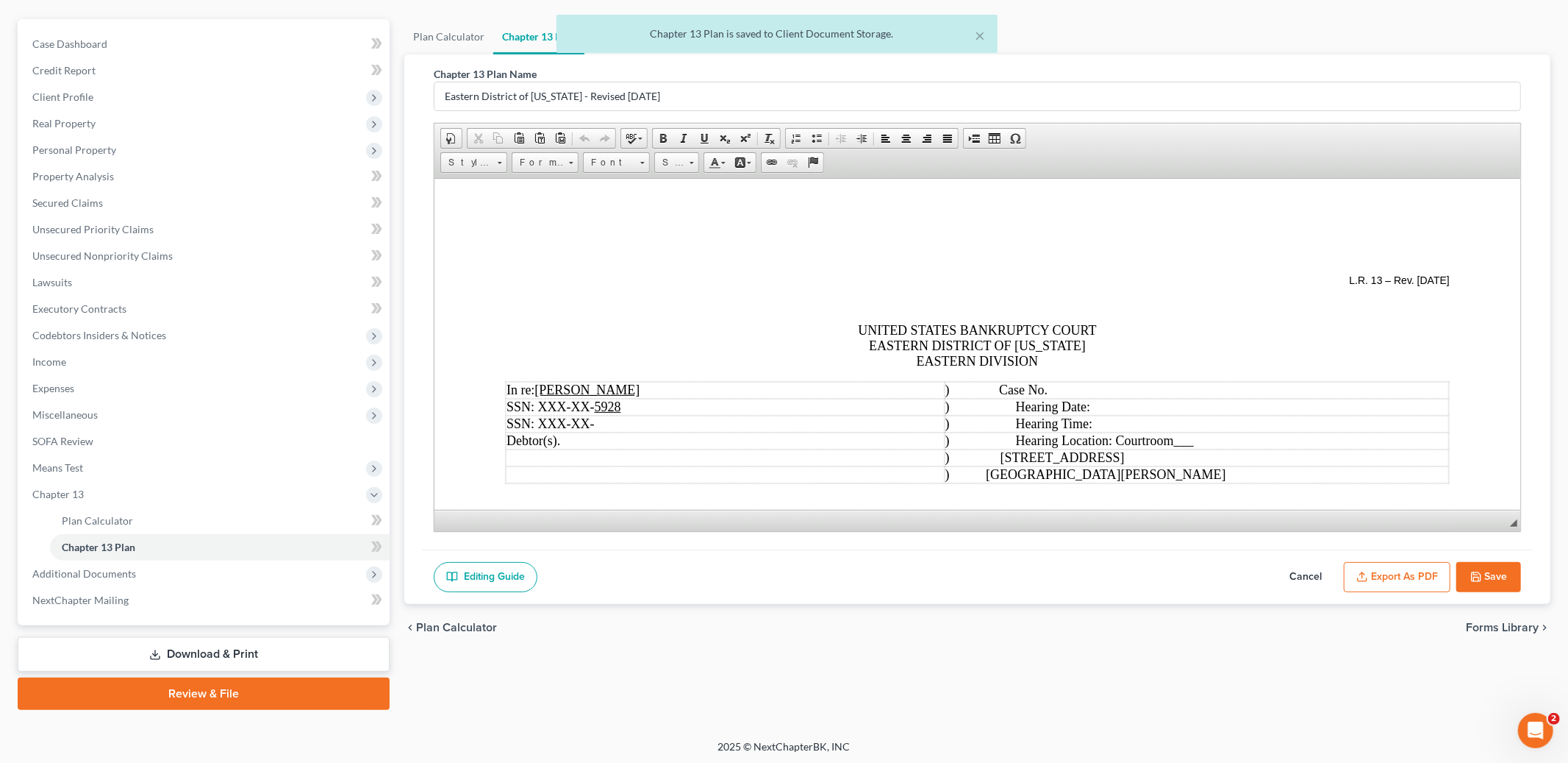
click at [1484, 580] on button "Save" at bounding box center [1489, 577] width 65 height 30
select select "4"
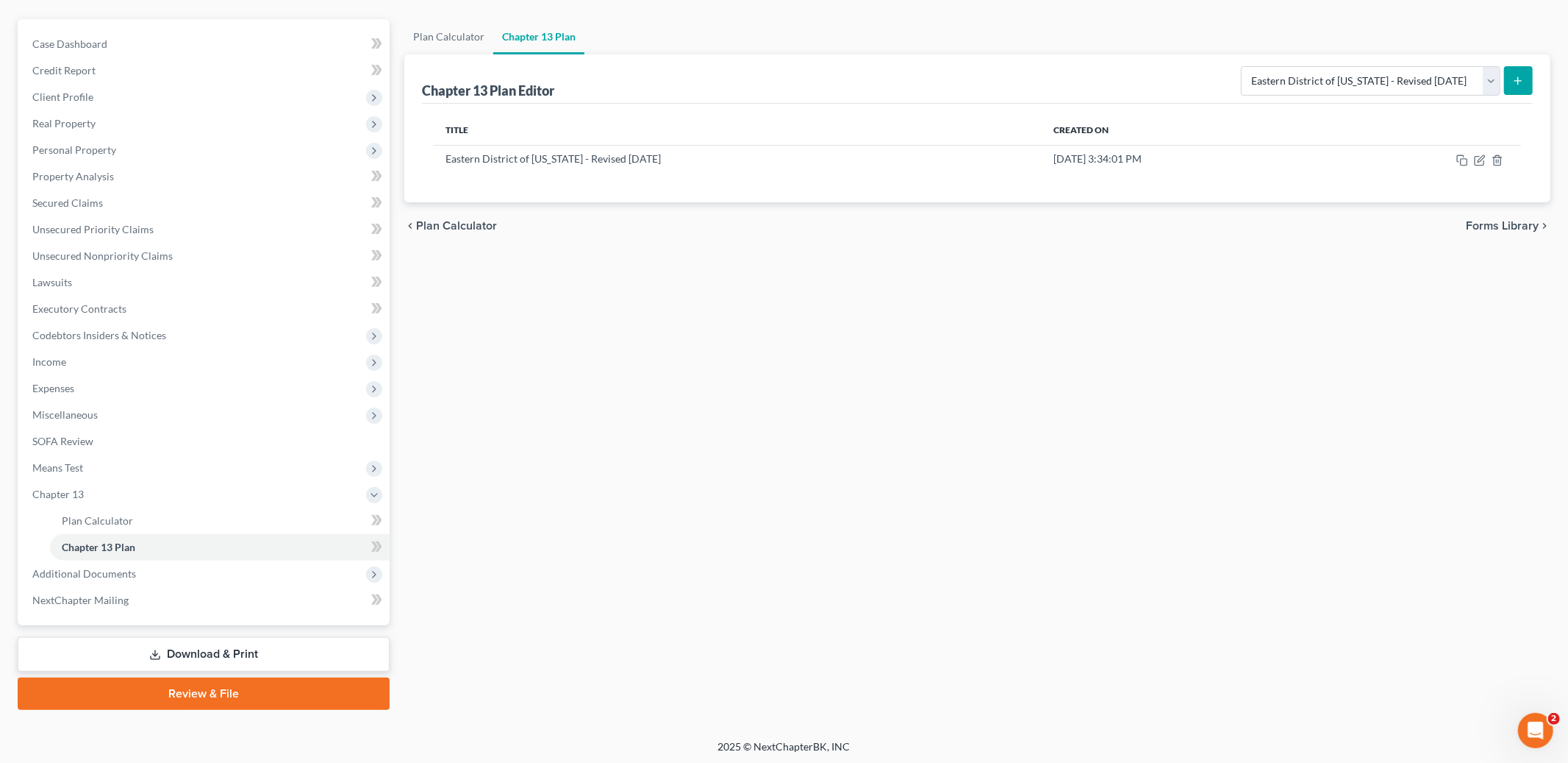
click at [175, 657] on link "Download & Print" at bounding box center [203, 653] width 372 height 34
click at [175, 657] on div "McGee, Marcus Upgraded Chapter Chapter 13 Status In Progress District MOEB Prev…" at bounding box center [784, 337] width 1533 height 766
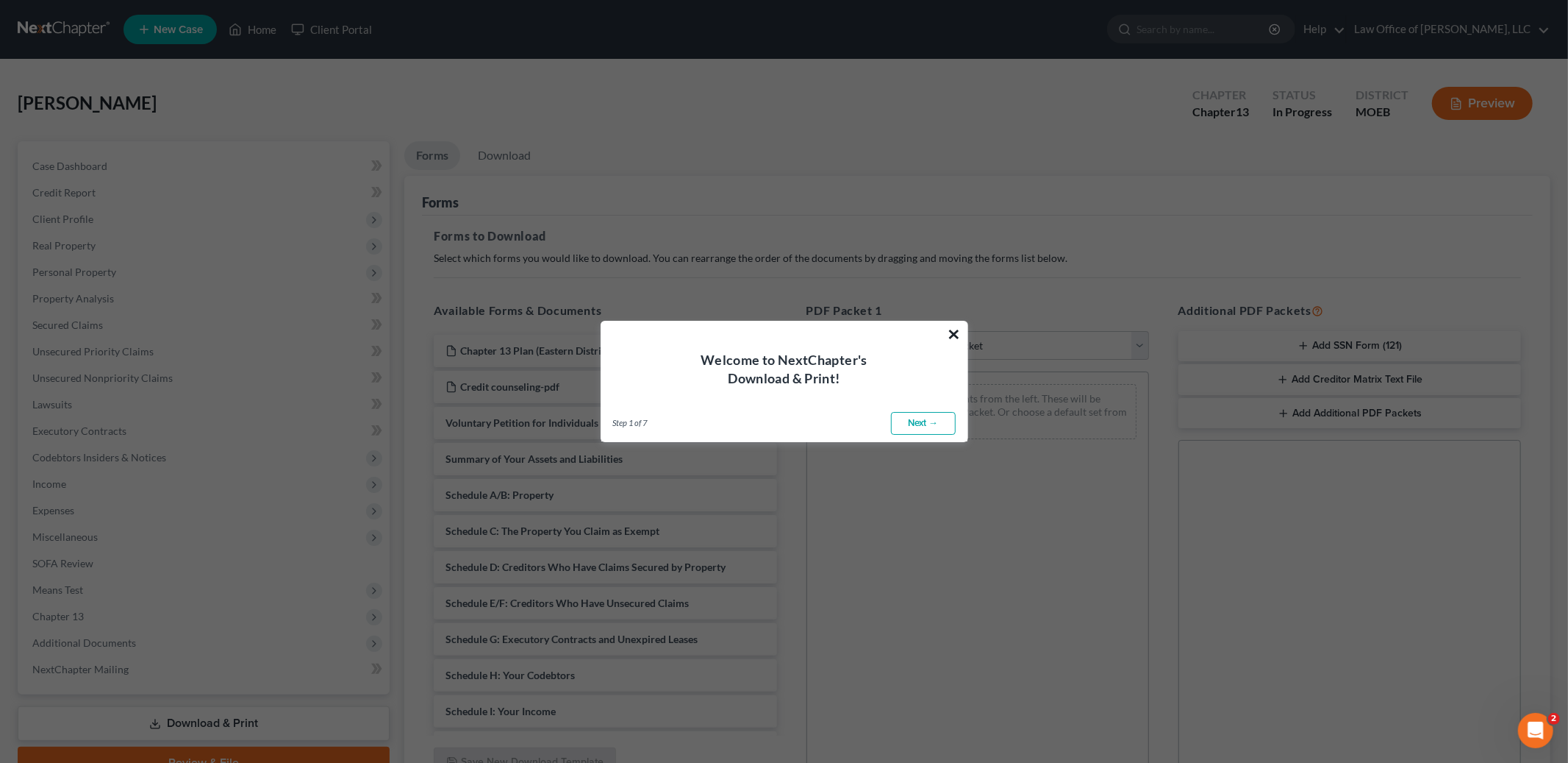
click at [955, 331] on button "×" at bounding box center [954, 333] width 14 height 24
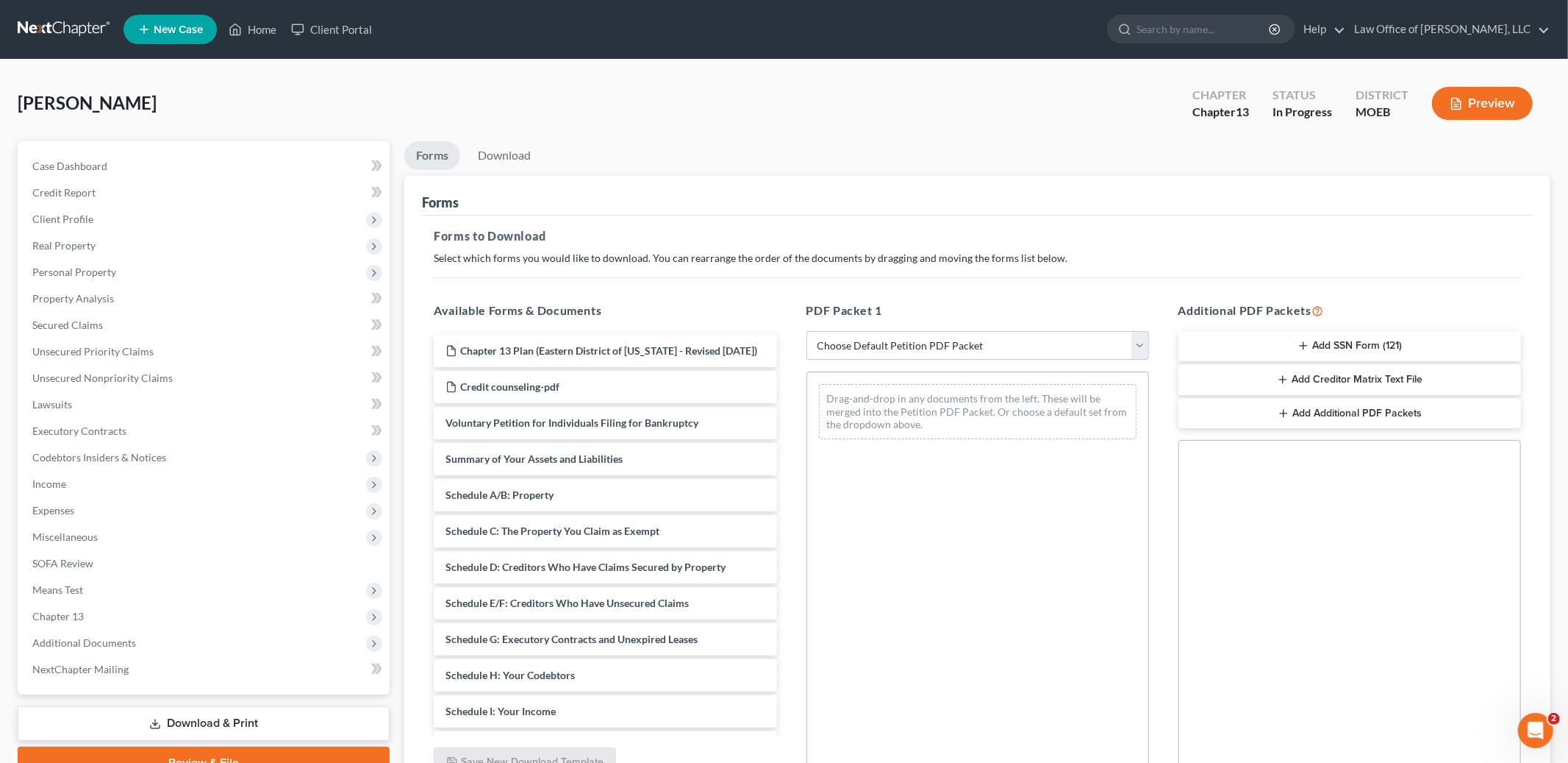
click at [952, 339] on select "Choose Default Petition PDF Packet Complete Bankruptcy Petition (all forms and …" at bounding box center [978, 345] width 342 height 29
select select "0"
click at [807, 331] on select "Choose Default Petition PDF Packet Complete Bankruptcy Petition (all forms and …" at bounding box center [978, 345] width 342 height 29
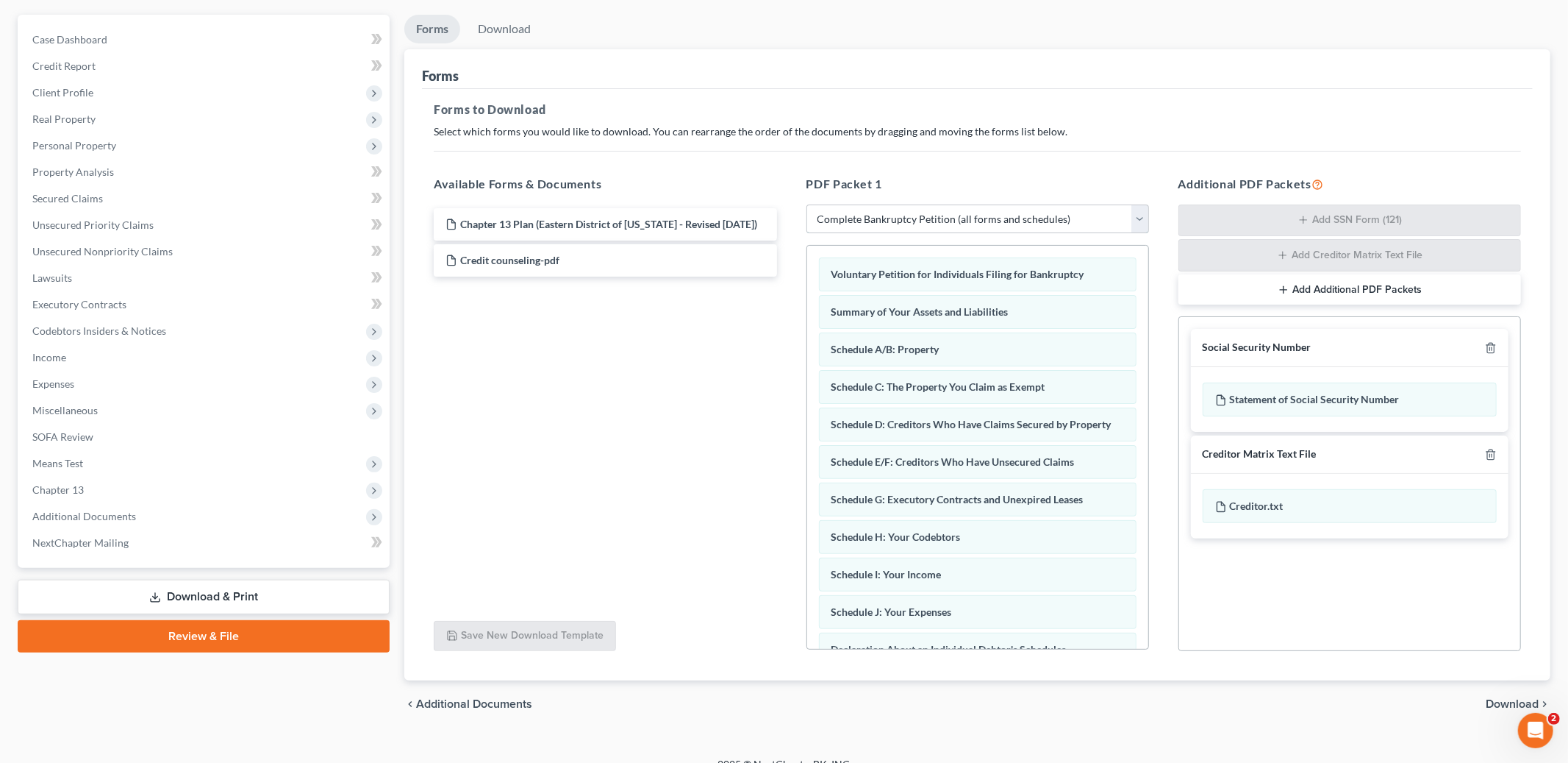
scroll to position [137, 0]
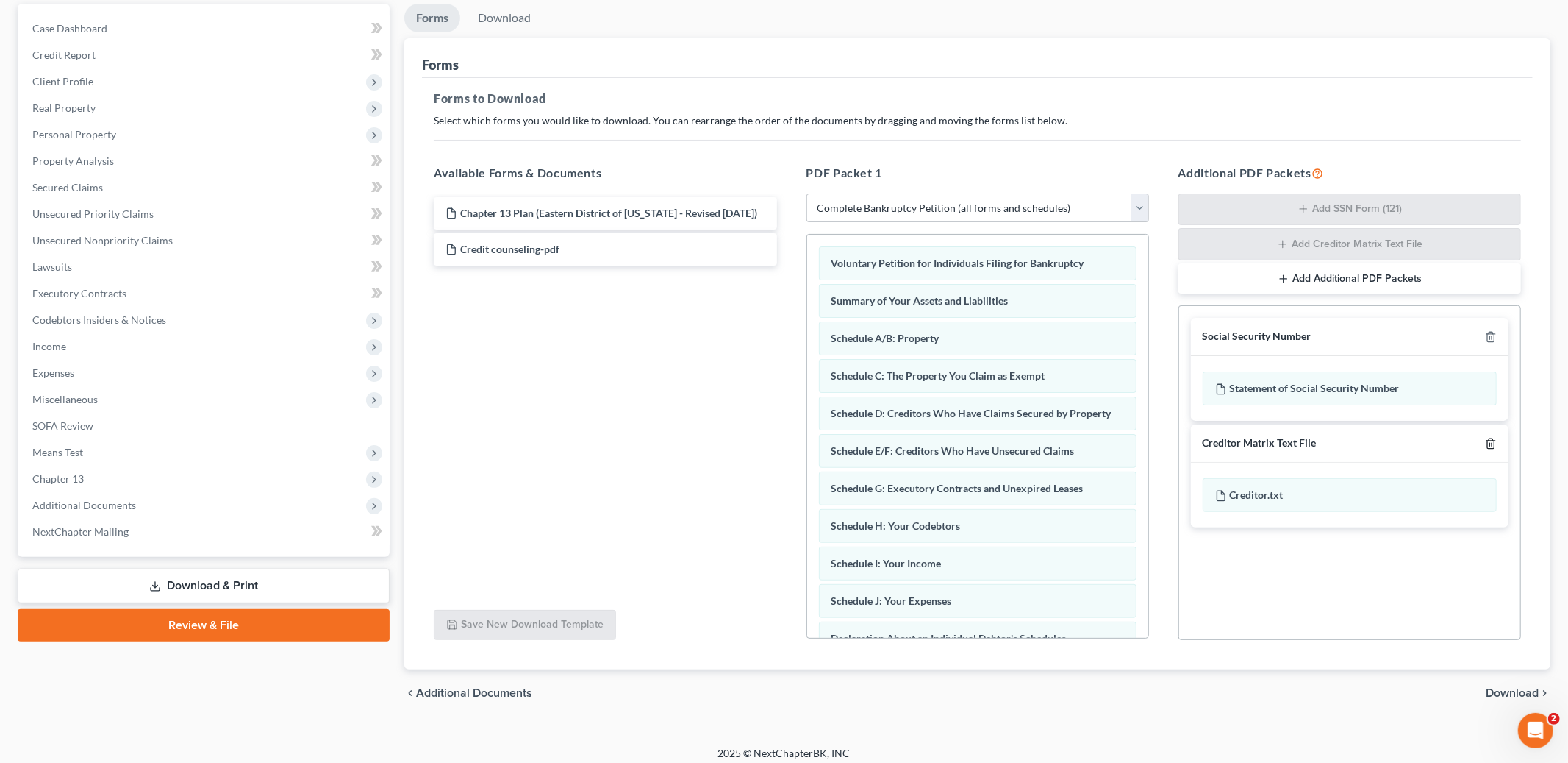
click at [1493, 445] on icon "button" at bounding box center [1492, 443] width 12 height 12
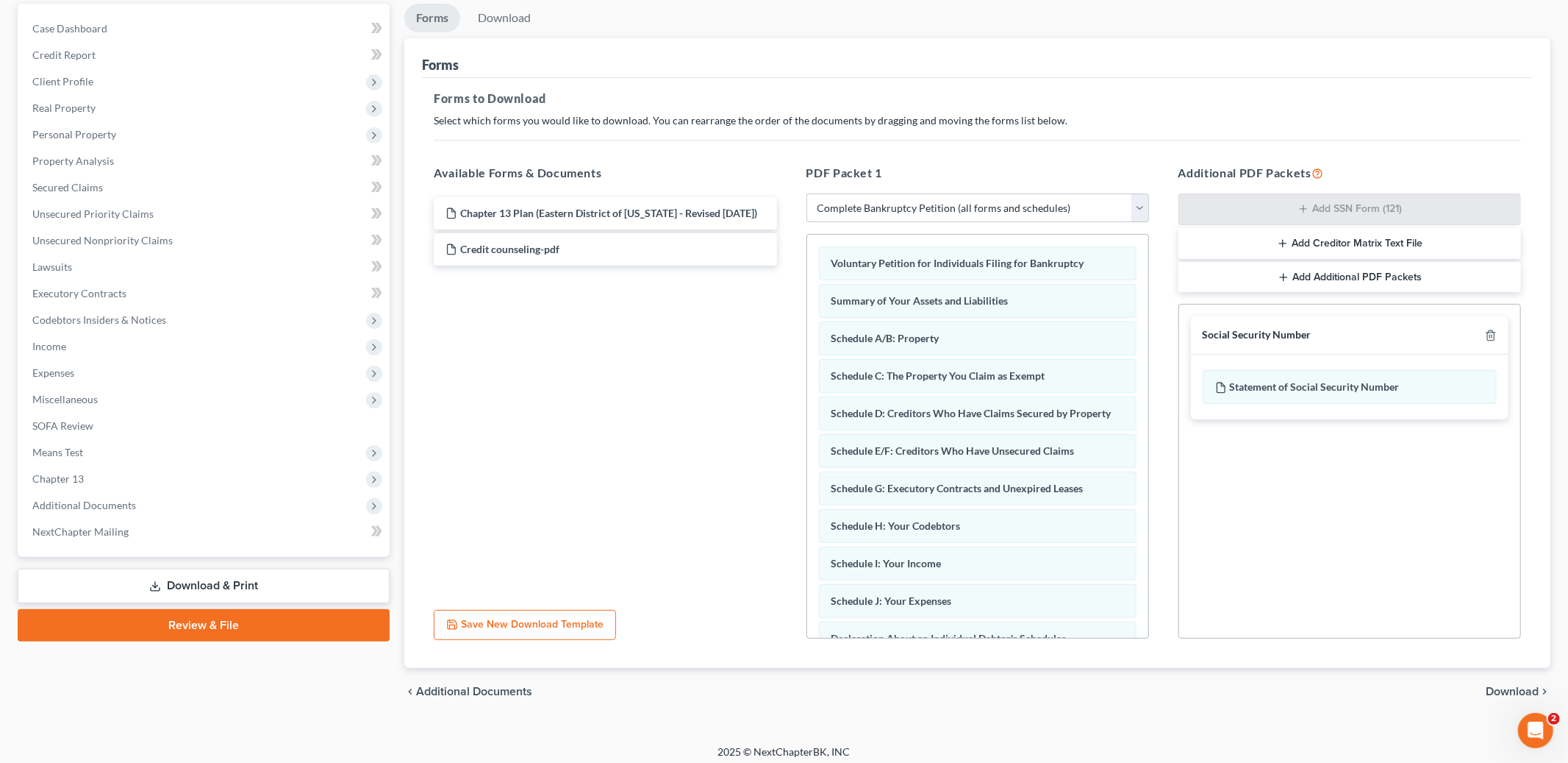
click at [1500, 688] on span "Download" at bounding box center [1512, 691] width 53 height 12
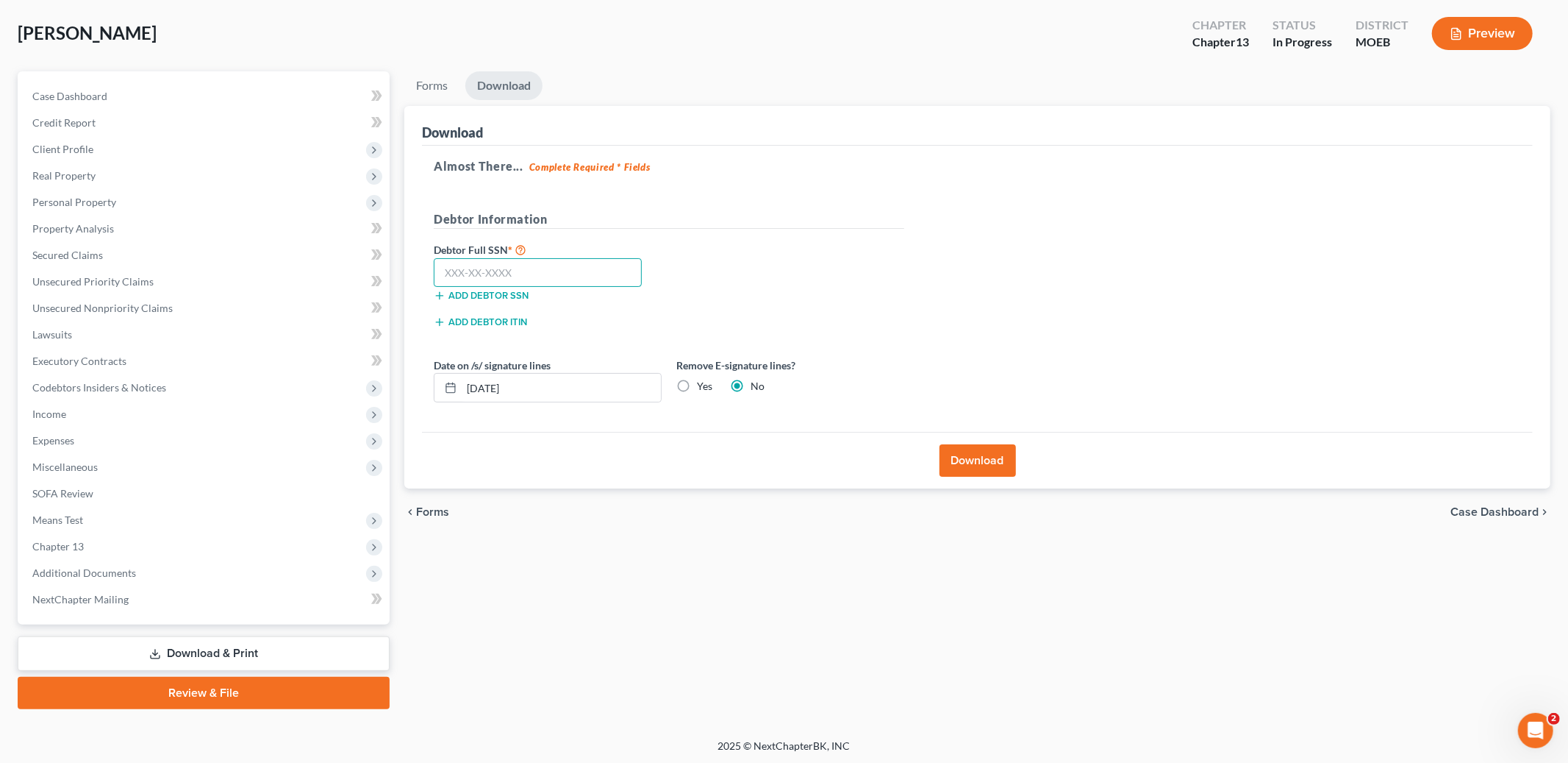
click at [495, 272] on input "text" at bounding box center [537, 273] width 208 height 29
type input "499-56-5928"
click at [992, 467] on button "Download" at bounding box center [978, 460] width 76 height 32
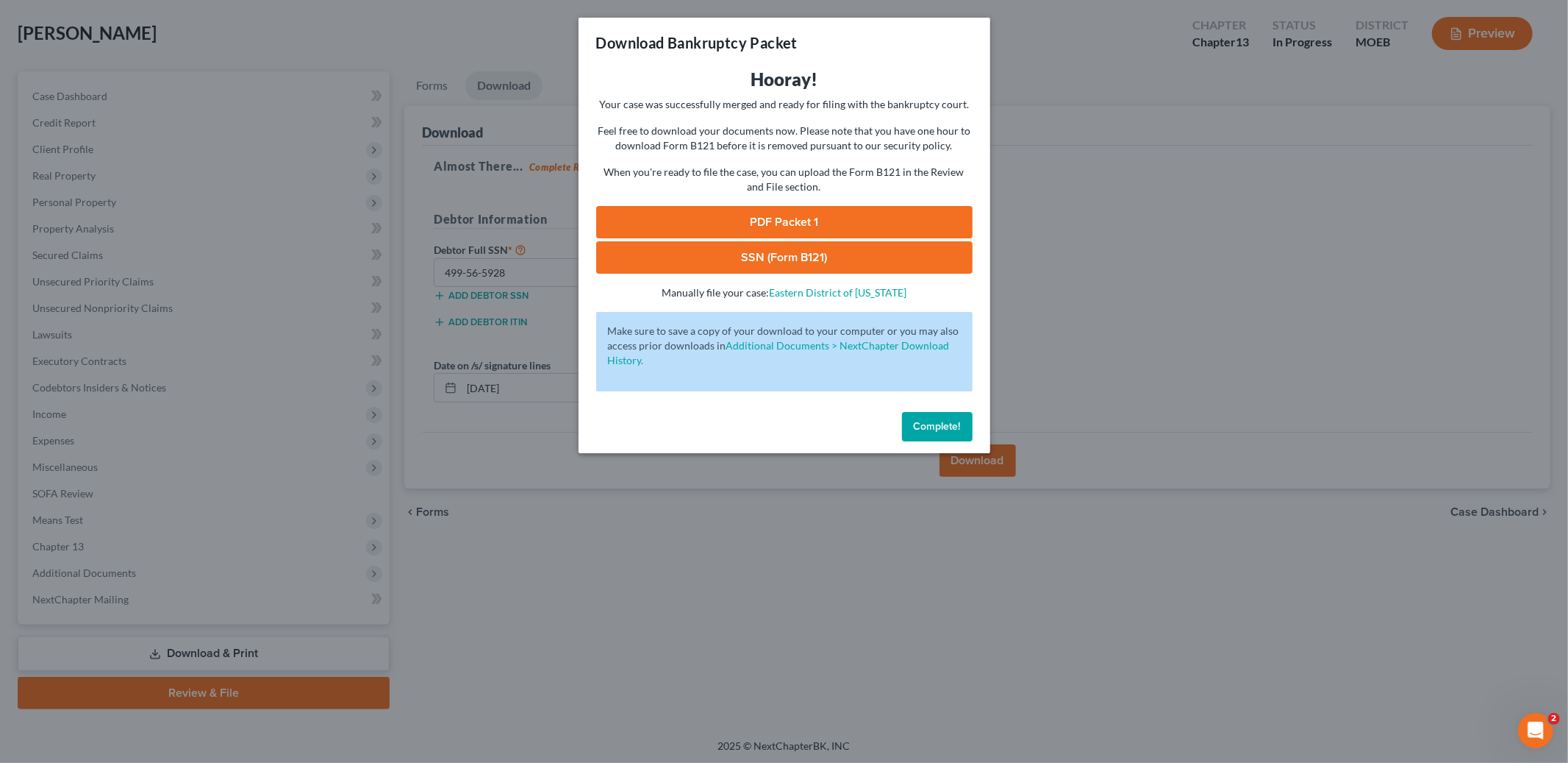
click at [683, 230] on link "PDF Packet 1" at bounding box center [784, 222] width 377 height 32
click at [689, 257] on link "SSN (Form B121)" at bounding box center [784, 257] width 377 height 32
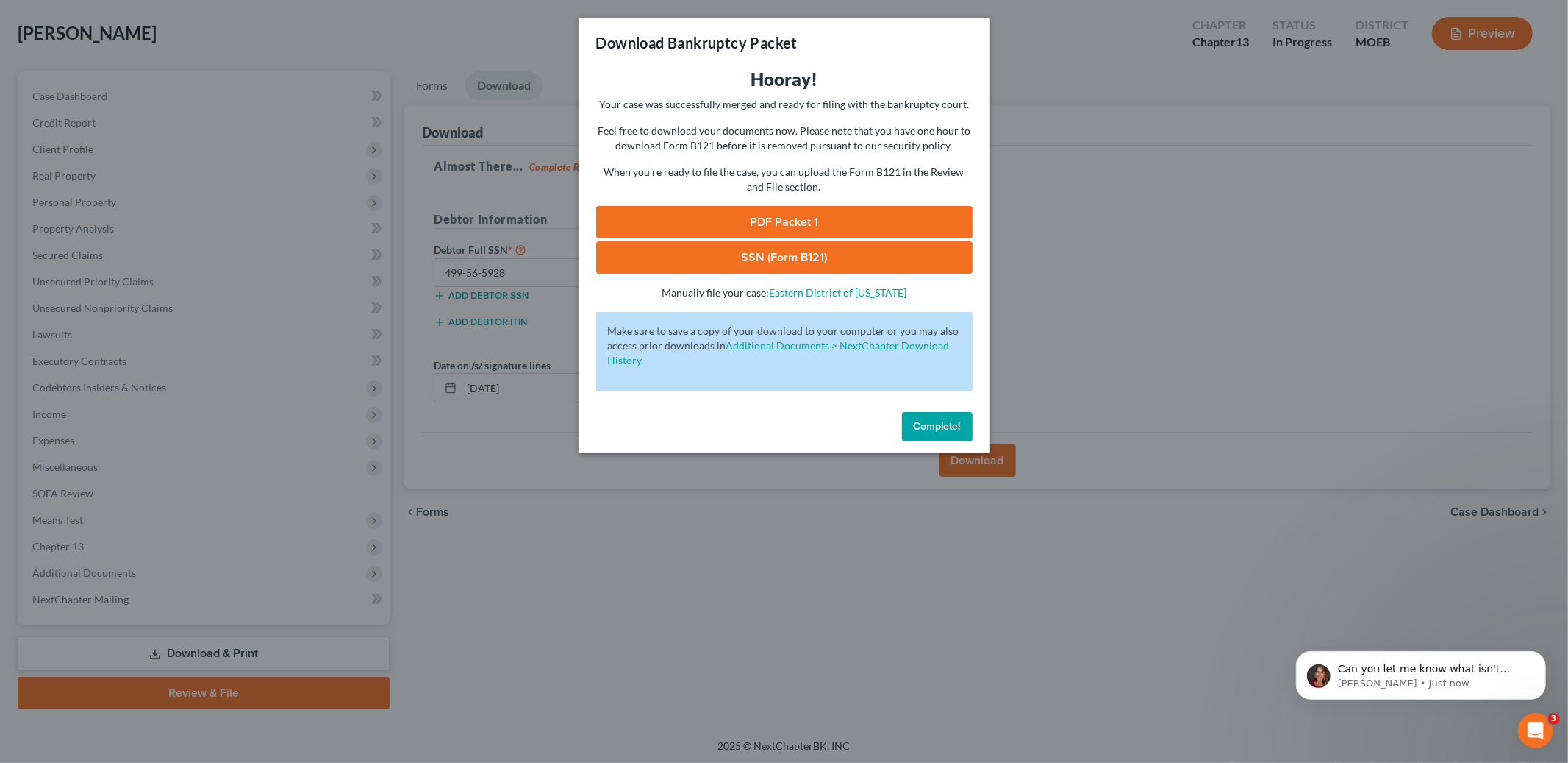
scroll to position [2837, 0]
click at [933, 428] on span "Complete!" at bounding box center [937, 426] width 47 height 13
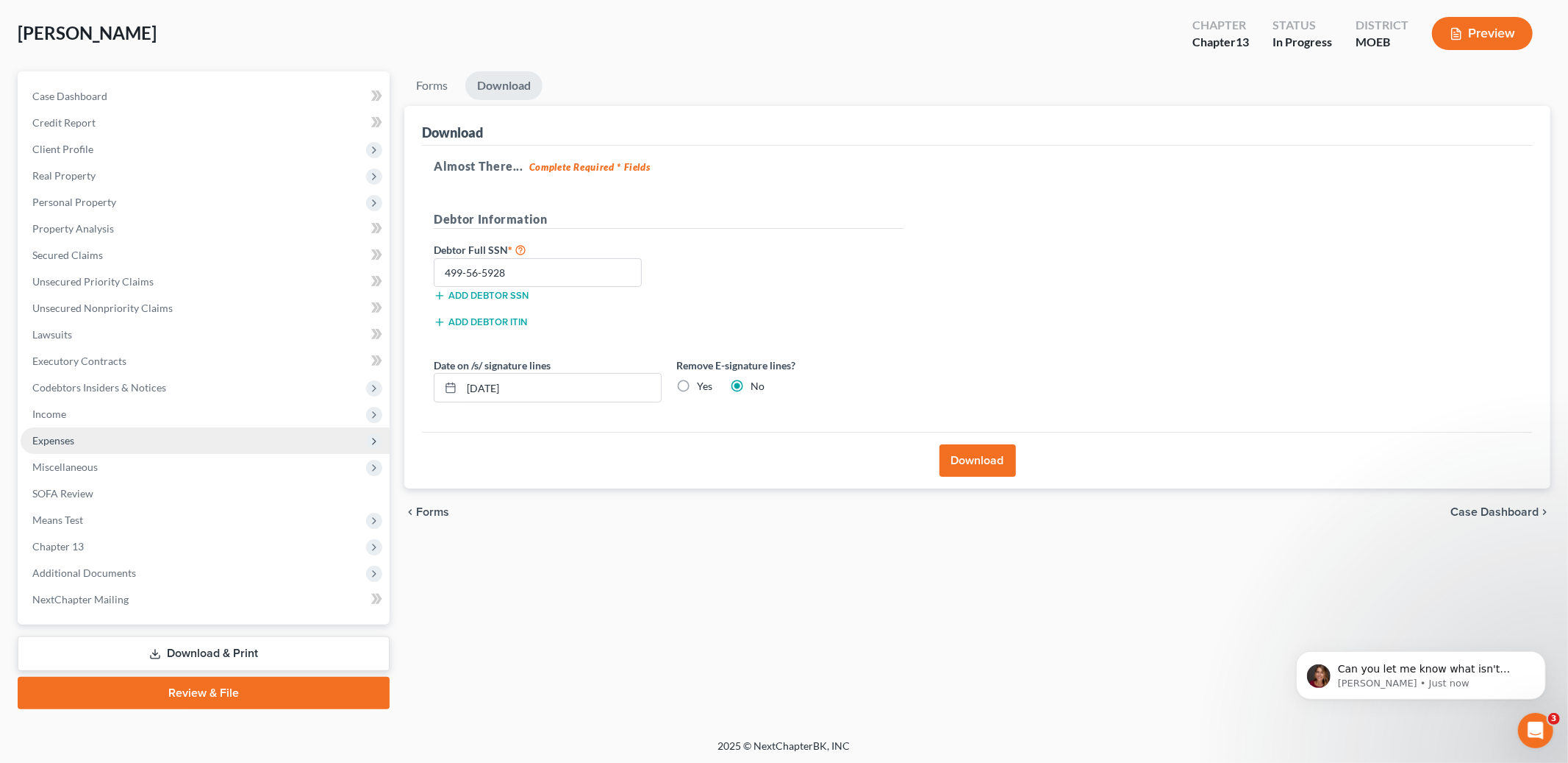
click at [76, 436] on span "Expenses" at bounding box center [205, 440] width 369 height 26
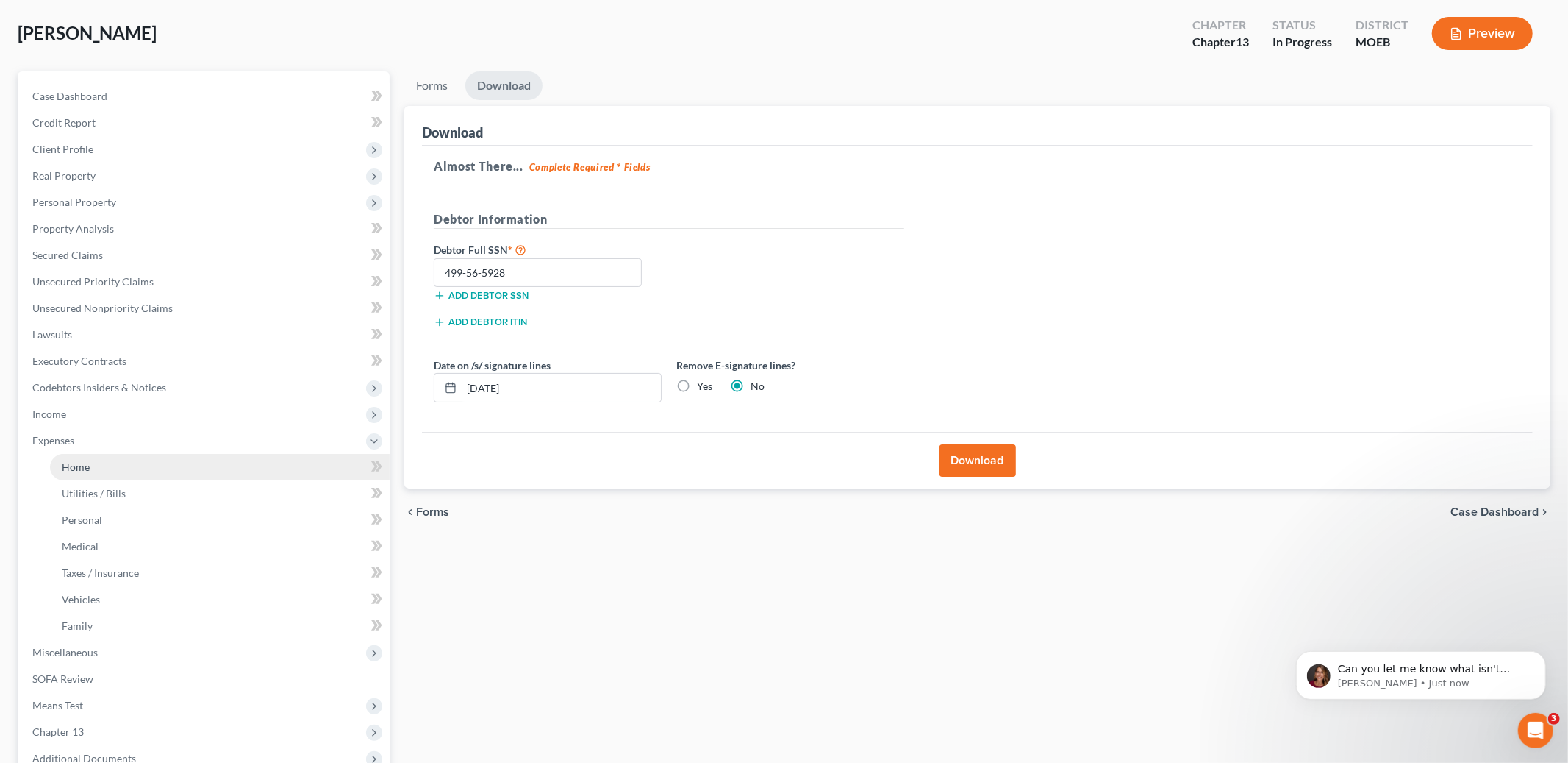
click at [80, 460] on span "Home" at bounding box center [76, 466] width 27 height 13
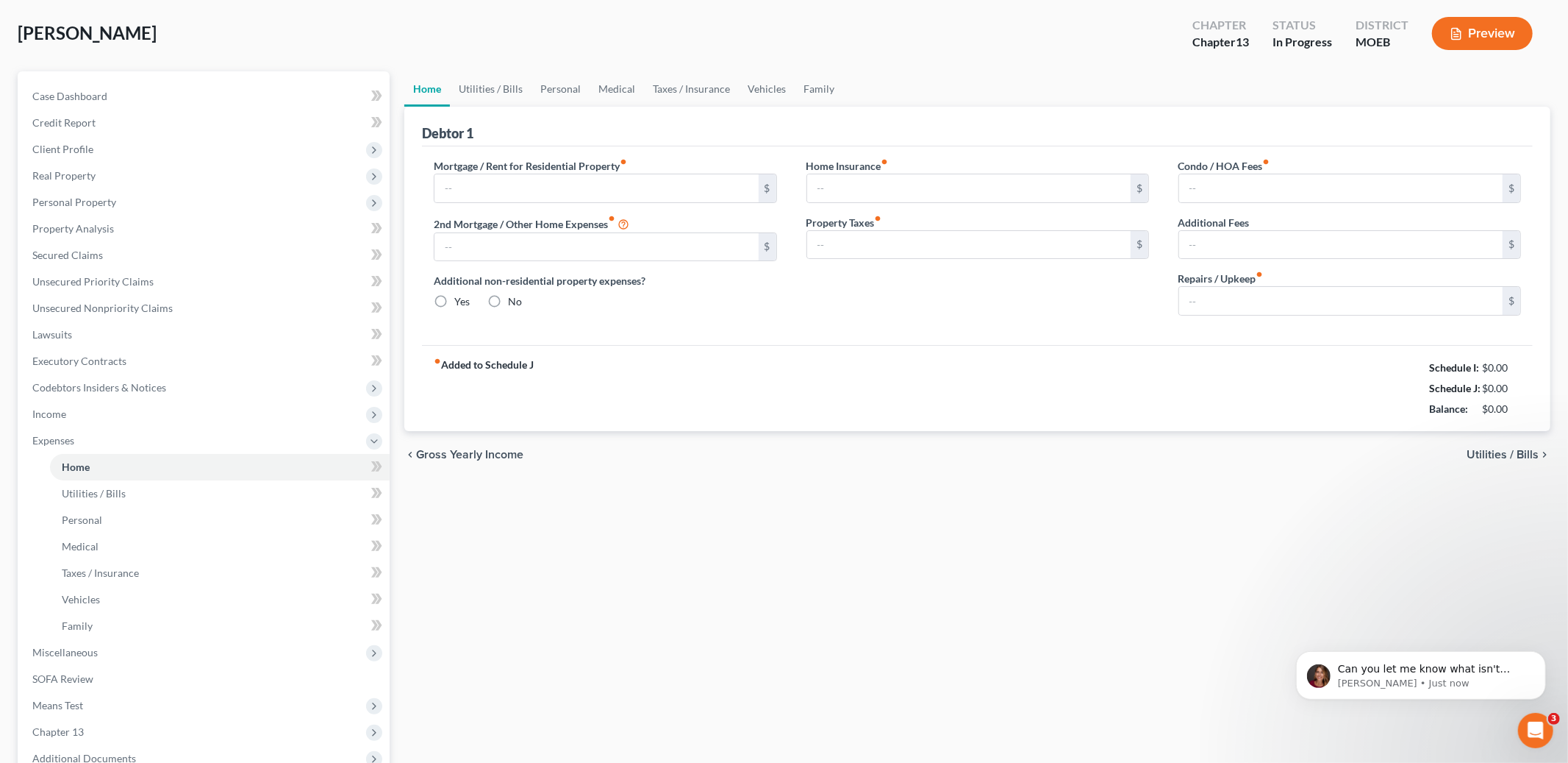
scroll to position [59, 0]
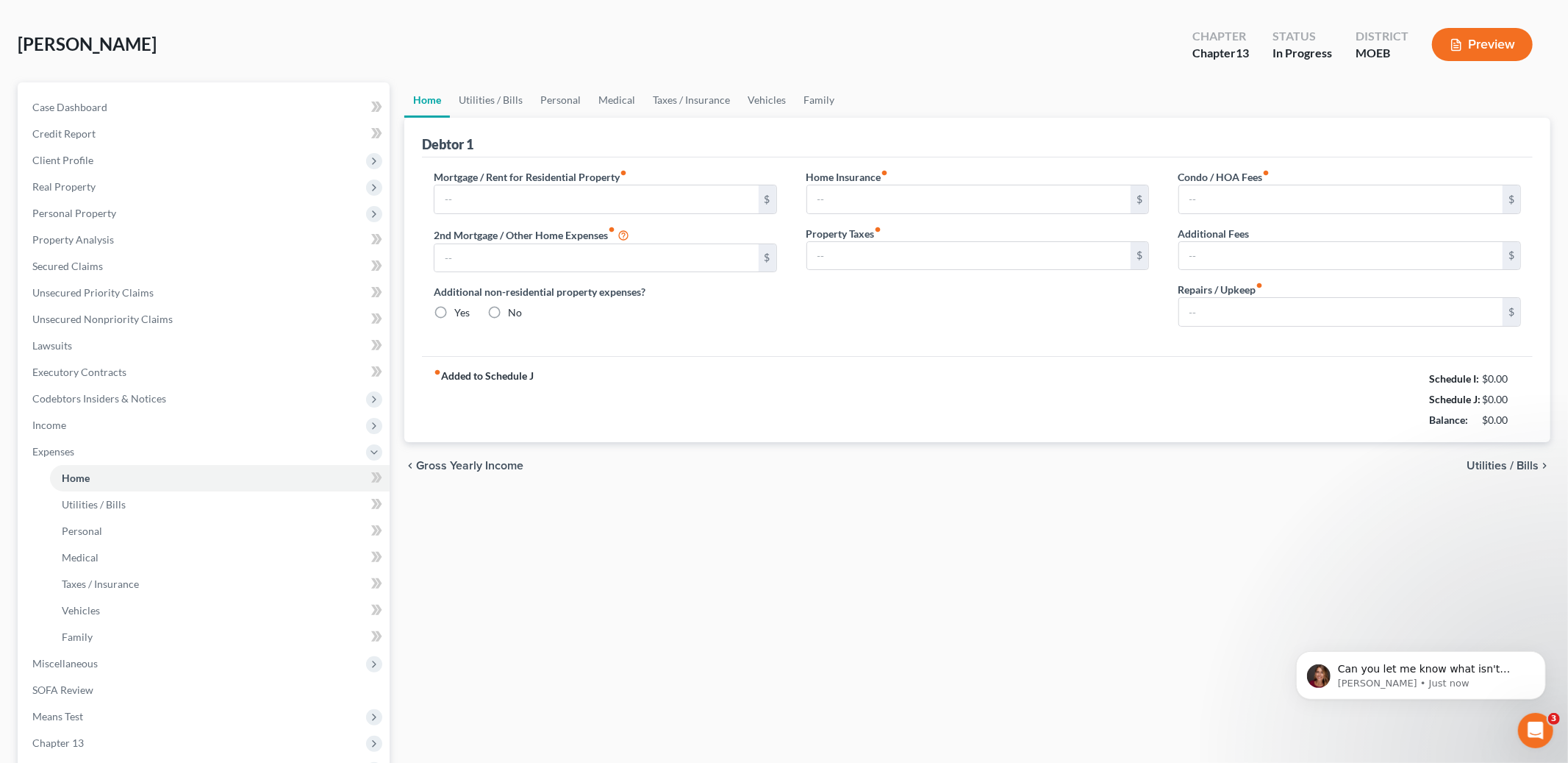
type input "1,700.00"
type input "0.00"
radio input "true"
type input "0.00"
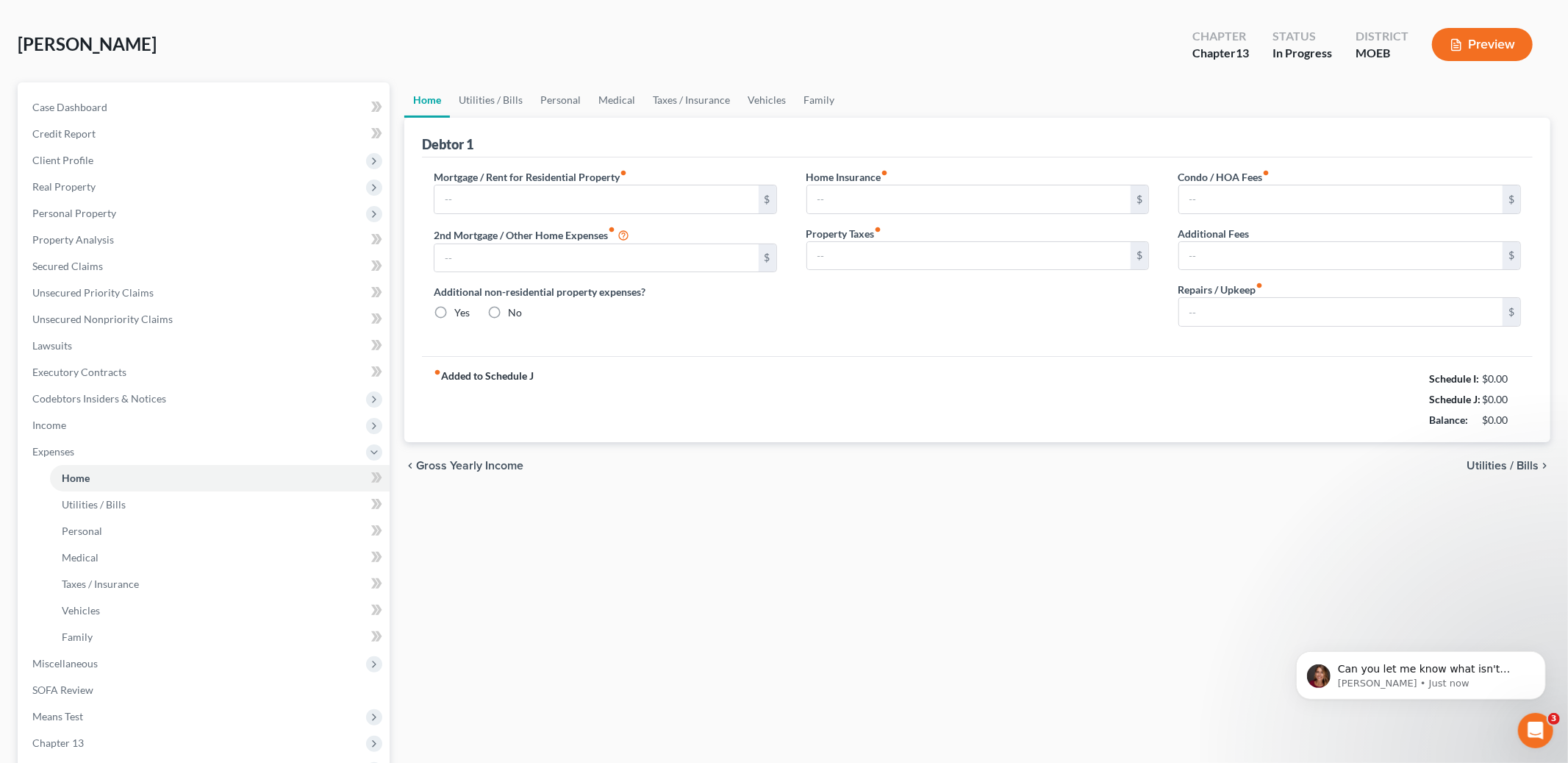
type input "41.67"
type input "0.00"
type input "100.00"
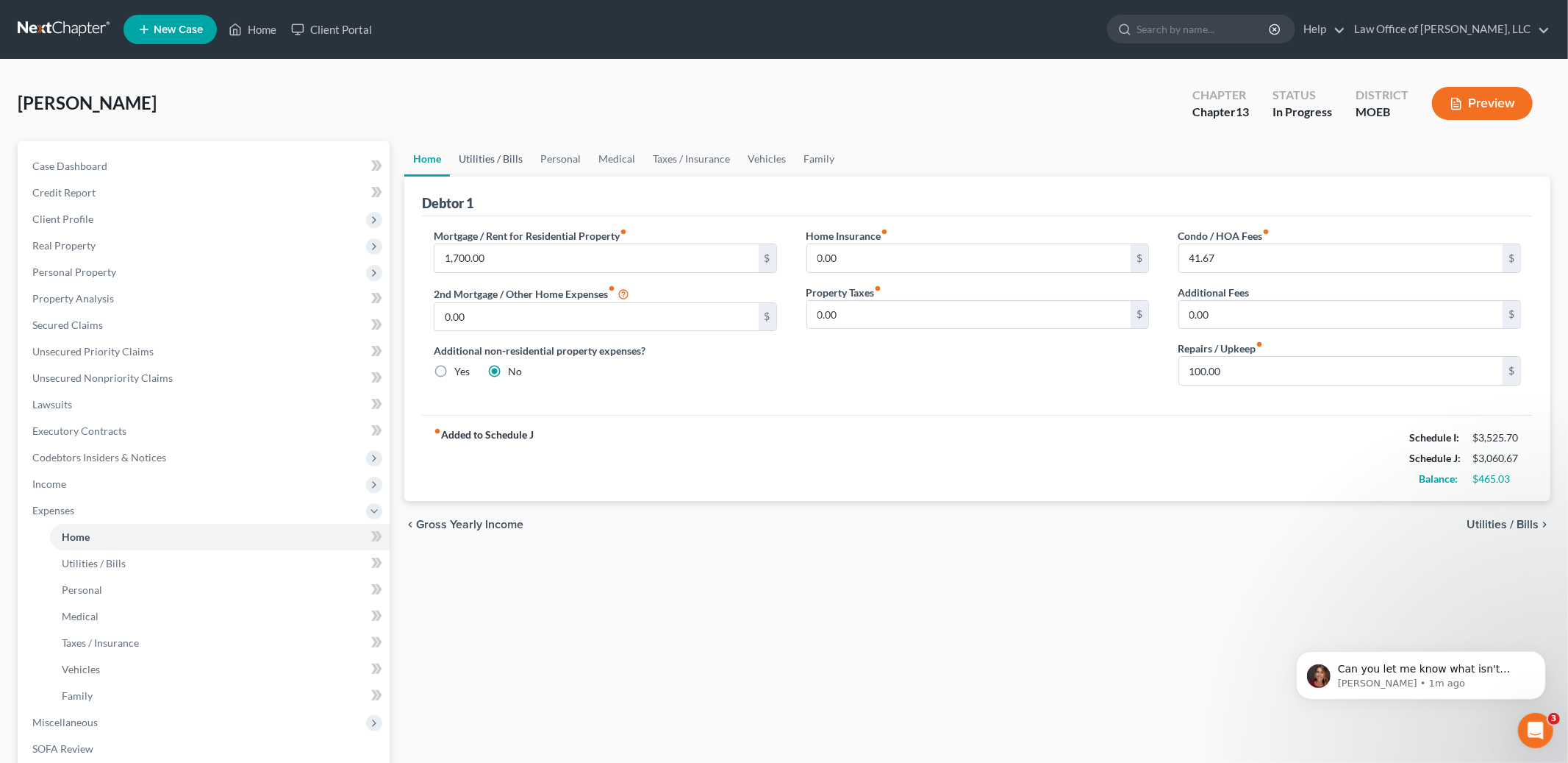
click at [495, 157] on link "Utilities / Bills" at bounding box center [490, 159] width 81 height 35
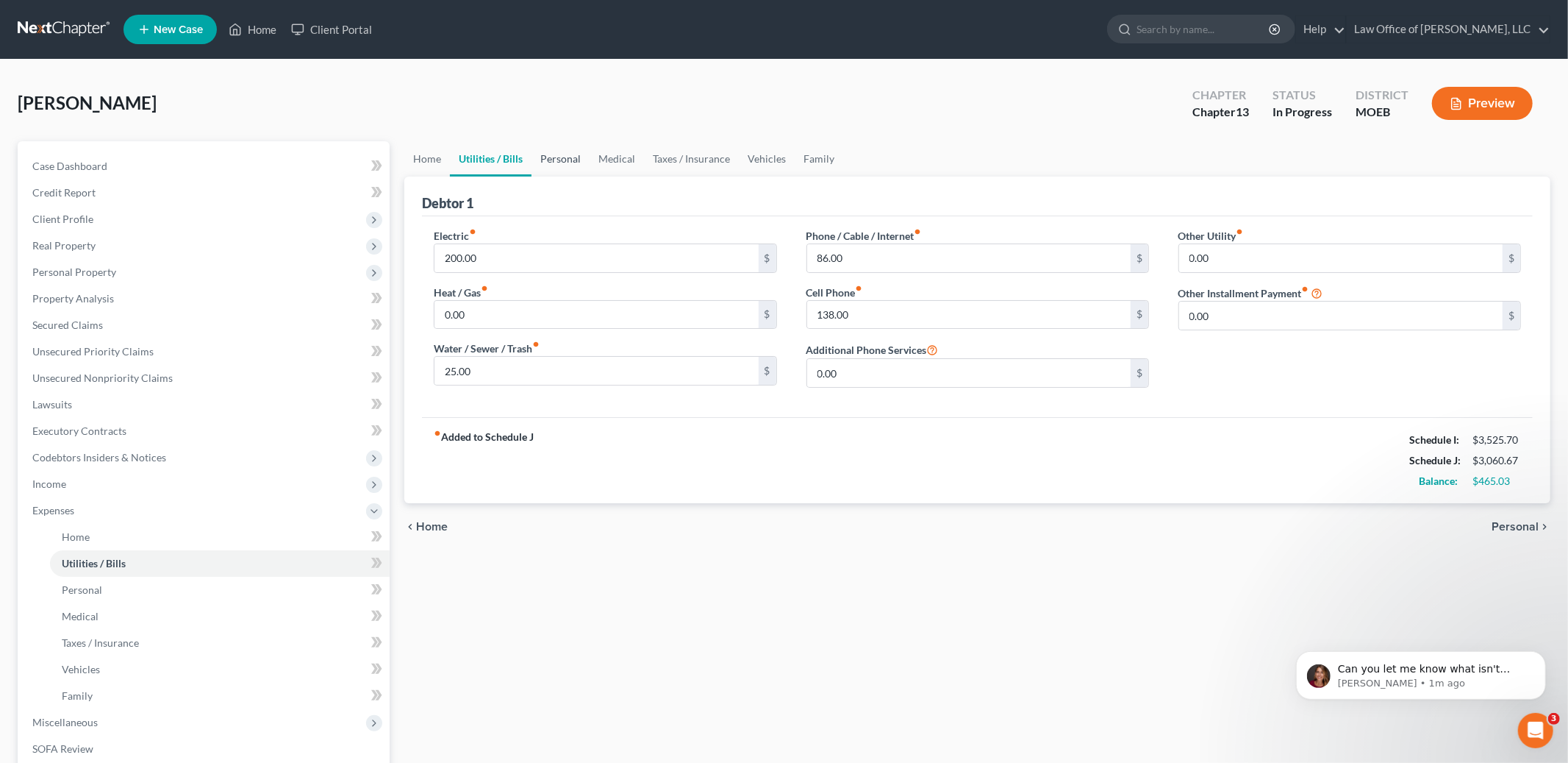
click at [557, 160] on link "Personal" at bounding box center [560, 159] width 58 height 35
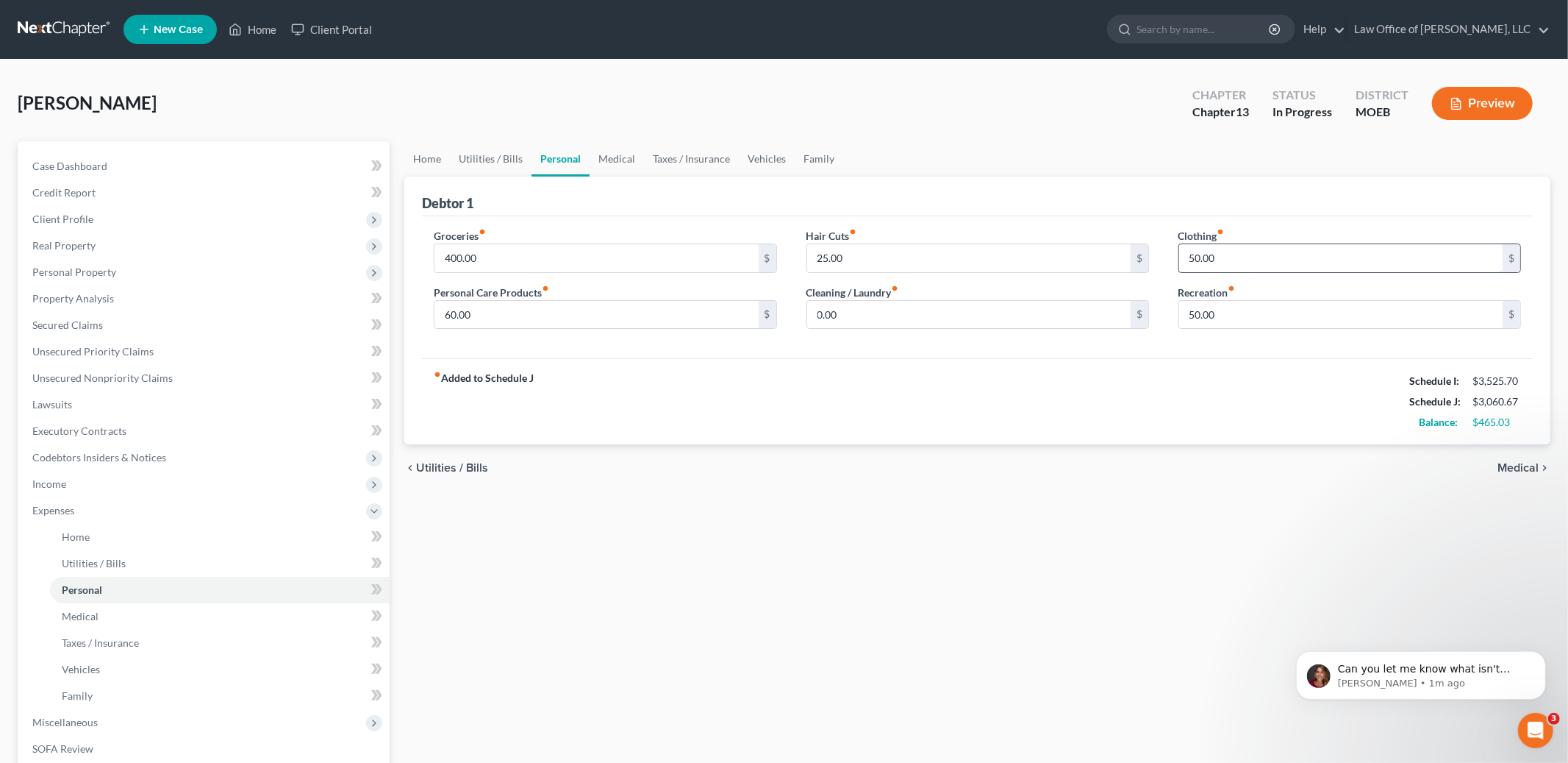
drag, startPoint x: 1227, startPoint y: 259, endPoint x: 1207, endPoint y: 246, distance: 23.9
click at [1207, 246] on input "50.00" at bounding box center [1341, 258] width 324 height 27
click at [1263, 267] on input "50.00" at bounding box center [1341, 258] width 324 height 27
type input "40.00"
click at [1127, 477] on div "chevron_left Utilities / Bills Medical chevron_right" at bounding box center [977, 468] width 1146 height 47
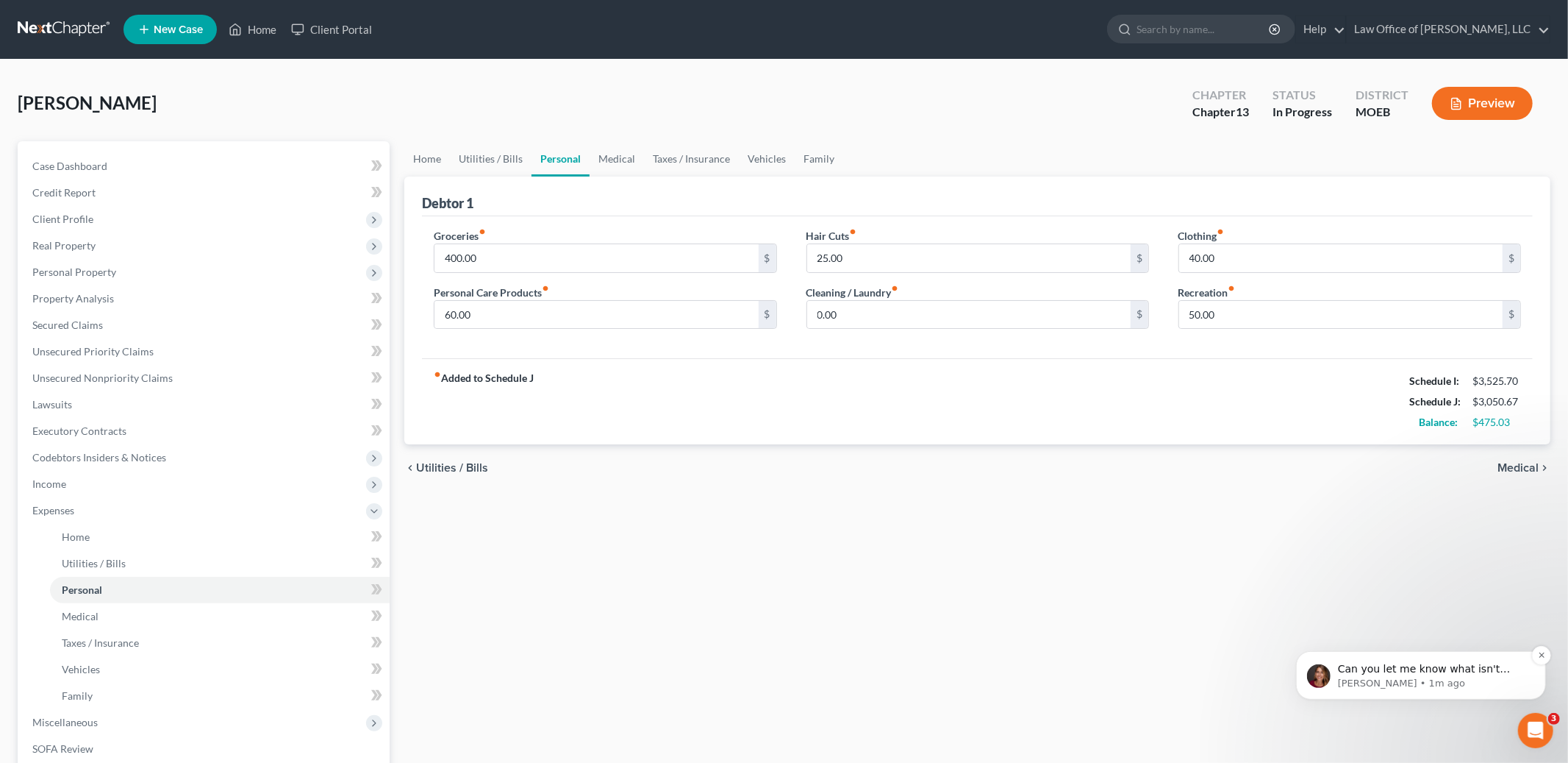
click at [1465, 678] on p "Katie • 1m ago" at bounding box center [1432, 682] width 189 height 13
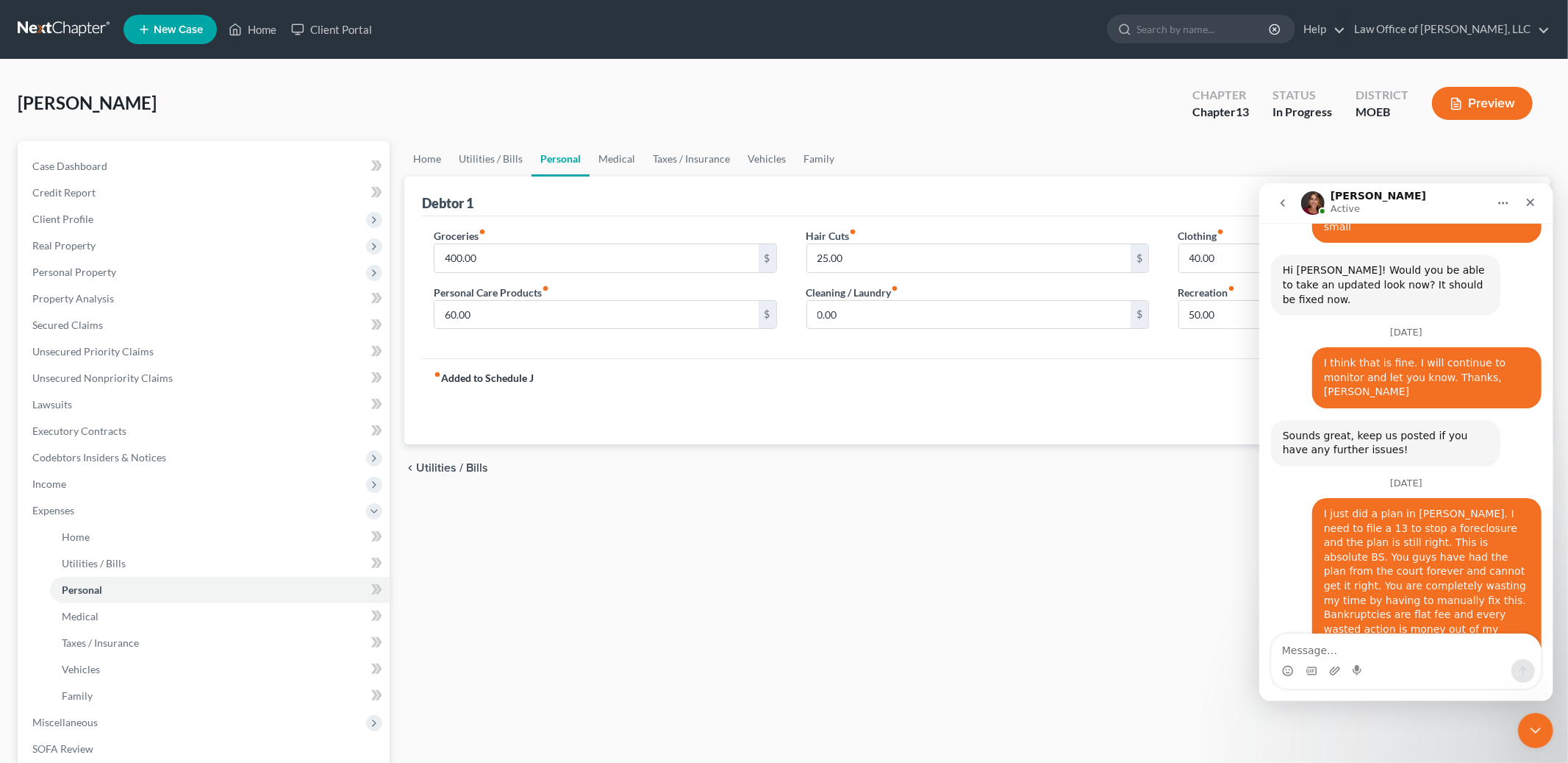
scroll to position [2862, 0]
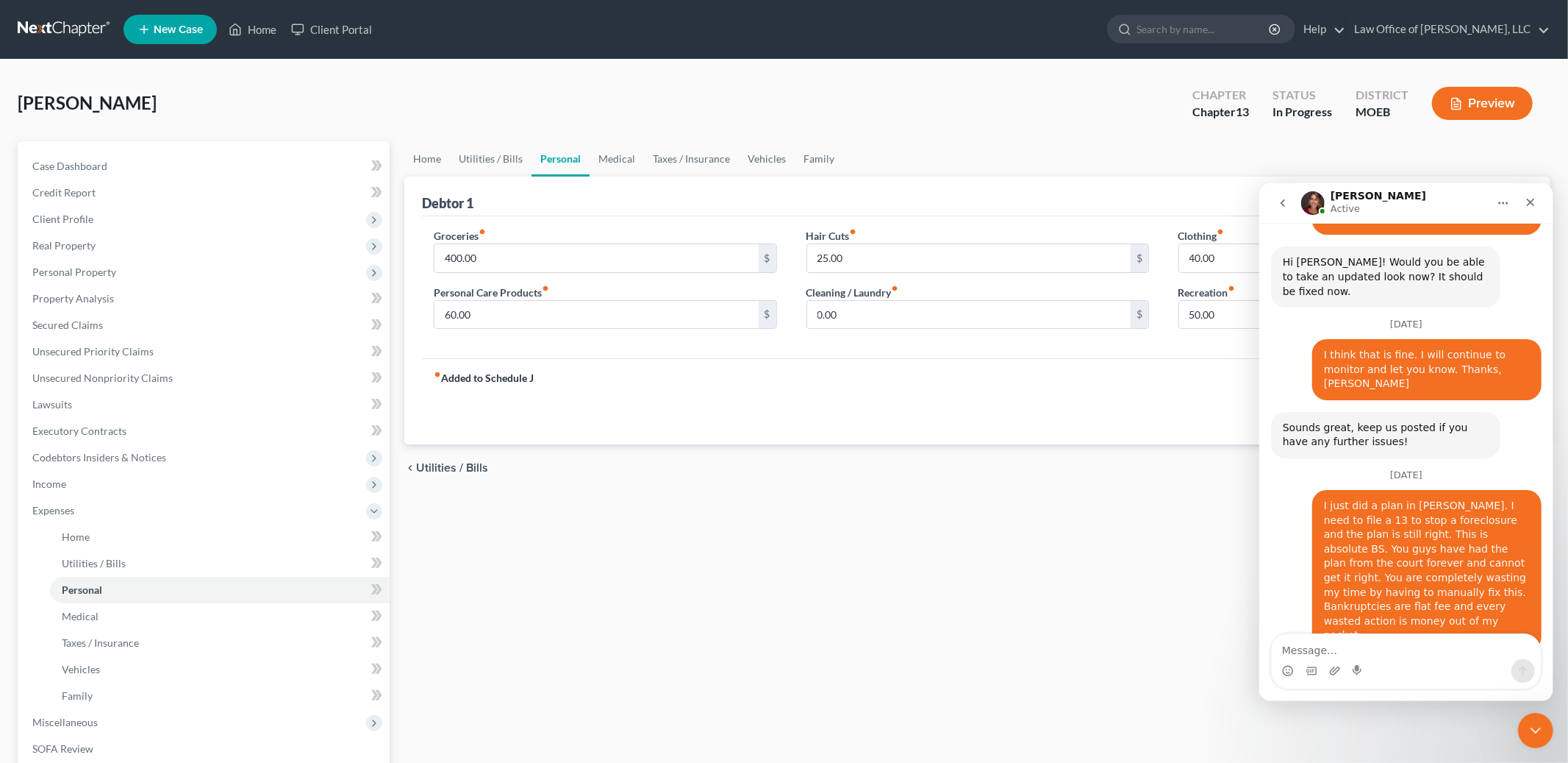
click at [1356, 645] on textarea "Message…" at bounding box center [1405, 645] width 269 height 25
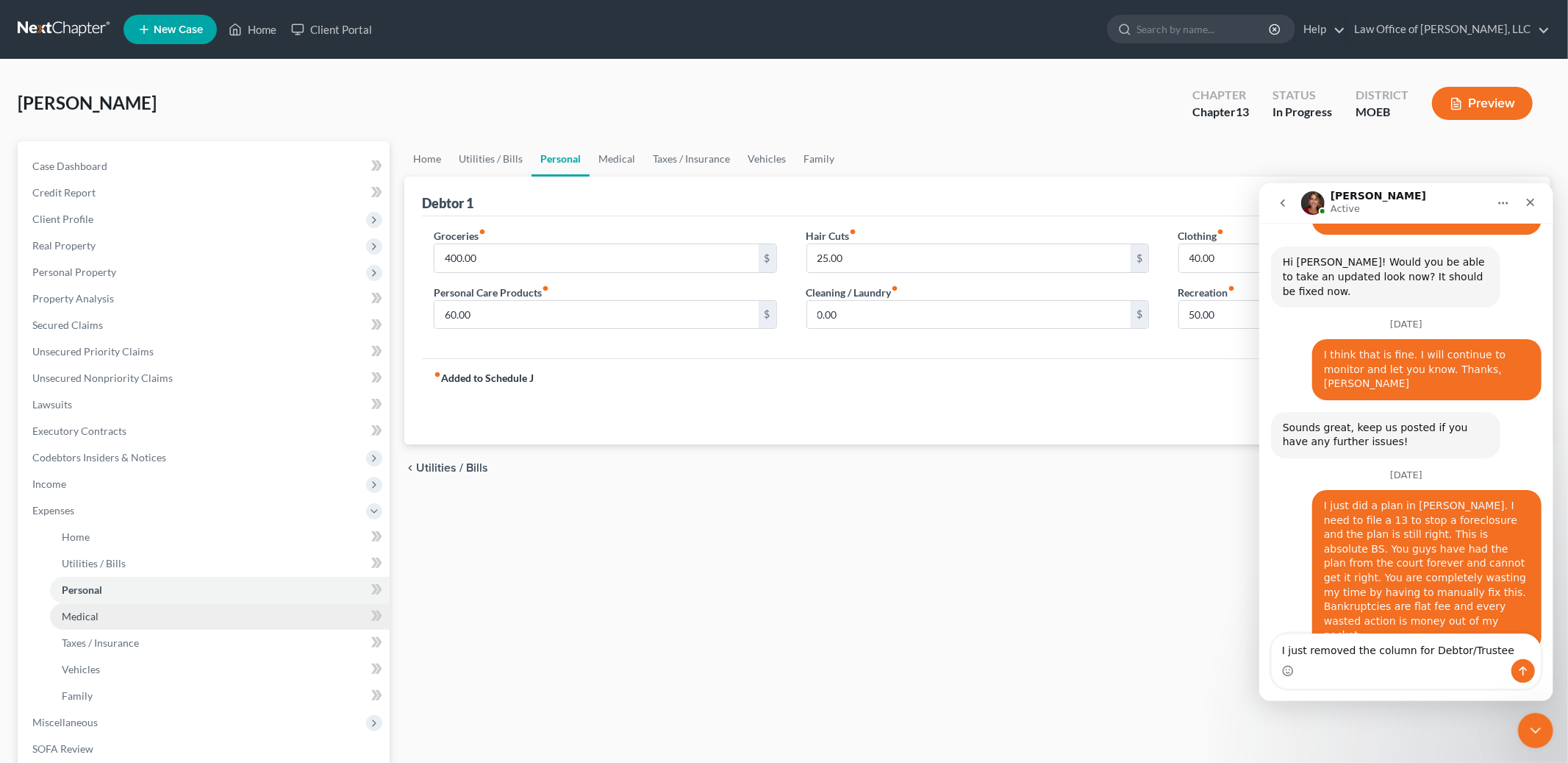
scroll to position [254, 0]
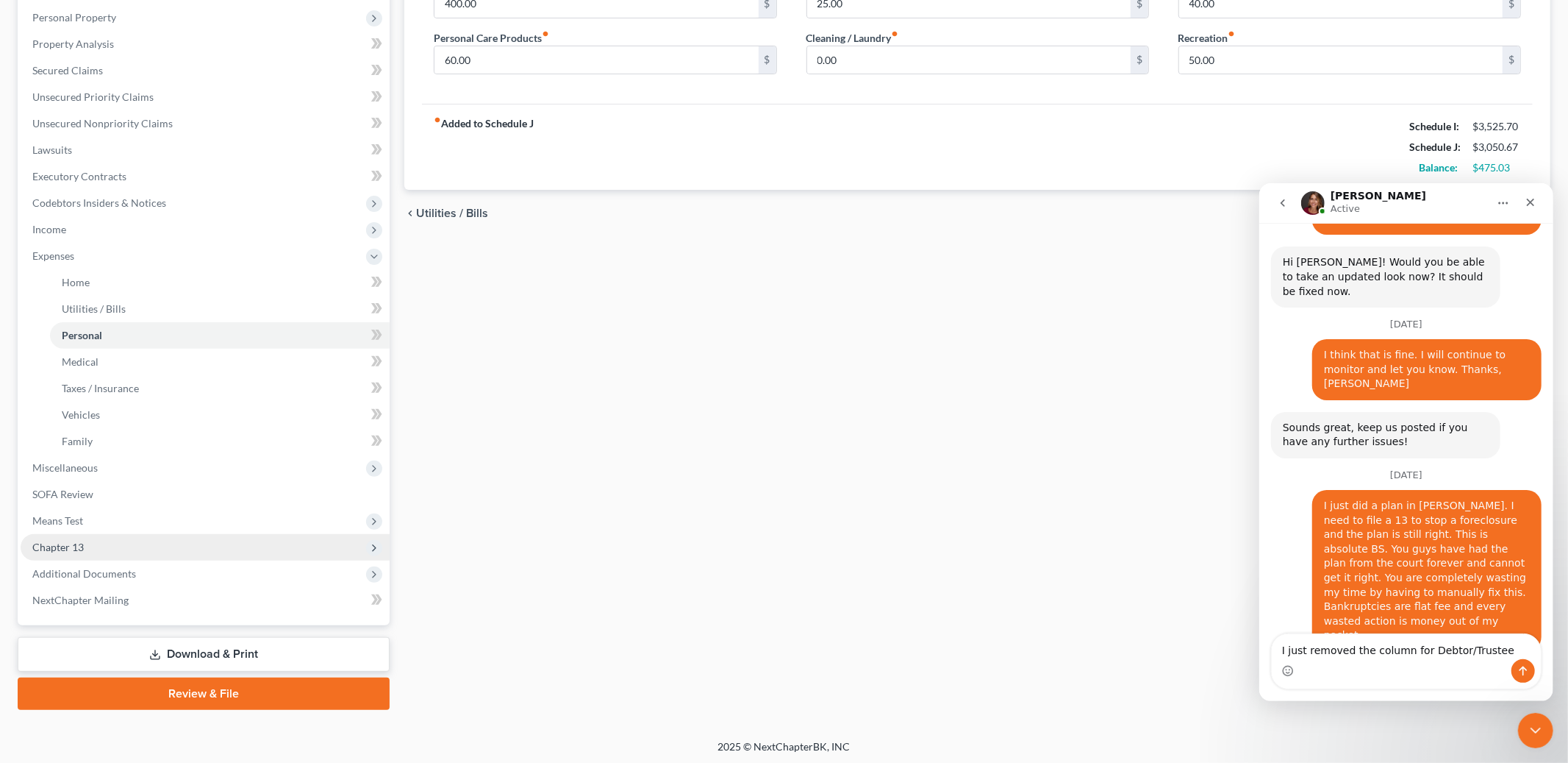
click at [102, 548] on span "Chapter 13" at bounding box center [205, 546] width 369 height 26
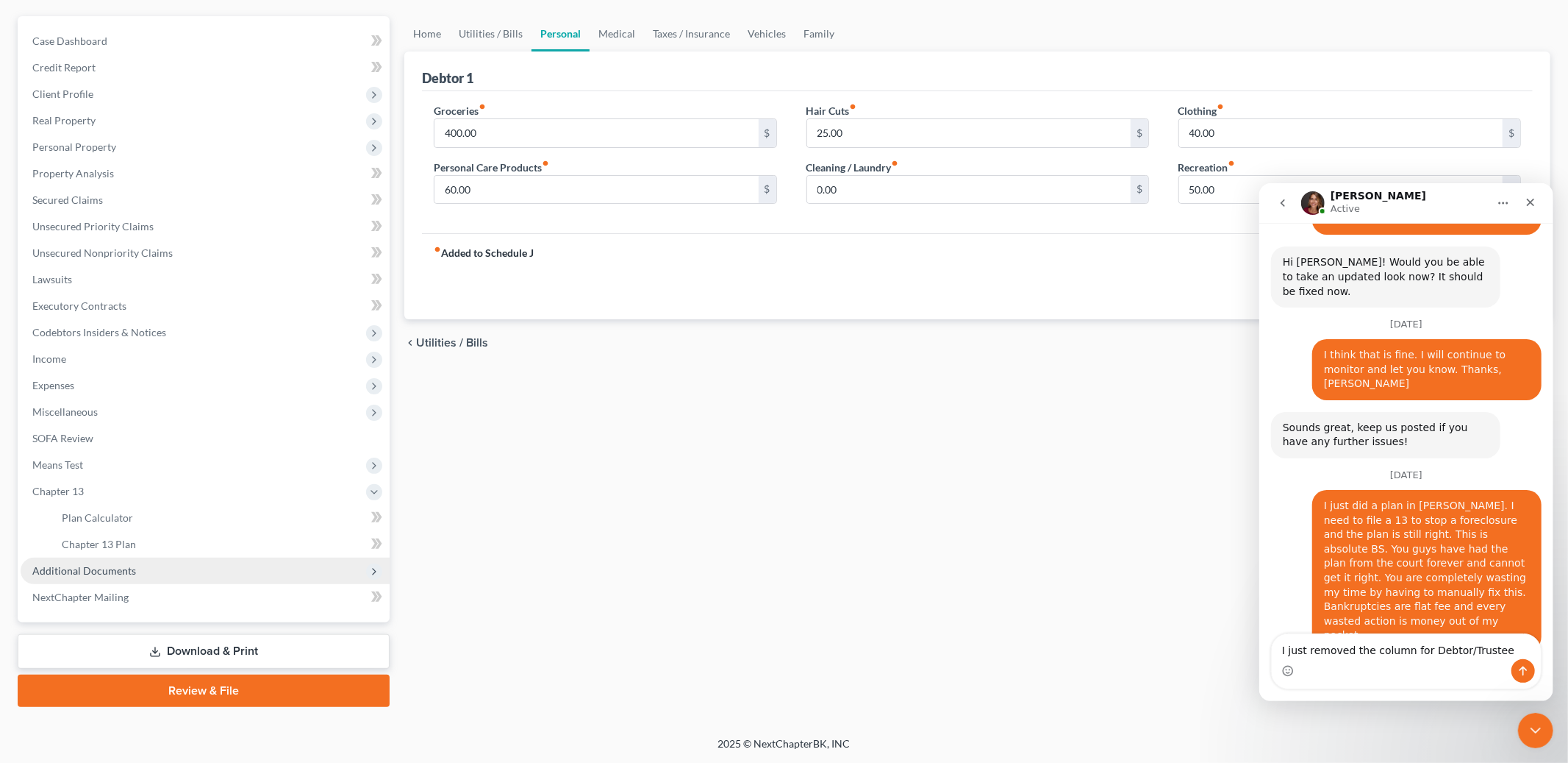
scroll to position [122, 0]
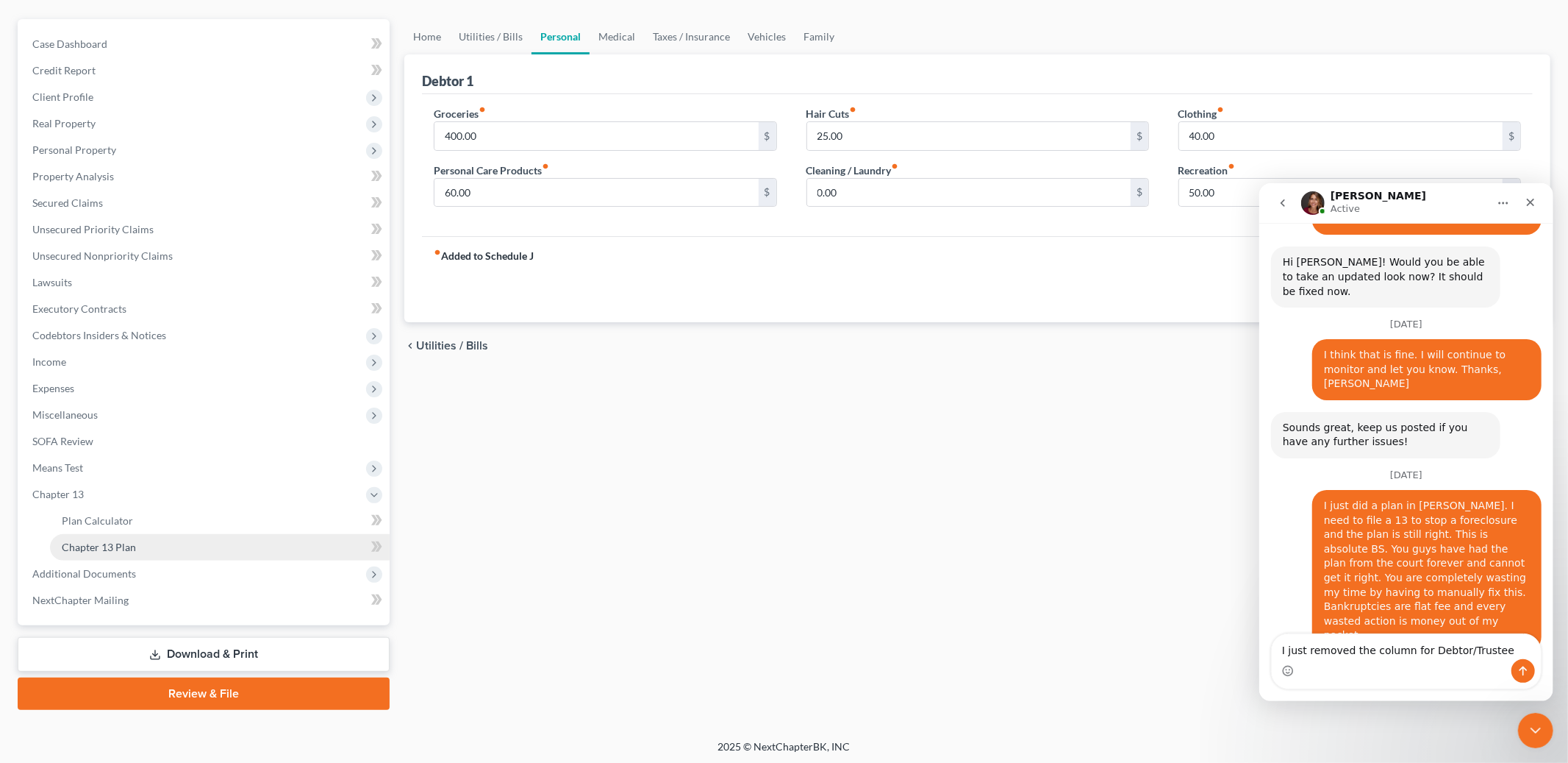
click at [125, 545] on span "Chapter 13 Plan" at bounding box center [99, 546] width 75 height 13
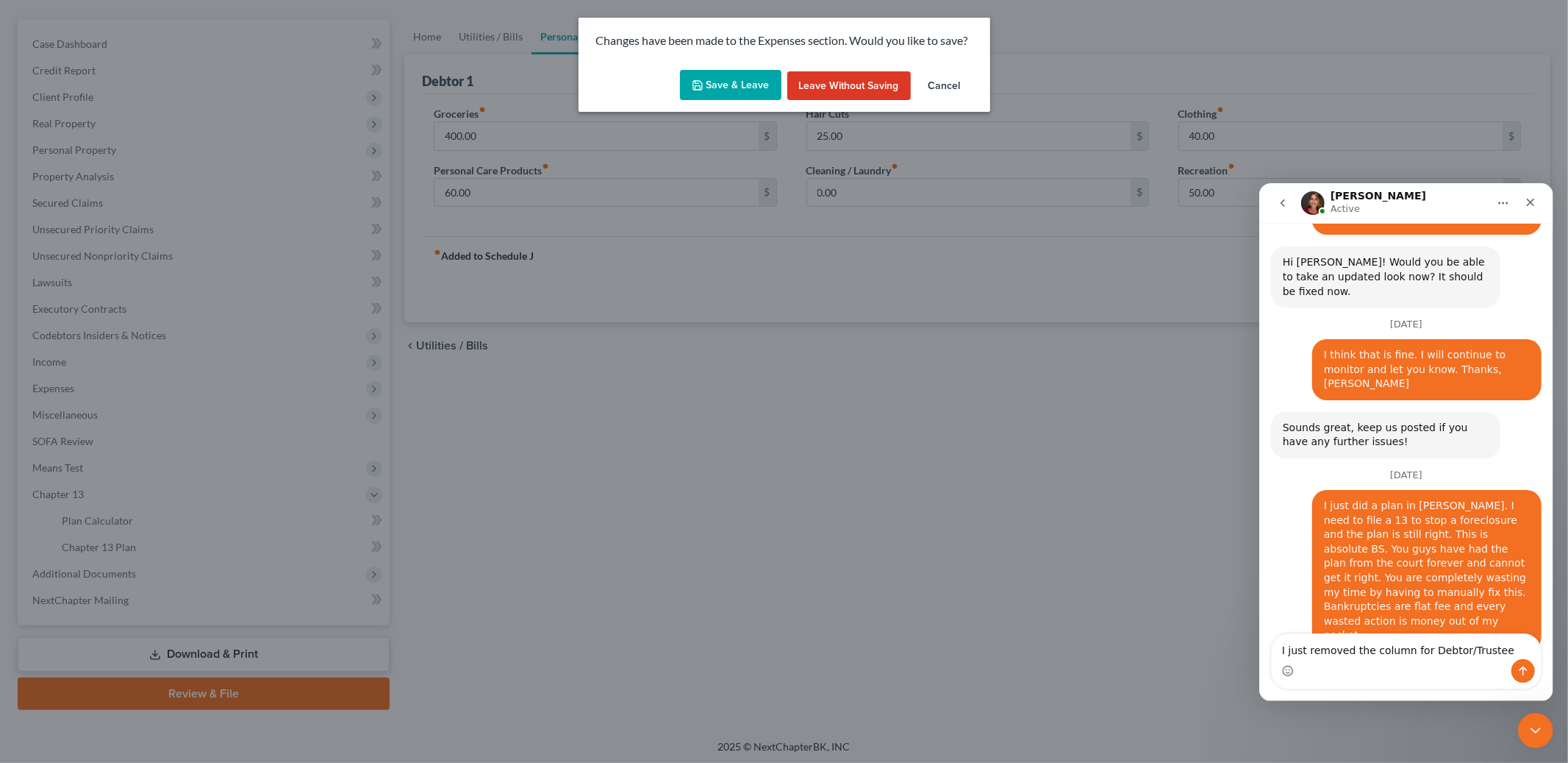
click at [735, 90] on button "Save & Leave" at bounding box center [731, 84] width 101 height 30
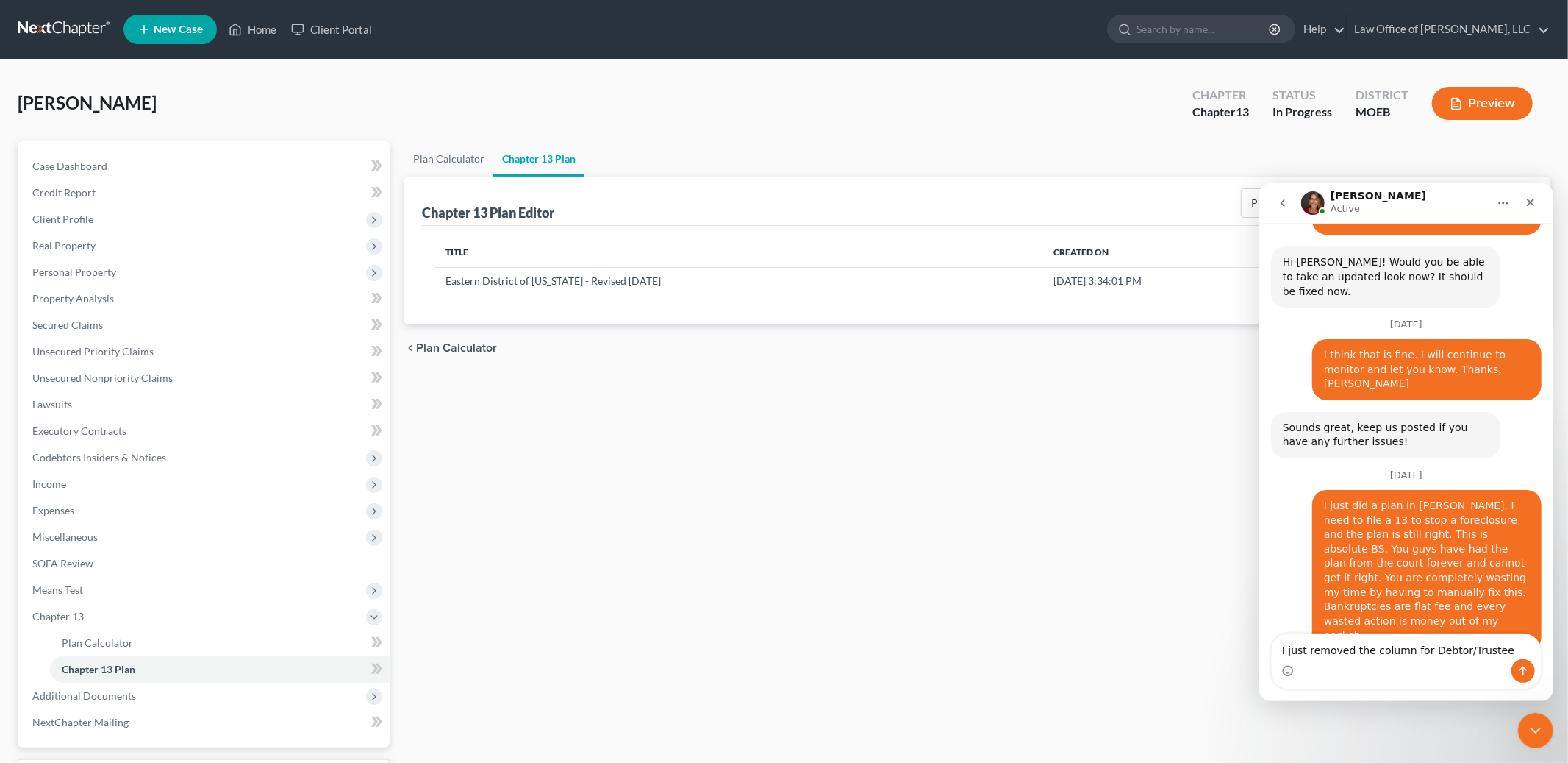
scroll to position [122, 0]
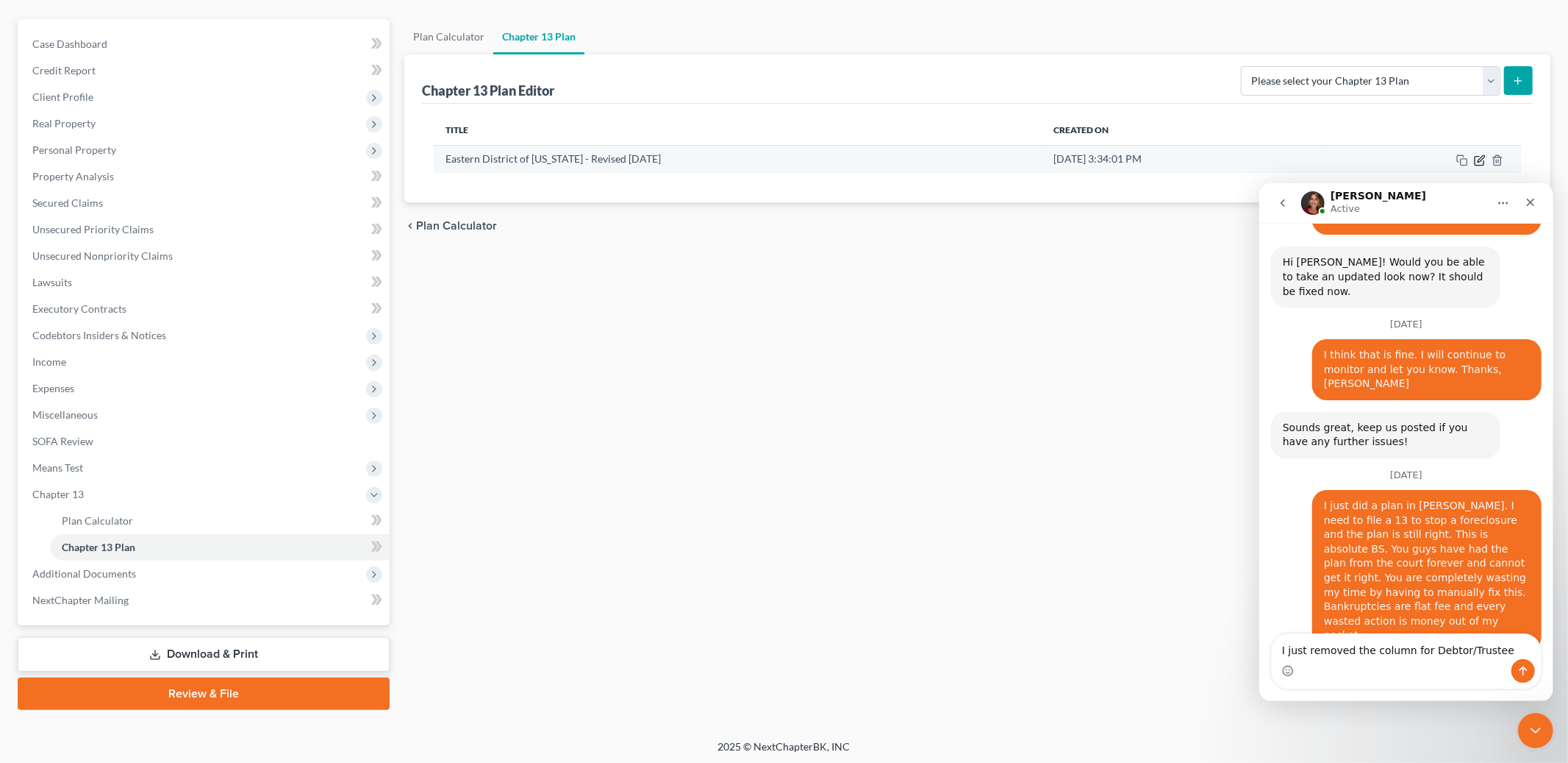
click at [1483, 163] on icon "button" at bounding box center [1480, 160] width 12 height 12
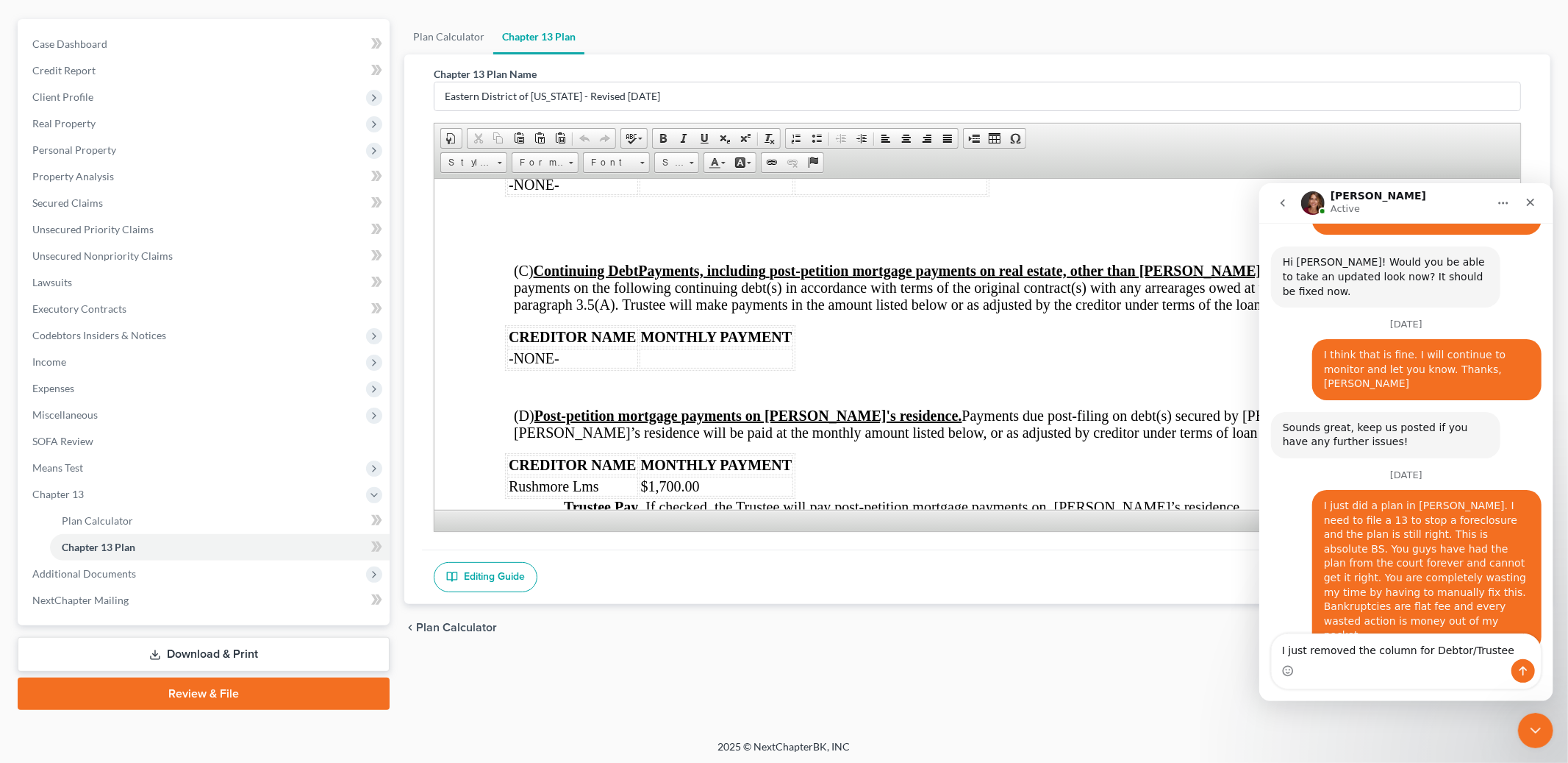
scroll to position [1759, 0]
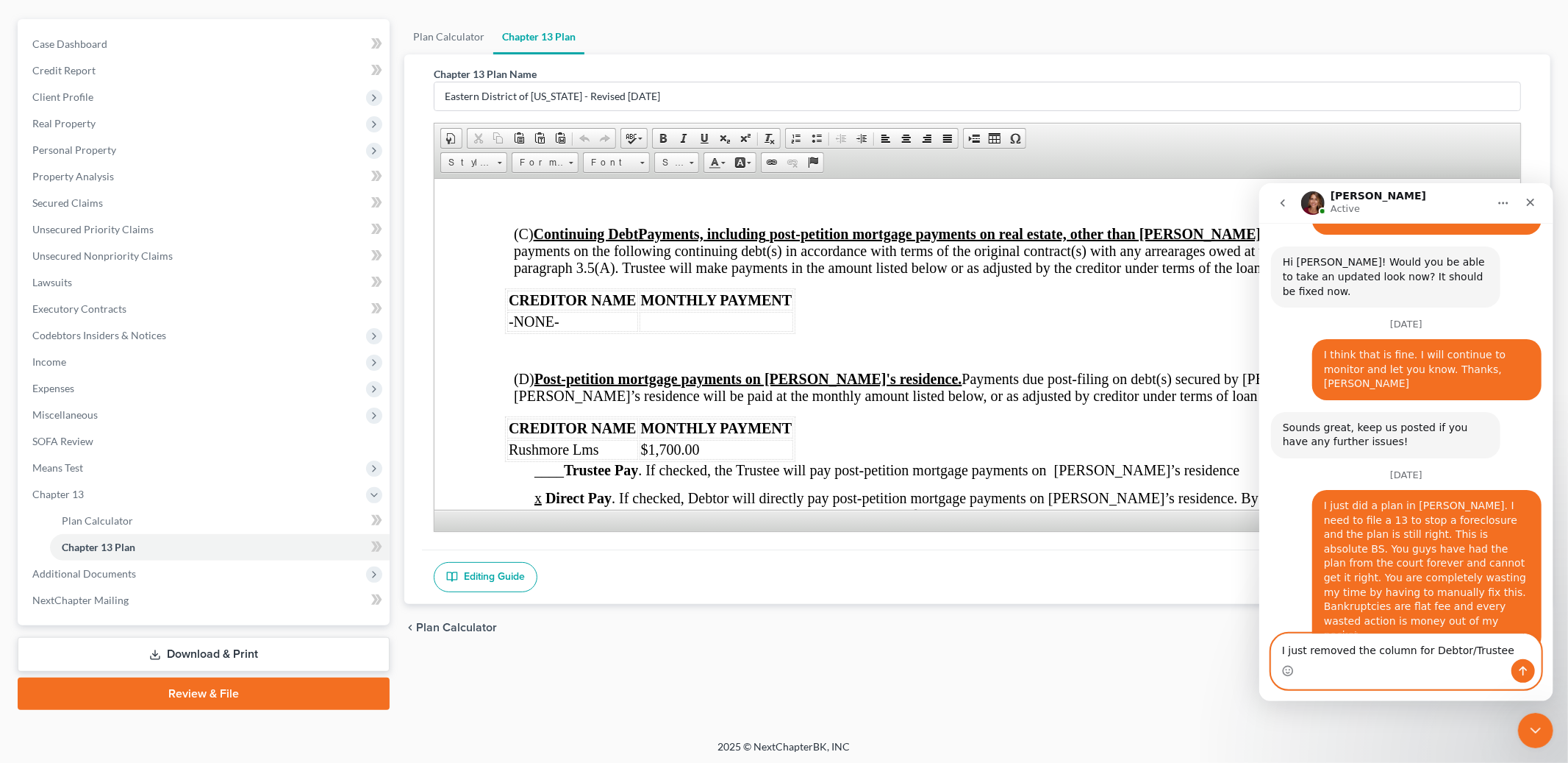
click at [1508, 648] on textarea "I just removed the column for Debtor/Trustee" at bounding box center [1405, 645] width 269 height 25
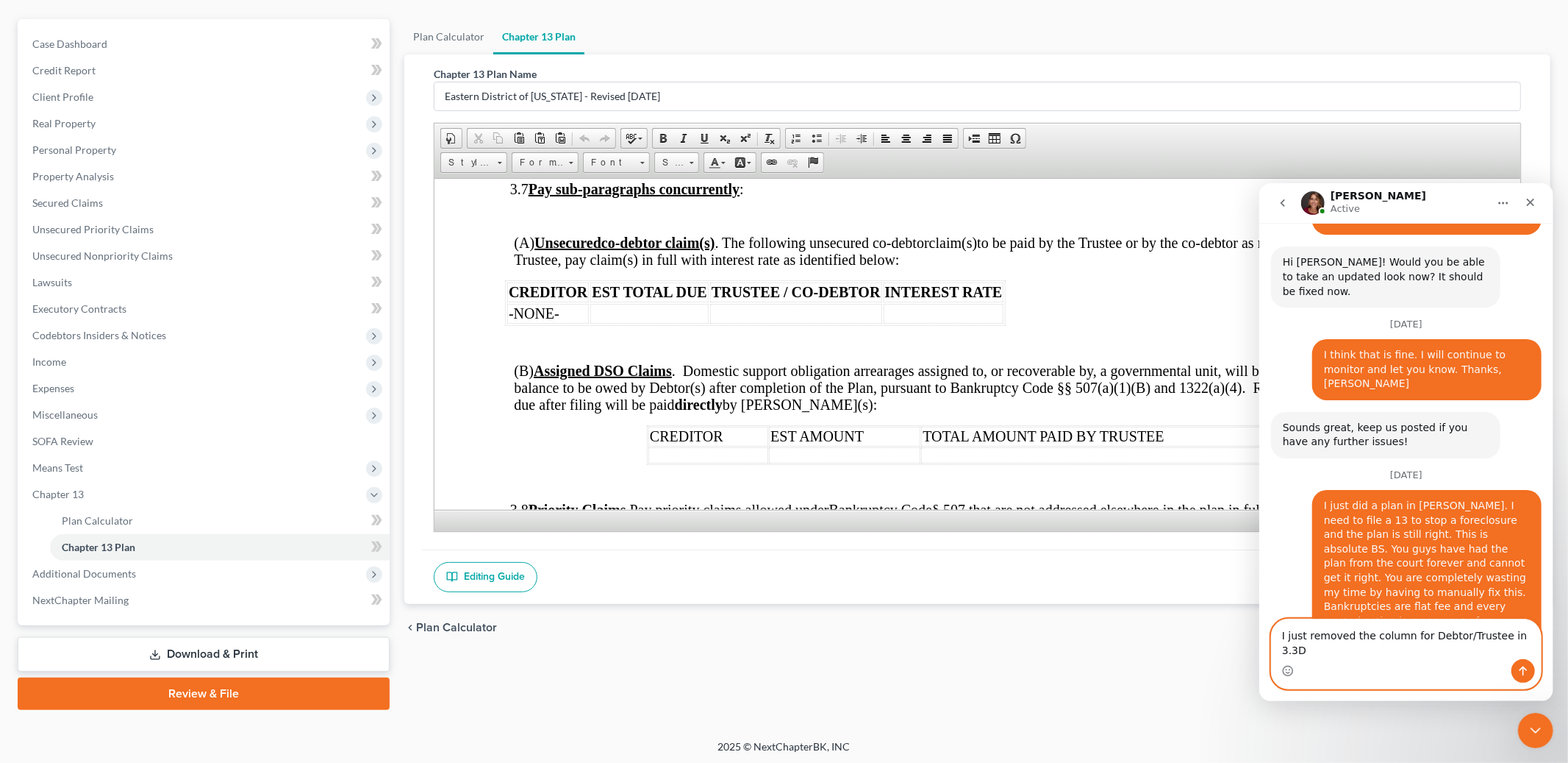
scroll to position [3105, 0]
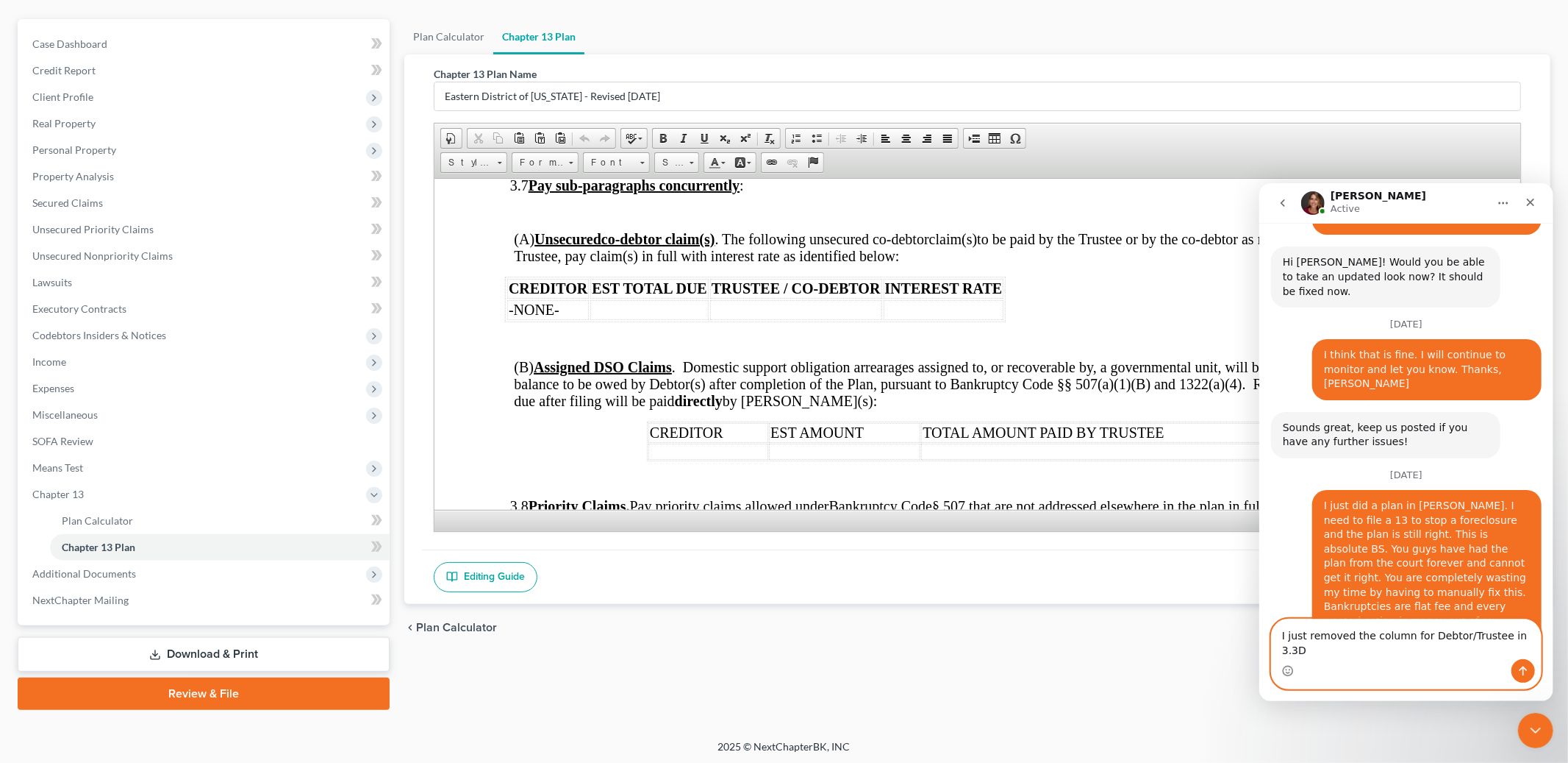
click at [1494, 650] on textarea "I just removed the column for Debtor/Trustee in 3.3D" at bounding box center [1405, 638] width 269 height 39
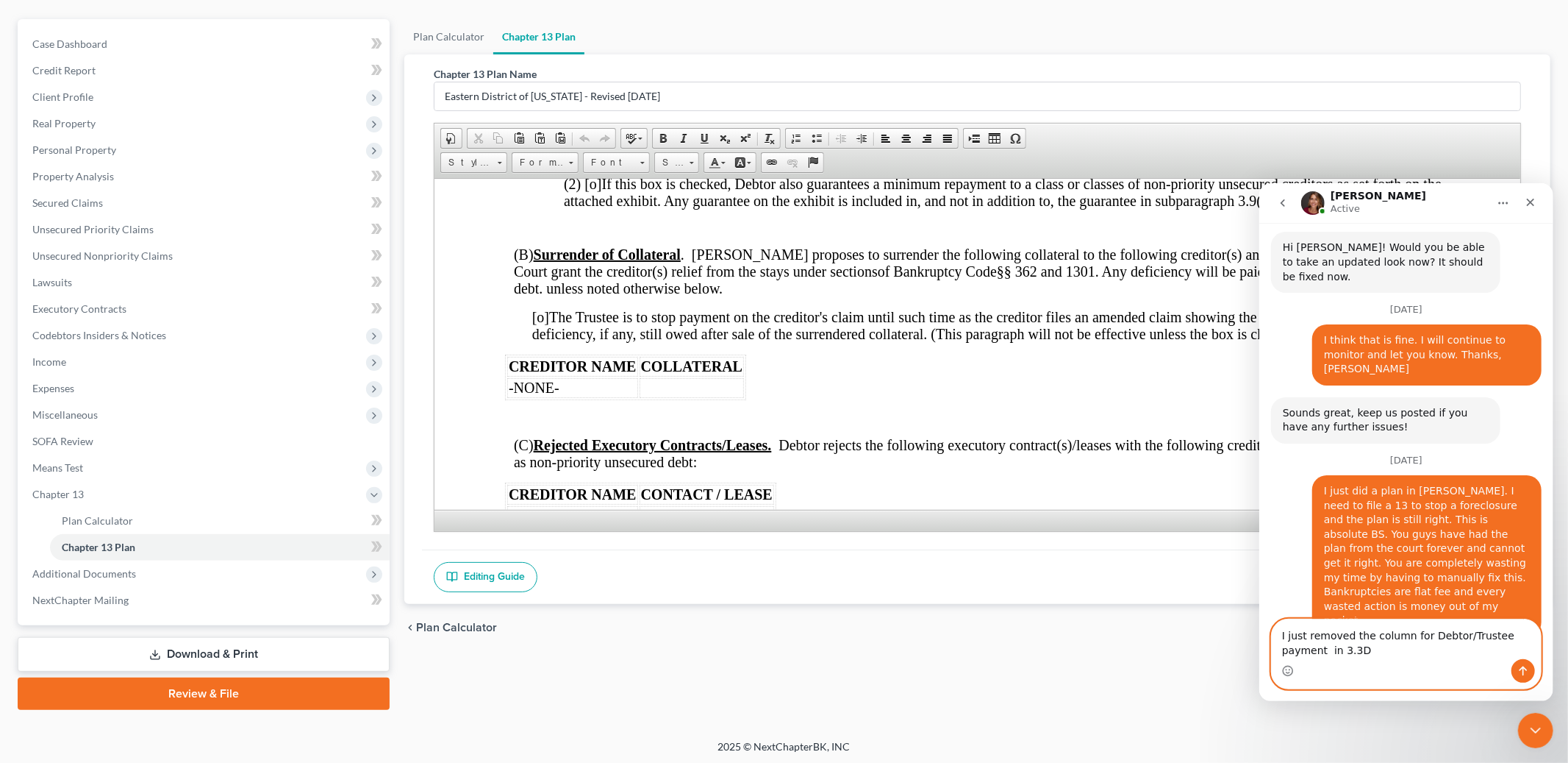
scroll to position [3715, 0]
type textarea "I just removed the column for Debtor/Trustee payment in 3.3D"
click at [1517, 670] on icon "Send a message…" at bounding box center [1523, 670] width 12 height 12
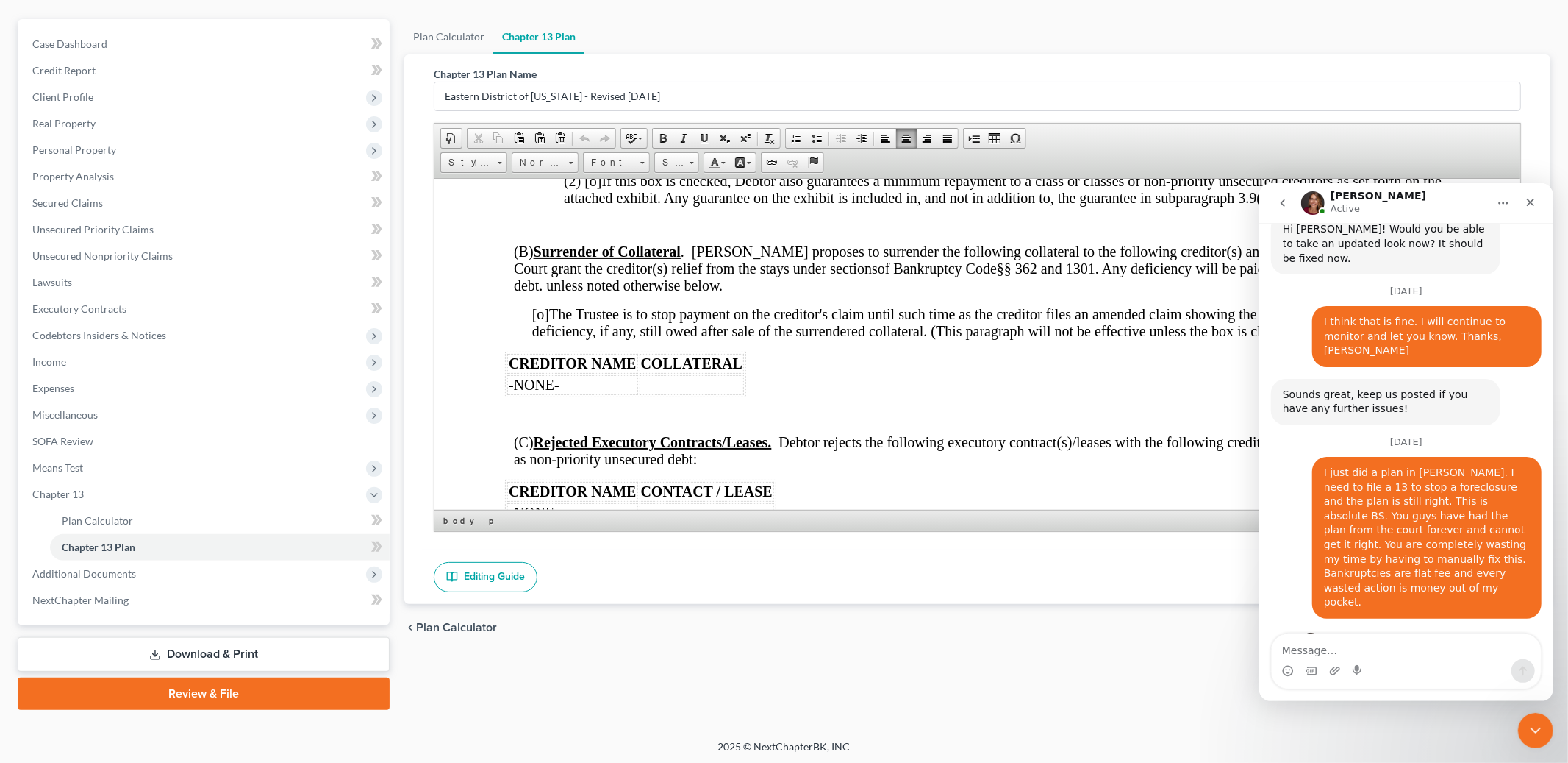
click at [1541, 204] on div "Close" at bounding box center [1530, 201] width 26 height 26
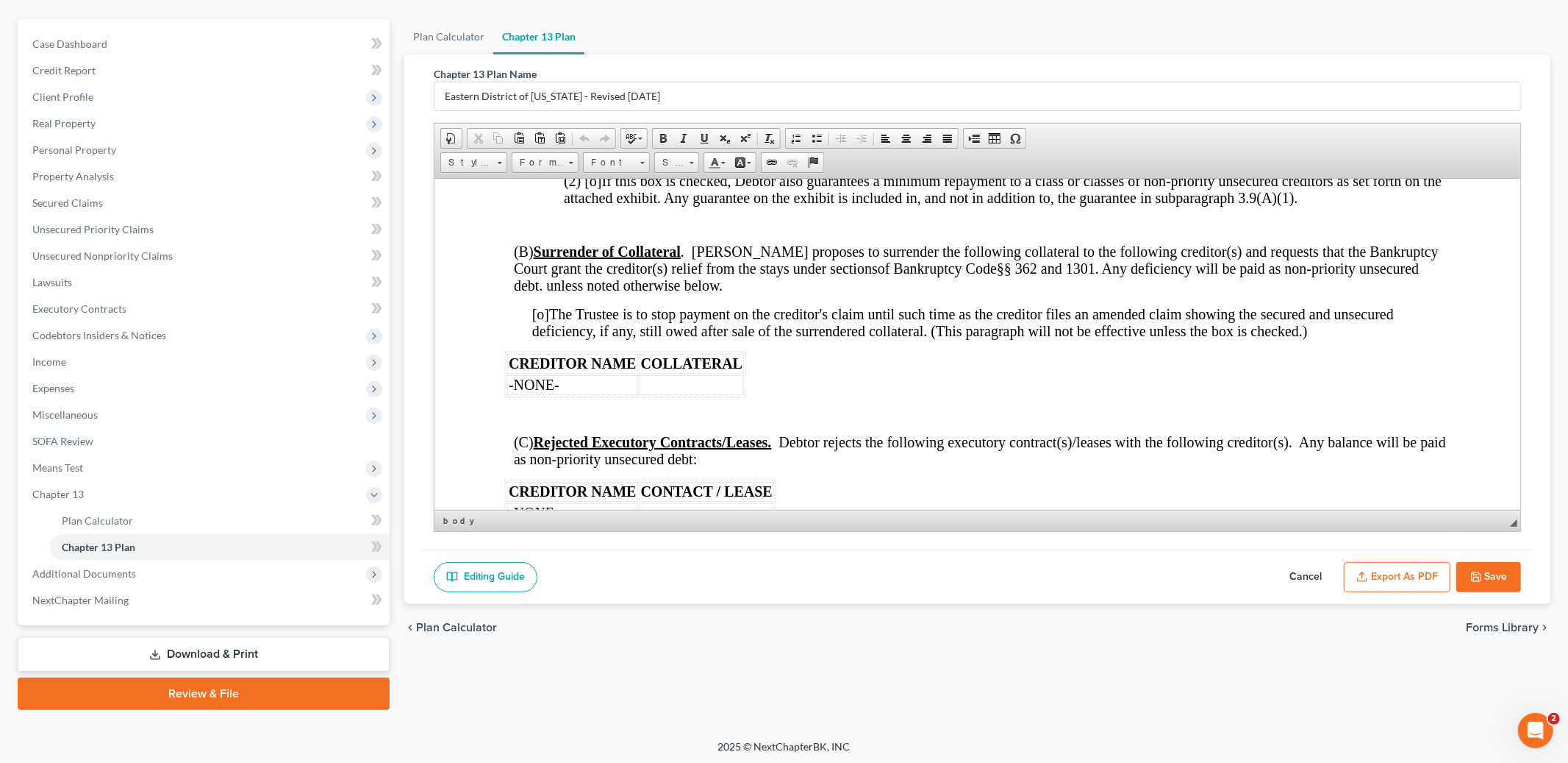
click at [1493, 581] on button "Save" at bounding box center [1489, 577] width 65 height 30
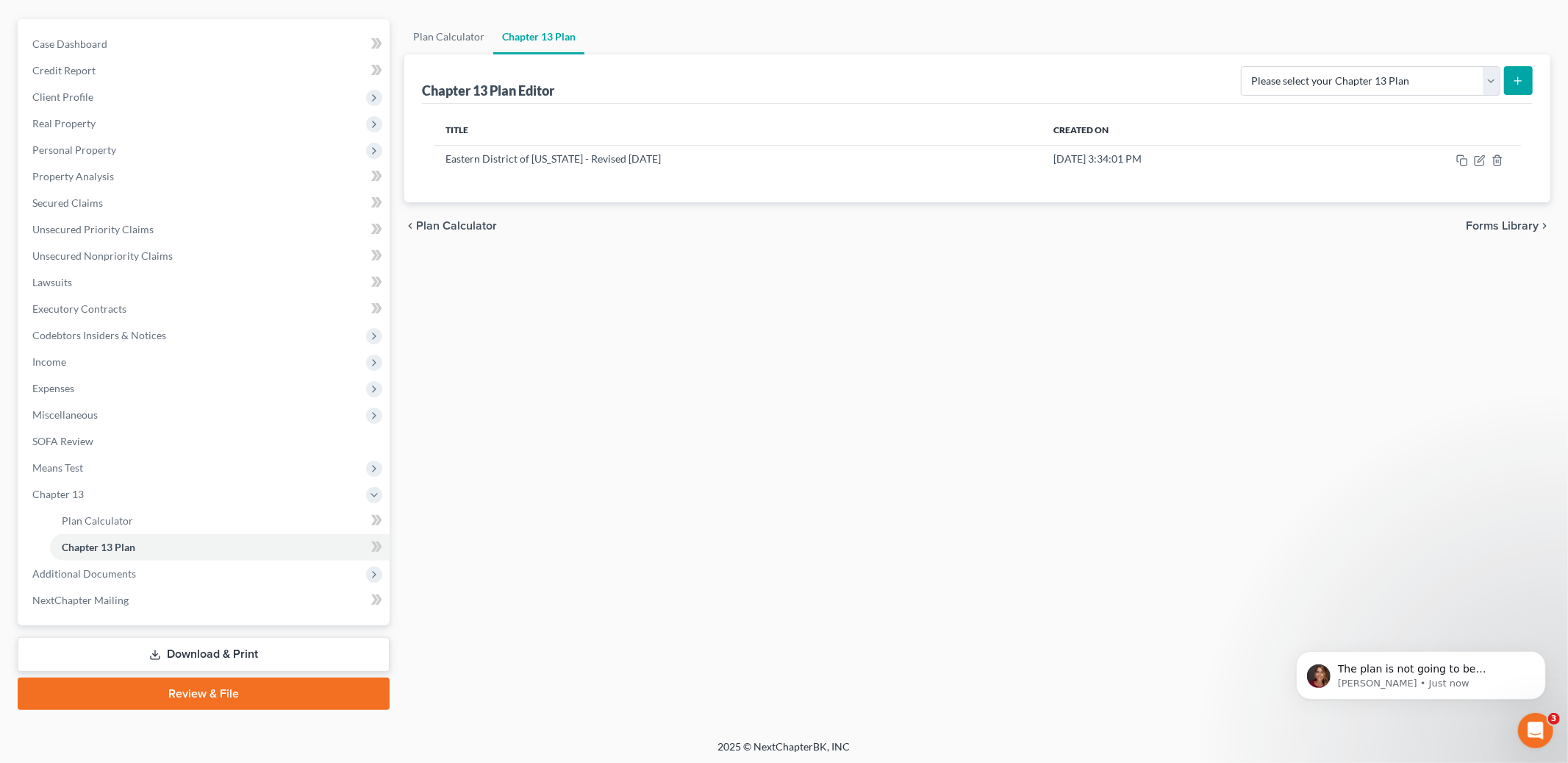
scroll to position [3119, 0]
click at [1421, 676] on p "Katie • 1m ago" at bounding box center [1432, 682] width 189 height 13
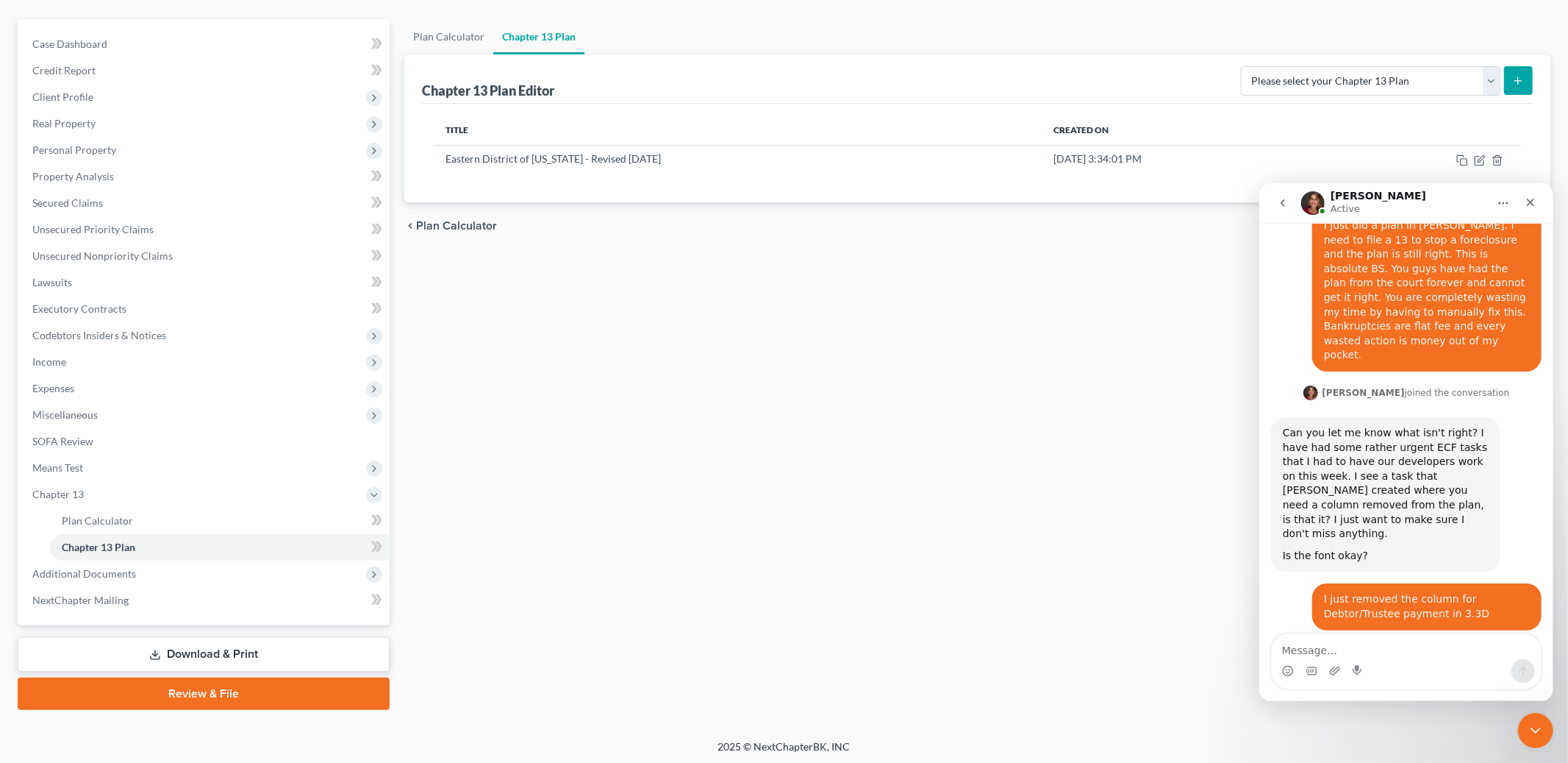
scroll to position [3196, 0]
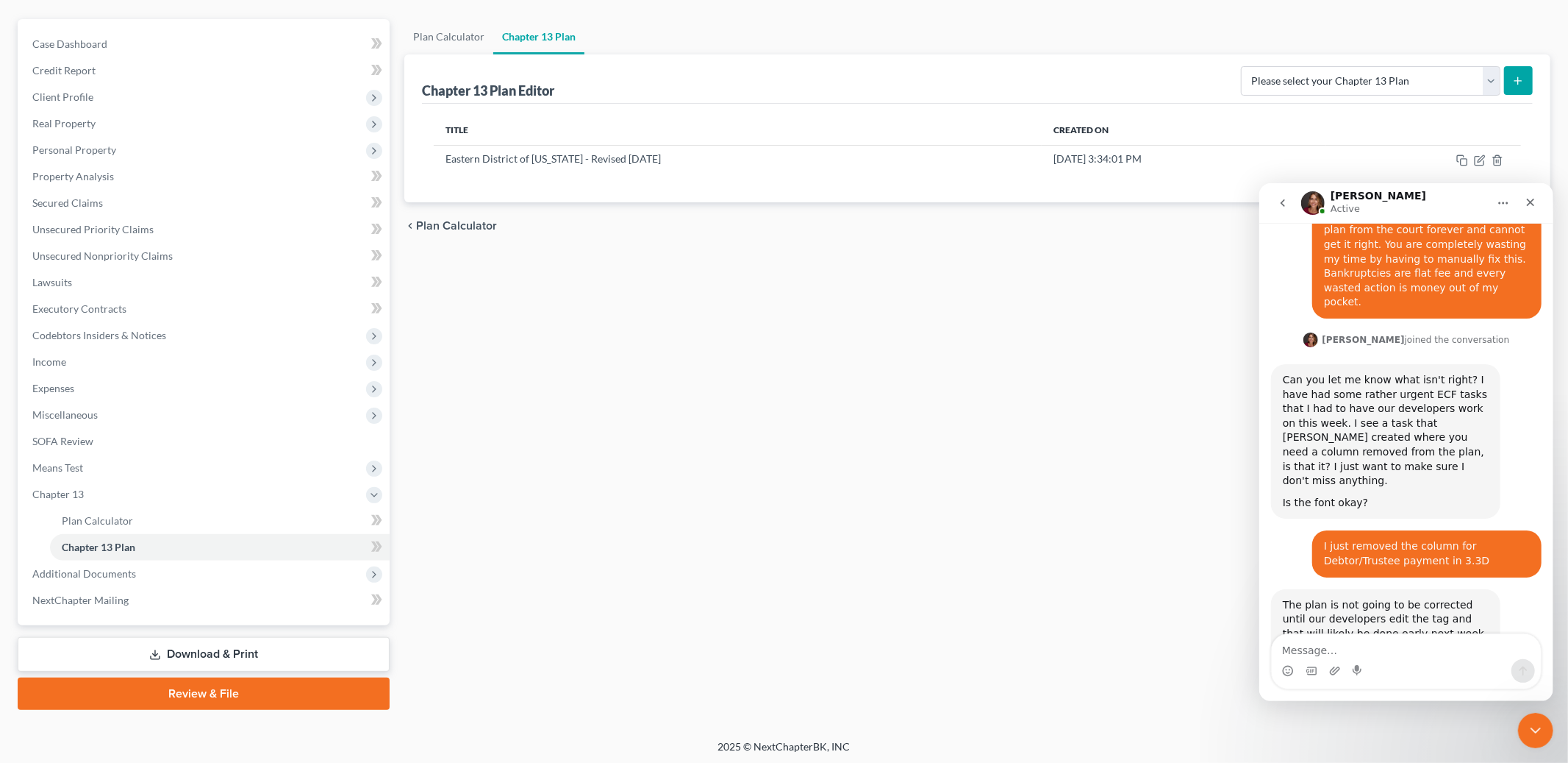
click at [1374, 642] on textarea "Message…" at bounding box center [1405, 645] width 269 height 25
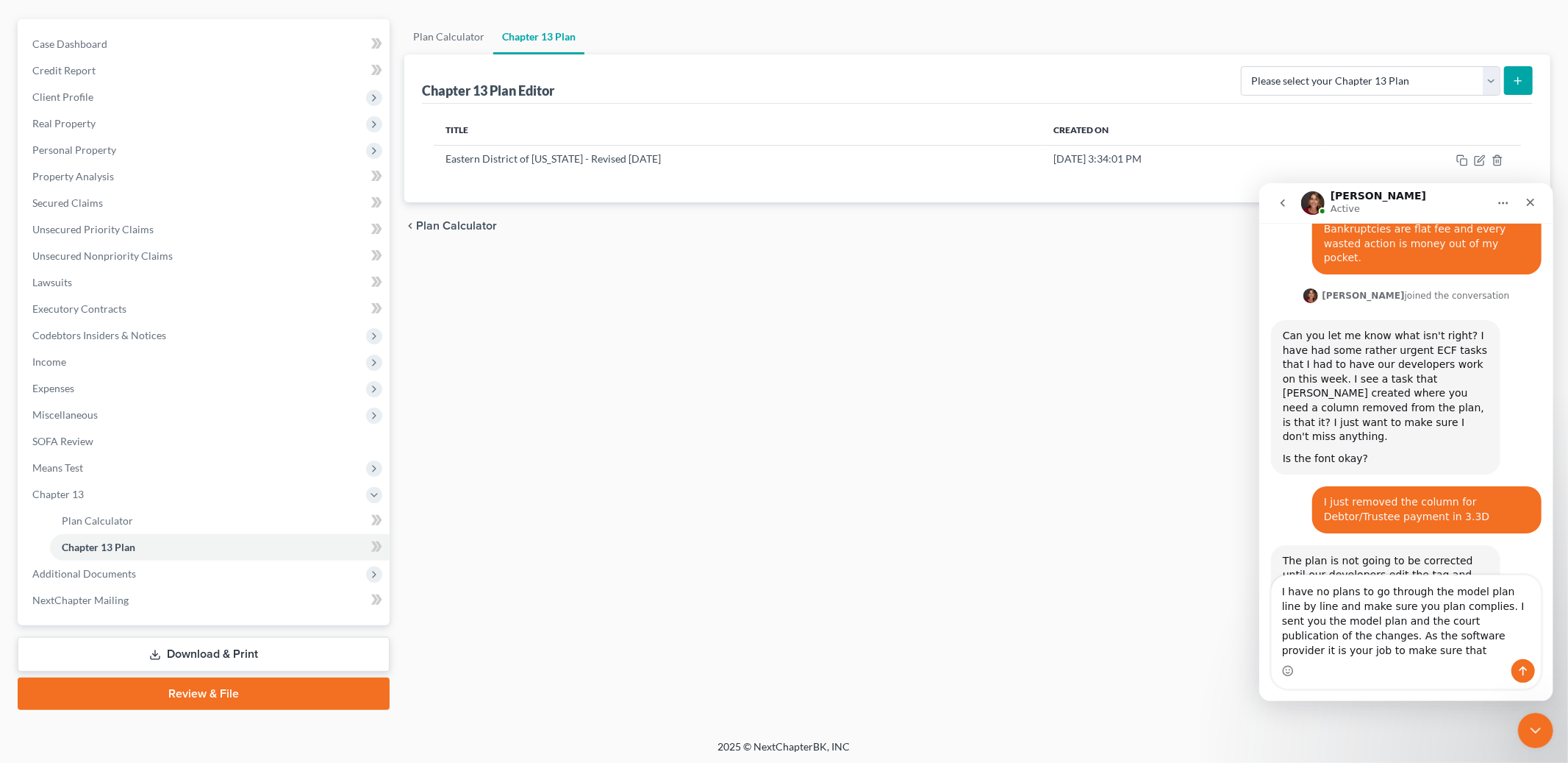
scroll to position [3255, 0]
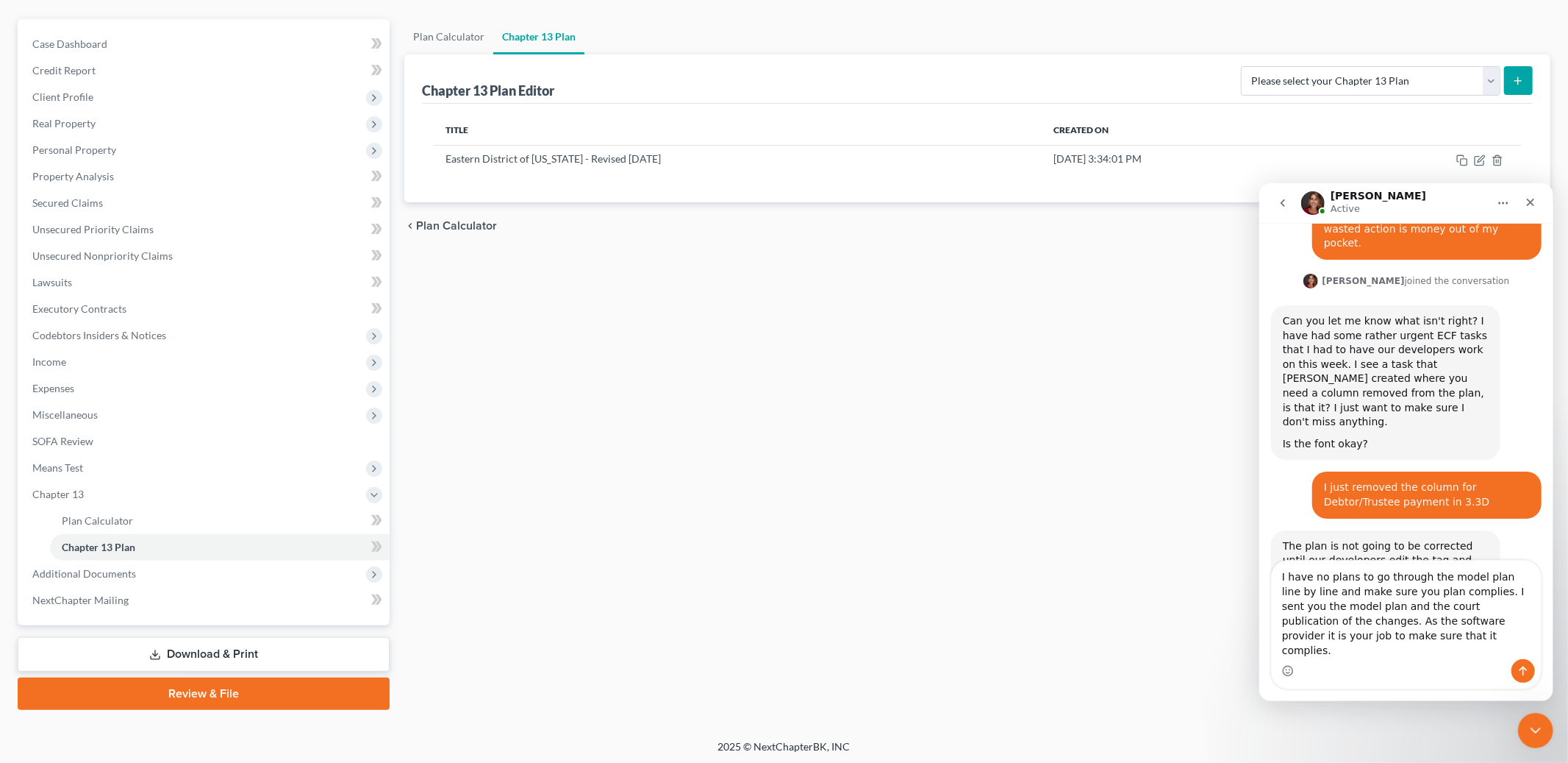
type textarea "I have no plans to go through the model plan line by line and make sure you pla…"
click at [1524, 669] on icon "Send a message…" at bounding box center [1523, 670] width 12 height 12
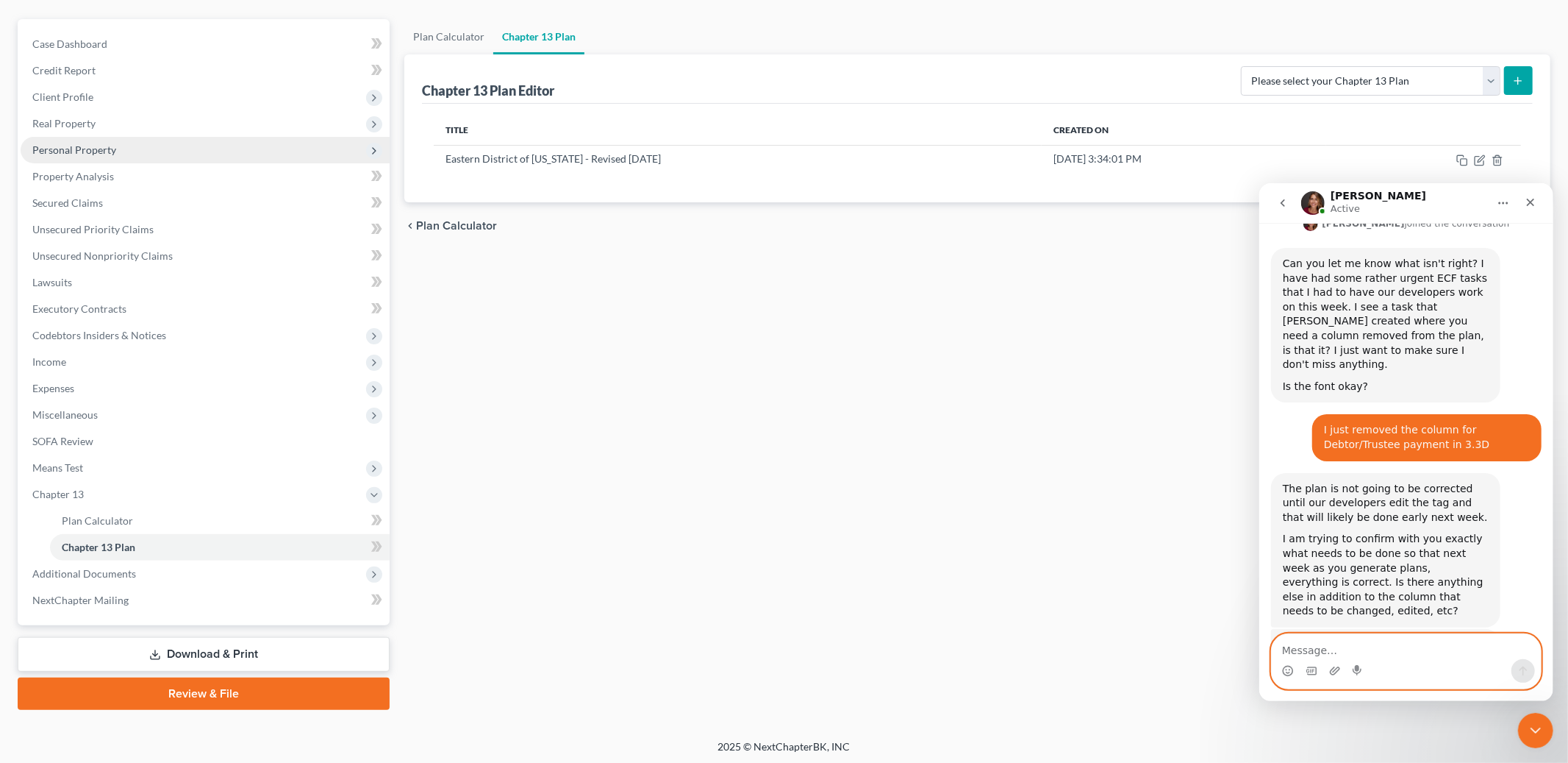
scroll to position [0, 0]
